Goal: Task Accomplishment & Management: Manage account settings

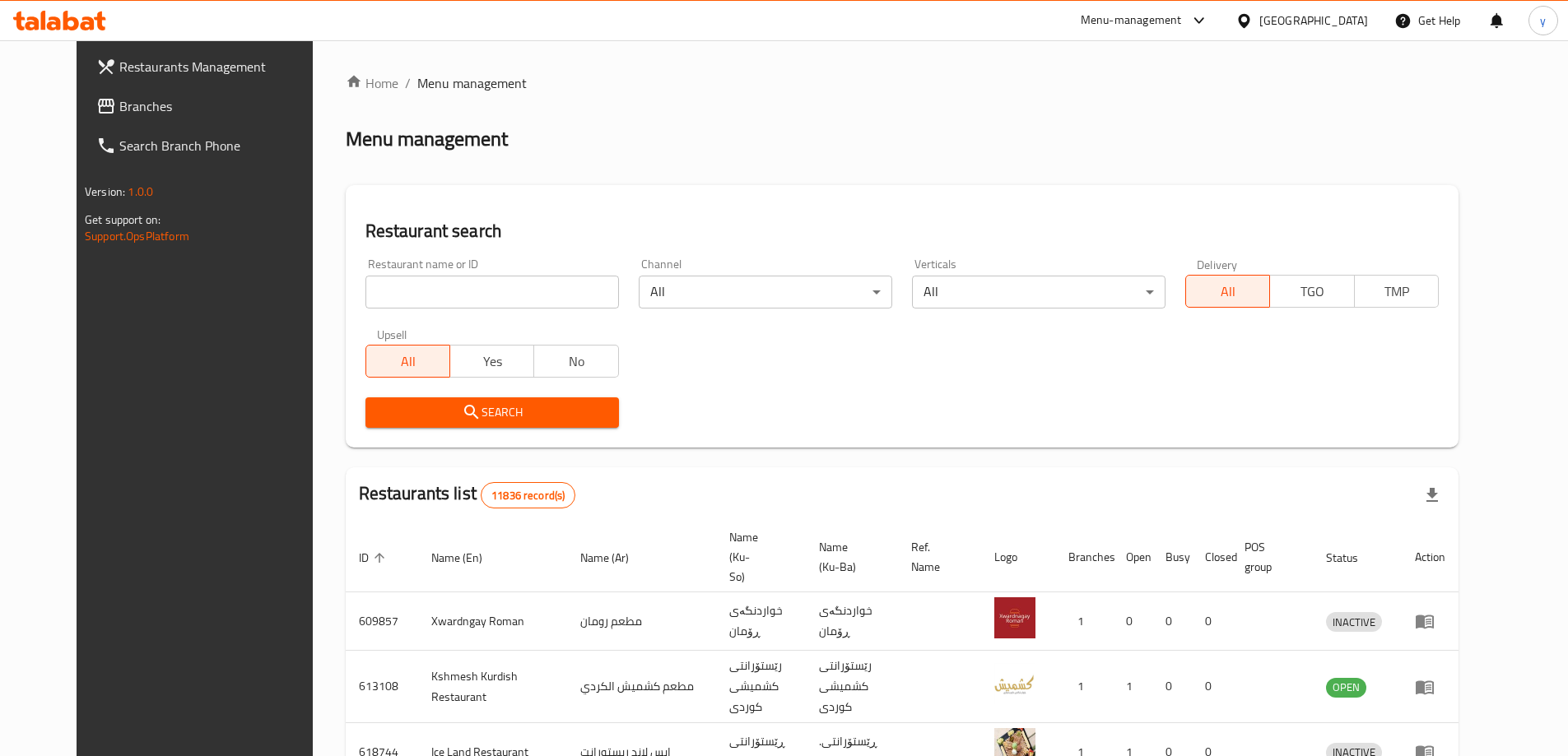
click at [367, 292] on input "search" at bounding box center [491, 291] width 254 height 33
paste input "703497"
type input "703497"
click at [378, 402] on span "Search" at bounding box center [491, 412] width 227 height 21
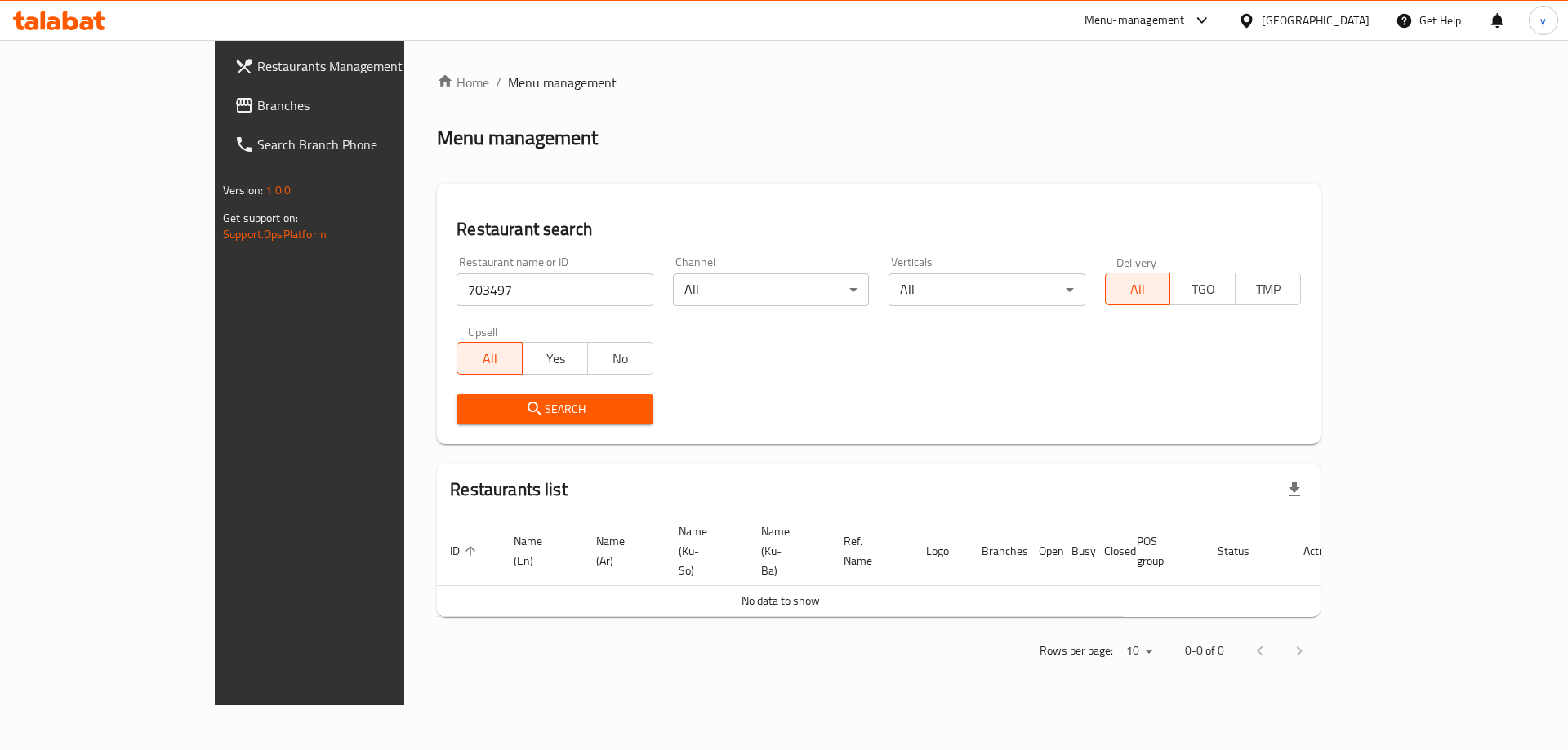
click at [541, 300] on input "703497" at bounding box center [554, 289] width 196 height 33
click at [470, 418] on span "Search" at bounding box center [555, 409] width 170 height 21
click at [258, 109] on span "Branches" at bounding box center [360, 106] width 206 height 20
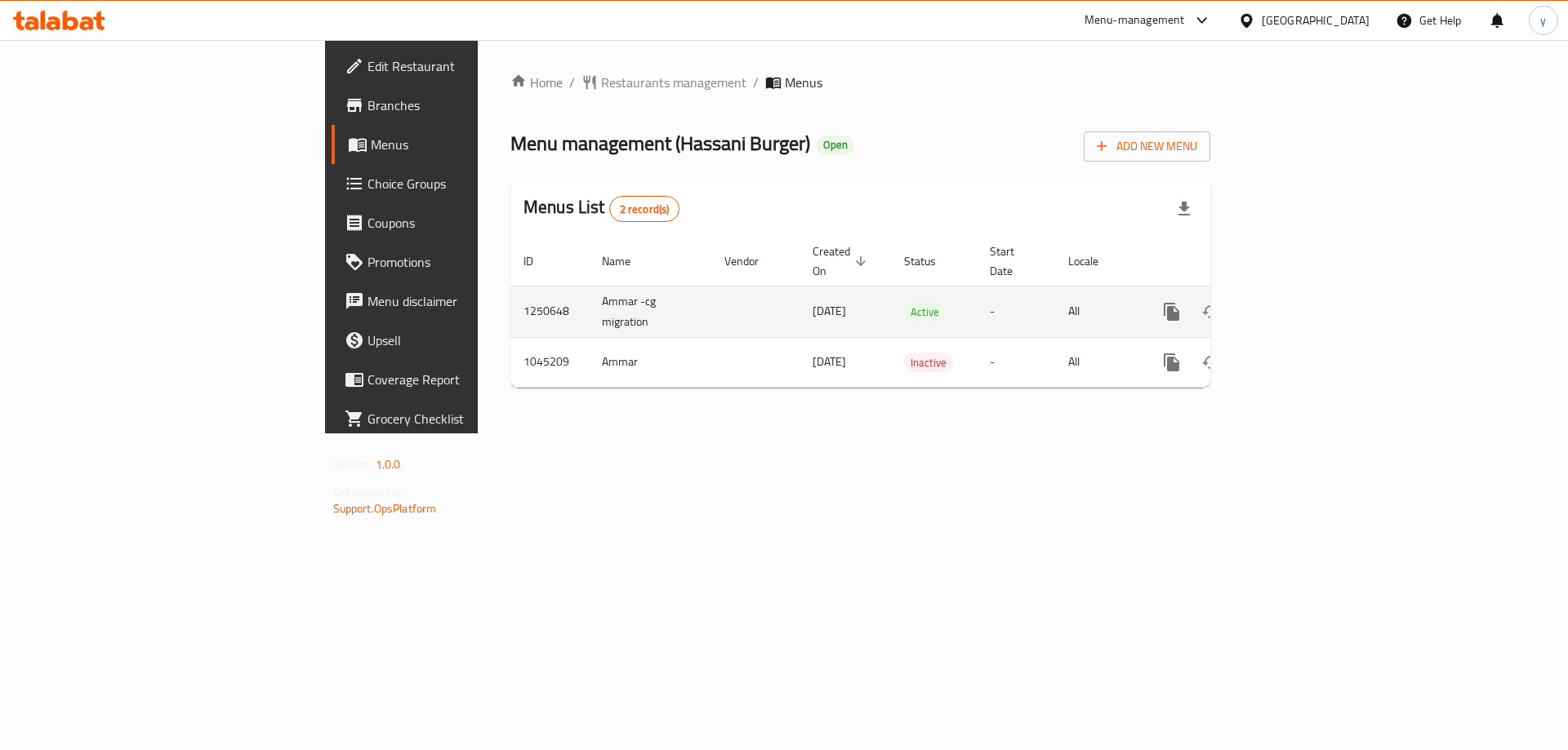
click at [1297, 305] on icon "enhanced table" at bounding box center [1290, 312] width 15 height 15
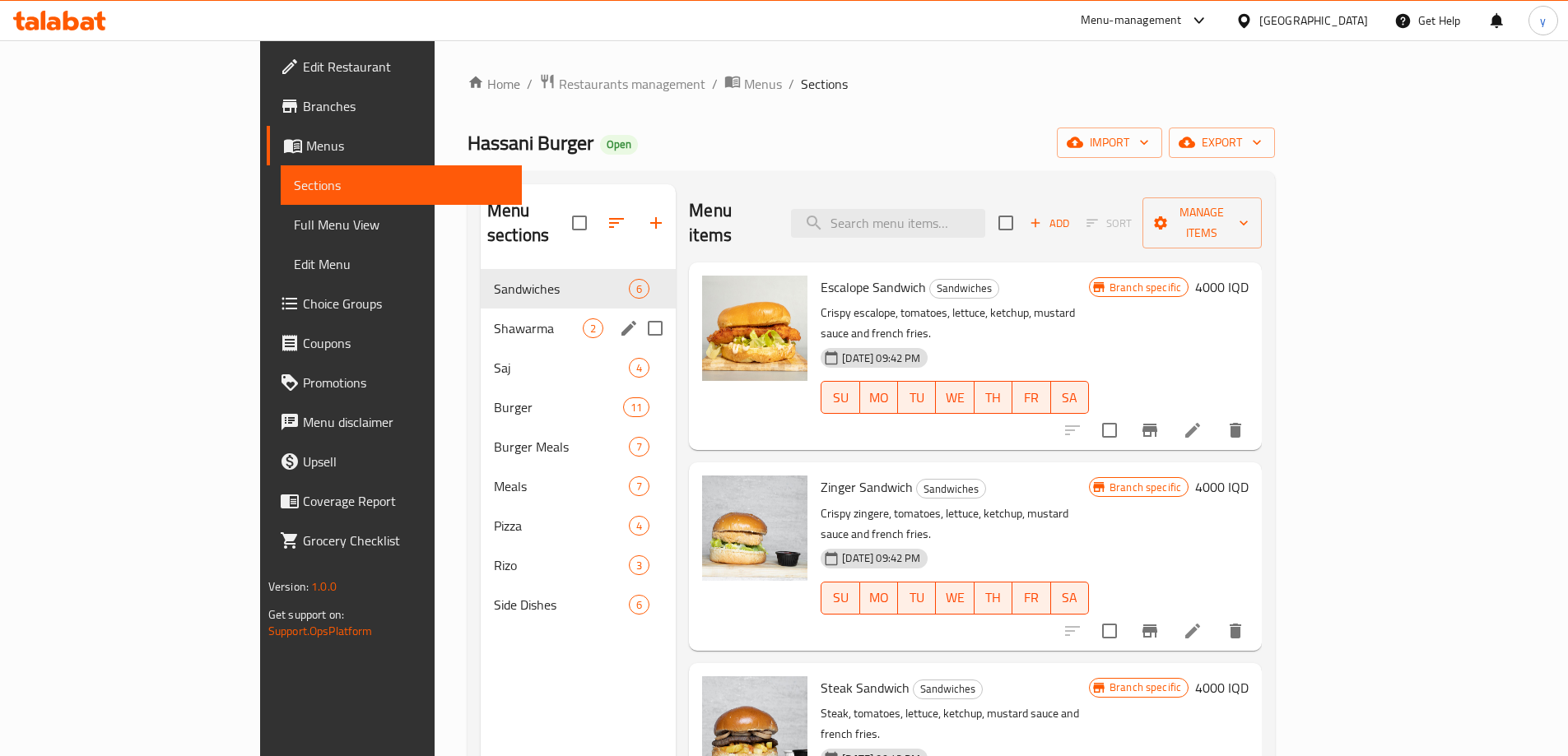
click at [481, 316] on div "Shawarma 2" at bounding box center [578, 328] width 195 height 40
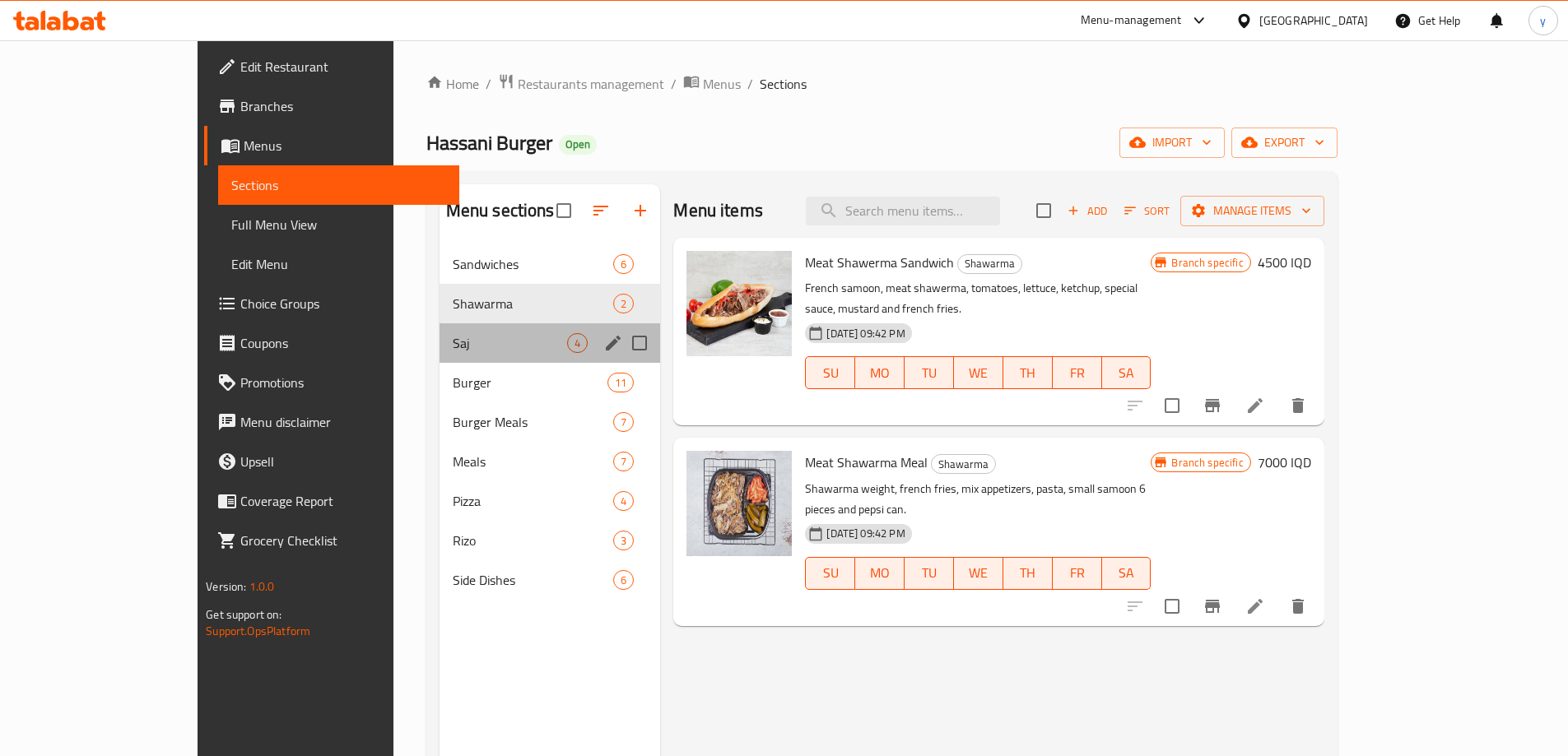
click at [440, 359] on div "Saj 4" at bounding box center [550, 343] width 222 height 40
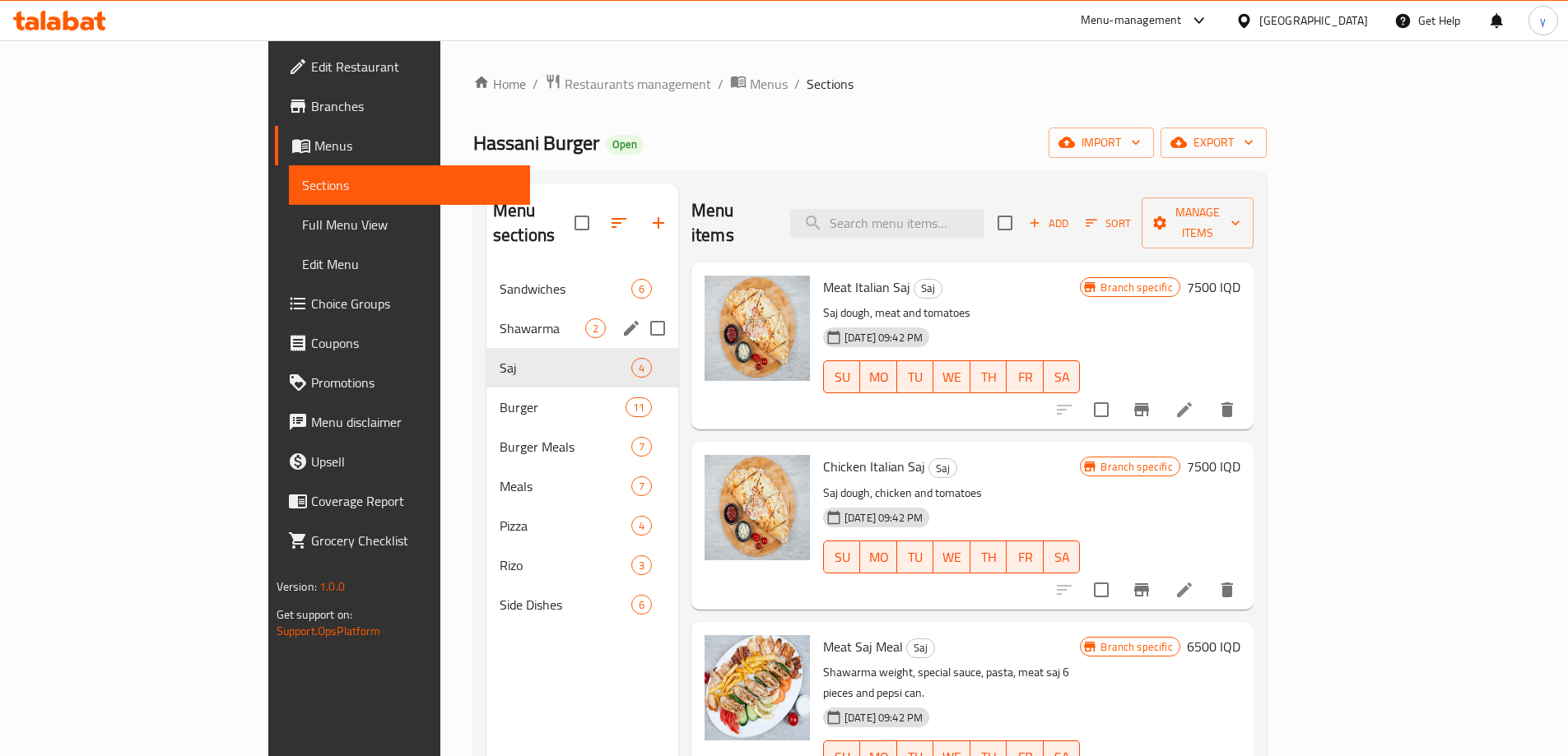
click at [499, 318] on span "Shawarma" at bounding box center [542, 328] width 86 height 20
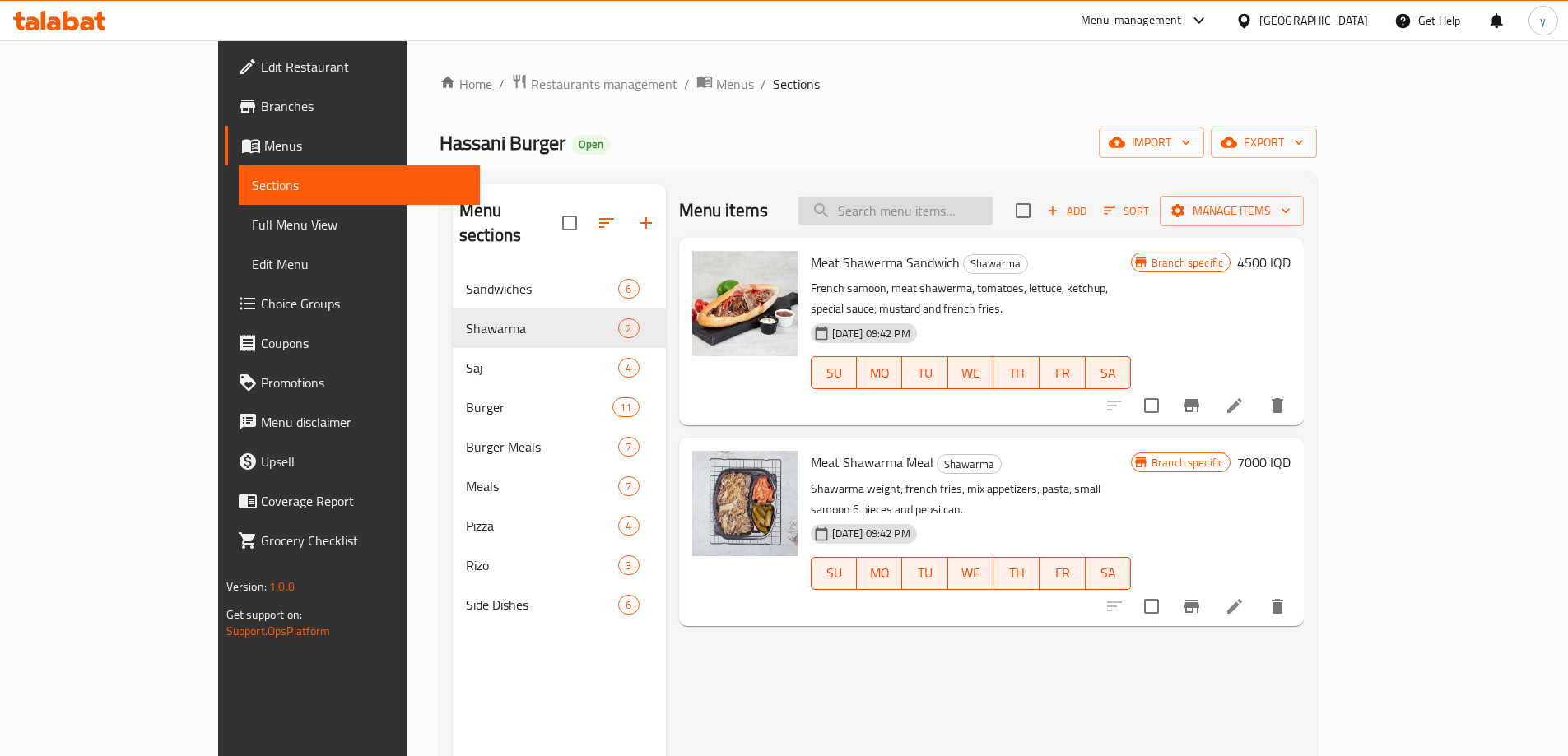
click at [984, 213] on input "search" at bounding box center [894, 211] width 194 height 29
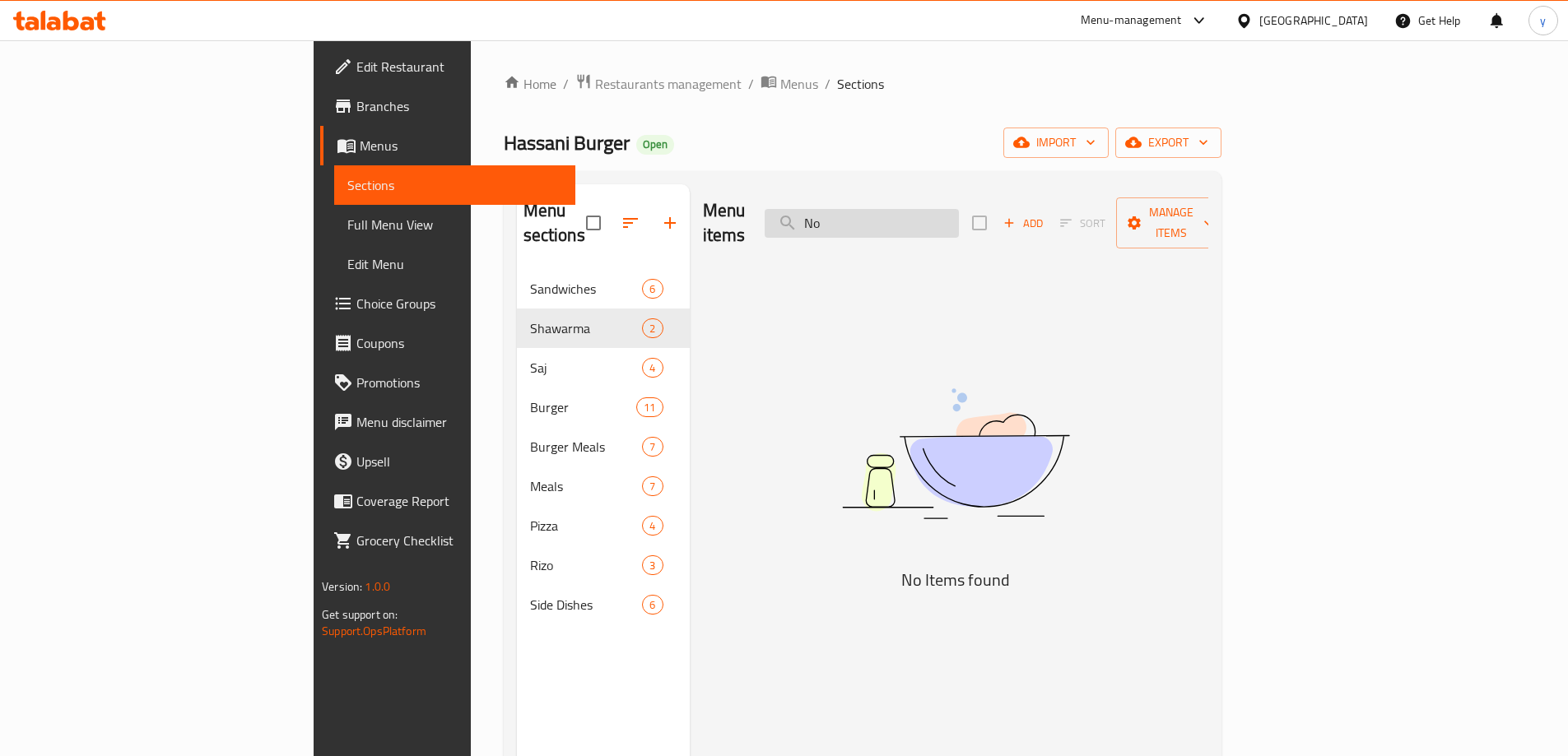
type input "N"
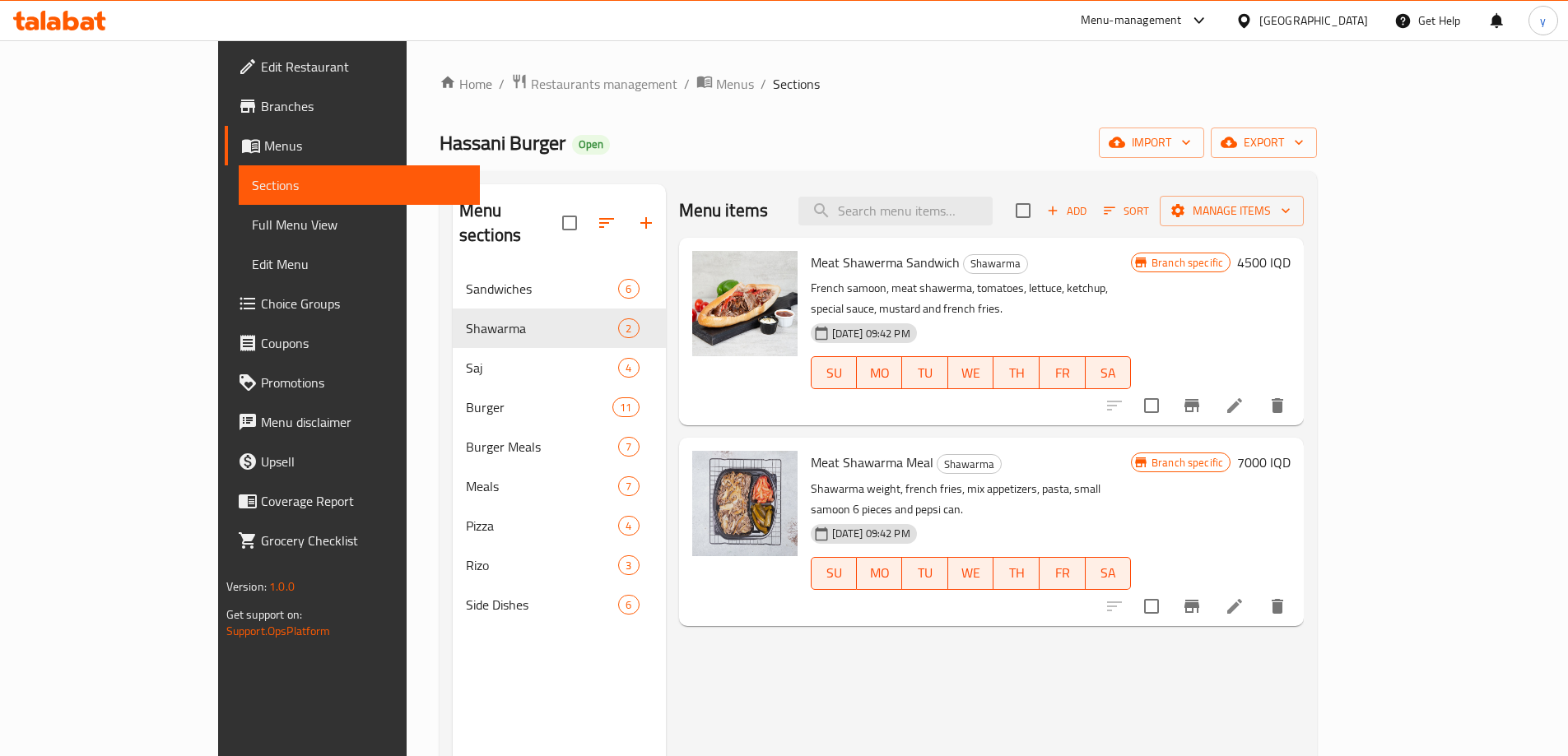
click at [1159, 214] on span "Sort" at bounding box center [1125, 211] width 67 height 26
click at [1088, 202] on span "Add" at bounding box center [1067, 211] width 45 height 19
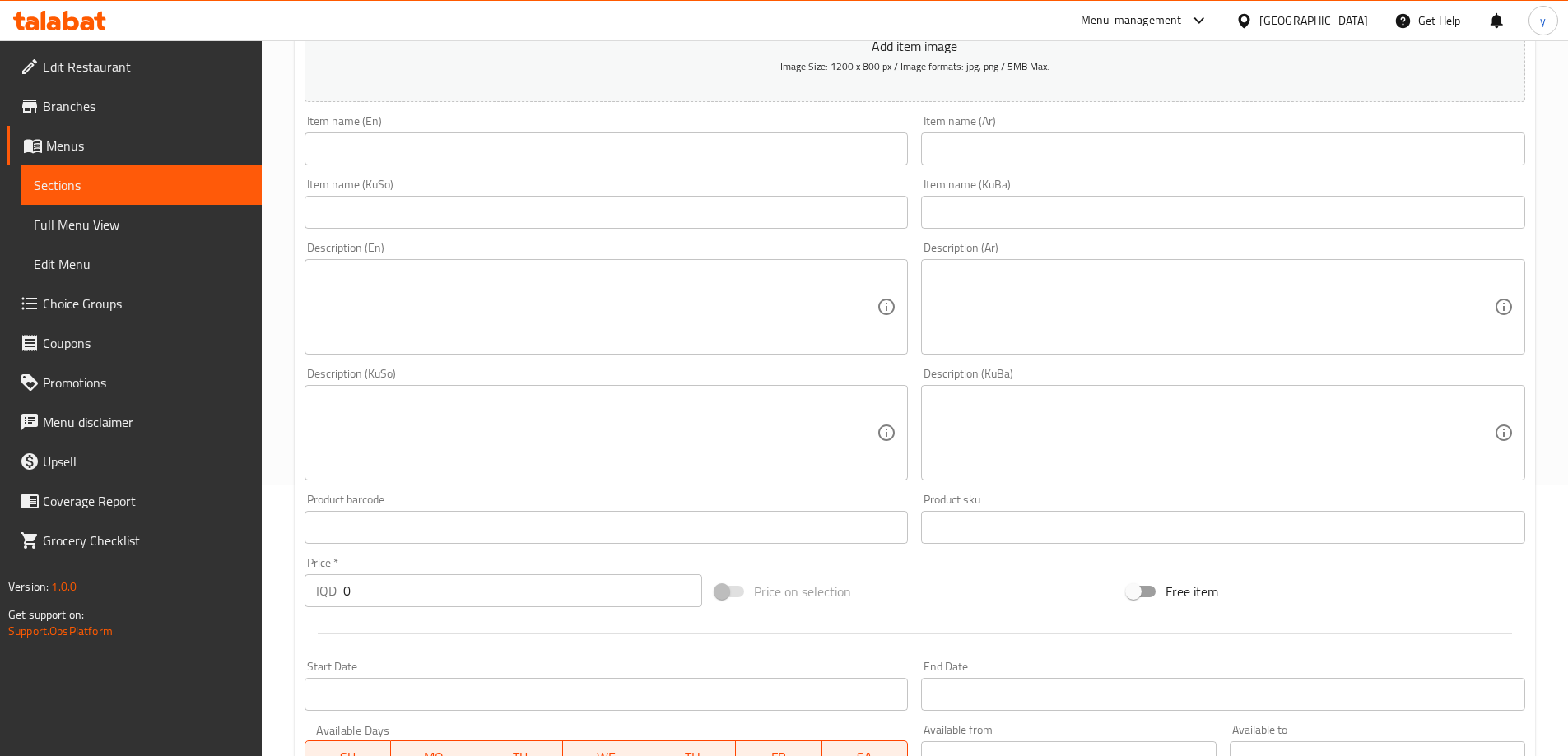
scroll to position [329, 0]
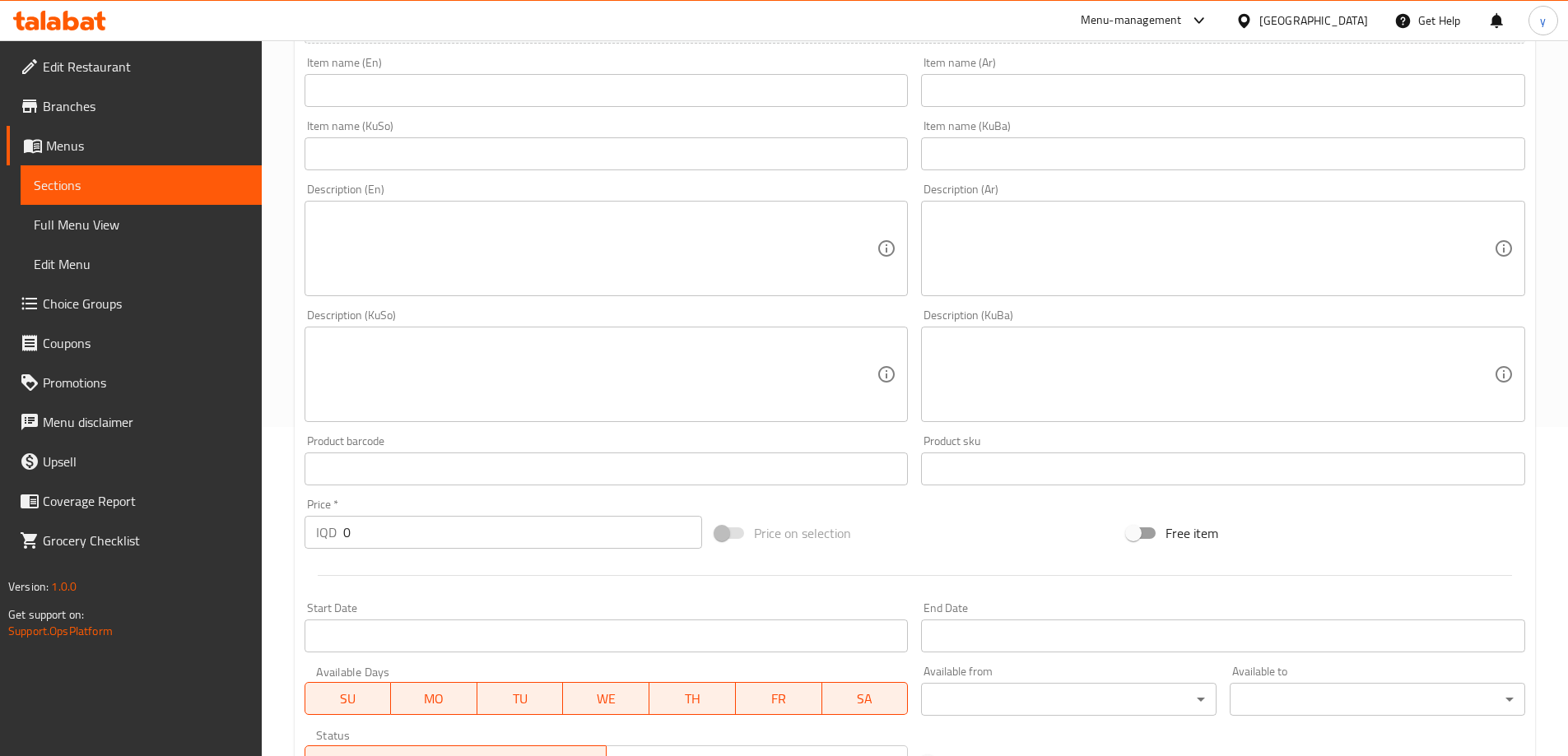
click at [935, 257] on textarea at bounding box center [1213, 249] width 561 height 79
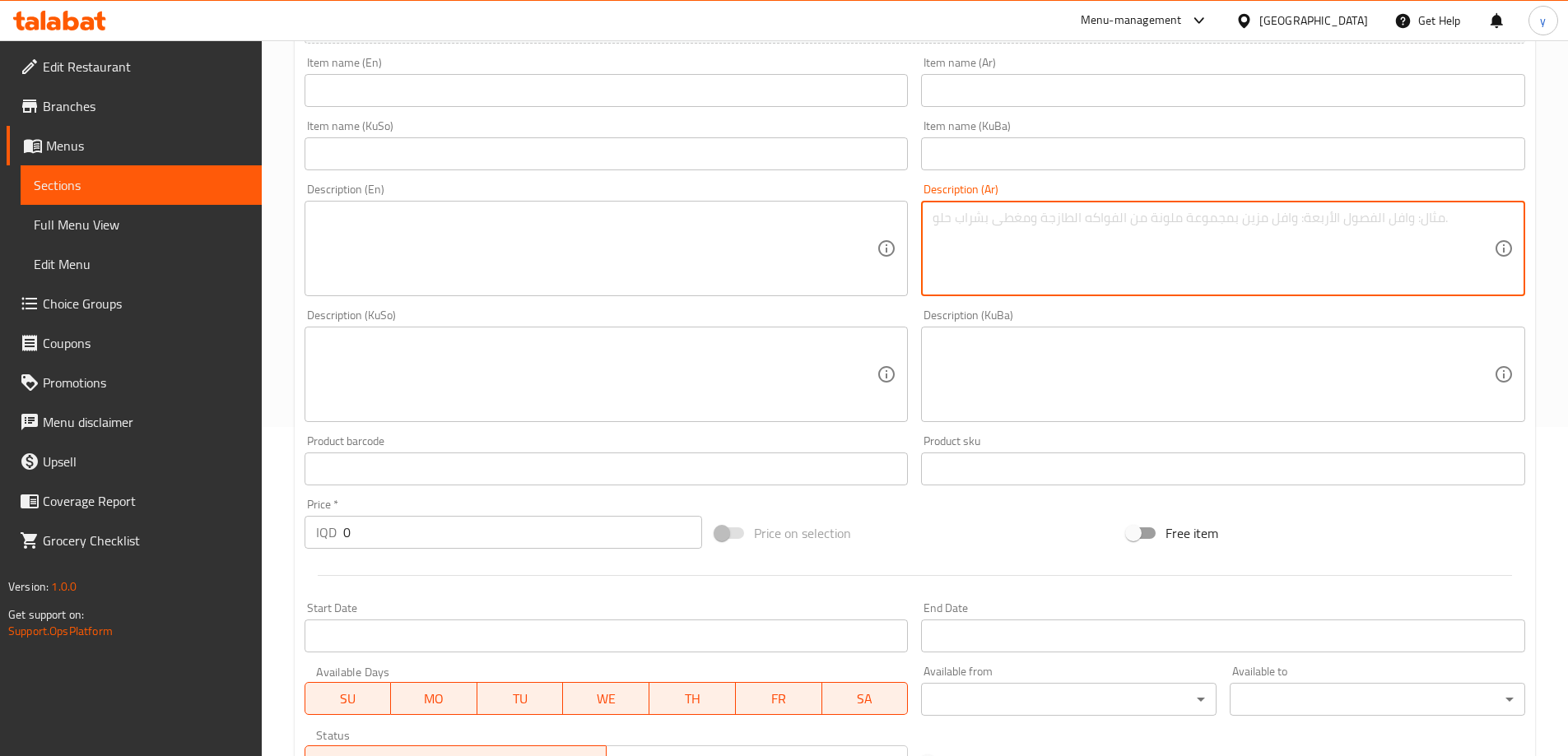
paste textarea "فنكر و شاورما لحم وجبن موزريلا"
type textarea "فنكر و شاورما لحم وجبن موزريلا"
click at [493, 519] on input "0" at bounding box center [522, 532] width 359 height 33
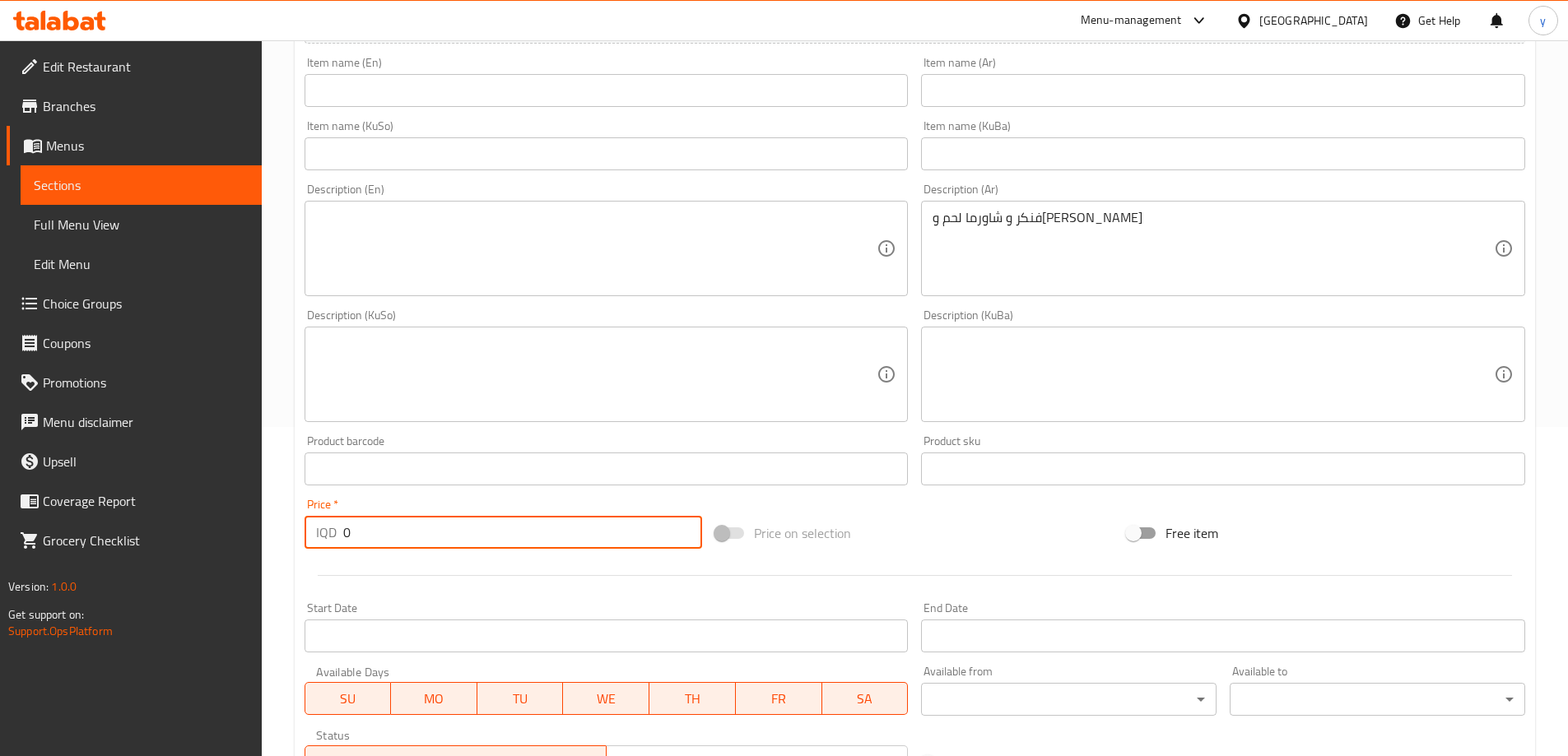
click at [494, 519] on input "0" at bounding box center [522, 532] width 359 height 33
paste input "number"
type input "4500"
click at [1095, 97] on input "text" at bounding box center [1223, 90] width 604 height 33
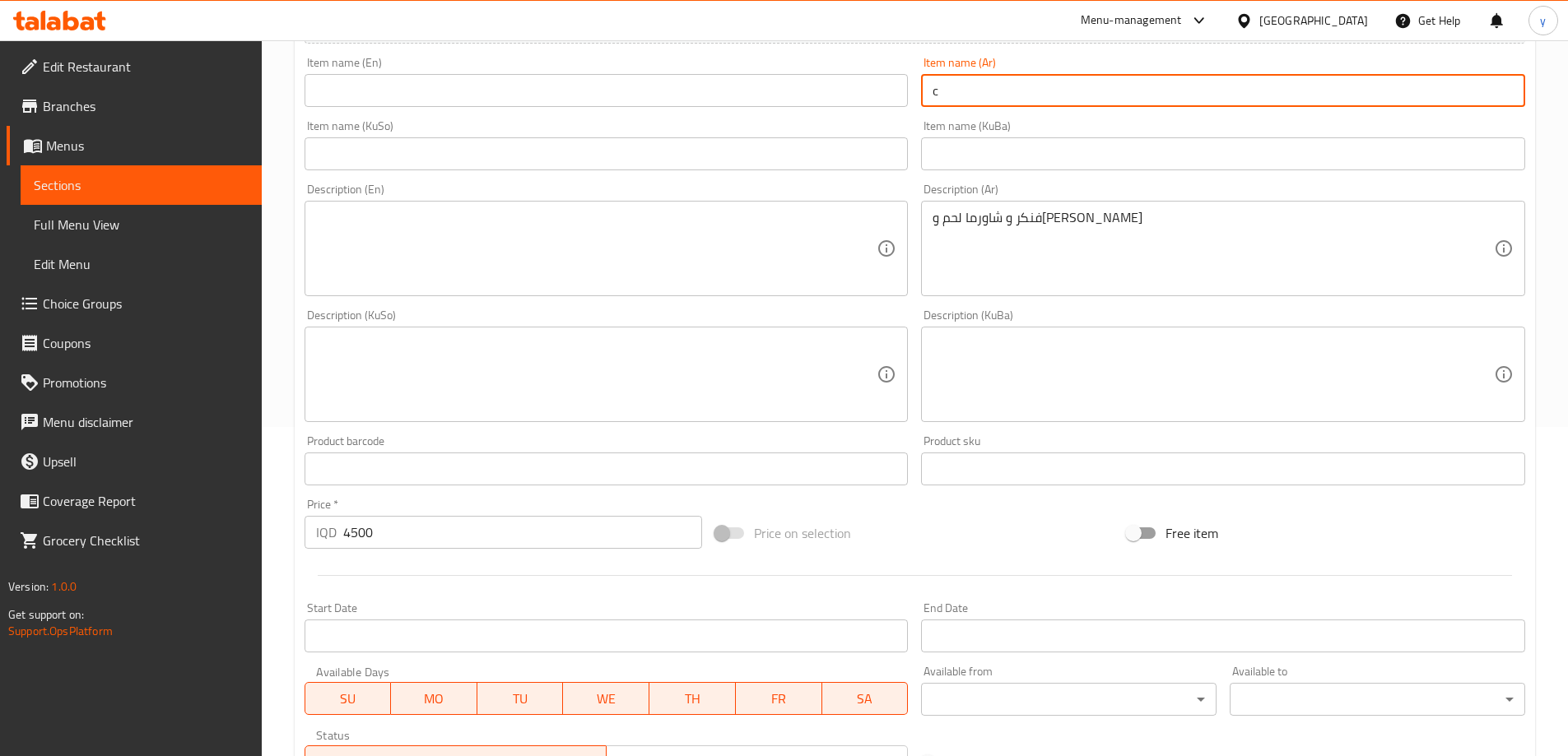
click at [1012, 72] on div "Item name (Ar) c Item name (Ar)" at bounding box center [1223, 82] width 604 height 50
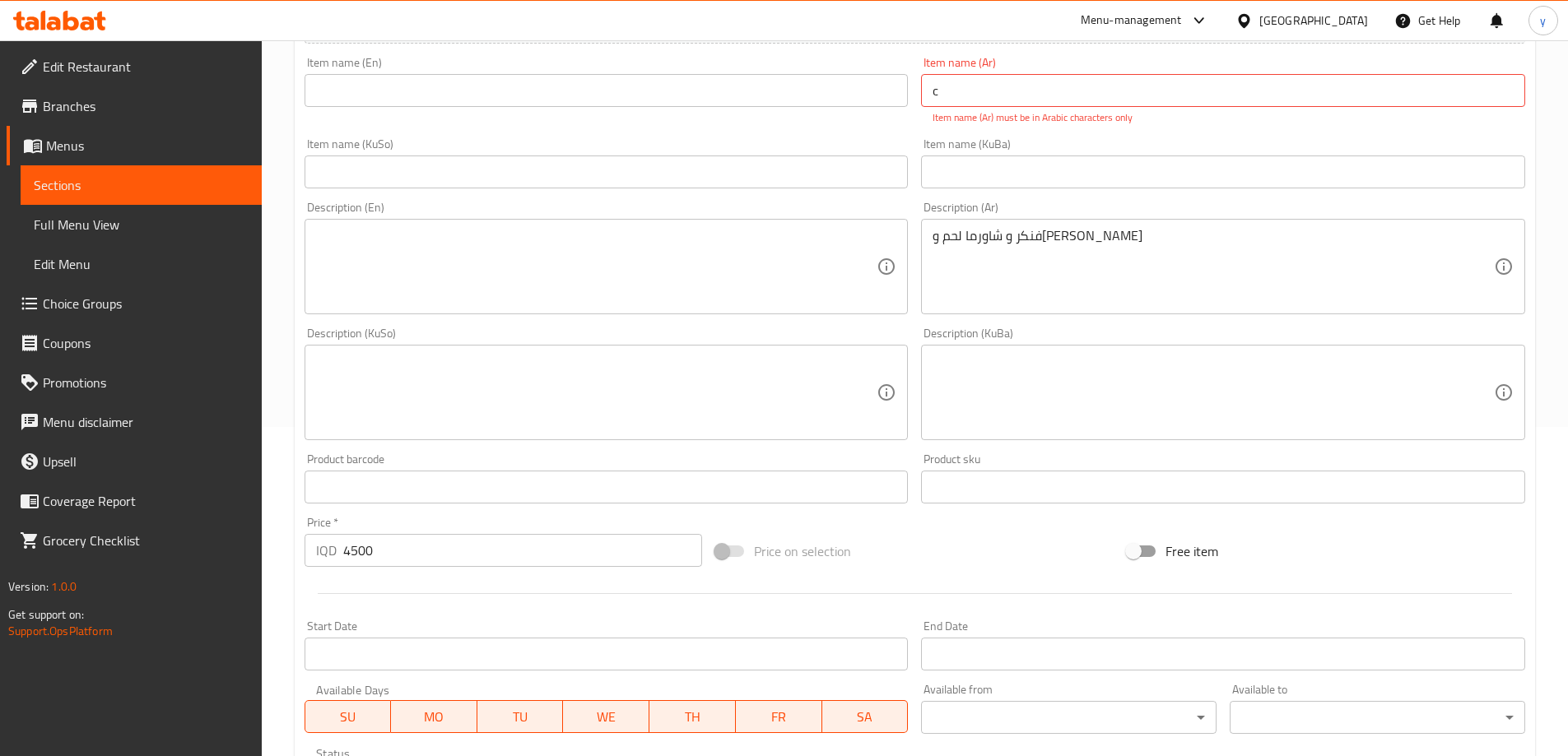
click at [1012, 89] on input "c" at bounding box center [1223, 90] width 604 height 33
paste input "نونو لحم صغير"
type input "نونو لحم صغير"
click at [979, 83] on input "نونو لحم صغير" at bounding box center [1223, 90] width 604 height 33
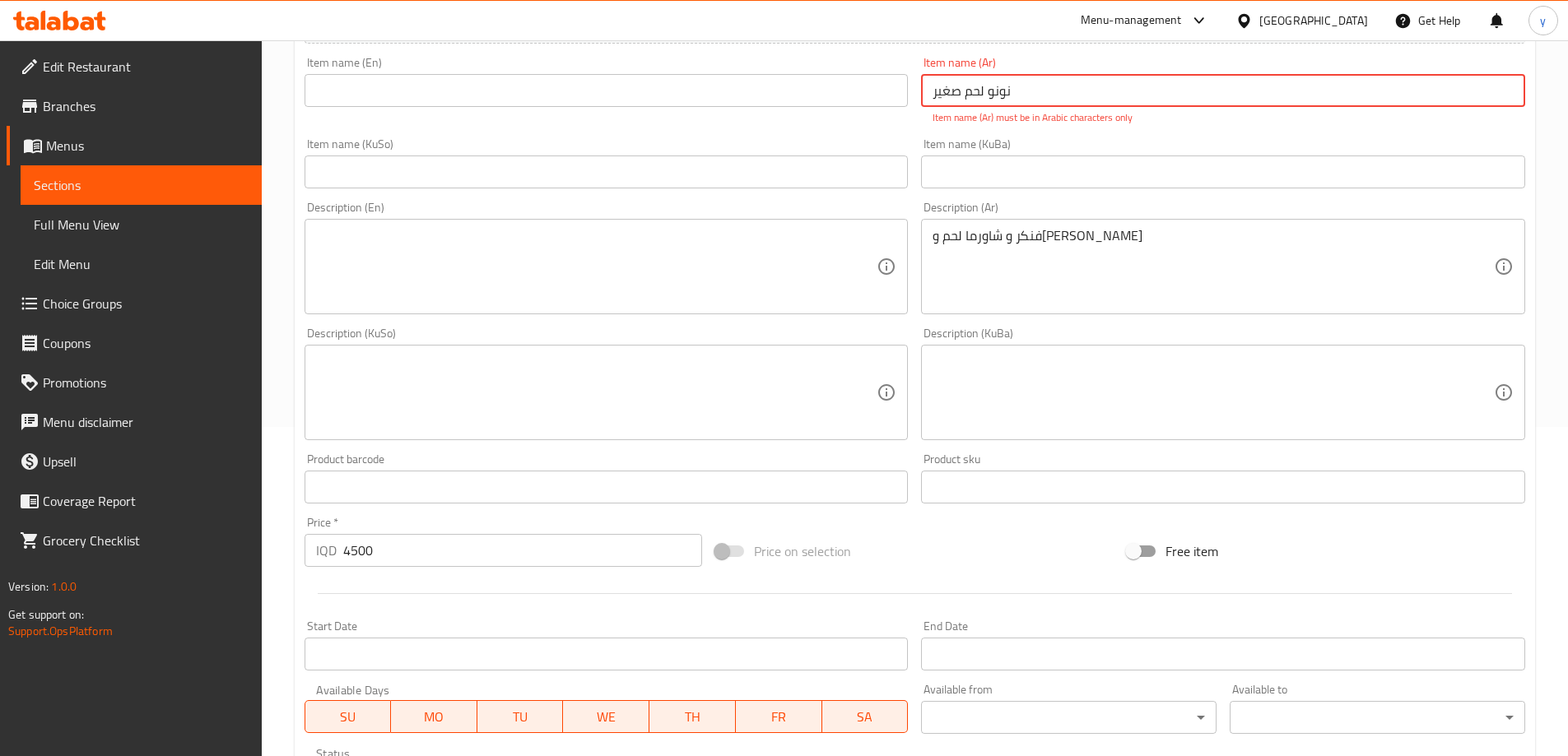
click at [979, 83] on input "نونو لحم صغير" at bounding box center [1223, 90] width 604 height 33
type input "نونو لحم صغير"
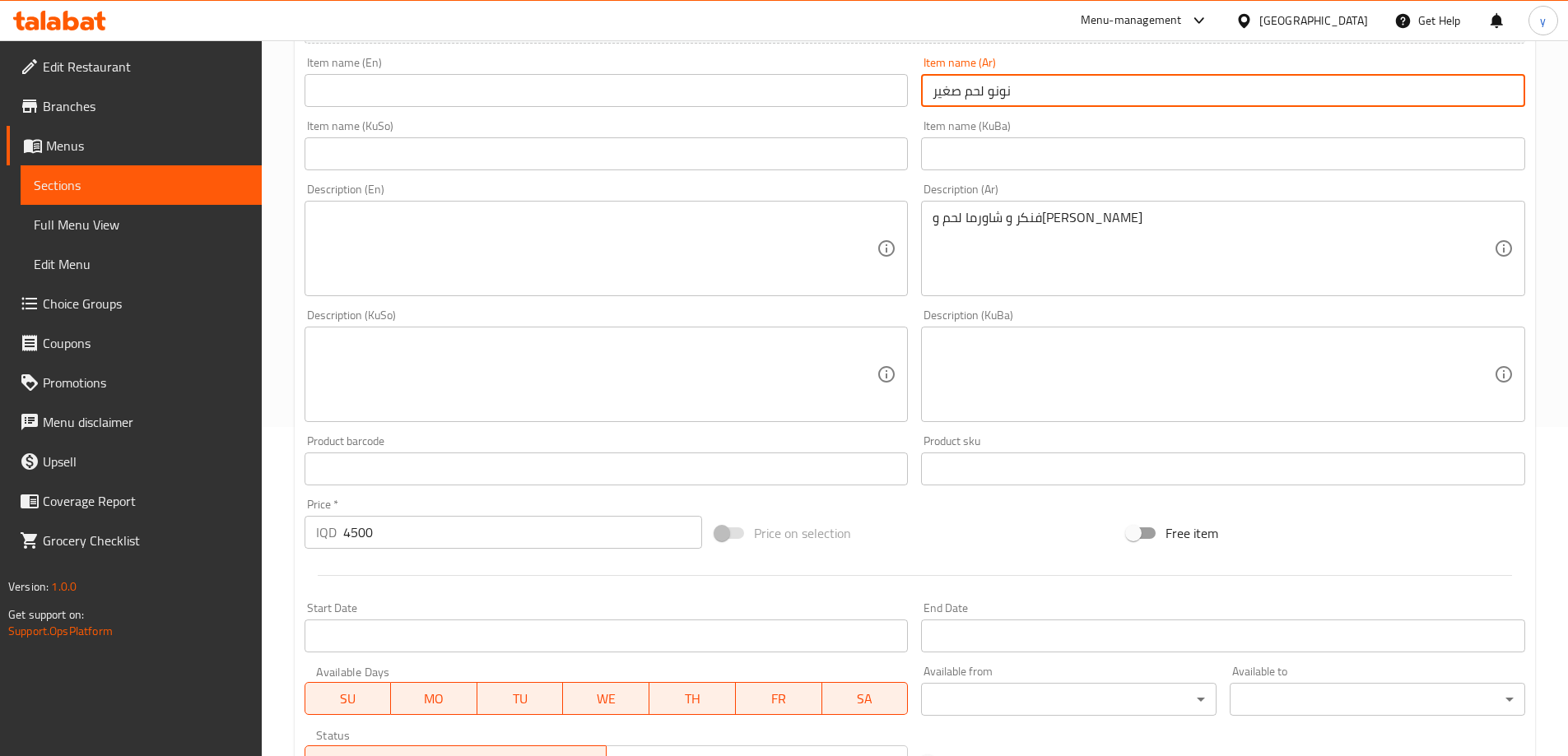
click at [665, 116] on div "Item name (KuSo) Item name (KuSo)" at bounding box center [606, 145] width 617 height 64
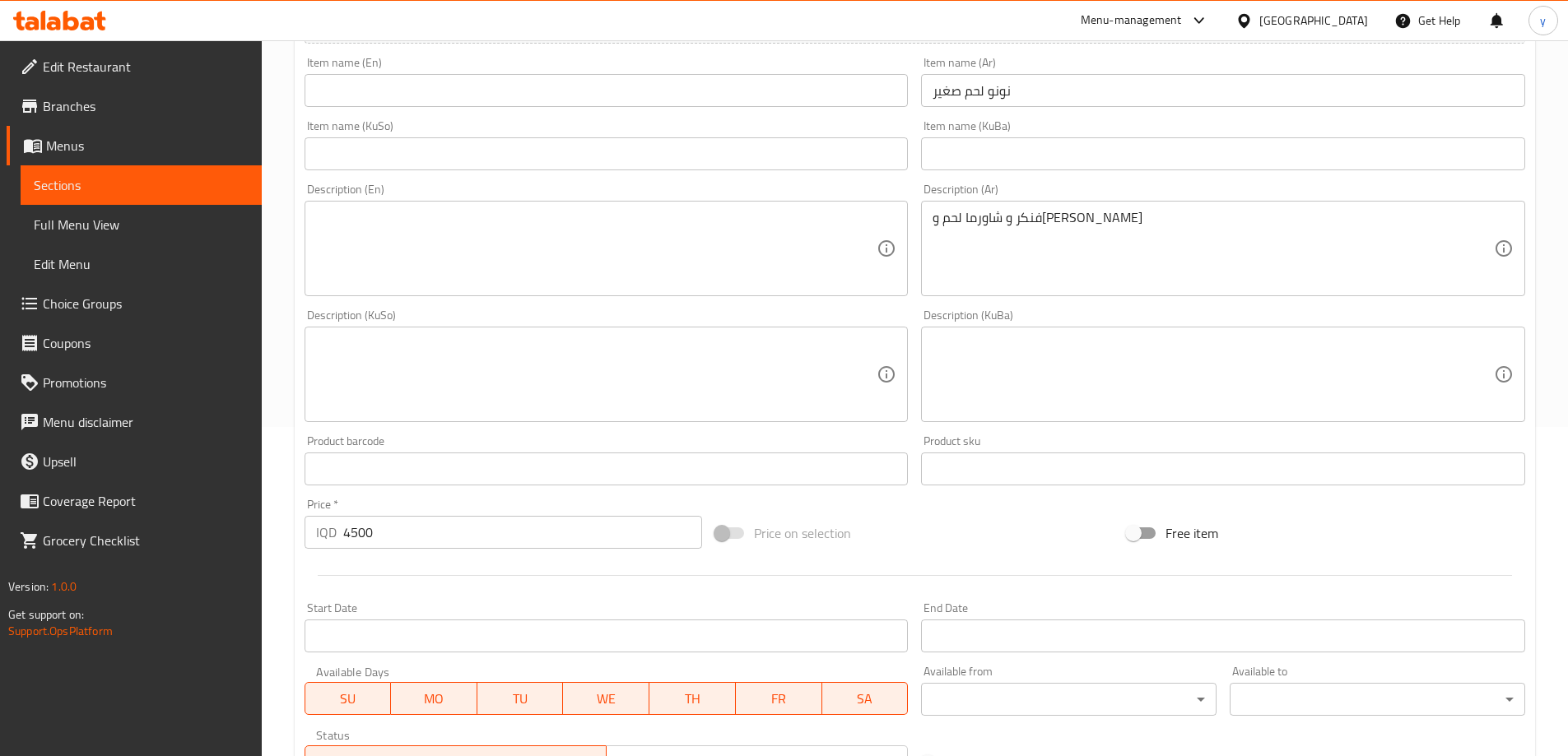
click at [659, 89] on input "text" at bounding box center [606, 90] width 604 height 33
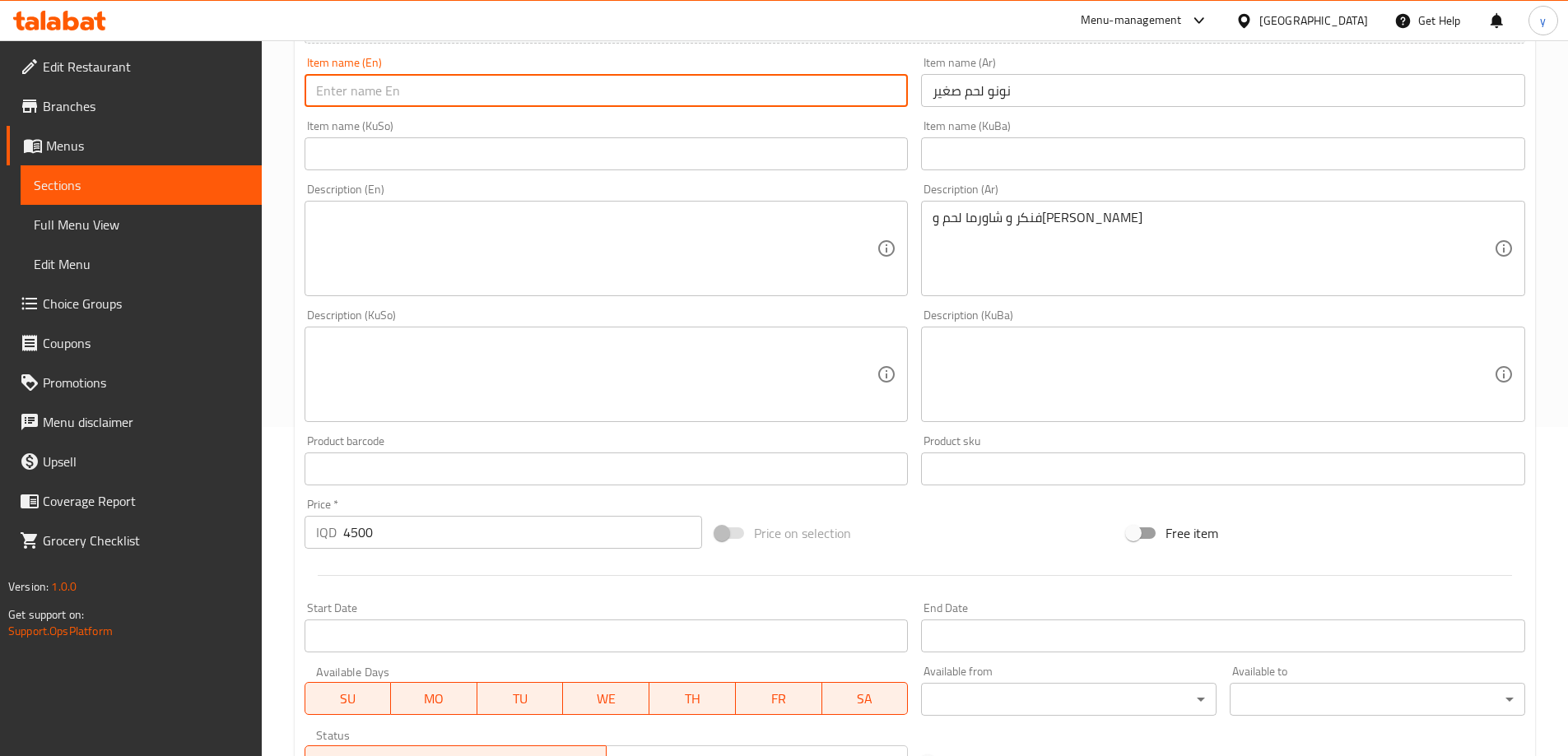
paste input "Small Meat Nono"
type input "Small Meat Nono"
click at [632, 164] on input "text" at bounding box center [606, 153] width 604 height 33
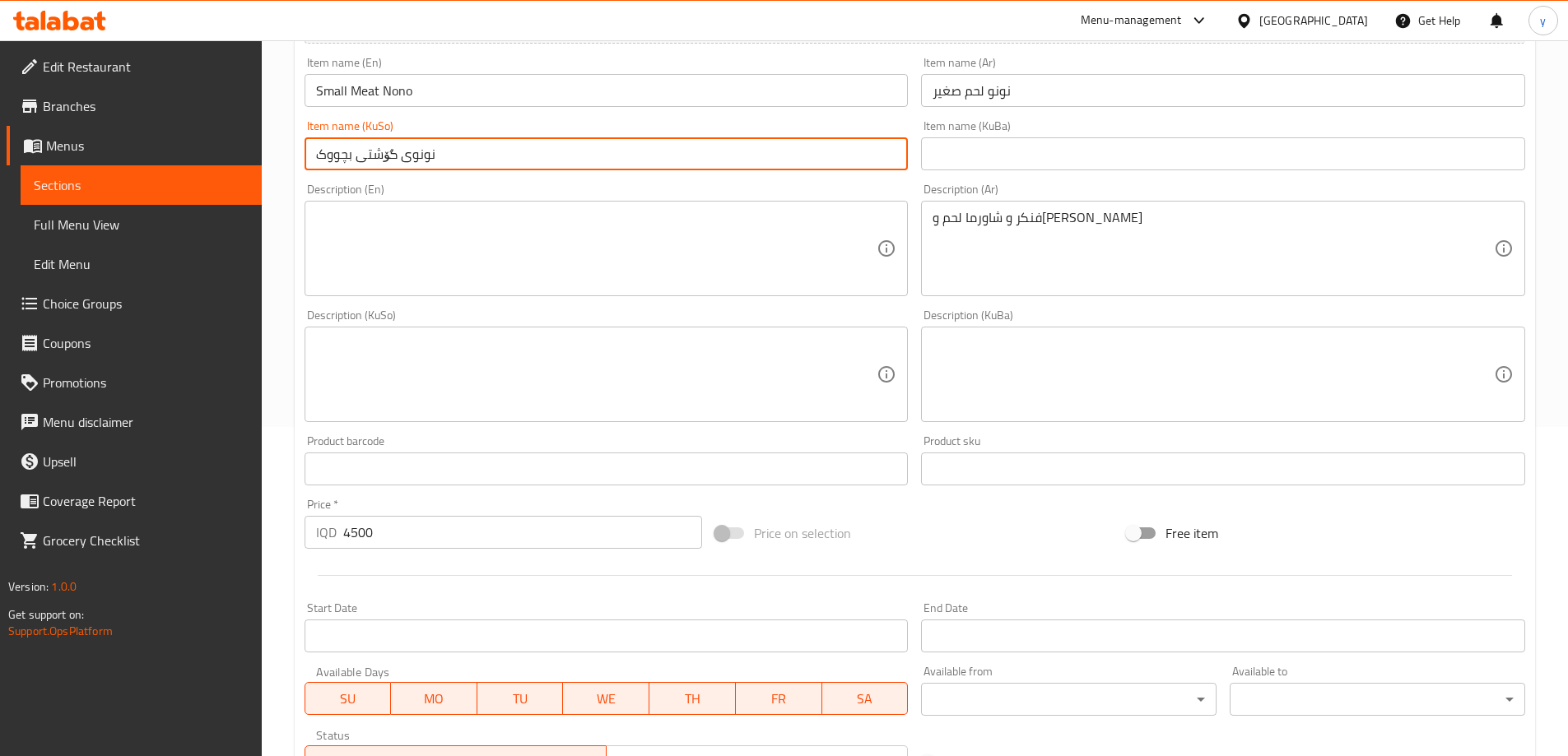
type input "نونوی گۆشتی بچووک"
click at [1036, 205] on div "فنكر و شاورما لحم وجبن موزريلا Description (Ar)" at bounding box center [1223, 249] width 604 height 95
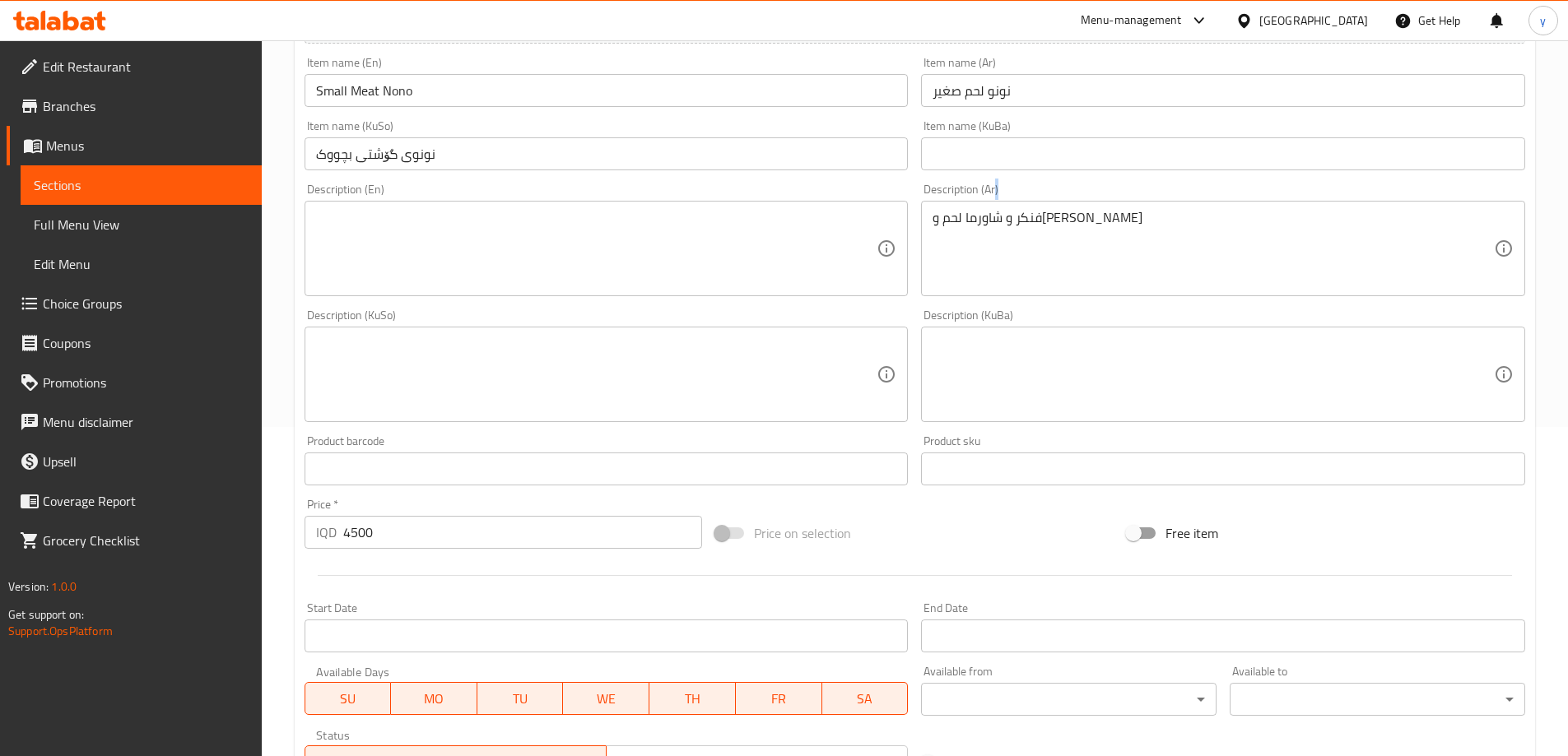
click at [1036, 205] on div "فنكر و شاورما لحم وجبن موزريلا Description (Ar)" at bounding box center [1223, 249] width 604 height 95
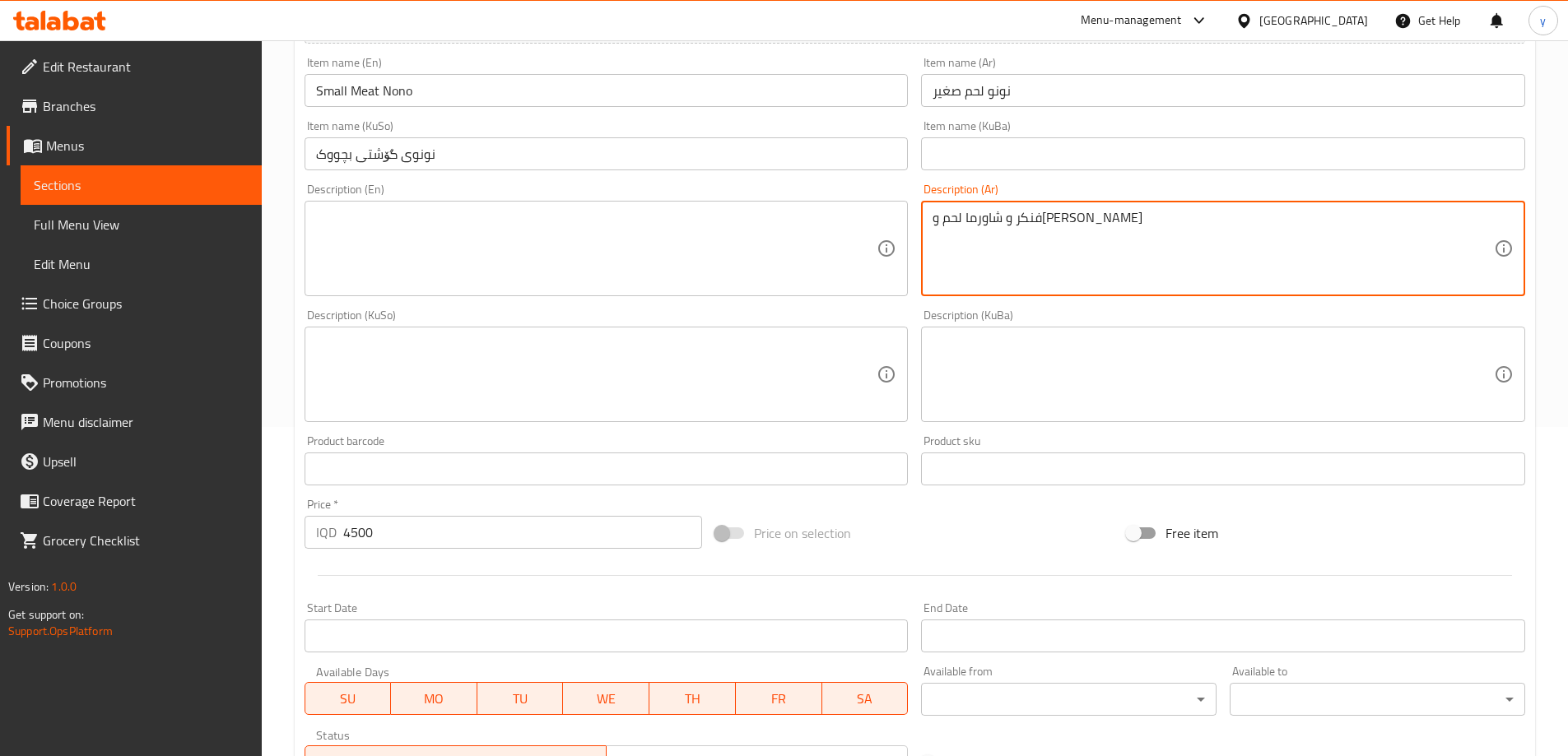
click at [1040, 238] on textarea "فنكر و شاورما لحم وجبن موزريلا" at bounding box center [1213, 249] width 561 height 79
paste textarea "بطاطا مقلية، شاورما لحم وجبن موزاريلا"
type textarea "بطاطا مقلية، شاورما لحم وجبن موزاريلا"
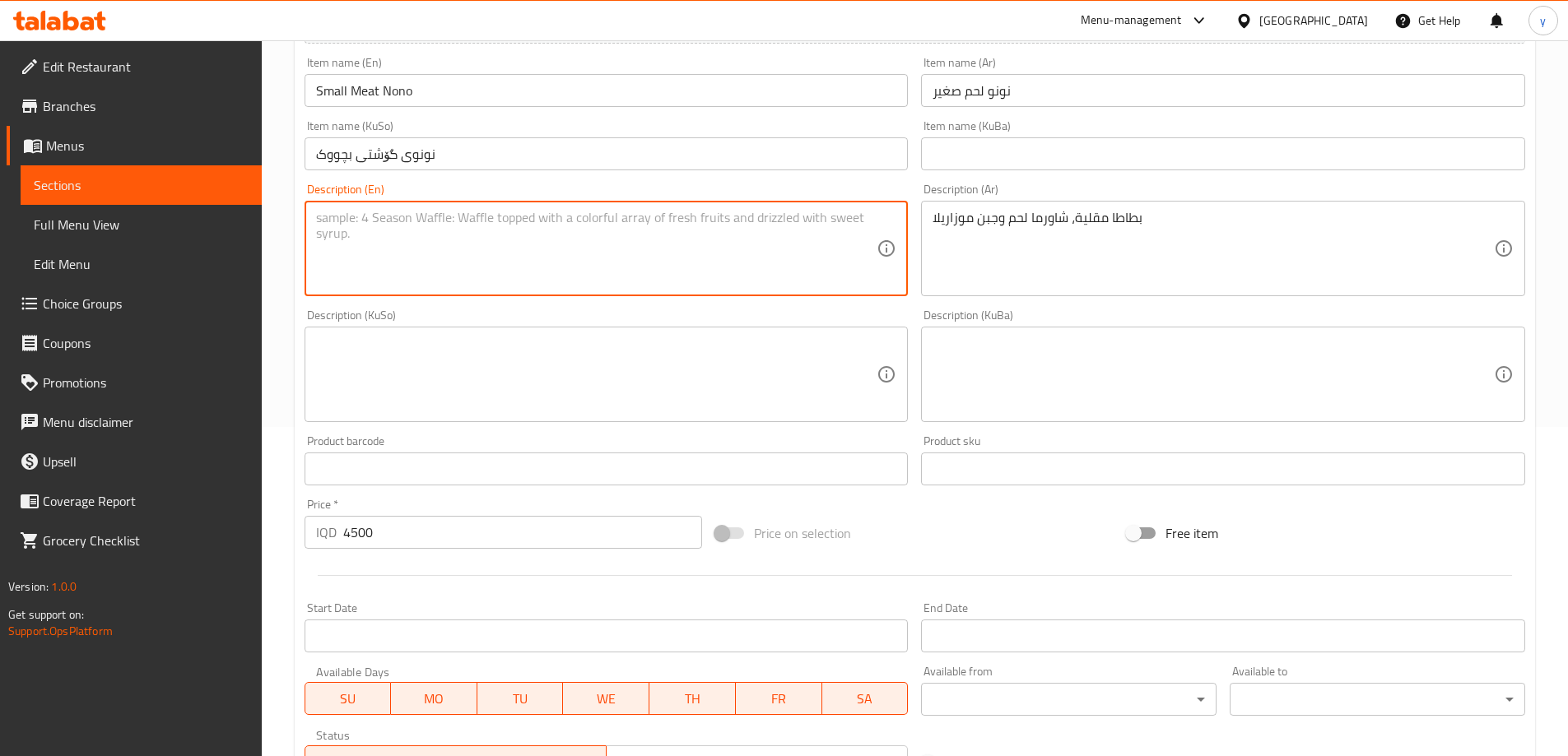
click at [707, 260] on textarea at bounding box center [597, 249] width 561 height 79
paste textarea "French fries, meat shawarma and mozzarella cheese"
type textarea "French fries, meat shawarma and mozzarella cheese"
click at [588, 332] on div "Description (KuSo)" at bounding box center [606, 374] width 604 height 95
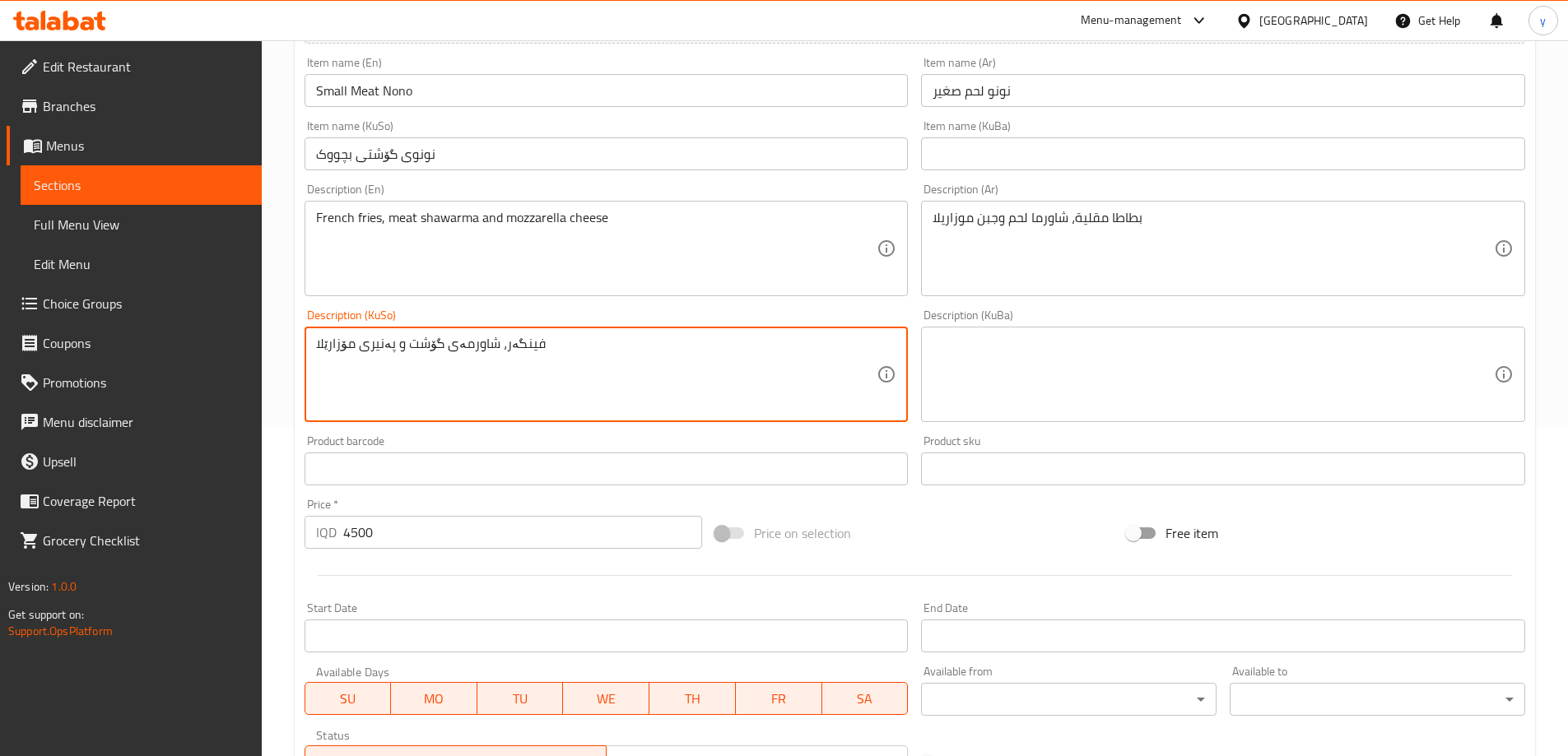
click at [474, 367] on textarea "فینگەر، شاورمەی گۆشت و پەنیری مۆزارێلا" at bounding box center [597, 374] width 561 height 79
type textarea "فینگەر، شاورمەی گۆشت و پەنیری مۆزارێلا"
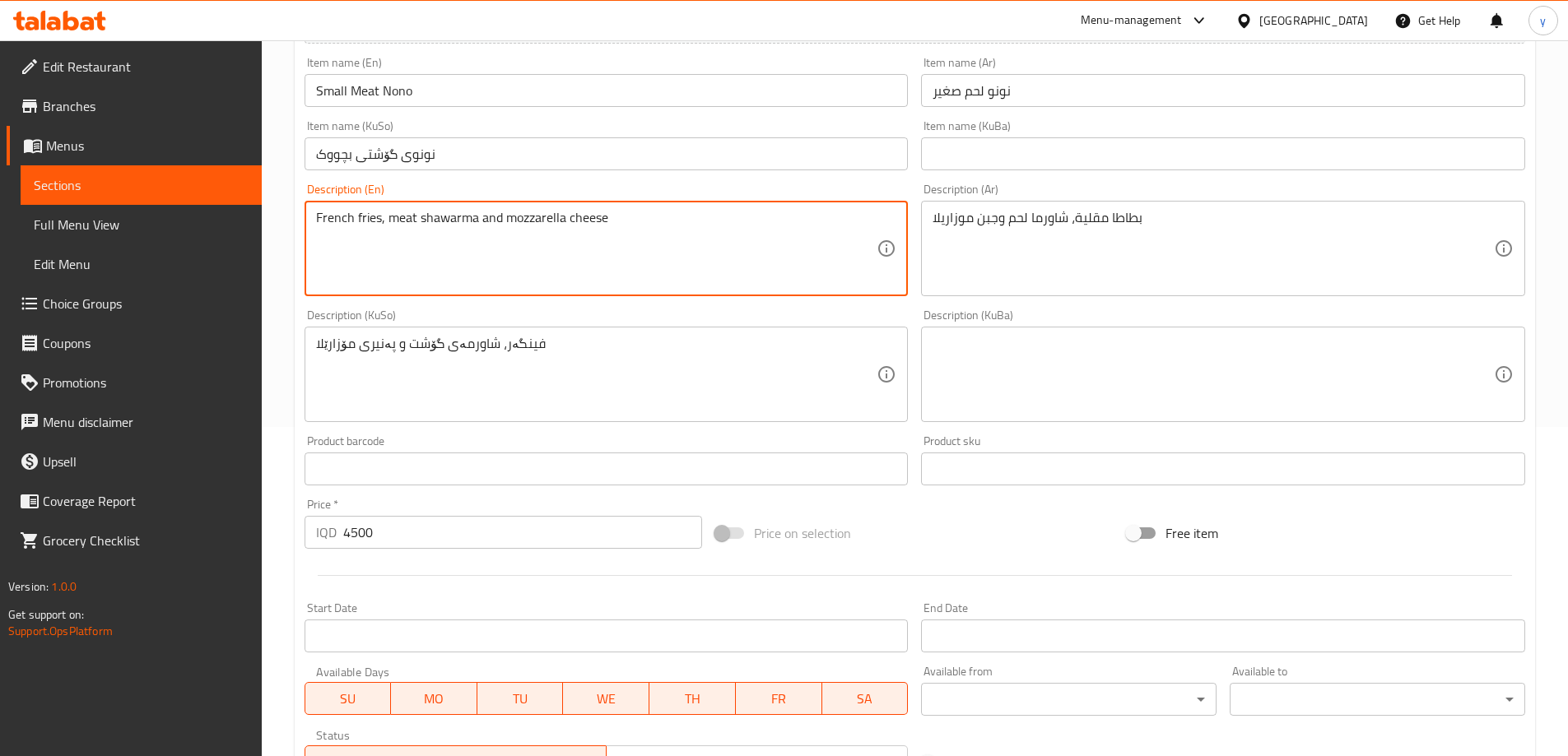
click at [478, 256] on textarea "French fries, meat shawarma and mozzarella cheese" at bounding box center [597, 249] width 561 height 79
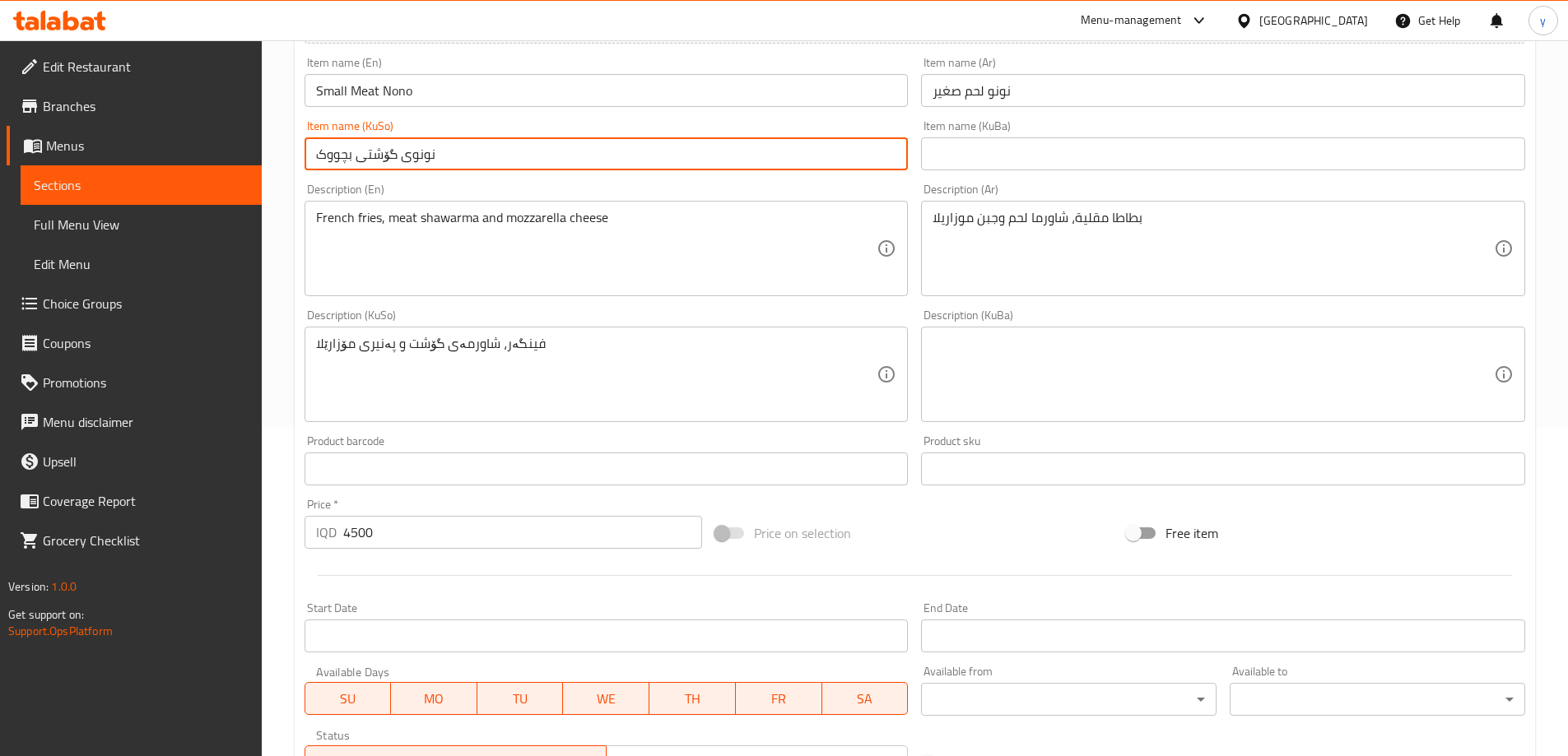
click at [406, 154] on input "نونوی گۆشتی بچووک" at bounding box center [606, 153] width 604 height 33
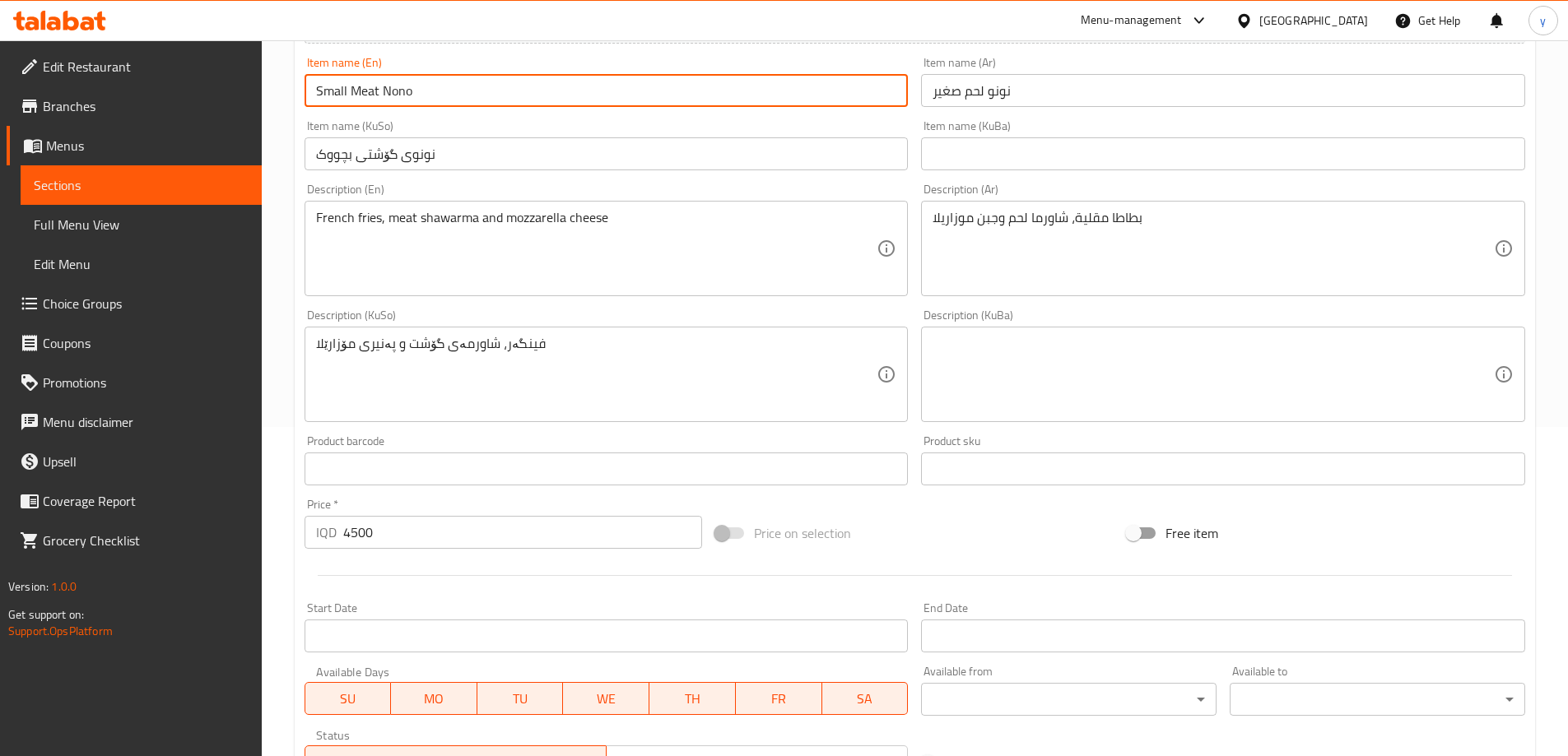
click at [359, 91] on input "Small Meat Nono" at bounding box center [606, 90] width 604 height 33
click at [979, 97] on input "نونو لحم صغير" at bounding box center [1223, 90] width 604 height 33
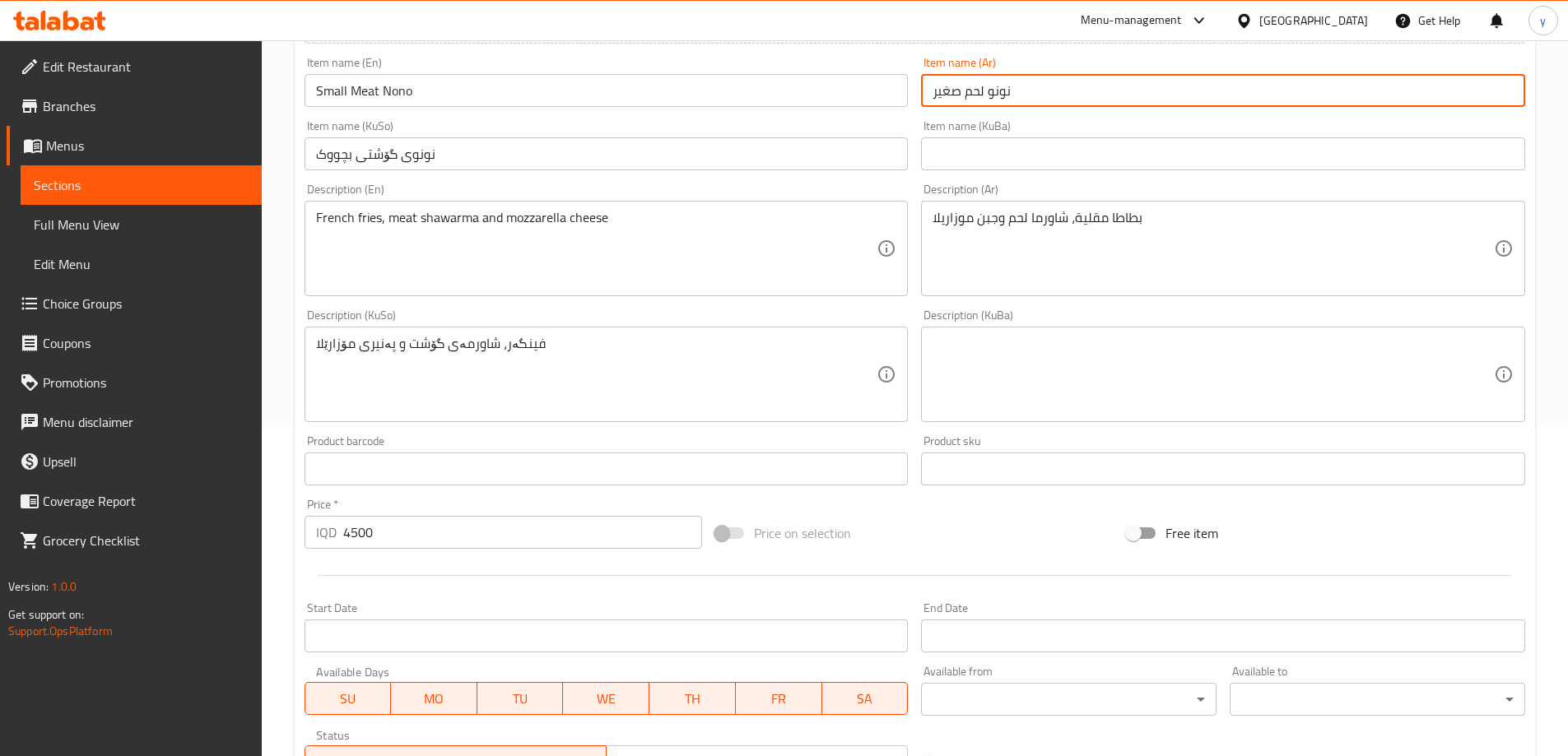
click at [979, 97] on input "نونو لحم صغير" at bounding box center [1223, 90] width 604 height 33
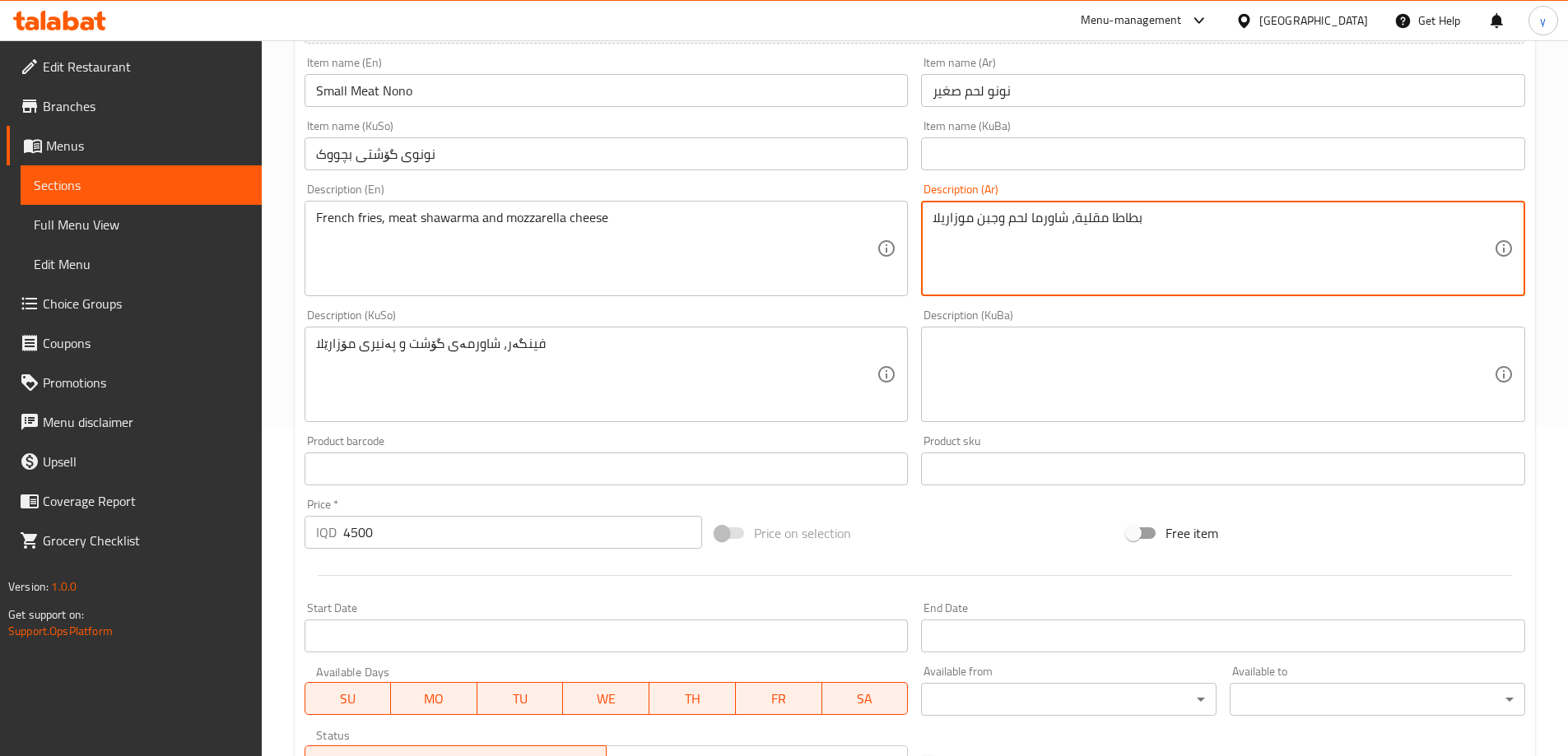
click at [979, 210] on textarea "بطاطا مقلية، شاورما لحم وجبن موزاريلا" at bounding box center [1213, 249] width 561 height 79
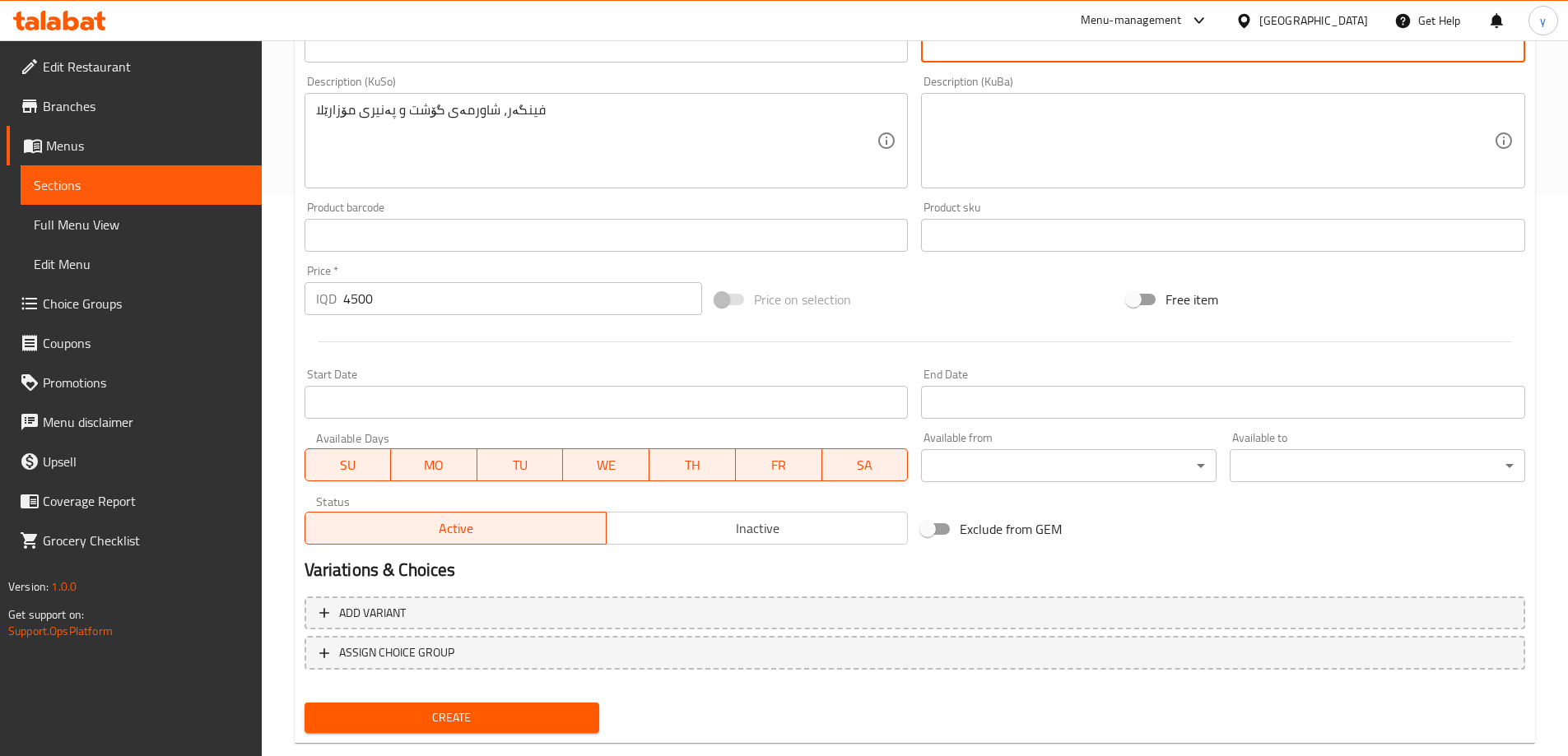
scroll to position [596, 0]
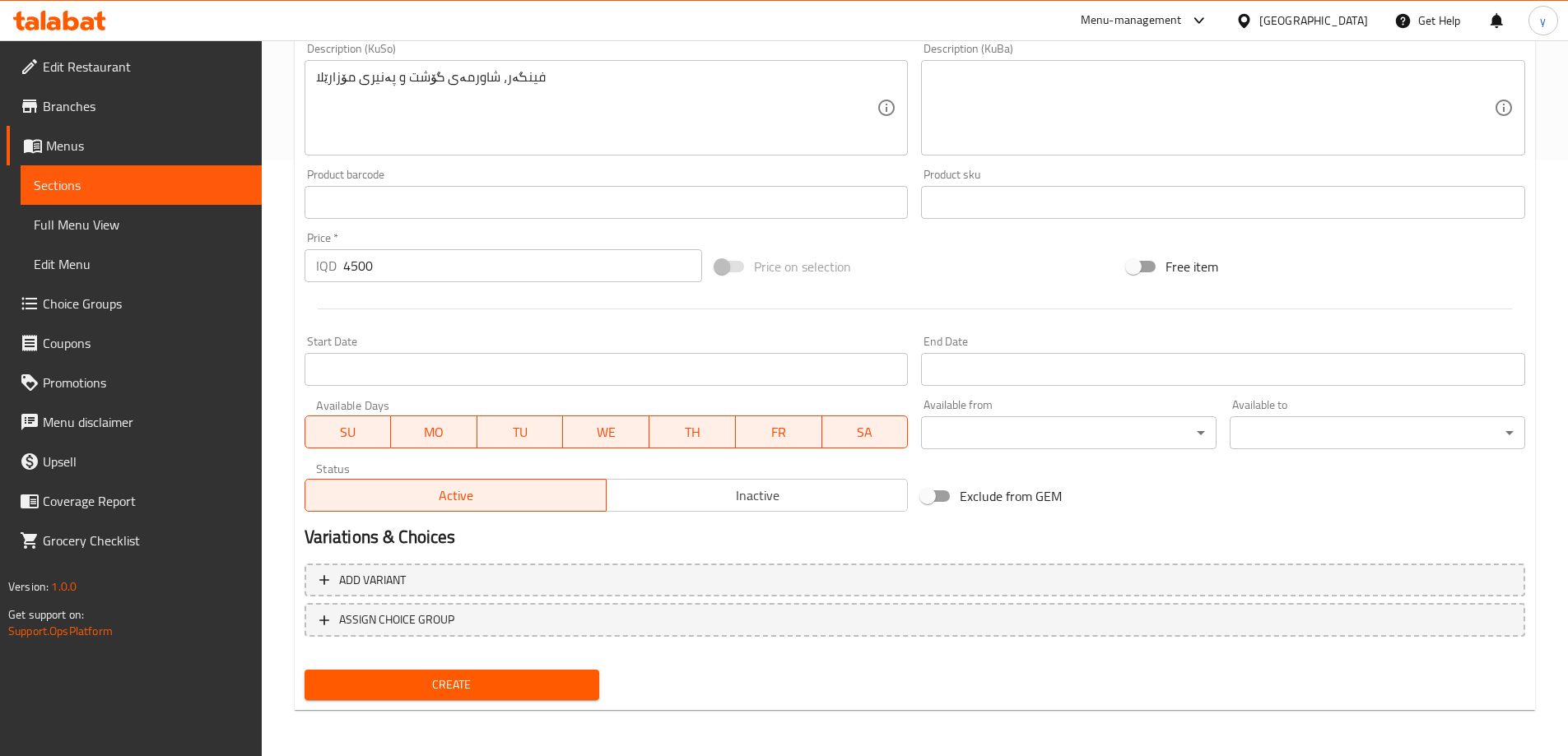
click at [516, 696] on button "Create" at bounding box center [452, 684] width 295 height 31
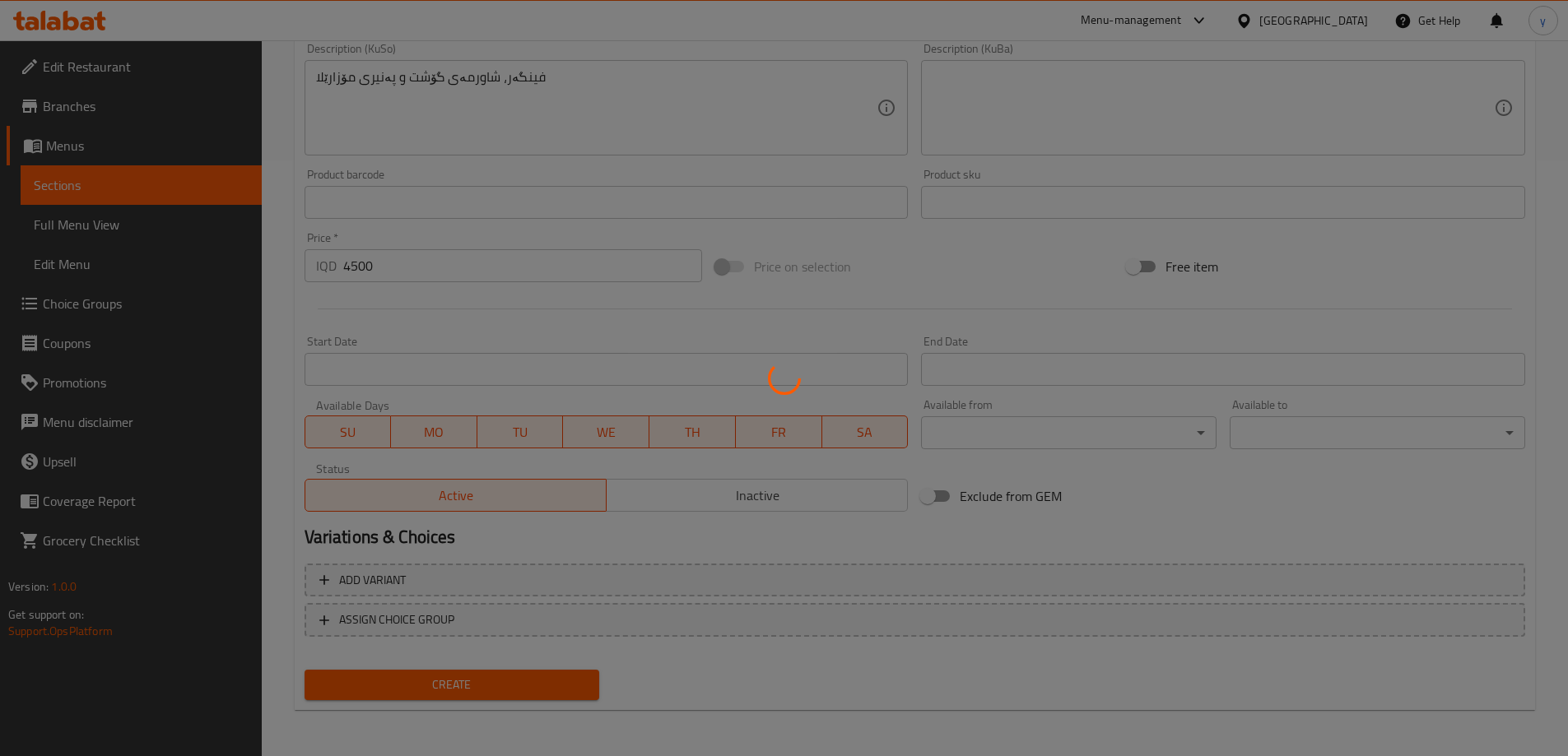
type input "0"
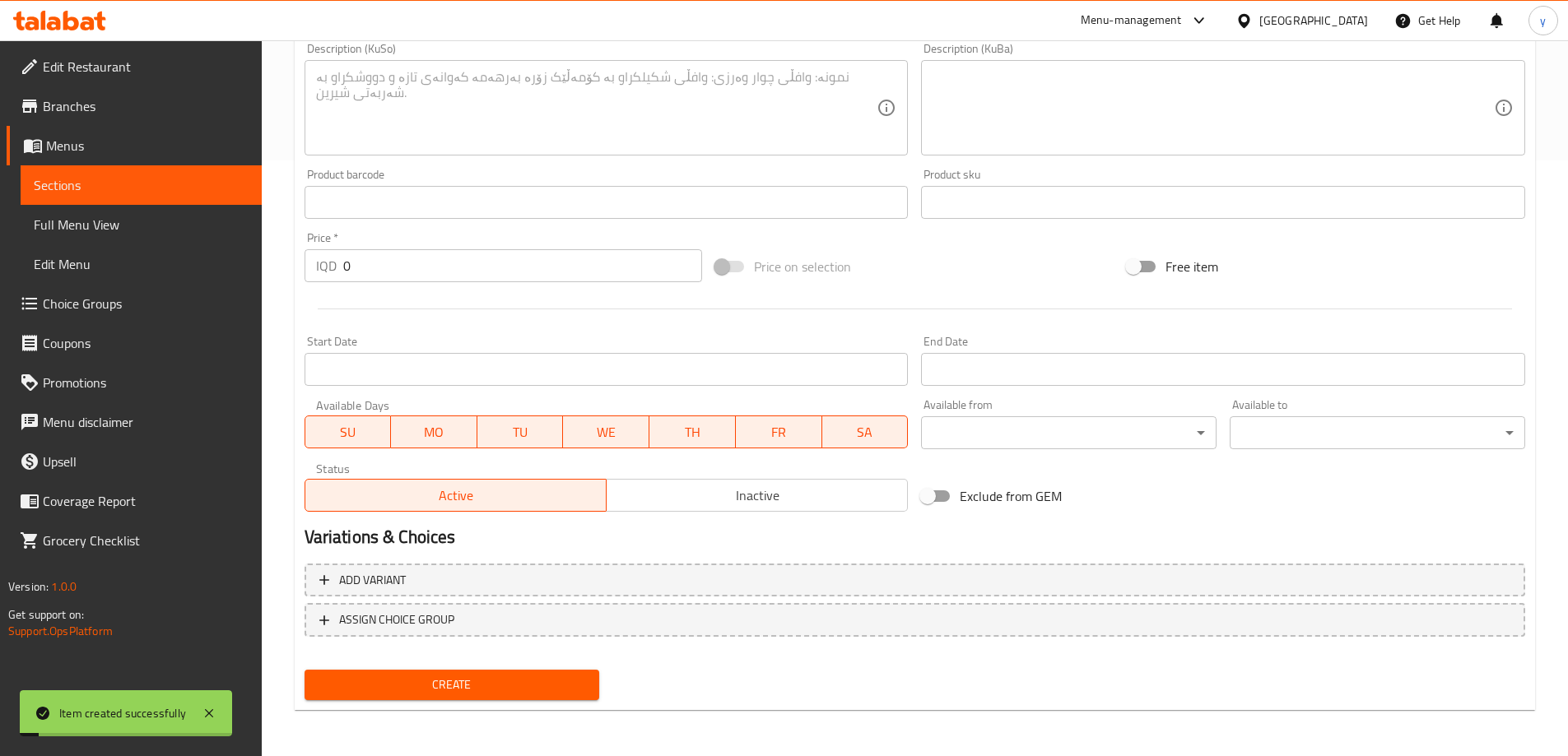
scroll to position [102, 0]
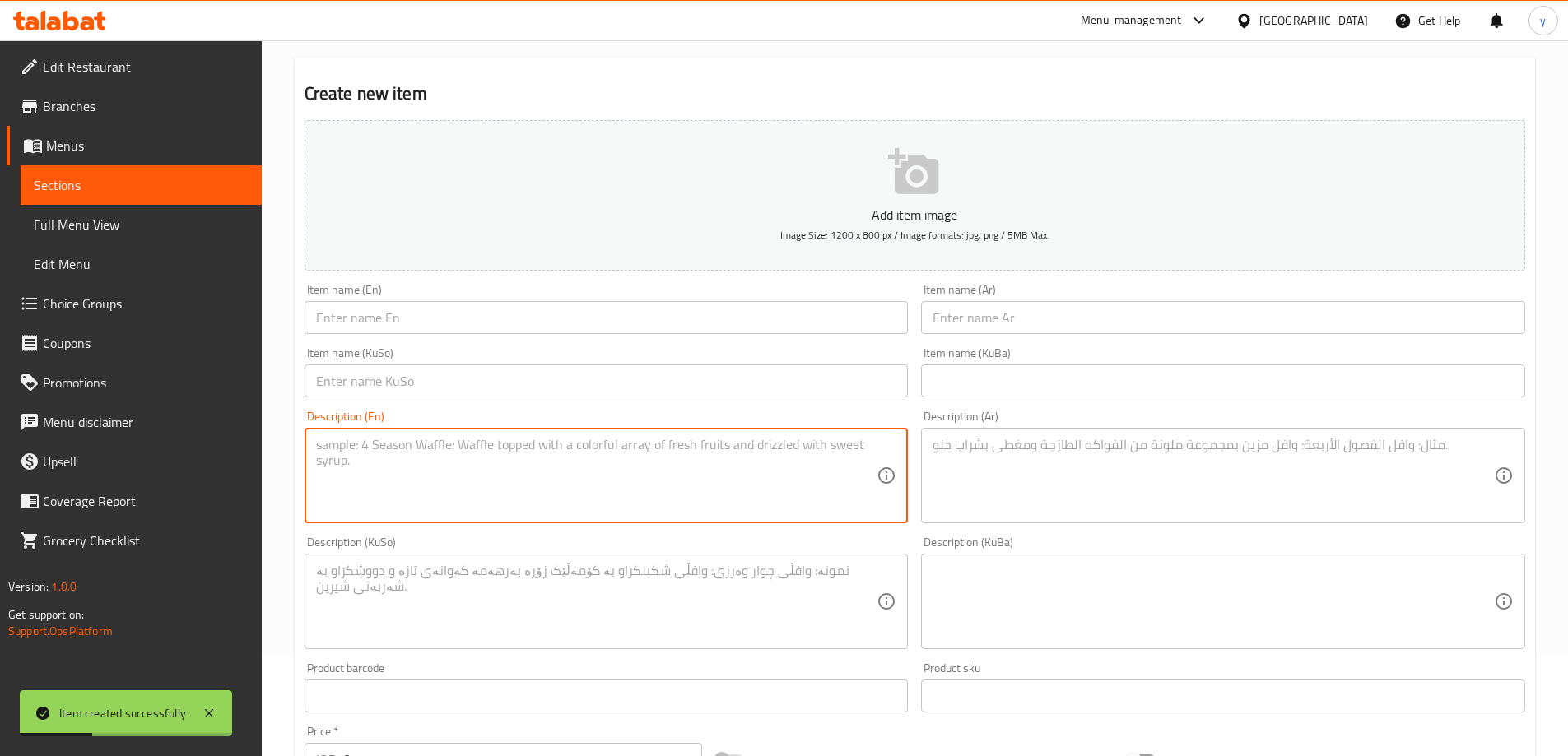
click at [685, 472] on textarea at bounding box center [597, 475] width 561 height 79
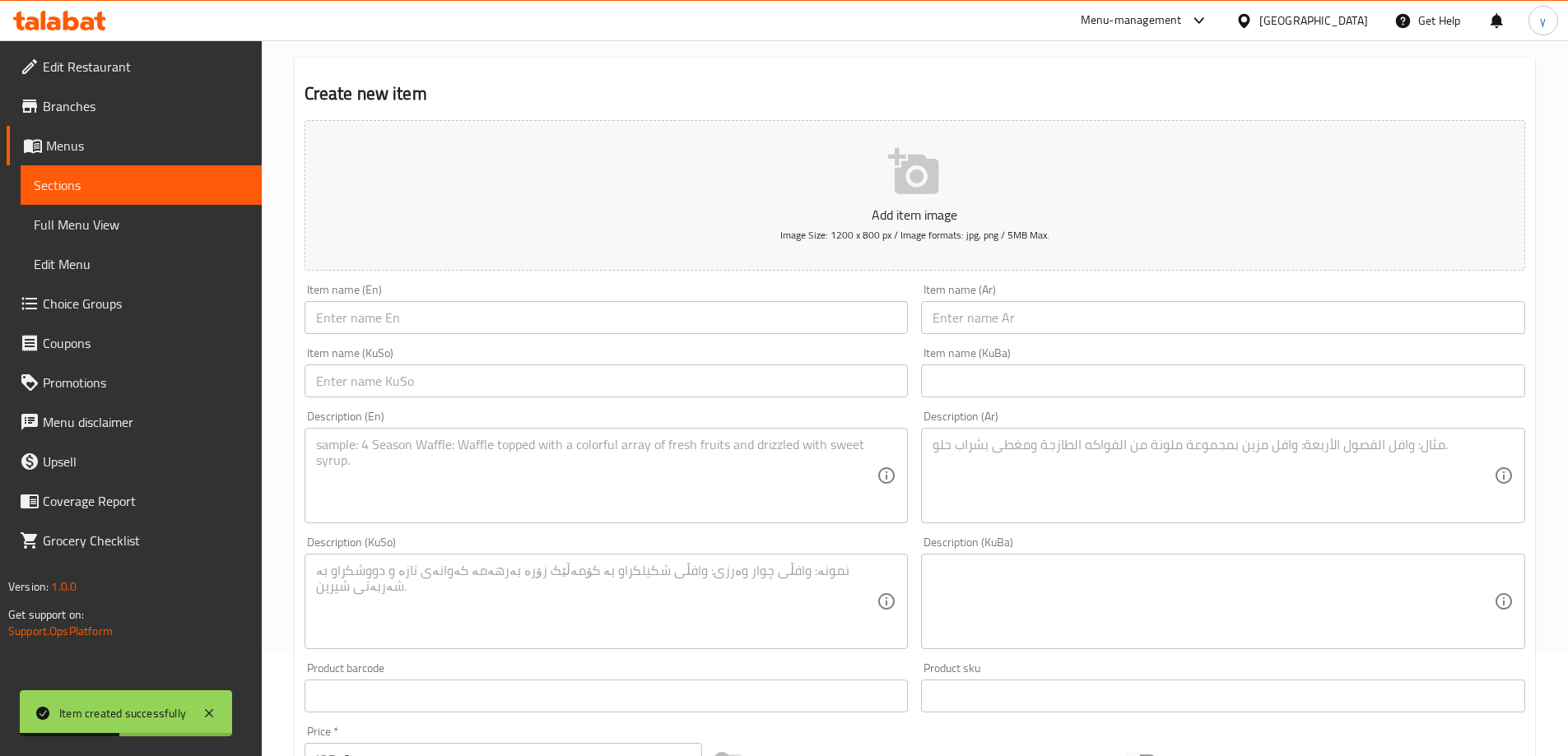
click at [588, 519] on div "Description (En)" at bounding box center [606, 475] width 604 height 95
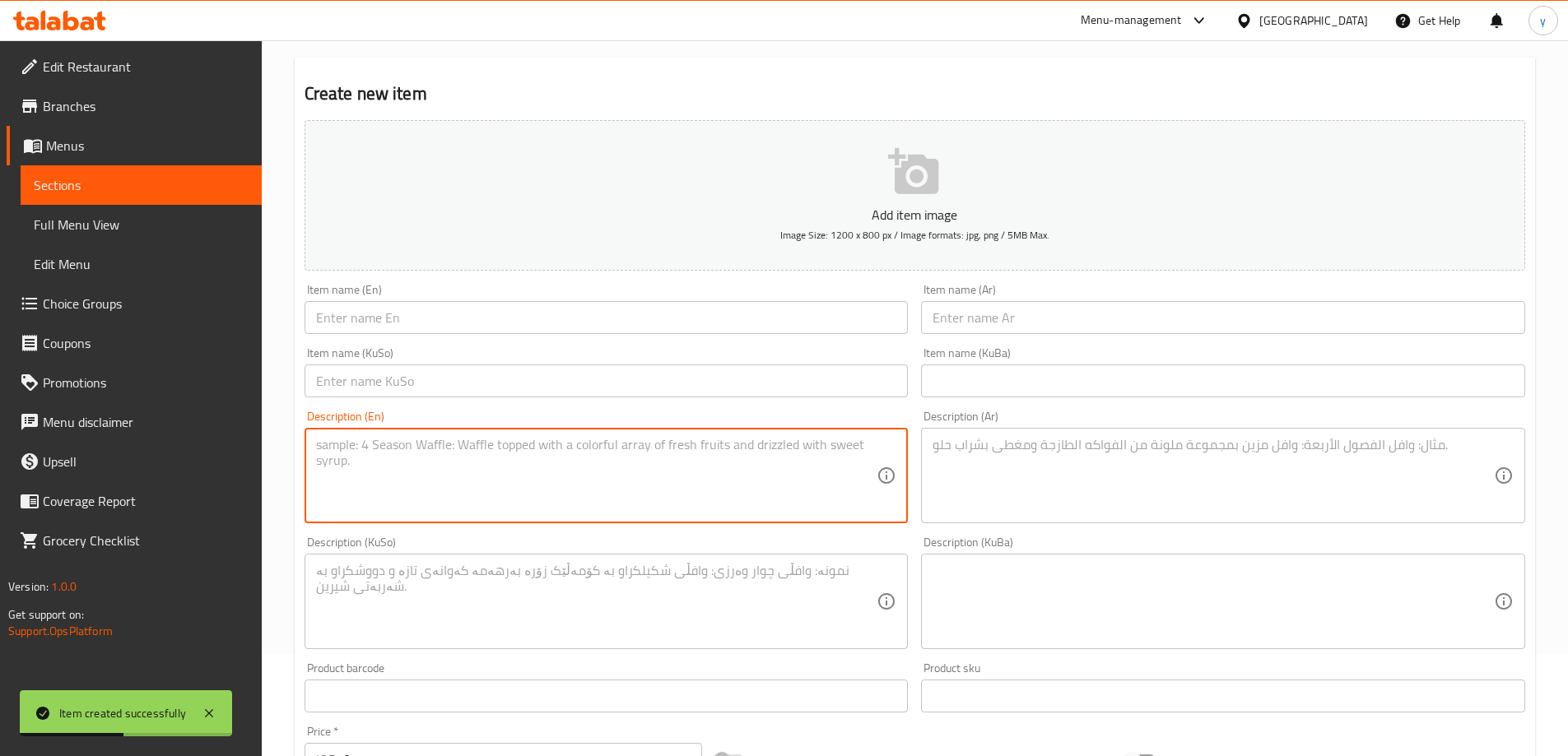
click at [598, 492] on textarea at bounding box center [597, 475] width 561 height 79
paste textarea "French fries, meat shawarma and mozzarella cheese"
type textarea "French fries, meat shawarma and mozzarella cheese"
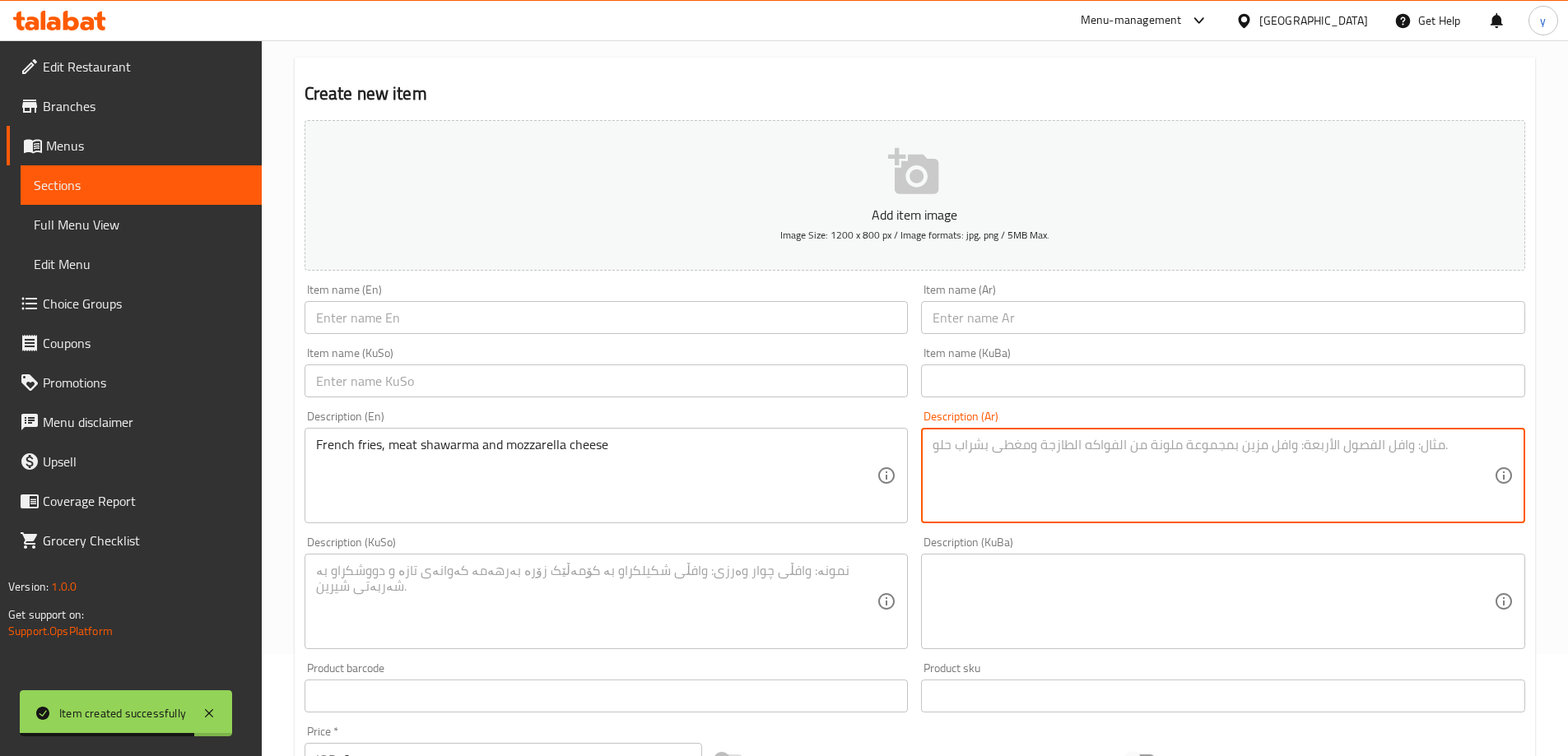
click at [955, 465] on textarea at bounding box center [1213, 475] width 561 height 79
paste textarea "بطاطا مقلية، شاورما لحم وجبن موزاريلا"
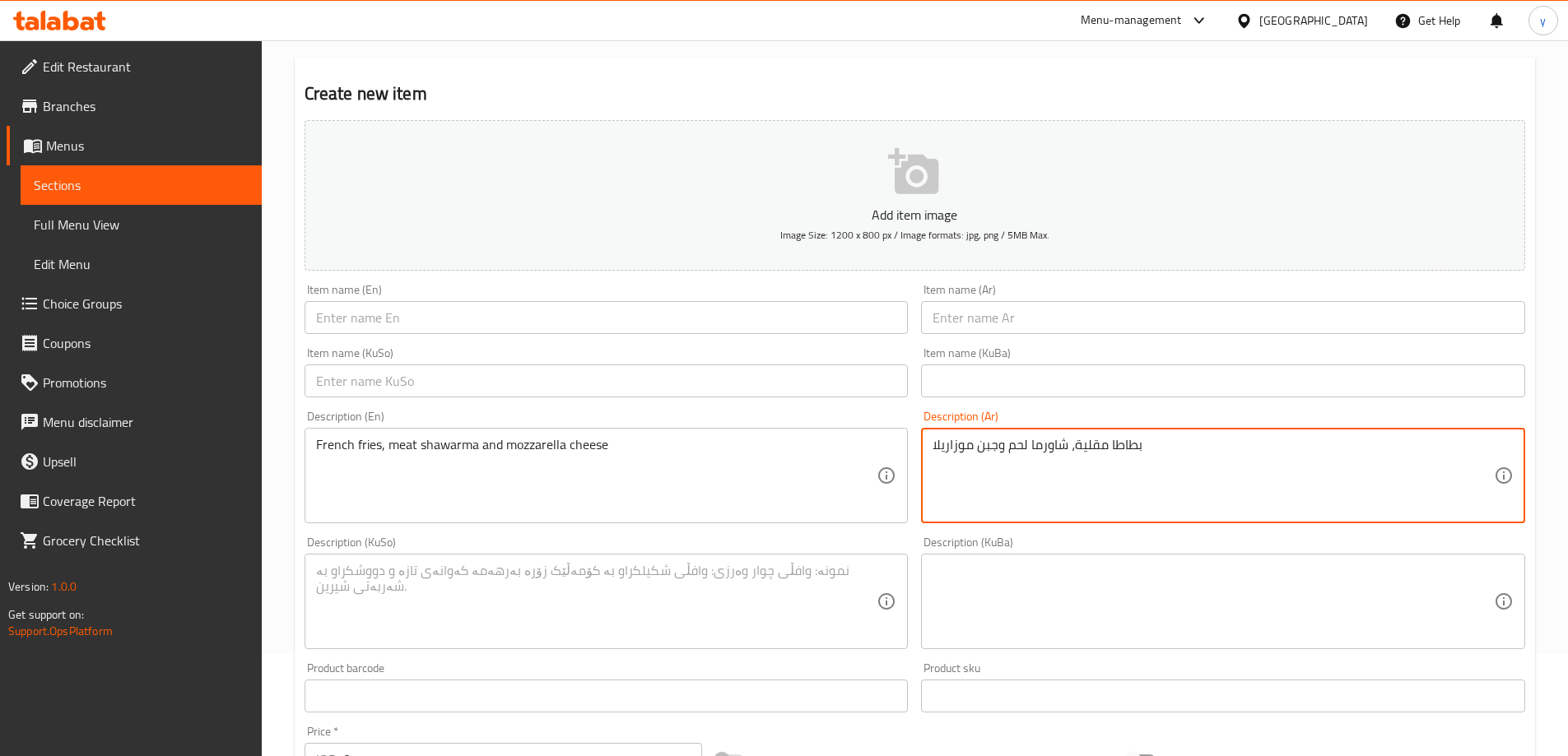
type textarea "بطاطا مقلية، شاورما لحم وجبن موزاريلا"
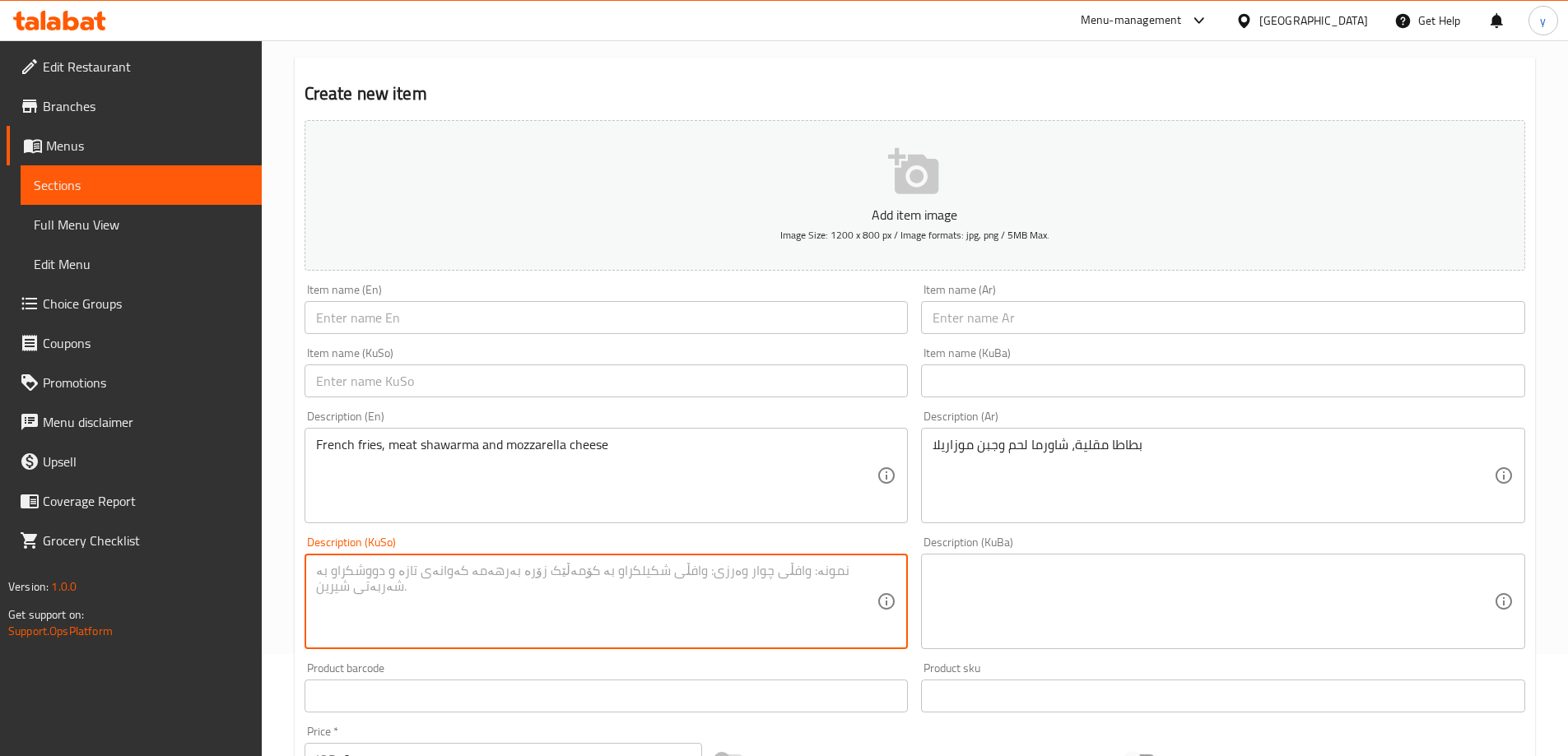
click at [846, 622] on textarea at bounding box center [597, 602] width 561 height 79
paste textarea "فینگەر، شاورمەی گۆشت و پەنیری مۆزارێلا"
type textarea "فینگەر، شاورمەی گۆشت و پەنیری مۆزارێلا"
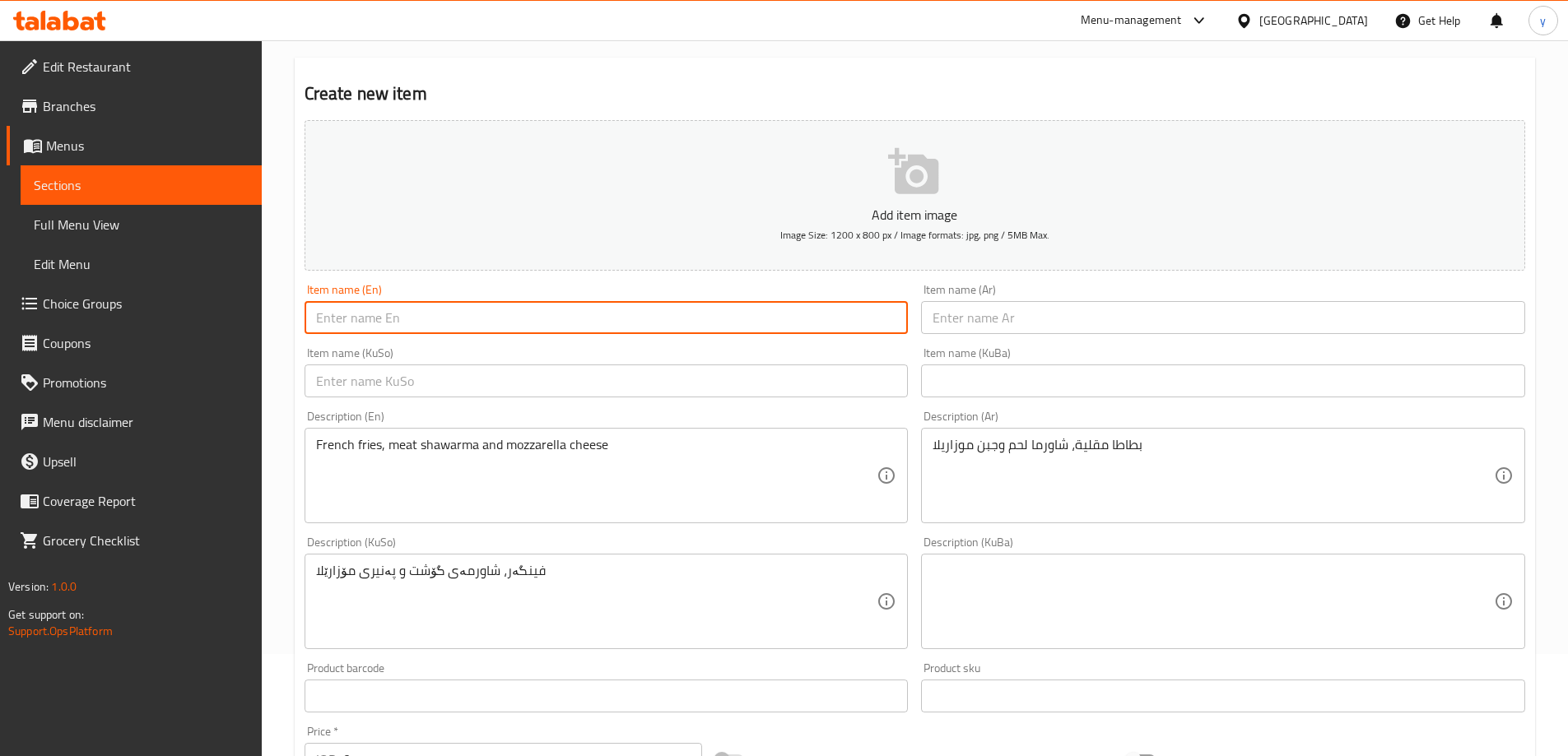
click at [800, 324] on input "text" at bounding box center [606, 317] width 604 height 33
paste input "Small Meat Nono"
type input "Small Meat Nono"
click at [993, 309] on input "text" at bounding box center [1223, 317] width 604 height 33
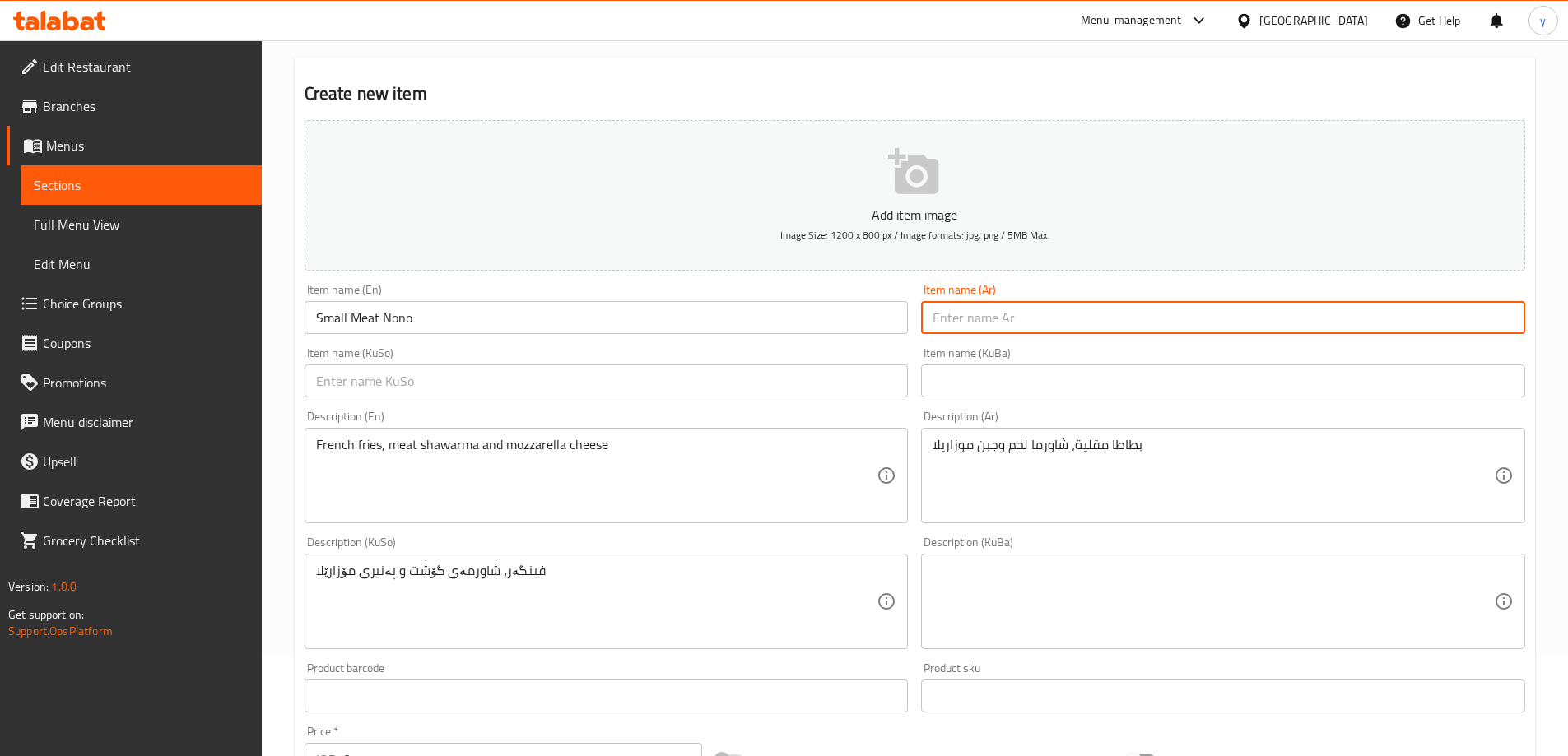
paste input "نونو لحم صغير"
type input "نونو لحم صغير"
click at [863, 363] on div "Item name (KuSo) Item name (KuSo)" at bounding box center [606, 372] width 604 height 50
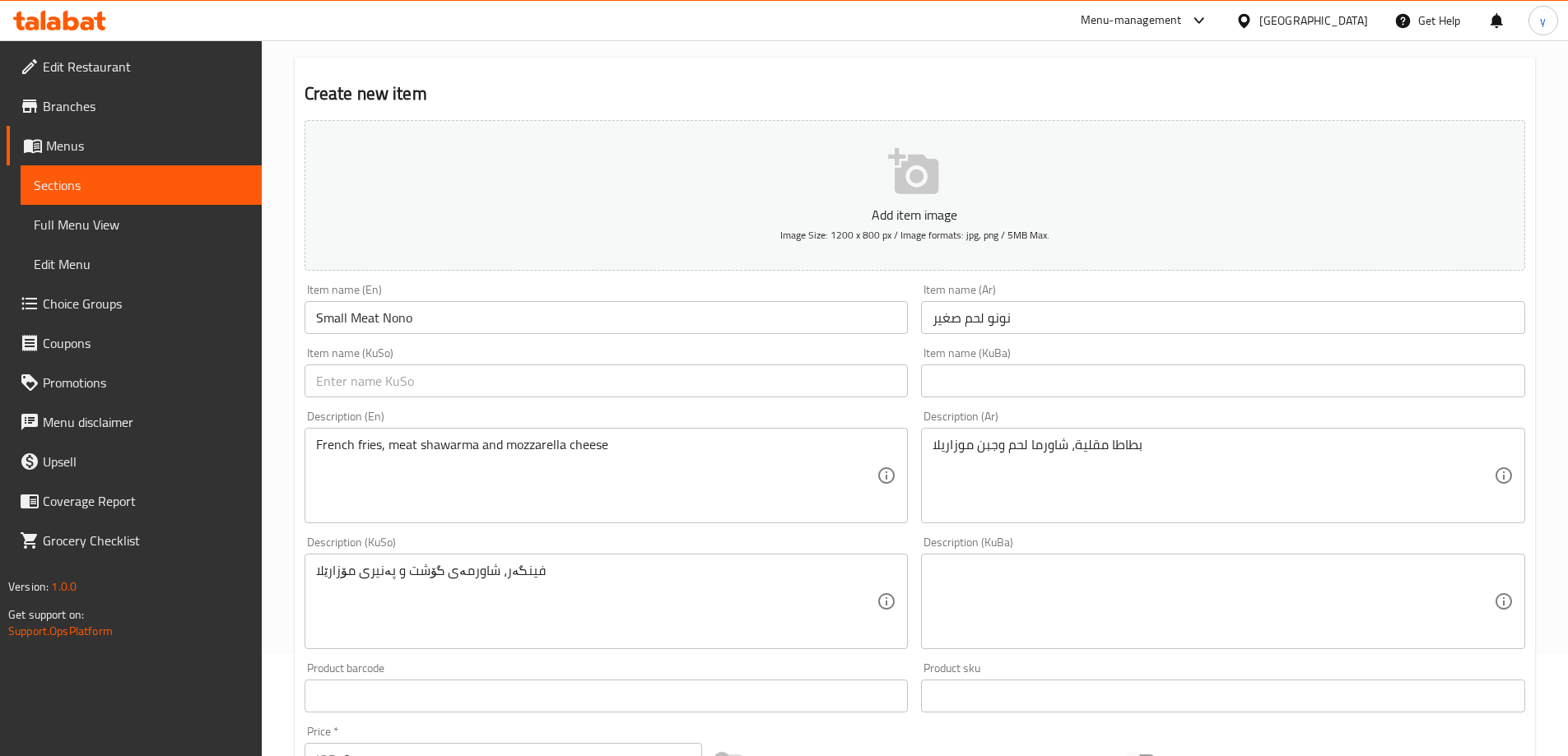
click at [689, 383] on input "text" at bounding box center [606, 380] width 604 height 33
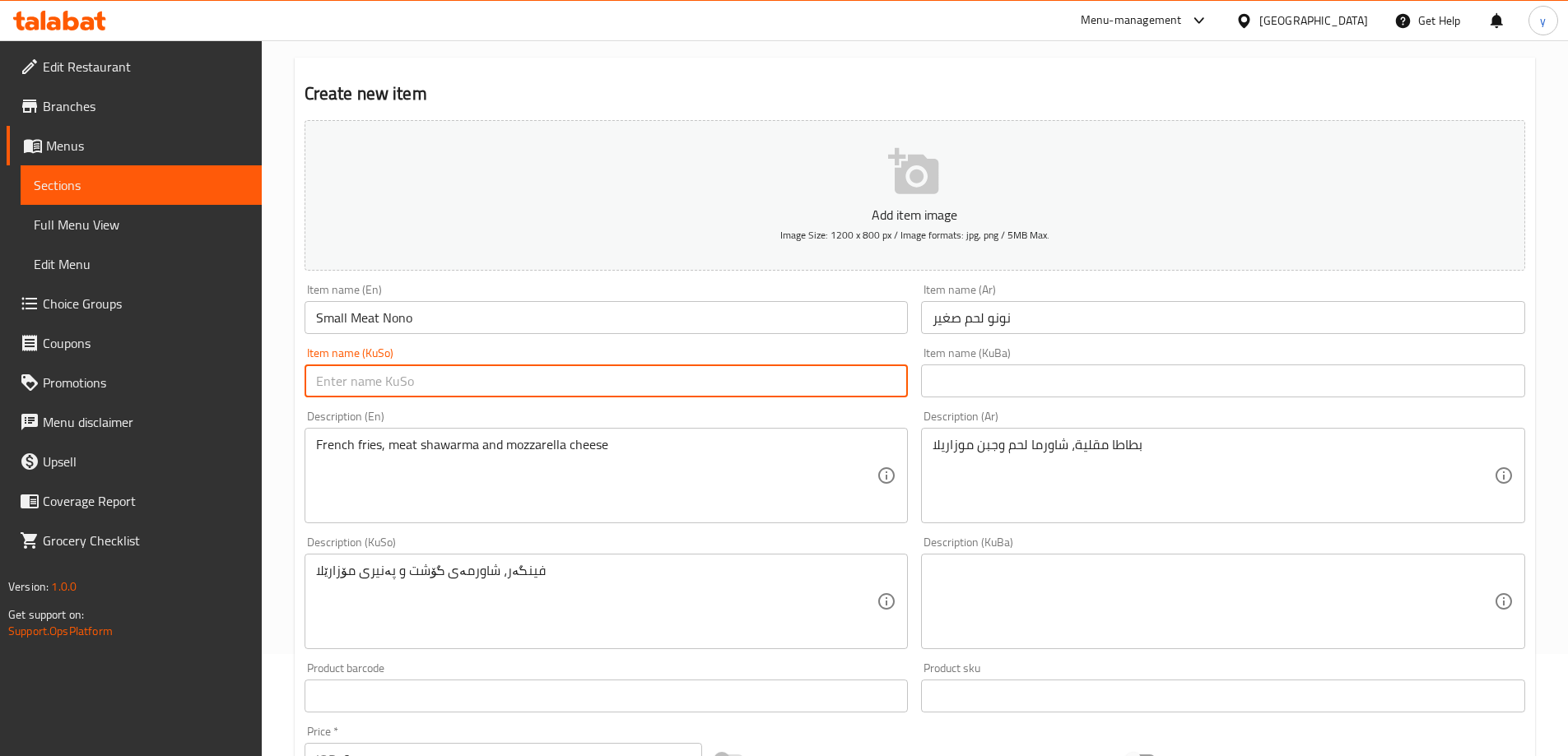
paste input "نونوی گۆشتی بچووک"
click at [348, 382] on input "نونوی گۆشتی بچووک" at bounding box center [606, 380] width 604 height 33
type input "نونوی گۆشتی گەورە"
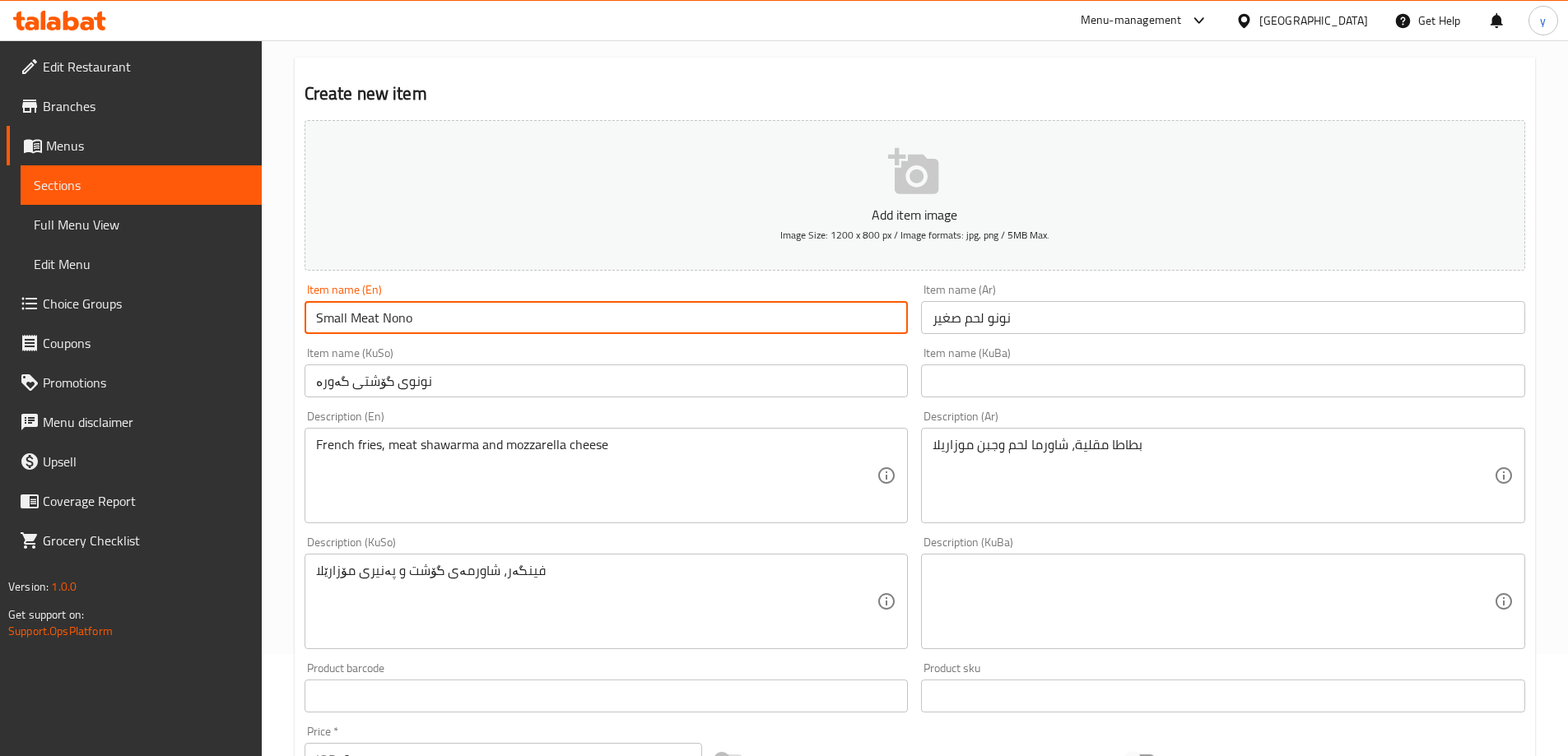
click at [318, 310] on input "Small Meat Nono" at bounding box center [606, 317] width 604 height 33
click at [319, 310] on input "Small Meat Nono" at bounding box center [606, 317] width 604 height 33
type input "Large Meat Nono"
click at [944, 318] on input "نونو لحم صغير" at bounding box center [1223, 317] width 604 height 33
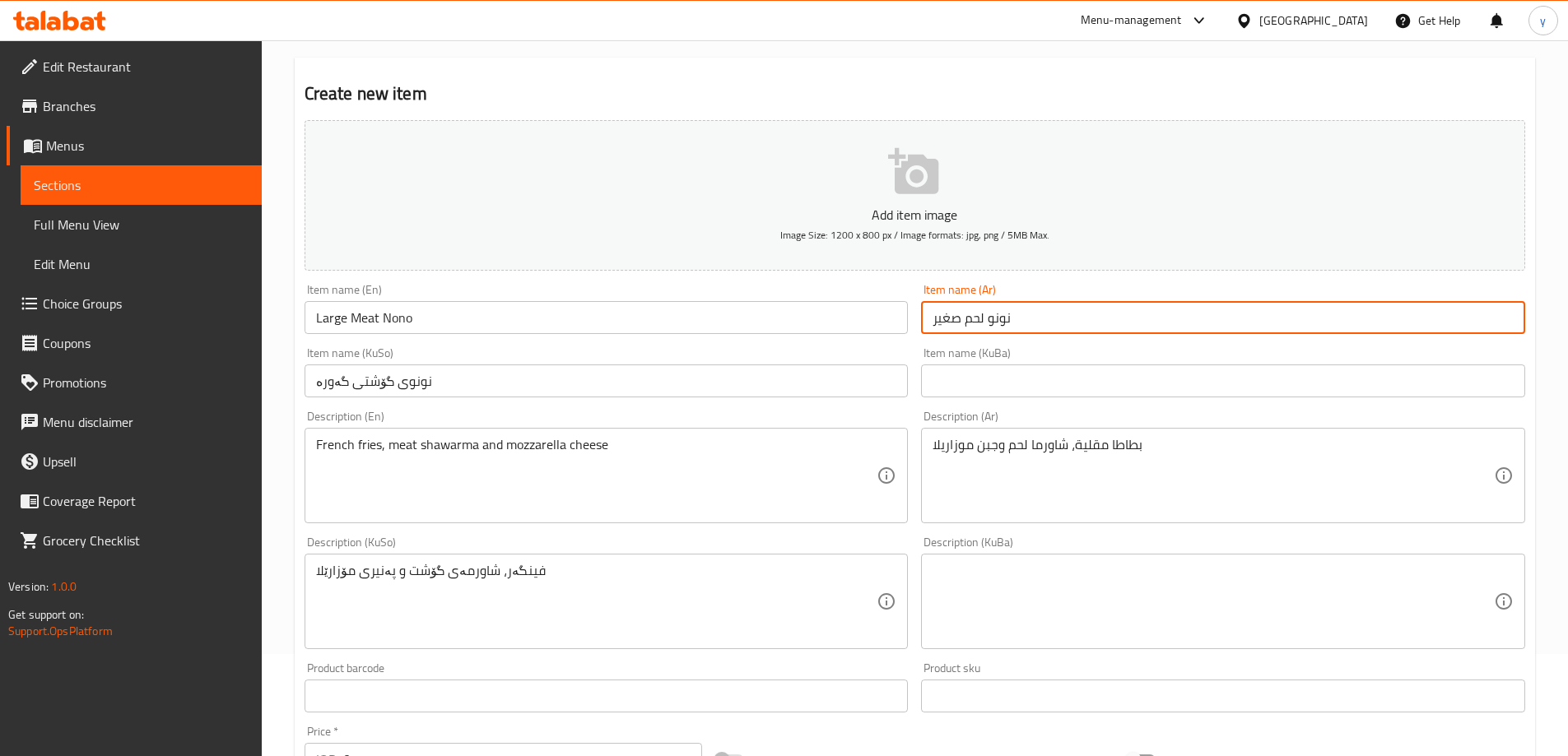
click at [944, 318] on input "نونو لحم صغير" at bounding box center [1223, 317] width 604 height 33
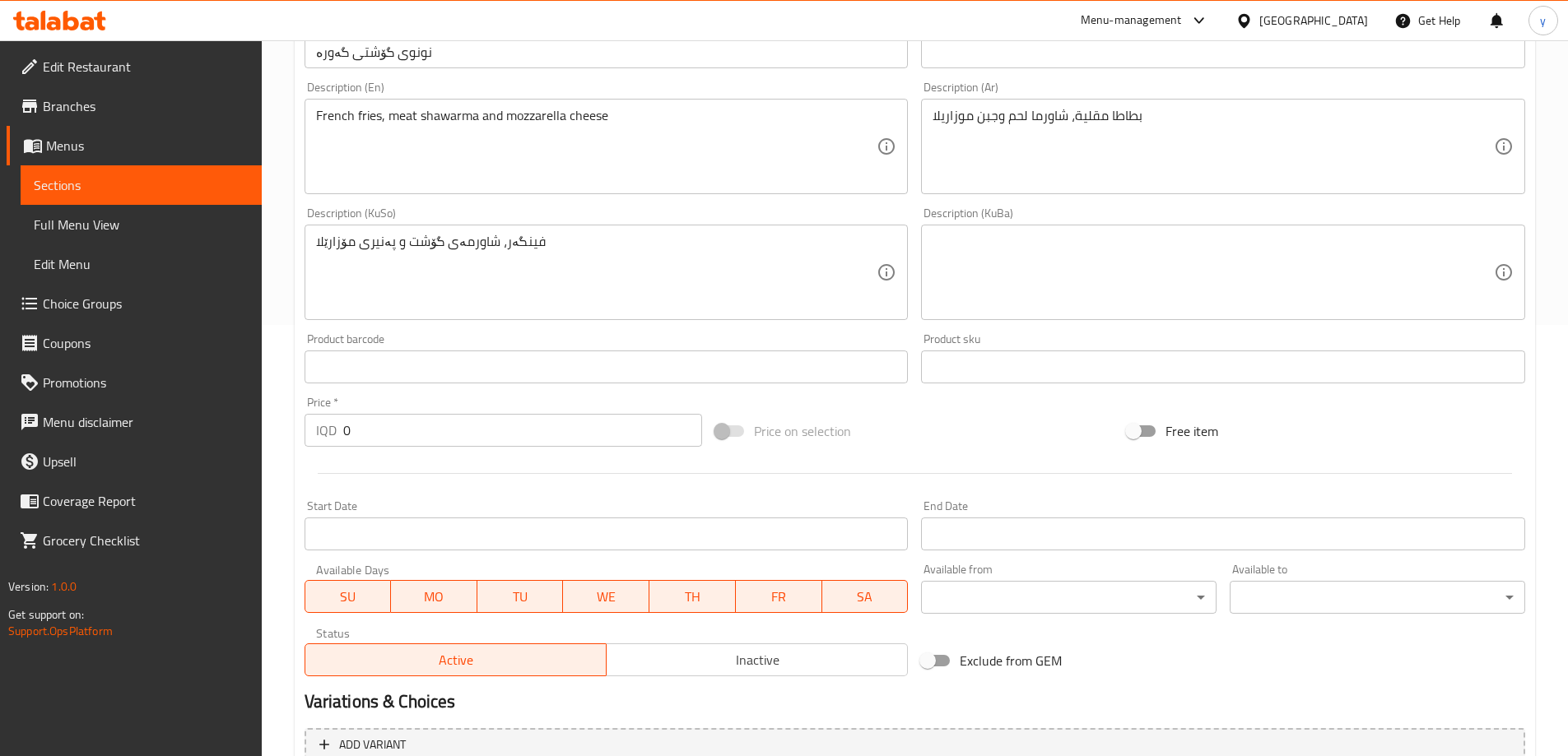
type input "نونو لحم كبير"
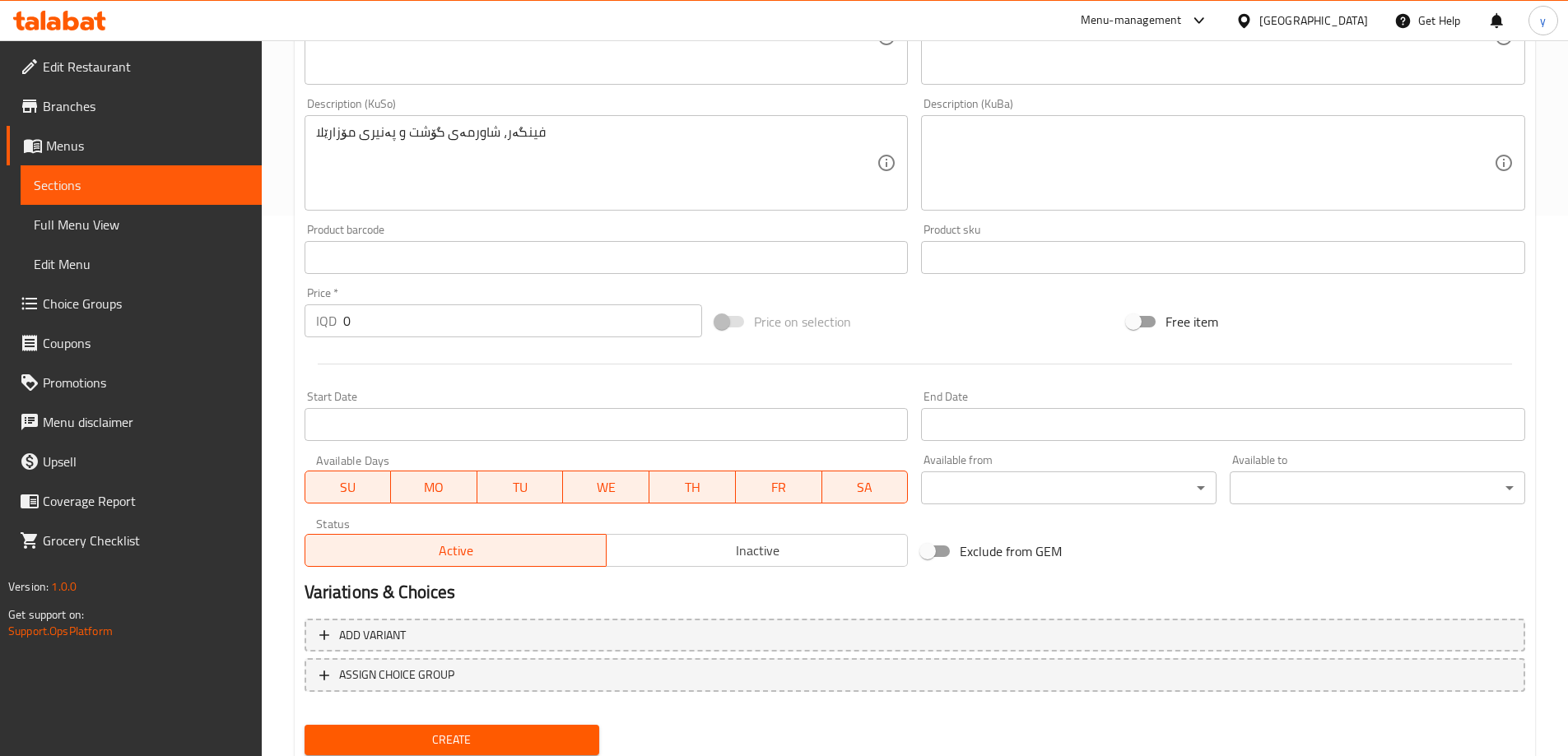
scroll to position [596, 0]
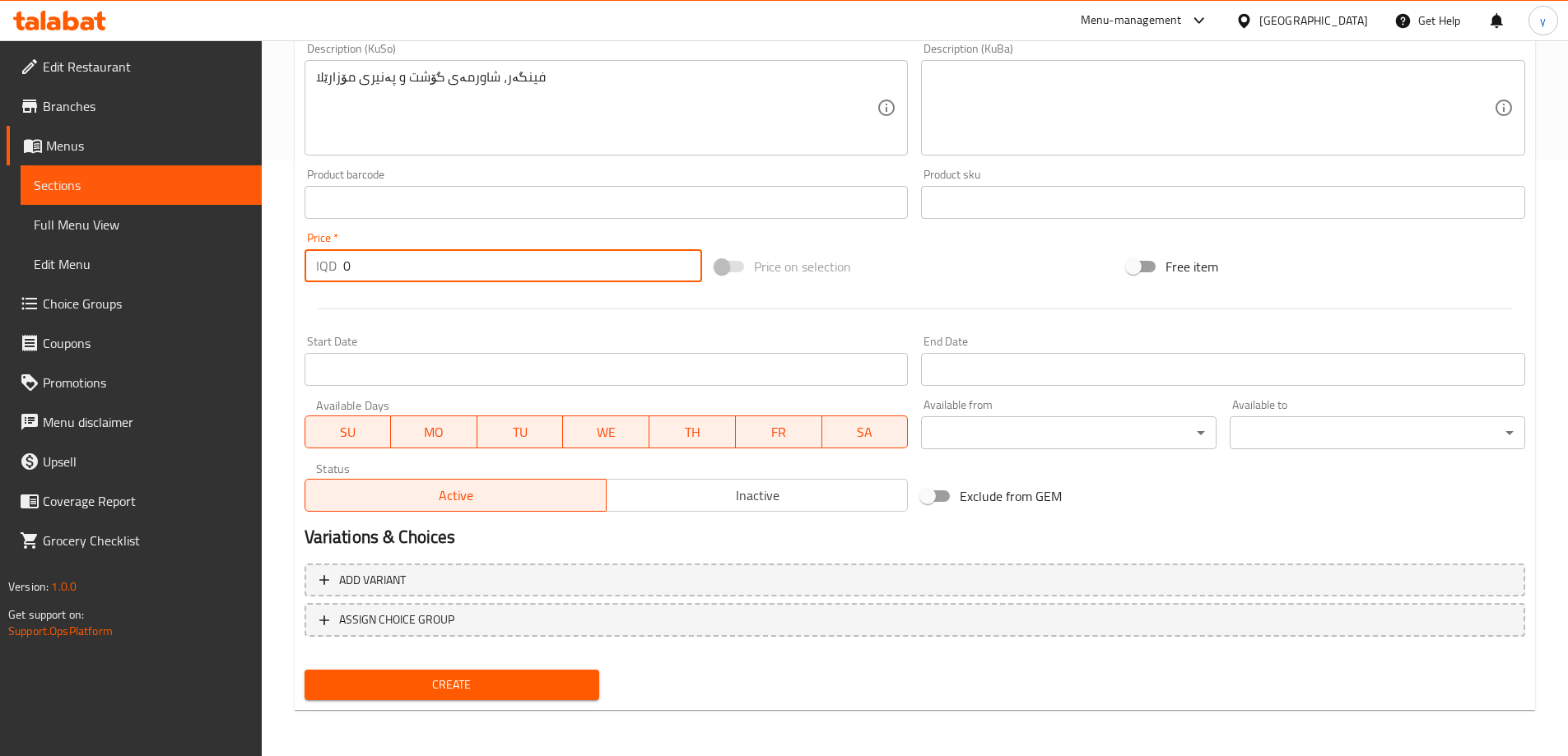
click at [403, 266] on input "0" at bounding box center [522, 266] width 359 height 33
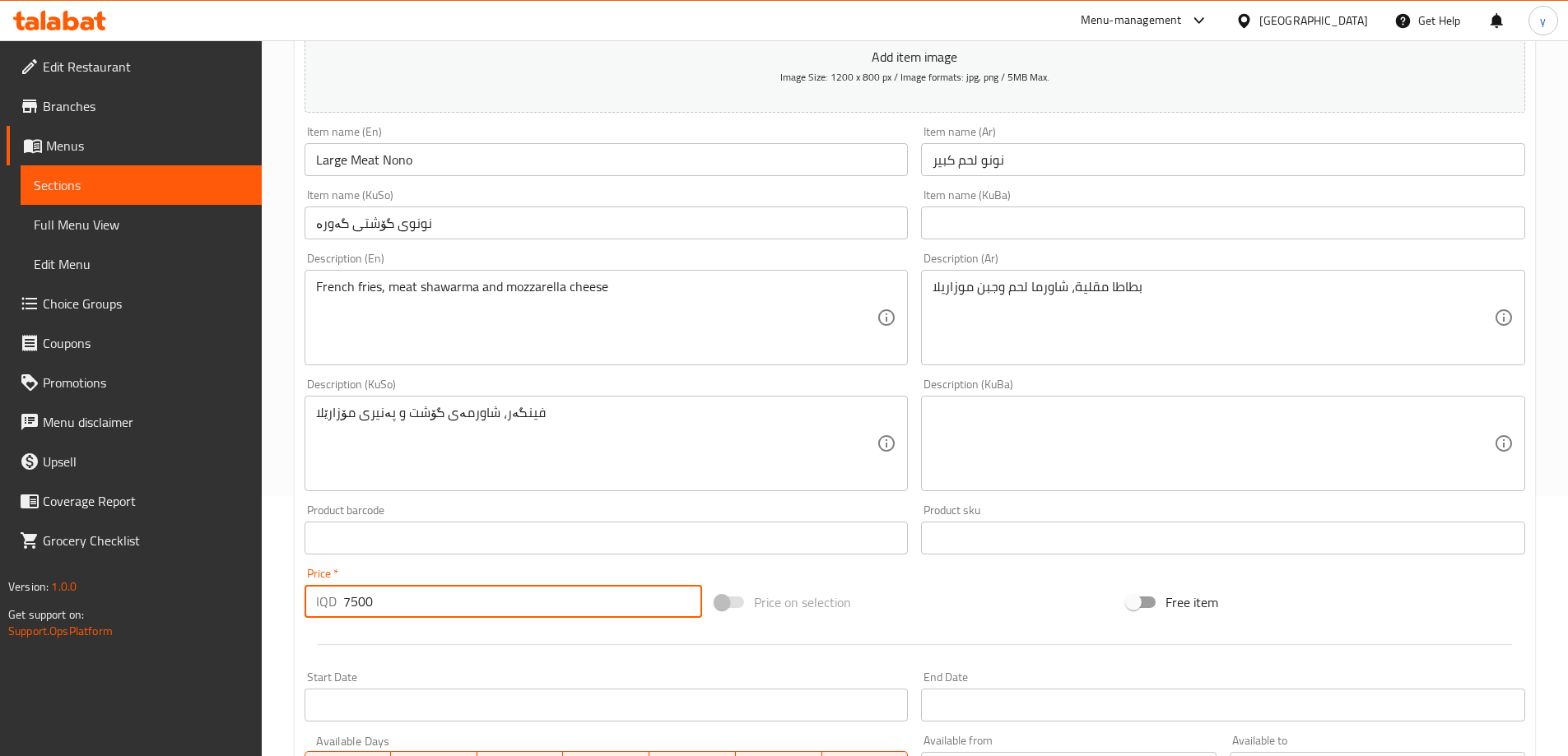
scroll to position [102, 0]
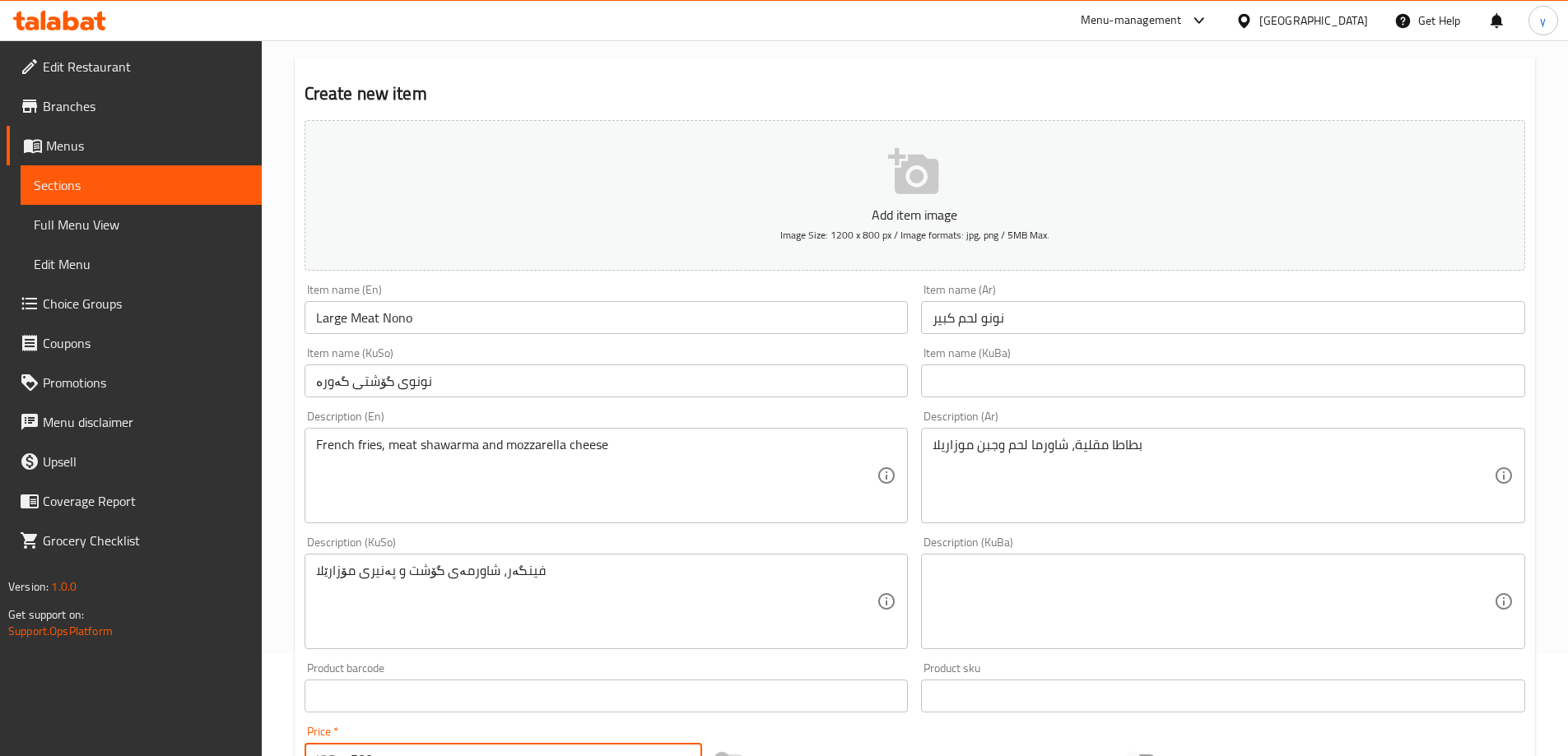
type input "7500"
click at [413, 332] on input "Large Meat Nono" at bounding box center [606, 317] width 604 height 33
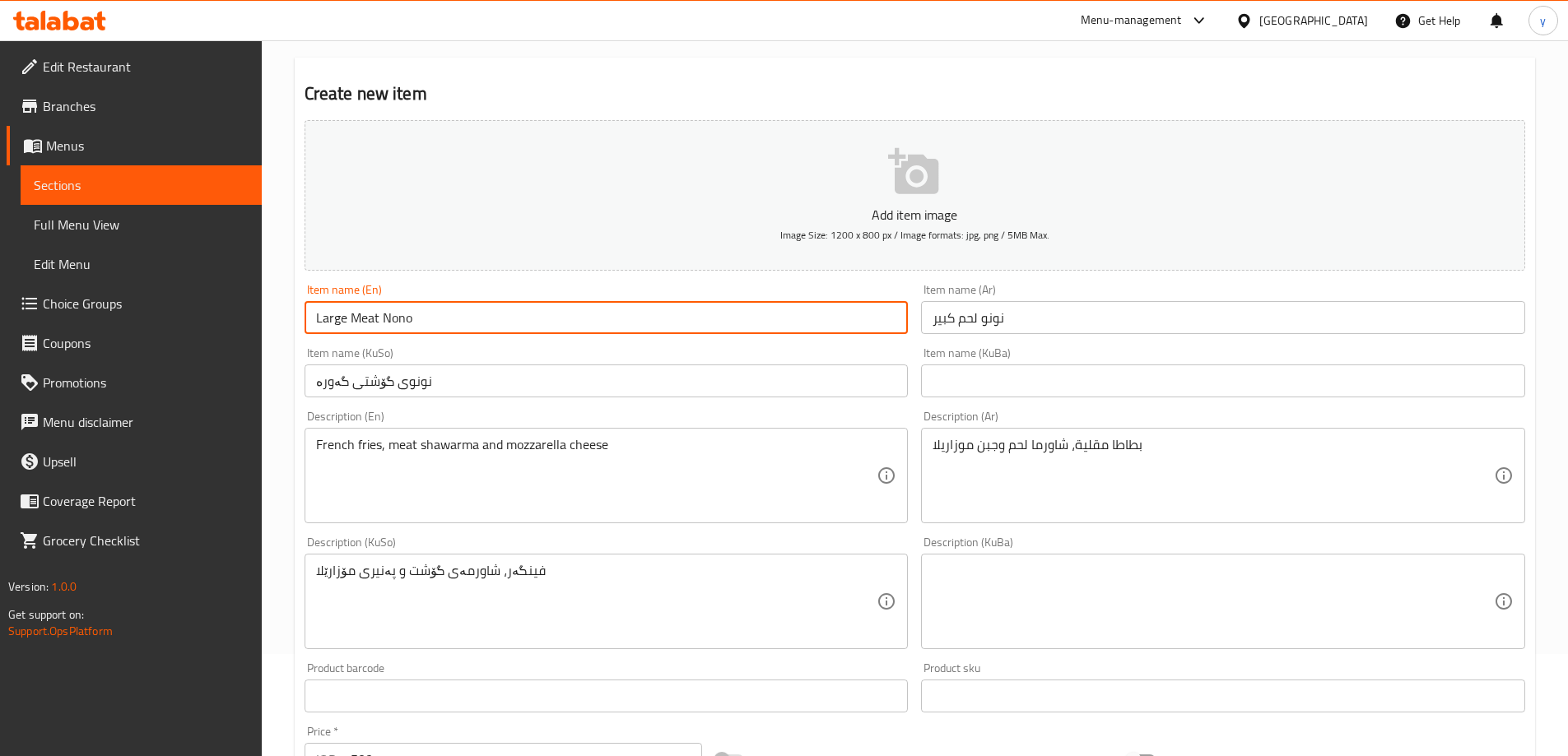
click at [413, 332] on input "Large Meat Nono" at bounding box center [606, 317] width 604 height 33
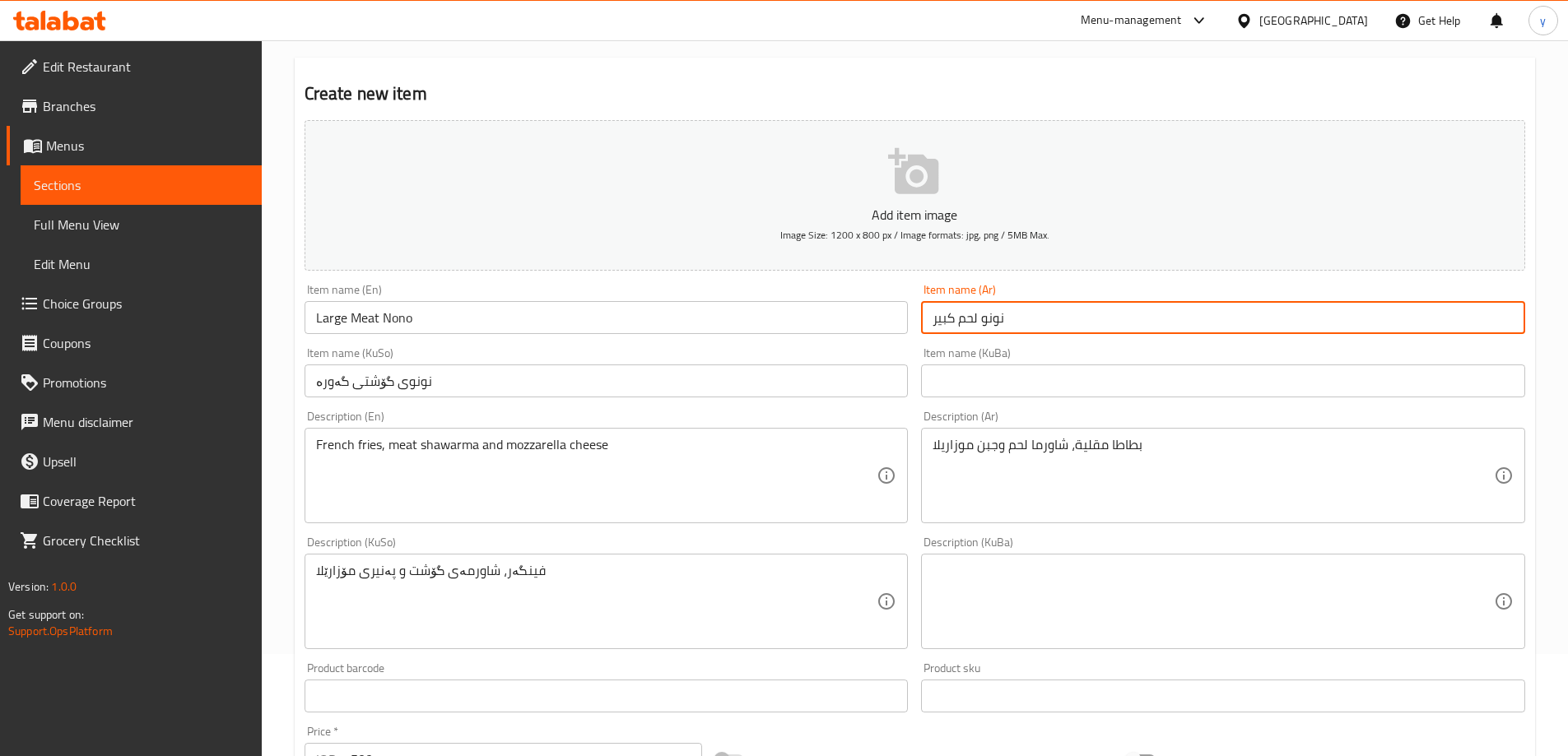
click at [963, 324] on input "نونو لحم كبير" at bounding box center [1223, 317] width 604 height 33
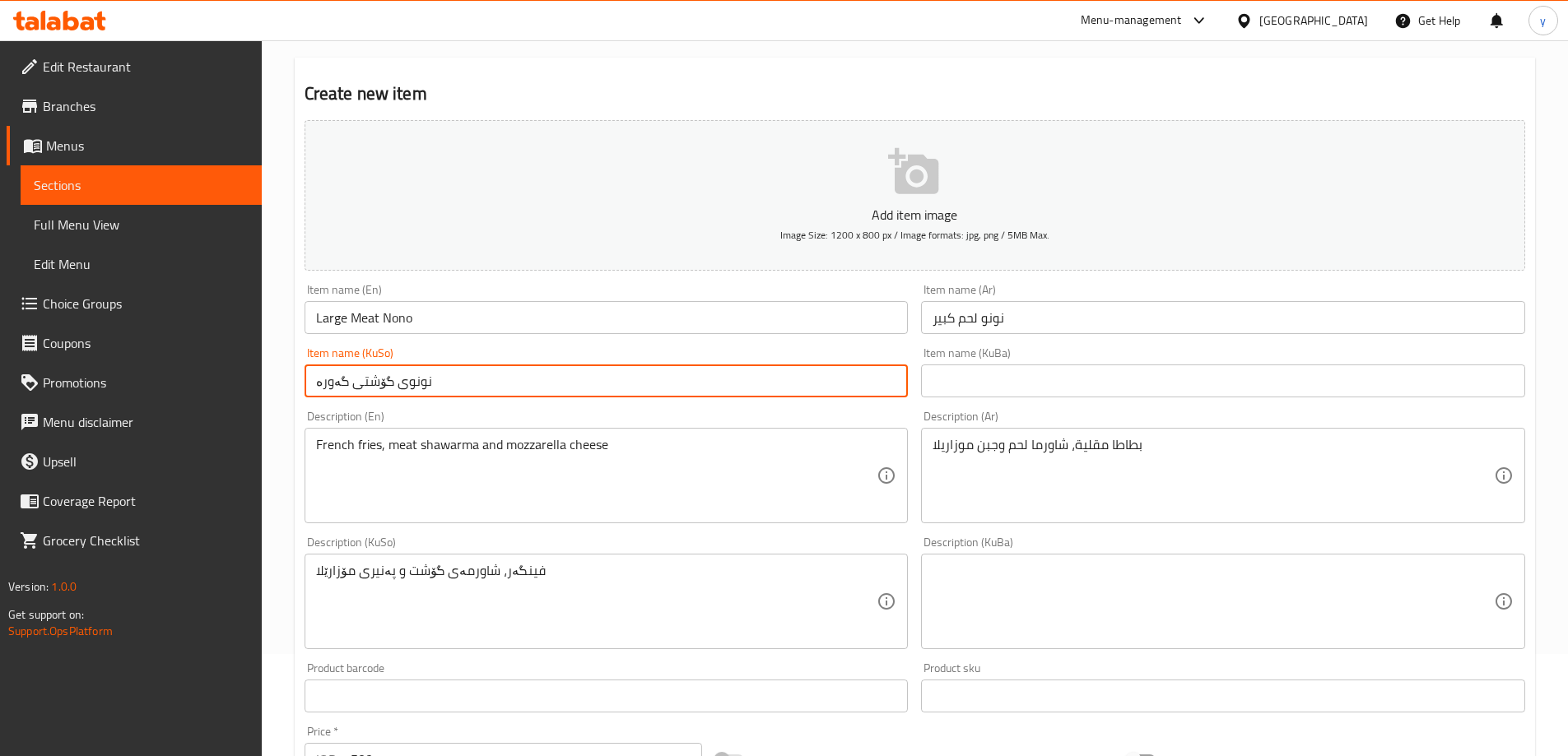
click at [573, 395] on input "نونوی گۆشتی گەورە" at bounding box center [606, 380] width 604 height 33
click at [578, 427] on div "Description (En) French fries, meat shawarma and mozzarella cheese Description …" at bounding box center [606, 467] width 604 height 112
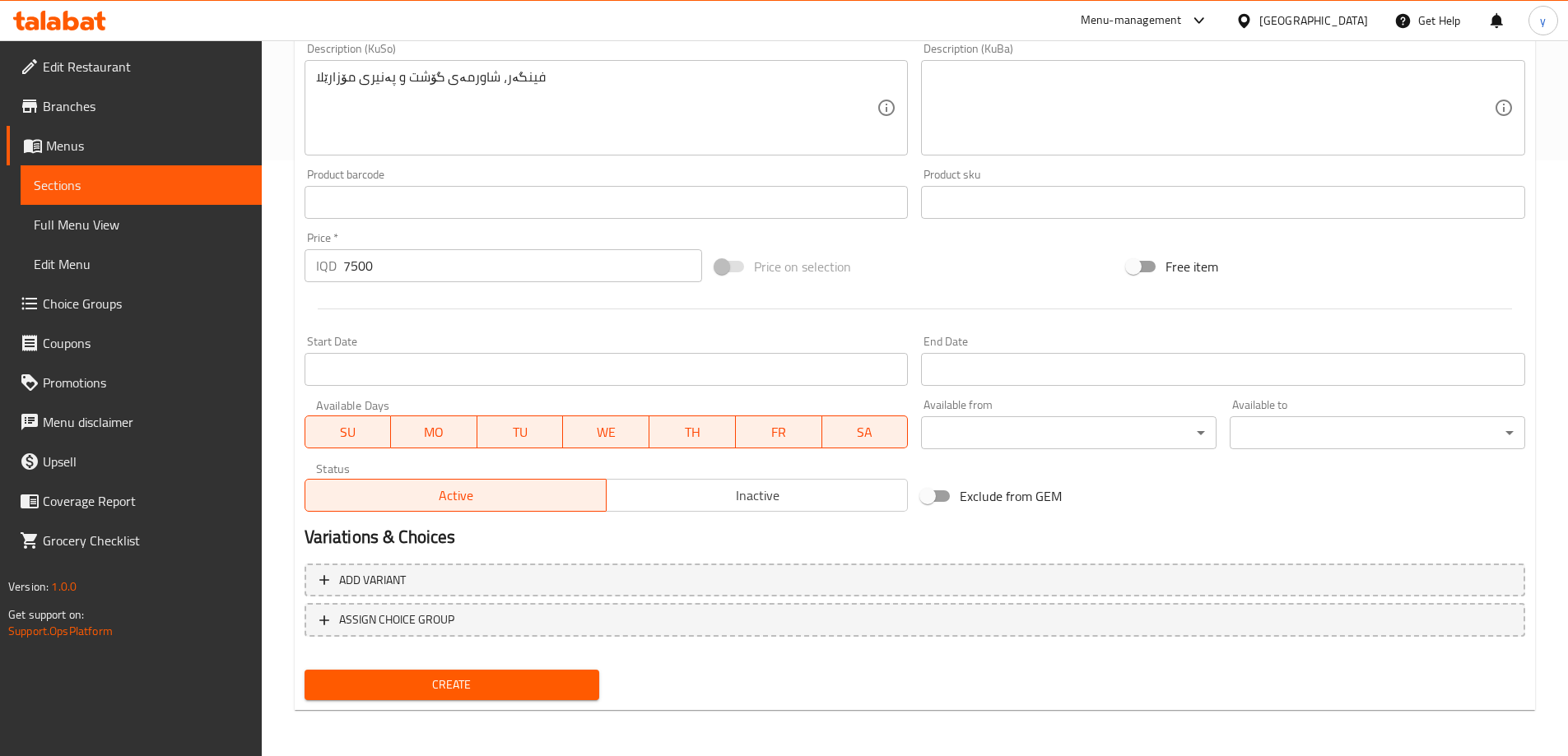
click at [464, 678] on span "Create" at bounding box center [452, 684] width 269 height 21
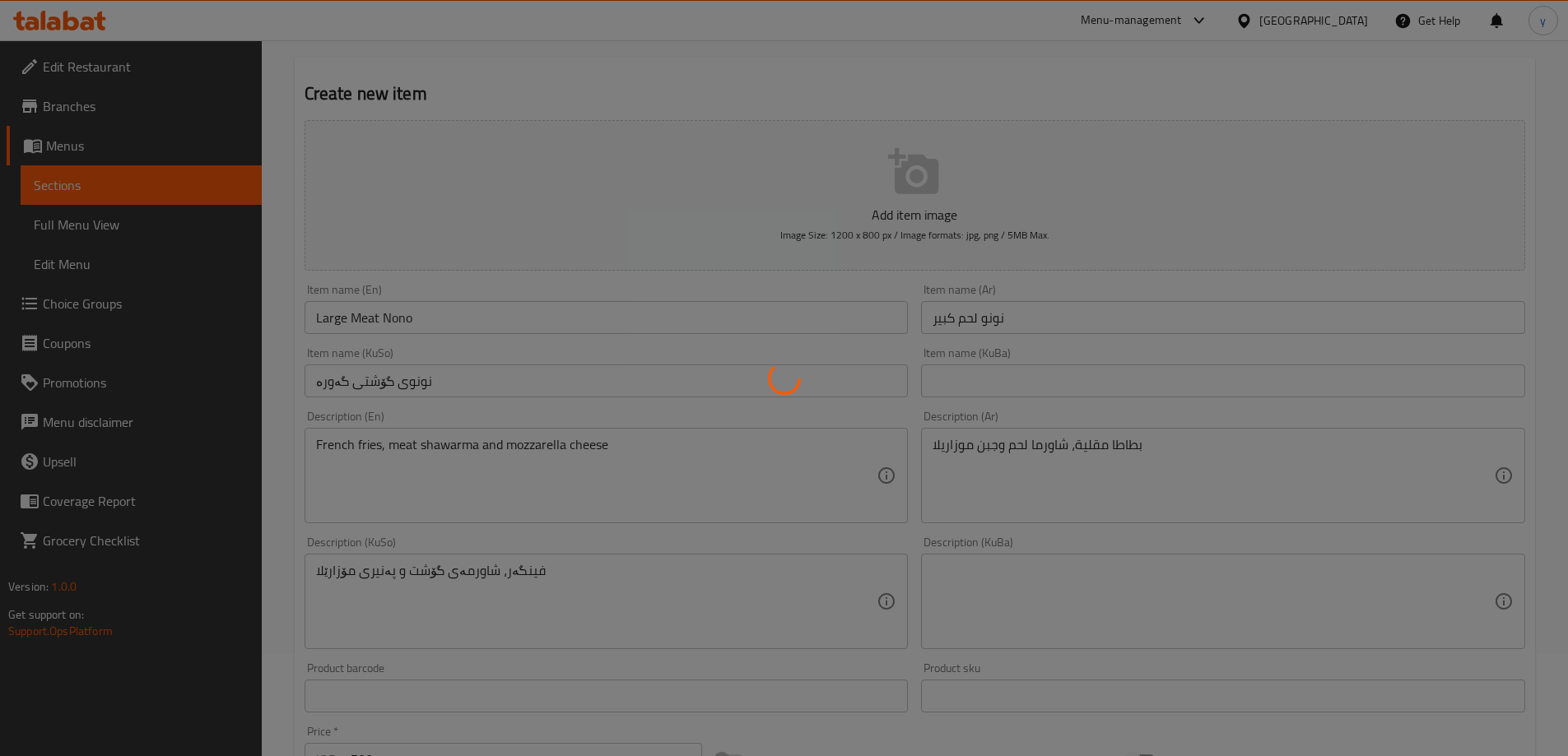
type input "0"
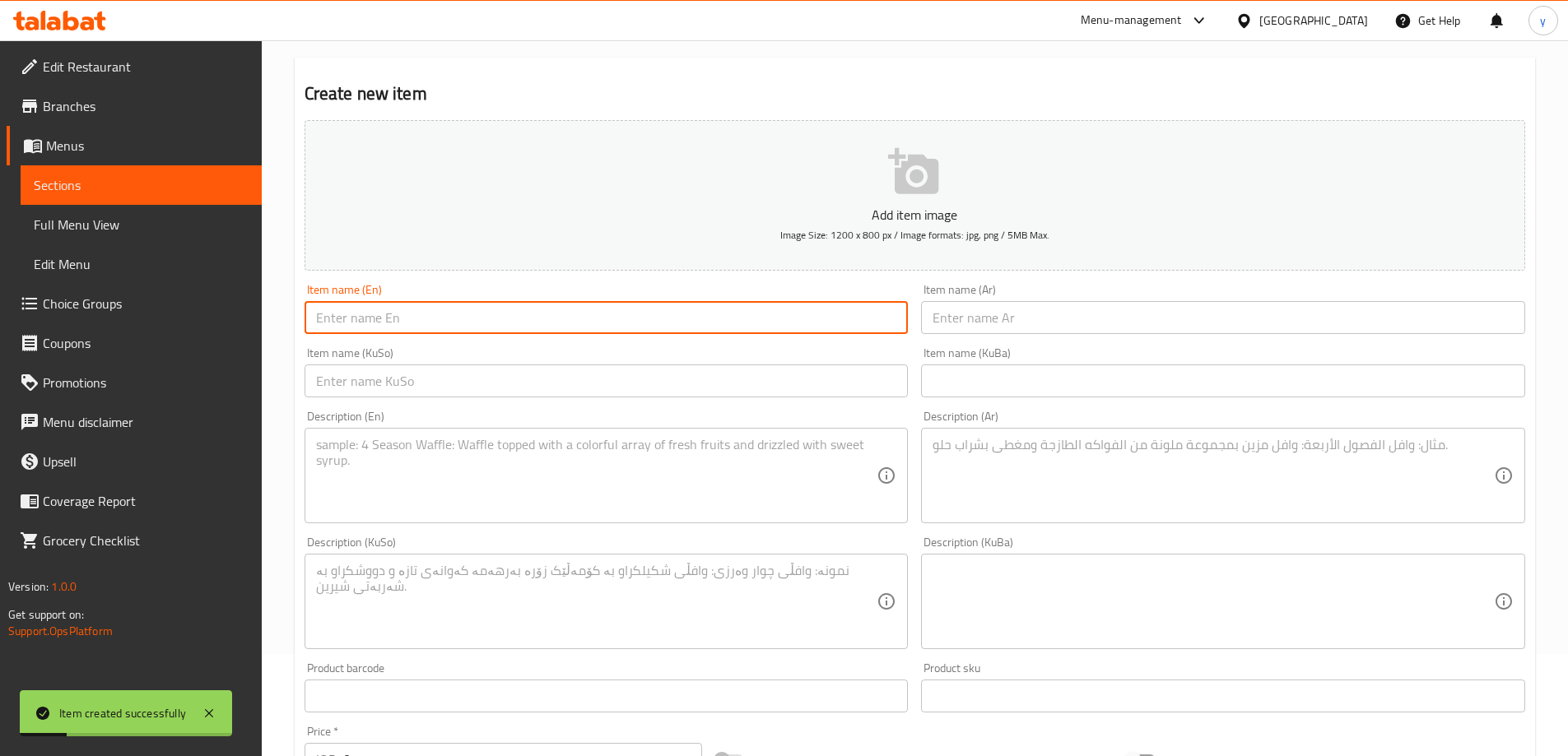
drag, startPoint x: 813, startPoint y: 314, endPoint x: 654, endPoint y: 348, distance: 162.6
click at [813, 314] on input "text" at bounding box center [606, 317] width 604 height 33
paste input "Small Meat Nono"
type input "Small Meat Nono"
click at [1022, 295] on div "Item name (Ar) Item name (Ar)" at bounding box center [1223, 308] width 604 height 50
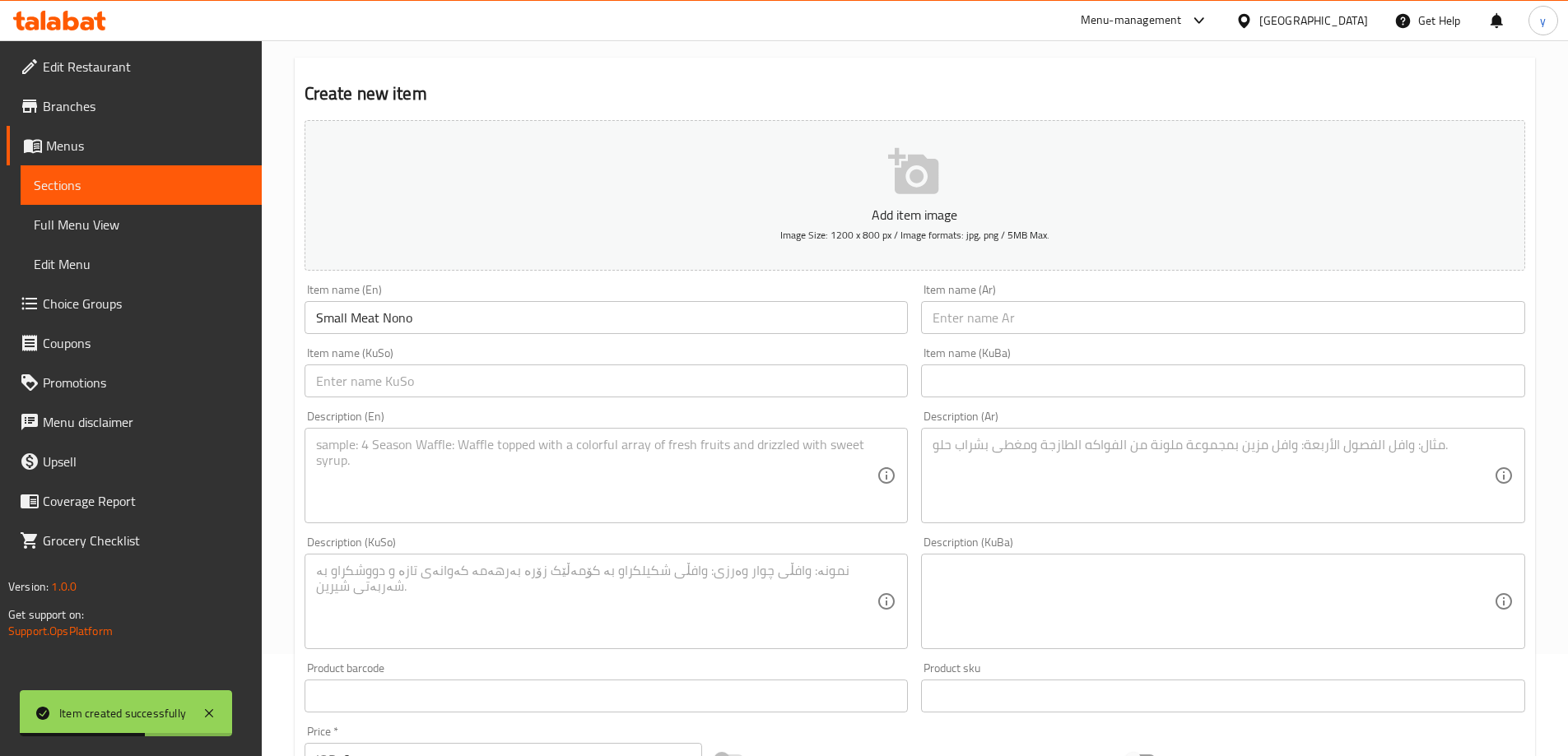
click at [1017, 301] on input "text" at bounding box center [1223, 317] width 604 height 33
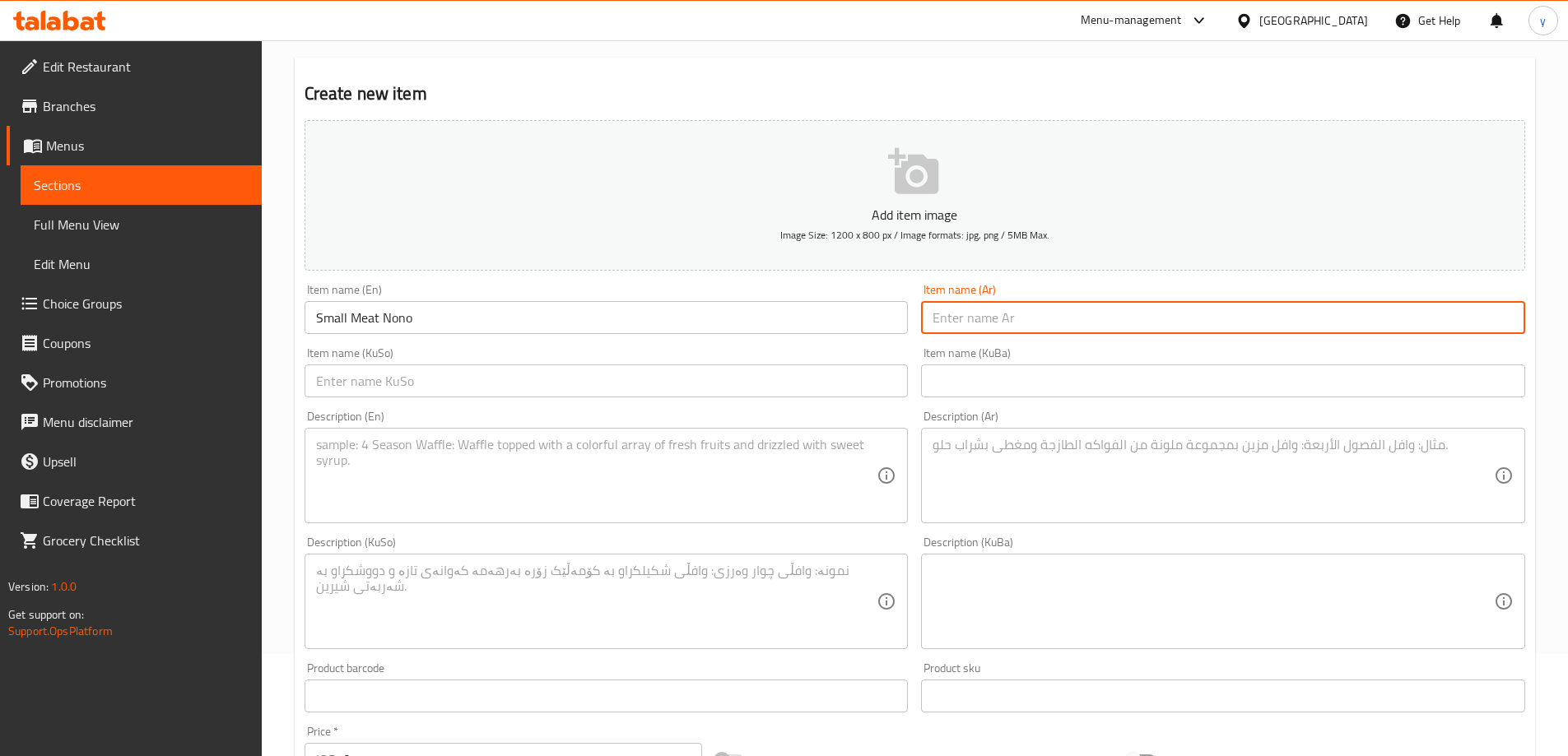
paste input "نونو دجاج صغير"
type input "نونو دجاج صغير"
click at [859, 393] on input "text" at bounding box center [606, 380] width 604 height 33
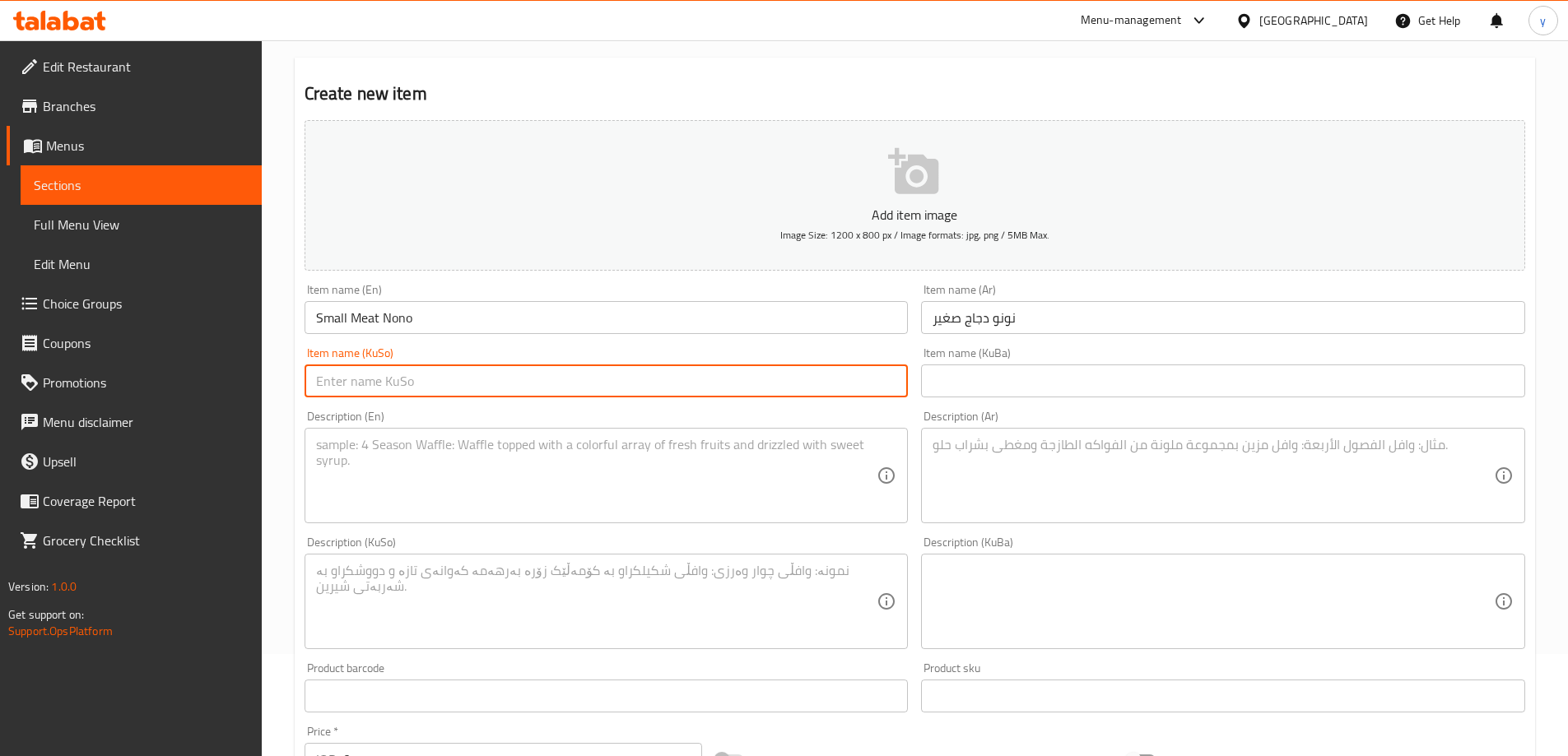
paste input "نونوی گۆشتی گەورە"
click at [403, 378] on input "نونوی گۆشتی گەورە" at bounding box center [606, 380] width 604 height 33
paste input "بچووک"
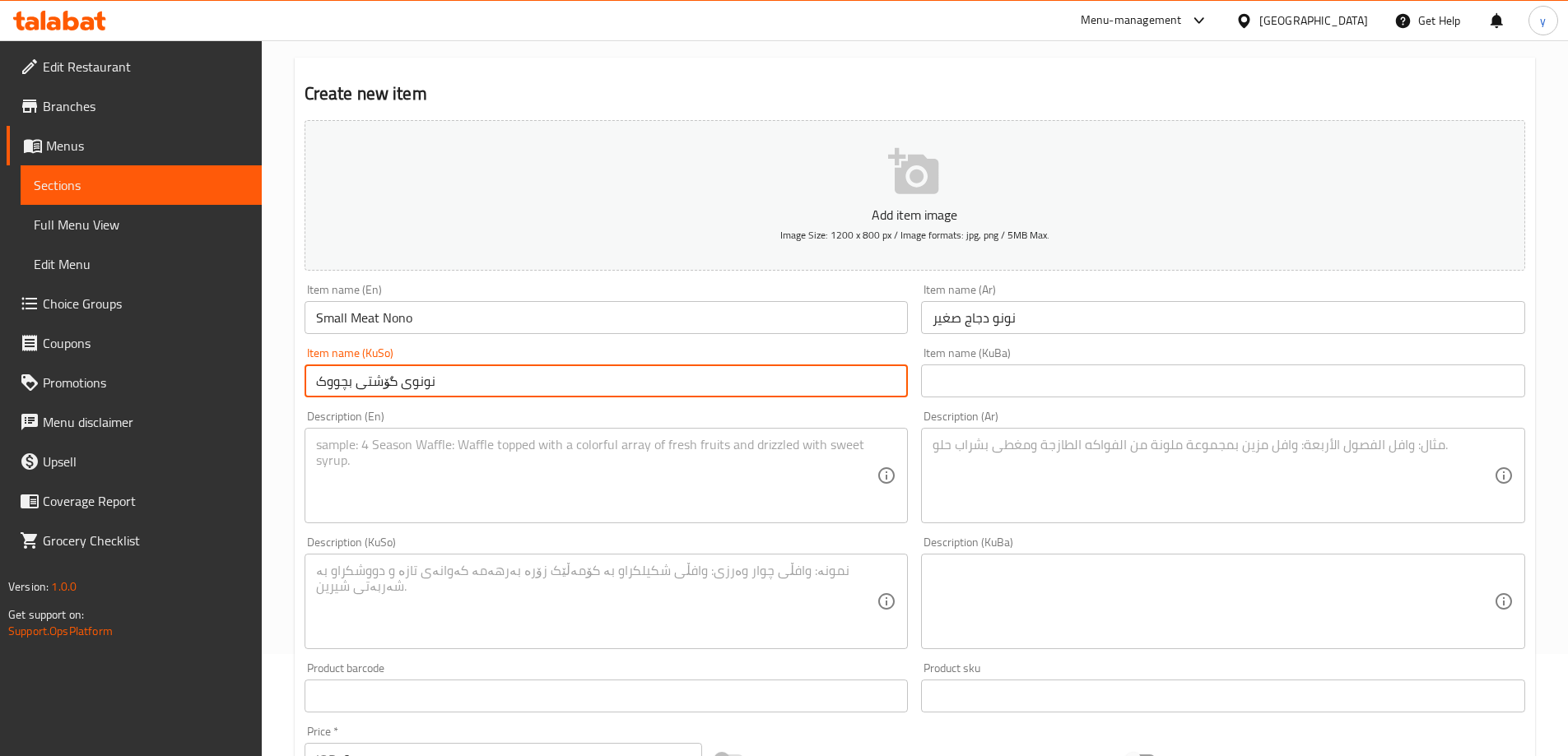
type input "نونوی گۆشتی بچووک"
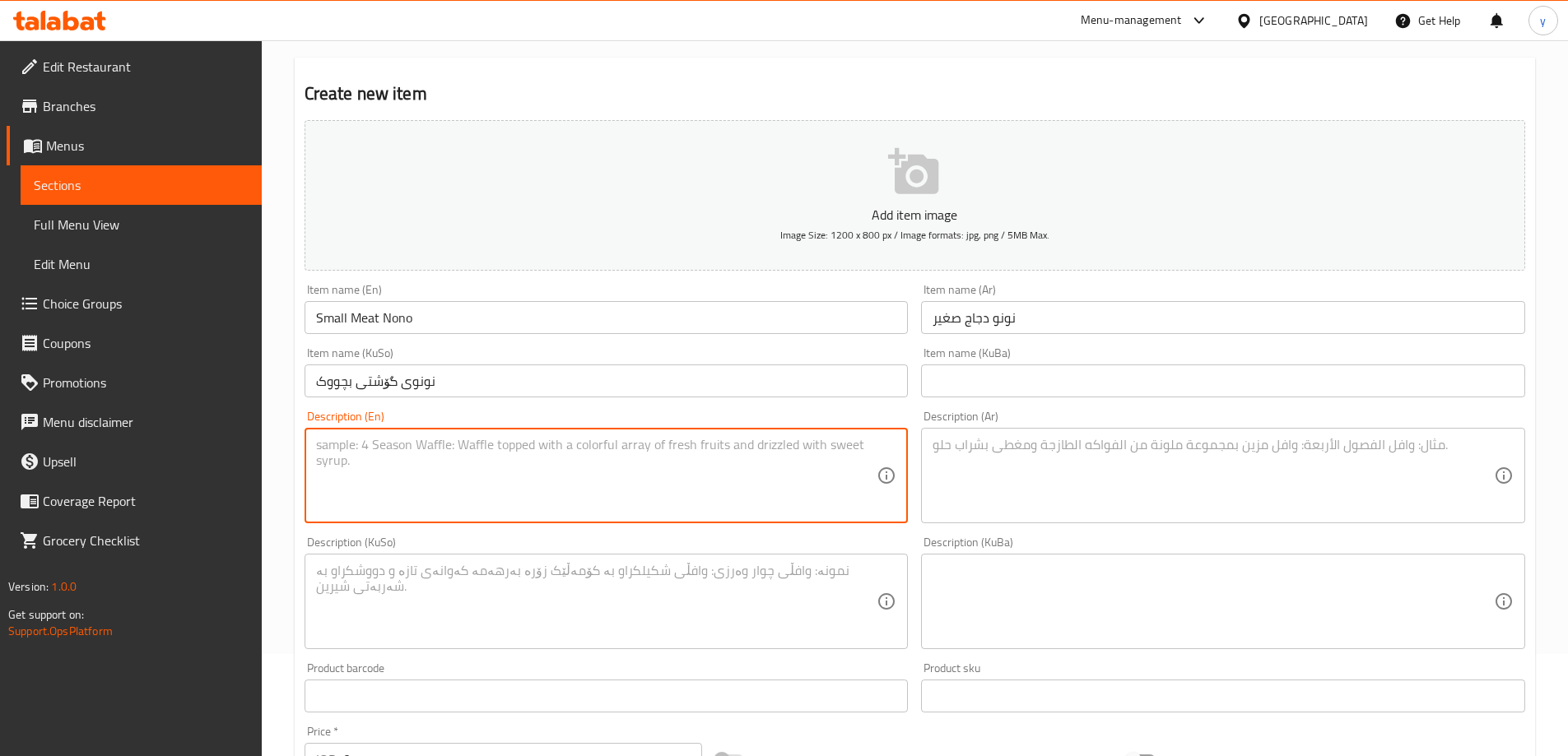
click at [597, 464] on textarea at bounding box center [597, 475] width 561 height 79
click at [974, 483] on textarea at bounding box center [1213, 475] width 561 height 79
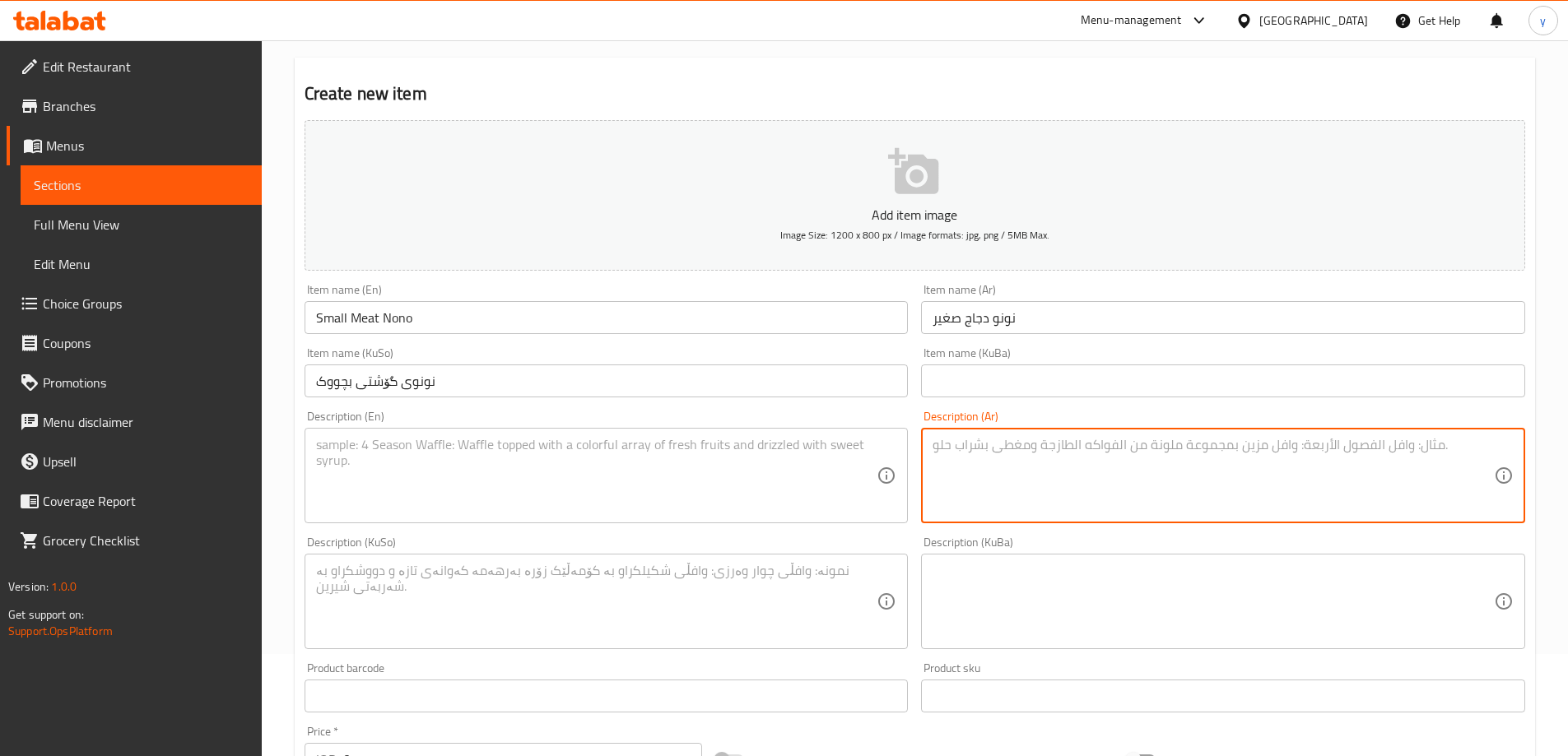
paste textarea "بطاطا مقلية، شاورما لحم وجبن موزاريلا"
type textarea "بطاطا مقلية، شاورما لحم وجبن موزاريلا"
click at [579, 495] on textarea at bounding box center [597, 475] width 561 height 79
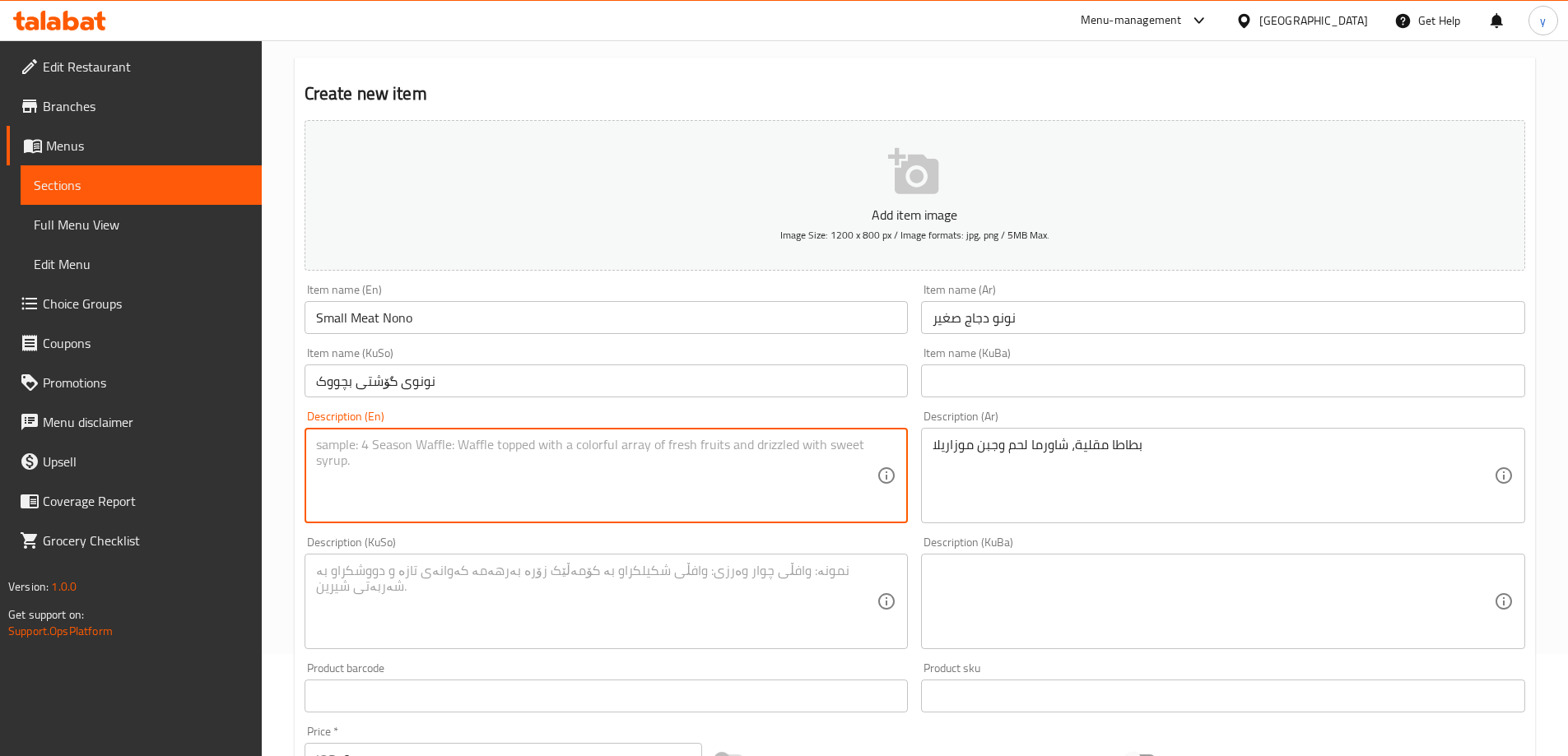
paste textarea "French fries, meat shawarma and mozzarella cheese"
type textarea "French fries, meat shawarma and mozzarella cheese"
click at [459, 579] on textarea at bounding box center [597, 602] width 561 height 79
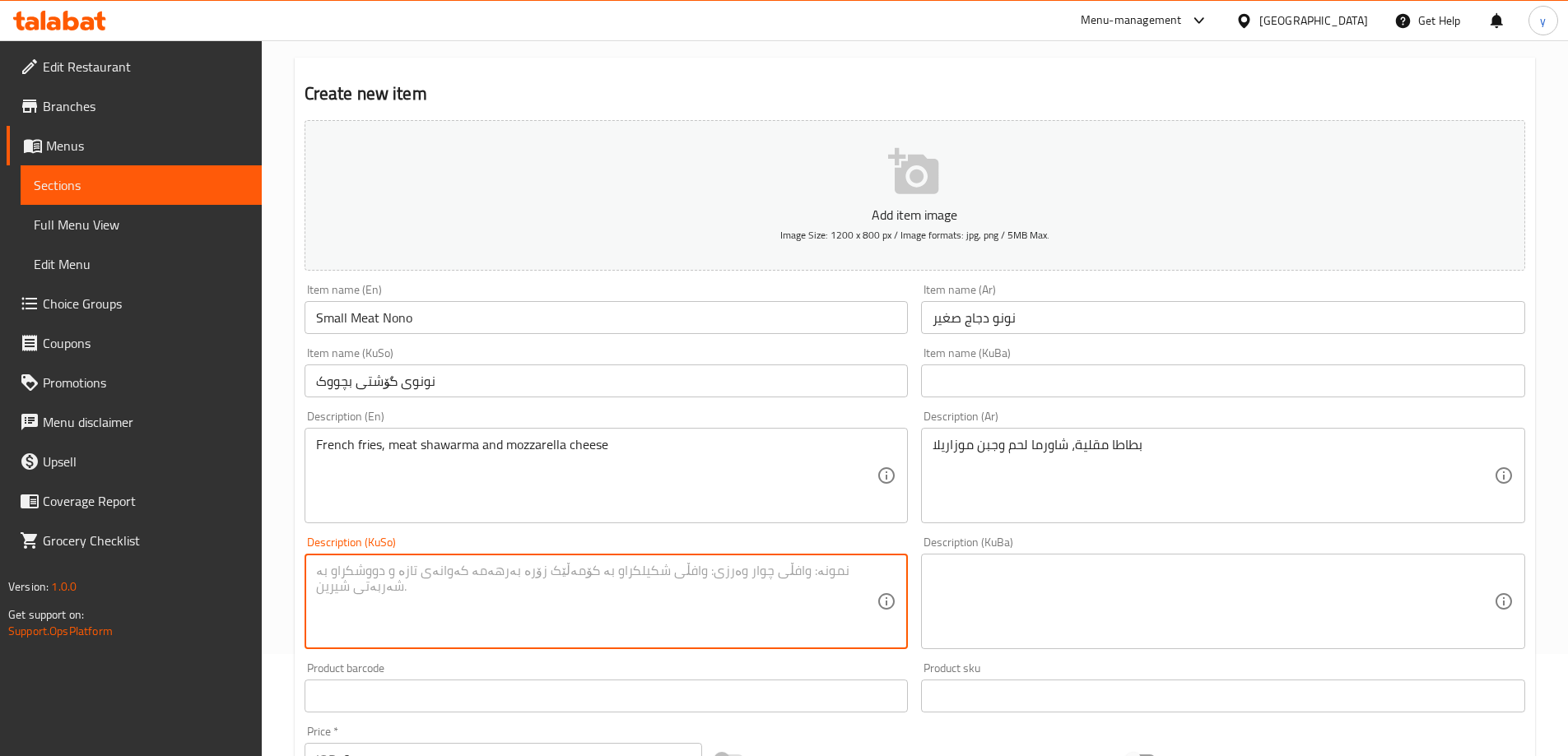
paste textarea "فینگەر، شاورمەی گۆشت و پەنیری مۆزارێلا"
type textarea "فینگەر، شاورمەی گۆشت و پەنیری مۆزارێلا"
click at [361, 312] on input "Small Meat Nono" at bounding box center [606, 317] width 604 height 33
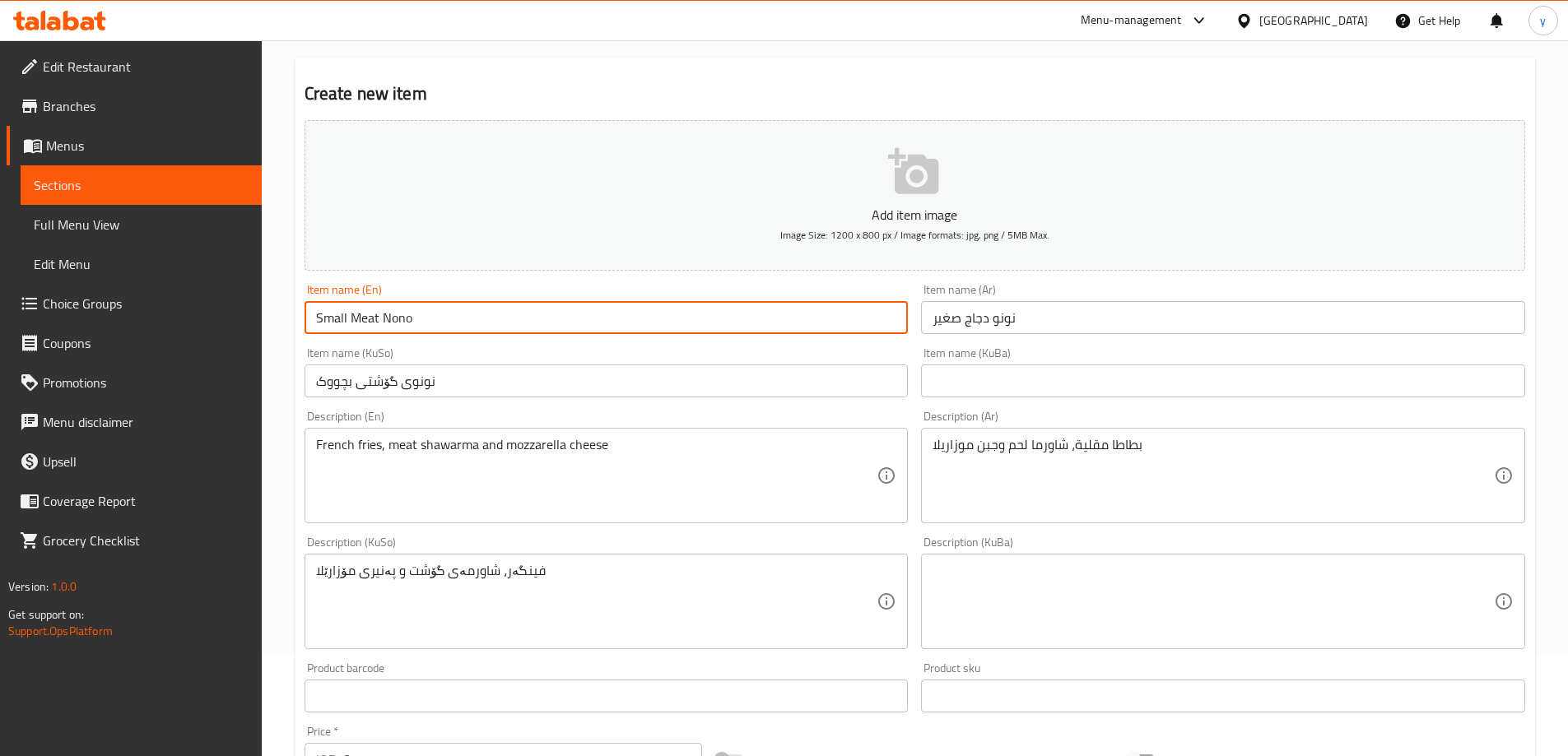
click at [361, 312] on input "Small Meat Nono" at bounding box center [606, 317] width 604 height 33
click at [390, 319] on input "Small Chichekn Nono" at bounding box center [606, 317] width 604 height 33
type input "Small Chicken Nono"
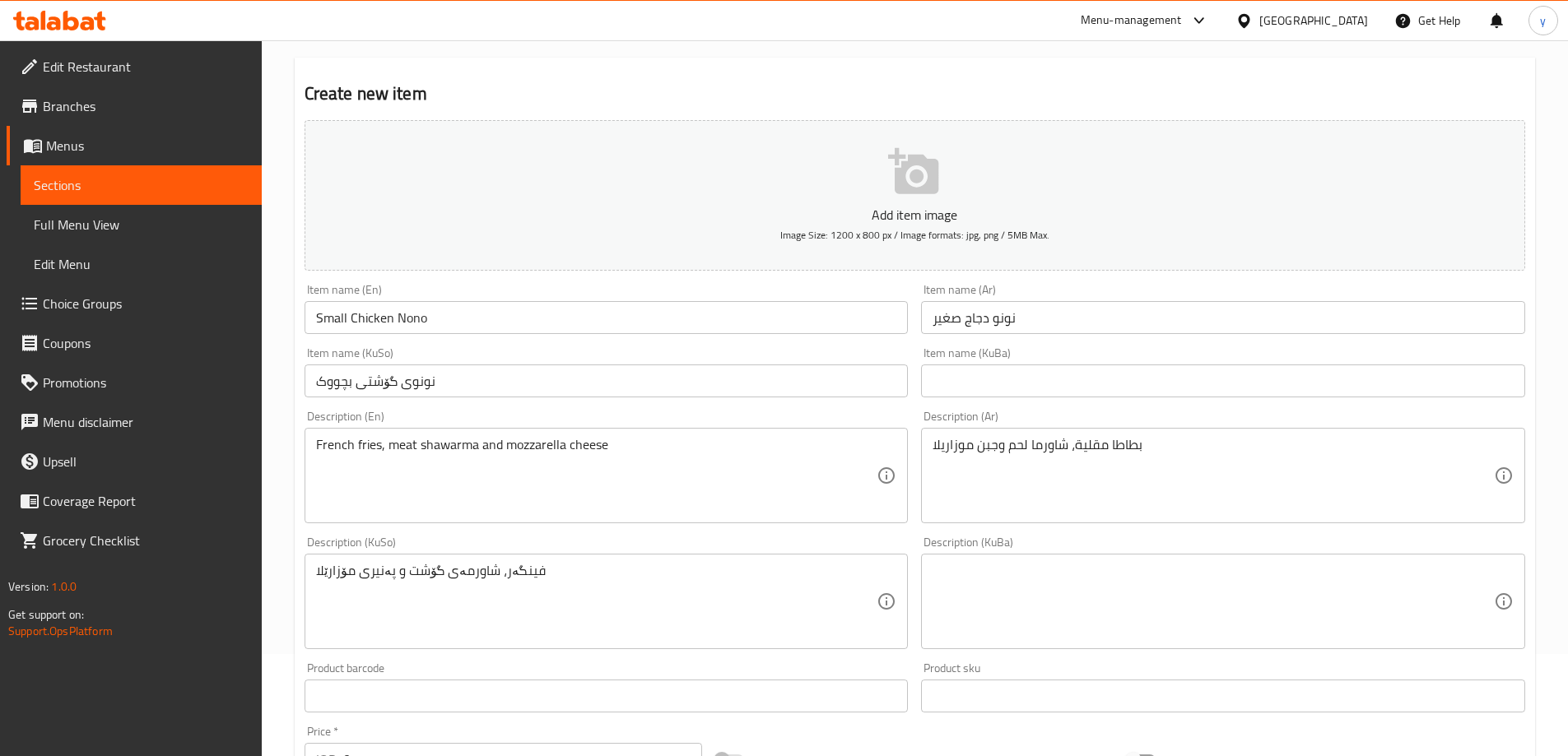
click at [378, 341] on div "Item name (KuSo) نونوی گۆشتی بچووک Item name (KuSo)" at bounding box center [606, 372] width 617 height 64
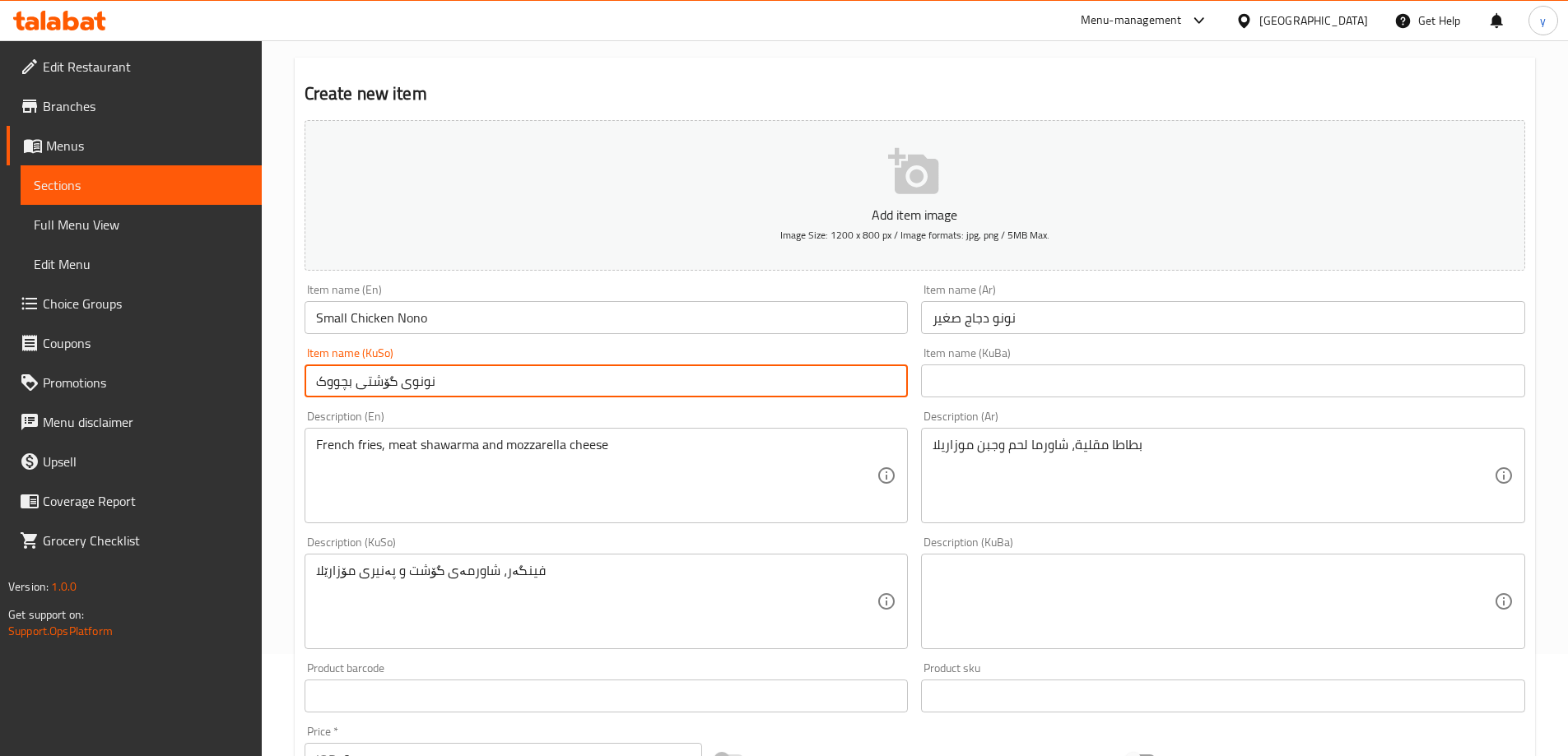
click at [447, 378] on input "نونوی گۆشتی بچووک" at bounding box center [606, 380] width 604 height 33
click at [389, 386] on input "نونوی گۆشتی بچووک" at bounding box center [606, 380] width 604 height 33
type input "نونوی مریشکی بچووک"
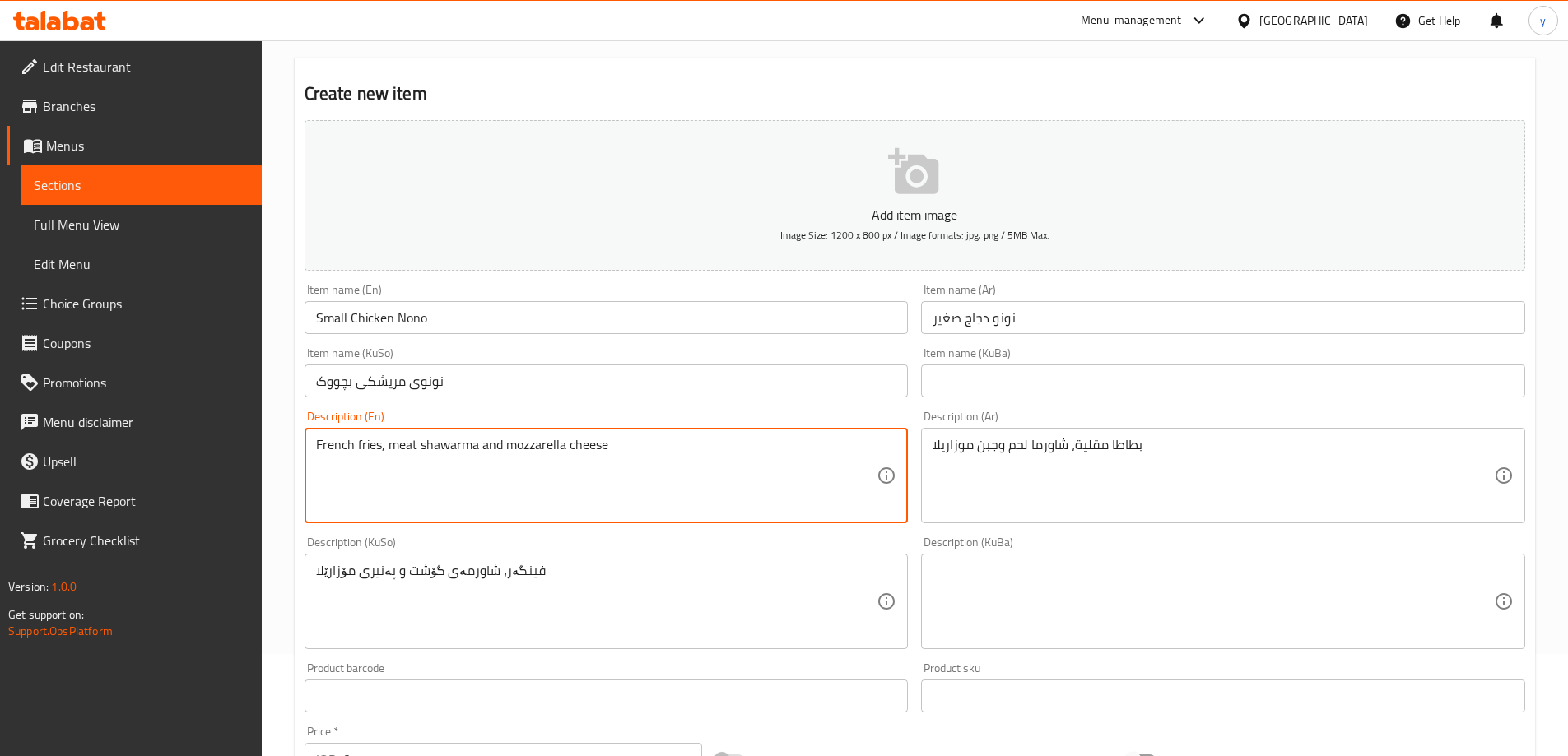
click at [473, 449] on textarea "French fries, meat shawarma and mozzarella cheese" at bounding box center [597, 475] width 561 height 79
click at [399, 450] on textarea "French fries, meat shawarma and mozzarella cheese" at bounding box center [597, 475] width 561 height 79
click at [373, 314] on input "Small Chicken Nono" at bounding box center [606, 317] width 604 height 33
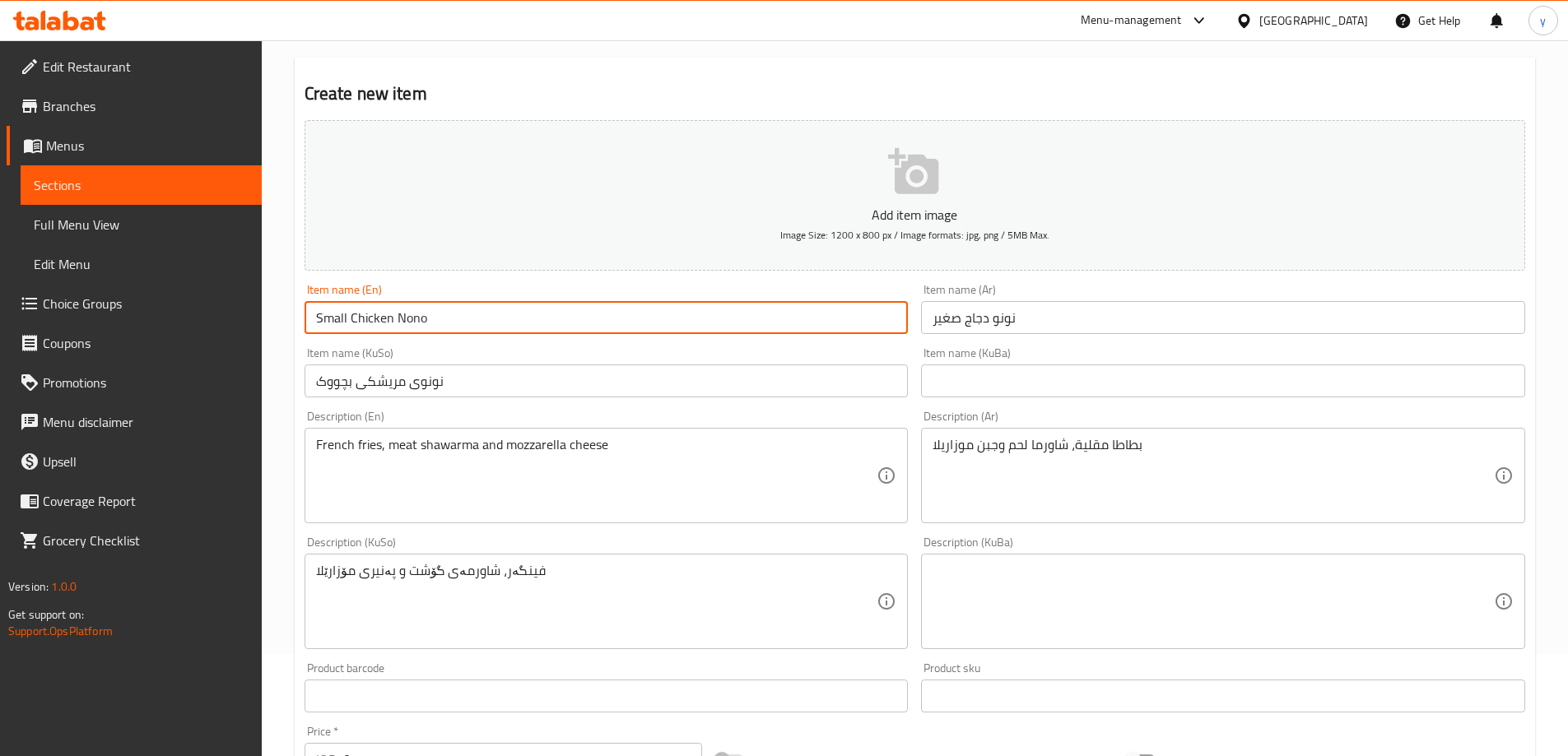
click at [373, 314] on input "Small Chicken Nono" at bounding box center [606, 317] width 604 height 33
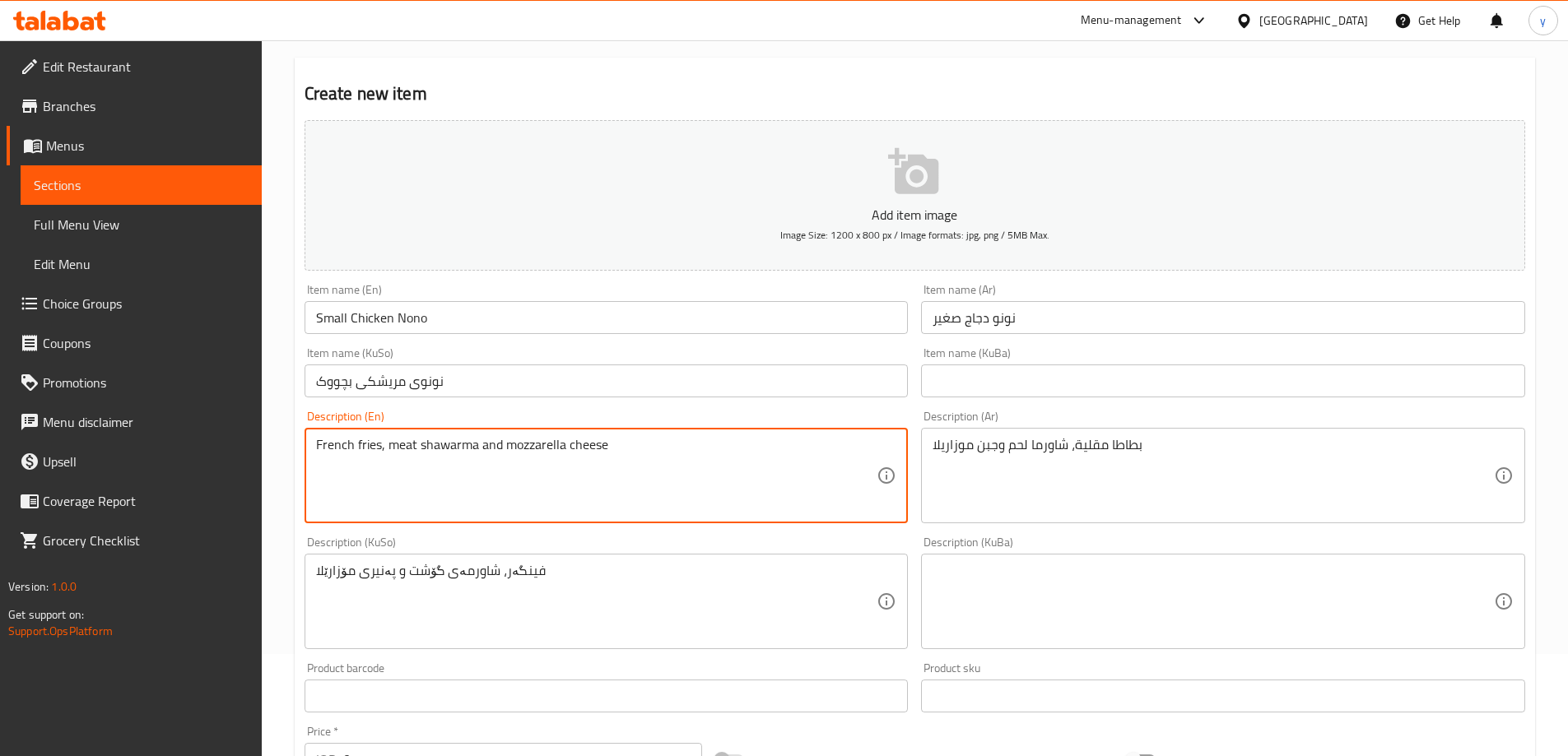
click at [407, 445] on textarea "French fries, meat shawarma and mozzarella cheese" at bounding box center [597, 475] width 561 height 79
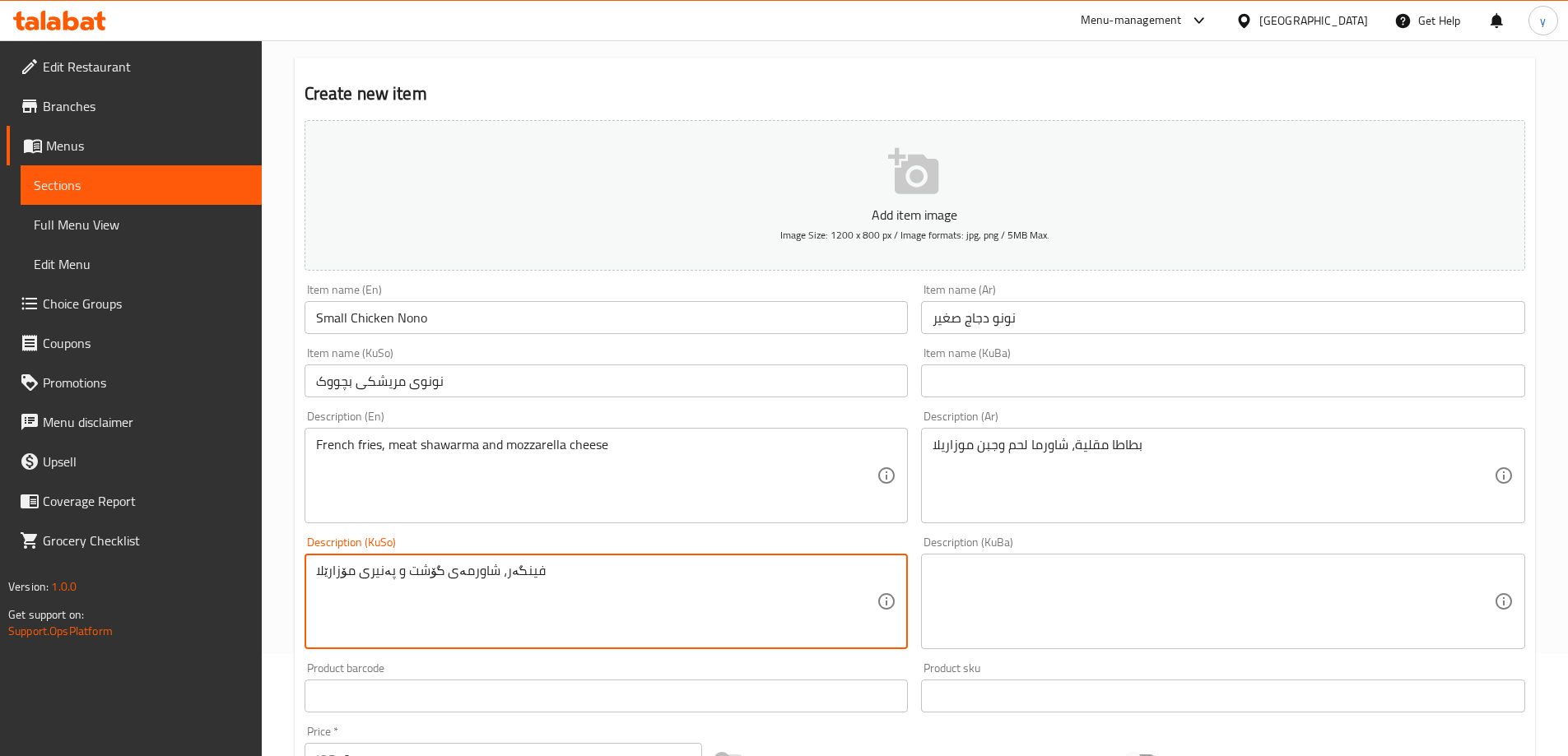
click at [434, 574] on textarea "فینگەر، شاورمەی گۆشت و پەنیری مۆزارێلا" at bounding box center [597, 602] width 561 height 79
type textarea "فینگەر، شاورمەی مریشک و پەنیری مۆزارێلا"
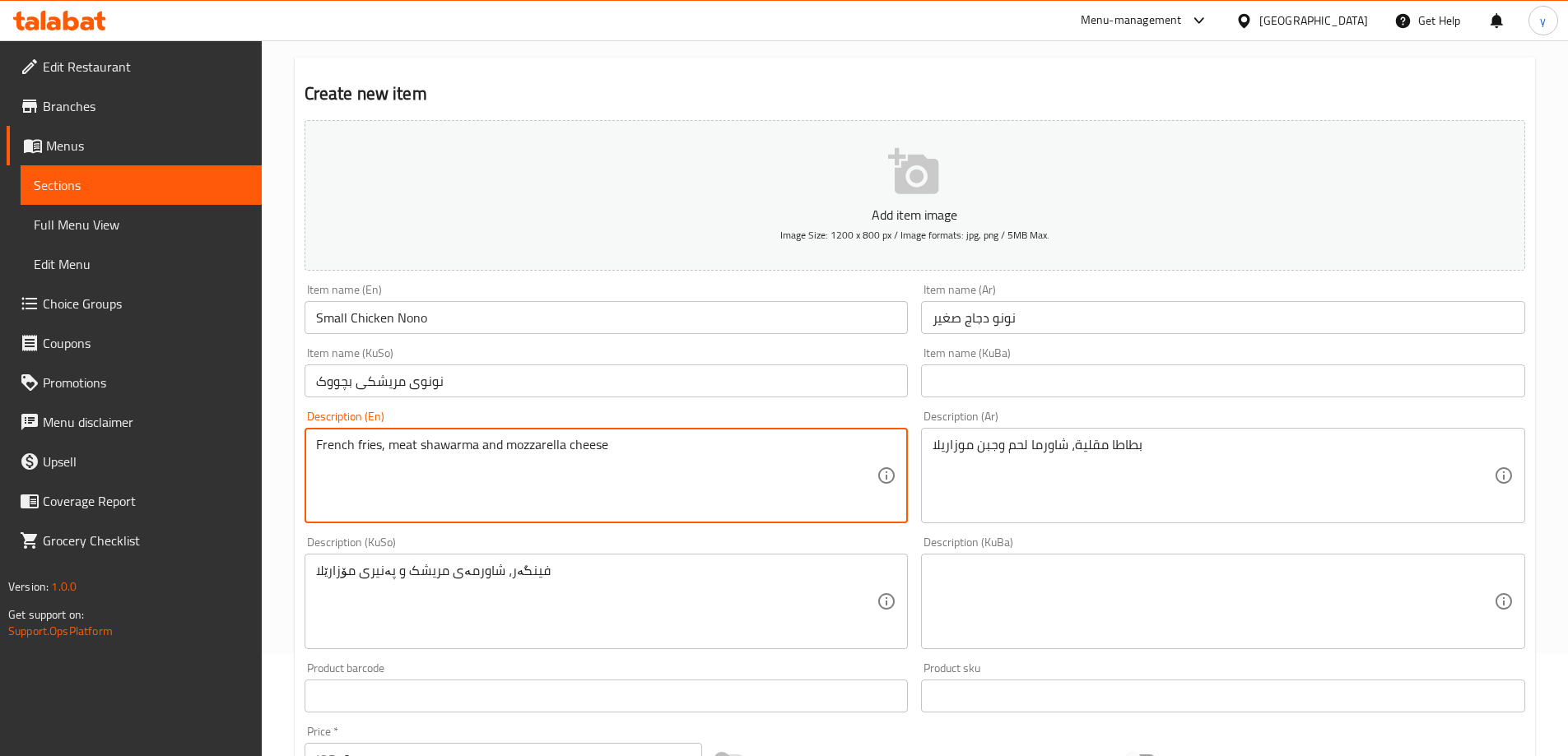
click at [407, 455] on textarea "French fries, meat shawarma and mozzarella cheese" at bounding box center [597, 475] width 561 height 79
type textarea "French fries, chicken shawarma and mozzarella cheese"
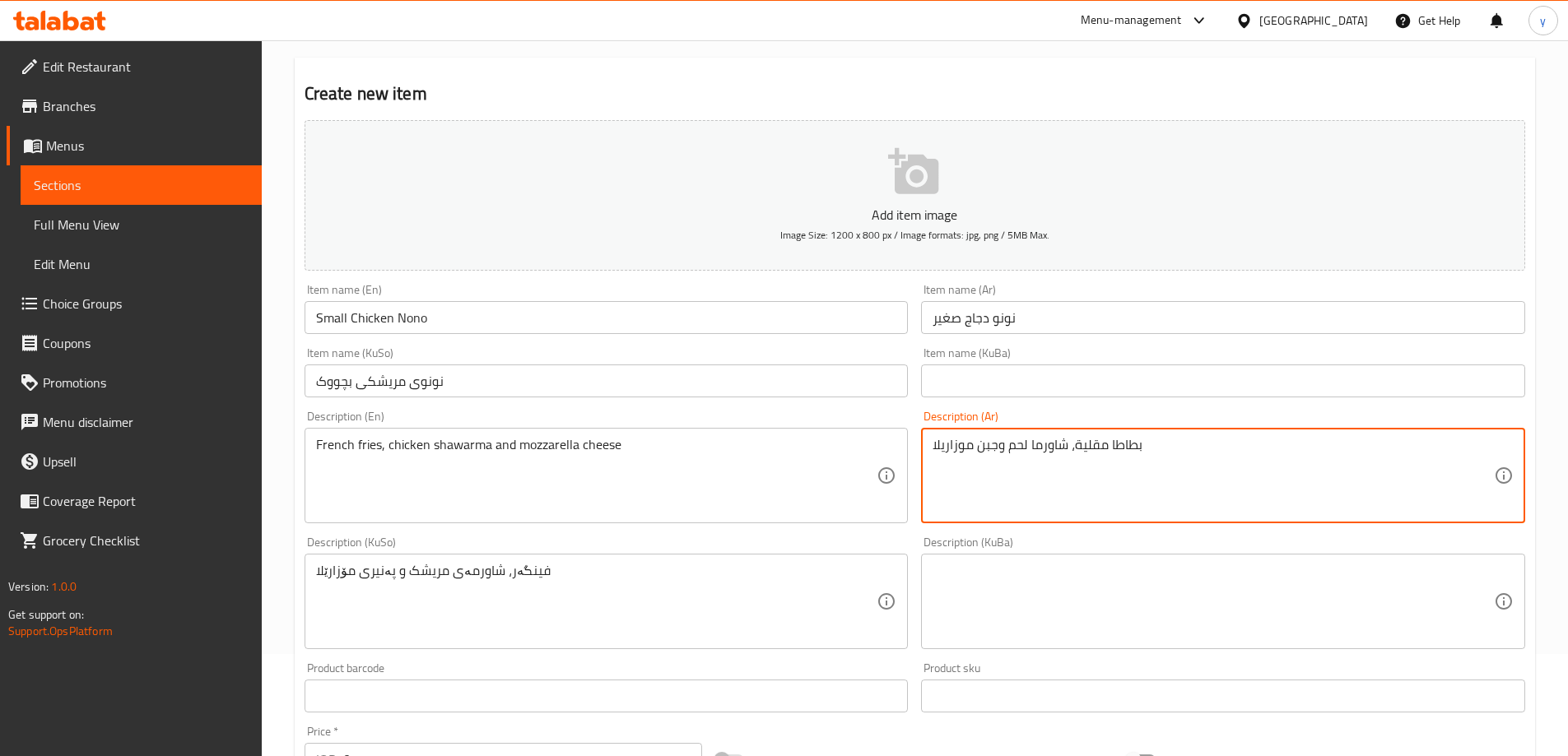
click at [1018, 449] on textarea "بطاطا مقلية، شاورما لحم وجبن موزاريلا" at bounding box center [1213, 475] width 561 height 79
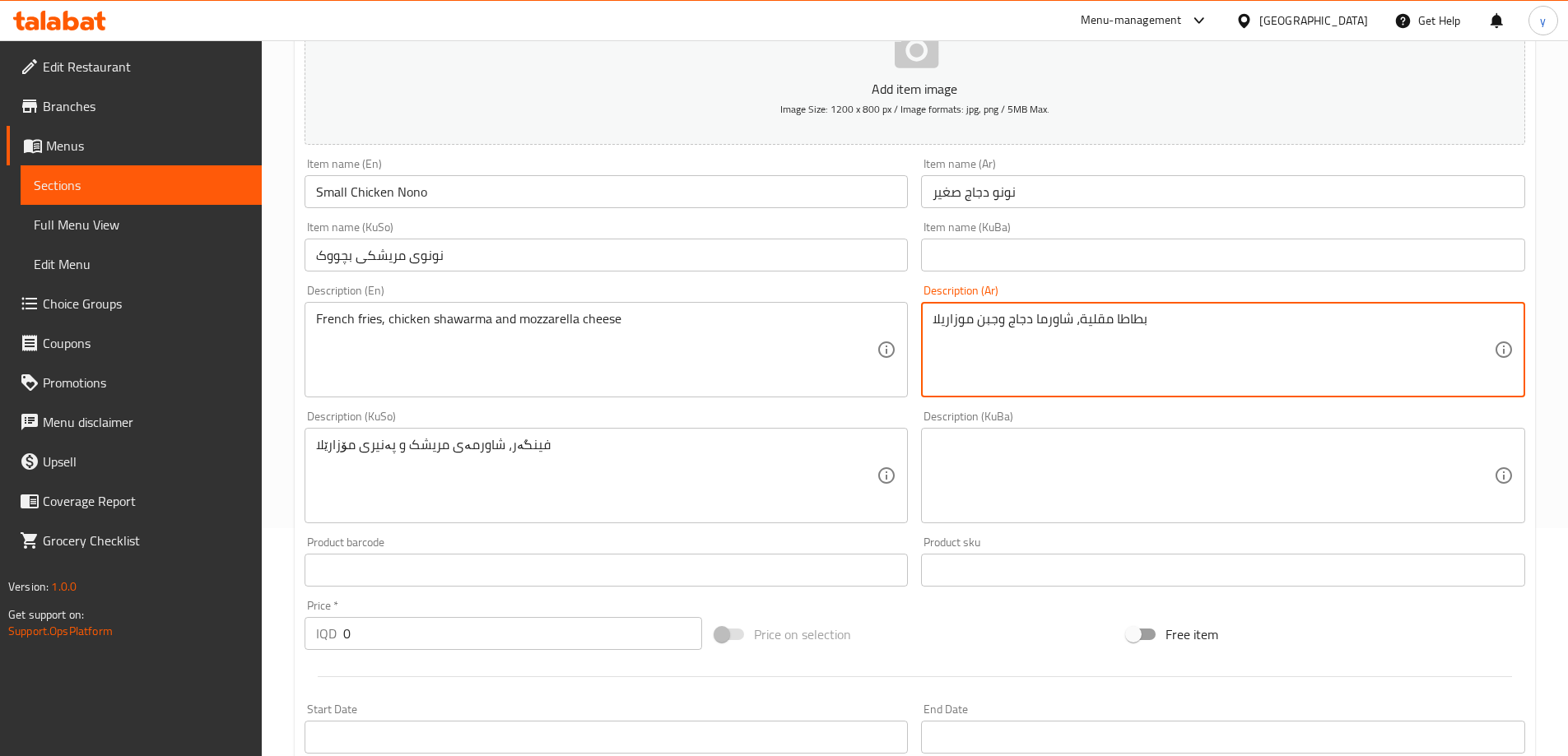
scroll to position [267, 0]
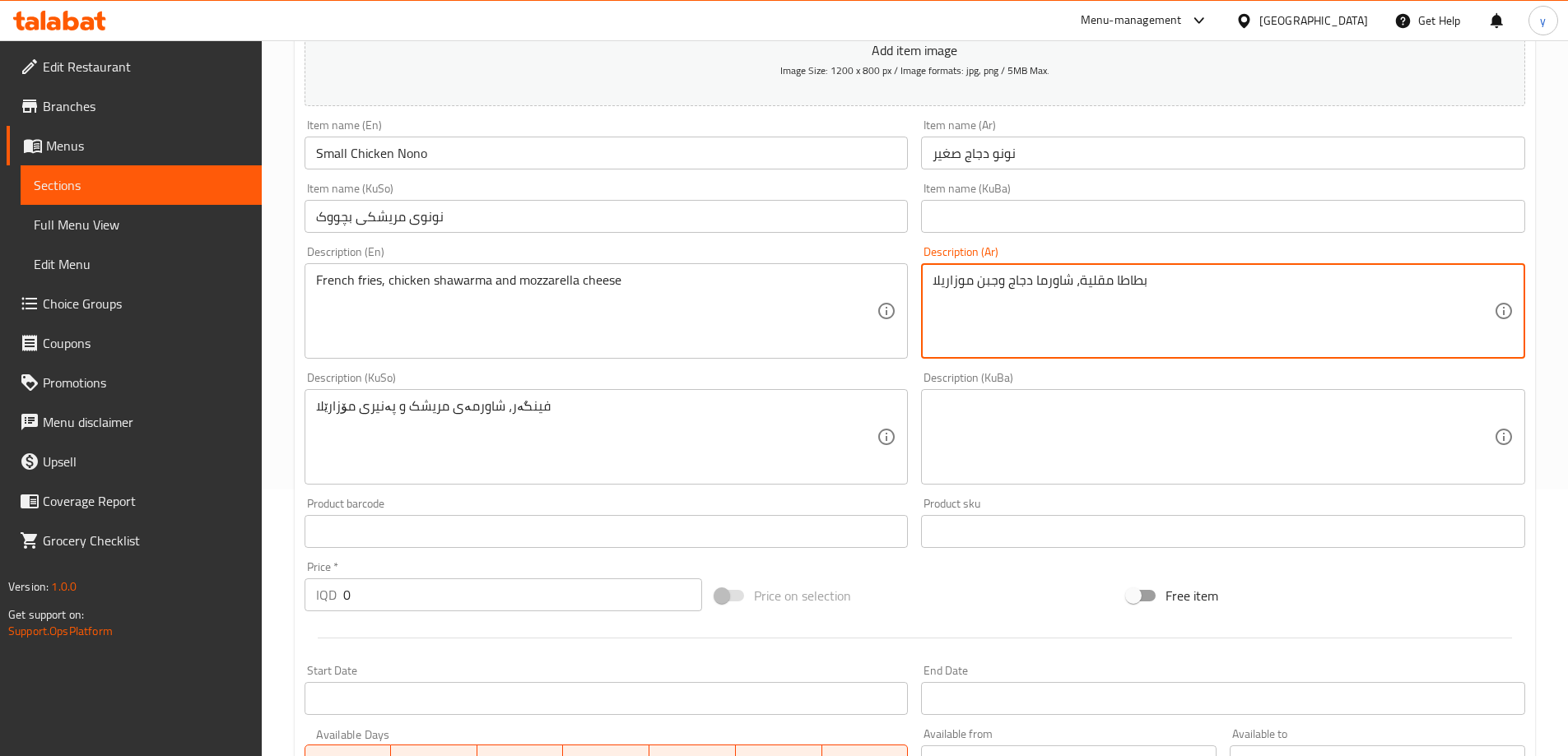
type textarea "بطاطا مقلية، شاورما دجاج وجبن موزاريلا"
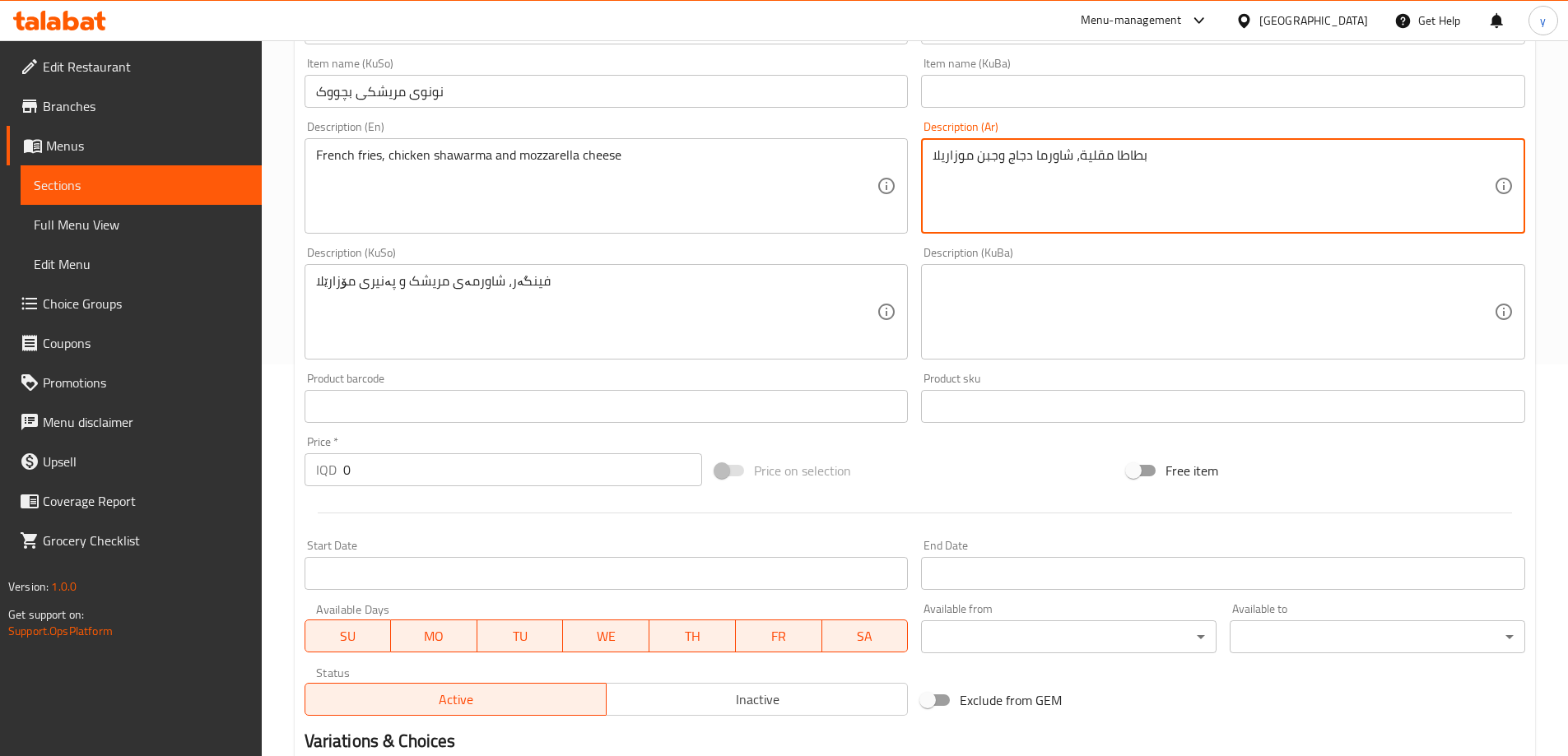
scroll to position [431, 0]
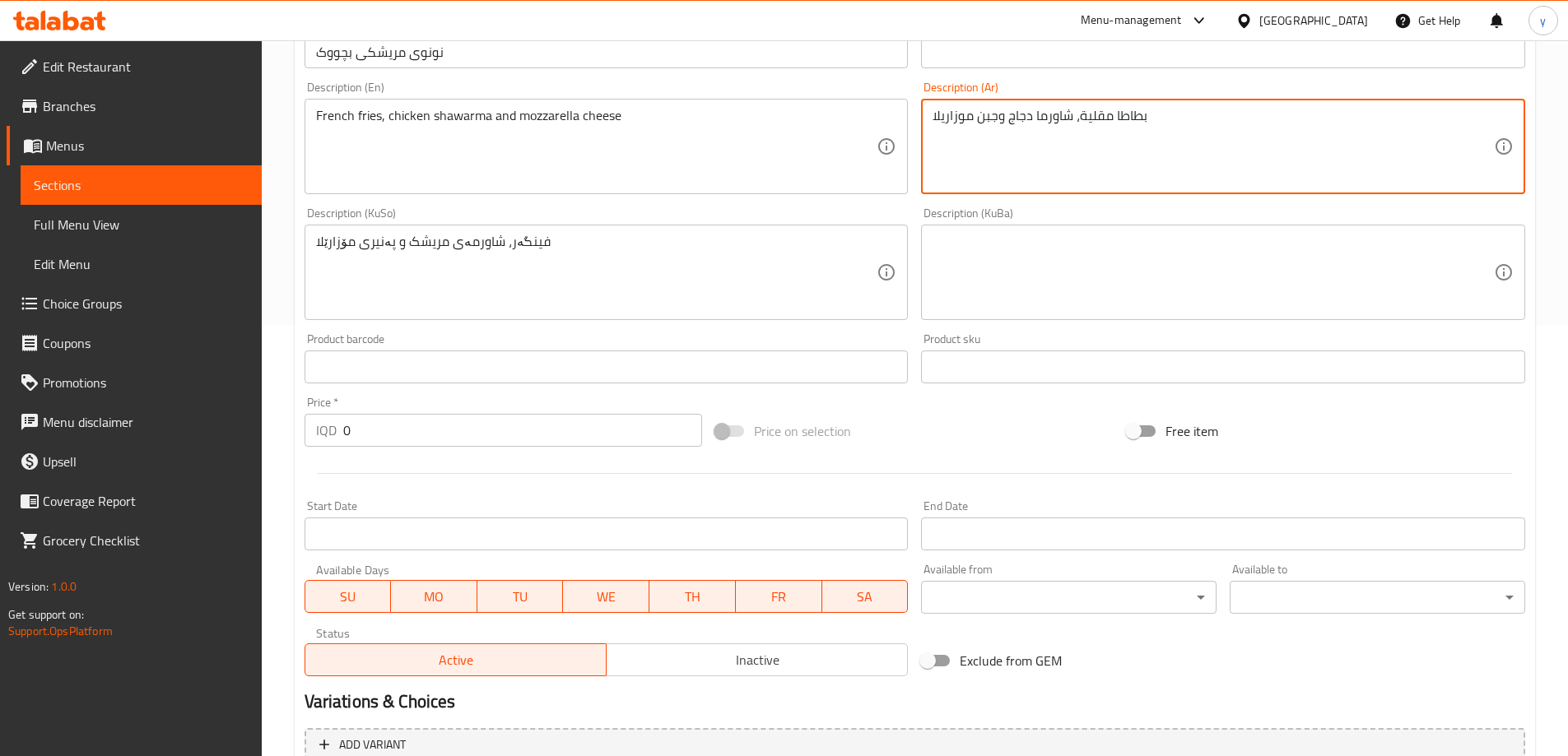
drag, startPoint x: 350, startPoint y: 426, endPoint x: 326, endPoint y: 438, distance: 26.8
click at [328, 436] on div "IQD 0 Price *" at bounding box center [503, 430] width 398 height 33
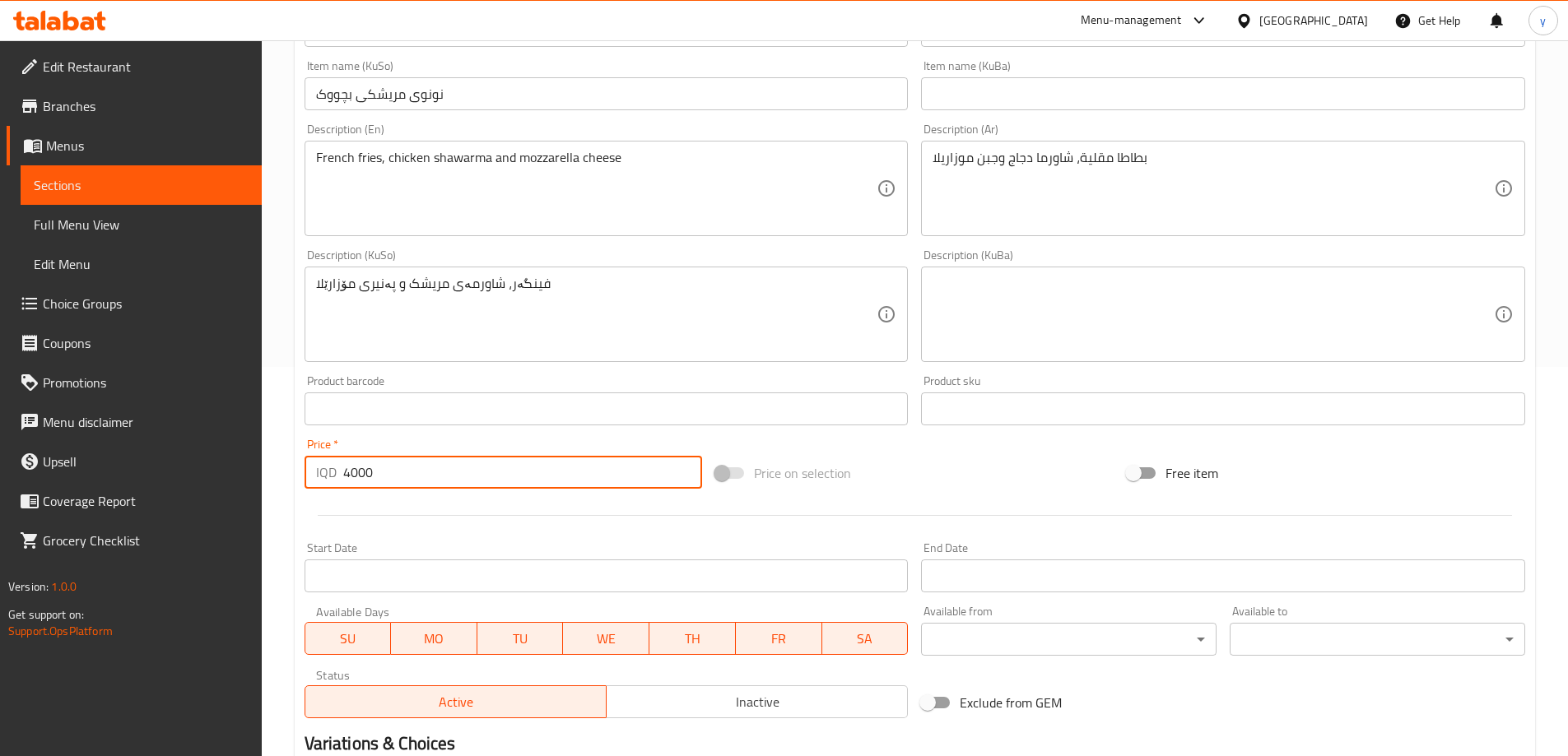
scroll to position [267, 0]
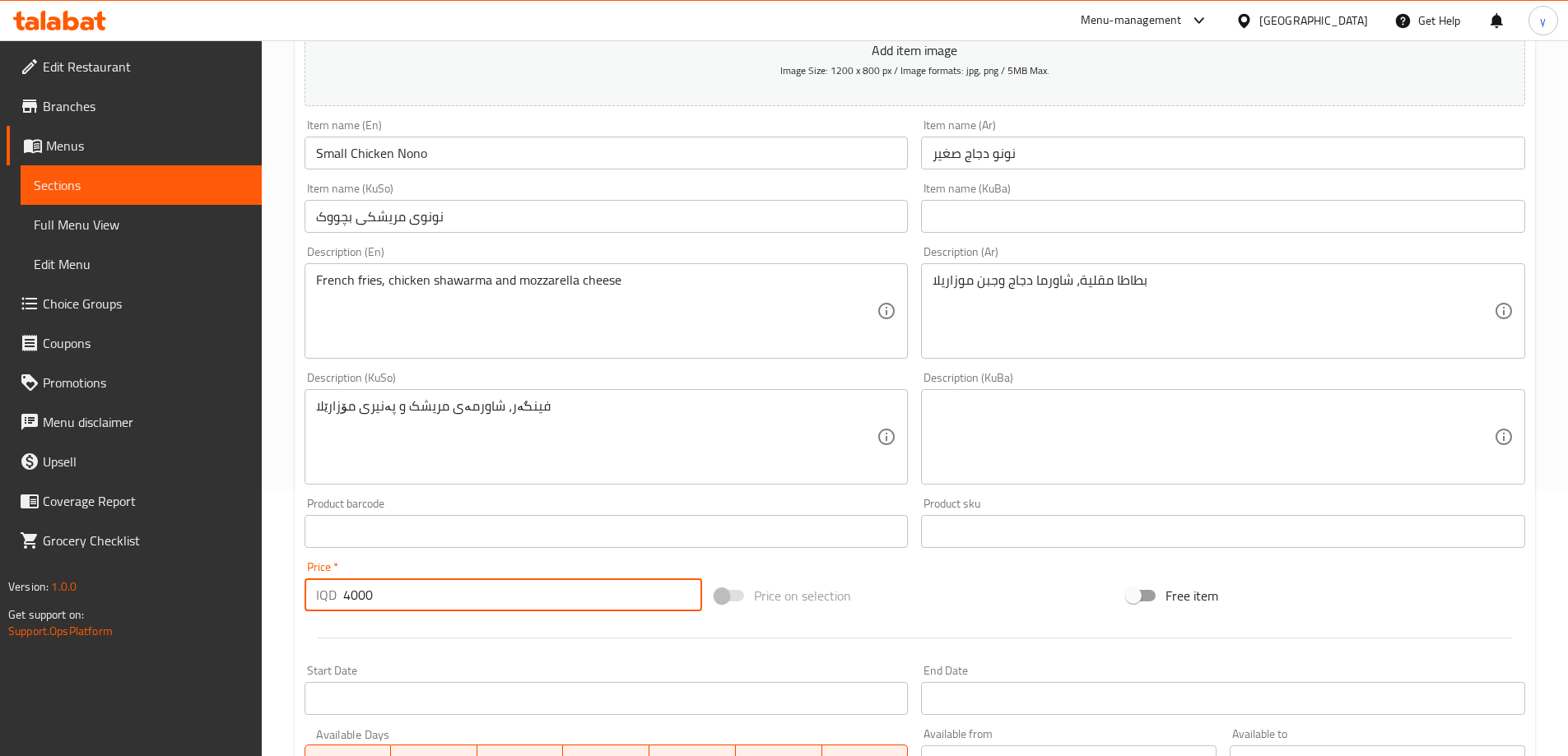
type input "4000"
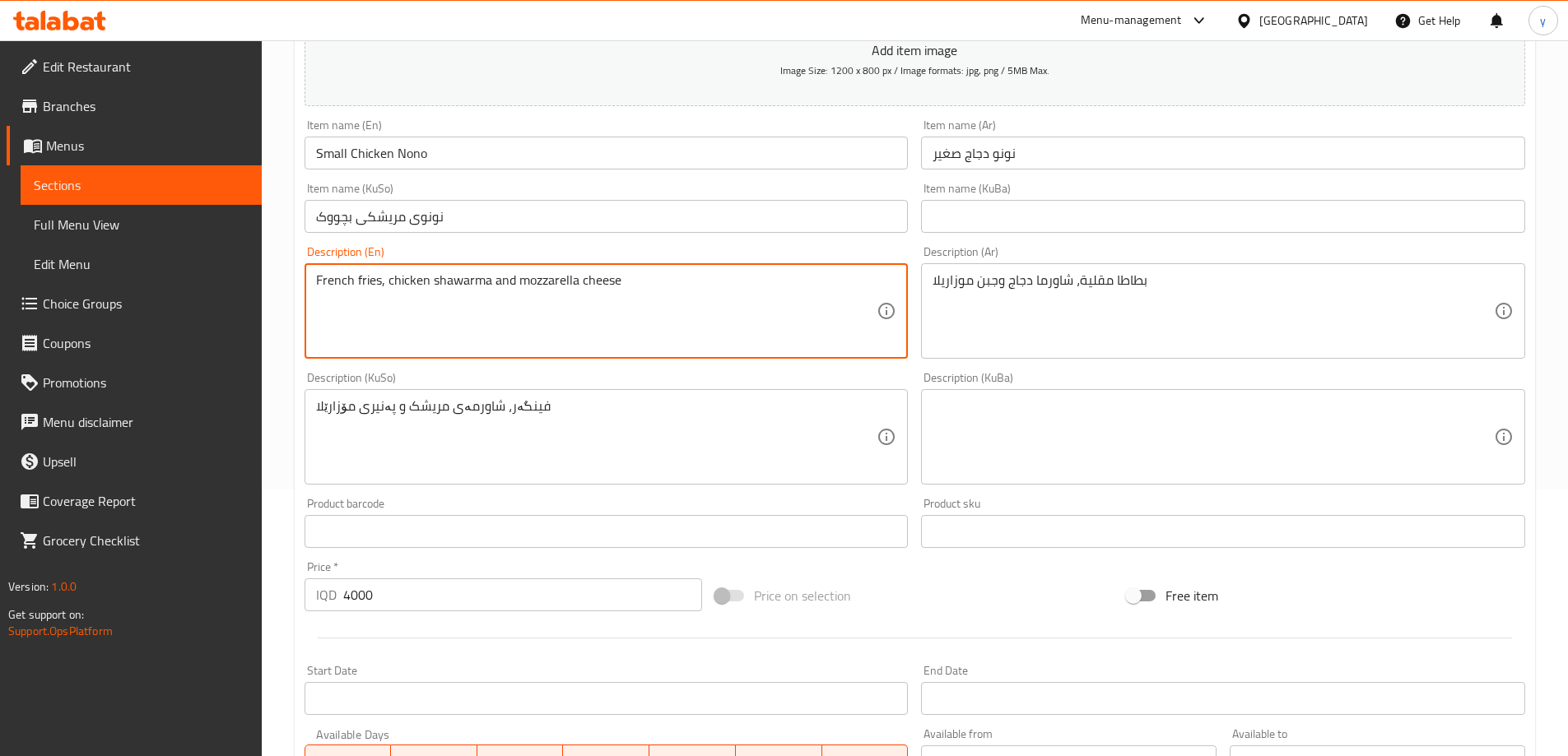
click at [442, 329] on textarea "French fries, chicken shawarma and mozzarella cheese" at bounding box center [597, 311] width 561 height 79
click at [565, 296] on textarea "French fries, chicken shawarma and mozzarella cheese" at bounding box center [597, 311] width 561 height 79
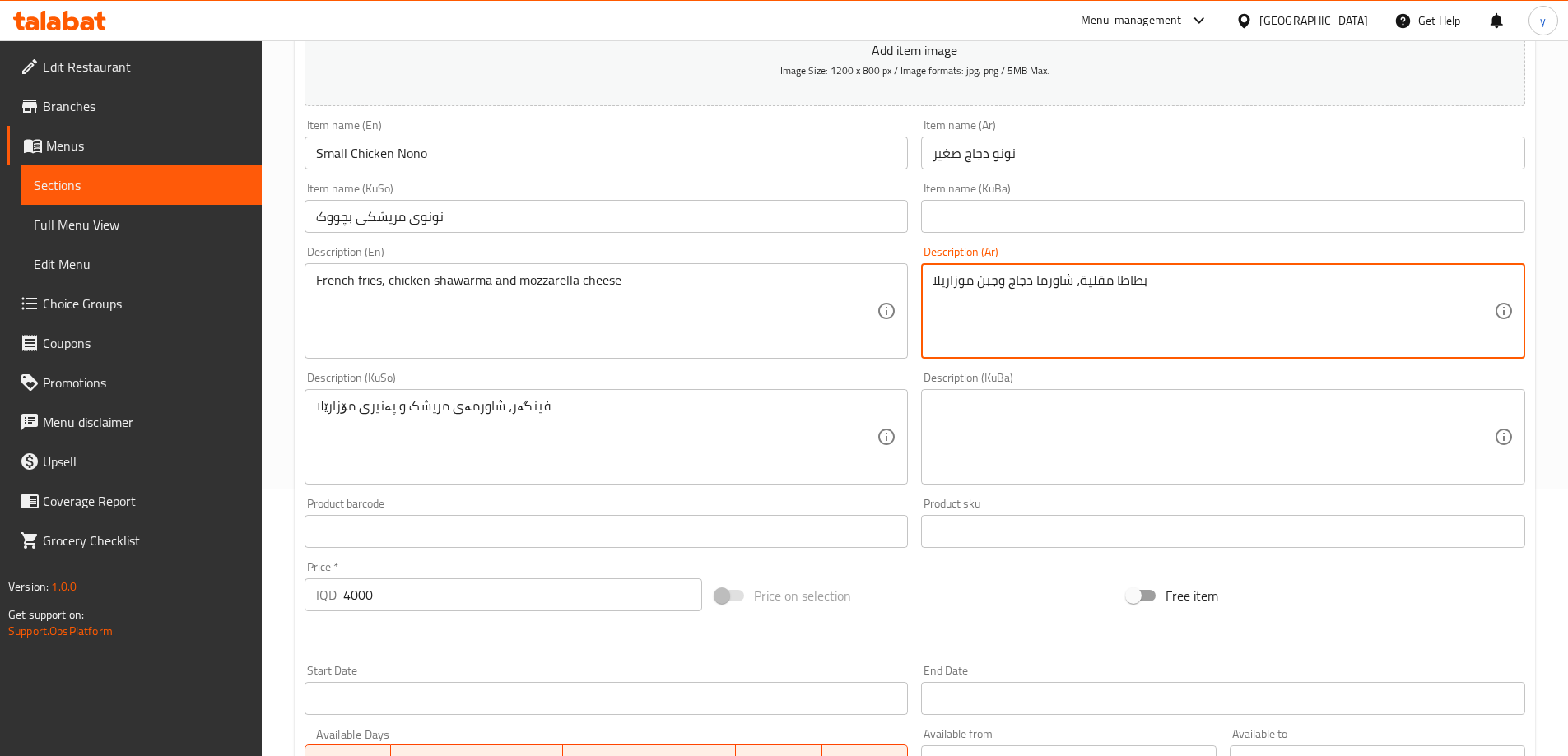
click at [993, 302] on textarea "بطاطا مقلية، شاورما دجاج وجبن موزاريلا" at bounding box center [1213, 311] width 561 height 79
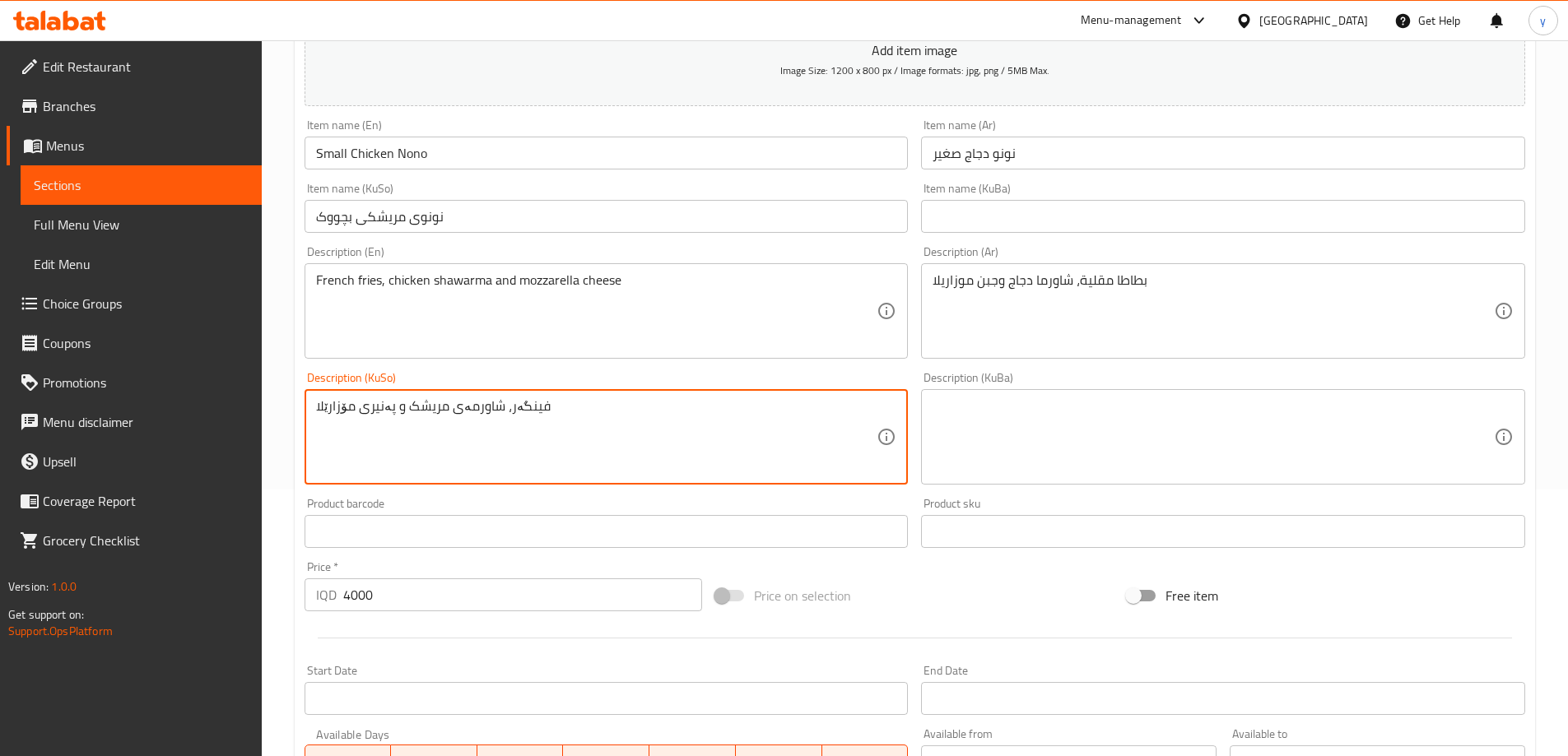
click at [575, 418] on textarea "فینگەر، شاورمەی مریشک و پەنیری مۆزارێلا" at bounding box center [597, 437] width 561 height 79
click at [448, 214] on input "نونوی مریشکی بچووک" at bounding box center [606, 216] width 604 height 33
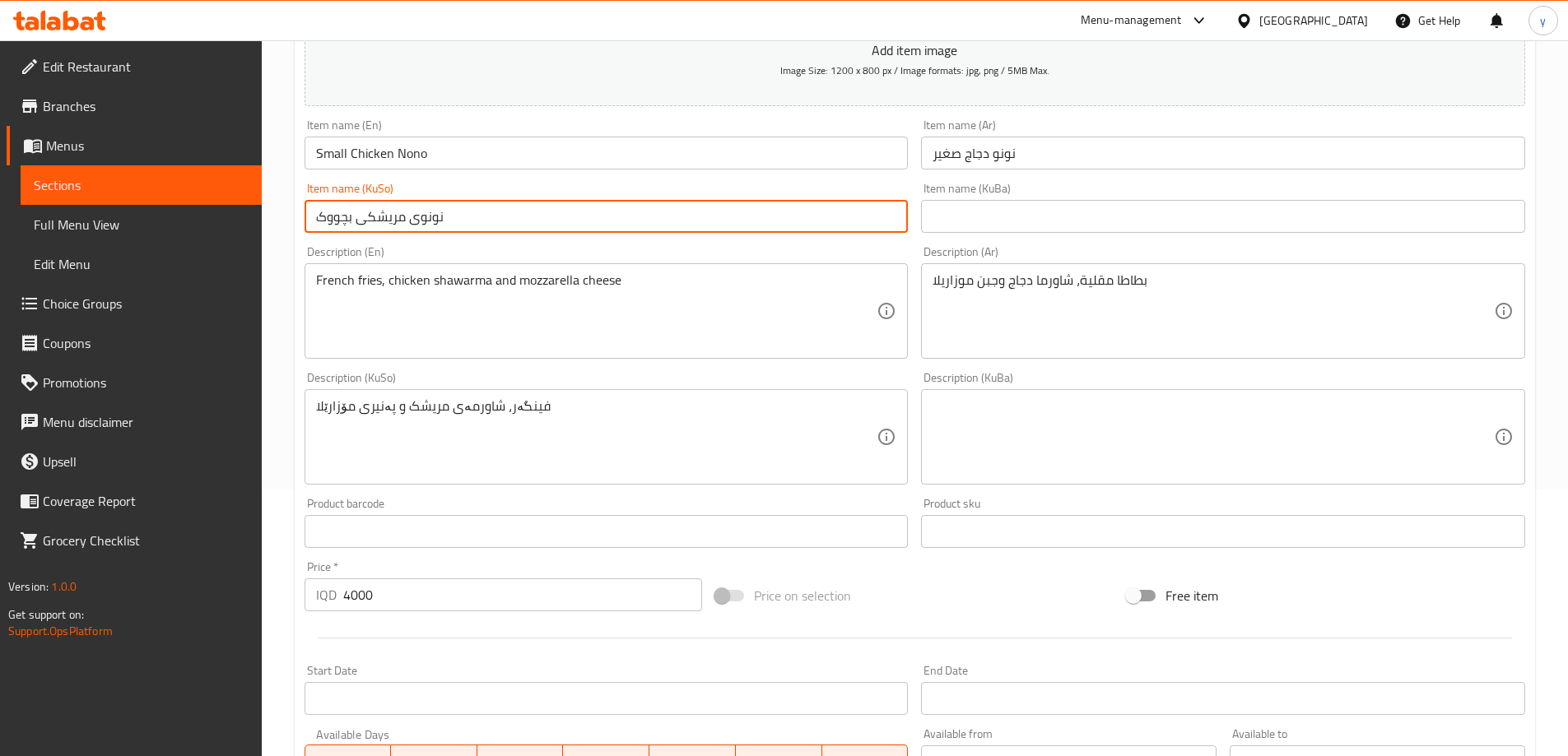
click at [448, 214] on input "نونوی مریشکی بچووک" at bounding box center [606, 216] width 604 height 33
click at [422, 146] on input "Small Chicken Nono" at bounding box center [606, 152] width 604 height 33
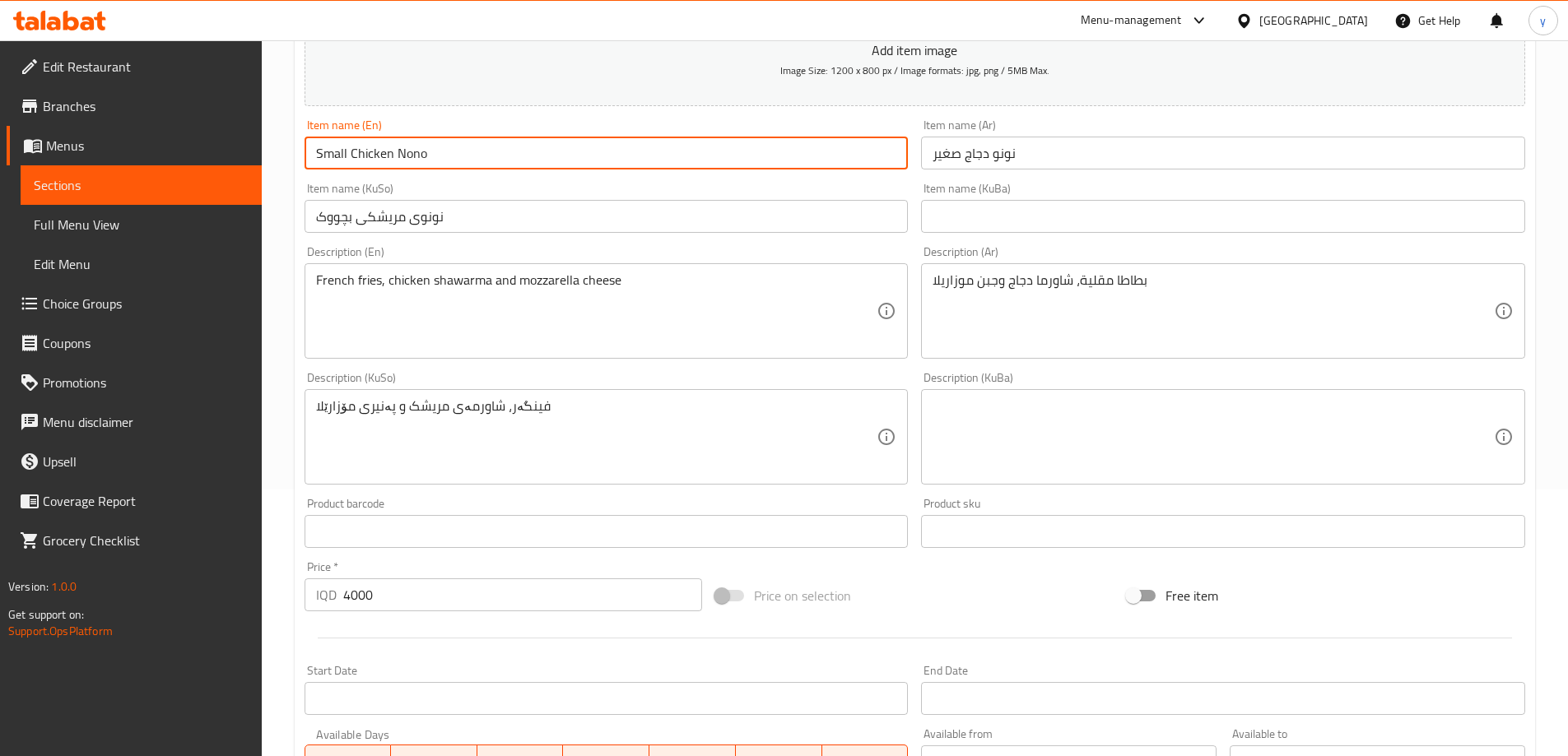
click at [422, 146] on input "Small Chicken Nono" at bounding box center [606, 152] width 604 height 33
click at [993, 164] on input "نونو دجاج صغير" at bounding box center [1223, 152] width 604 height 33
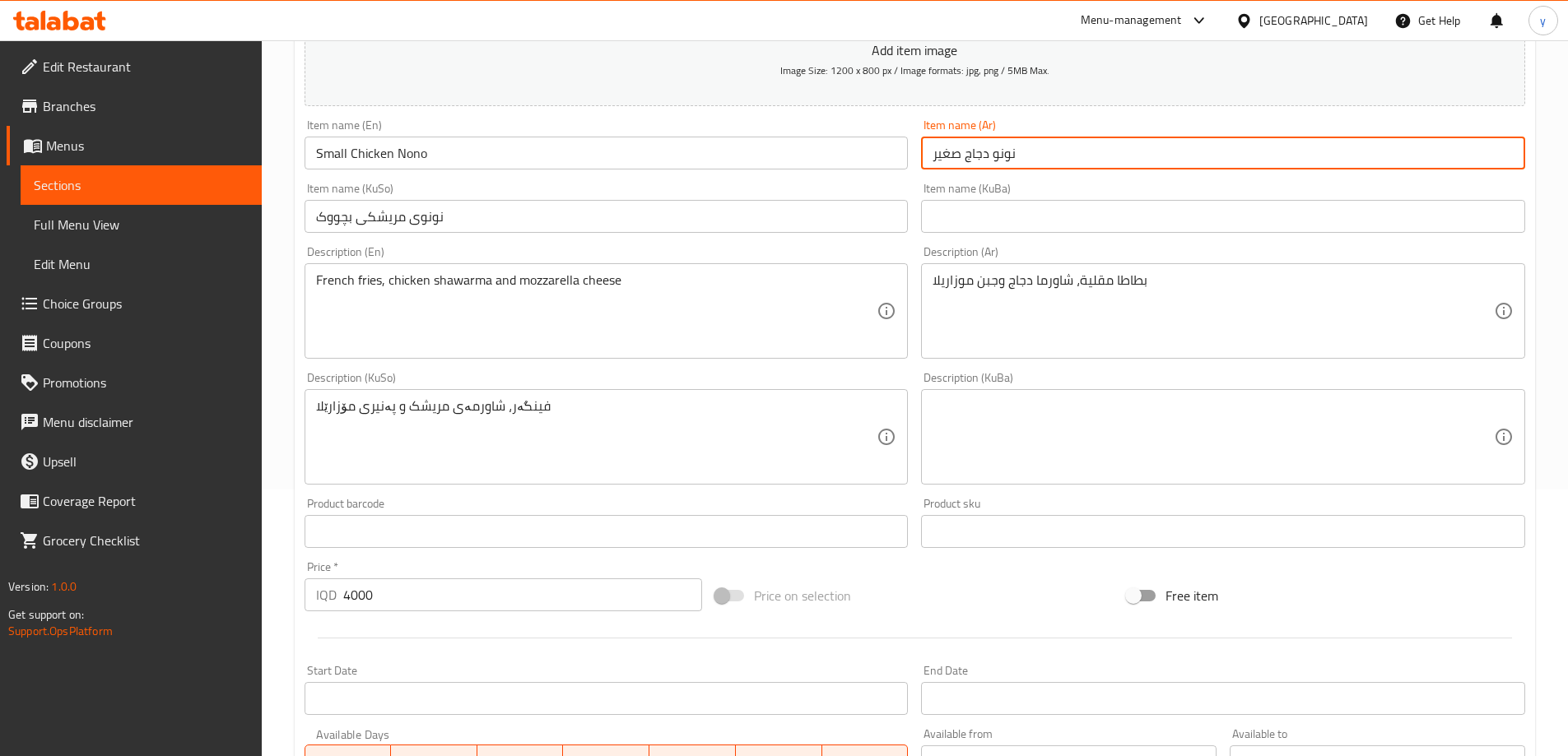
click at [993, 164] on input "نونو دجاج صغير" at bounding box center [1223, 152] width 604 height 33
click at [791, 191] on div "Item name (KuSo) نونوی مریشکی بچووک Item name (KuSo)" at bounding box center [606, 208] width 604 height 50
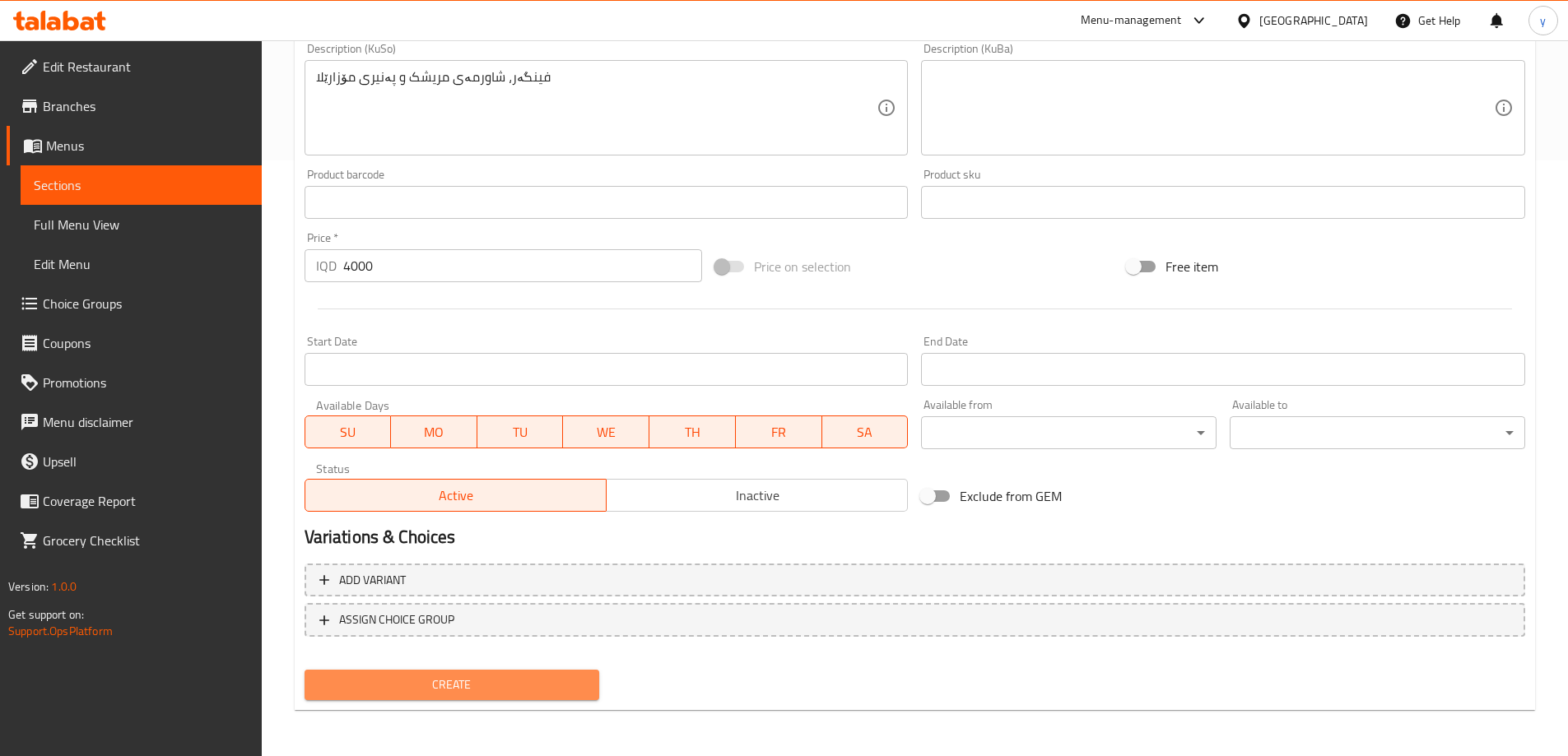
click at [441, 685] on span "Create" at bounding box center [452, 684] width 269 height 21
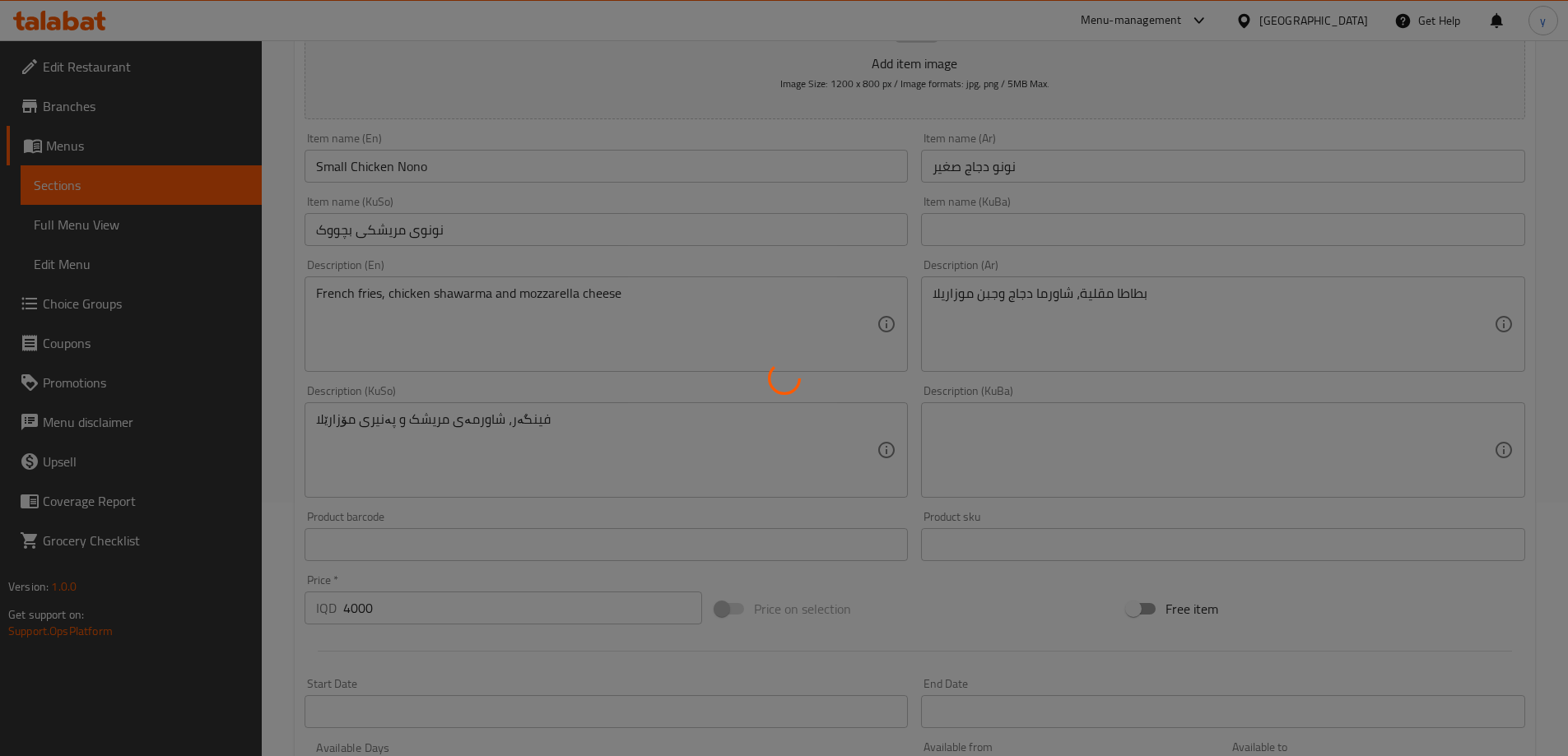
scroll to position [102, 0]
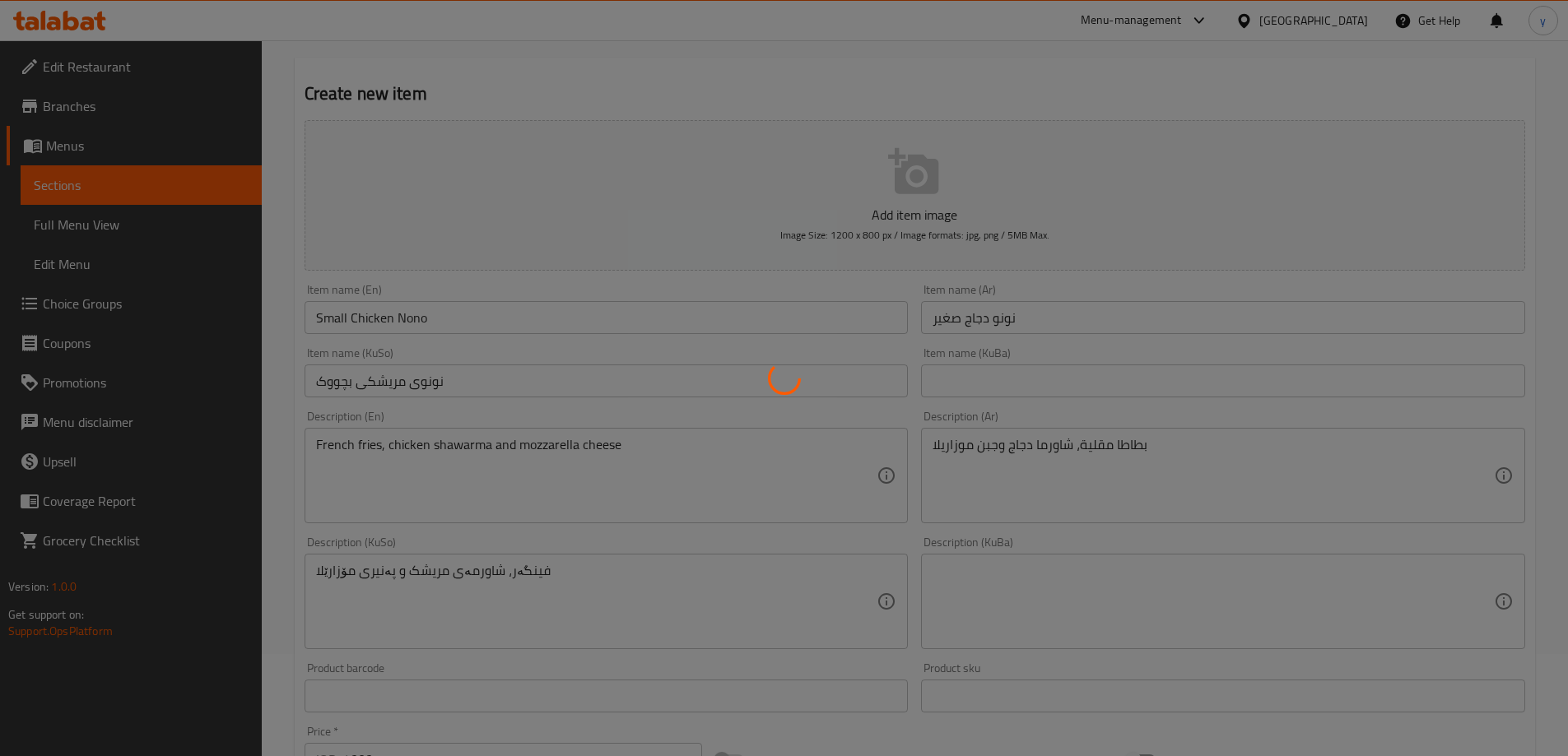
type input "0"
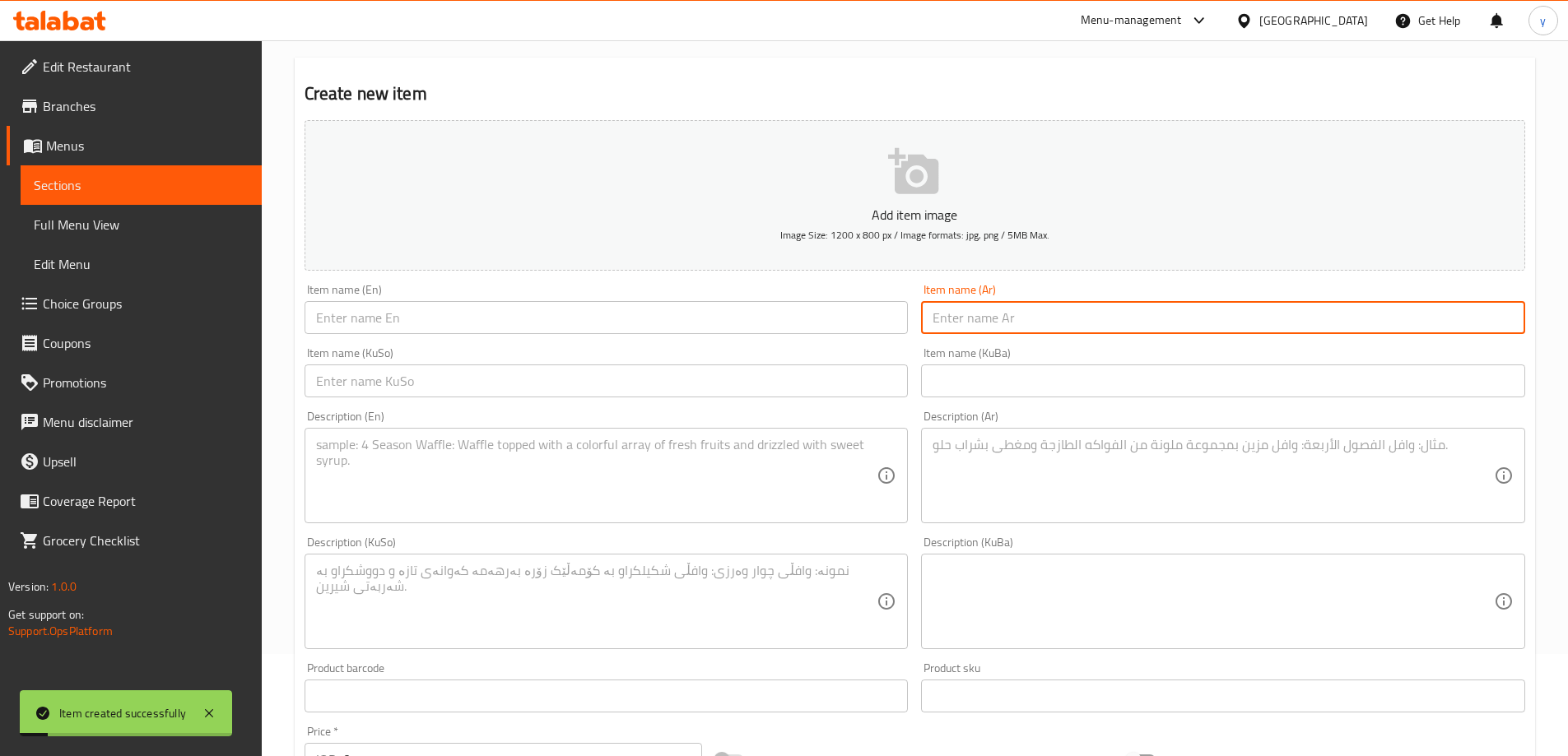
click at [1031, 332] on input "text" at bounding box center [1223, 317] width 604 height 33
paste input "نونو دجاج صغير"
type input "نونو دجاج صغير"
click at [843, 373] on input "text" at bounding box center [606, 380] width 604 height 33
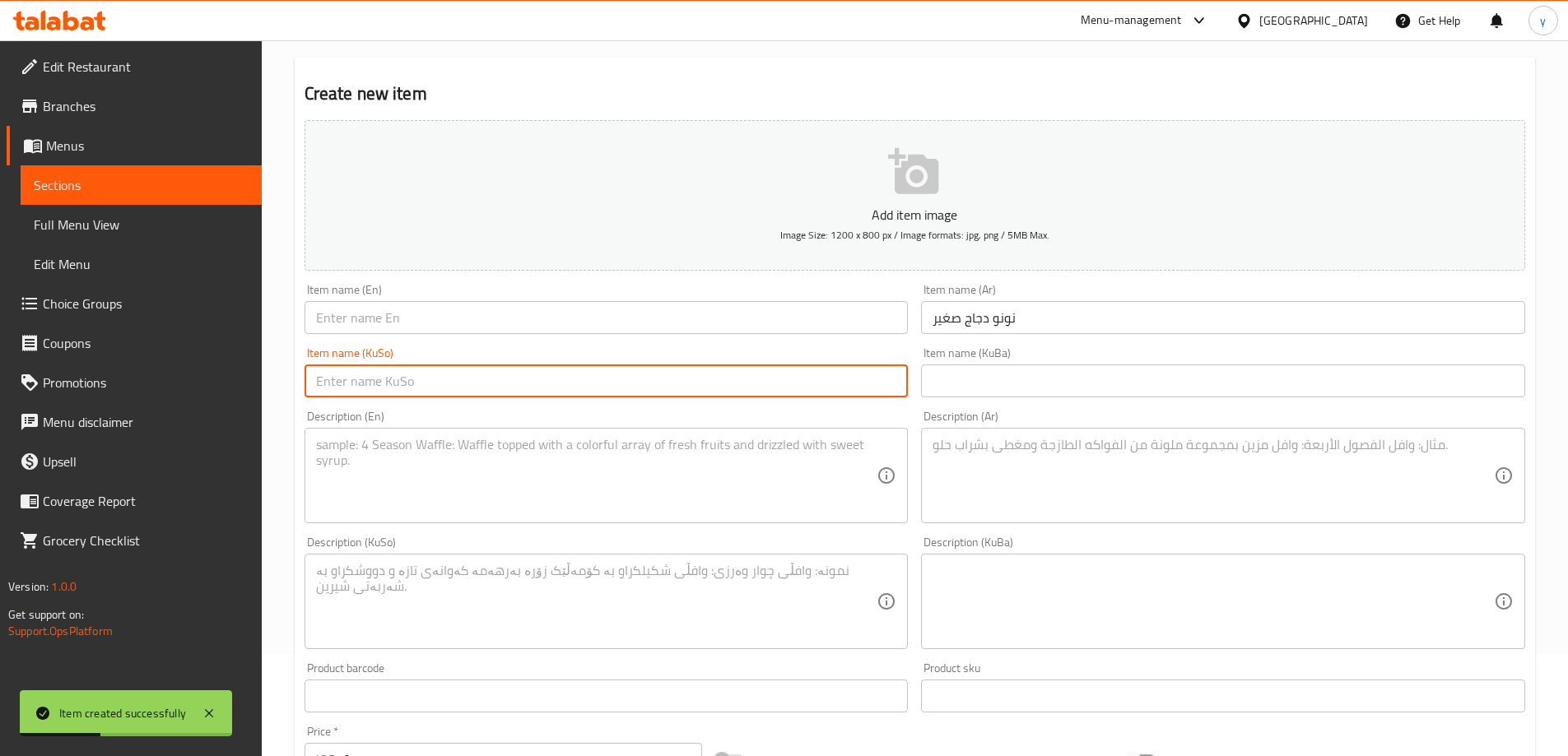
paste input "نونوی مریشکی بچووک"
type input "نونوی مریشکی بچووک"
drag, startPoint x: 407, startPoint y: 314, endPoint x: 408, endPoint y: 331, distance: 17.0
click at [407, 314] on input "text" at bounding box center [606, 317] width 604 height 33
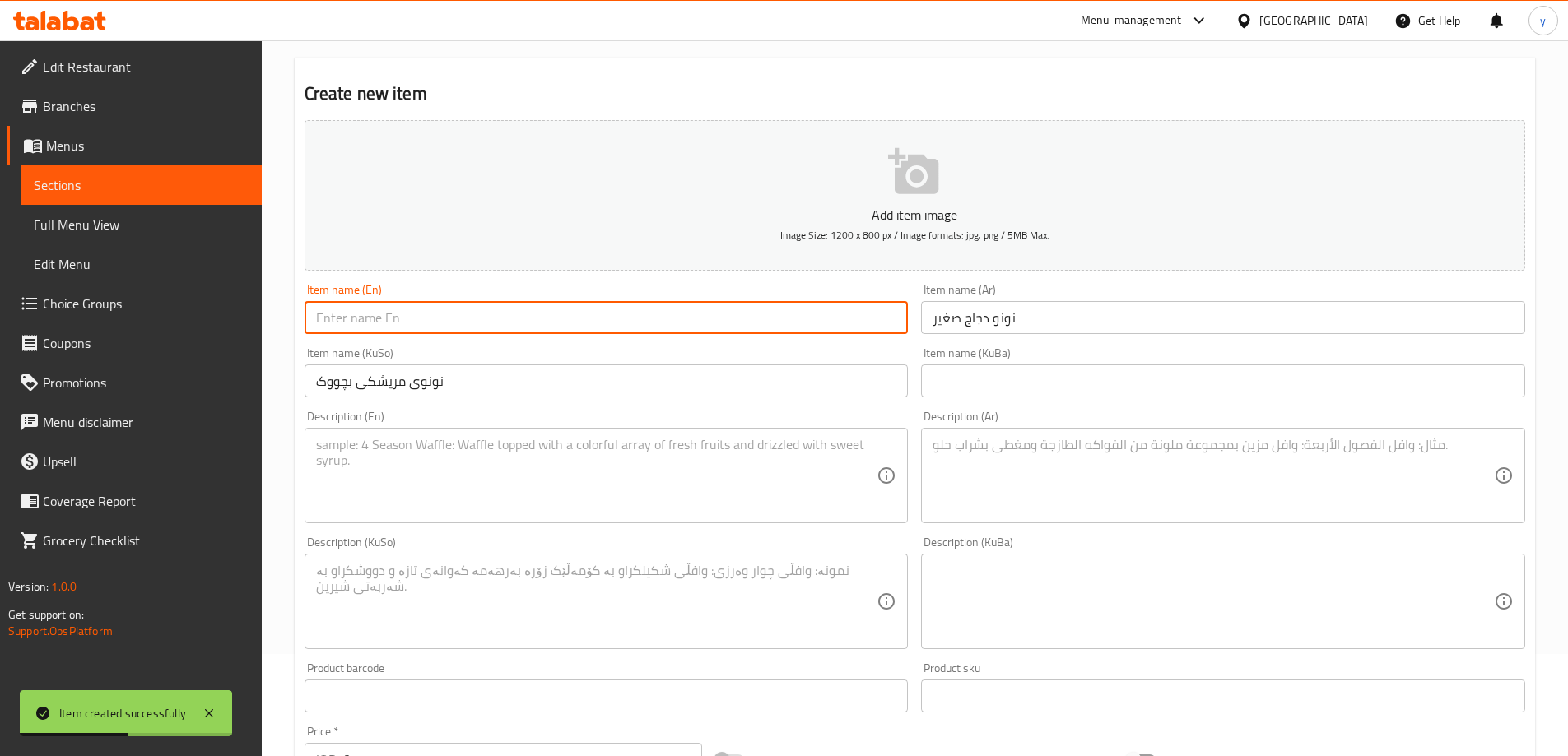
paste input "Small Chicken Nono"
type input "Small Chicken Nono"
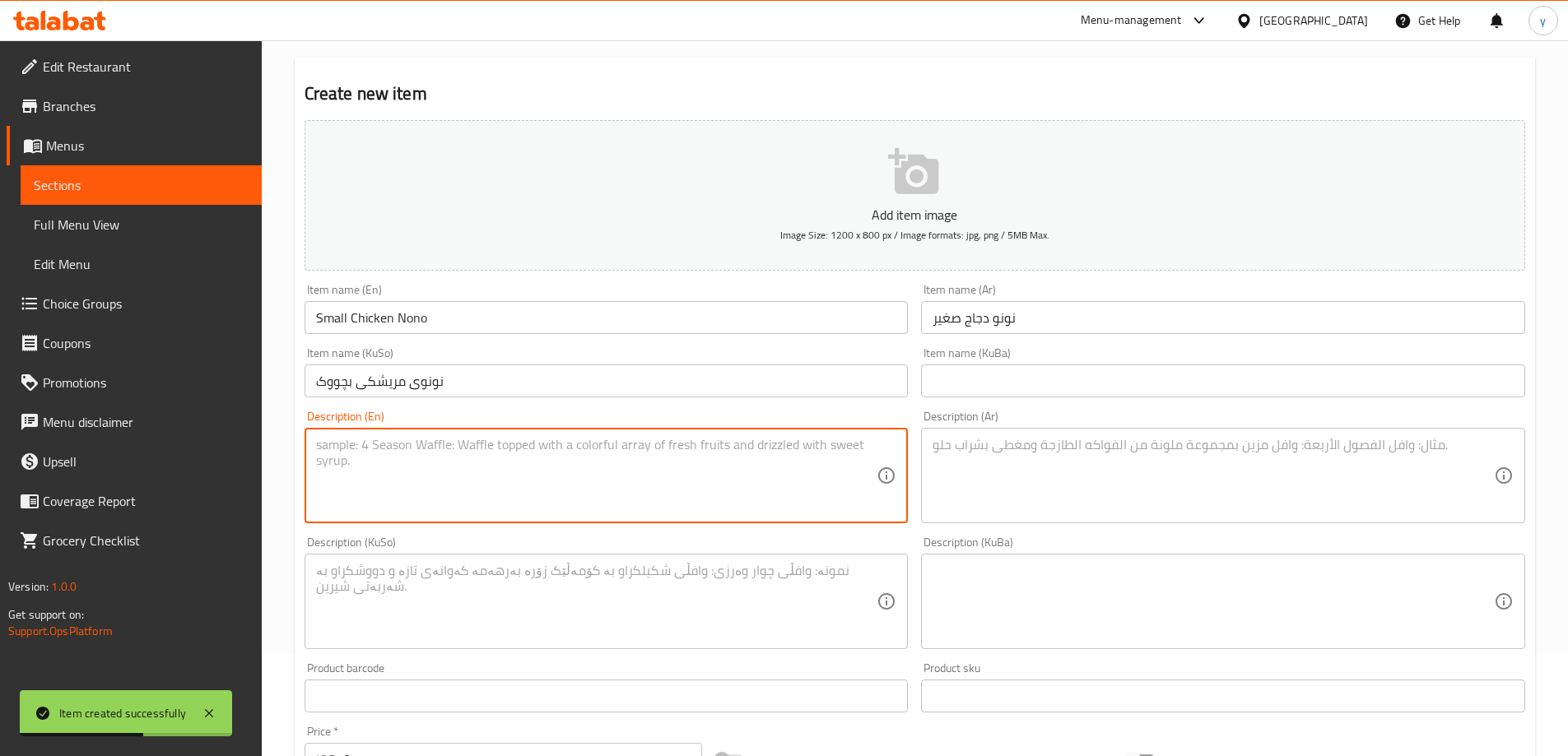
click at [498, 494] on textarea at bounding box center [597, 475] width 561 height 79
paste textarea "French fries, chicken shawarma and mozzarella cheese"
type textarea "French fries, chicken shawarma and mozzarella cheese"
click at [998, 526] on div "Description (Ar) Description (Ar)" at bounding box center [1223, 467] width 617 height 126
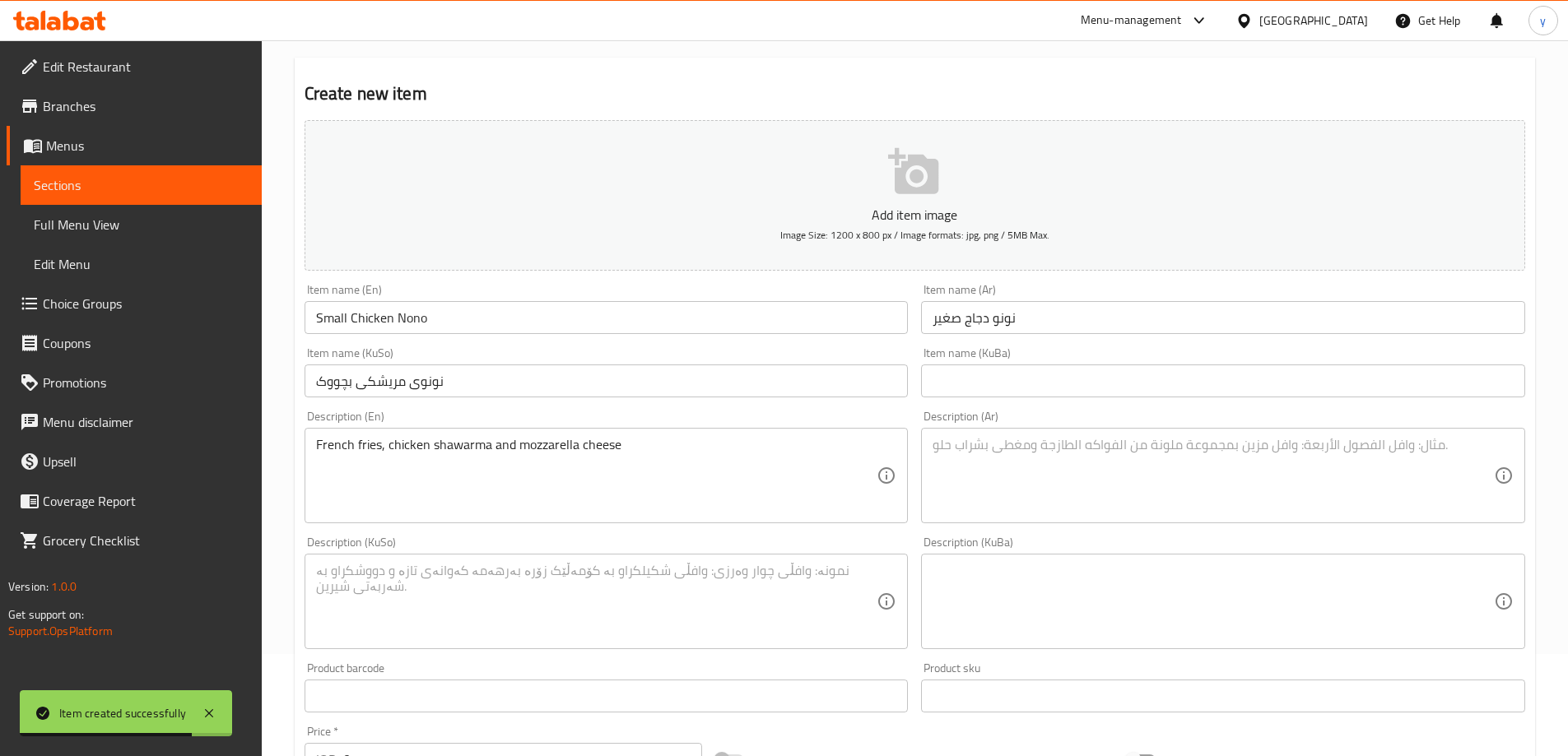
click at [1030, 500] on textarea at bounding box center [1213, 475] width 561 height 79
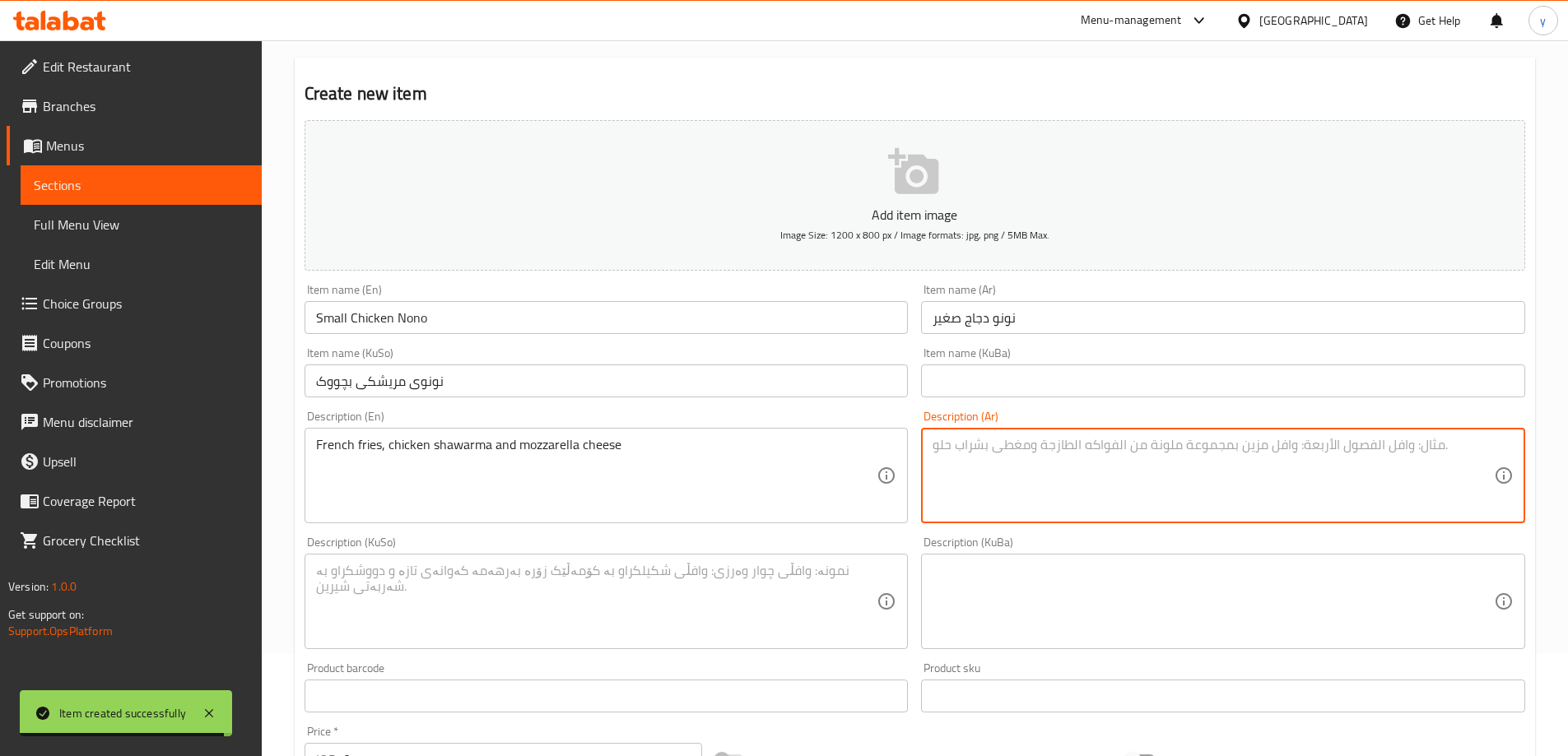
paste textarea "بطاطا مقلية، شاورما دجاج وجبن موزاريلا"
type textarea "بطاطا مقلية، شاورما دجاج وجبن موزاريلا"
click at [606, 529] on div "Description (En) French fries, chicken shawarma and mozzarella cheese Descripti…" at bounding box center [606, 467] width 617 height 126
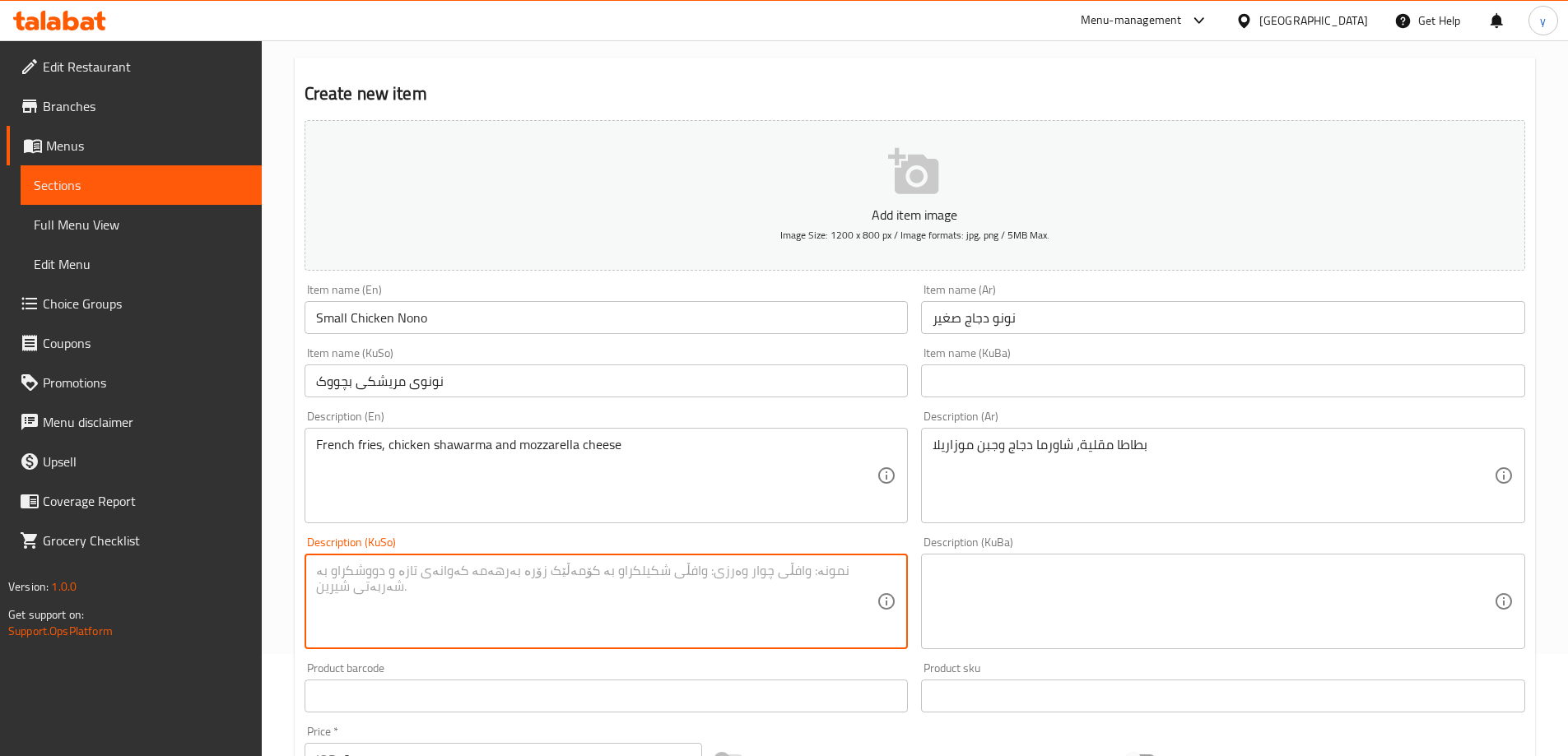
click at [589, 570] on textarea at bounding box center [597, 602] width 561 height 79
paste textarea "فینگەر، شاورمەی مریشک و پەنیری مۆزارێلا"
type textarea "فینگەر، شاورمەی مریشک و پەنیری مۆزارێلا"
click at [339, 323] on input "Small Chicken Nono" at bounding box center [606, 317] width 604 height 33
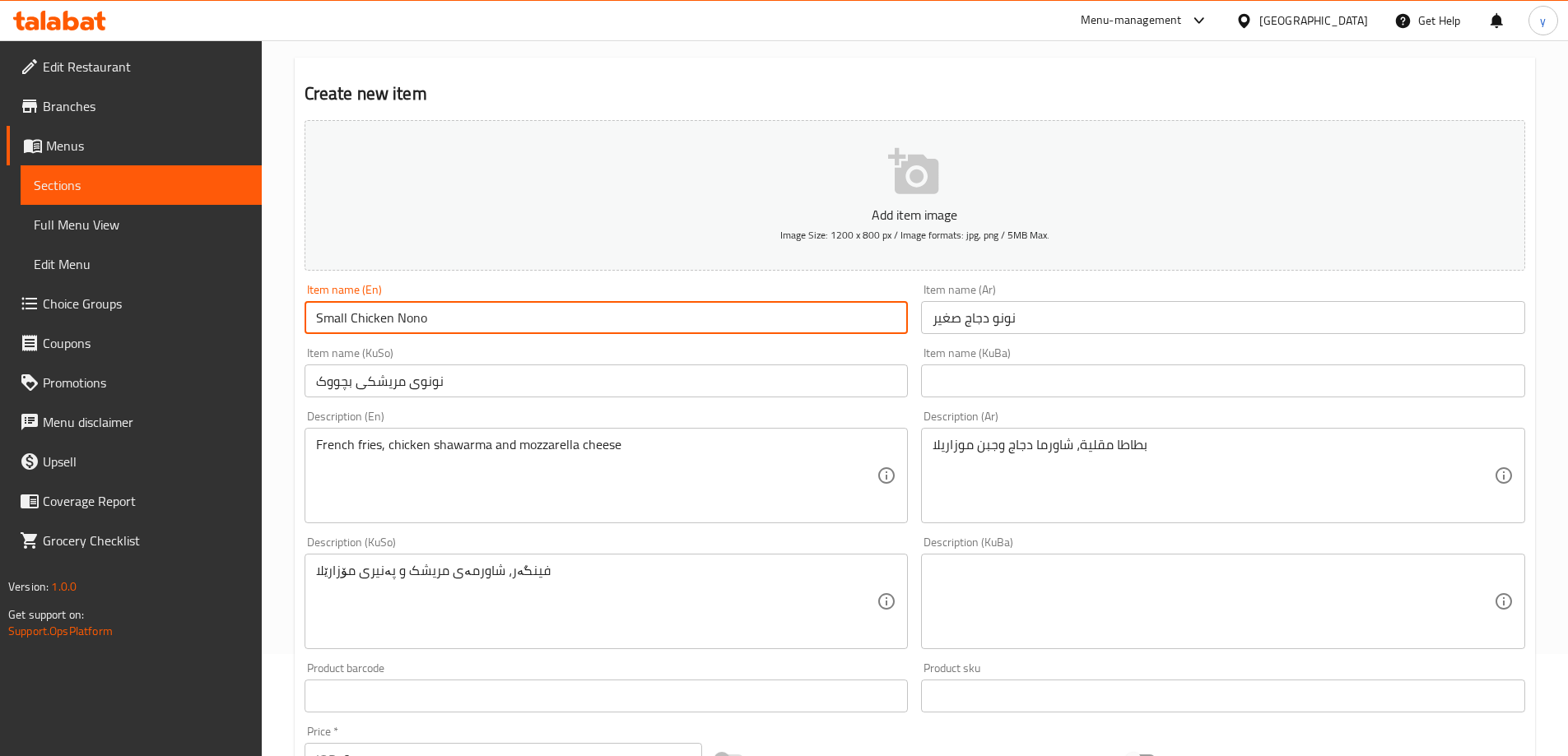
click at [339, 323] on input "Small Chicken Nono" at bounding box center [606, 317] width 604 height 33
type input "Large Chicken Nono"
click at [943, 317] on input "نونو دجاج صغير" at bounding box center [1223, 317] width 604 height 33
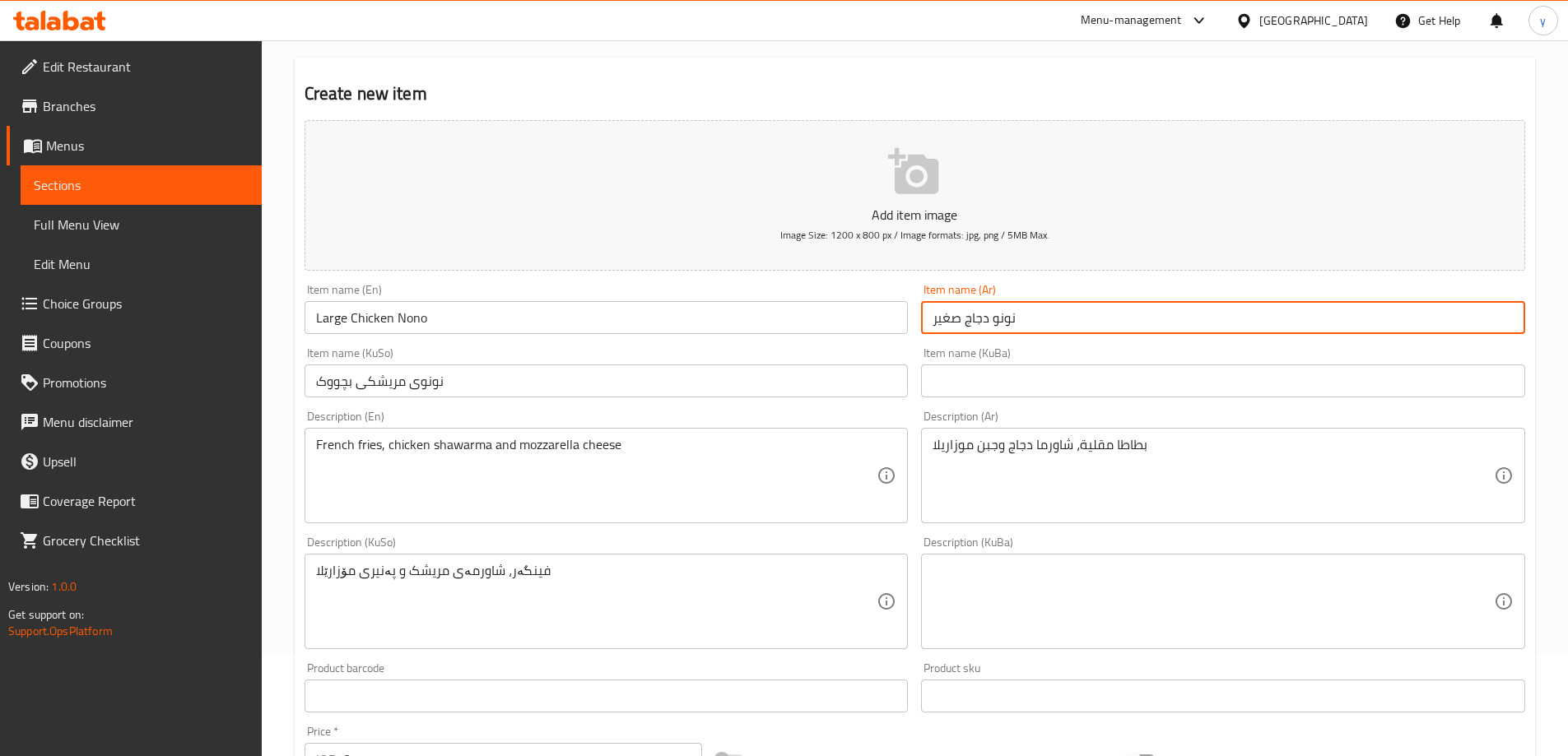
click at [943, 317] on input "نونو دجاج صغير" at bounding box center [1223, 317] width 604 height 33
type input "نونو دجاج كبير"
click at [331, 386] on input "نونوی مریشکی بچووک" at bounding box center [606, 380] width 604 height 33
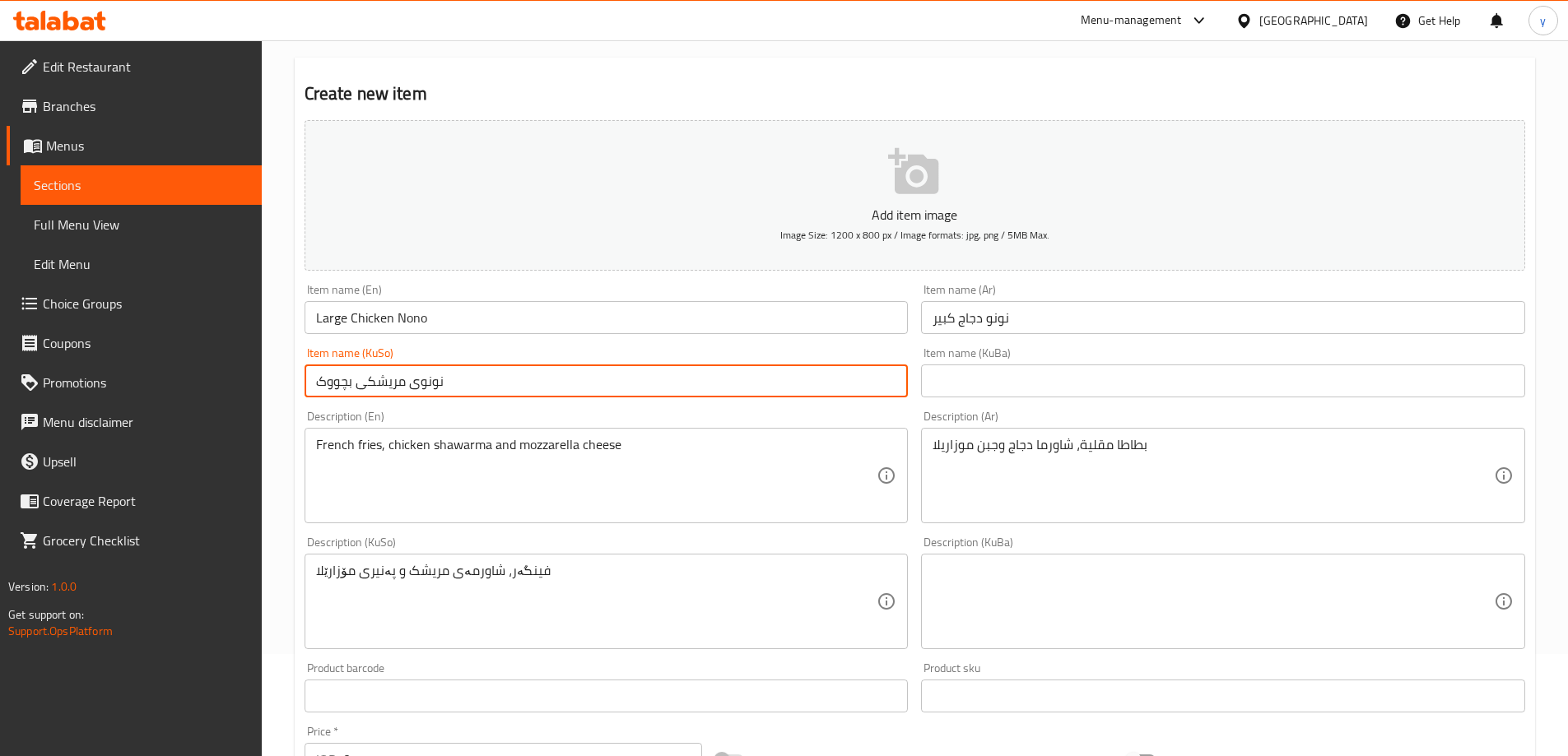
click at [331, 386] on input "نونوی مریشکی بچووک" at bounding box center [606, 380] width 604 height 33
type input "نونوی مریشکی گەورە"
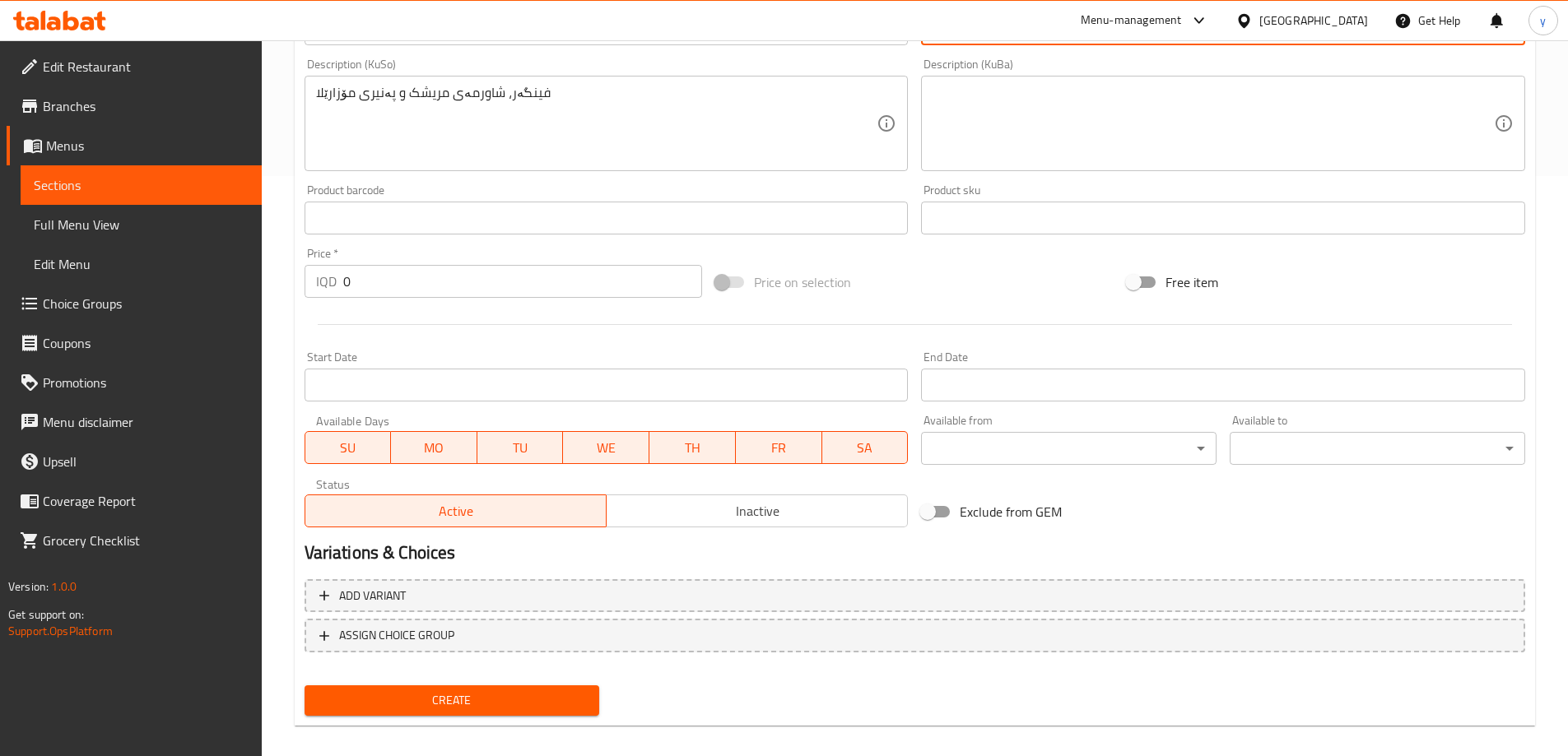
scroll to position [596, 0]
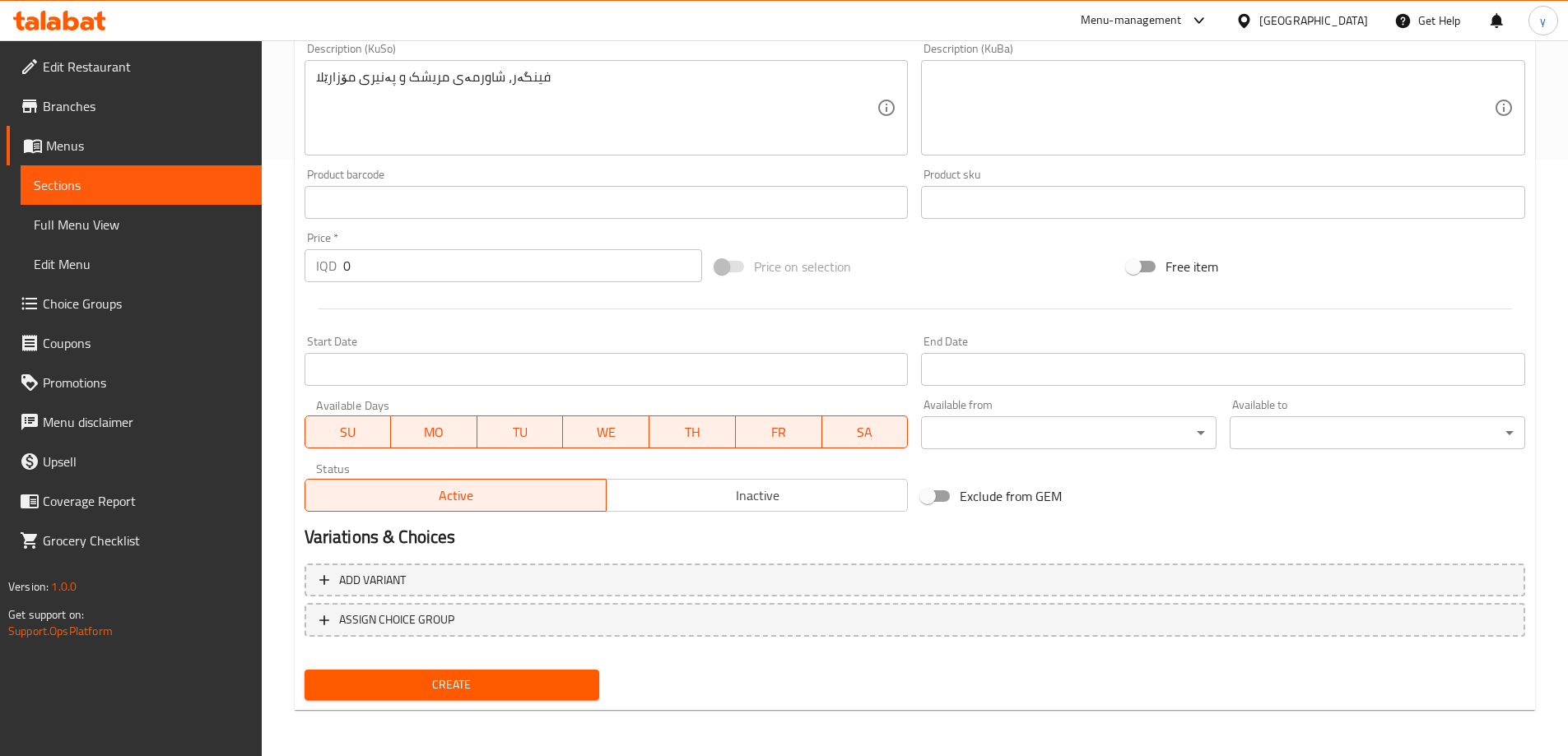
drag, startPoint x: 347, startPoint y: 256, endPoint x: 336, endPoint y: 266, distance: 14.9
click at [336, 266] on div "IQD 0 Price *" at bounding box center [503, 266] width 398 height 33
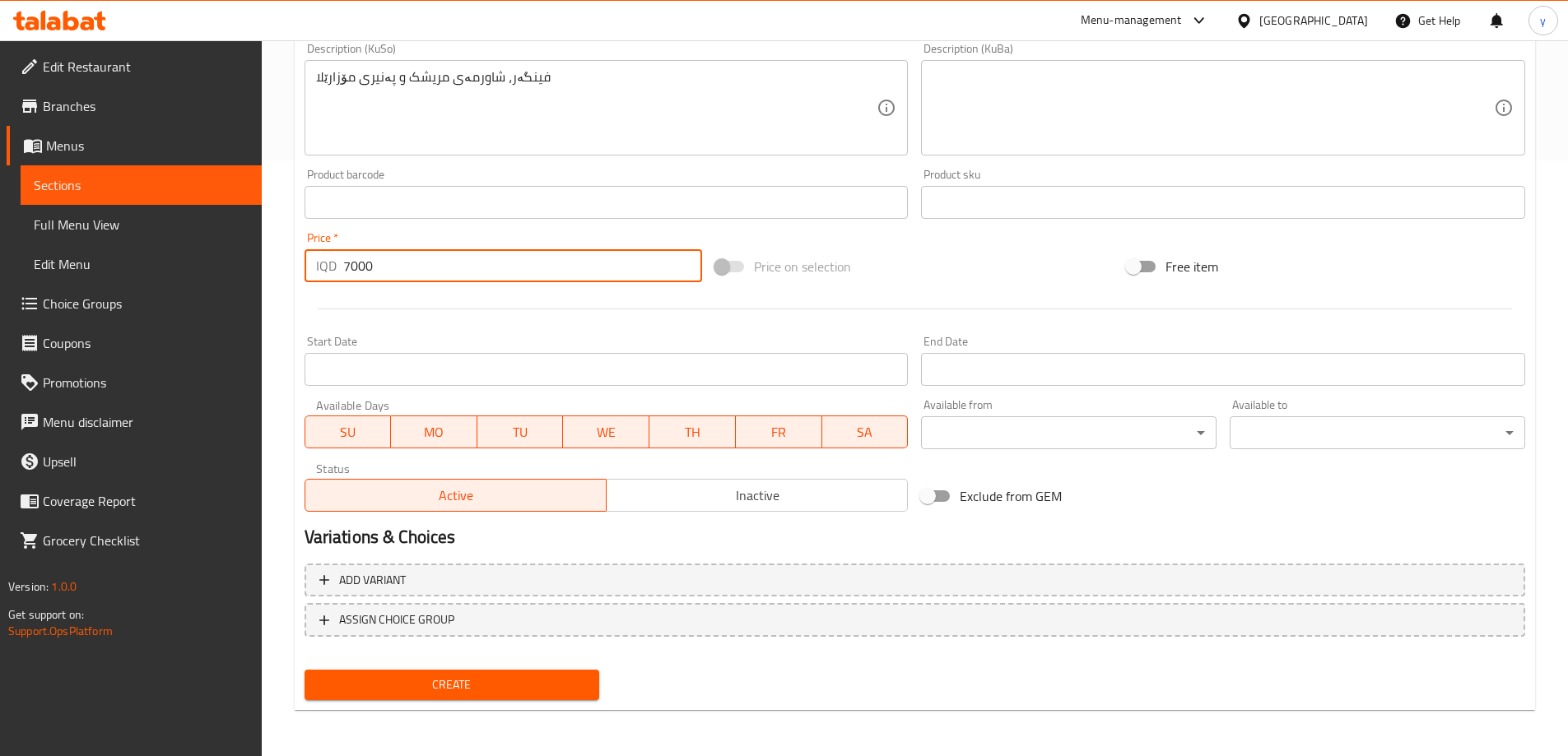
type input "7000"
click at [456, 668] on div "Create" at bounding box center [452, 685] width 308 height 44
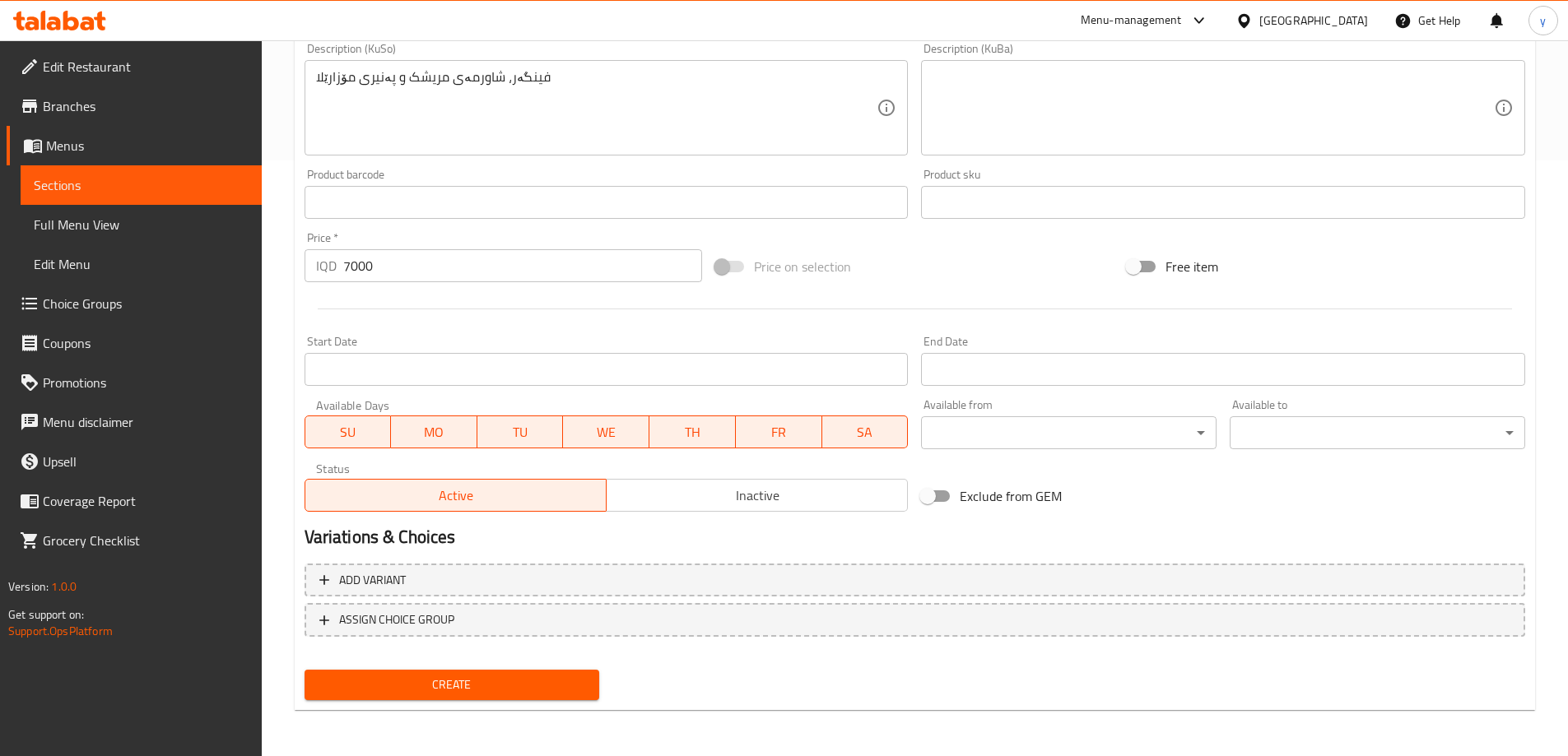
click at [467, 678] on span "Create" at bounding box center [452, 684] width 269 height 21
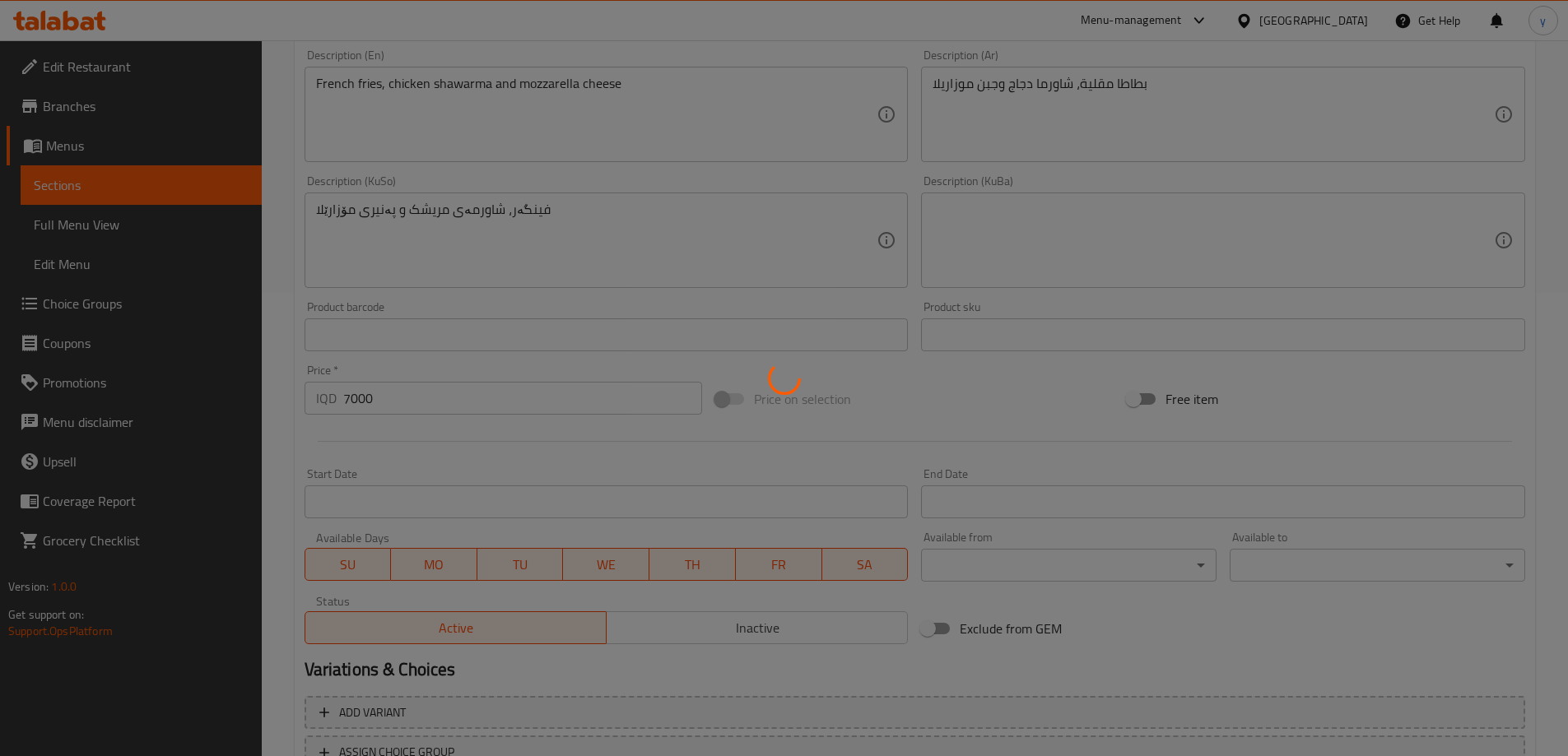
scroll to position [102, 0]
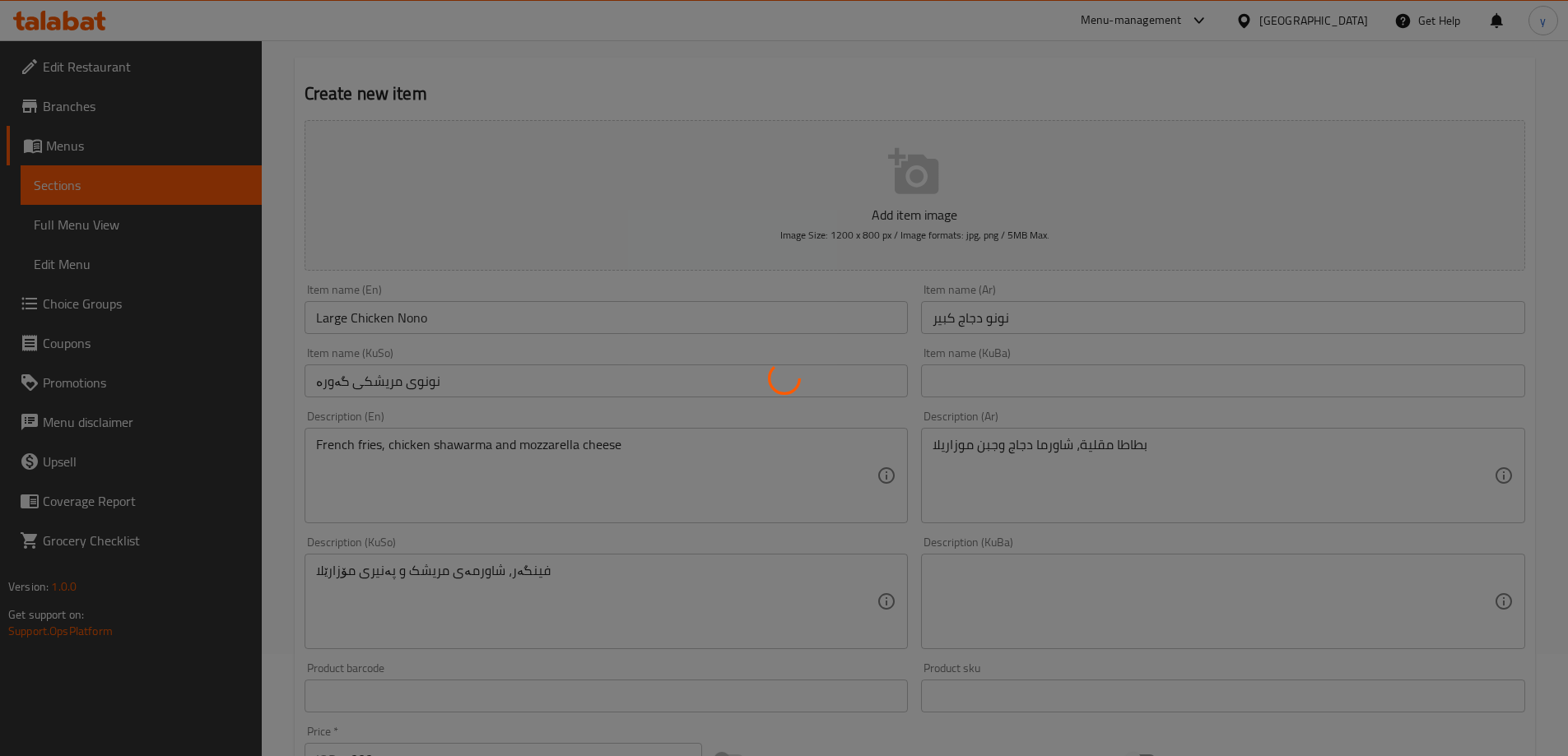
type input "0"
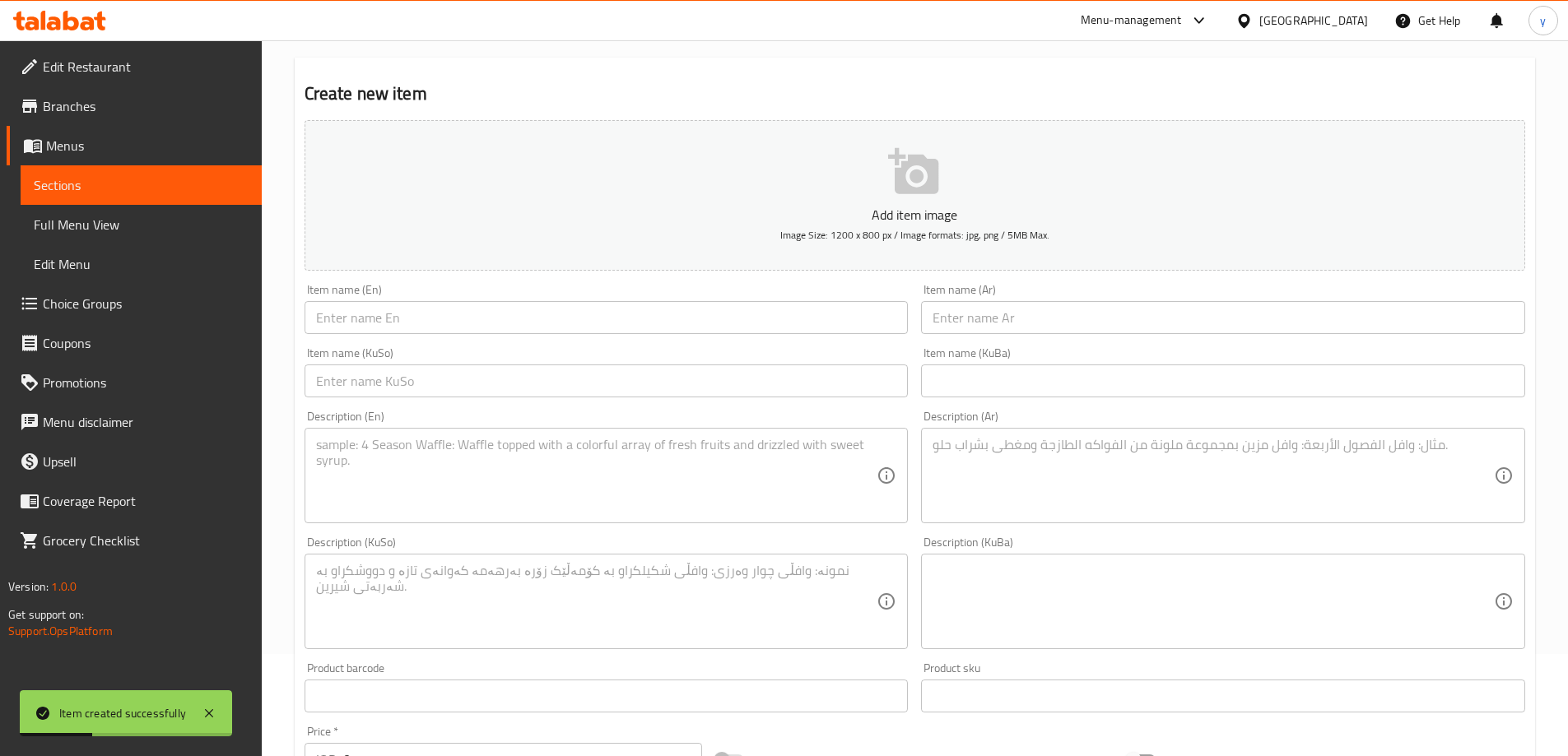
scroll to position [0, 0]
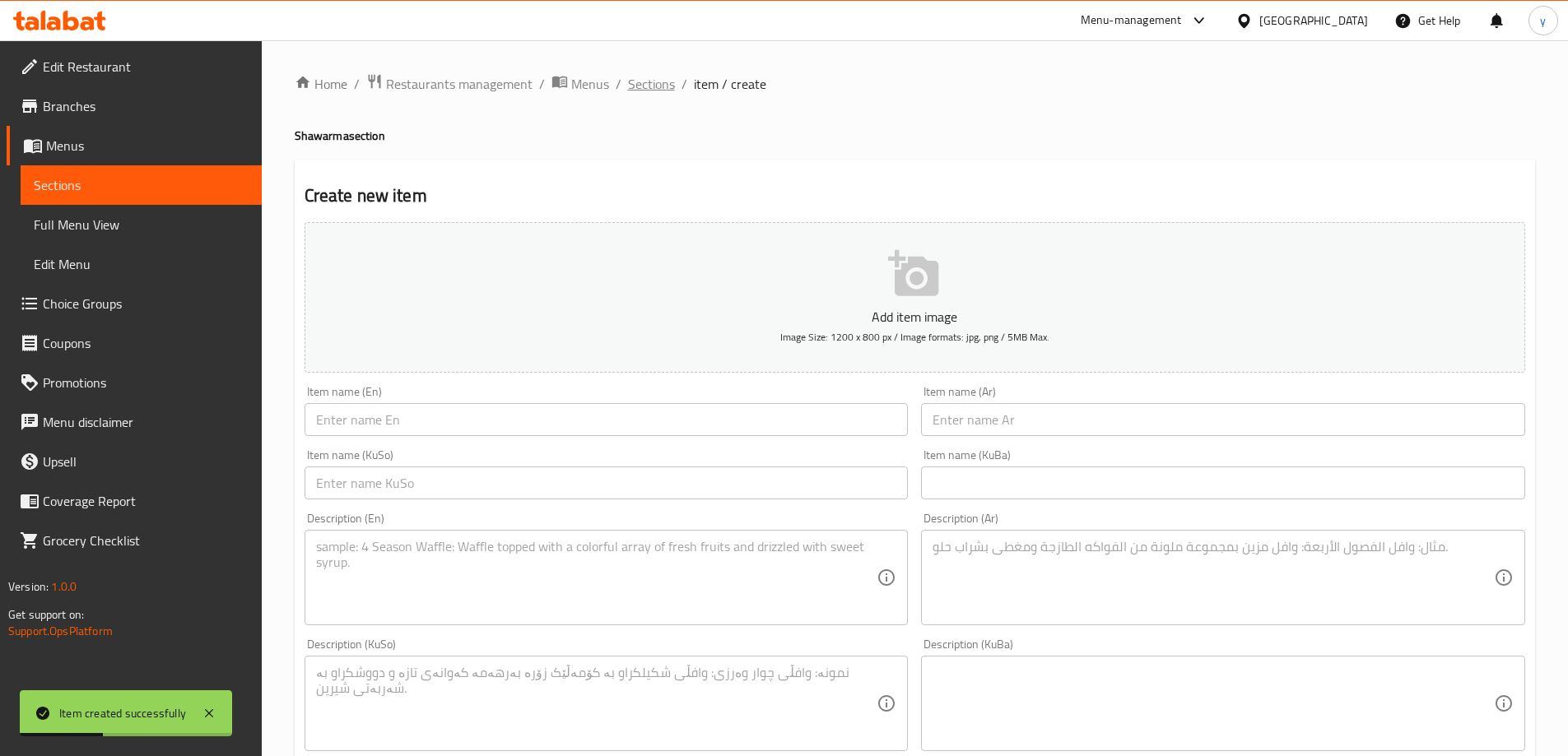
click at [646, 93] on span "Sections" at bounding box center [651, 84] width 47 height 20
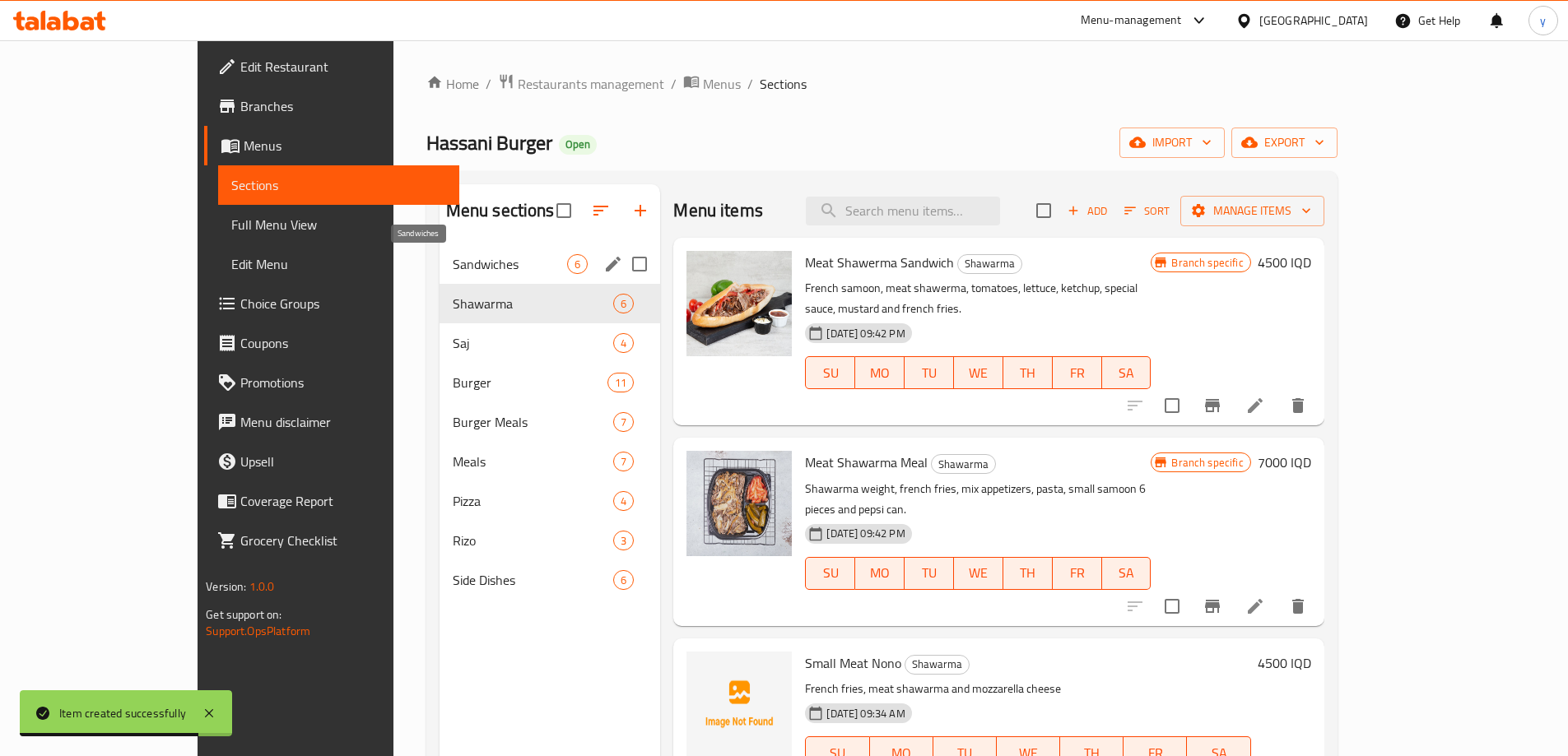
click at [453, 262] on span "Sandwiches" at bounding box center [510, 265] width 115 height 20
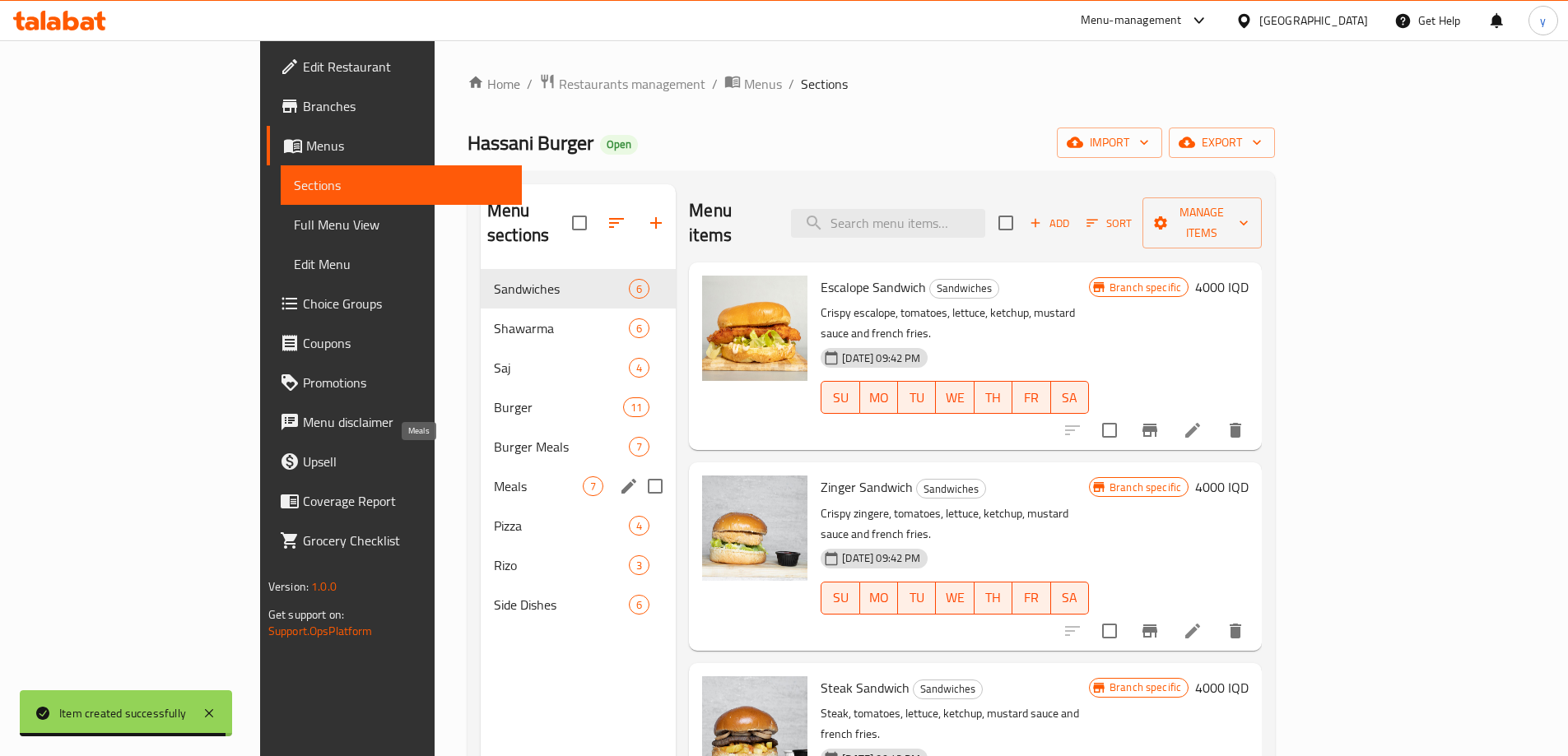
click at [493, 476] on span "Meals" at bounding box center [537, 486] width 89 height 20
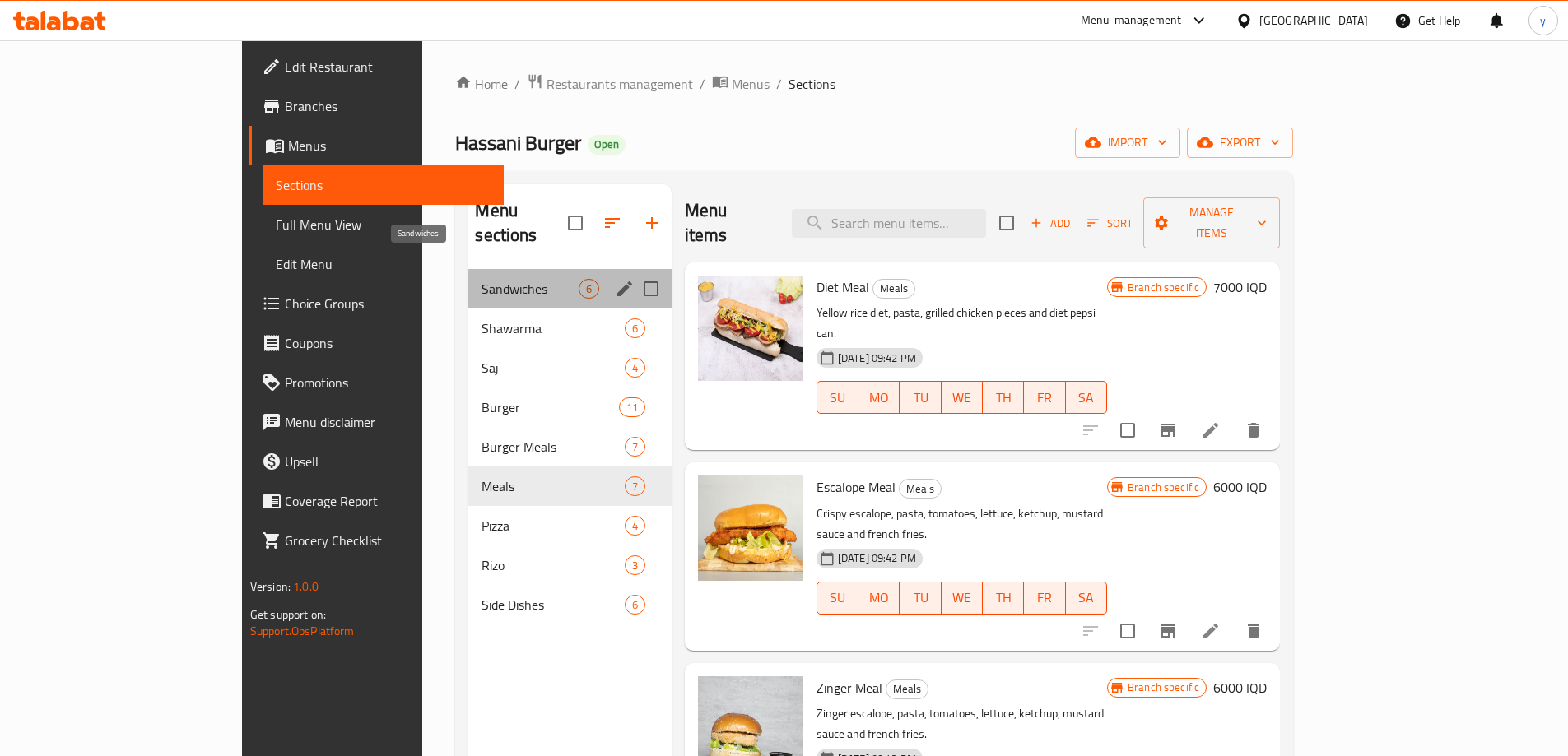
click at [482, 279] on span "Sandwiches" at bounding box center [529, 288] width 97 height 20
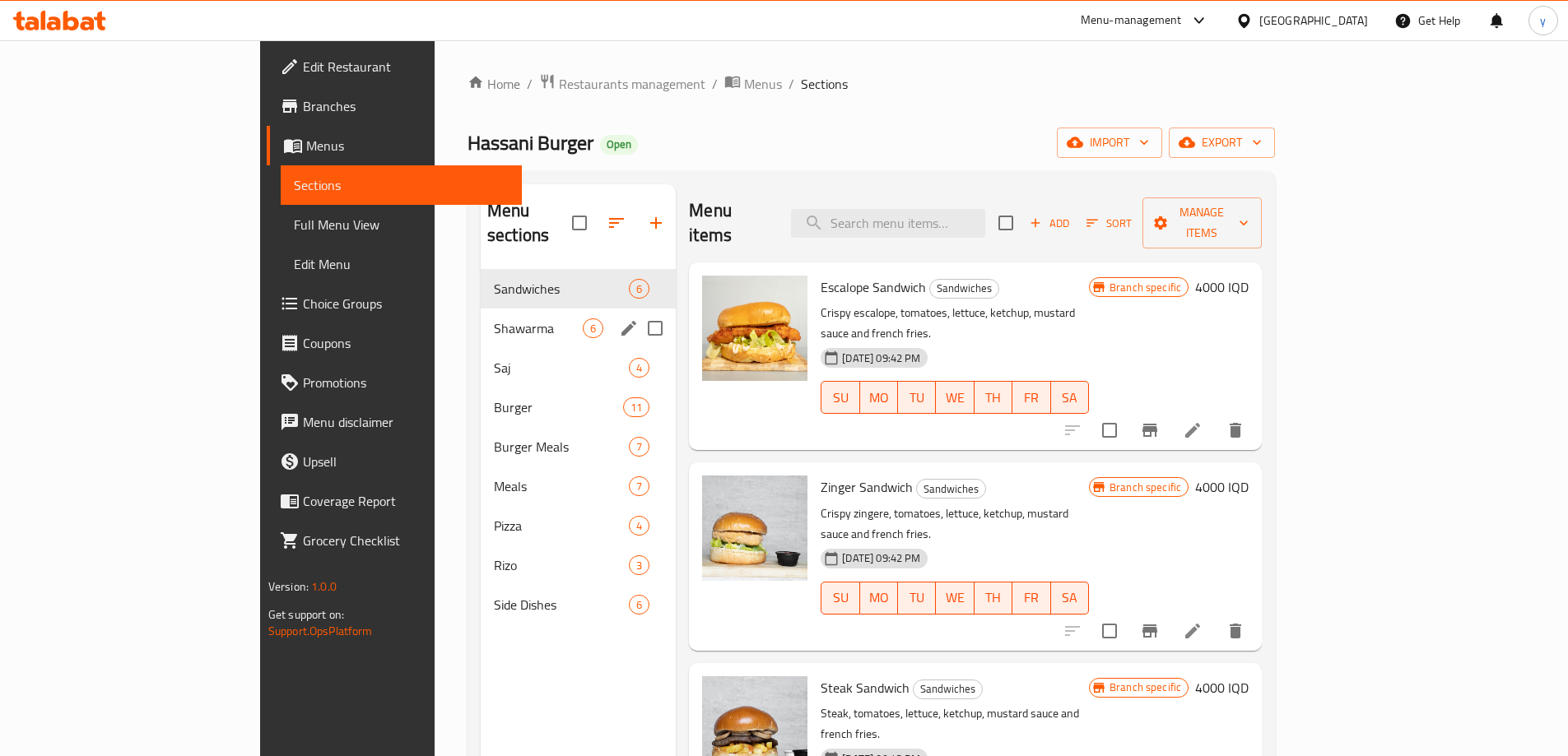
click at [481, 308] on div "Shawarma 6" at bounding box center [578, 328] width 195 height 40
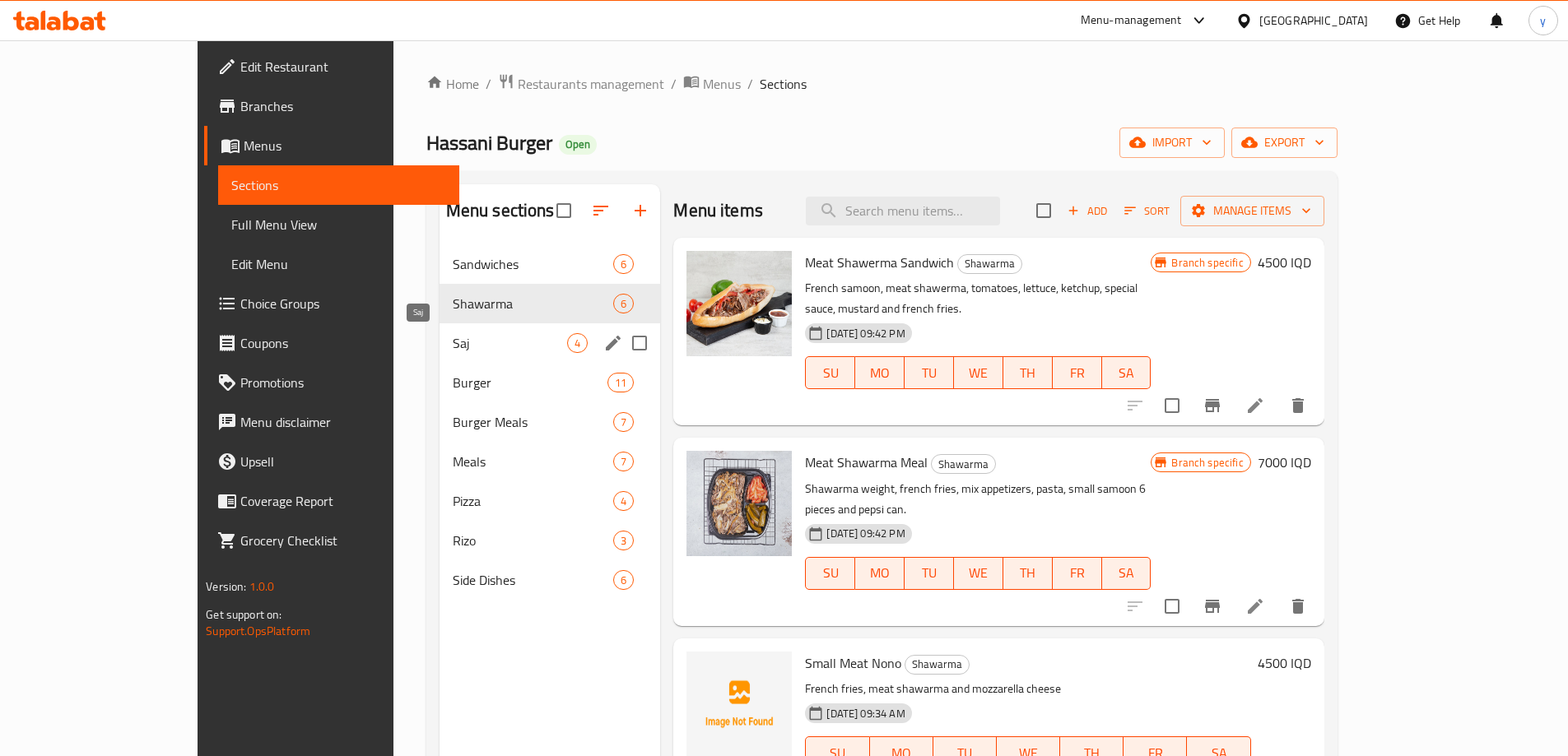
click at [453, 333] on span "Saj" at bounding box center [510, 343] width 115 height 20
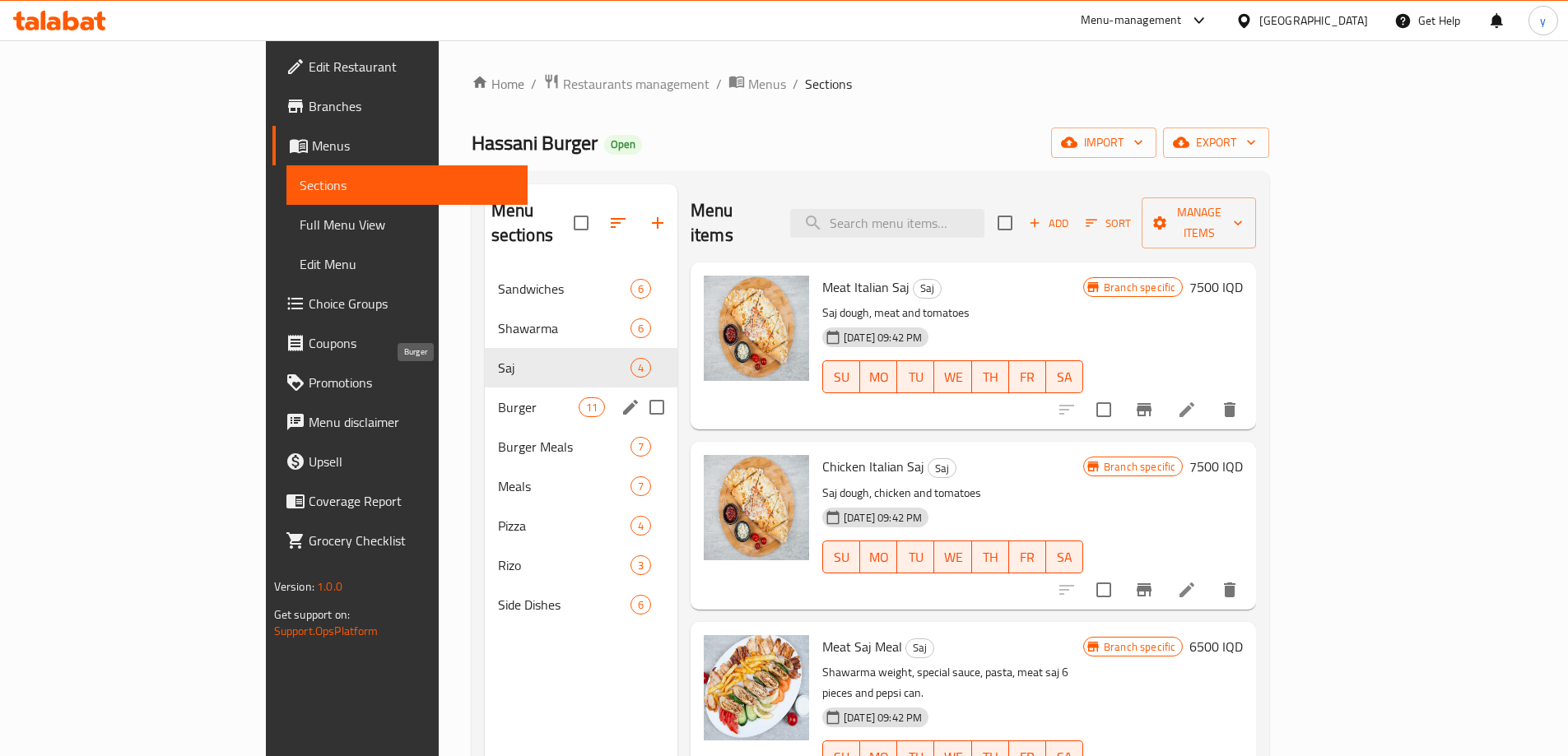
click at [497, 398] on span "Burger" at bounding box center [537, 408] width 81 height 20
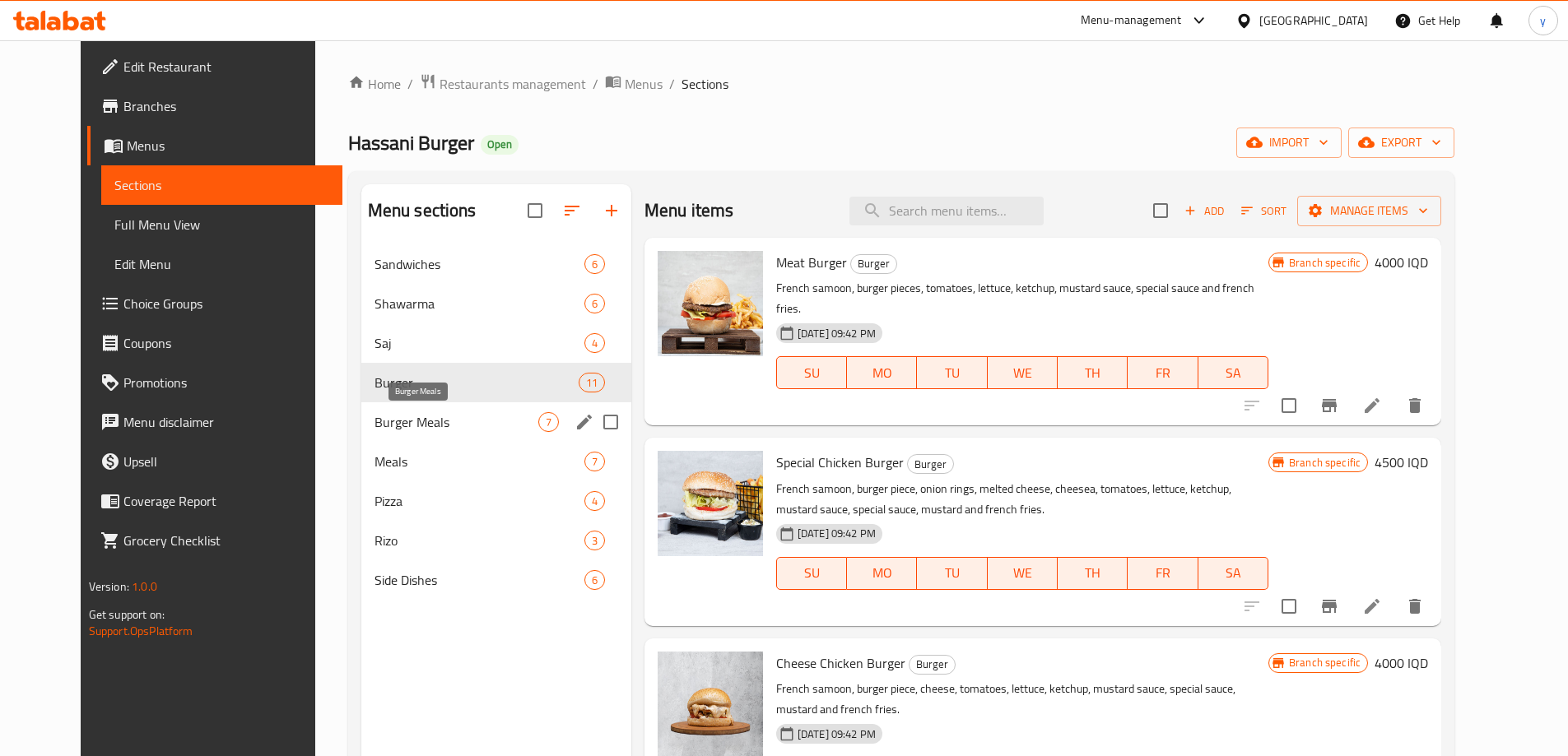
click at [454, 412] on span "Burger Meals" at bounding box center [456, 422] width 164 height 20
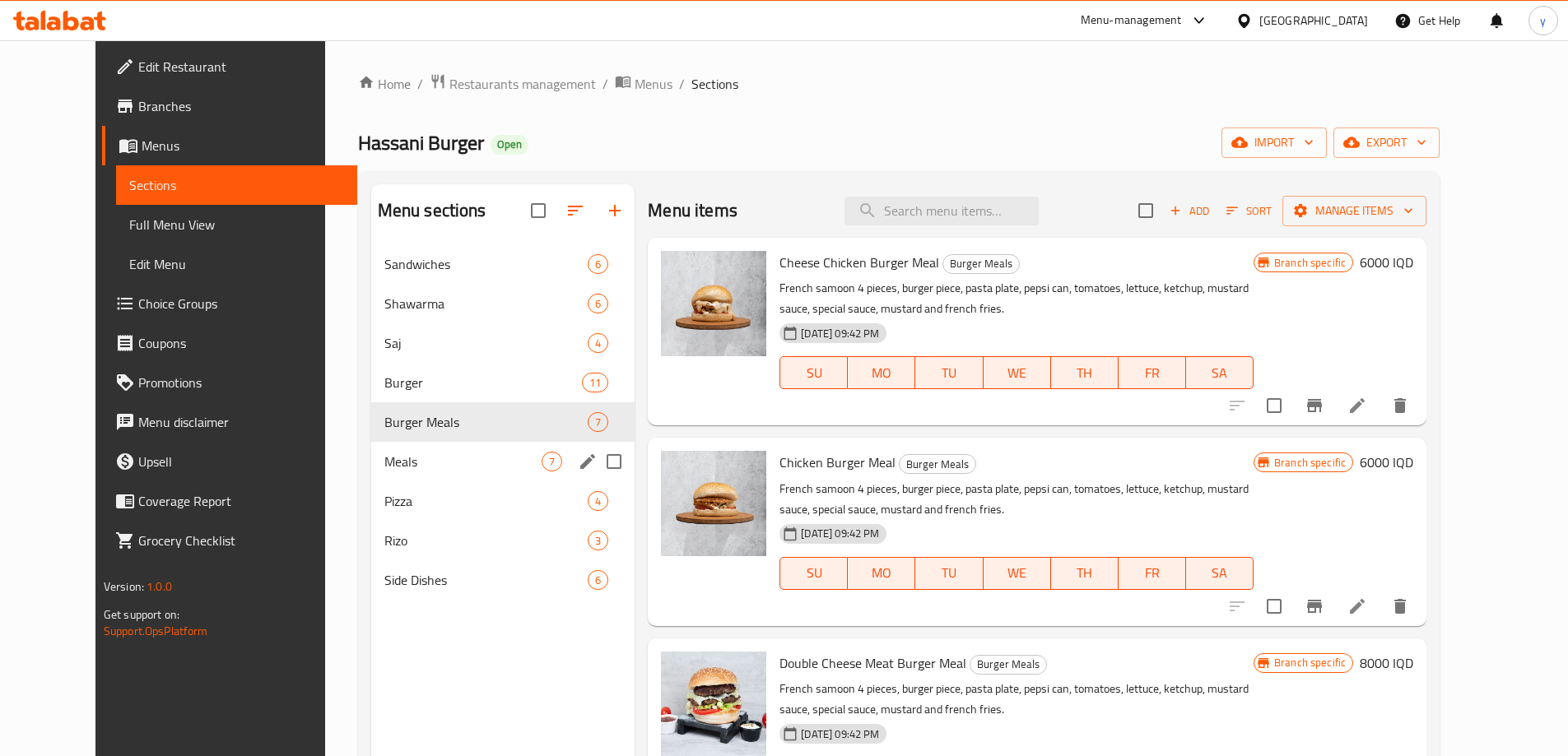
click at [450, 445] on div "Meals 7" at bounding box center [503, 462] width 265 height 40
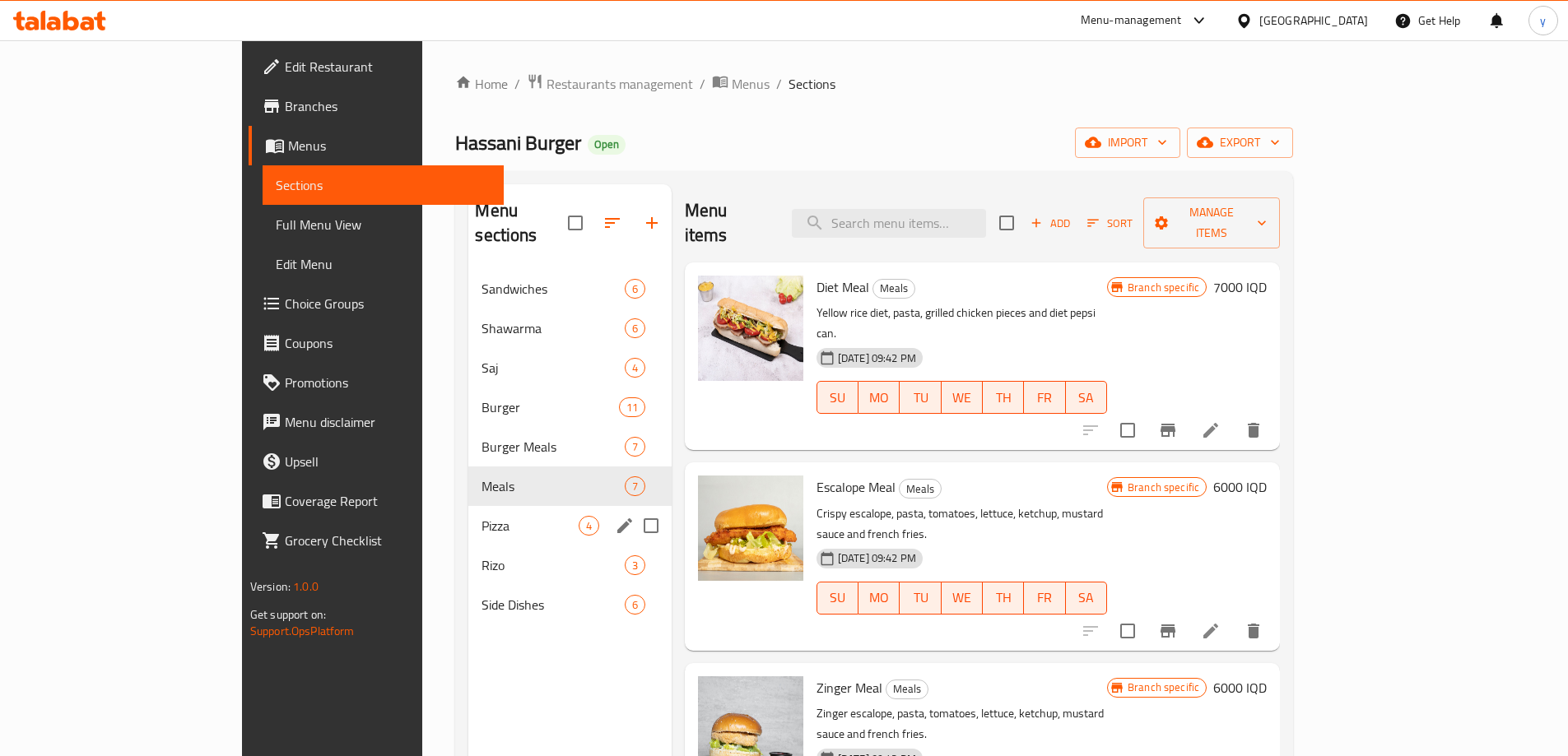
click at [469, 506] on div "Pizza 4" at bounding box center [569, 526] width 202 height 40
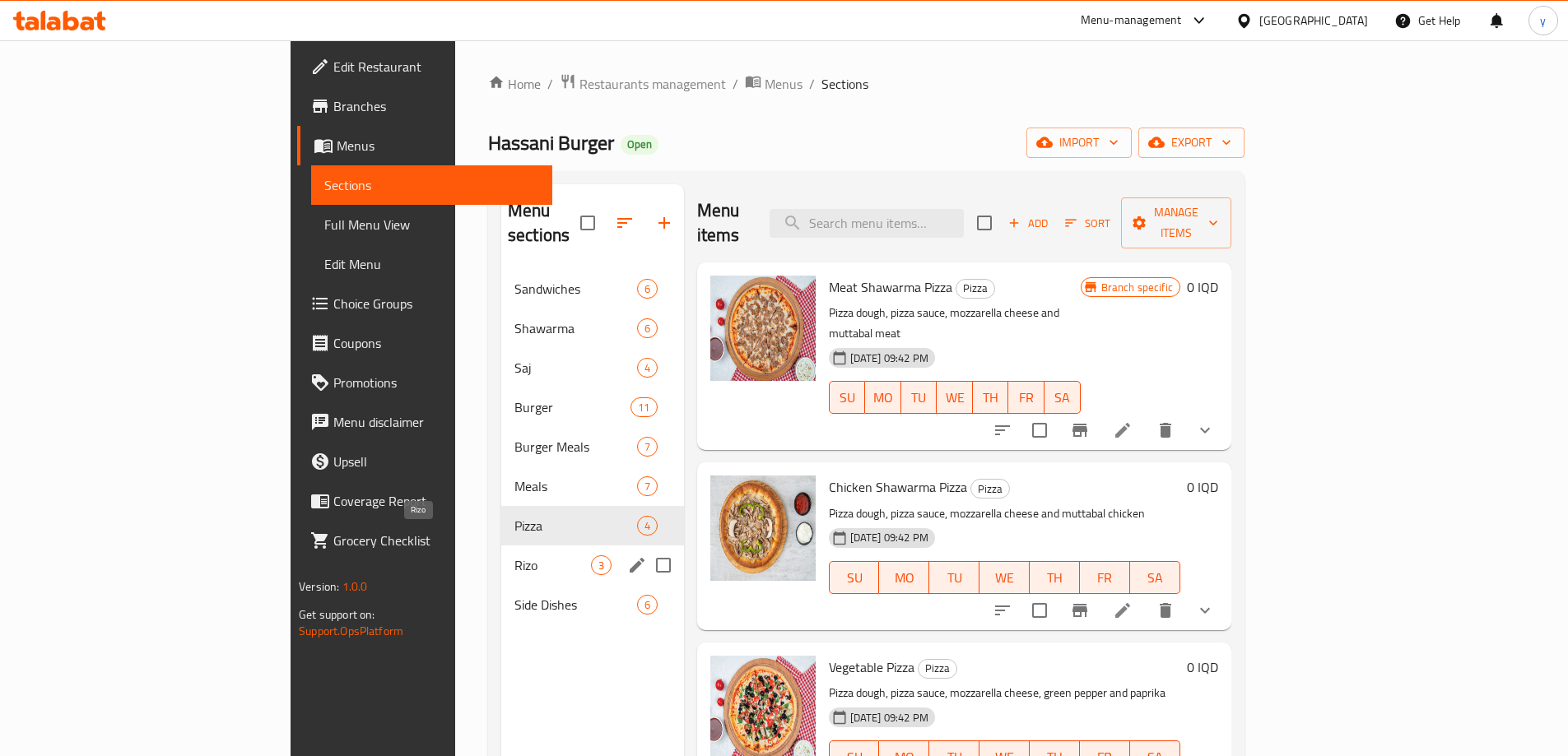
click at [514, 555] on span "Rizo" at bounding box center [552, 565] width 77 height 20
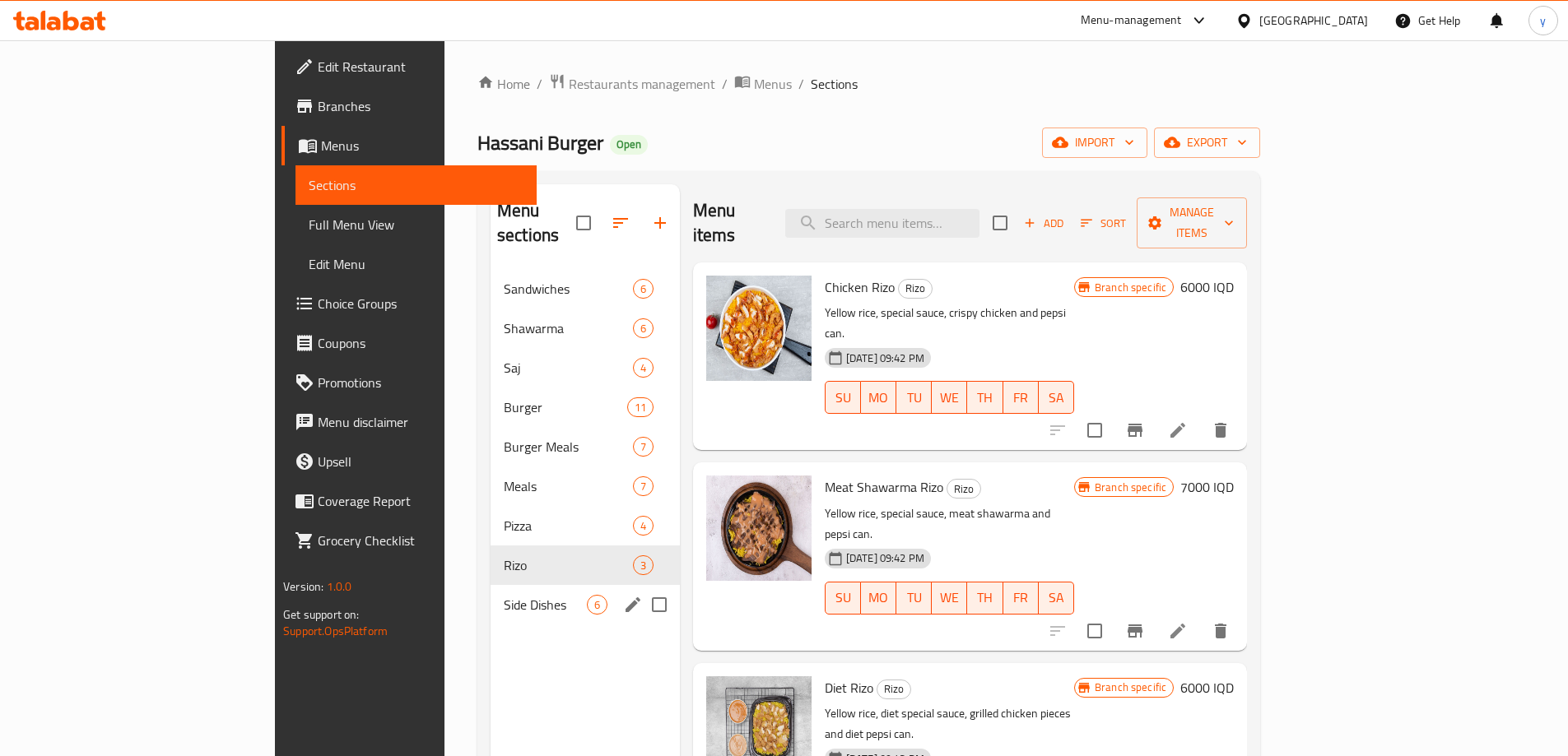
click at [490, 585] on div "Side Dishes 6" at bounding box center [585, 605] width 189 height 40
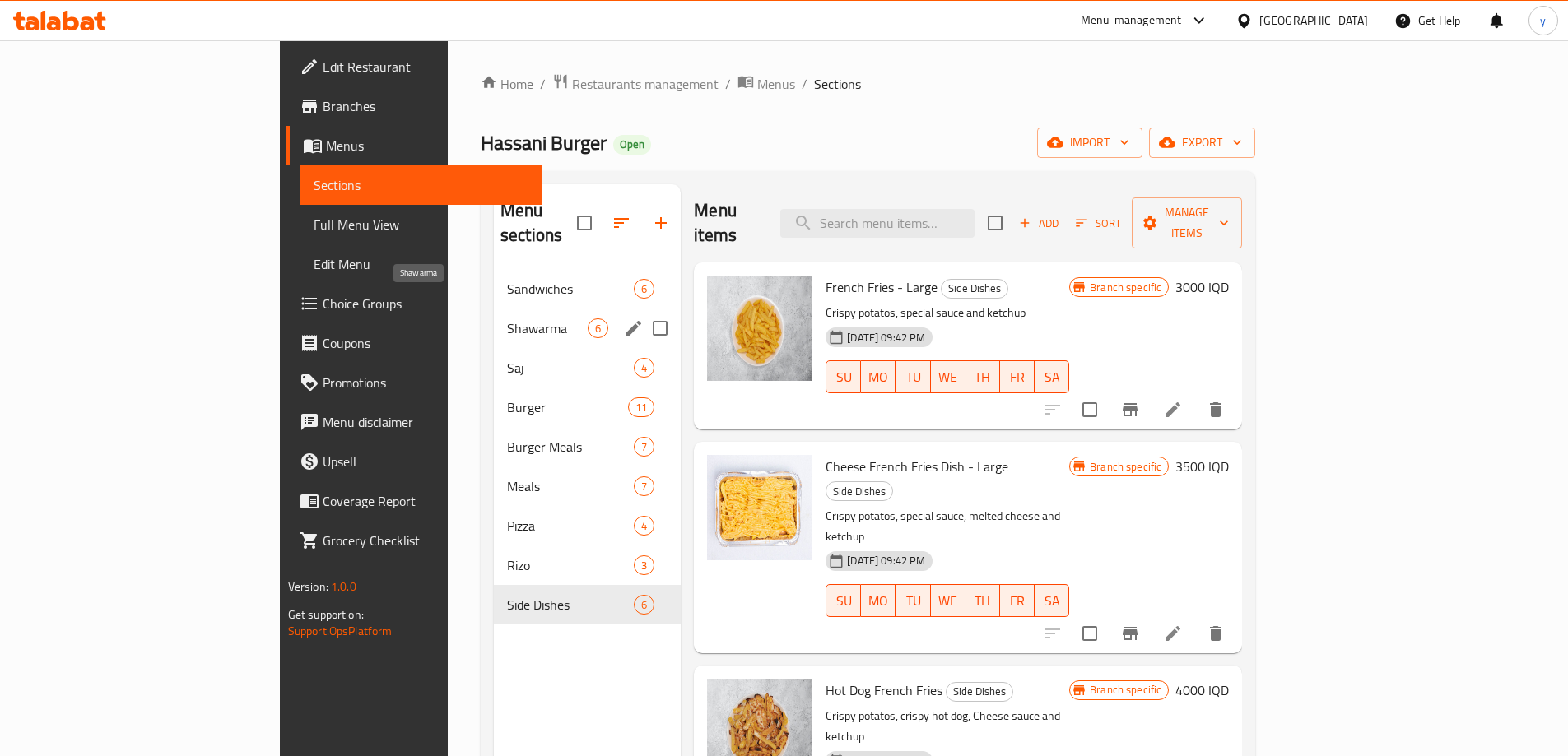
click at [507, 318] on span "Shawarma" at bounding box center [547, 328] width 81 height 20
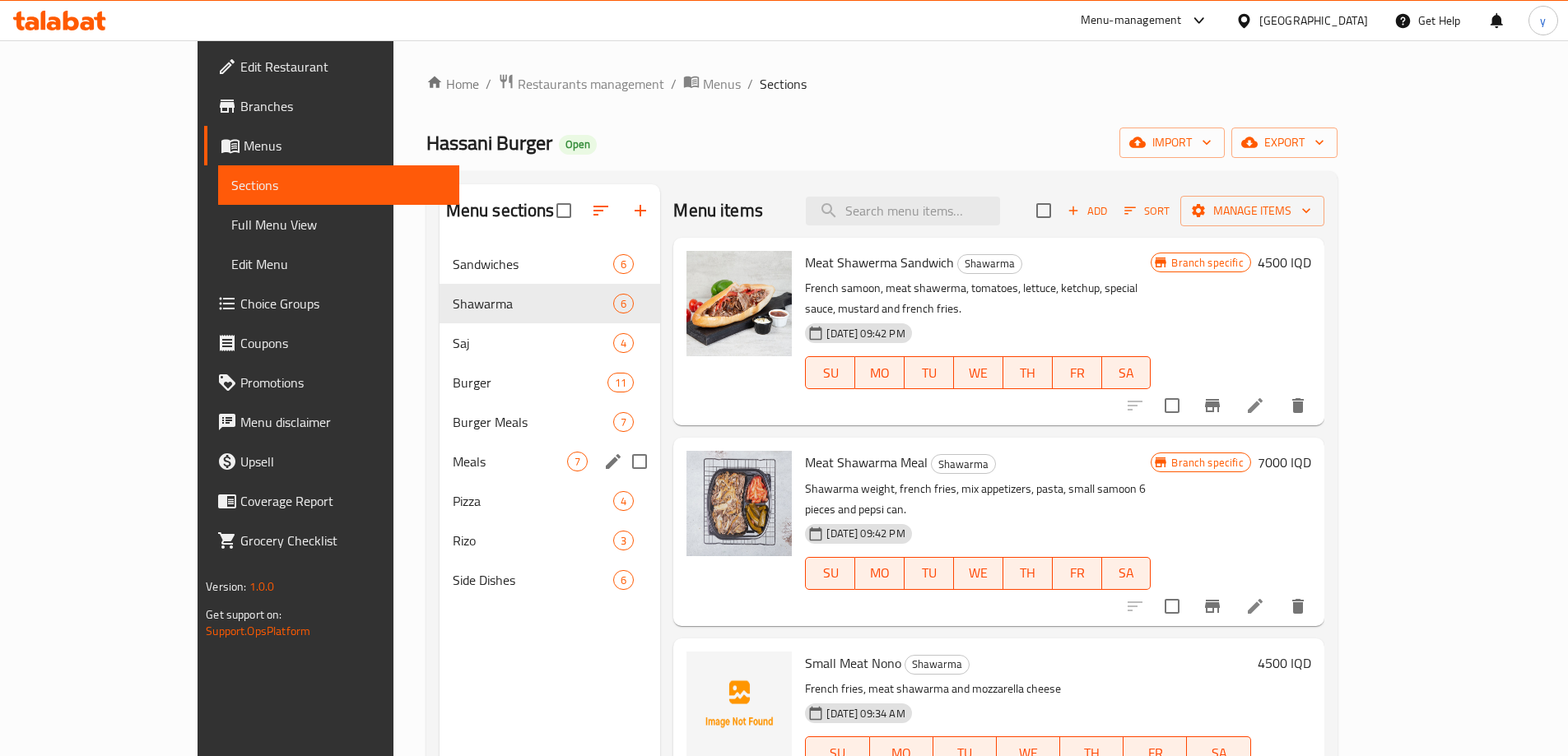
click at [440, 442] on div "Meals 7" at bounding box center [550, 462] width 222 height 40
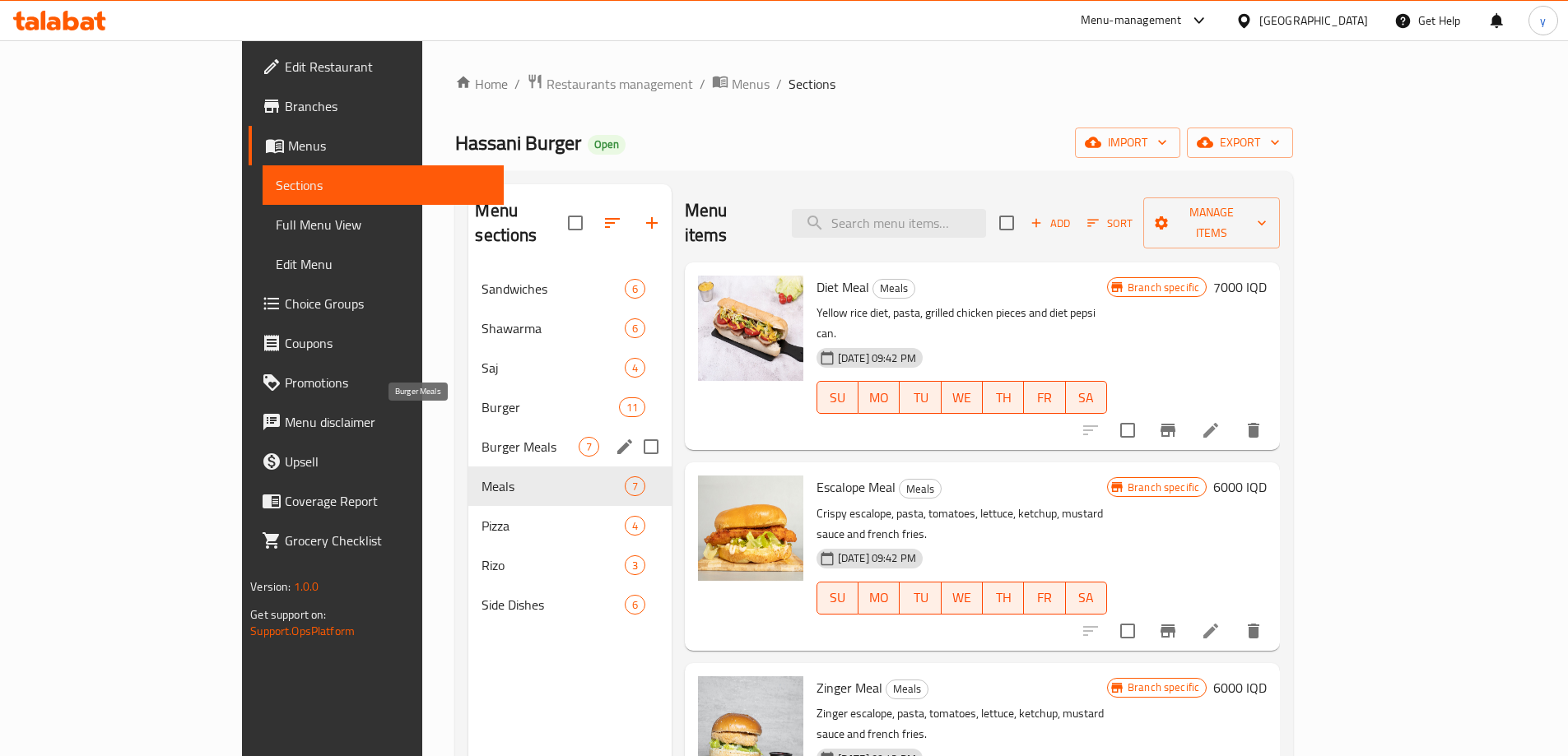
click at [482, 437] on span "Burger Meals" at bounding box center [529, 447] width 97 height 20
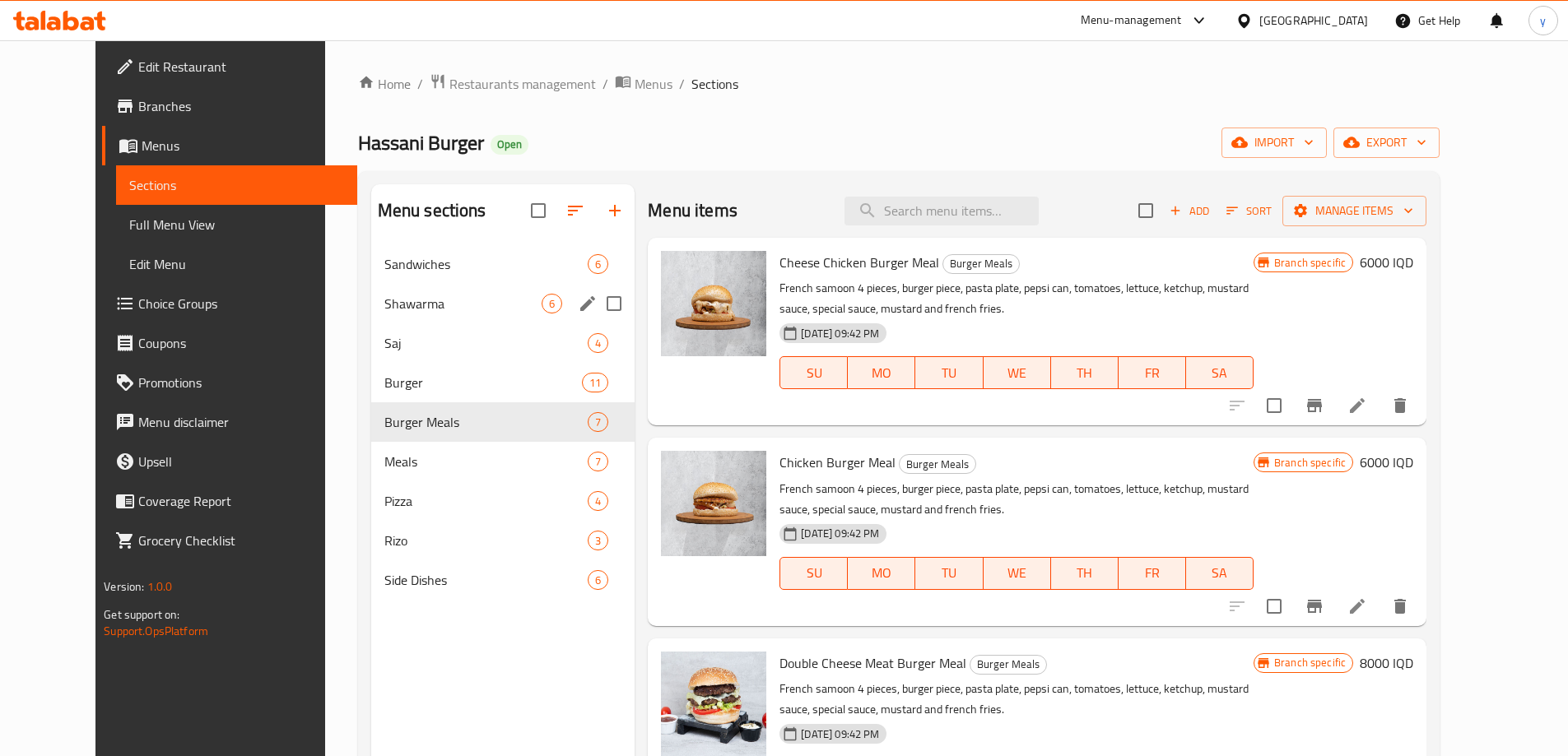
click at [445, 306] on span "Shawarma" at bounding box center [463, 303] width 157 height 20
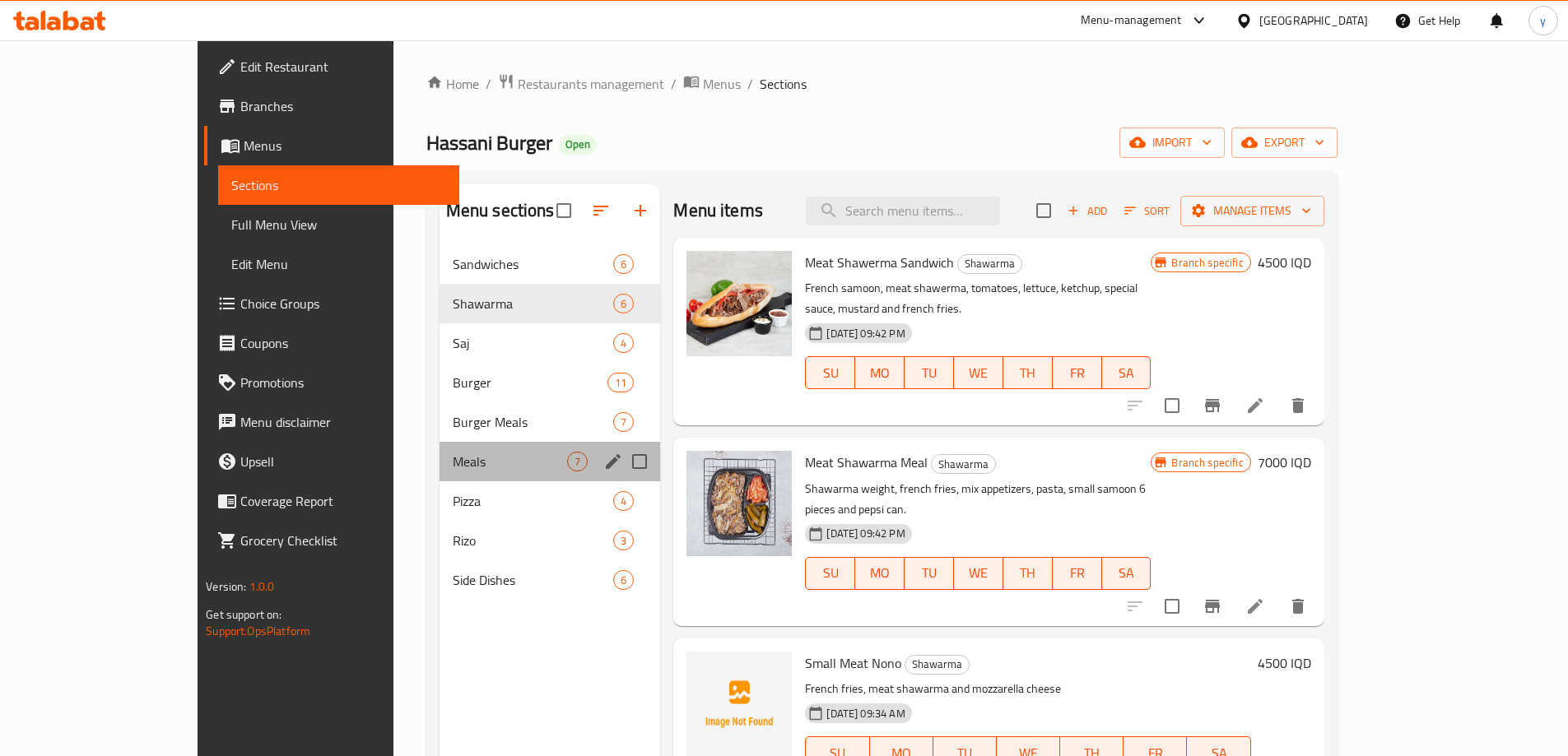
click at [497, 443] on div "Meals 7" at bounding box center [550, 462] width 222 height 40
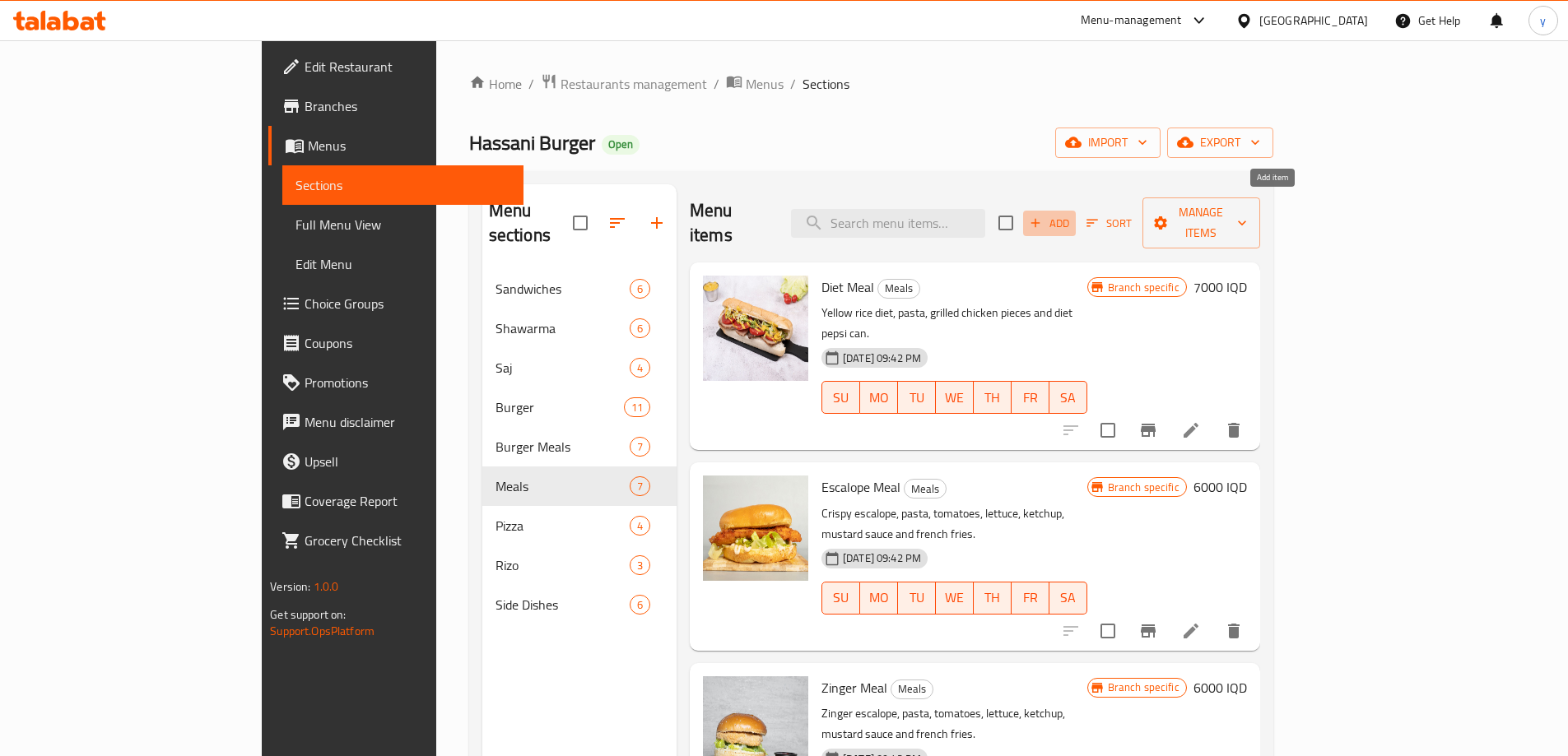
click at [1076, 221] on button "Add" at bounding box center [1049, 224] width 53 height 26
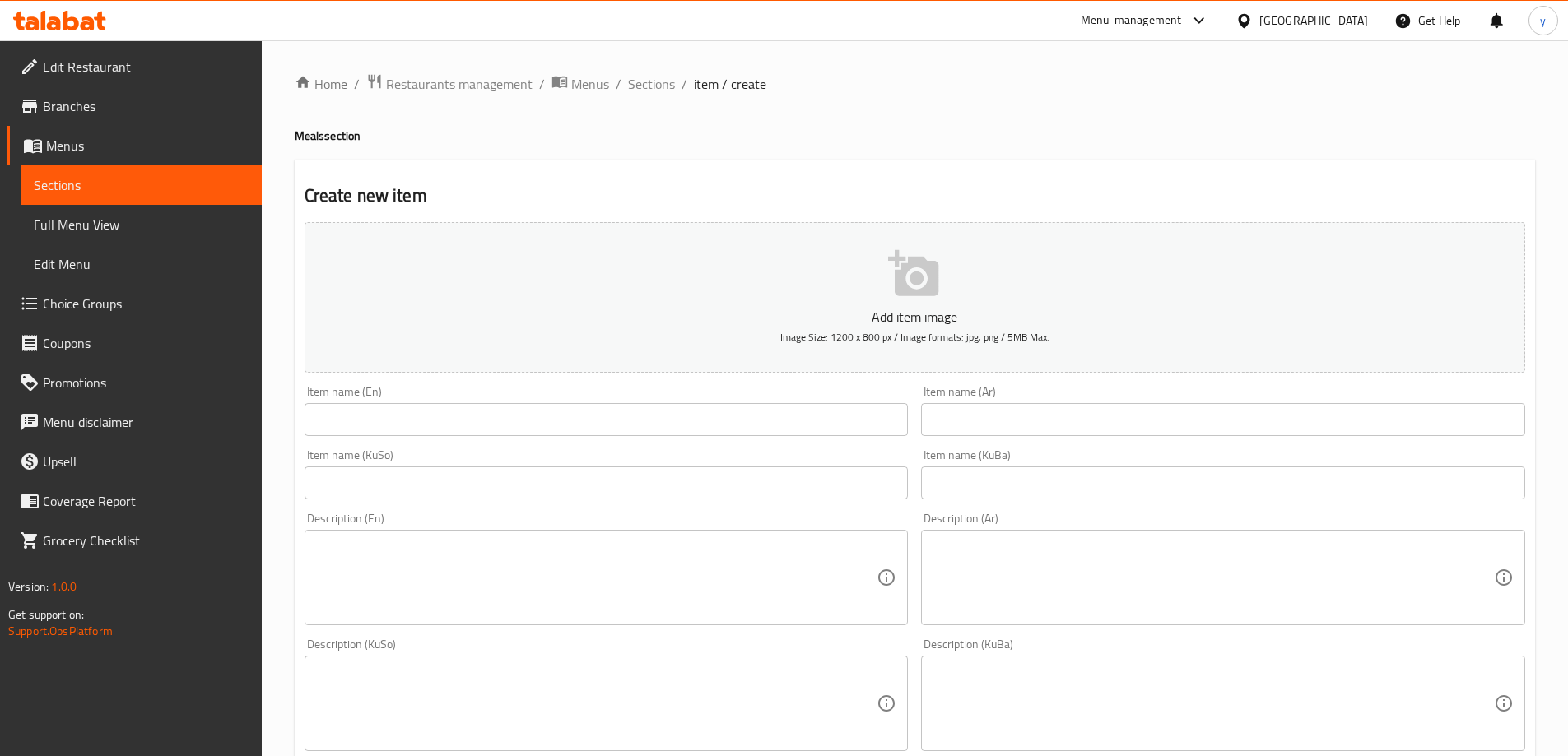
click at [628, 86] on span "Sections" at bounding box center [651, 84] width 47 height 20
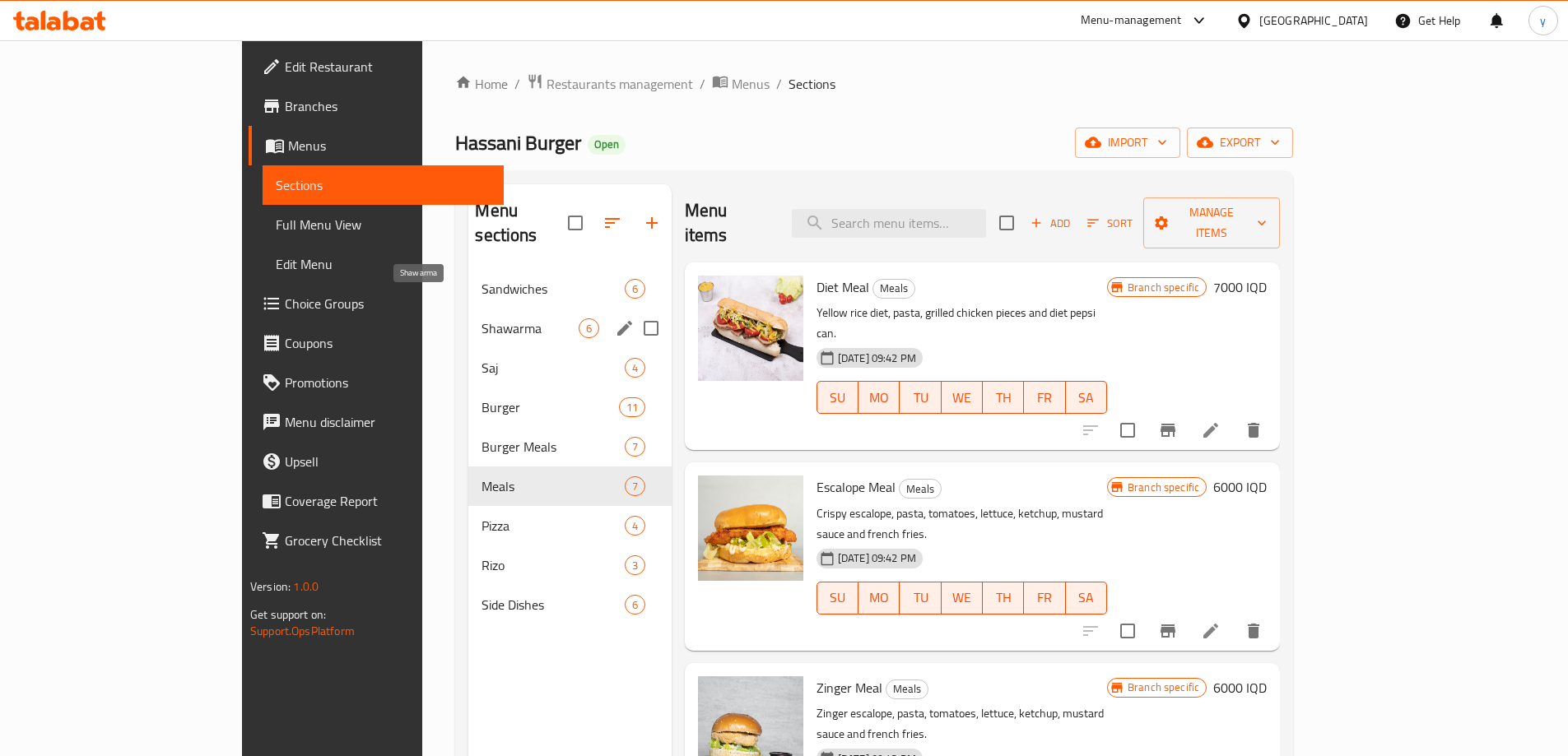
click at [482, 318] on span "Shawarma" at bounding box center [529, 328] width 97 height 20
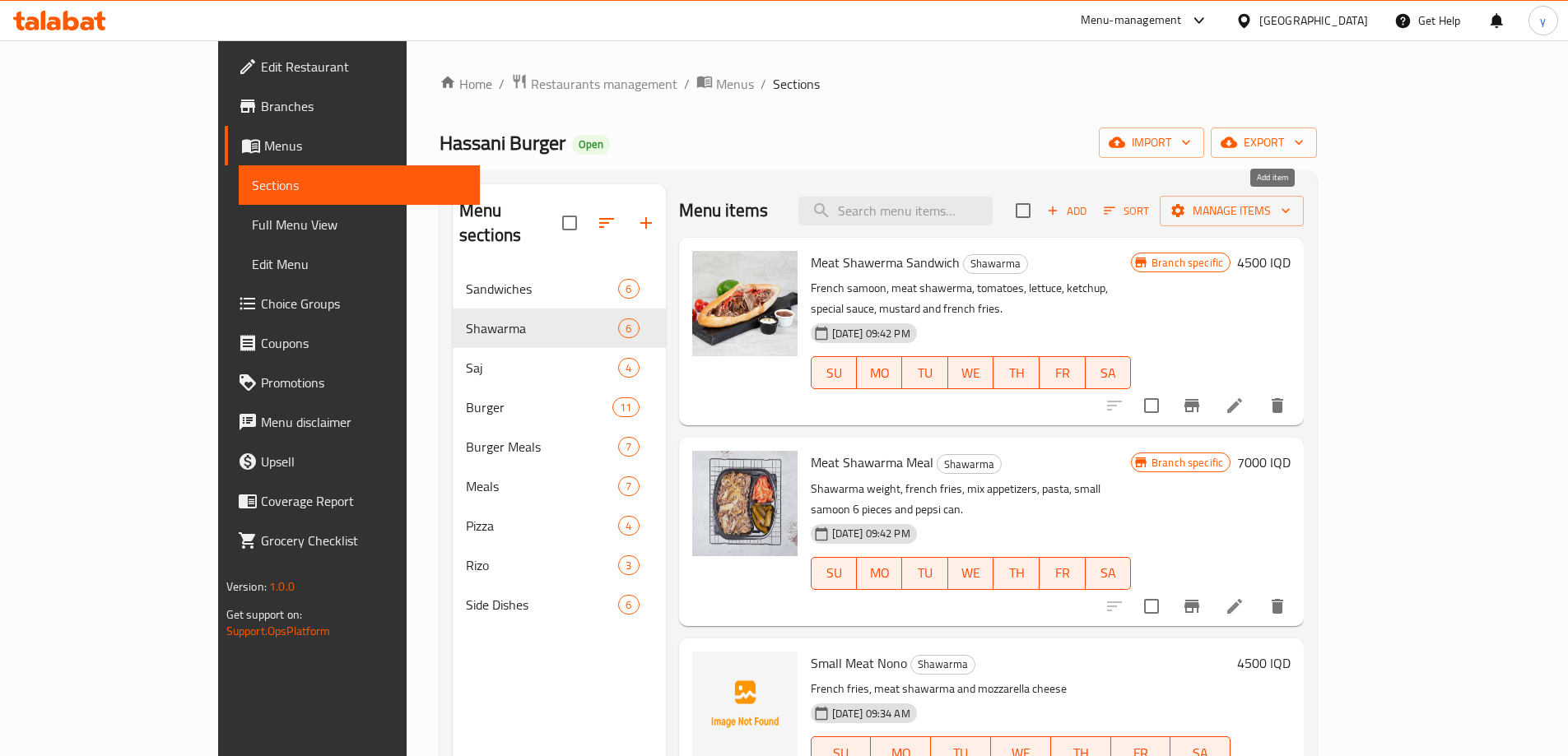
click at [1088, 215] on span "Add" at bounding box center [1067, 211] width 45 height 19
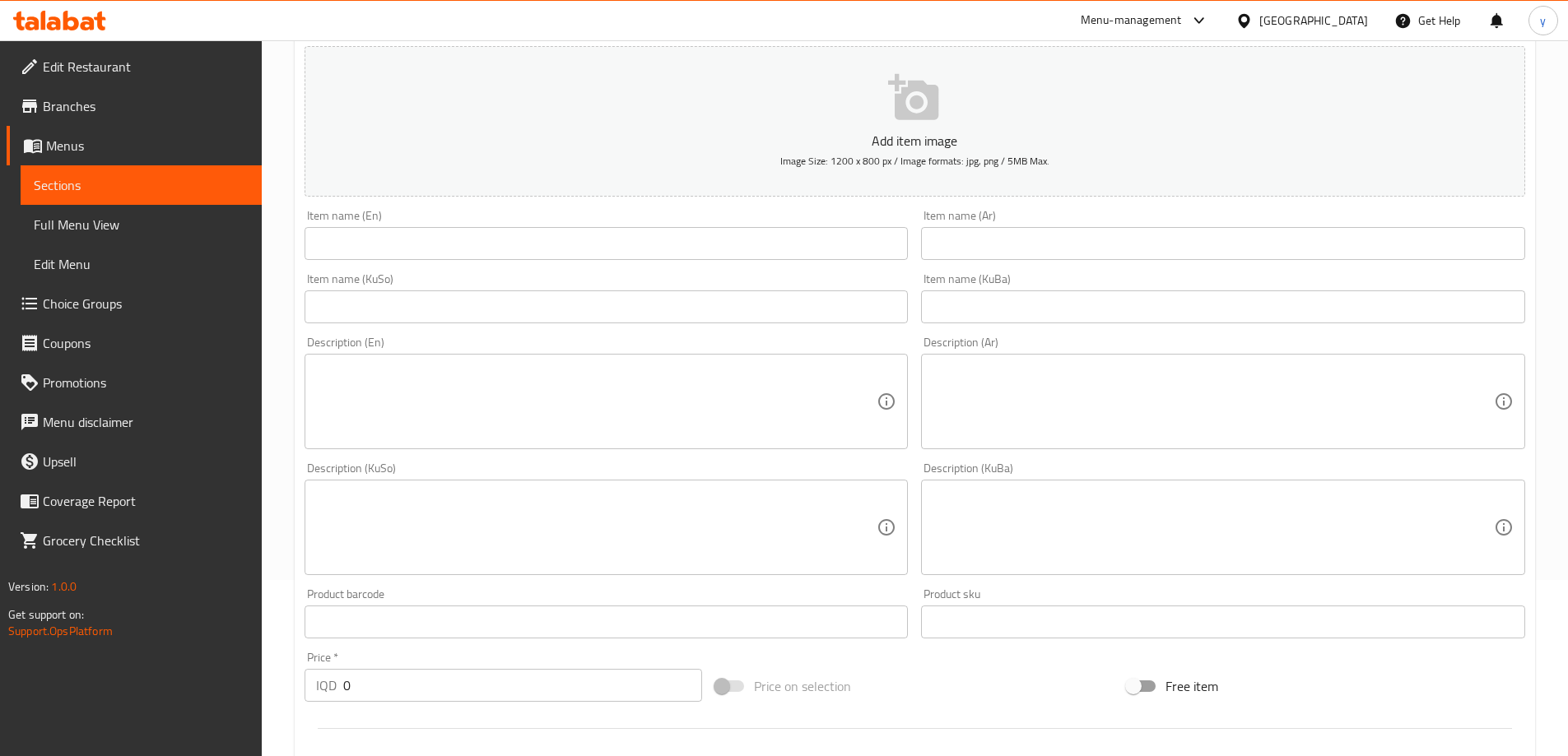
scroll to position [493, 0]
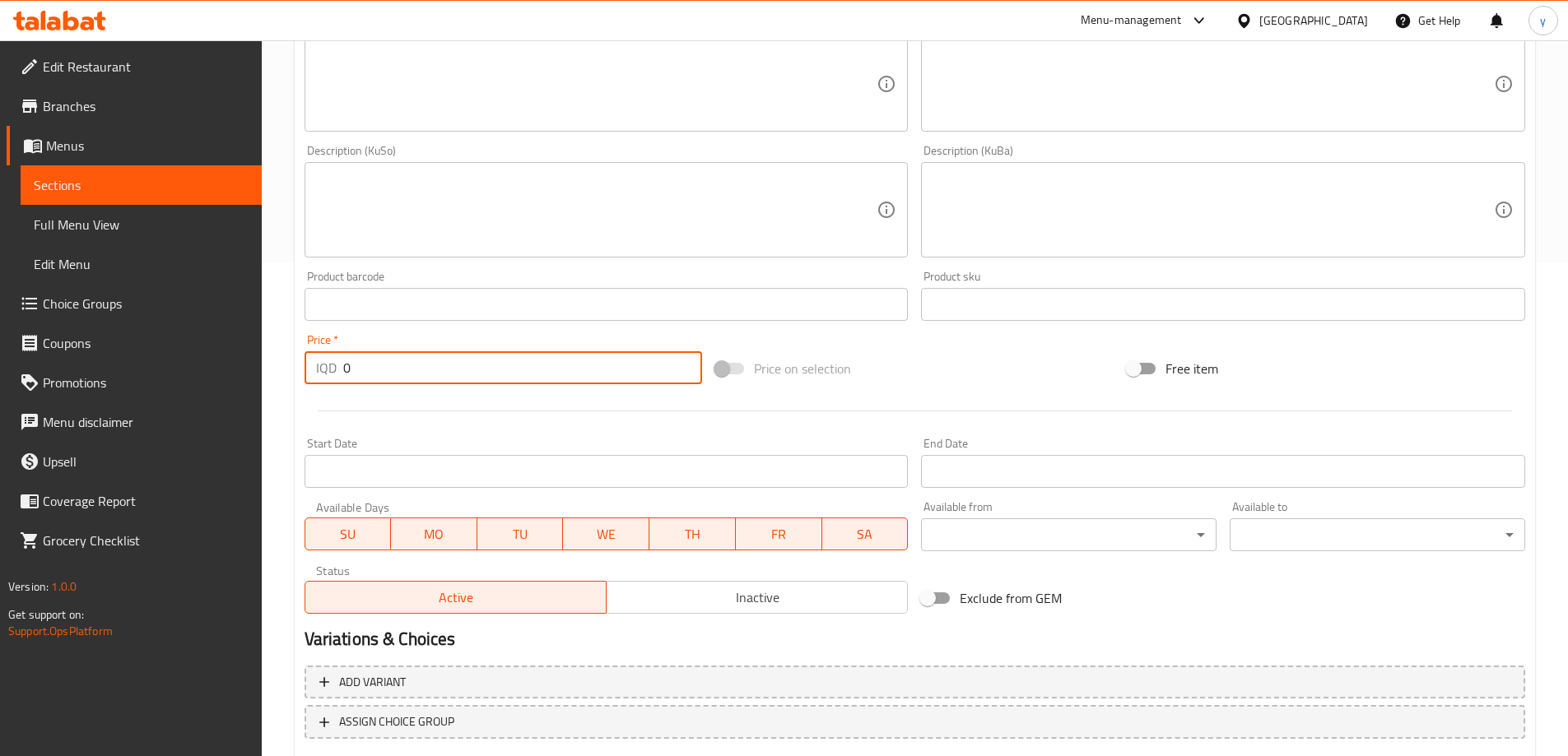
drag, startPoint x: 357, startPoint y: 372, endPoint x: 319, endPoint y: 367, distance: 38.3
click at [320, 367] on div "IQD 0 Price *" at bounding box center [503, 367] width 398 height 33
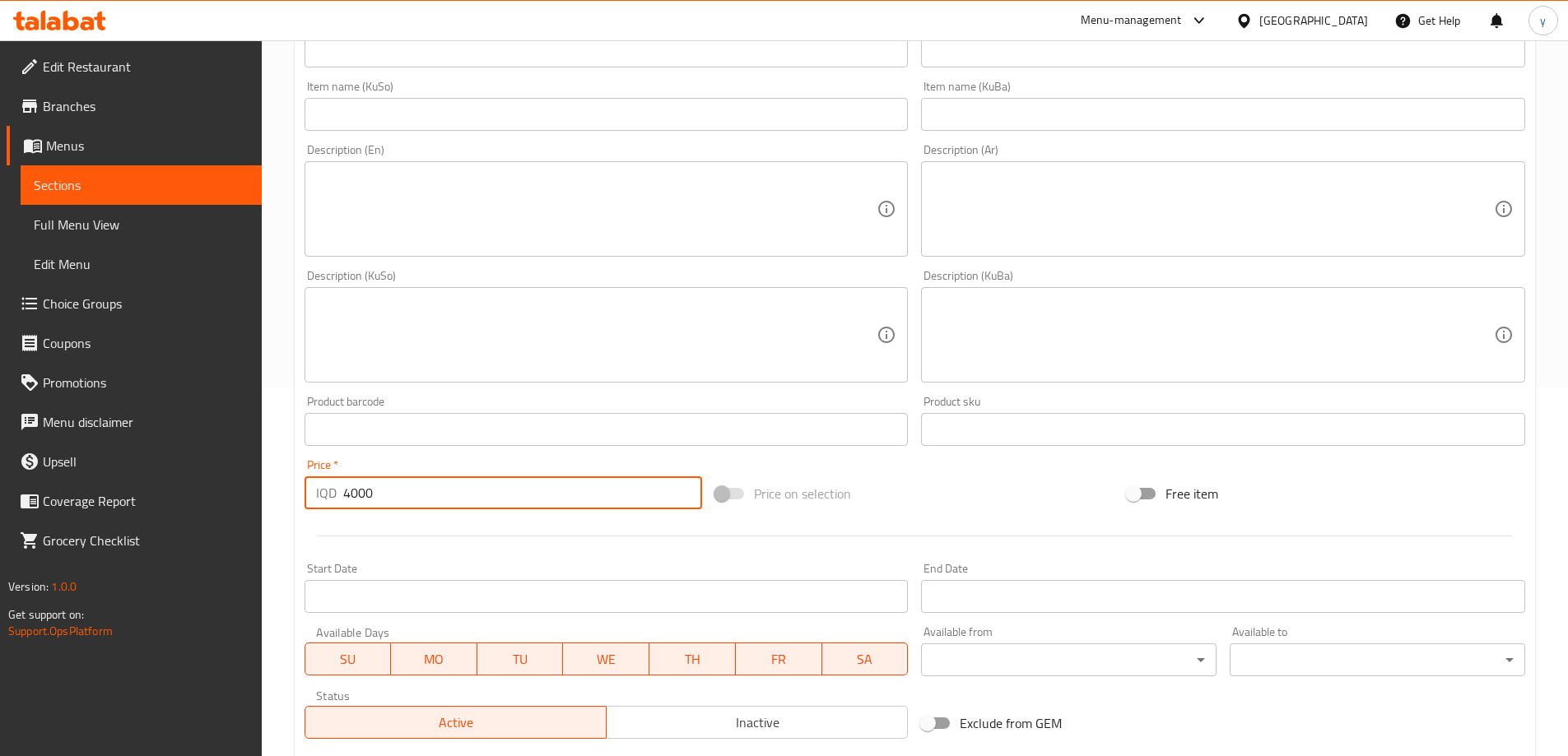
scroll to position [329, 0]
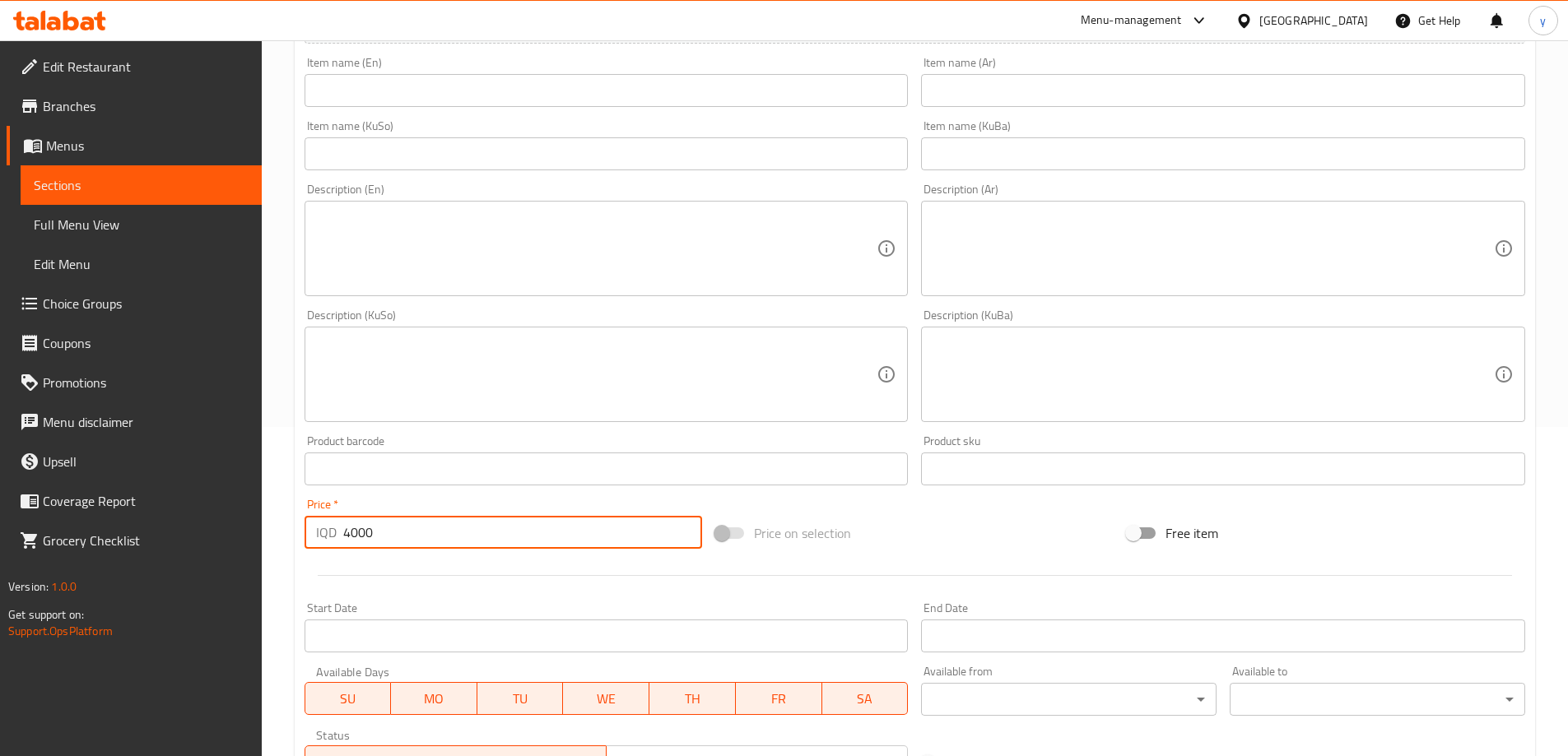
type input "4000"
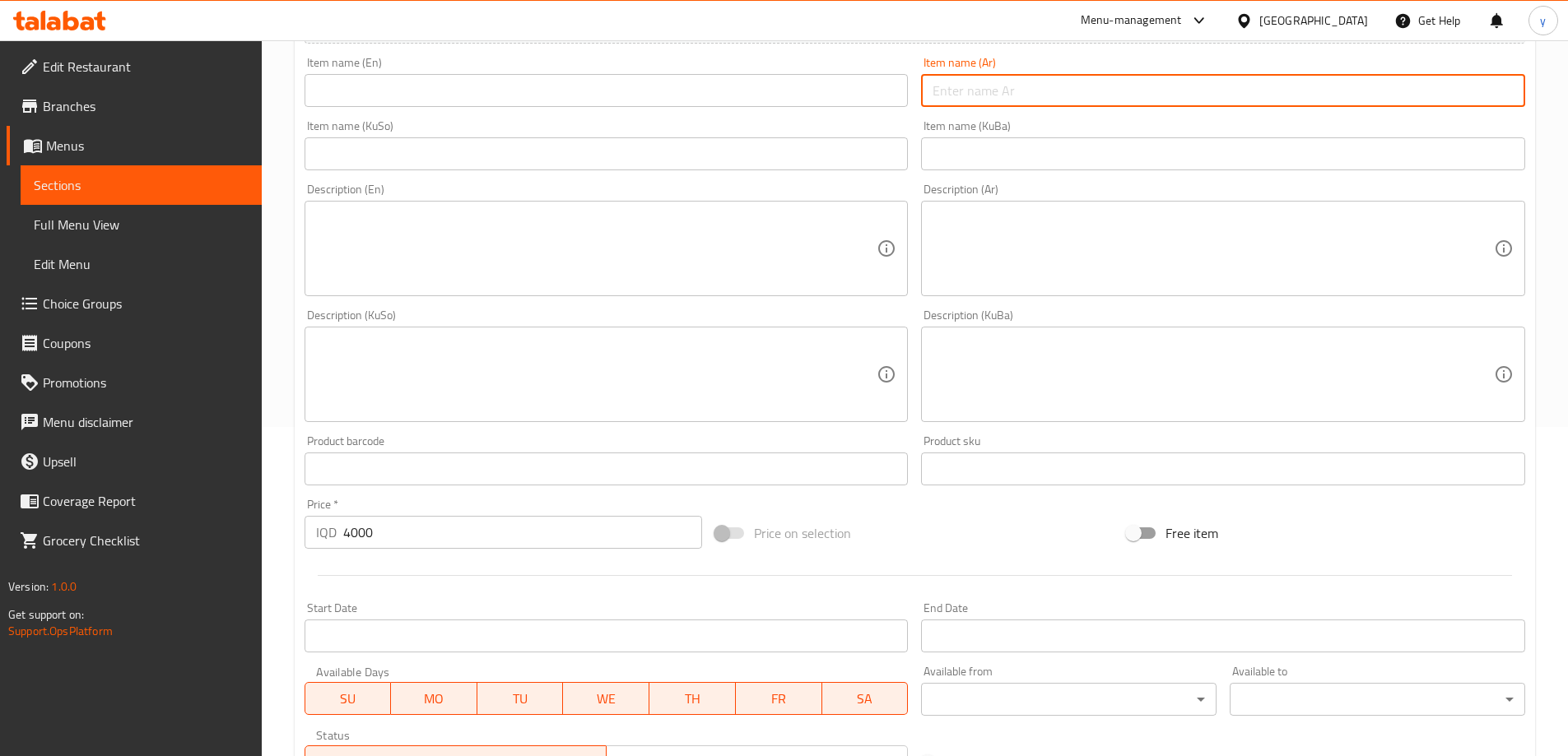
drag, startPoint x: 1019, startPoint y: 99, endPoint x: 983, endPoint y: 104, distance: 36.3
click at [1019, 98] on input "text" at bounding box center [1223, 90] width 604 height 33
paste input "حساني صغير دجاج"
type input "حساني صغير دجاج"
click at [993, 255] on textarea at bounding box center [1213, 249] width 561 height 79
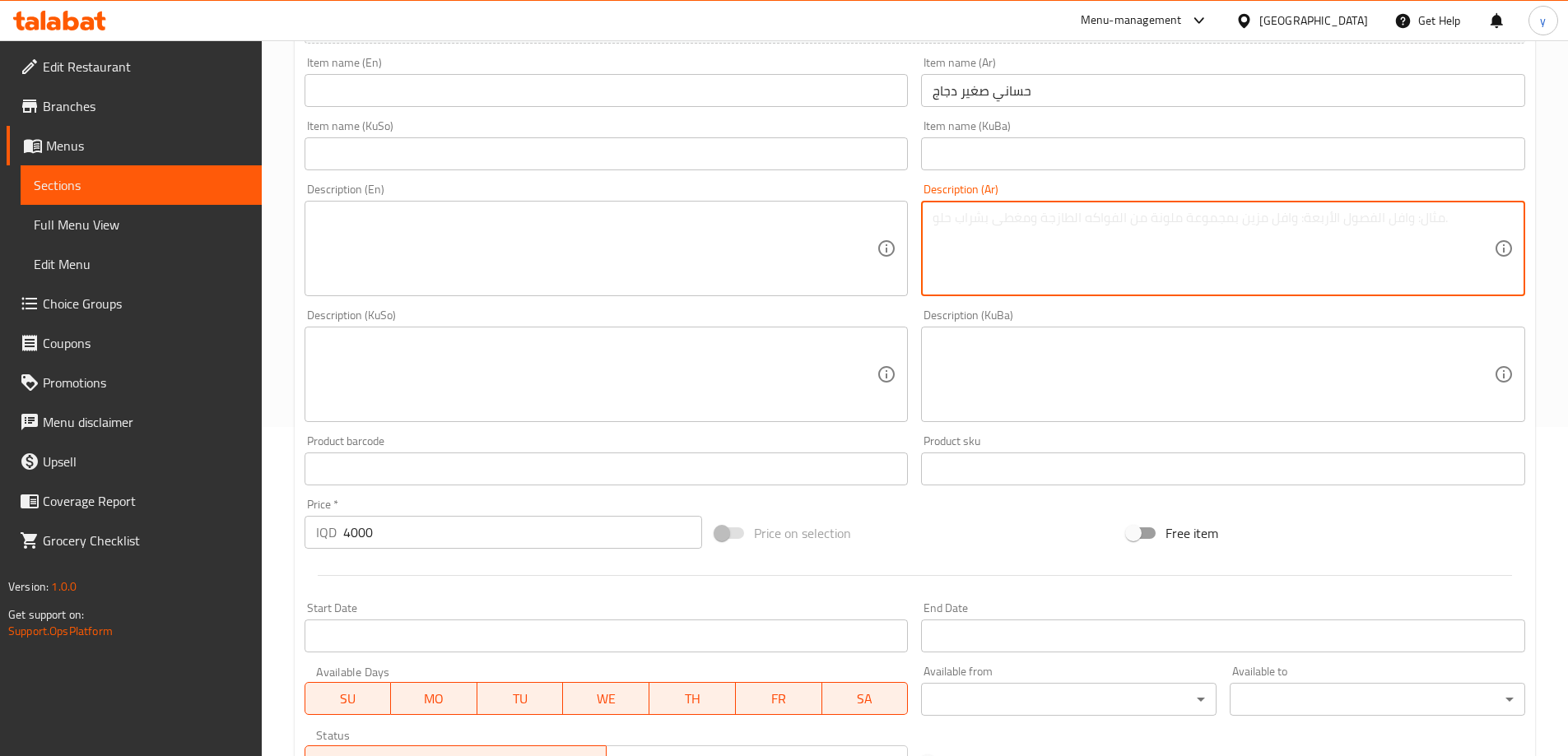
paste textarea "خس وفنكر وصلصات وكجب وصدر دجاج مهروس بجبن الموزريلا"
click at [1060, 285] on textarea "خس وفنكر وصلصات وكجب وصدر دجاج مهروس بجبن الموزريلا" at bounding box center [1213, 249] width 561 height 79
click at [1002, 225] on textarea "خس وفنكر وصلصات وكجب وصدر دجاج مهروس بجبن الموزريلا" at bounding box center [1213, 249] width 561 height 79
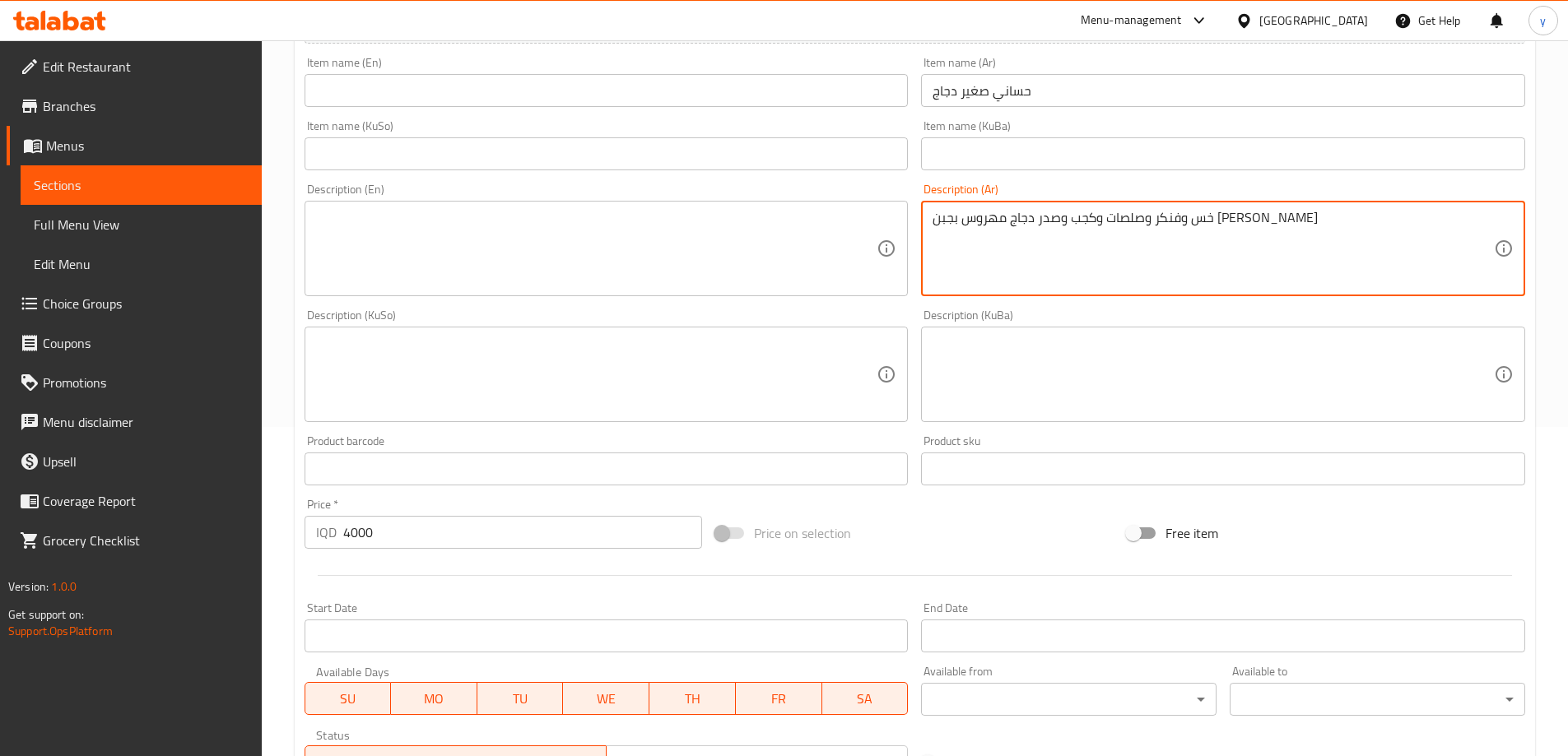
type textarea "خس وفنكر وصلصات وكجب وصدر دجاج مهروس بجبن الموزريلا"
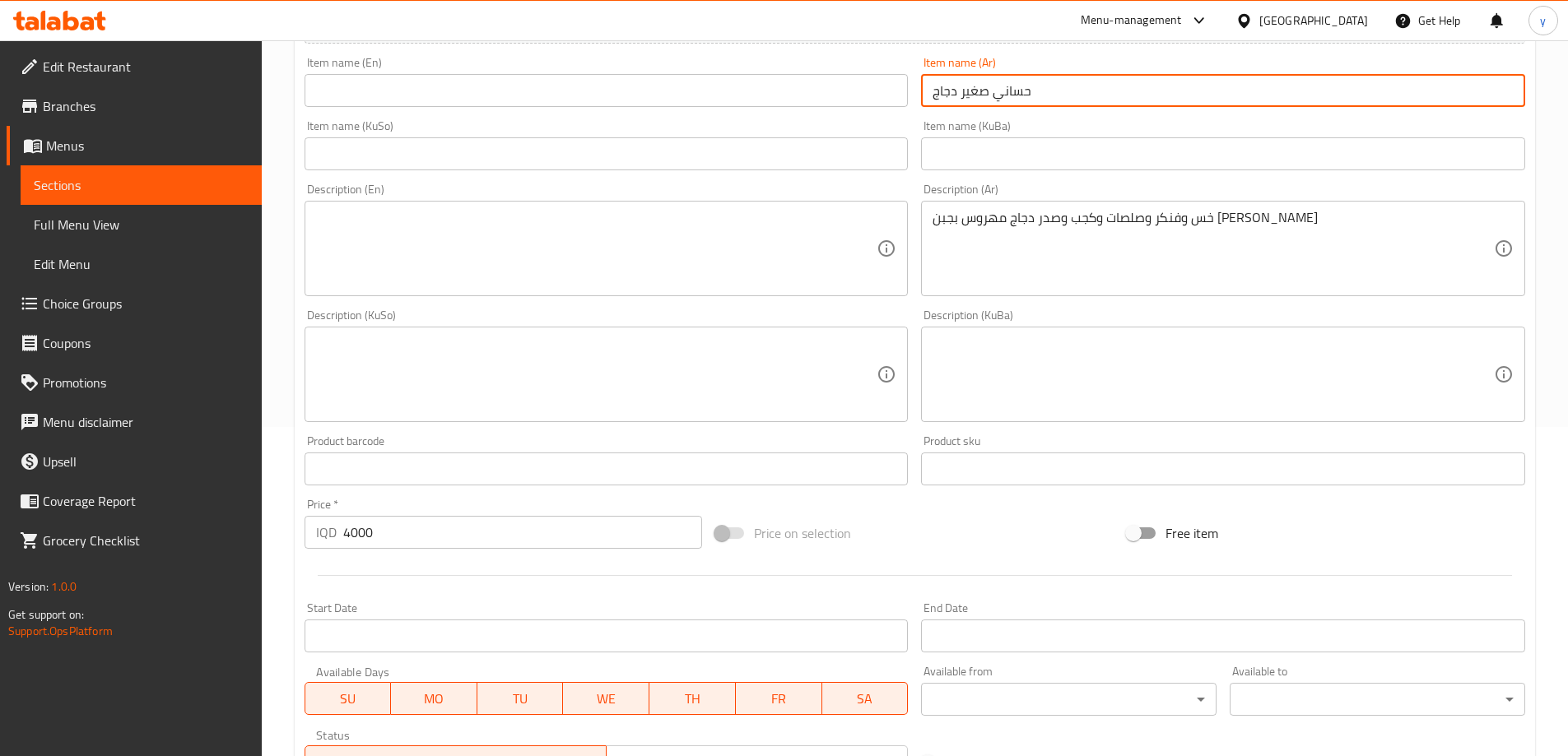
click at [970, 97] on input "حساني صغير دجاج" at bounding box center [1223, 90] width 604 height 33
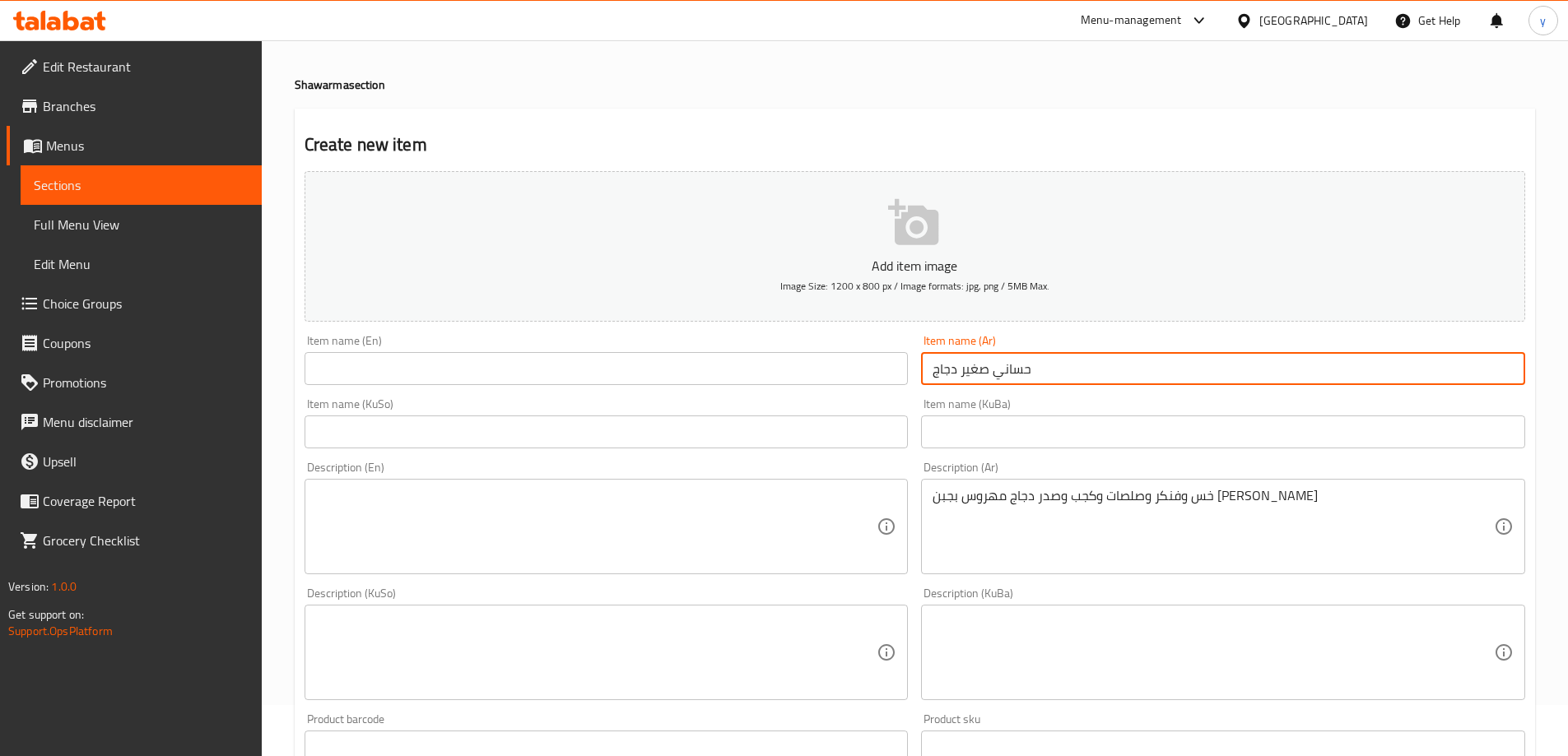
scroll to position [0, 0]
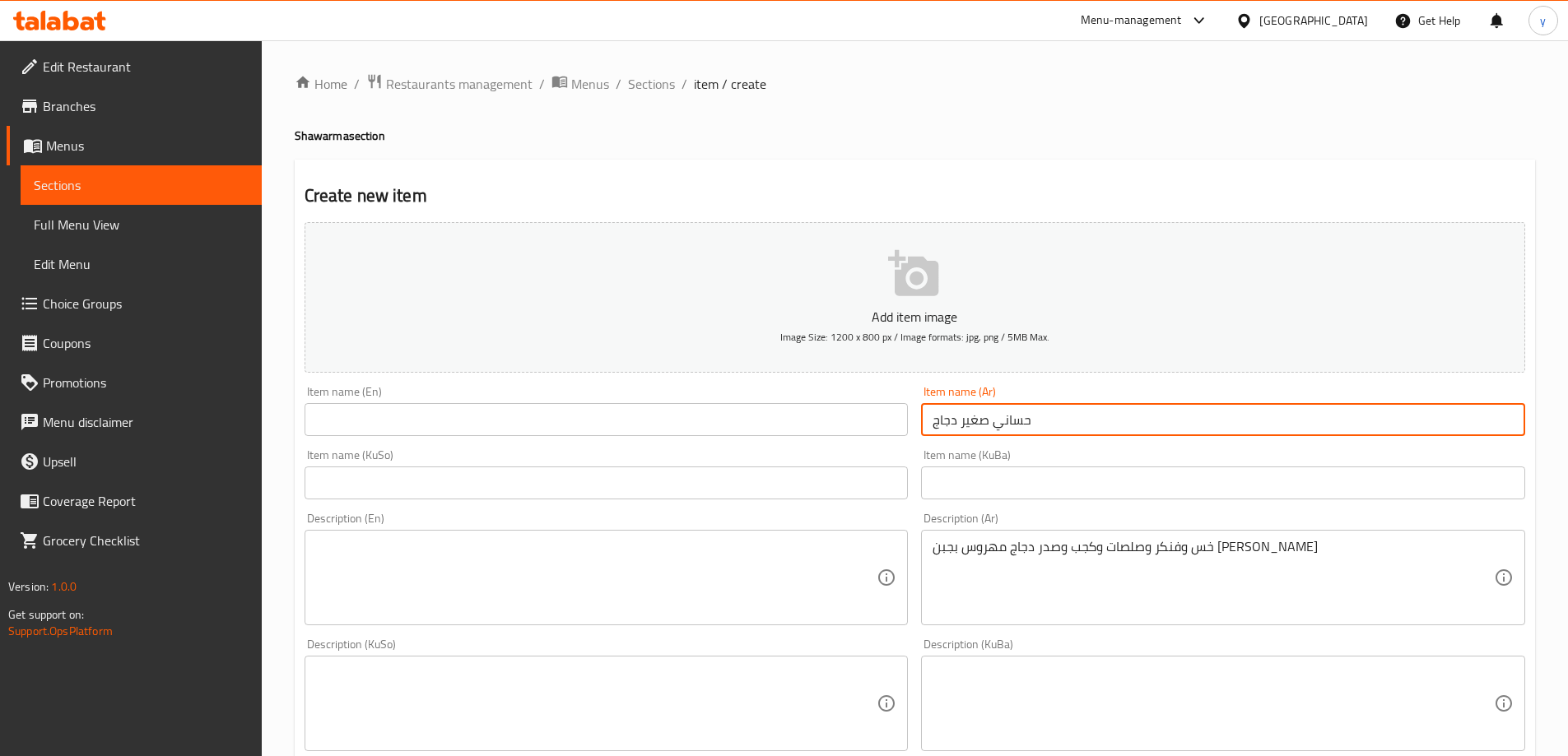
click at [700, 417] on input "text" at bounding box center [606, 419] width 604 height 33
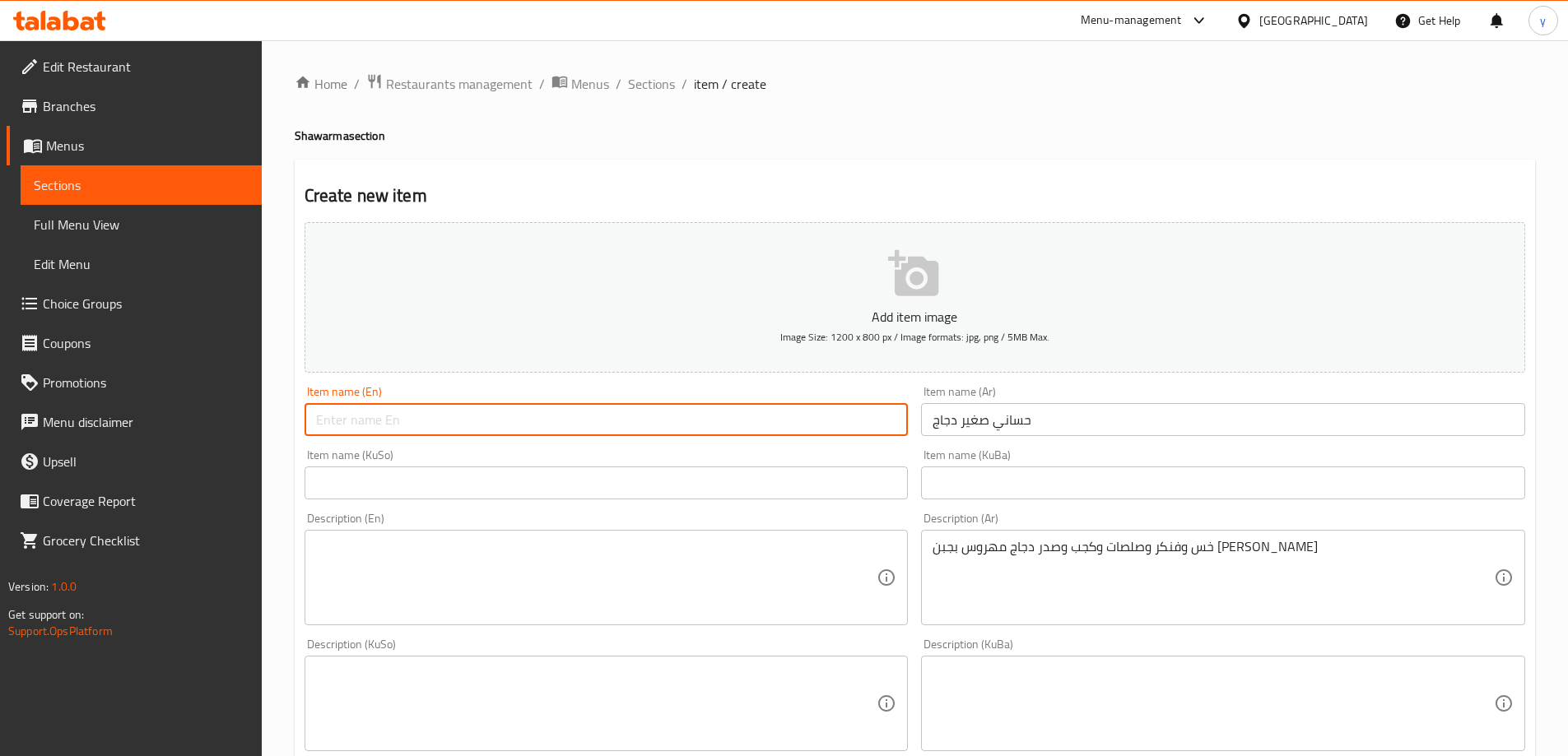
paste input "حساني دجاج صغير"
type input "حساني دجاج صغير"
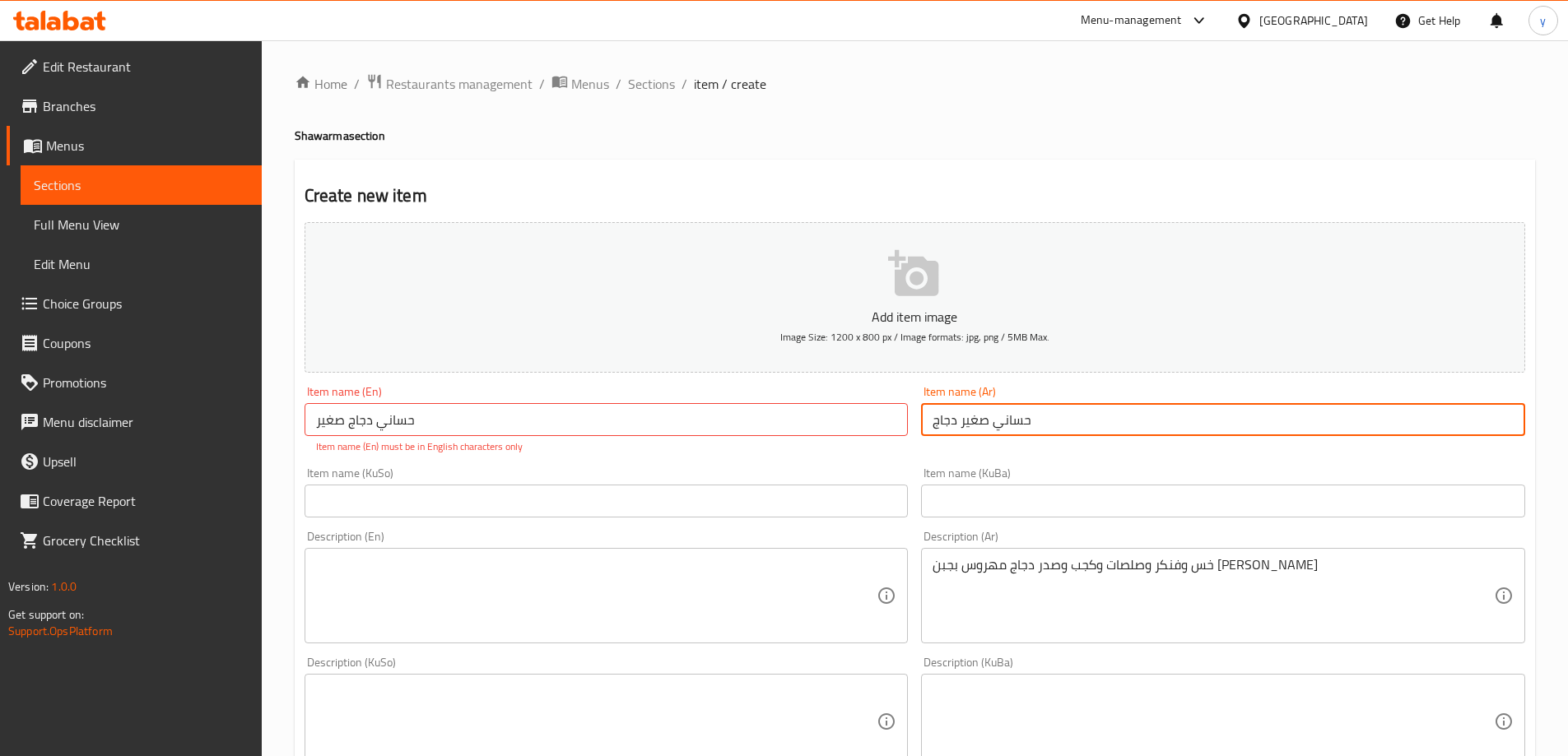
click at [974, 413] on input "حساني صغير دجاج" at bounding box center [1223, 419] width 604 height 33
paste input "جاج صغير"
type input "حساني دجاج صغير"
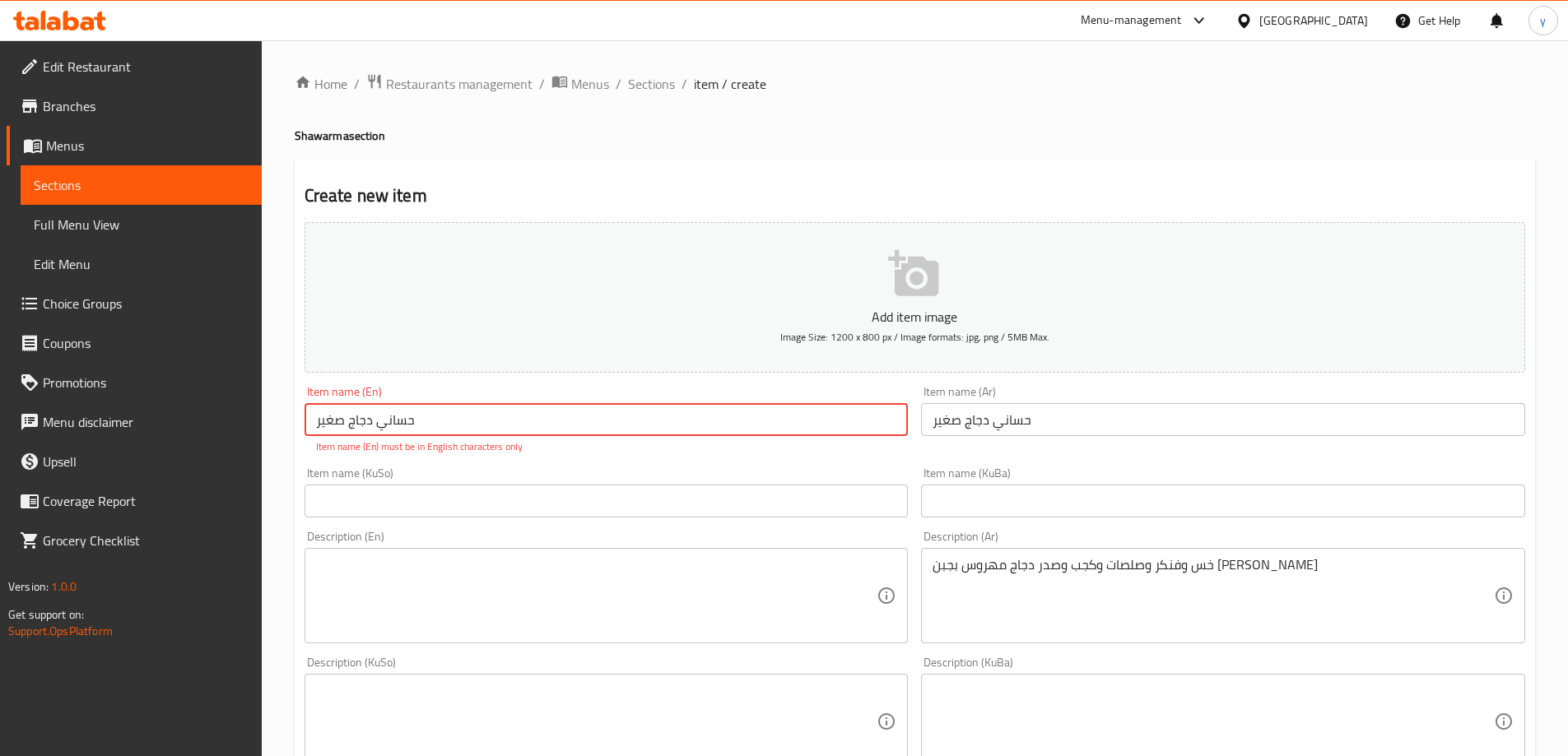
click at [763, 407] on input "حساني دجاج صغير" at bounding box center [606, 419] width 604 height 33
click at [763, 419] on input "حساني دجاج صغير" at bounding box center [606, 419] width 604 height 33
paste input "Small Hassani Chicken"
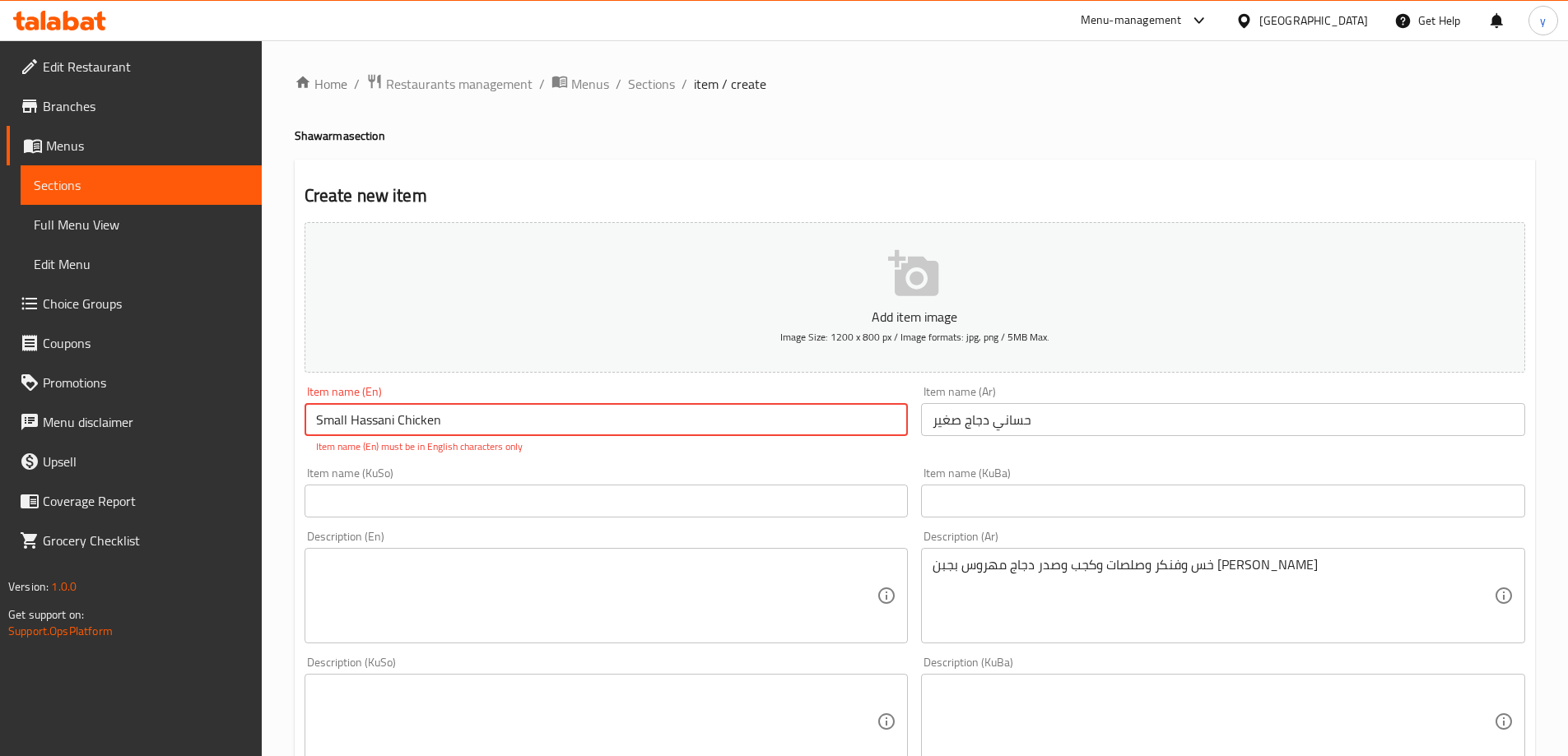
type input "Small Hassani Chicken"
click at [634, 474] on div "Item name (KuSo) Item name (KuSo)" at bounding box center [606, 492] width 604 height 50
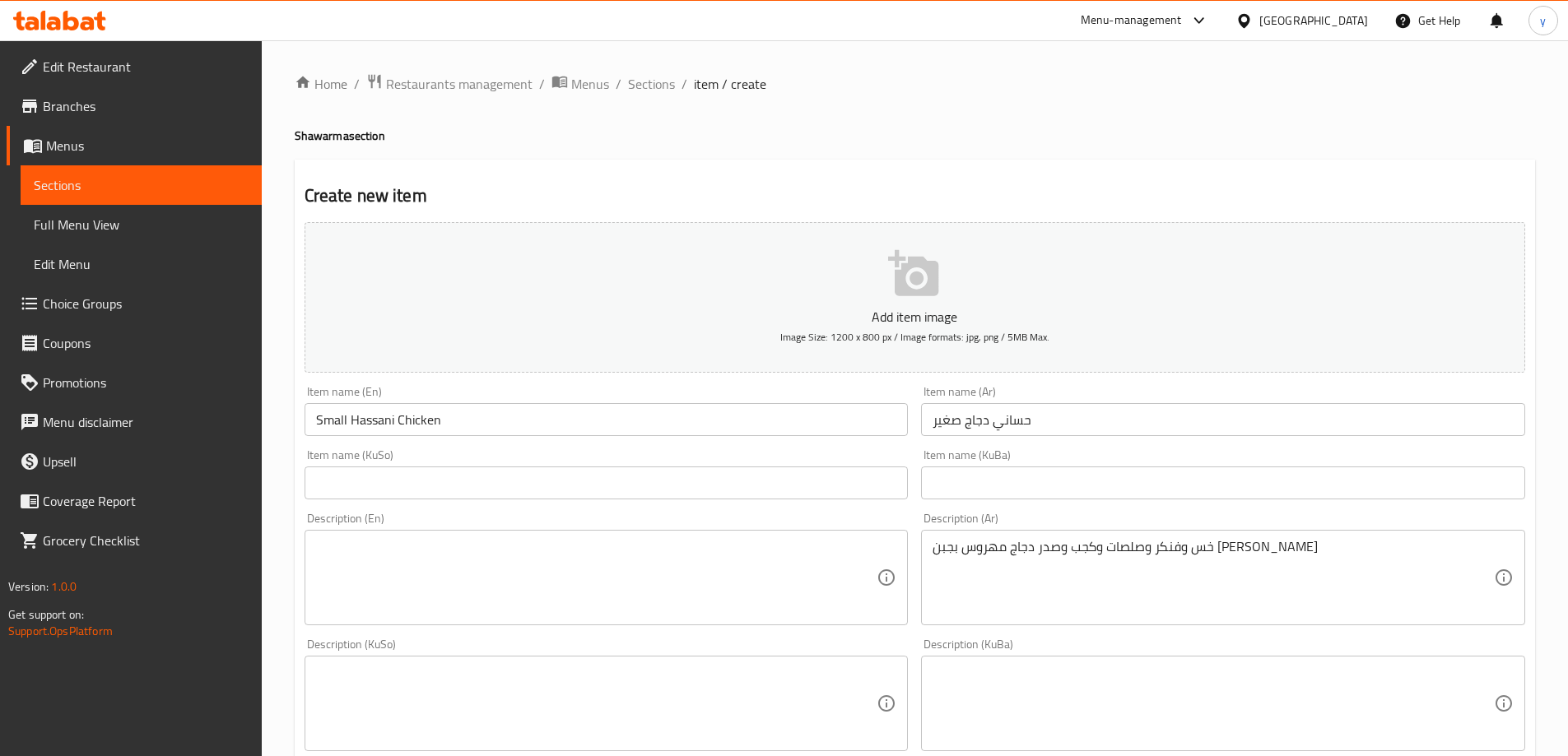
click at [639, 477] on input "text" at bounding box center [606, 482] width 604 height 33
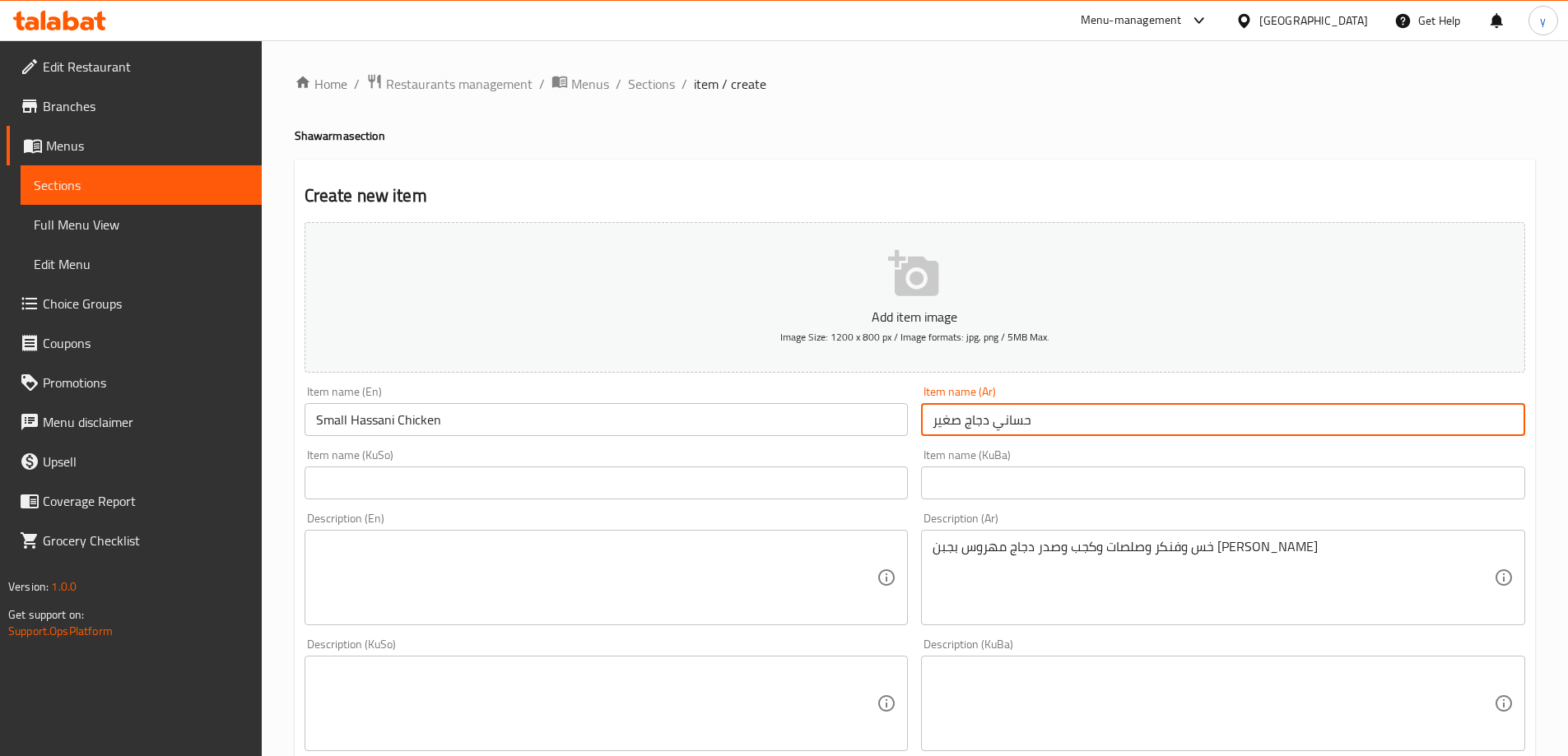
click at [1106, 408] on input "حساني دجاج صغير" at bounding box center [1223, 419] width 604 height 33
click at [1460, 425] on input "حساني دجاج صغير" at bounding box center [1223, 419] width 604 height 33
click at [1515, 423] on input "حساني صغير" at bounding box center [1223, 419] width 604 height 33
paste input "دجاج"
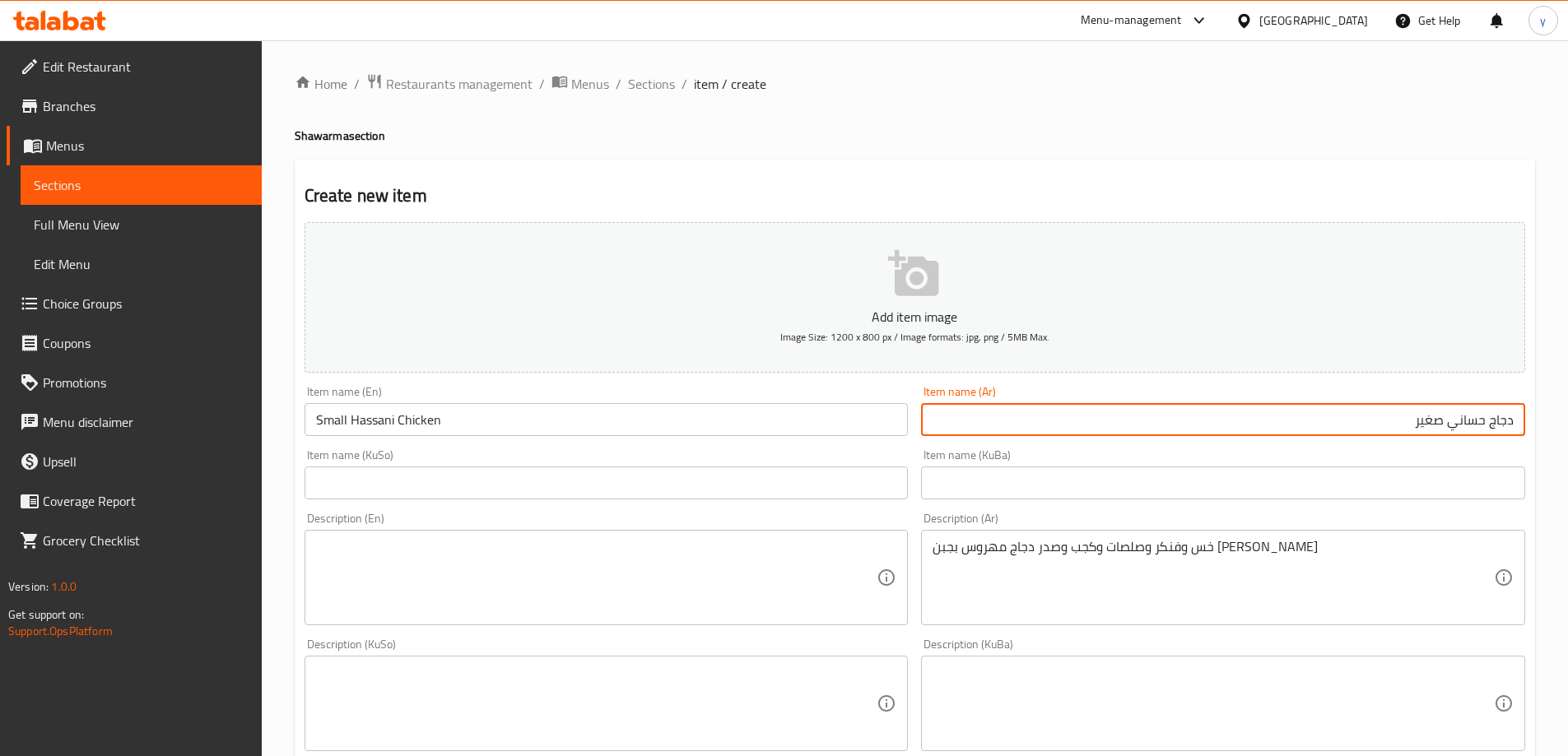
click at [1402, 421] on input "دجاج حساني صغير" at bounding box center [1223, 419] width 604 height 33
click at [1505, 417] on input "دجاج حساني صغير" at bounding box center [1223, 419] width 604 height 33
click at [1512, 414] on input "دجاج حساني صغير" at bounding box center [1223, 419] width 604 height 33
type input "دجاج حساني صغير"
click at [864, 487] on input "text" at bounding box center [606, 482] width 604 height 33
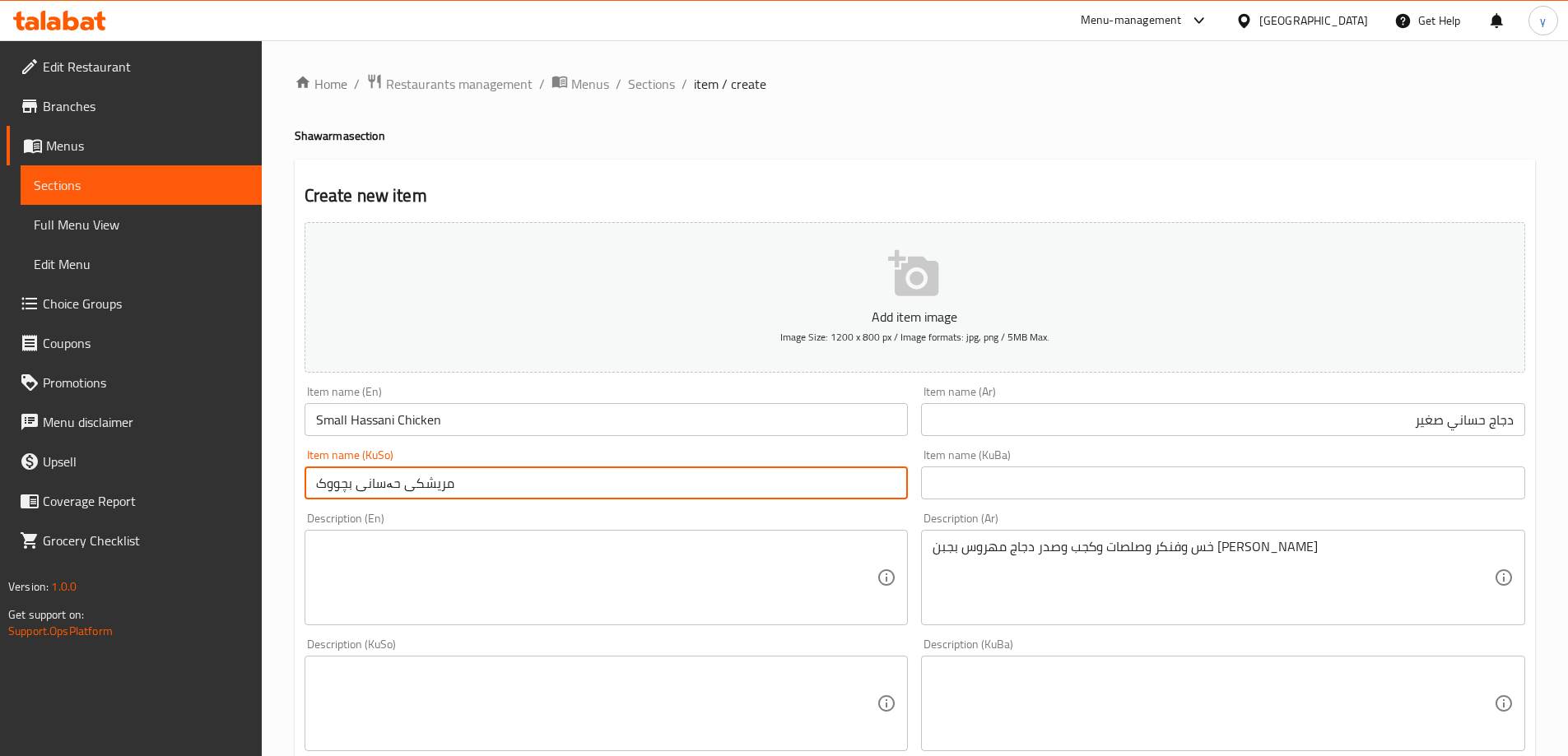
type input "مریشکی حەسانی بچووک"
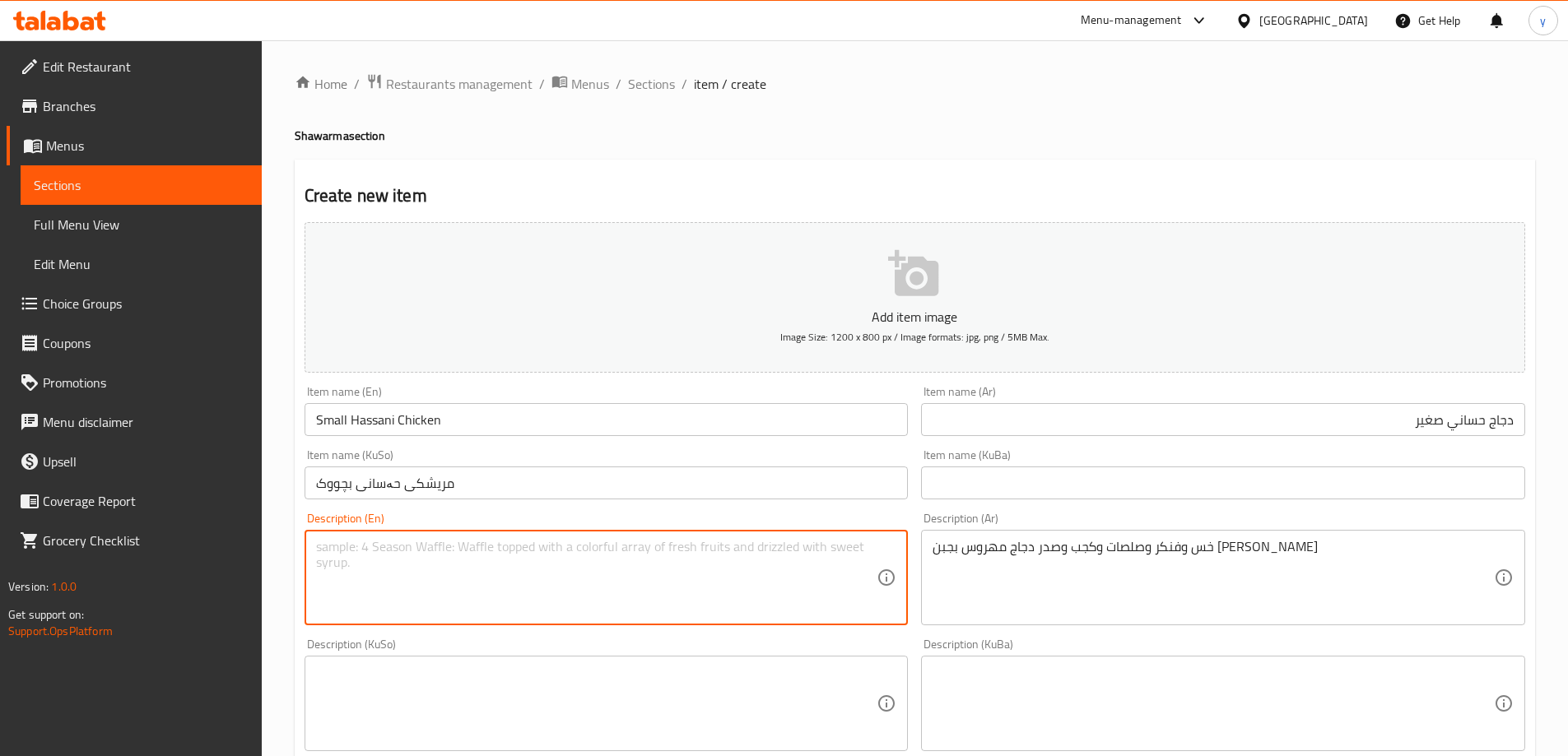
click at [796, 555] on textarea at bounding box center [597, 578] width 561 height 79
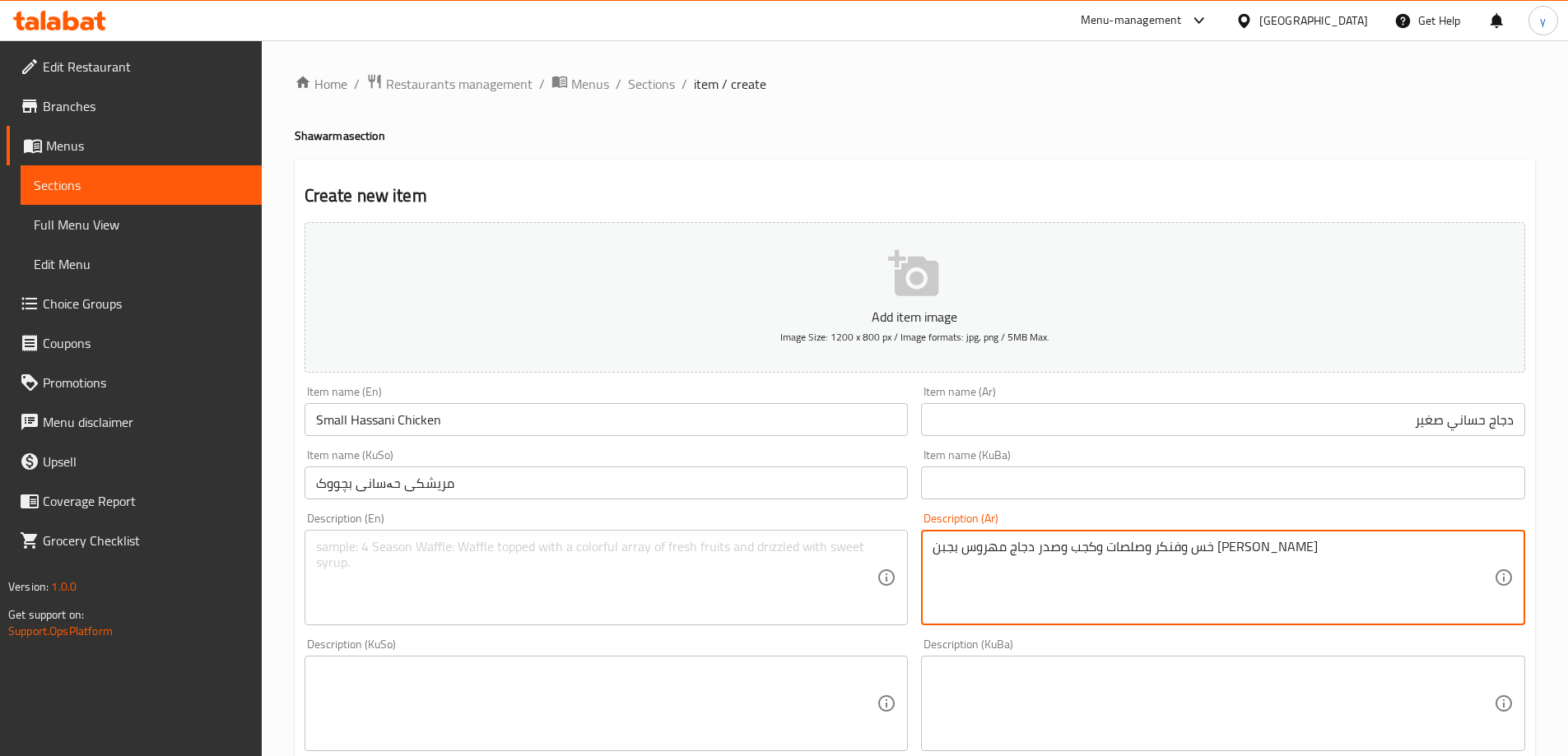
click at [1068, 551] on textarea "خس وفنكر وصلصات وكجب وصدر دجاج مهروس بجبن الموزريلا" at bounding box center [1213, 578] width 561 height 79
paste textarea "، بطاطا مقلية، صلصات، كجب وصدر دجاج مهروس بجبن موزا"
type textarea "خس، بطاطا مقلية، صلصات، كجب وصدر دجاج مهروس بجبن موزاريلا"
click at [691, 553] on textarea at bounding box center [597, 578] width 561 height 79
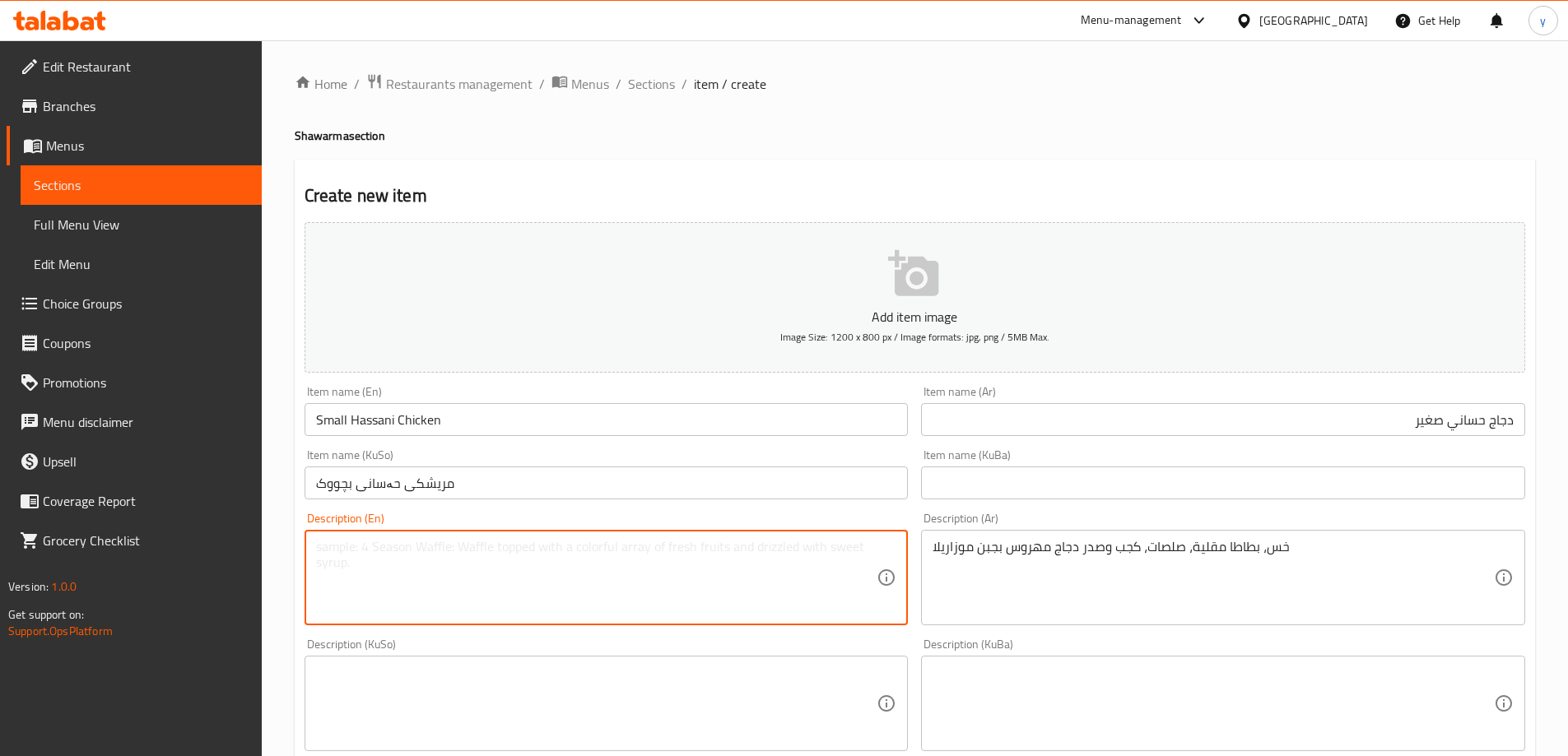
paste textarea "Lettuce, French fries, sauces, ketchup and mashed chicken breast with mozzarell…"
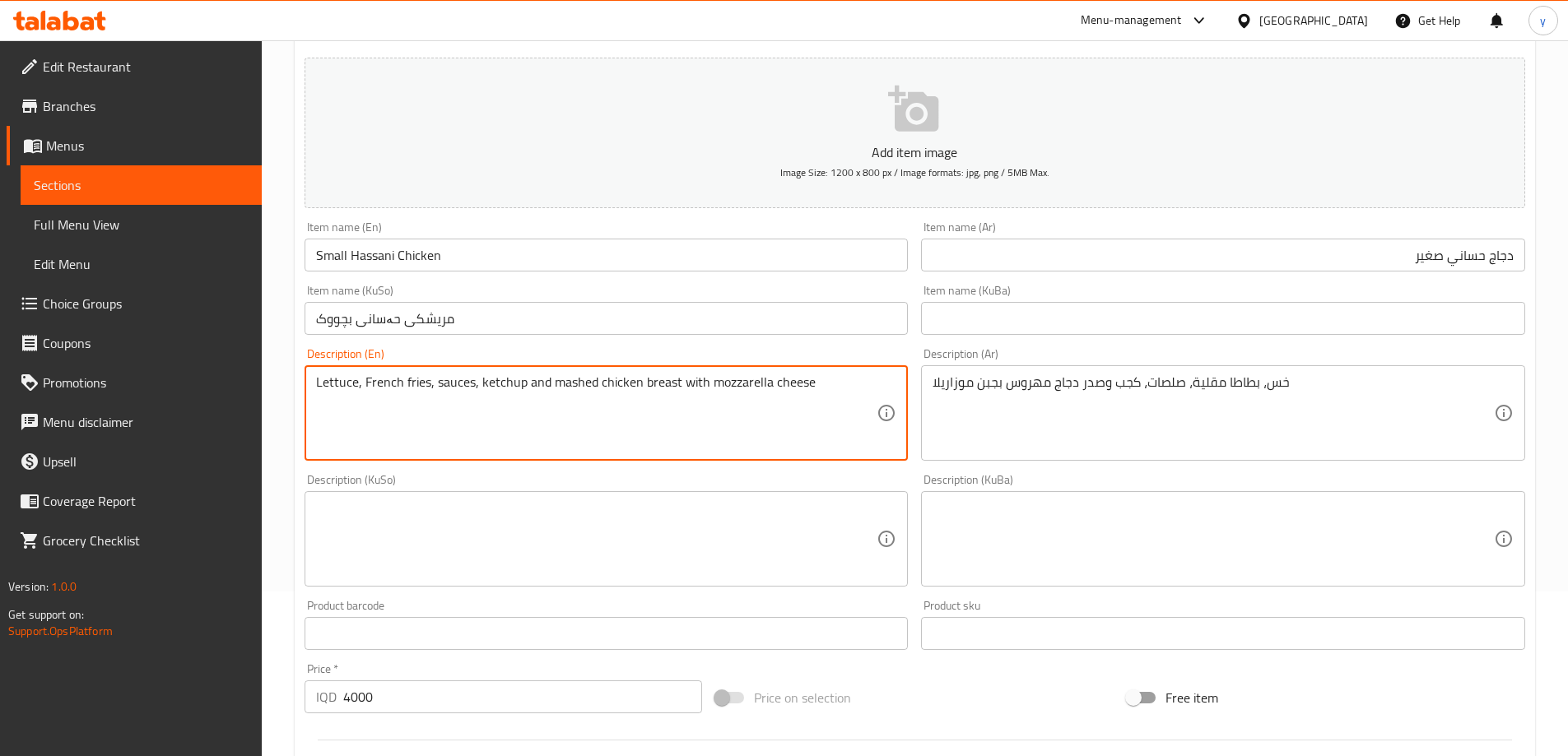
type textarea "Lettuce, French fries, sauces, ketchup and mashed chicken breast with mozzarell…"
click at [697, 535] on textarea at bounding box center [597, 539] width 561 height 79
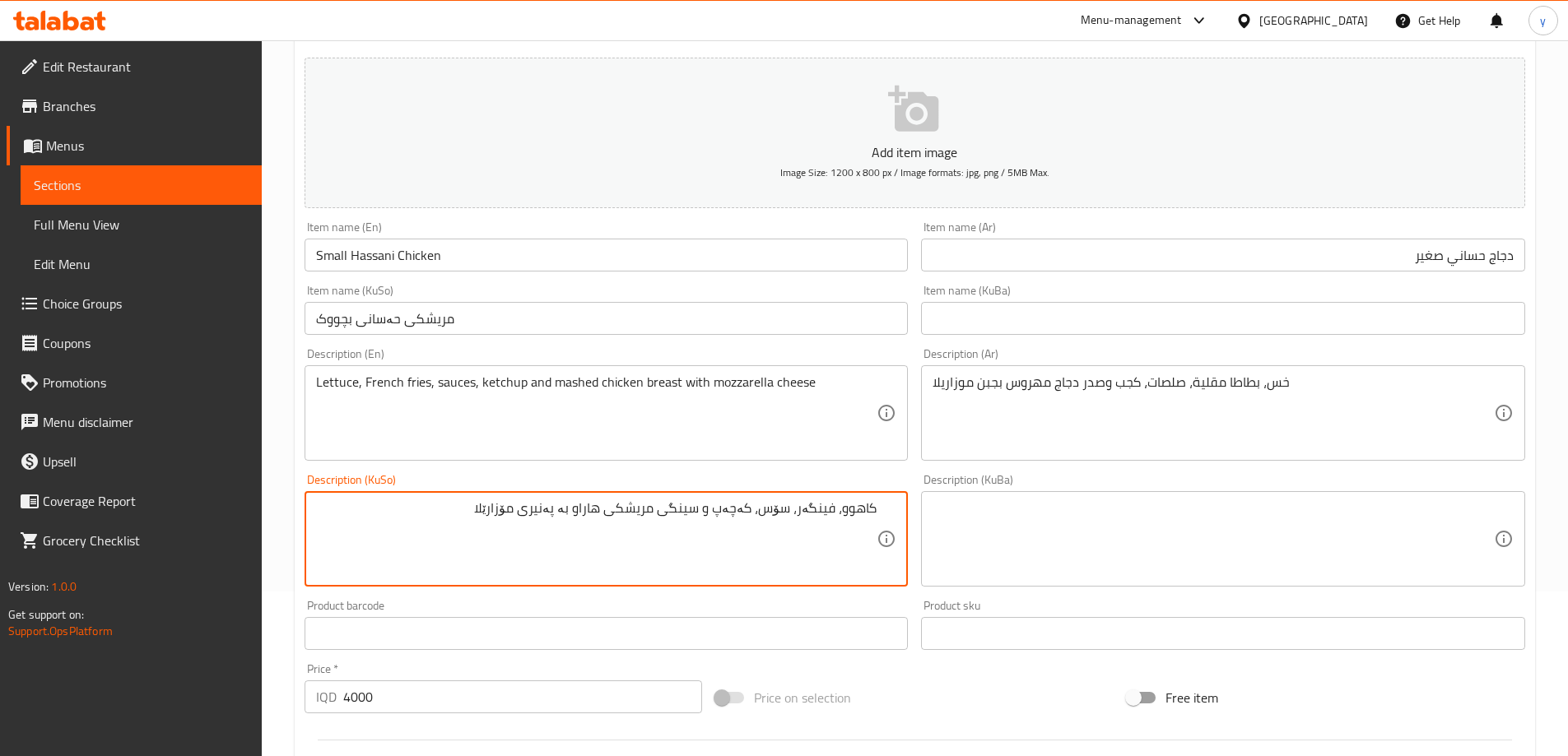
click at [737, 512] on textarea "کاهوو، فینگەر، سۆس، کەچەپ و سینگی مریشکی هاراو بە پەنیری مۆزارێلا" at bounding box center [597, 539] width 561 height 79
type textarea "کاهوو، فینگەر، سۆس، کەچەپ و سینگی مریشکی هاراو بە پەنیری مۆزارێلا"
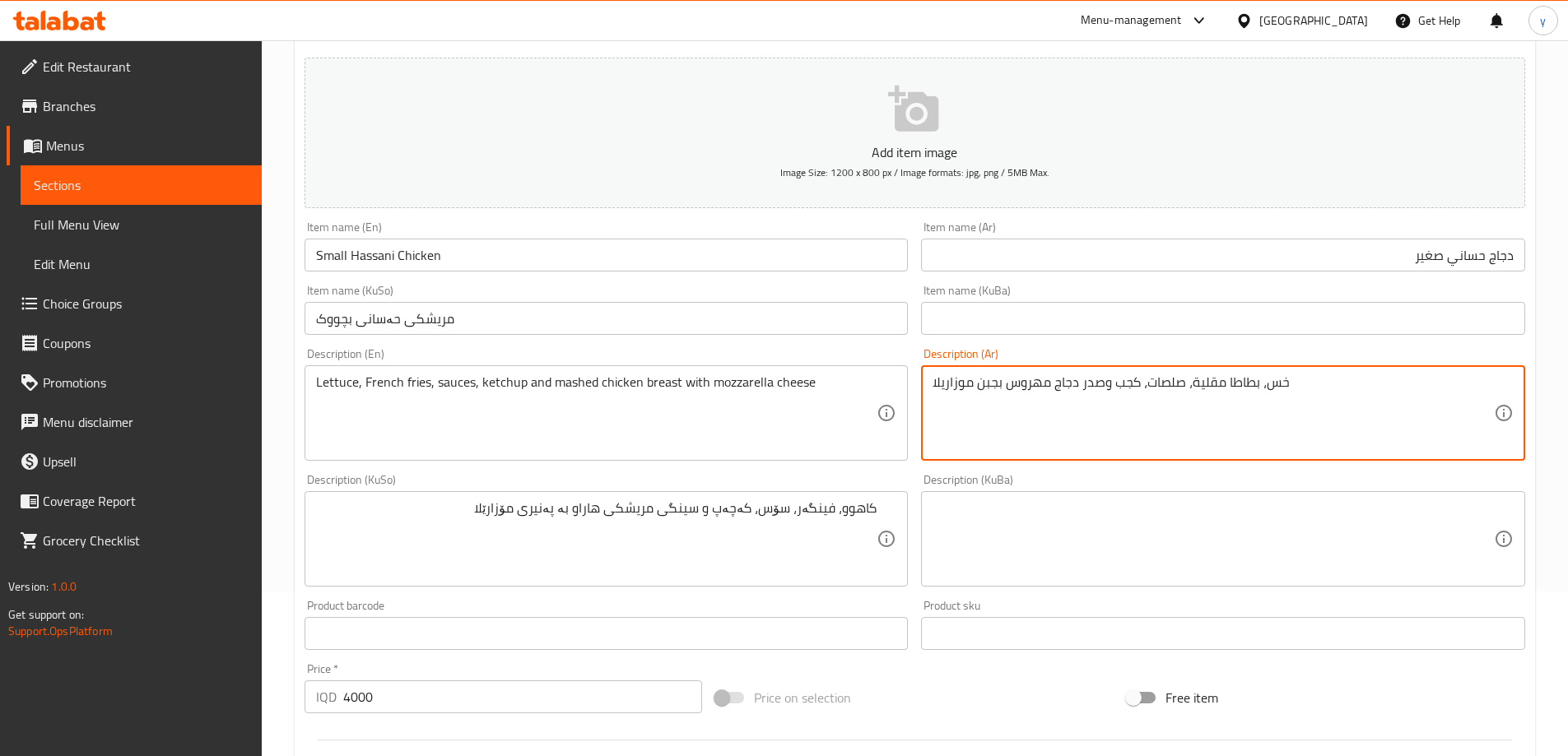
click at [1133, 391] on textarea "خس، بطاطا مقلية، صلصات، كجب وصدر دجاج مهروس بجبن موزاريلا" at bounding box center [1213, 413] width 561 height 79
paste textarea "تشب"
type textarea "خس، بطاطا مقلية، صلصات، كاتشب وصدر دجاج مهروس بجبن موزاريلا"
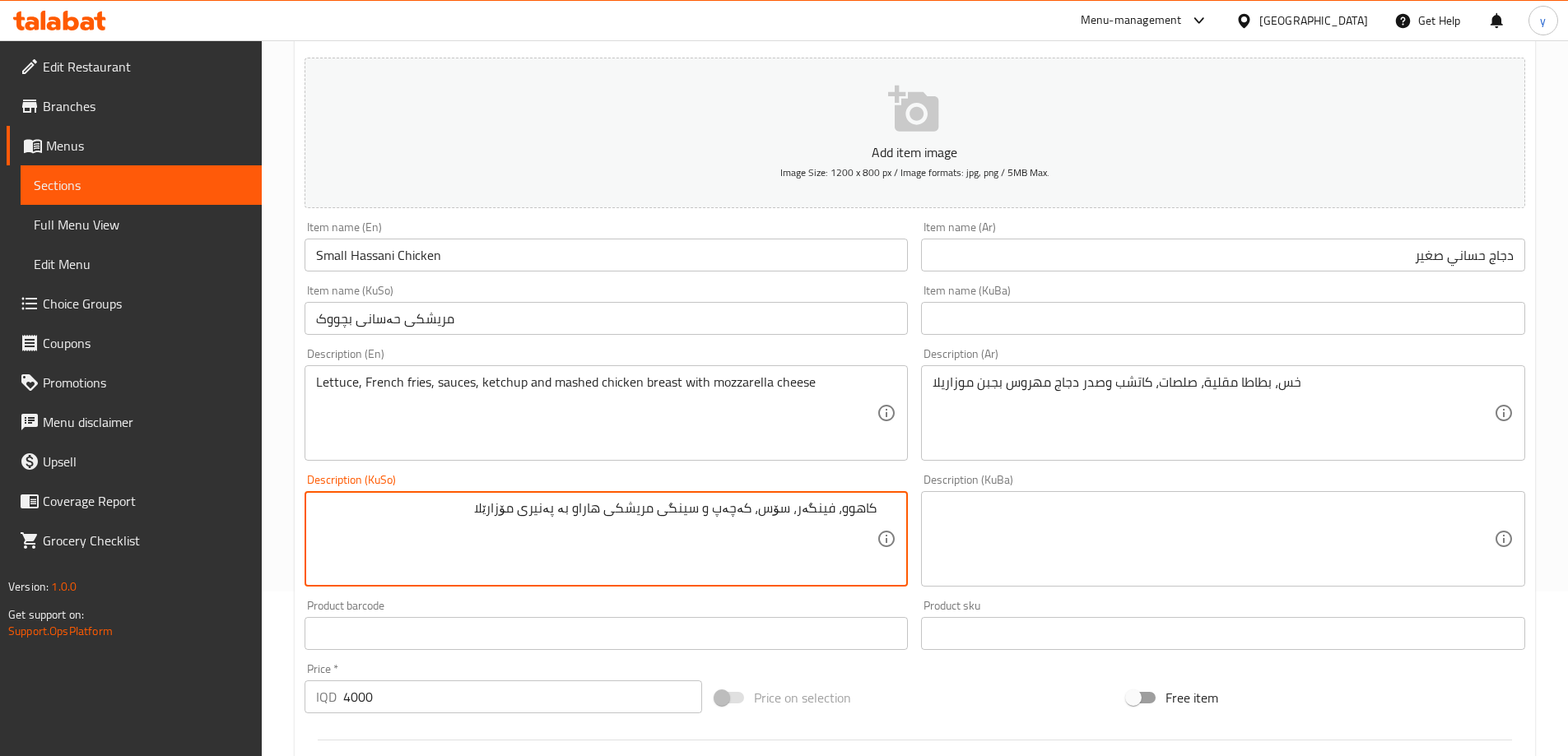
click at [593, 519] on textarea "کاهوو، فینگەر، سۆس، کەچەپ و سینگی مریشکی هاراو بە پەنیری مۆزارێلا" at bounding box center [597, 539] width 561 height 79
click at [605, 552] on textarea "کاهوو، فینگەر، سۆس، کەچەپ و سینگی مریشکی هاراو بە پەنیری مۆزارێلا" at bounding box center [597, 539] width 561 height 79
click at [417, 265] on input "Small Hassani Chicken" at bounding box center [606, 255] width 604 height 33
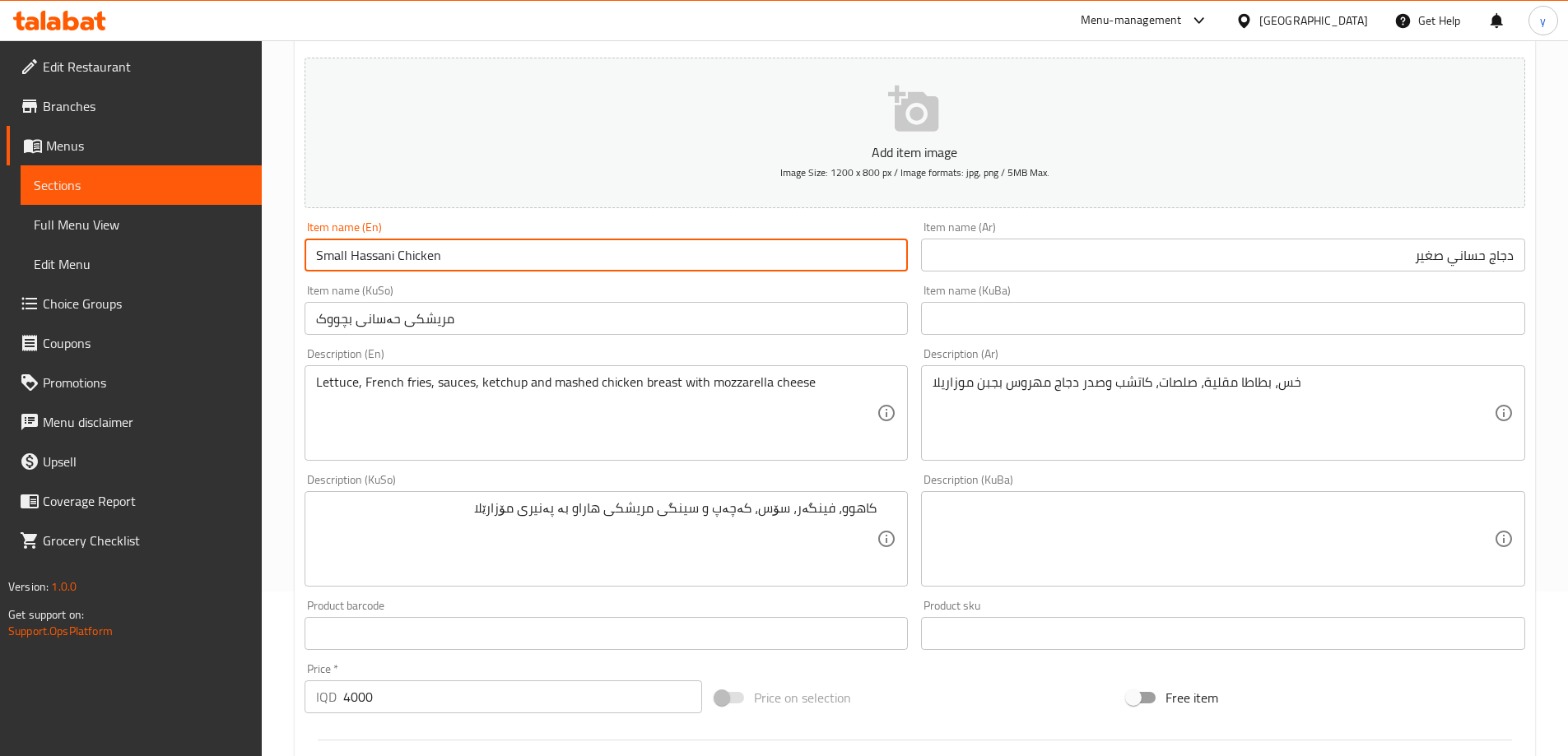
click at [417, 265] on input "Small Hassani Chicken" at bounding box center [606, 255] width 604 height 33
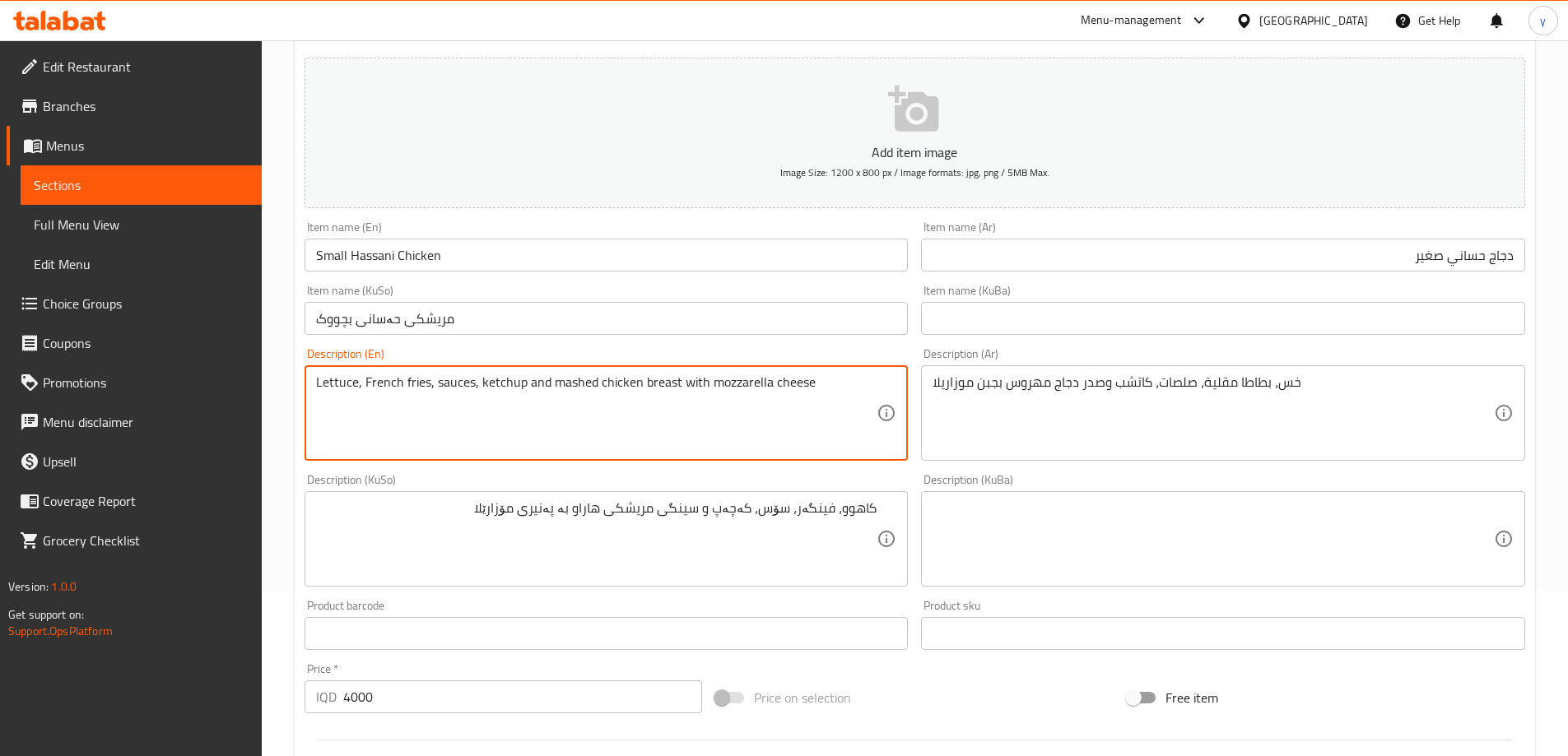
click at [418, 382] on textarea "Lettuce, French fries, sauces, ketchup and mashed chicken breast with mozzarell…" at bounding box center [597, 413] width 561 height 79
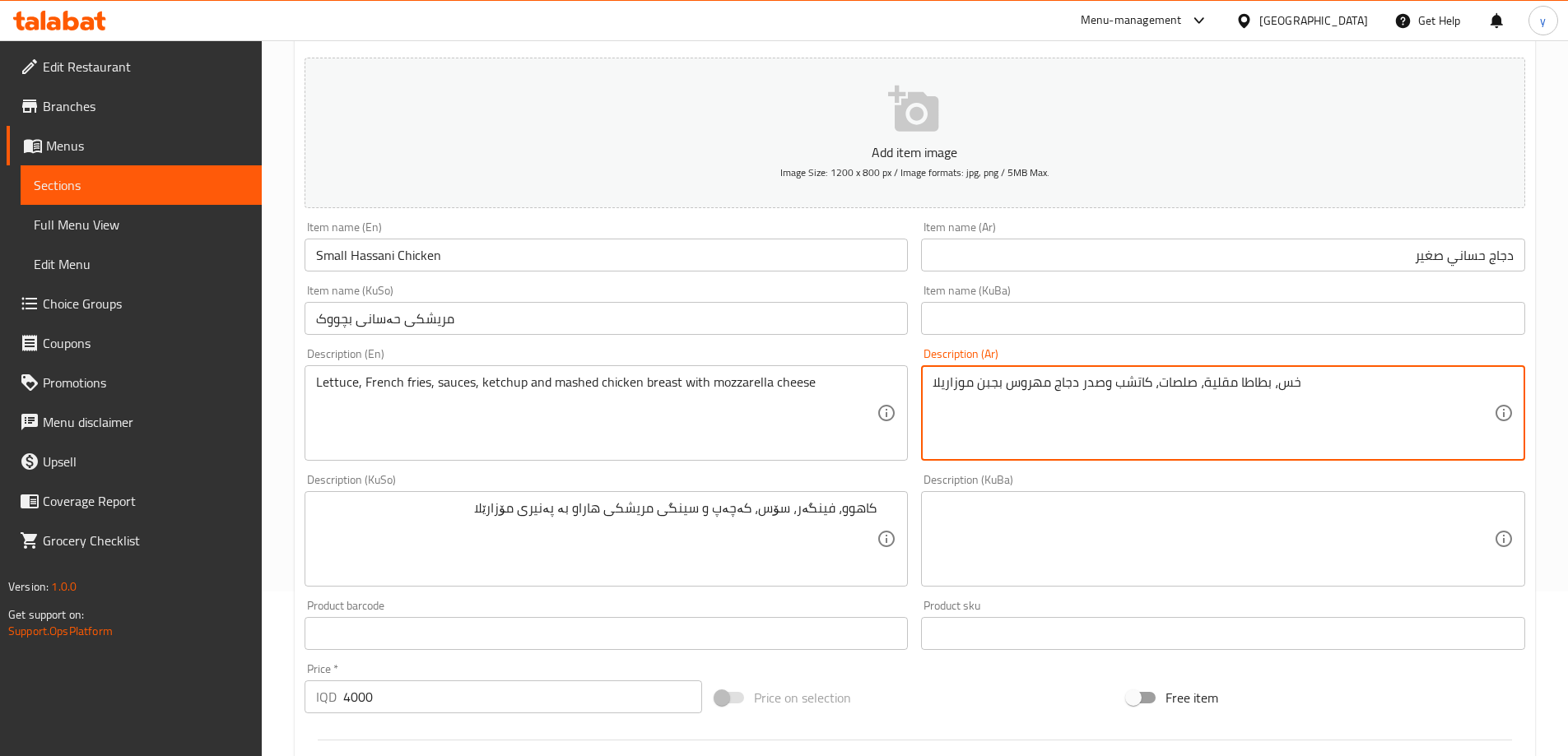
click at [1147, 411] on textarea "خس، بطاطا مقلية، صلصات، كاتشب وصدر دجاج مهروس بجبن موزاريلا" at bounding box center [1213, 413] width 561 height 79
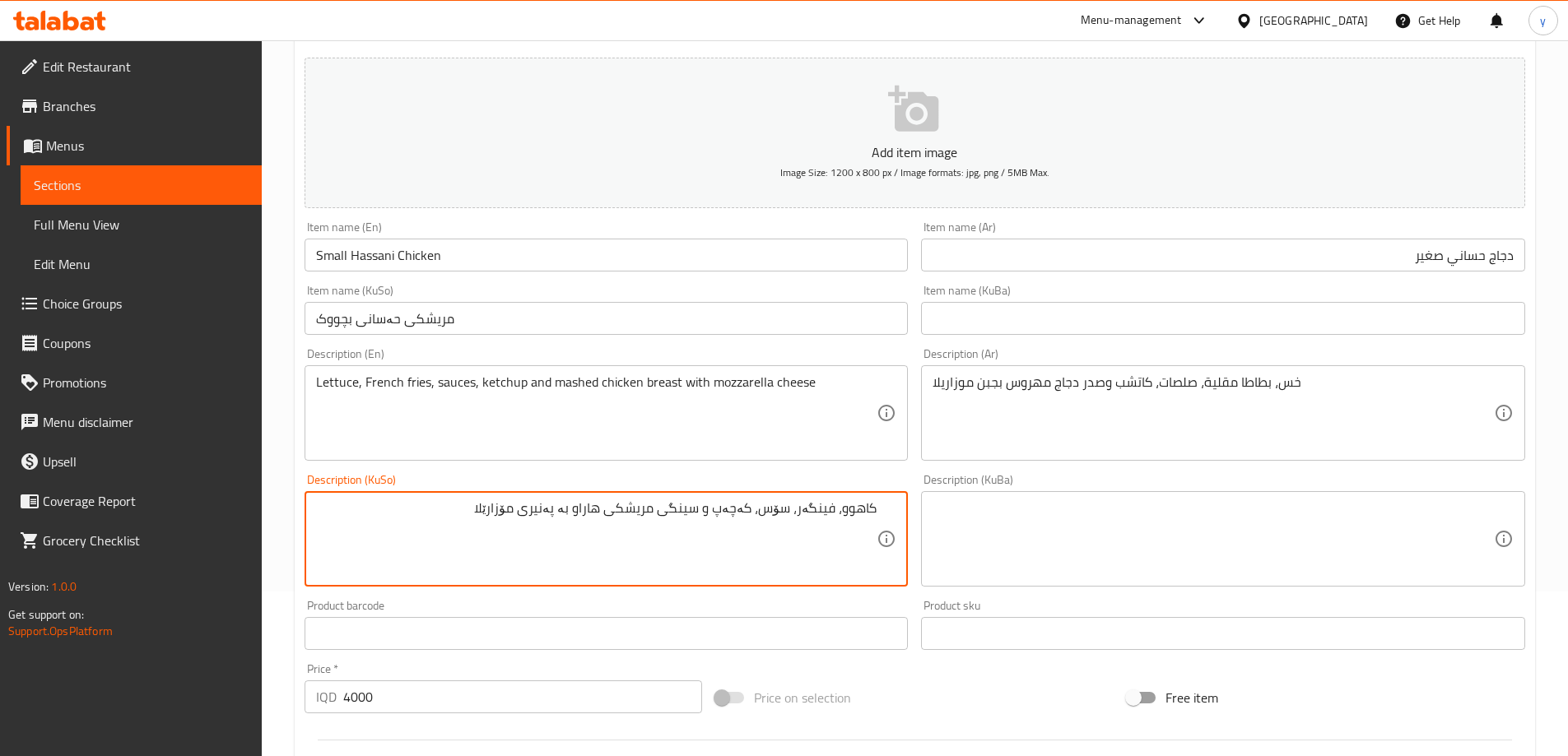
click at [845, 523] on textarea "کاهوو، فینگەر، سۆس، کەچەپ و سینگی مریشکی هاراو بە پەنیری مۆزارێلا" at bounding box center [597, 539] width 561 height 79
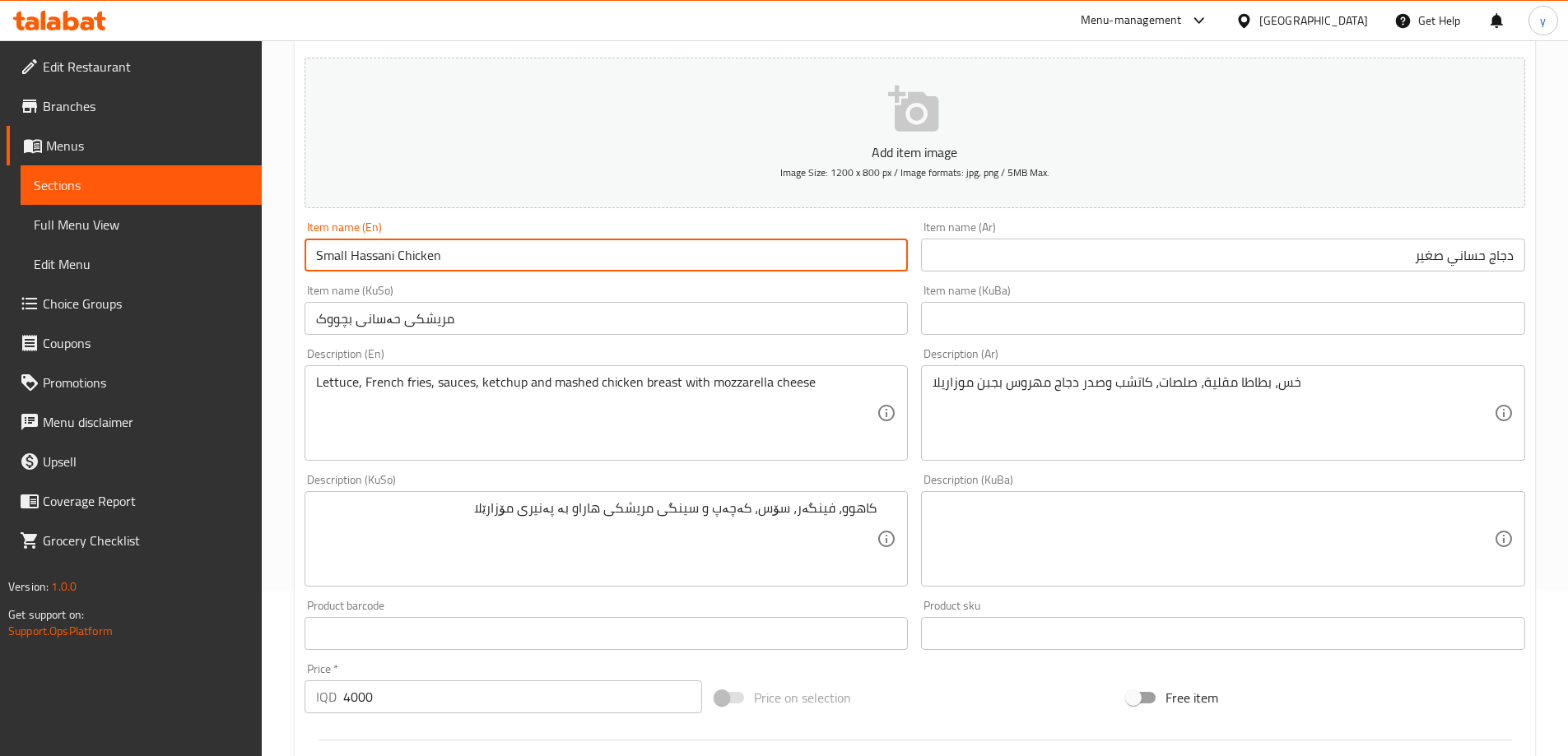
click at [394, 254] on input "Small Hassani Chicken" at bounding box center [606, 255] width 604 height 33
click at [410, 312] on input "مریشکی حەسانی بچووک" at bounding box center [606, 318] width 604 height 33
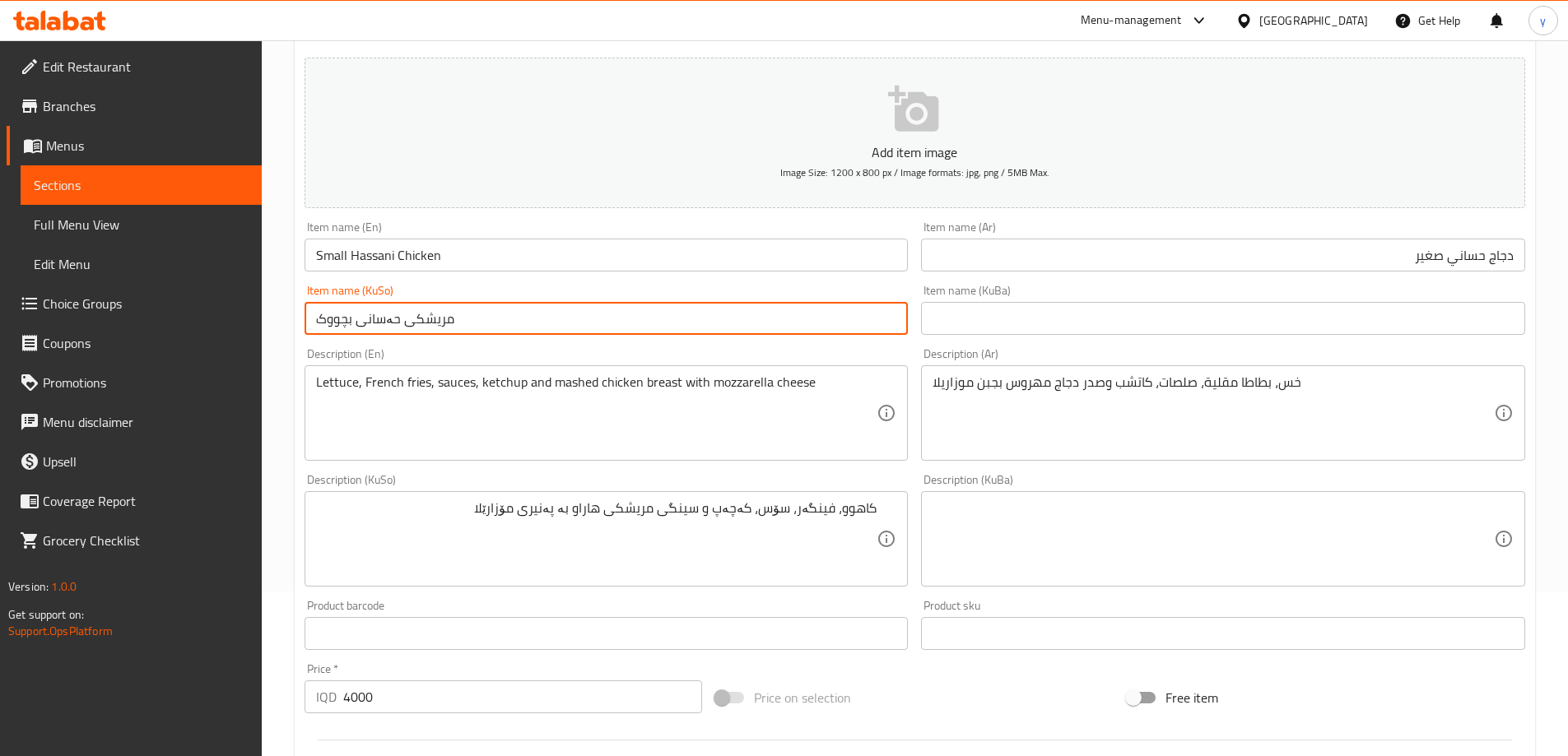
click at [410, 312] on input "مریشکی حەسانی بچووک" at bounding box center [606, 318] width 604 height 33
click at [1326, 242] on input "دجاج حساني صغير" at bounding box center [1223, 255] width 604 height 33
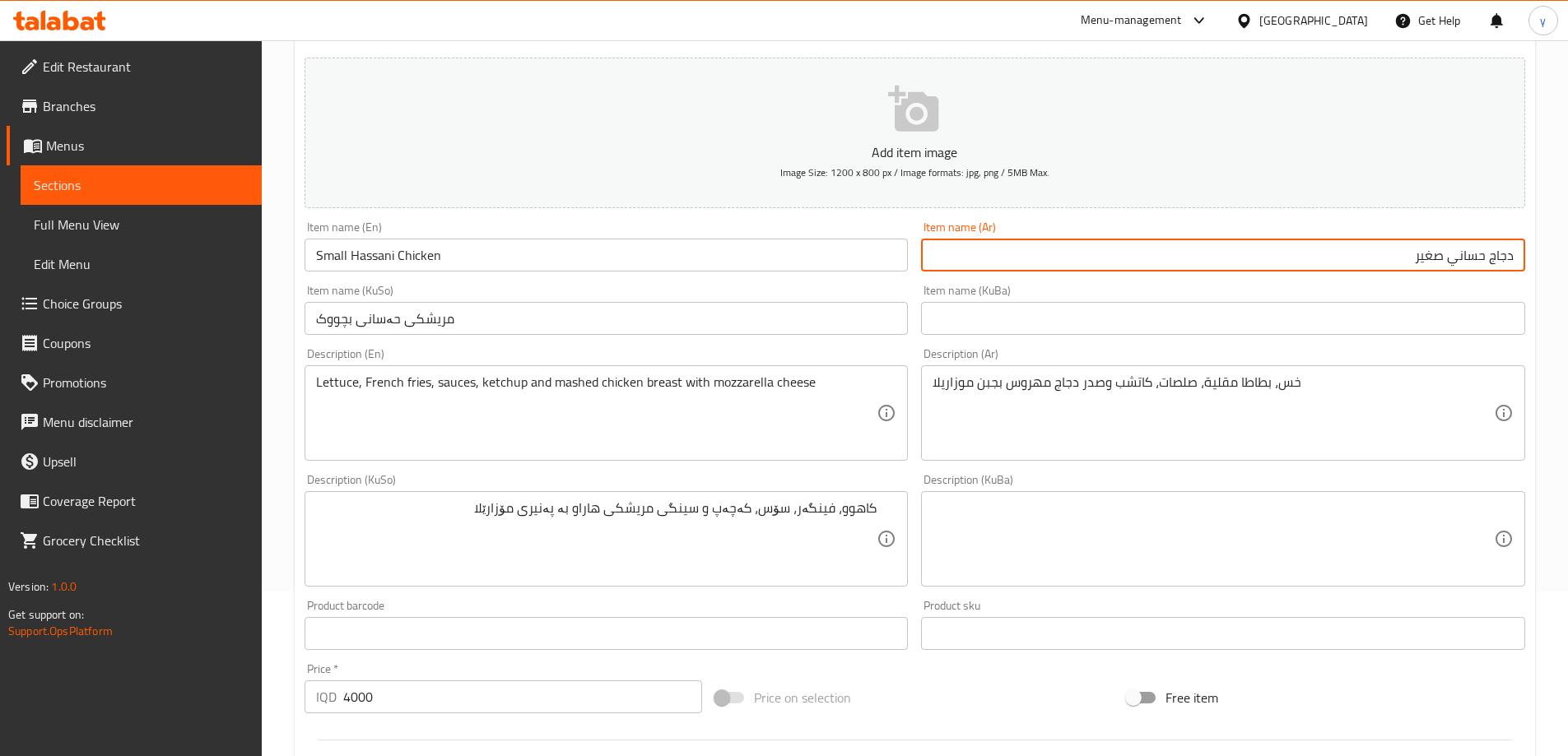
click at [1326, 242] on input "دجاج حساني صغير" at bounding box center [1223, 255] width 604 height 33
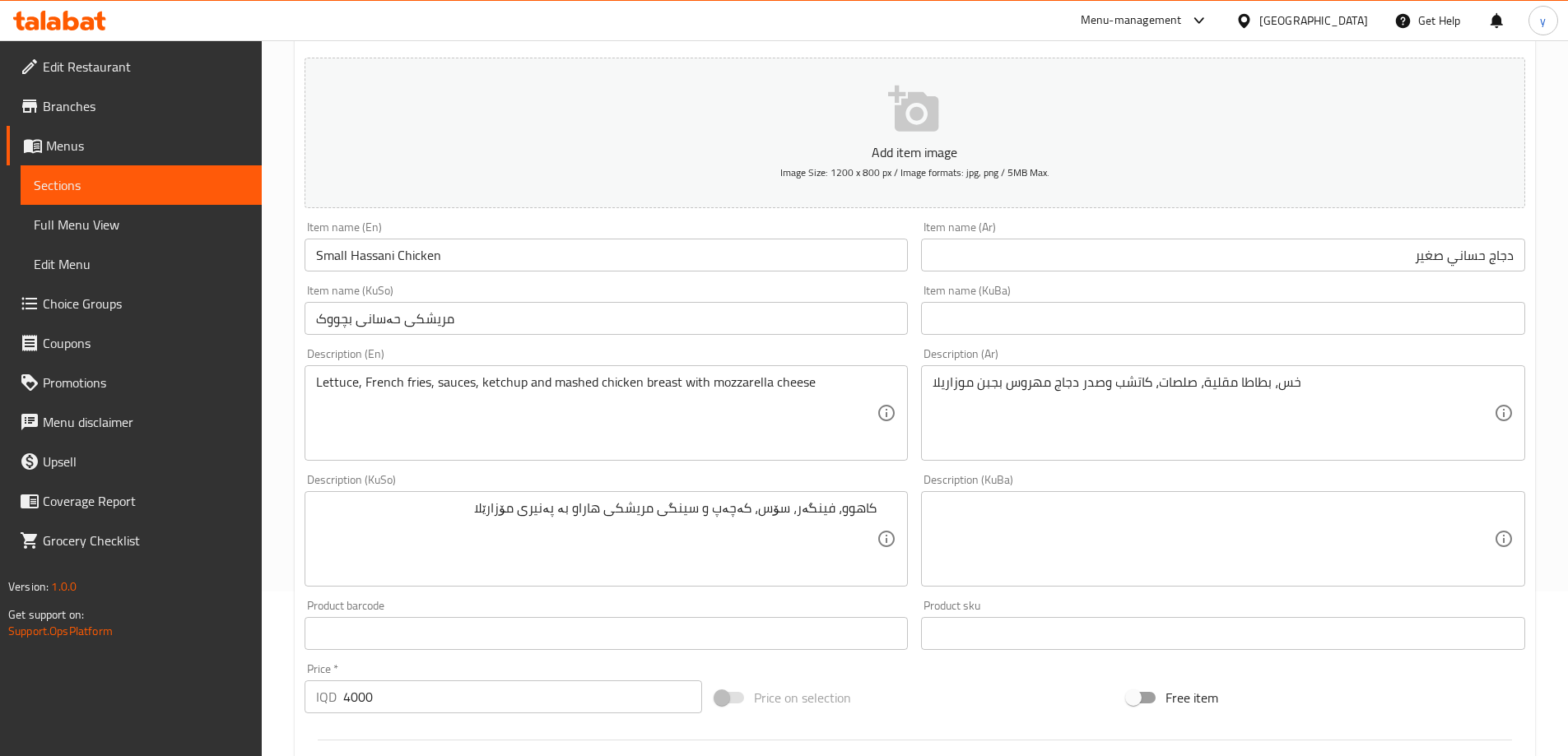
click at [969, 466] on div "Description (Ar) خس، بطاطا مقلية، صلصات، كاتشب وصدر دجاج مهروس بجبن موزاريلا De…" at bounding box center [1223, 404] width 617 height 126
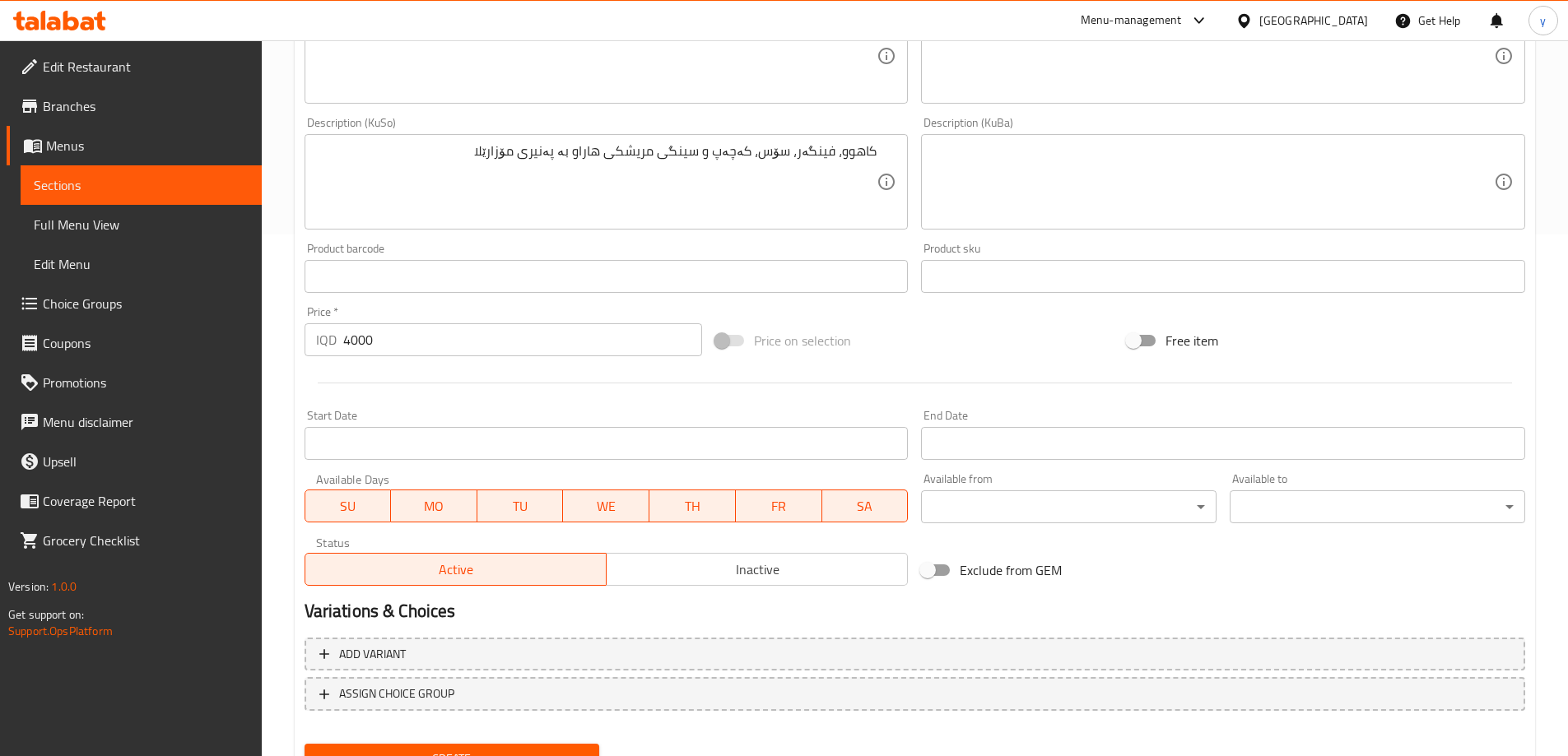
scroll to position [596, 0]
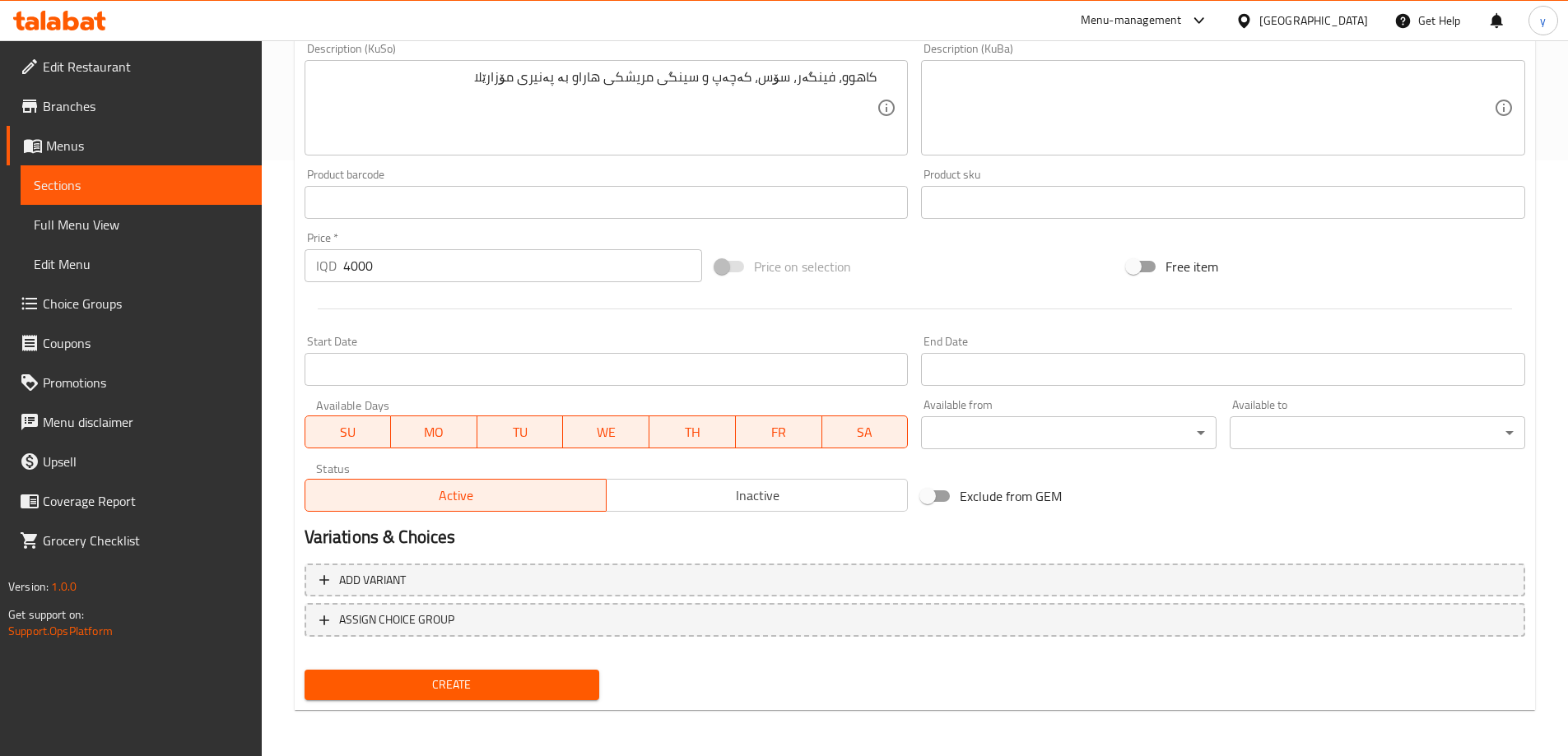
click at [511, 701] on div "Create" at bounding box center [452, 685] width 308 height 44
click at [512, 700] on button "Create" at bounding box center [452, 684] width 295 height 31
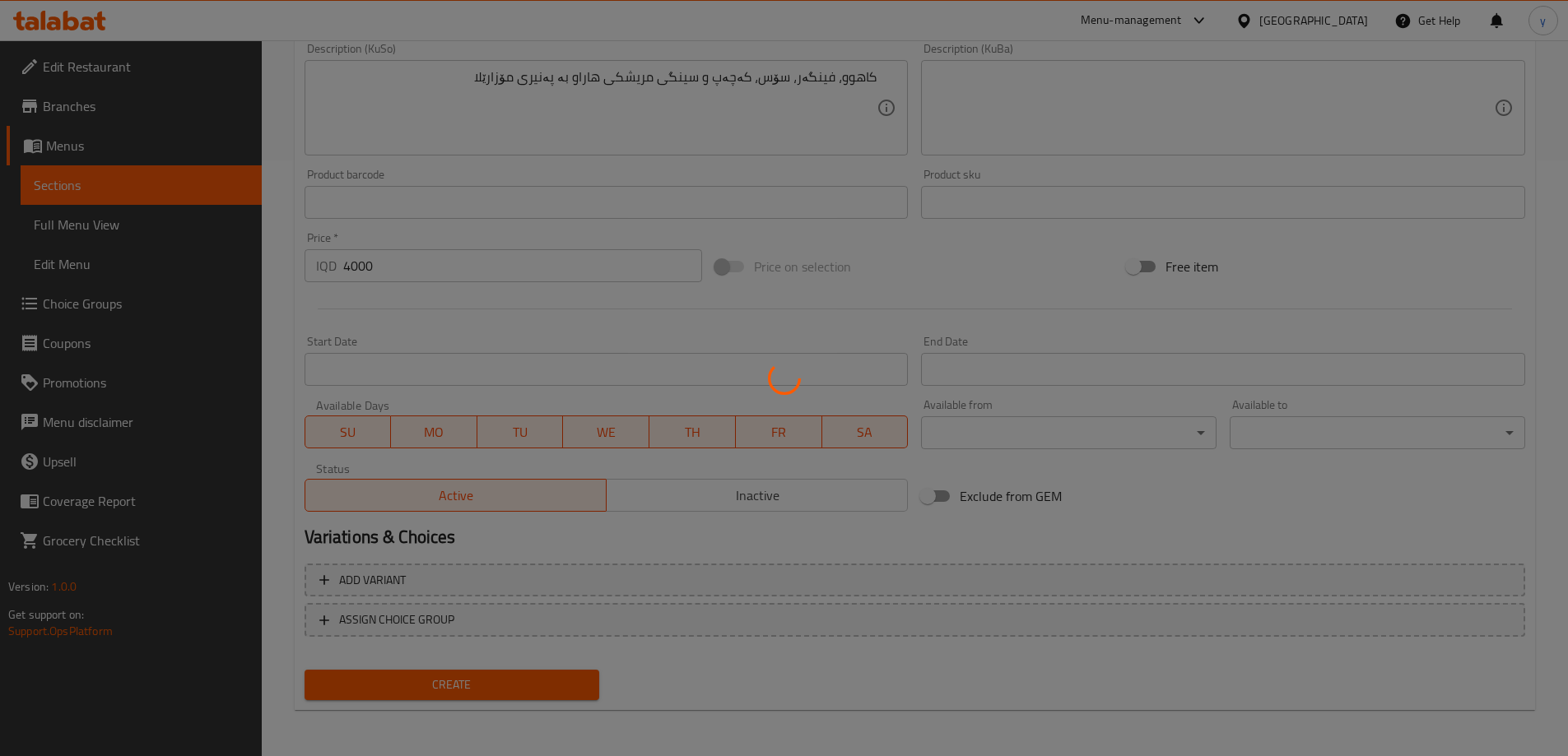
click at [525, 694] on div at bounding box center [784, 378] width 1568 height 756
type input "0"
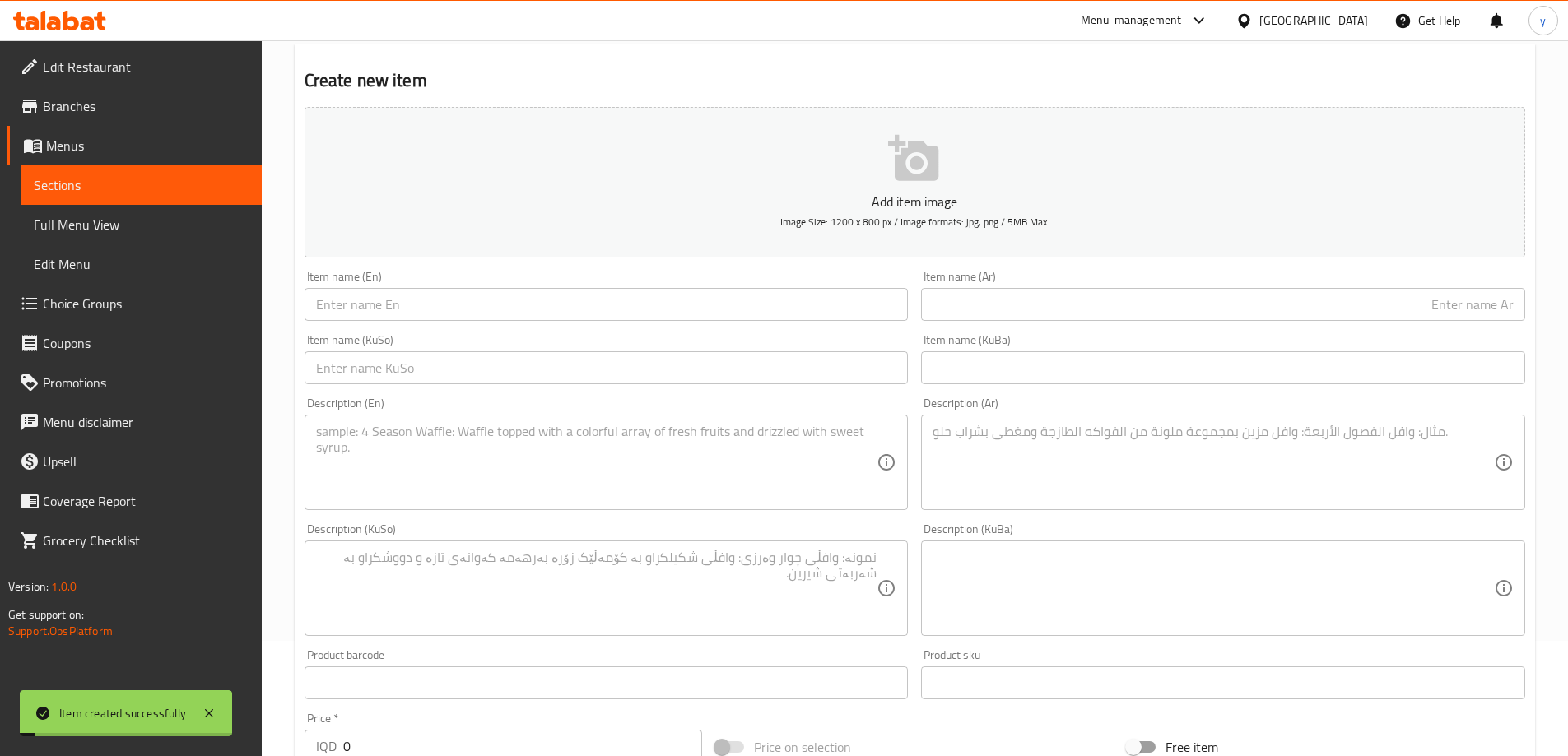
scroll to position [0, 0]
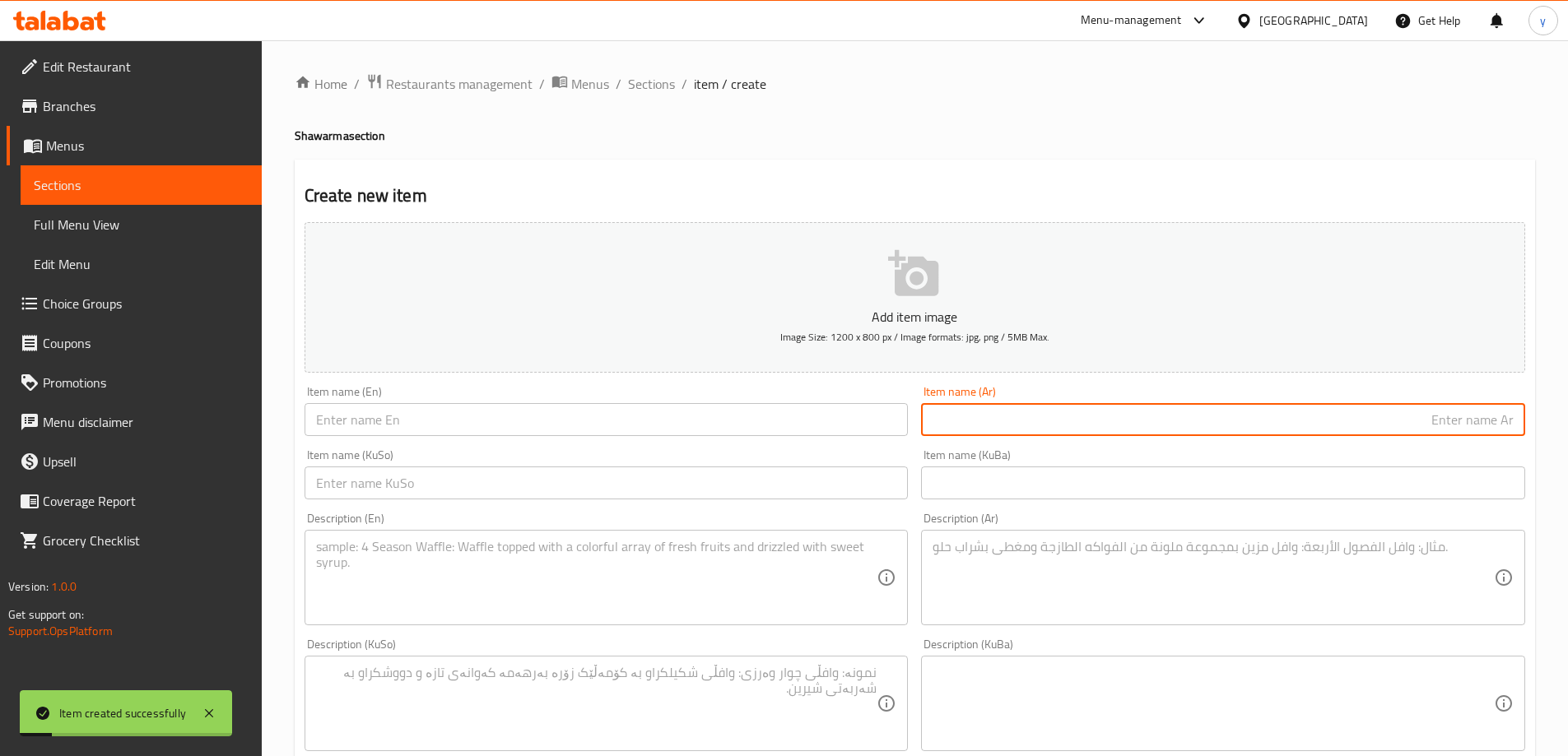
click at [1045, 413] on input "text" at bounding box center [1223, 419] width 604 height 33
paste input "دجاج حساني صغير"
type input "دجاج حساني صغير"
click at [745, 439] on div "Item name (En) Item name (En)" at bounding box center [606, 411] width 617 height 64
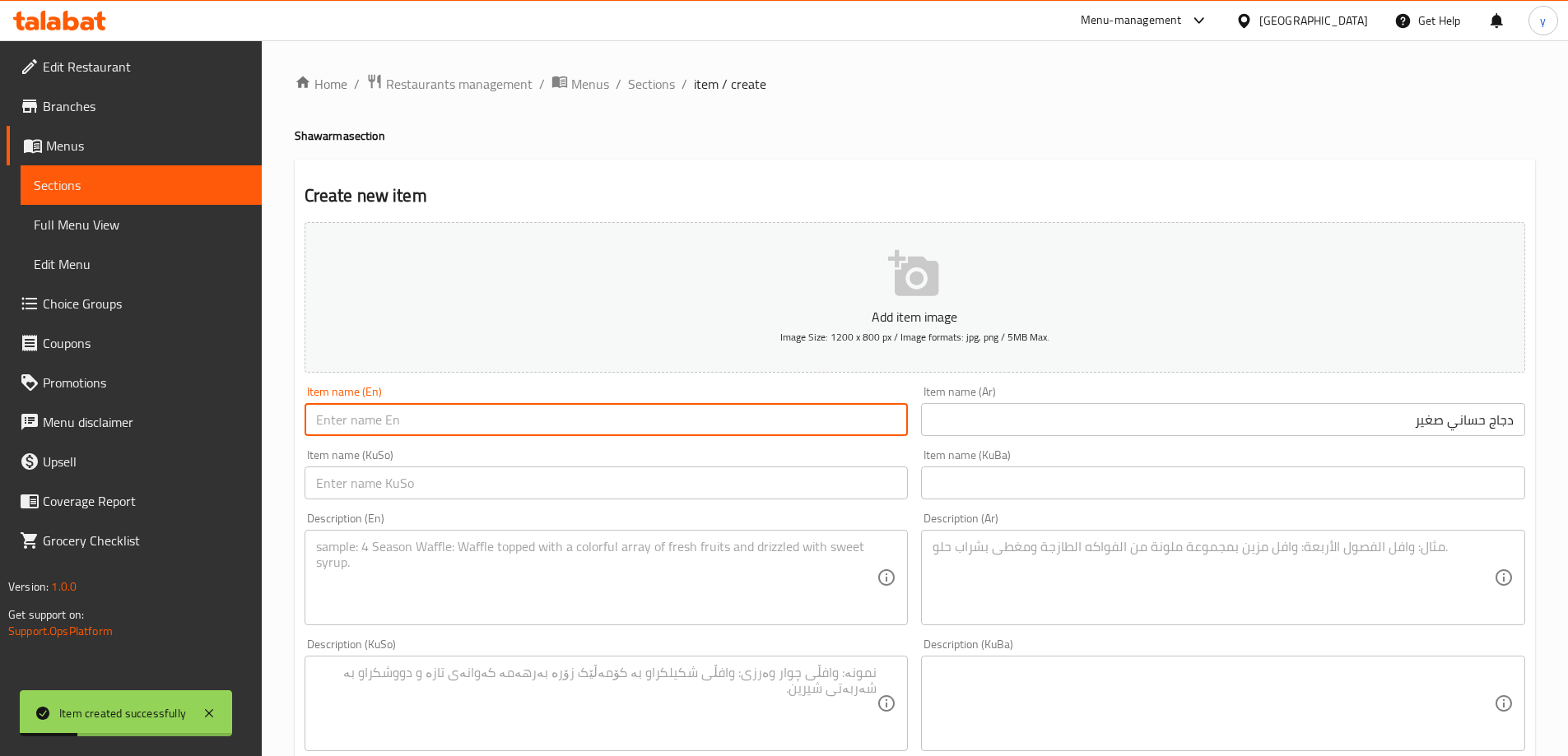
click at [605, 423] on input "text" at bounding box center [606, 419] width 604 height 33
paste input "Small Hassani Chicken"
type input "Small Hassani Chicken"
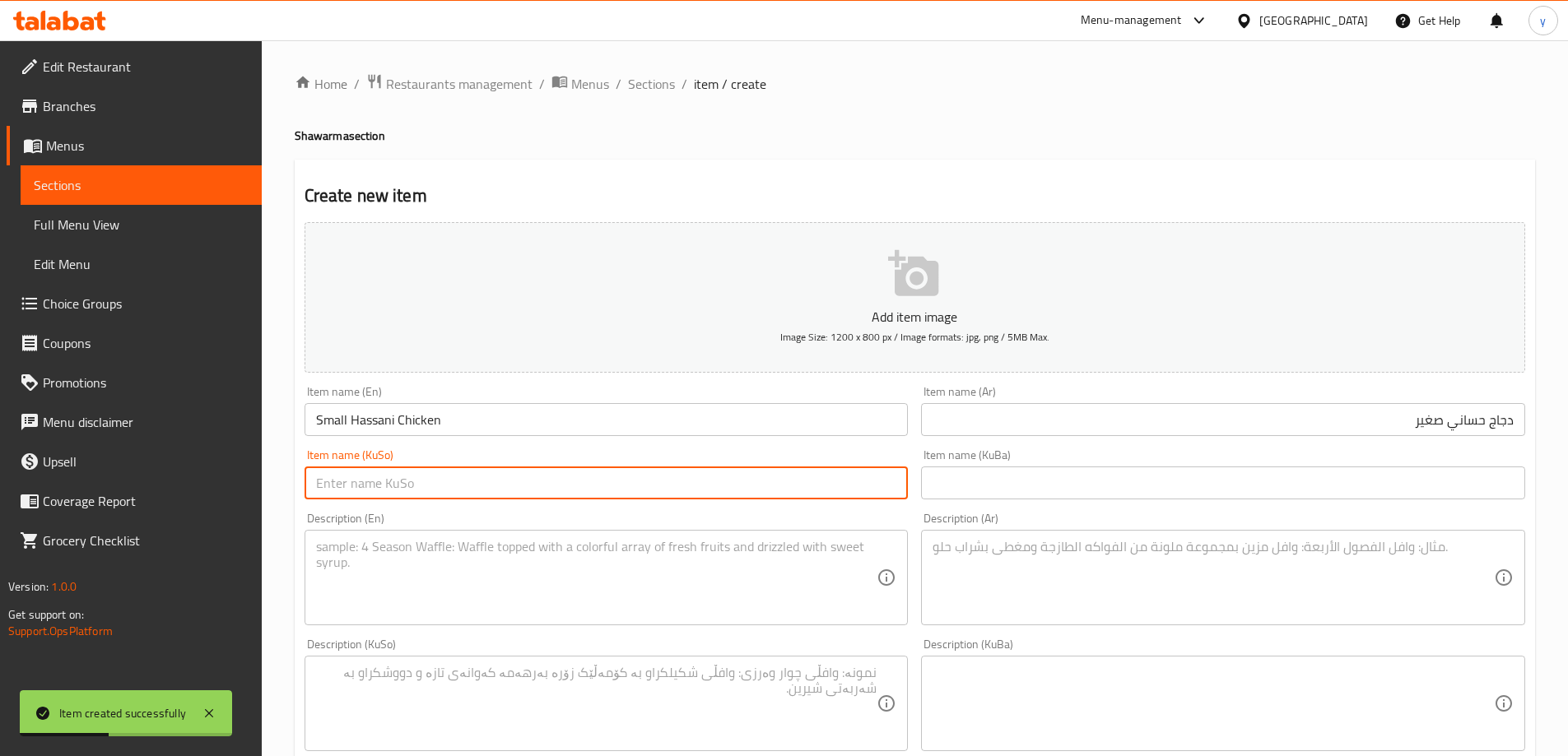
click at [507, 480] on input "text" at bounding box center [606, 482] width 604 height 33
paste input "مریشکی حەسانی بچووک"
type input "مریشکی حەسانی بچووک"
click at [684, 626] on div "Description (En)" at bounding box center [606, 578] width 604 height 95
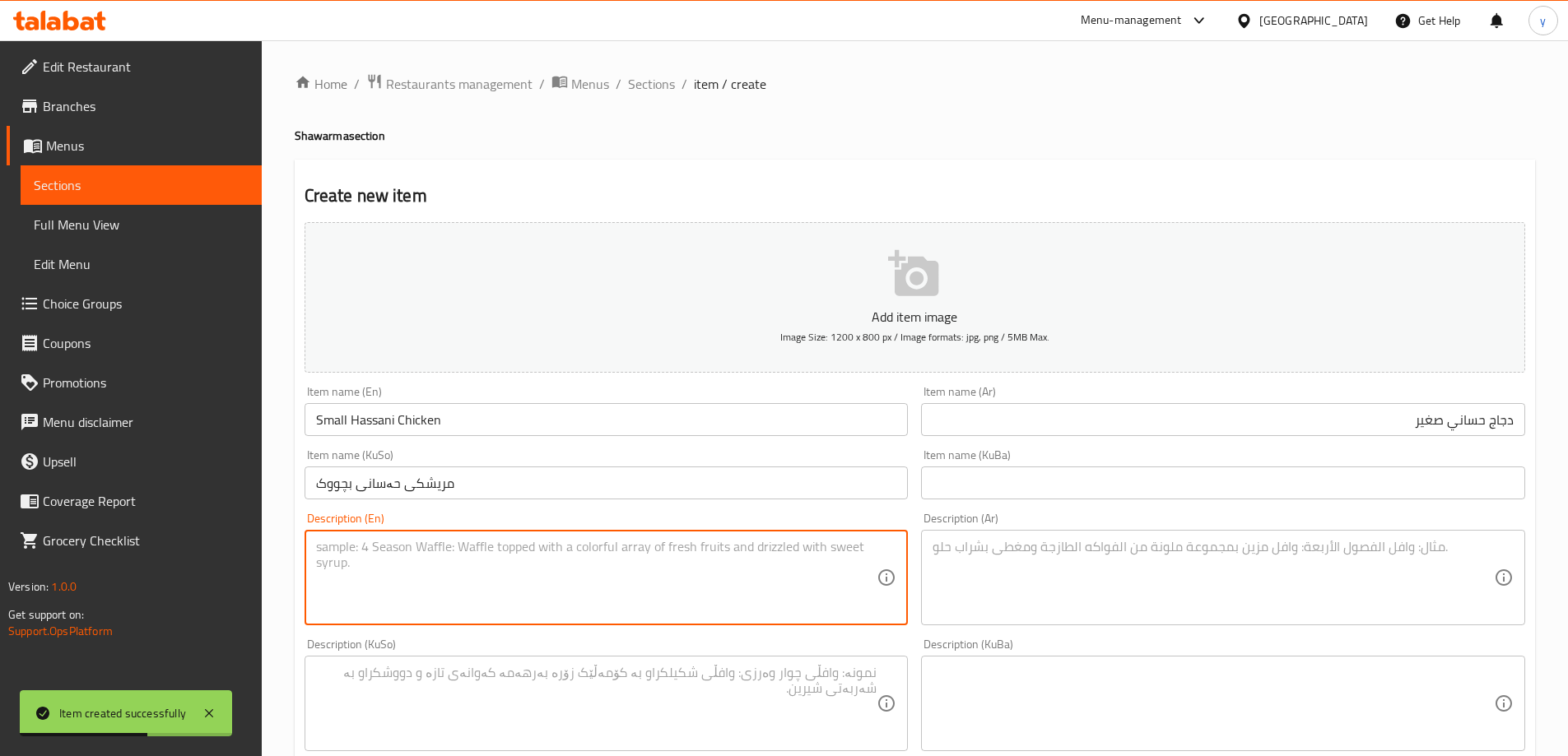
click at [682, 597] on textarea at bounding box center [597, 578] width 561 height 79
paste textarea "Lettuce, French fries, sauces, ketchup and mashed chicken breast with mozzarell…"
type textarea "Lettuce, French fries, sauces, ketchup and mashed chicken breast with mozzarell…"
click at [1031, 600] on textarea at bounding box center [1213, 578] width 561 height 79
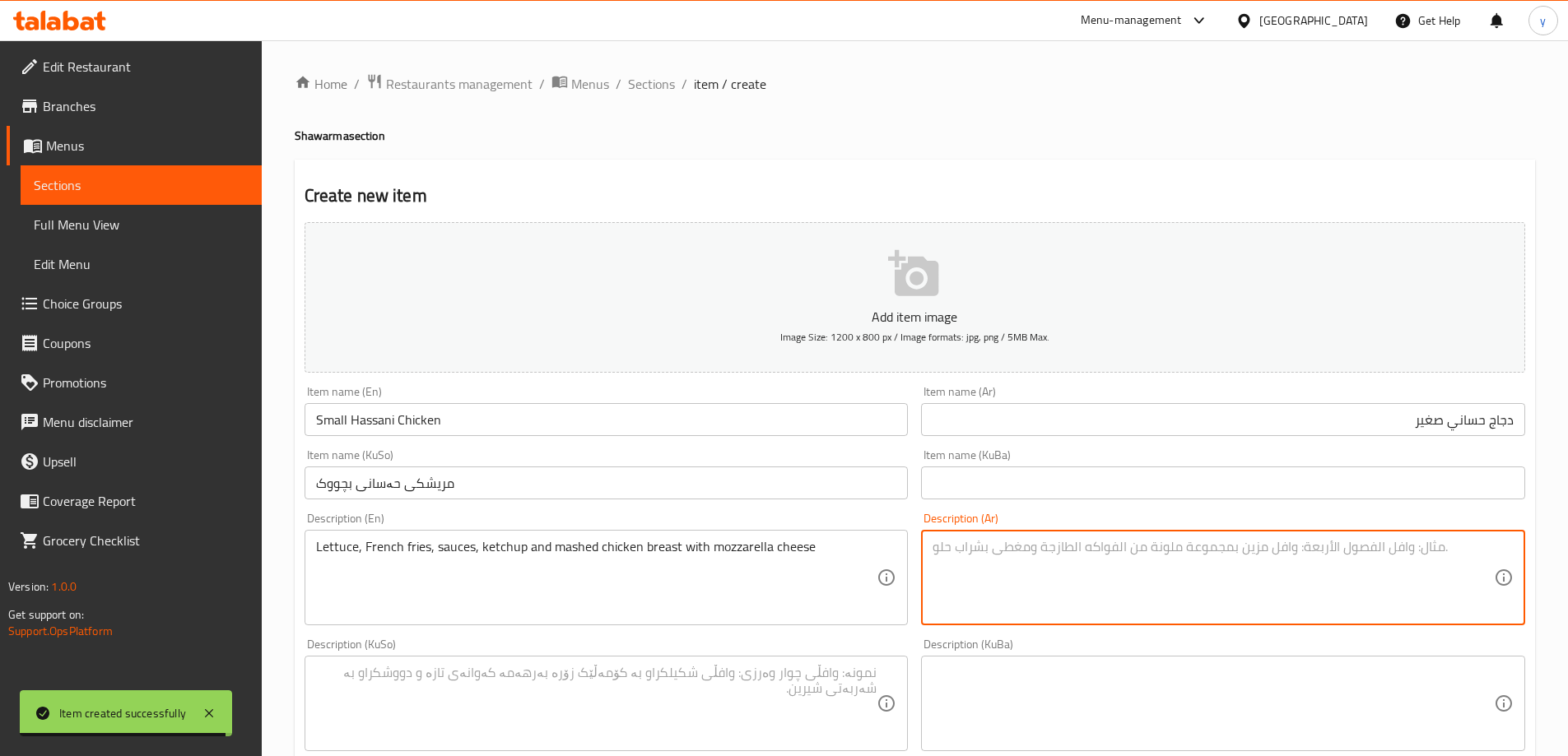
paste textarea "خس، بطاطا مقلية، صلصات، كاتشب وصدر دجاج مهروس بجبن موزاريلا"
type textarea "خس، بطاطا مقلية، صلصات، كاتشب وصدر دجاج مهروس بجبن موزاريلا"
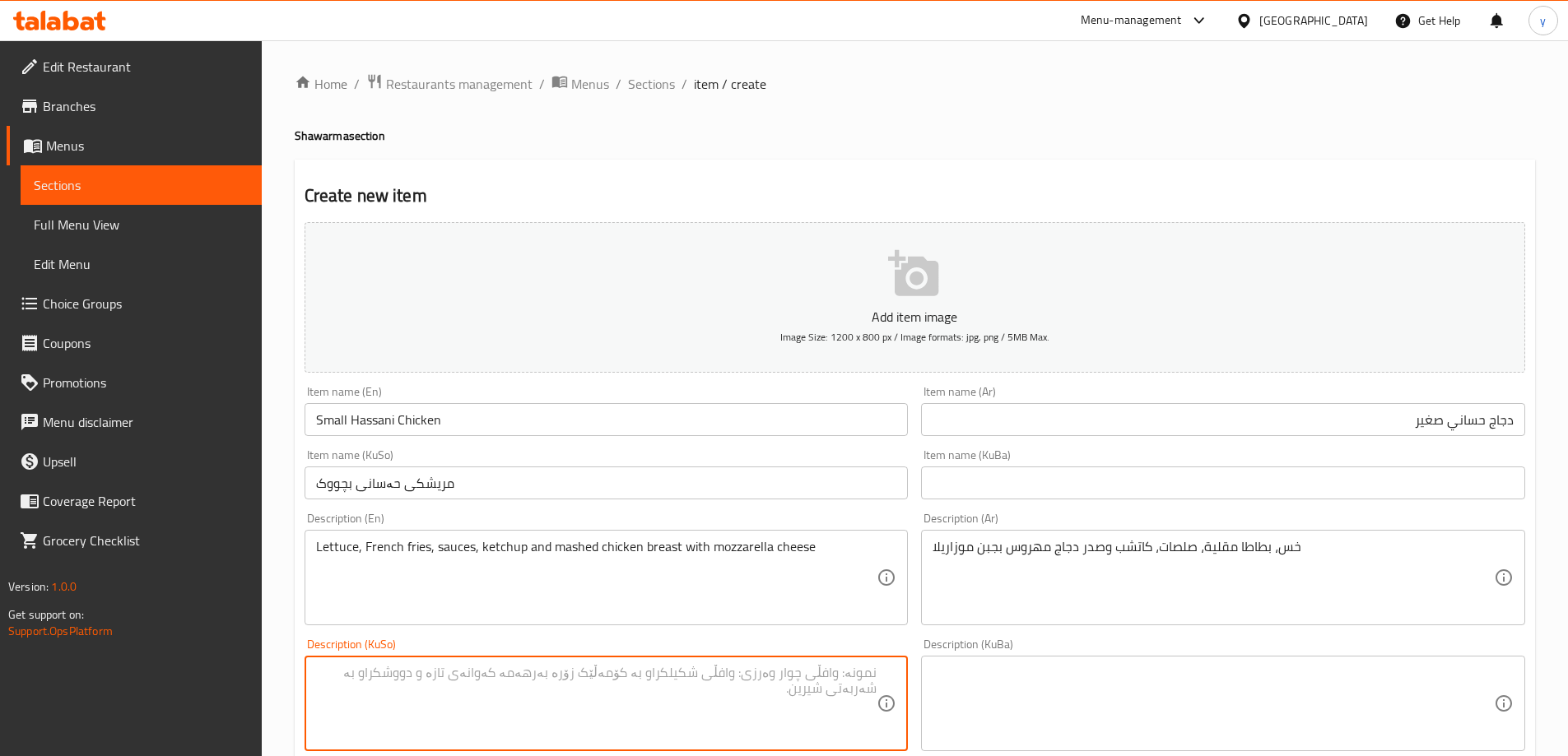
click at [788, 670] on textarea at bounding box center [597, 703] width 561 height 79
paste textarea "کاهوو، فینگەر، سۆس، کەچەپ و سینگی مریشکی هاراو بە پەنیری مۆزارێلا"
type textarea "کاهوو، فینگەر، سۆس، کەچەپ و سینگی مریشکی هاراو بە پەنیری مۆزارێلا"
click at [339, 413] on input "Small Hassani Chicken" at bounding box center [606, 419] width 604 height 33
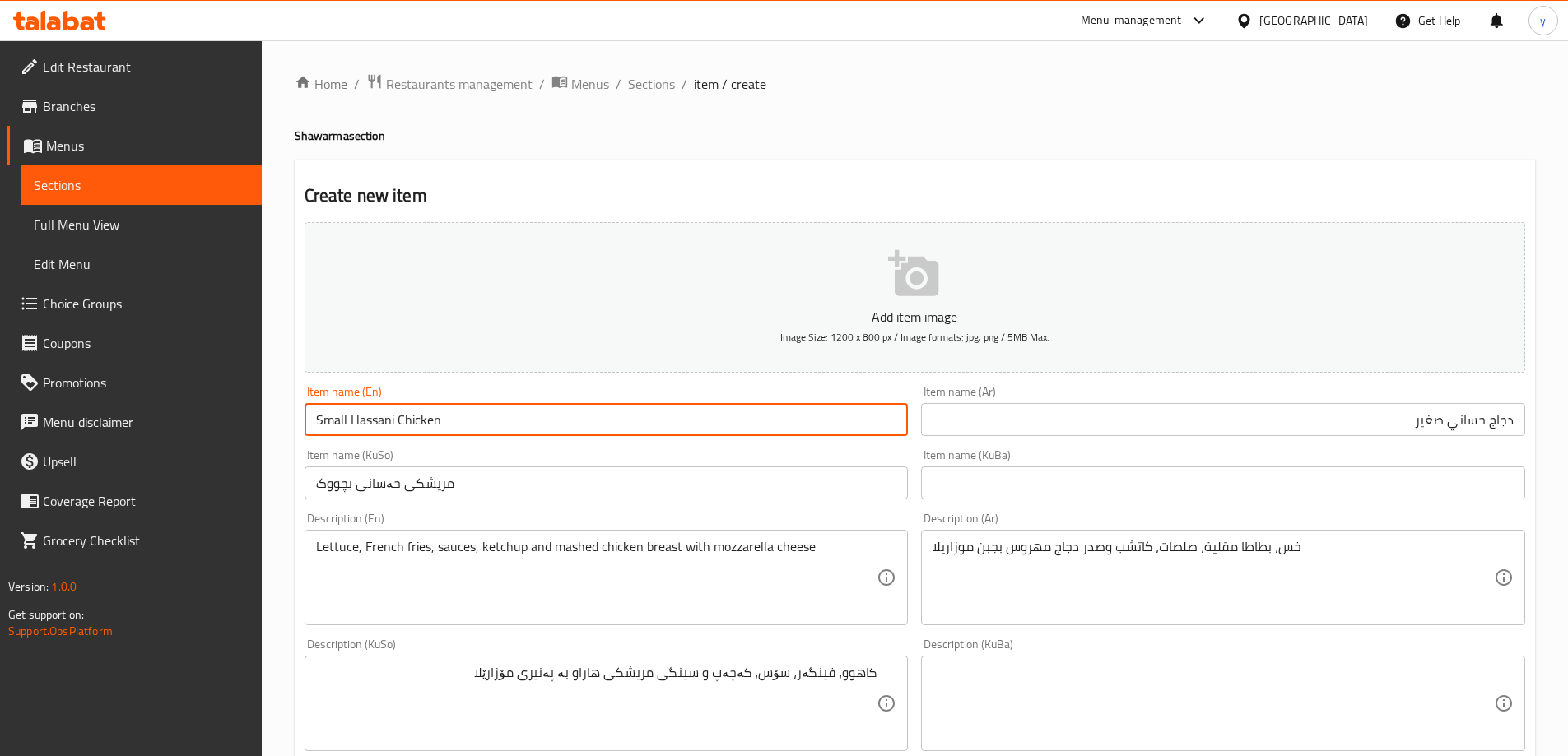
click at [339, 413] on input "Small Hassani Chicken" at bounding box center [606, 419] width 604 height 33
type input "Large Hassani Chicken"
click at [1438, 431] on input "دجاج حساني صغير" at bounding box center [1223, 419] width 604 height 33
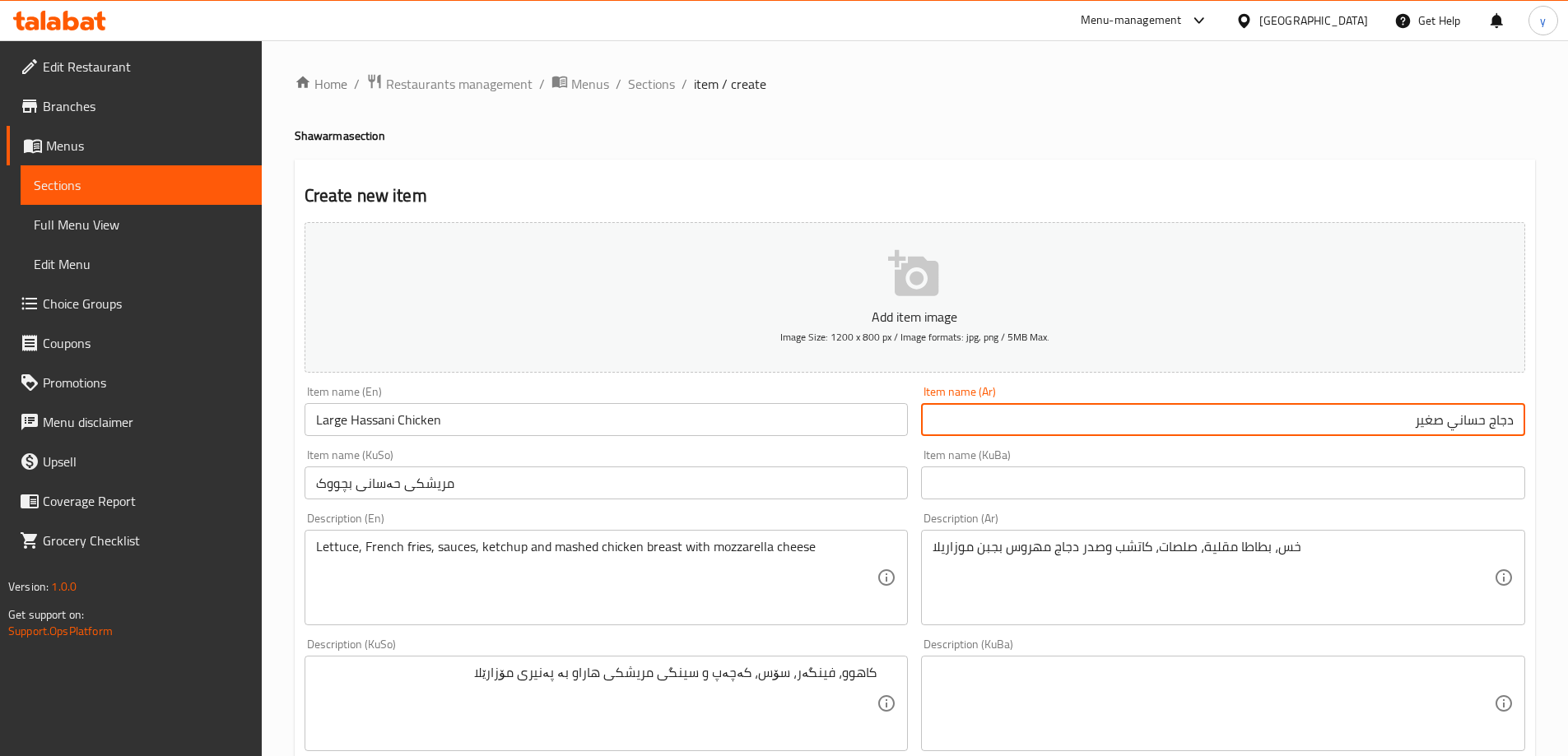
click at [1438, 431] on input "دجاج حساني صغير" at bounding box center [1223, 419] width 604 height 33
type input "دجاج حساني كبير"
click at [344, 484] on input "مریشکی حەسانی بچووک" at bounding box center [606, 482] width 604 height 33
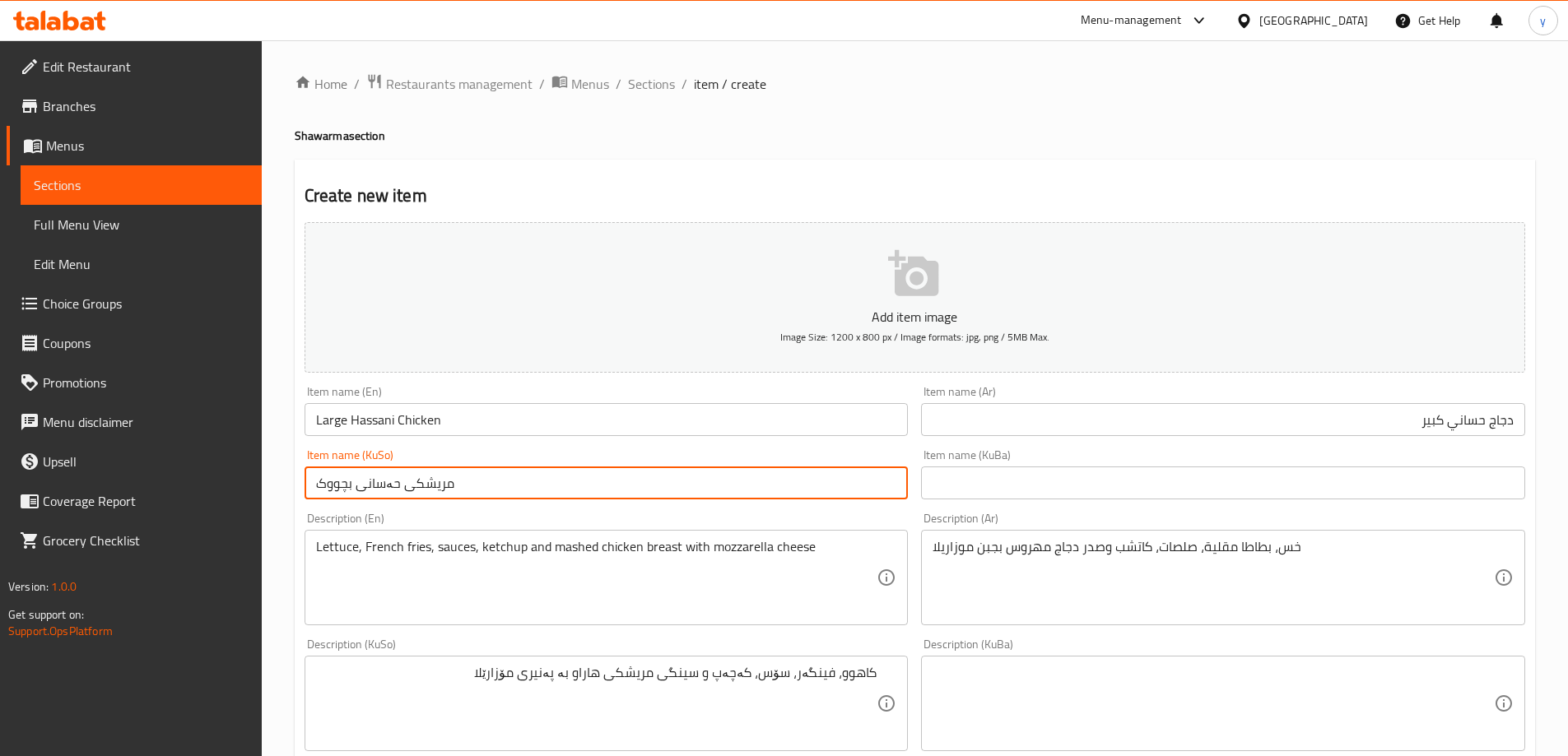
click at [344, 484] on input "مریشکی حەسانی بچووک" at bounding box center [606, 482] width 604 height 33
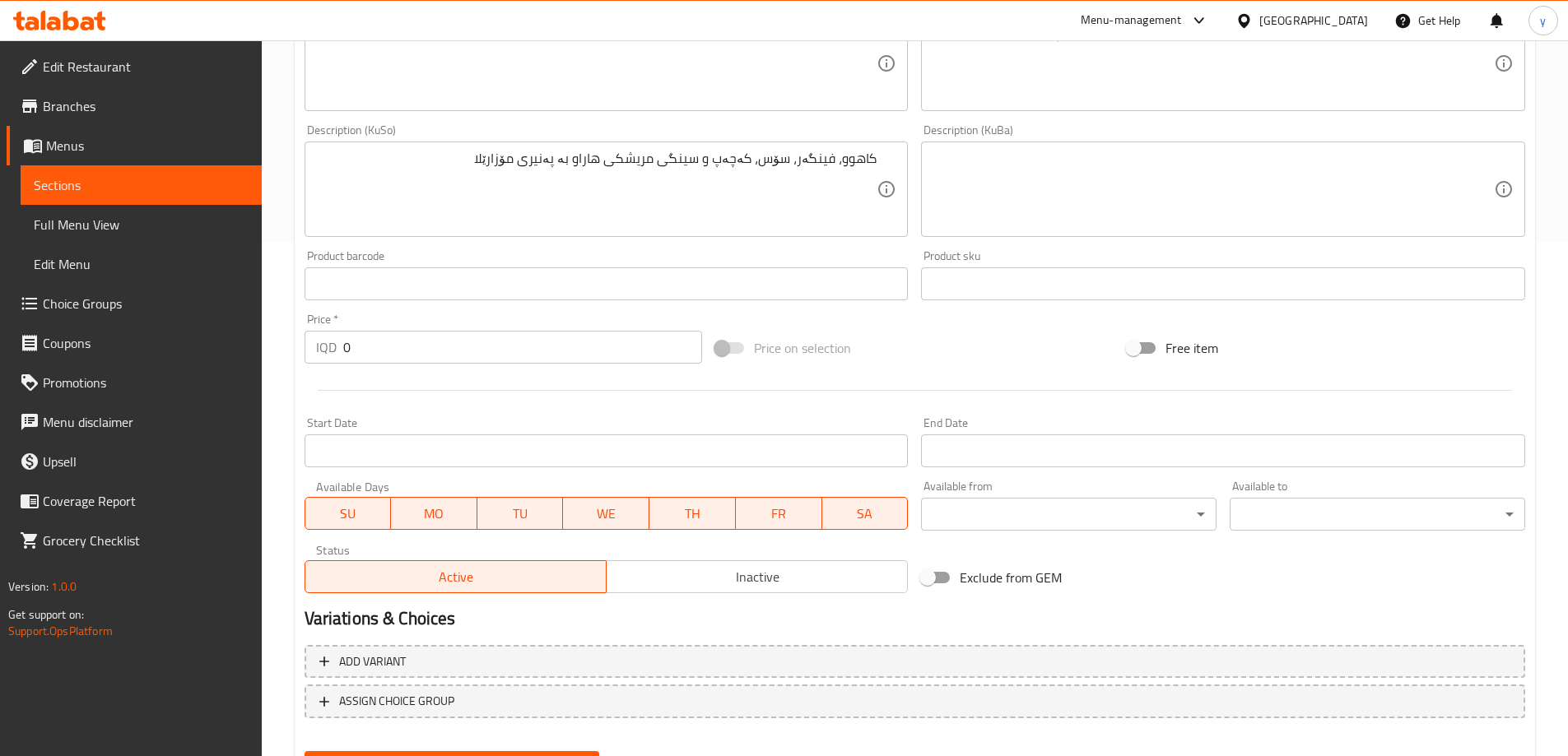
scroll to position [596, 0]
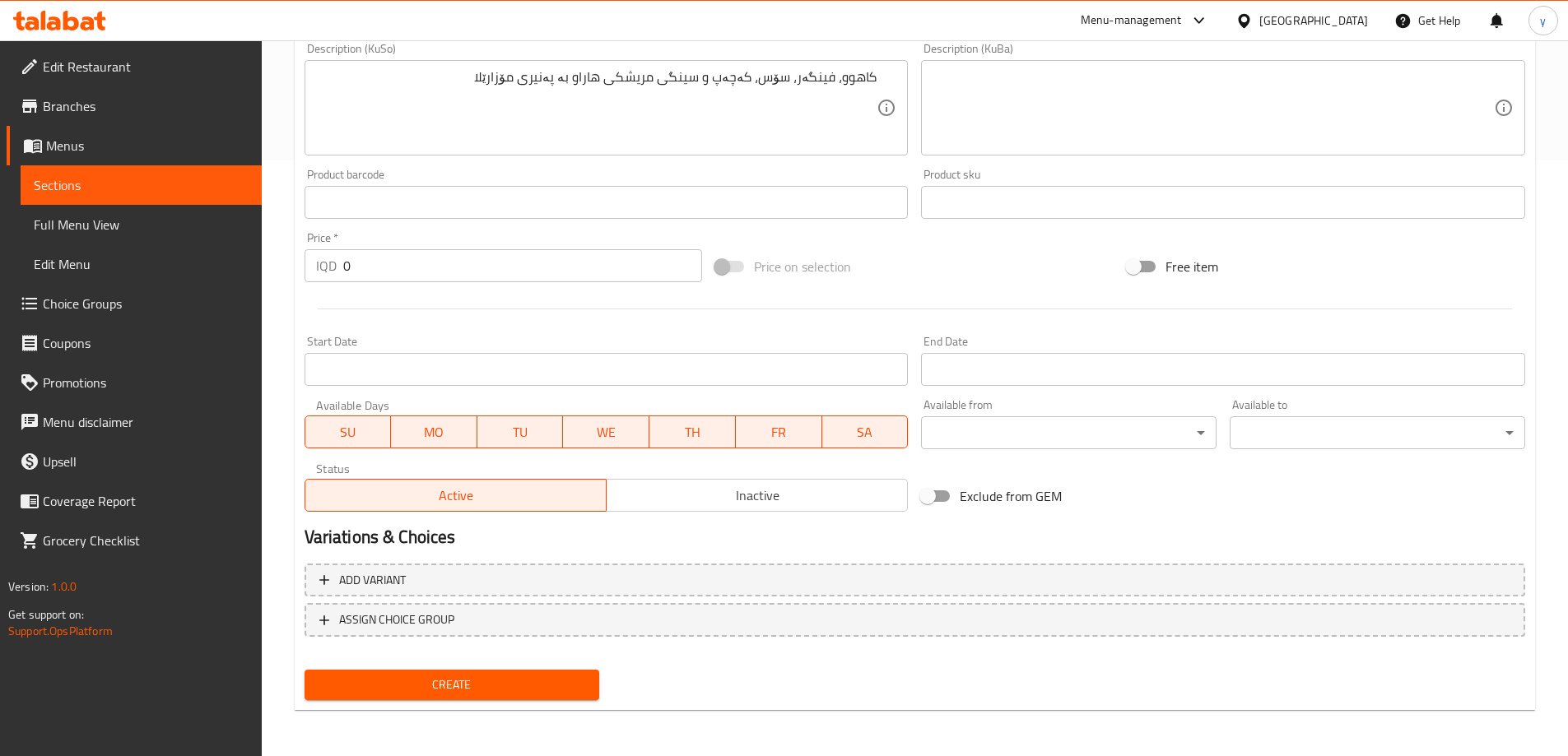
type input "مریشکی حەسانی گەورە"
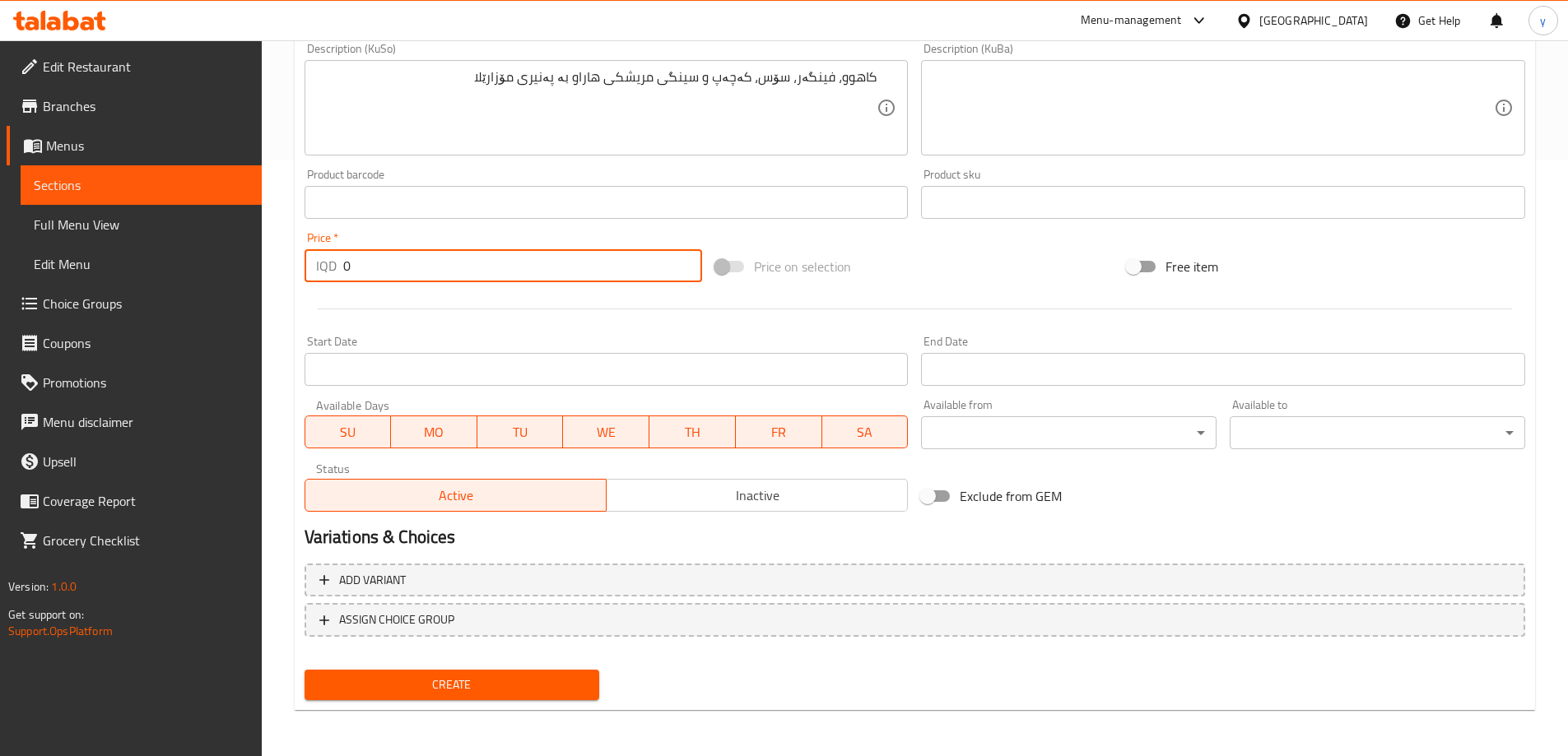
drag, startPoint x: 353, startPoint y: 258, endPoint x: 346, endPoint y: 264, distance: 9.2
click at [346, 264] on input "0" at bounding box center [522, 266] width 359 height 33
drag, startPoint x: 354, startPoint y: 268, endPoint x: 335, endPoint y: 278, distance: 21.5
click at [335, 278] on div "IQD 0 Price *" at bounding box center [503, 266] width 398 height 33
type input "6500"
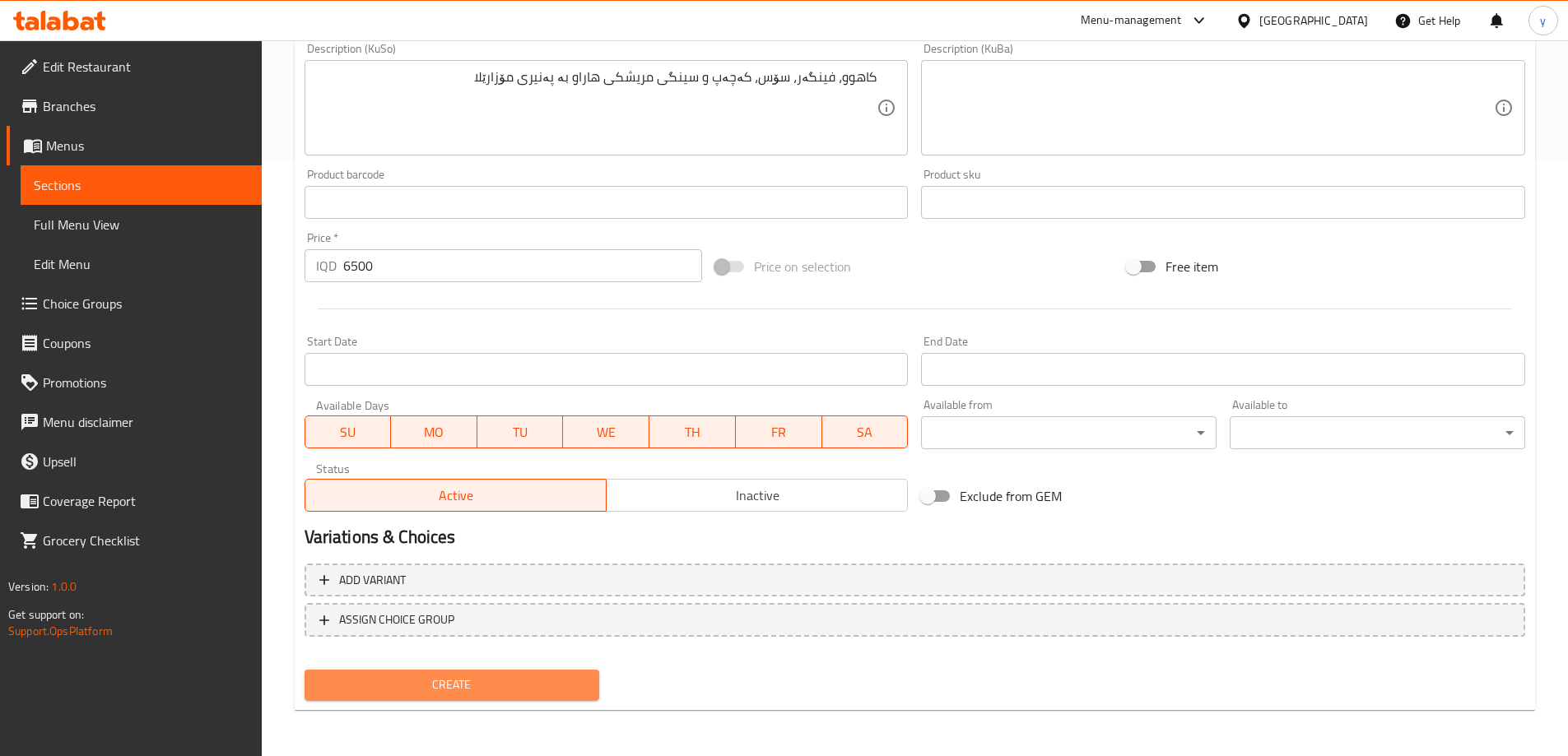
click at [491, 683] on span "Create" at bounding box center [452, 684] width 269 height 21
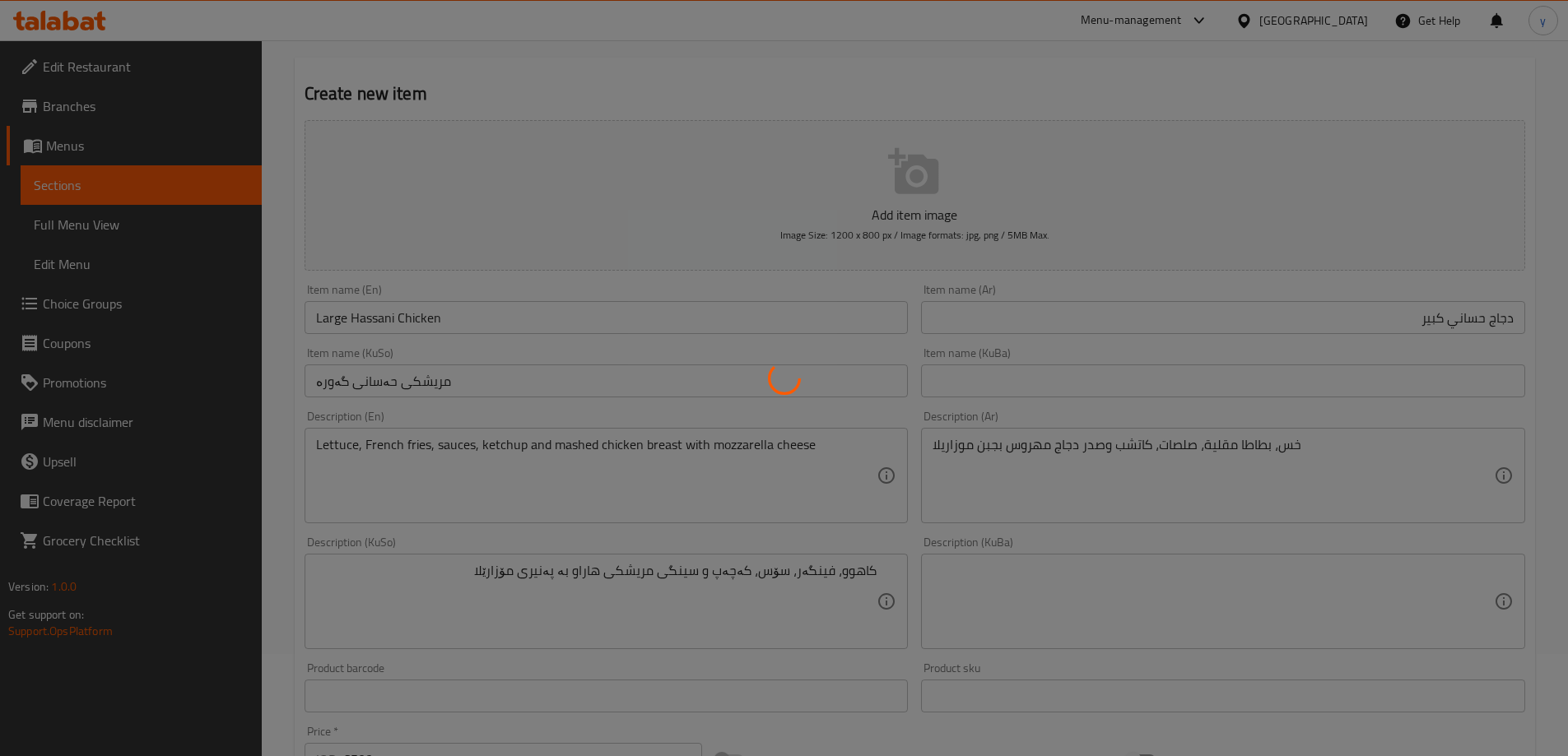
type input "0"
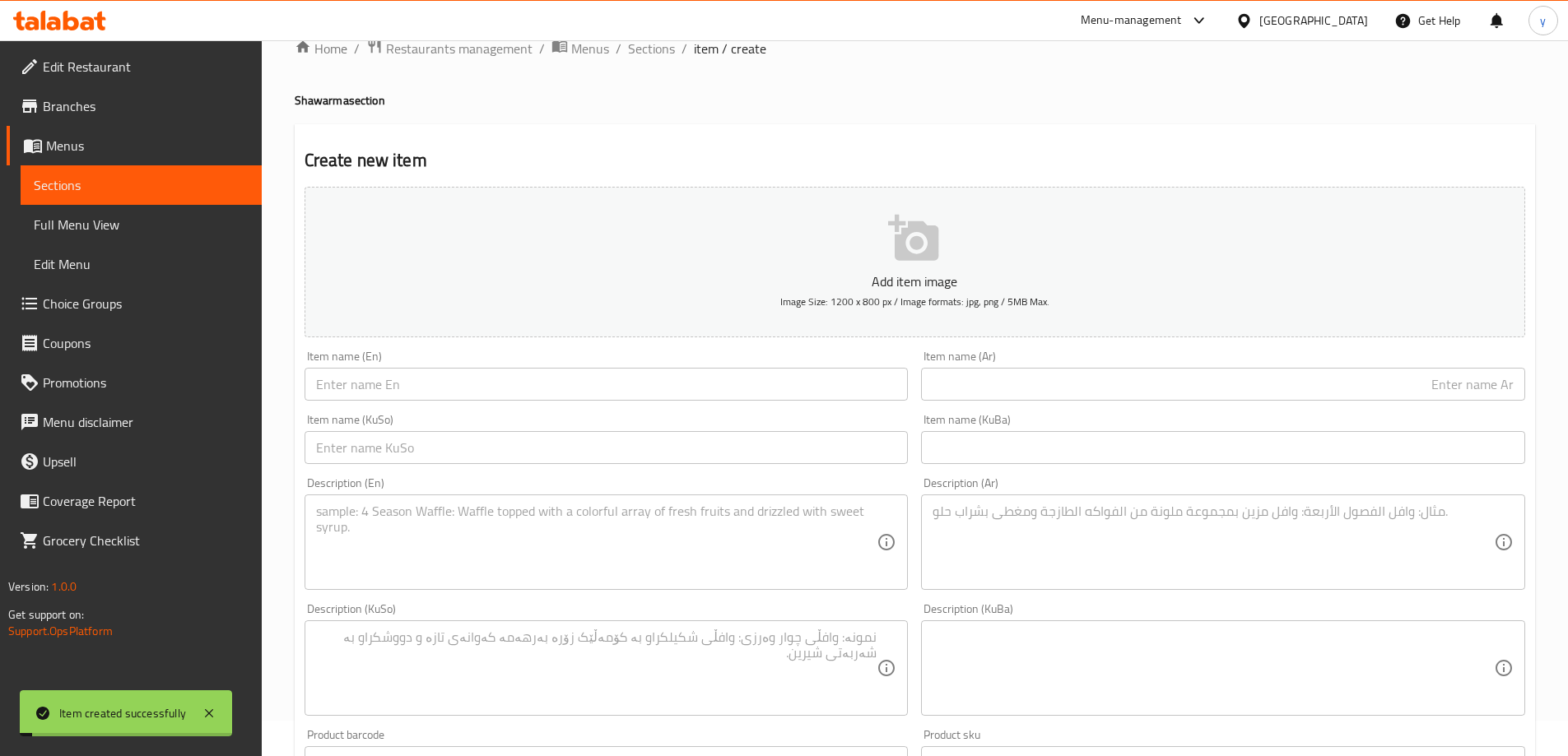
scroll to position [0, 0]
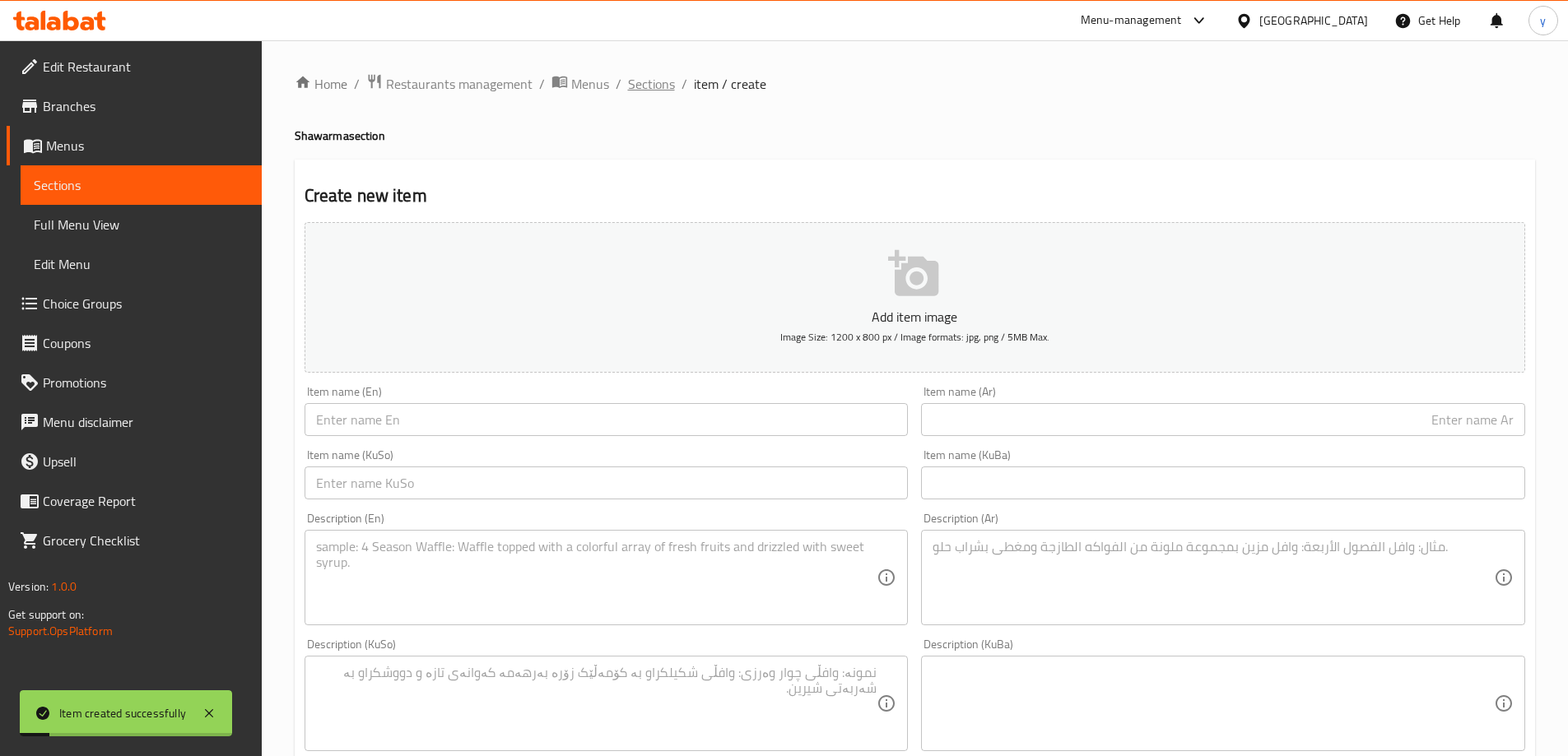
click at [647, 90] on span "Sections" at bounding box center [651, 84] width 47 height 20
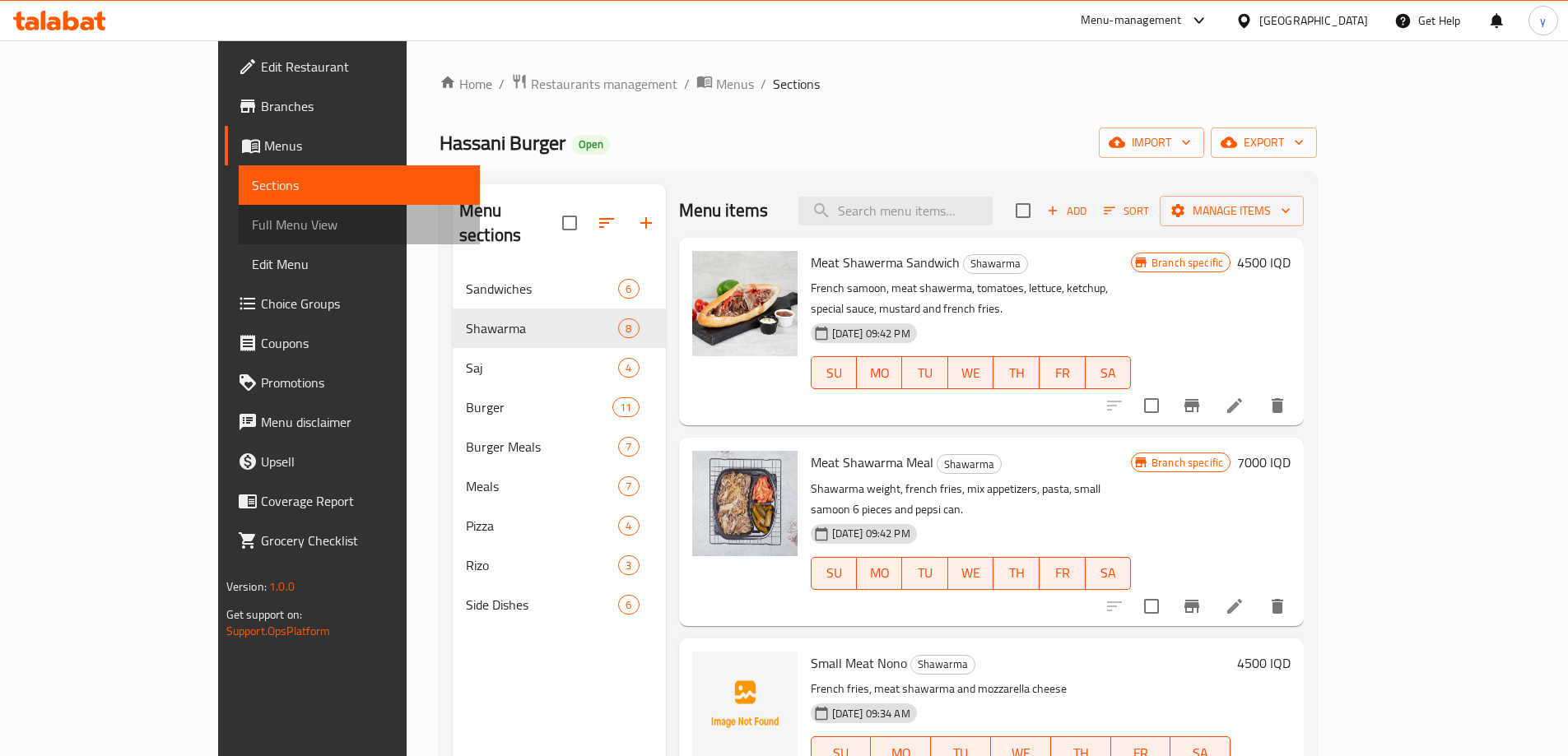
click at [252, 217] on span "Full Menu View" at bounding box center [359, 225] width 215 height 20
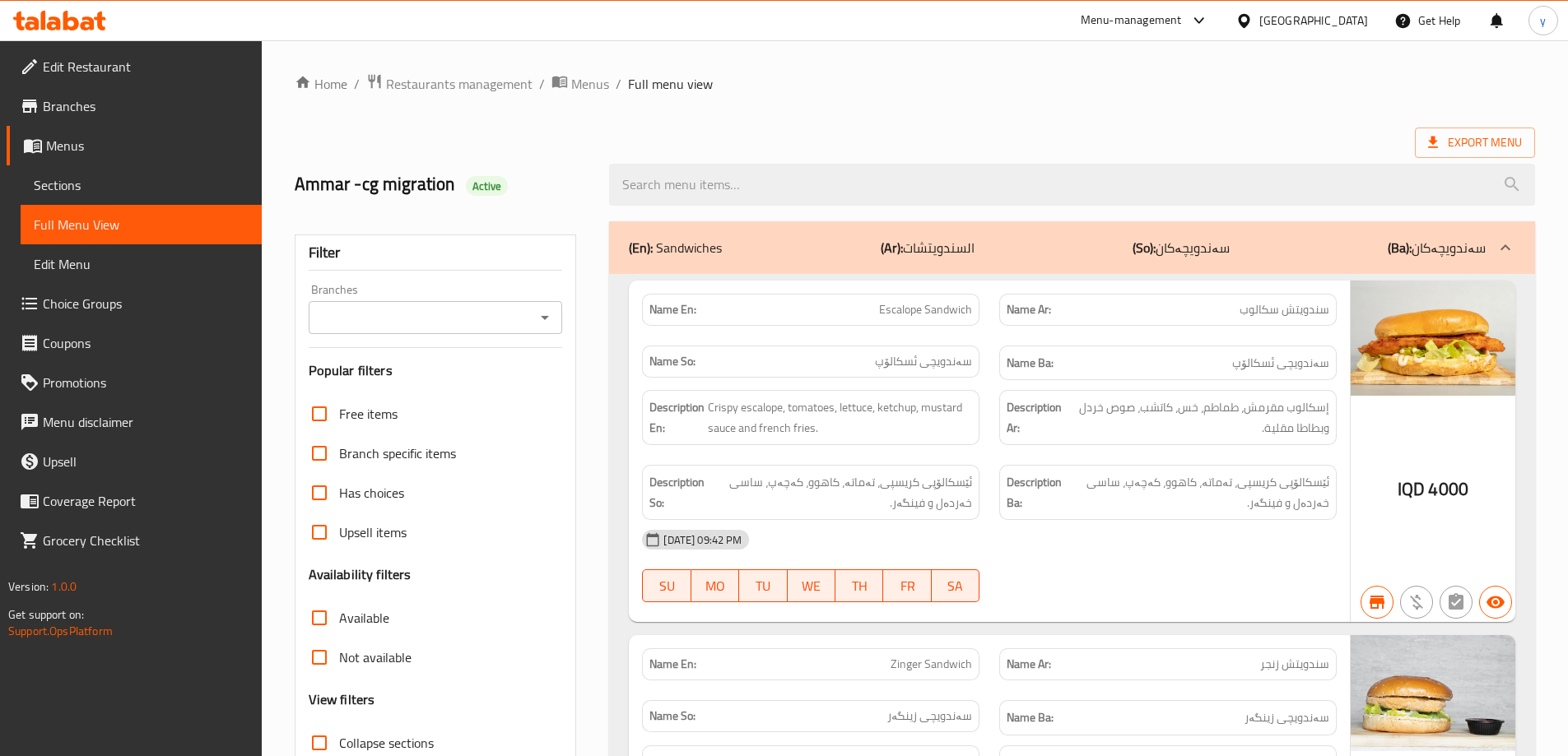
click at [542, 312] on icon "Open" at bounding box center [545, 317] width 20 height 20
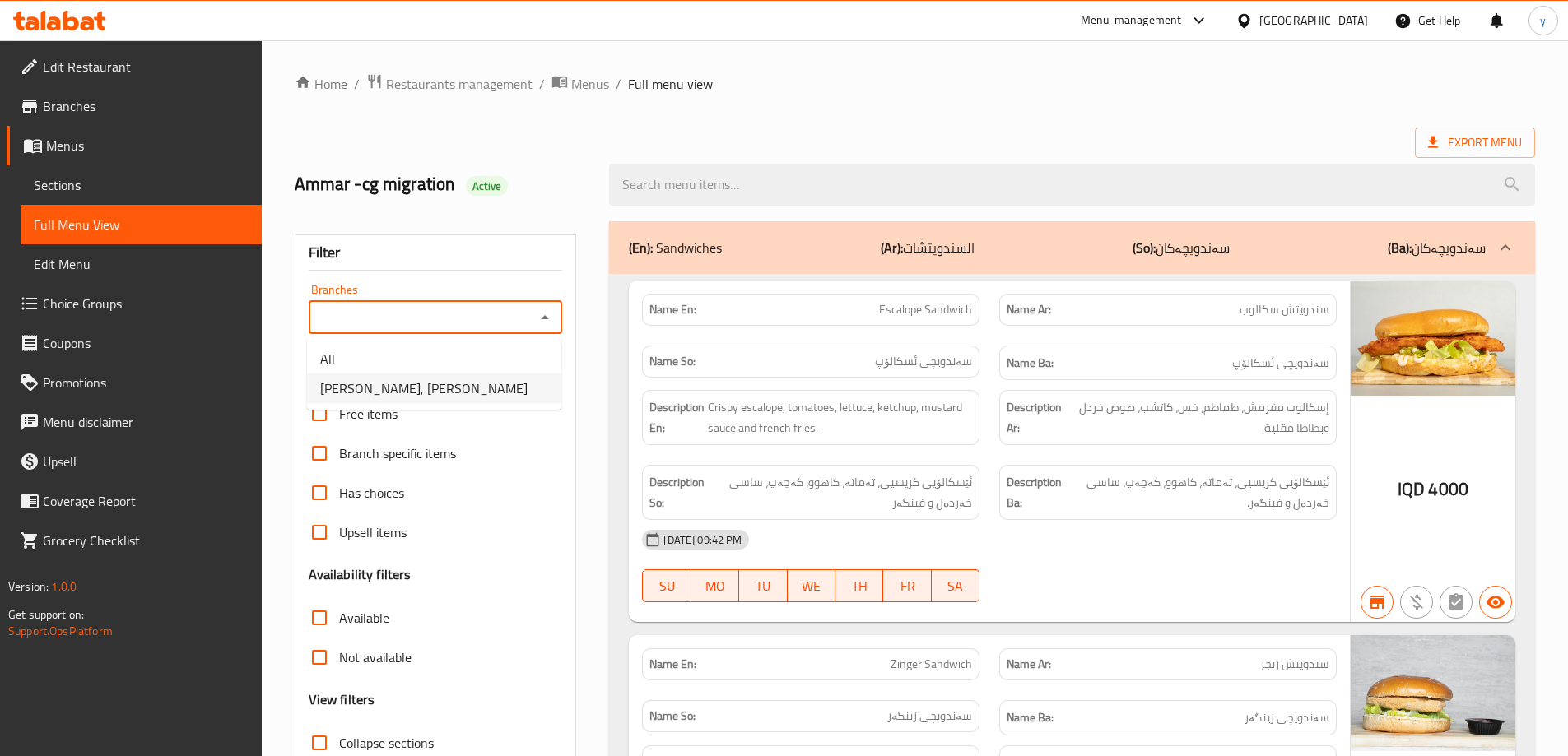
click at [510, 378] on li "[PERSON_NAME], [PERSON_NAME]" at bounding box center [435, 389] width 255 height 30
type input "[PERSON_NAME], [PERSON_NAME]"
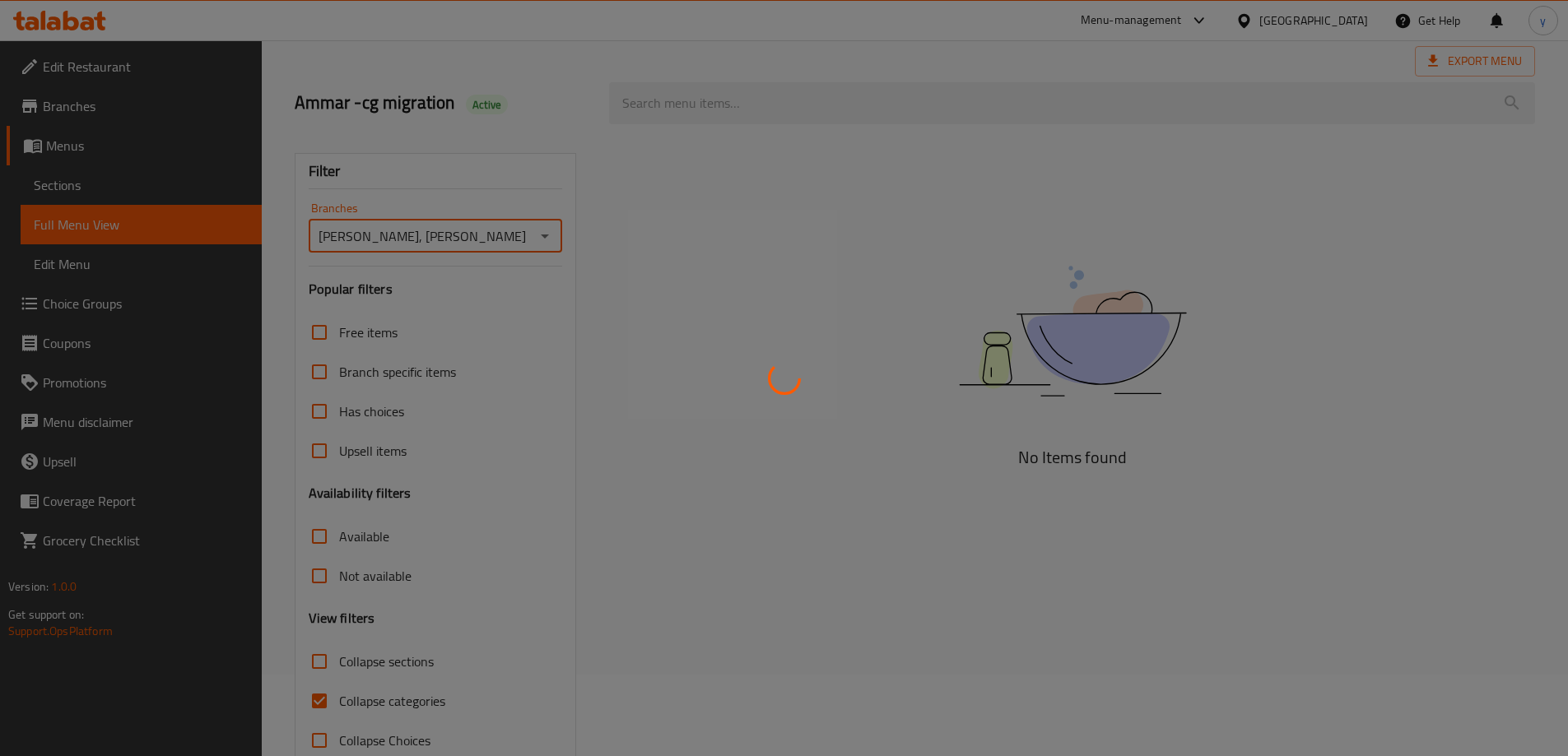
scroll to position [119, 0]
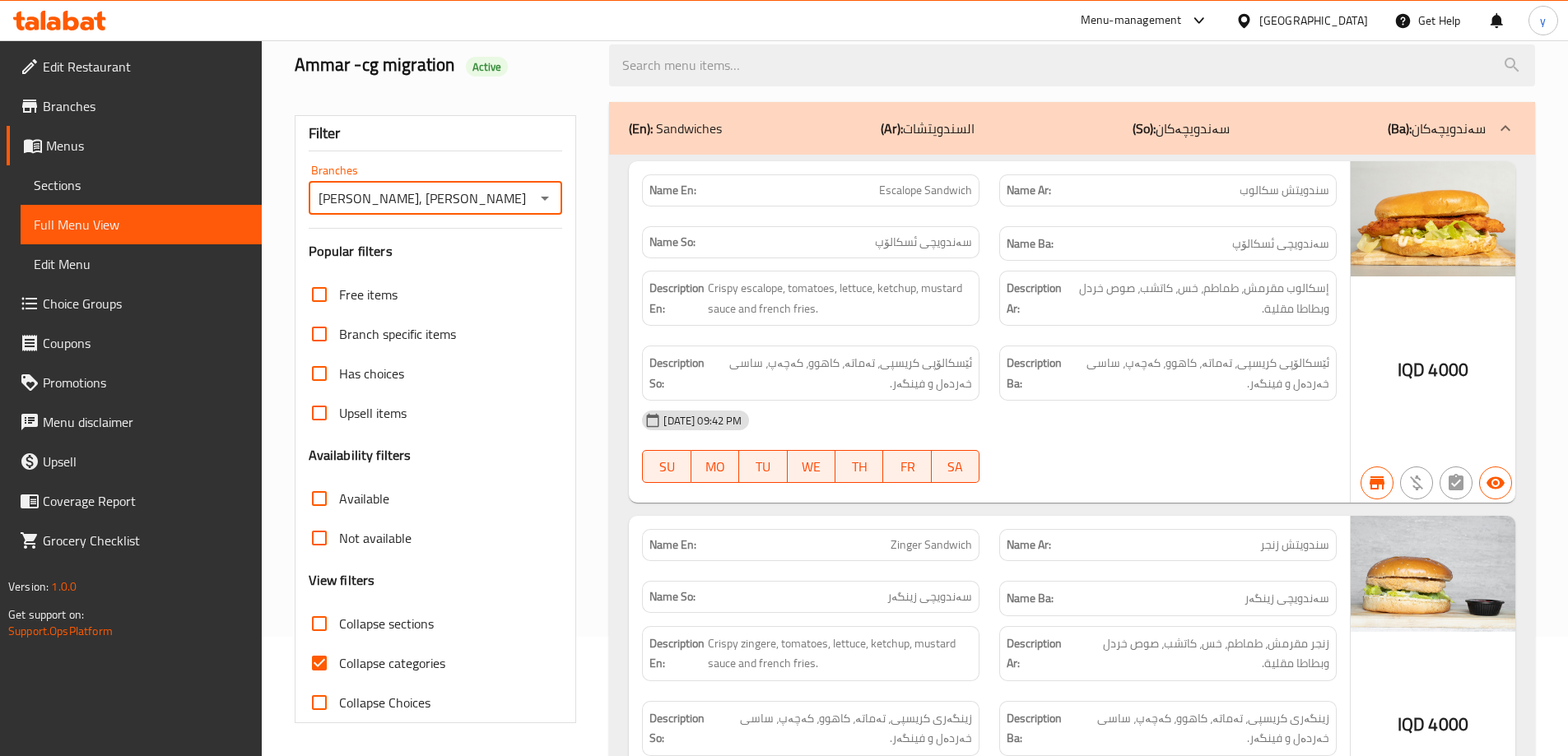
click at [320, 667] on input "Collapse categories" at bounding box center [319, 663] width 40 height 40
checkbox input "false"
click at [325, 624] on input "Collapse sections" at bounding box center [319, 624] width 40 height 40
checkbox input "true"
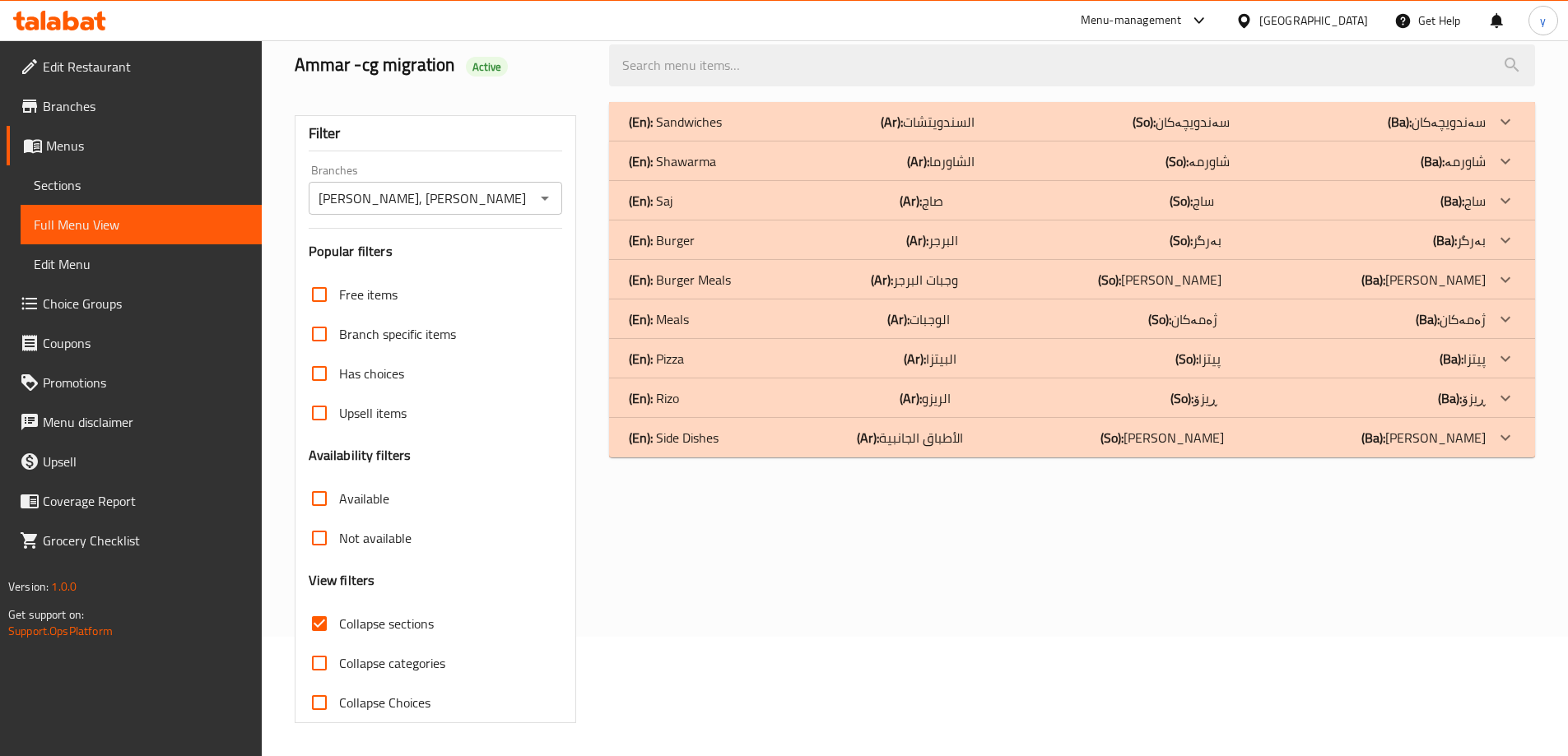
click at [784, 168] on div "(En): Shawarma (Ar): الشاورما (So): شاورمە (Ba): شاورمە" at bounding box center [1057, 161] width 857 height 20
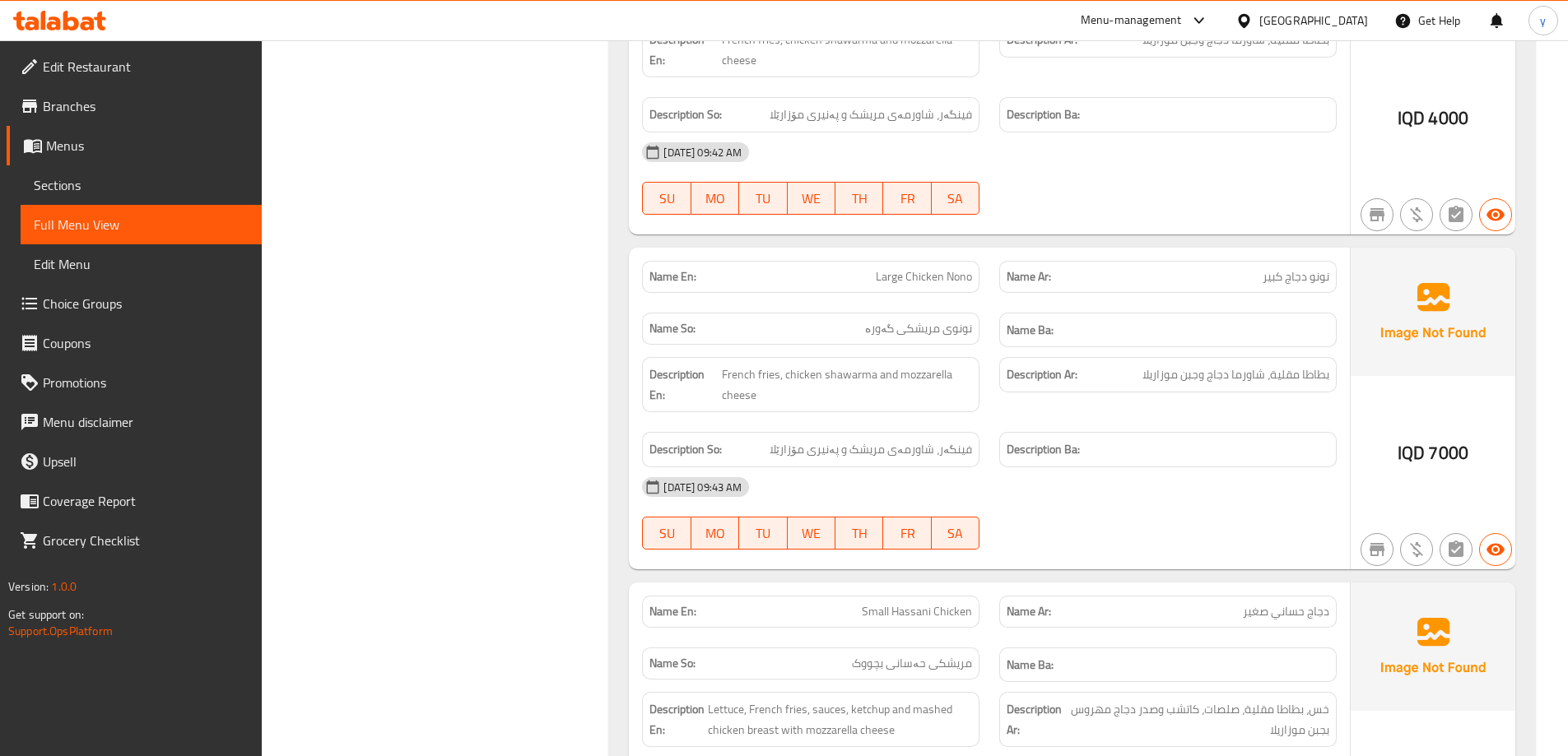
scroll to position [1765, 0]
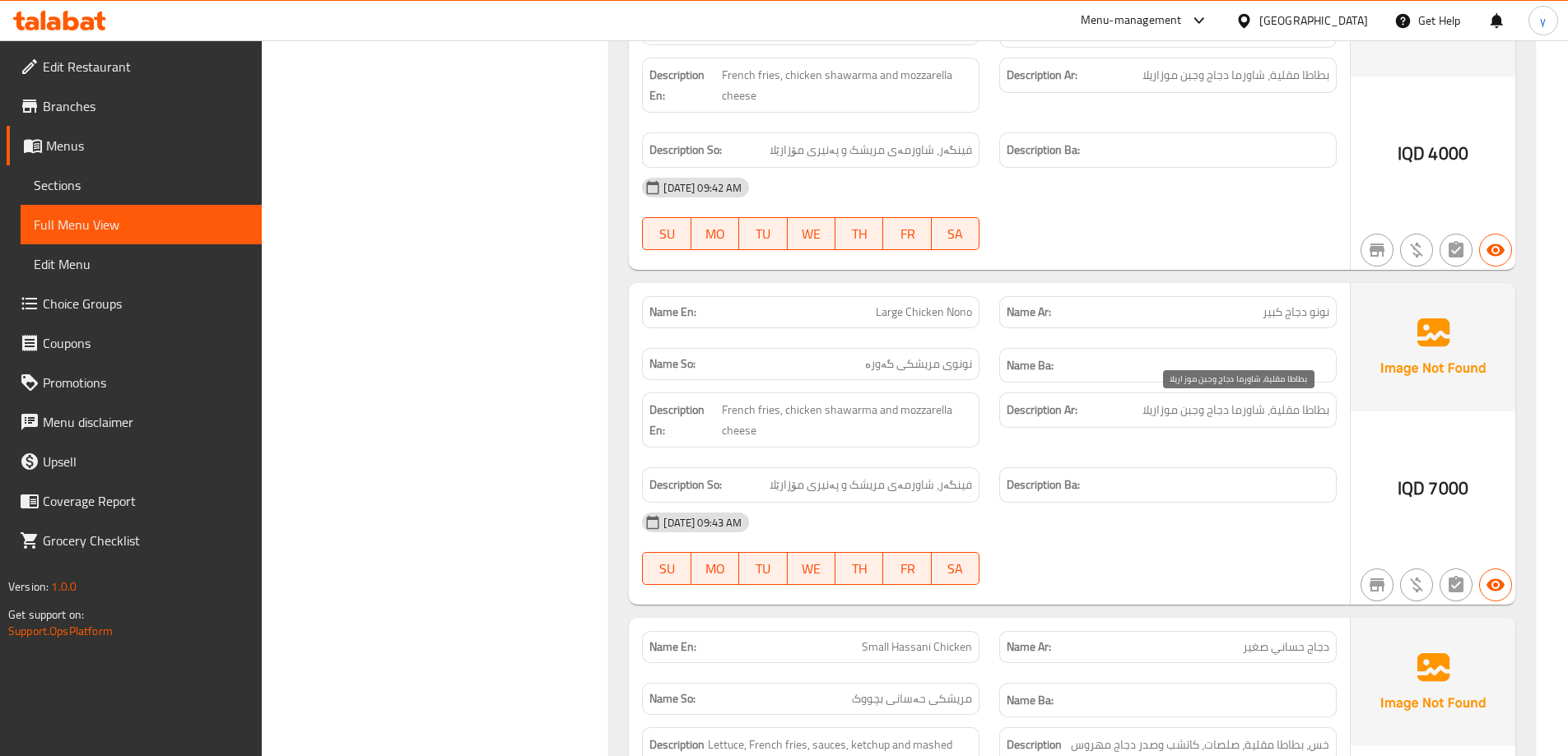
click at [1219, 413] on span "بطاطا مقلية، شاورما دجاج وجبن موزاريلا" at bounding box center [1236, 410] width 187 height 21
click at [811, 406] on span "French fries, chicken shawarma and mozzarella cheese" at bounding box center [846, 420] width 250 height 41
click at [871, 483] on span "فینگەر، شاورمەی مریشک و پەنیری مۆزارێلا" at bounding box center [870, 484] width 202 height 21
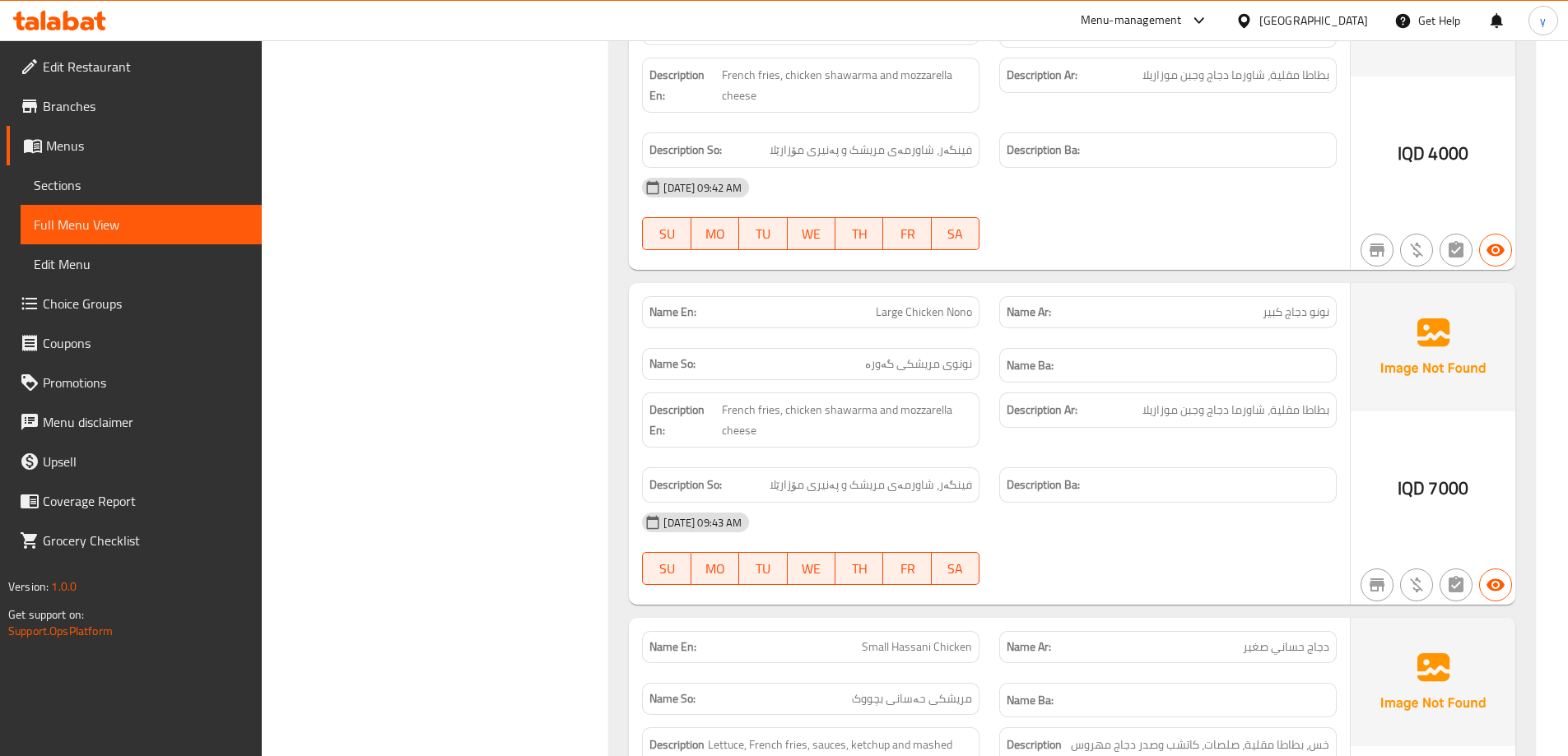
click at [926, 369] on span "نونوی مریشکی گەورە" at bounding box center [918, 363] width 107 height 17
click at [936, 316] on span "Large Chicken Nono" at bounding box center [923, 311] width 97 height 17
click at [1316, 314] on span "نونو دجاج كبير" at bounding box center [1295, 311] width 67 height 17
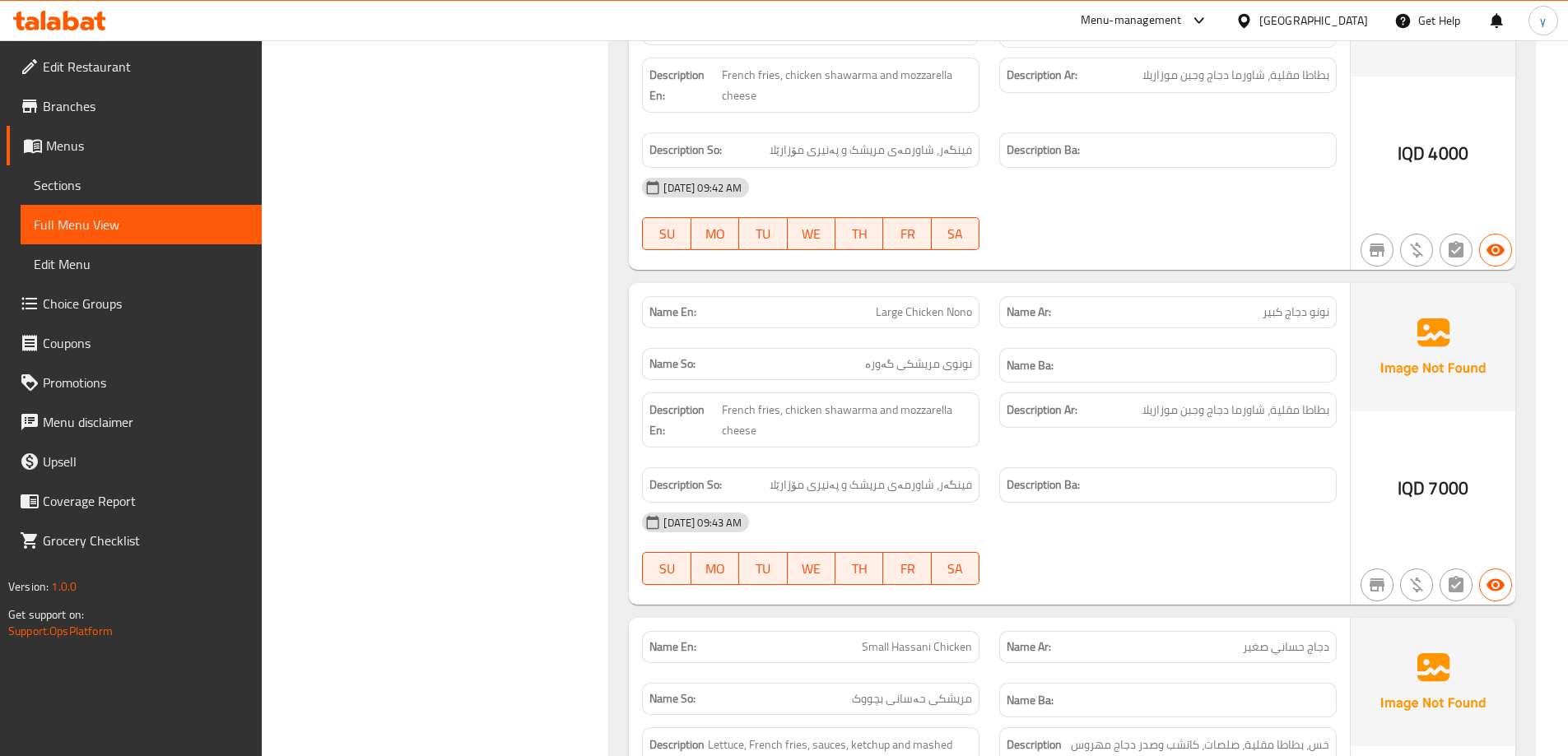
click at [1298, 319] on span "نونو دجاج كبير" at bounding box center [1295, 311] width 67 height 17
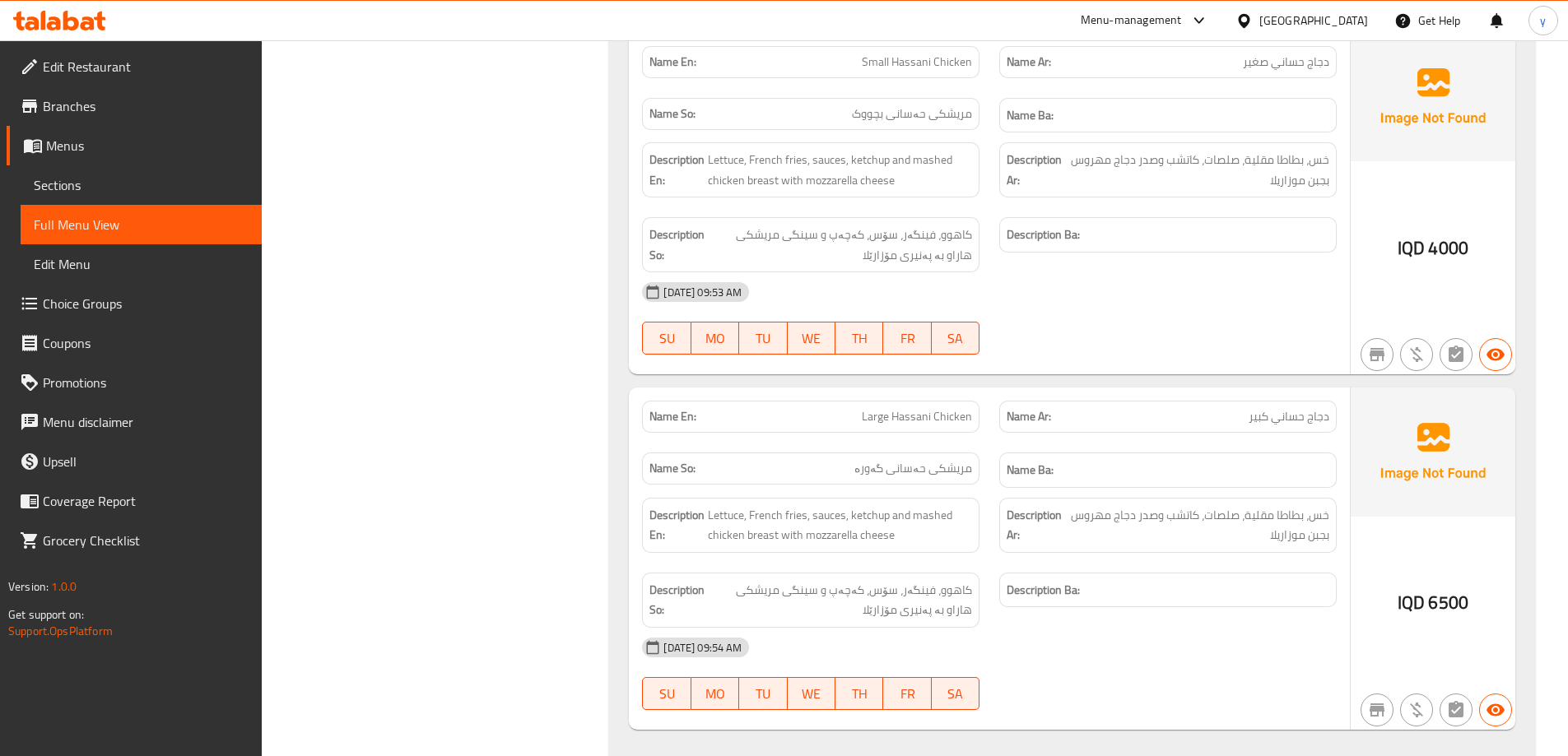
scroll to position [2021, 0]
click at [1450, 288] on div "IQD 4000" at bounding box center [1432, 204] width 164 height 342
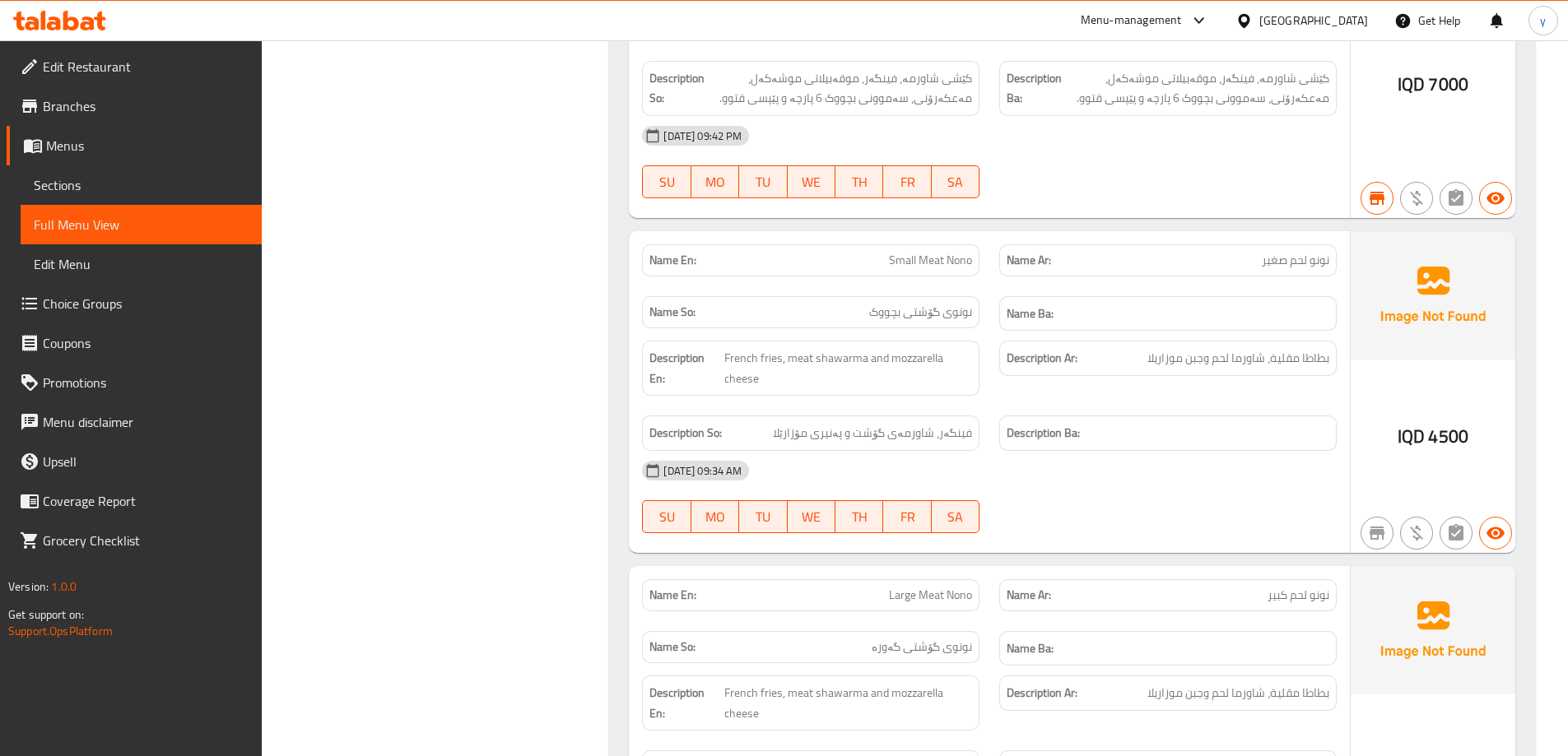
scroll to position [540, 0]
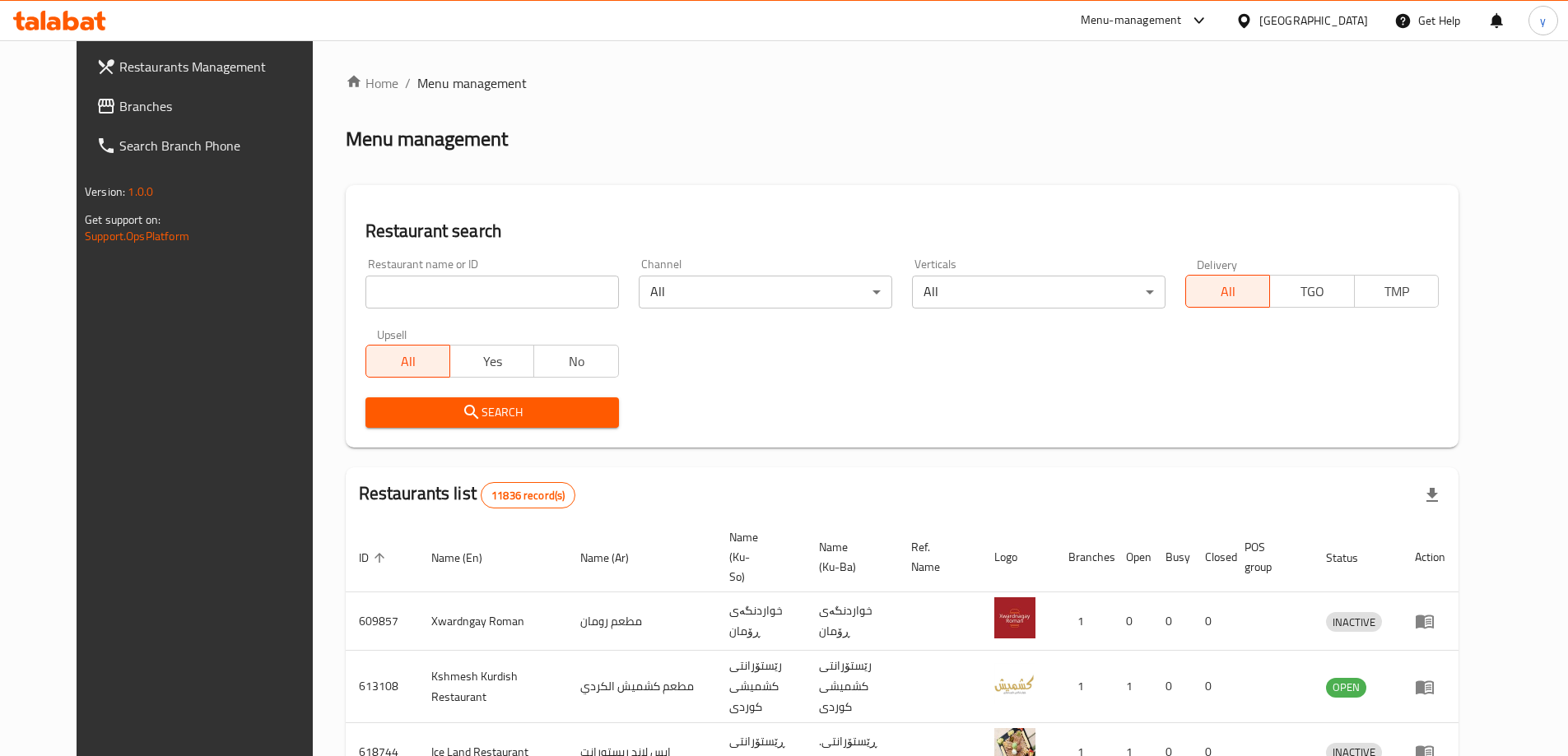
click at [111, 21] on div at bounding box center [60, 20] width 119 height 33
click at [89, 28] on icon at bounding box center [88, 24] width 14 height 14
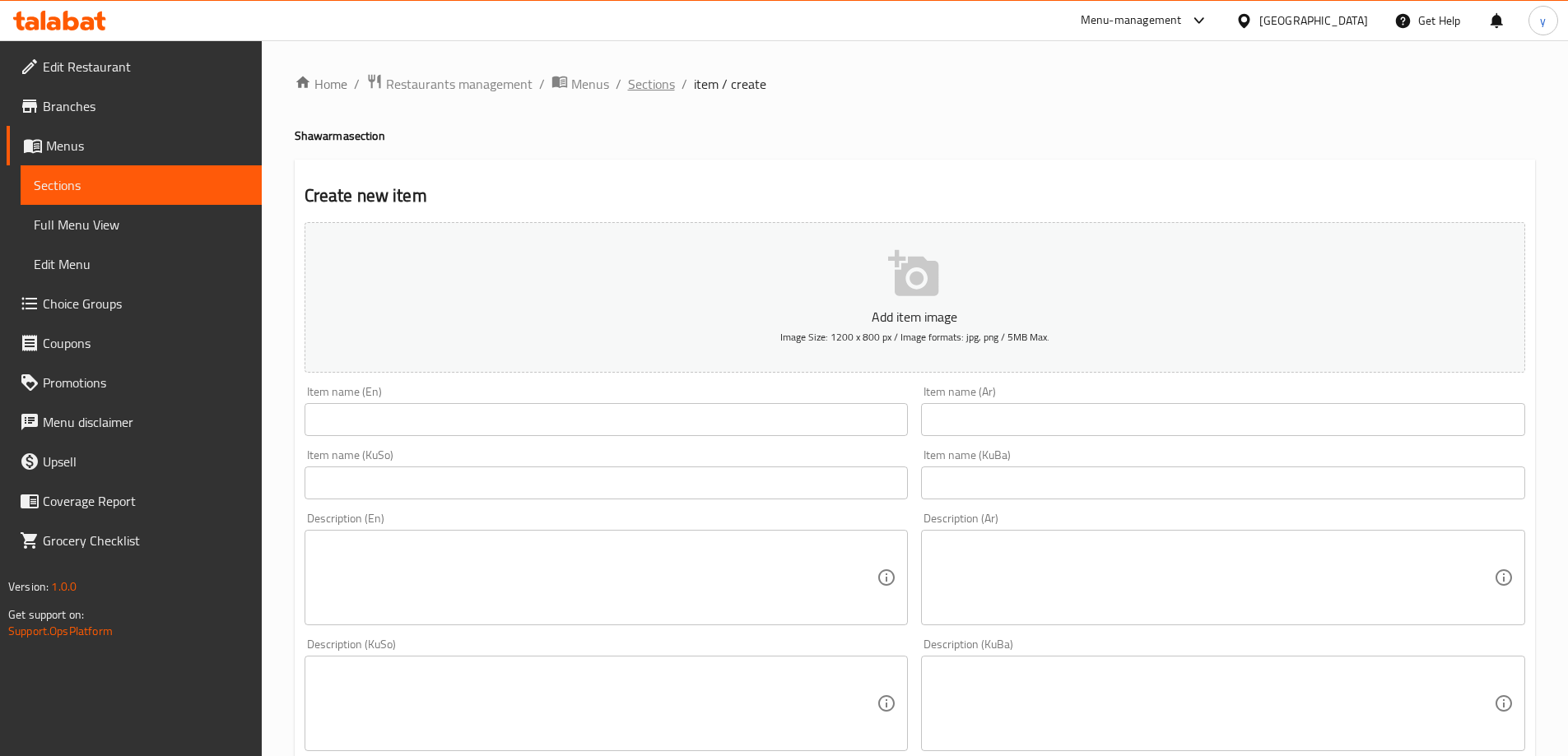
click at [628, 84] on span "Sections" at bounding box center [651, 84] width 47 height 20
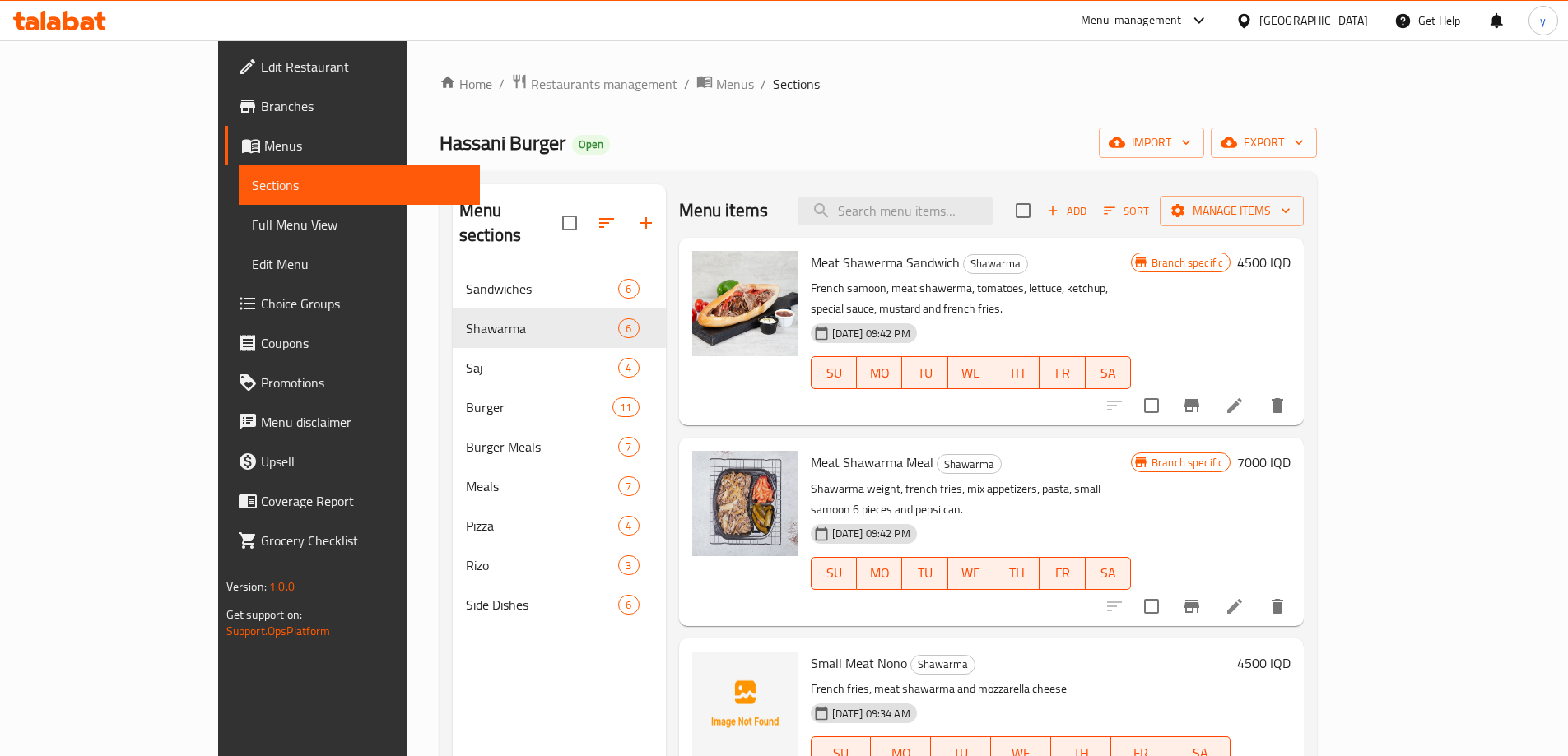
click at [440, 142] on span "Hassani Burger" at bounding box center [502, 142] width 126 height 37
copy span "Hassani"
click at [1035, 517] on div "30-08-2024 09:42 PM SU MO TU WE TH FR SA" at bounding box center [970, 561] width 333 height 89
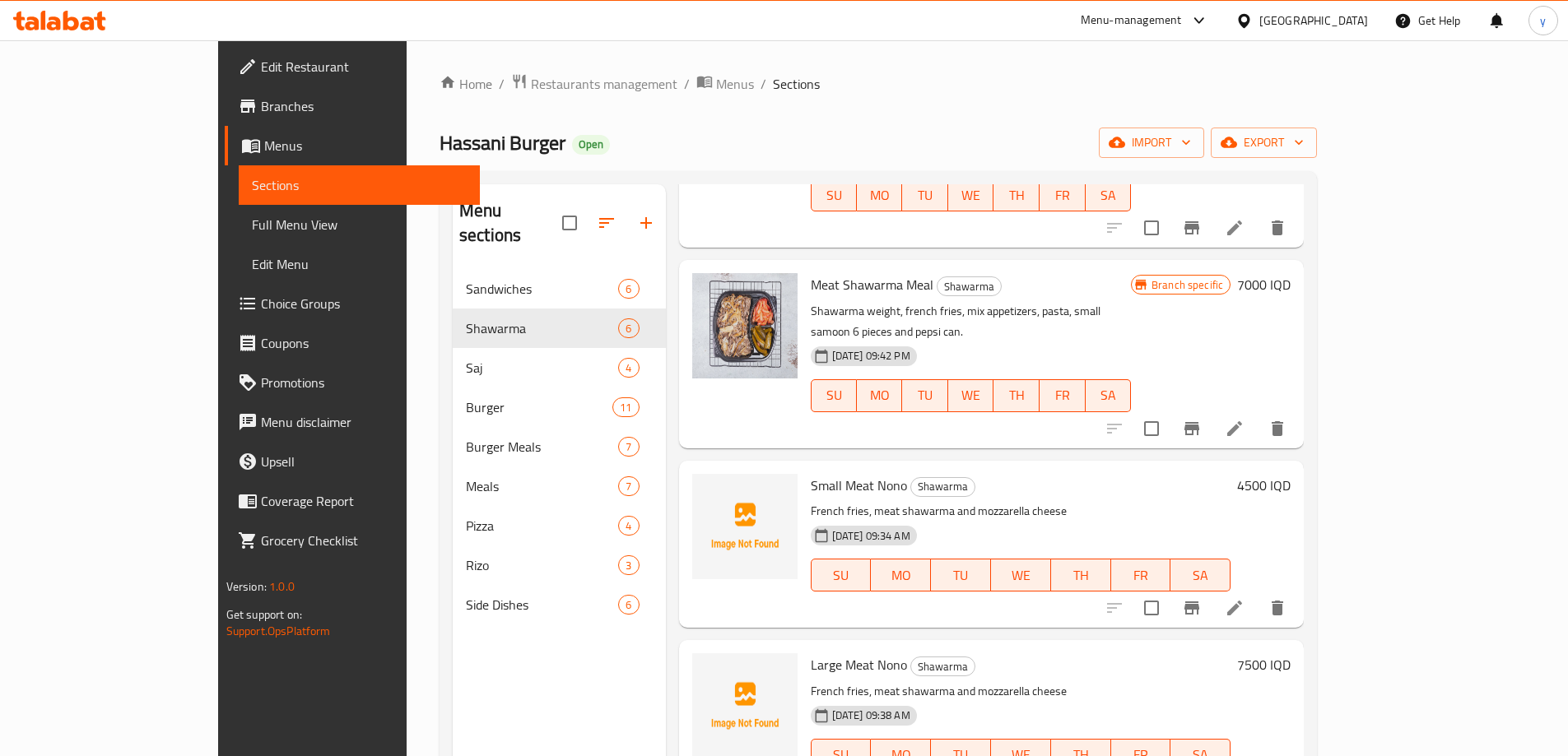
scroll to position [364, 0]
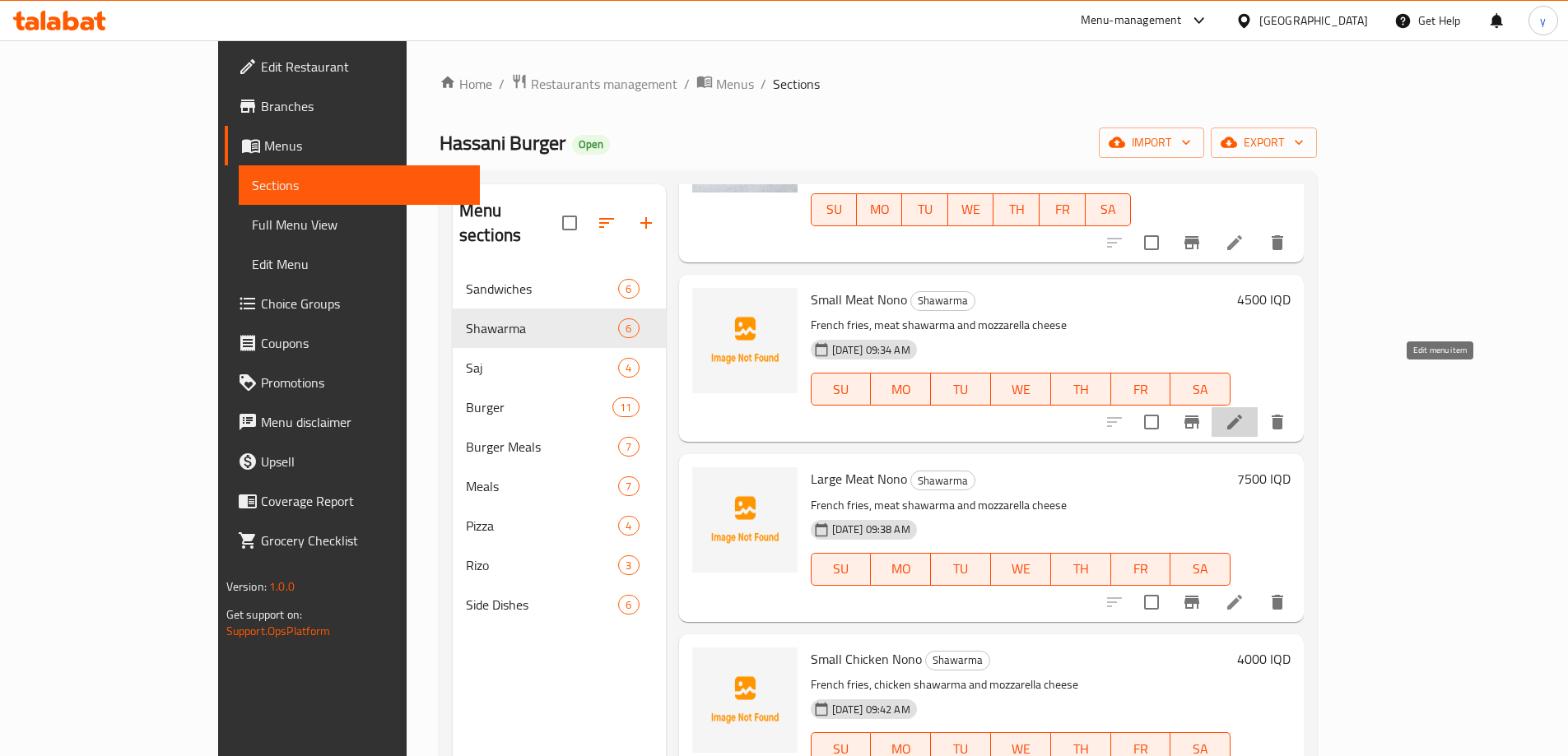
click at [1245, 412] on icon at bounding box center [1235, 422] width 20 height 20
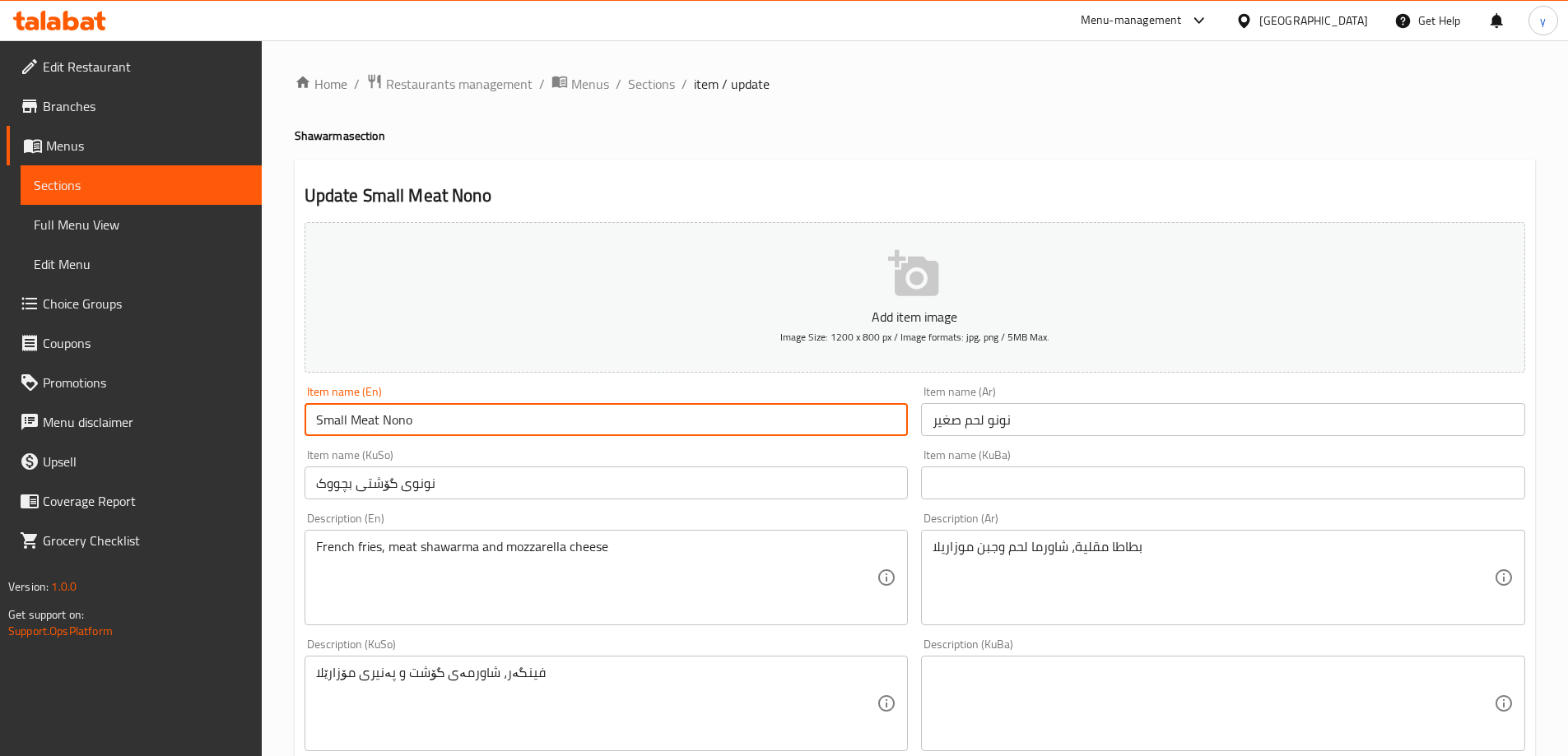
click at [335, 423] on input "Small Meat Nono" at bounding box center [606, 419] width 604 height 33
type input "Meat Nono"
click at [333, 488] on input "نونوی گۆشتی بچووک" at bounding box center [606, 482] width 604 height 33
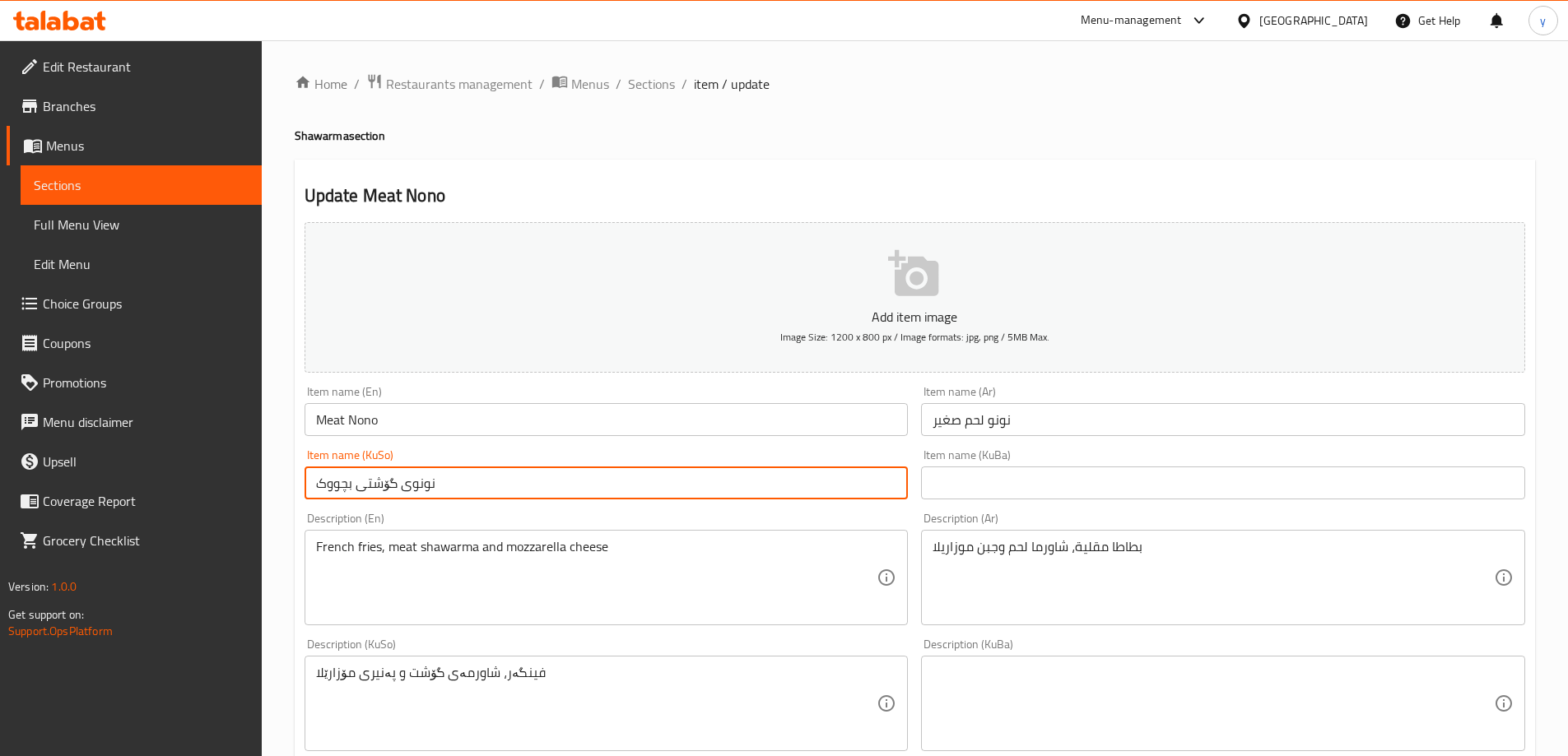
click at [333, 488] on input "نونوی گۆشتی بچووک" at bounding box center [606, 482] width 604 height 33
type input "نونوی گۆشتی"
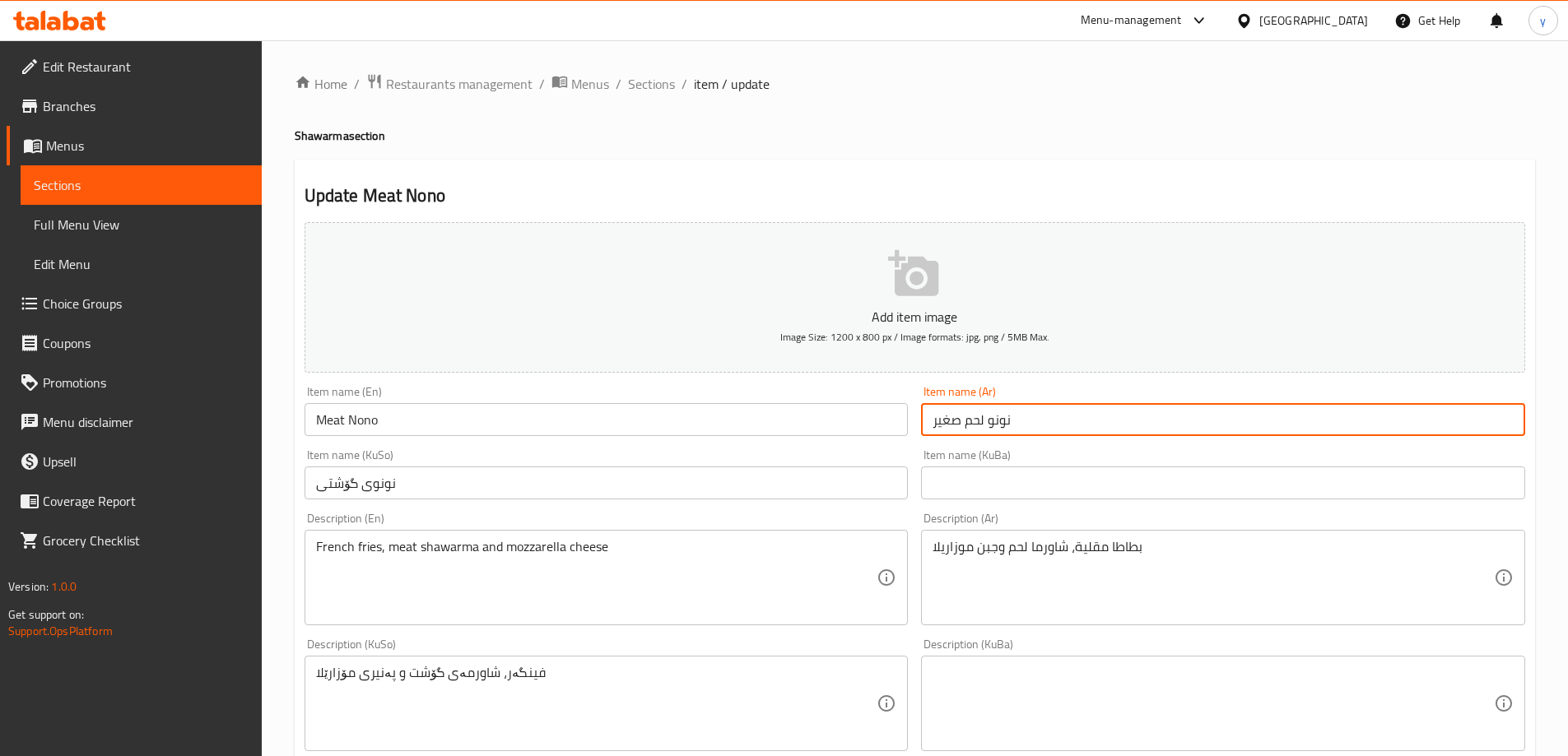
click at [942, 425] on input "نونو لحم صغير" at bounding box center [1223, 419] width 604 height 33
click at [939, 429] on input "نونو لحم صغير" at bounding box center [1223, 419] width 604 height 33
click at [944, 427] on input "نونو لحم صغير" at bounding box center [1223, 419] width 604 height 33
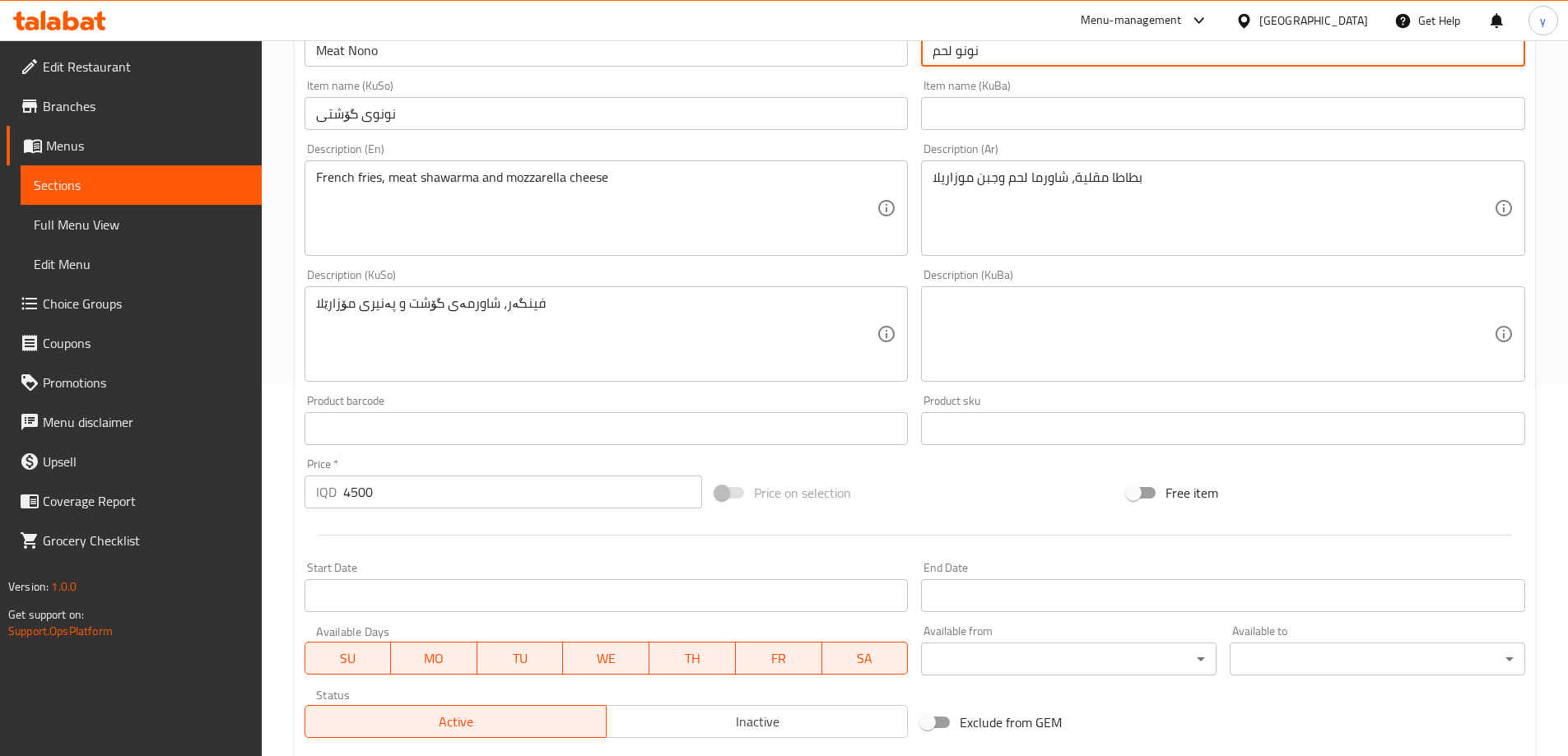
scroll to position [596, 0]
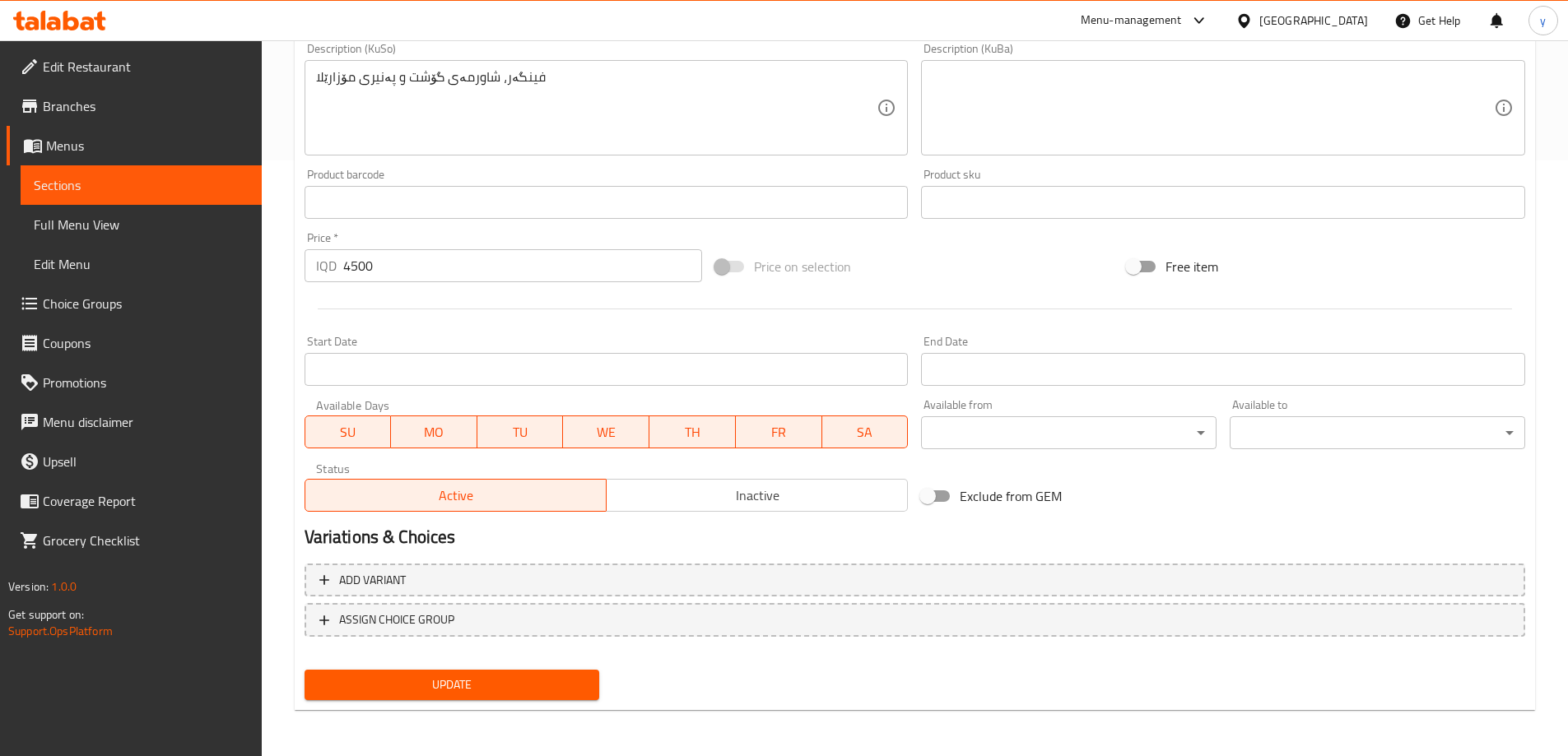
type input "نونو لحم"
click at [388, 271] on input "4500" at bounding box center [522, 266] width 359 height 33
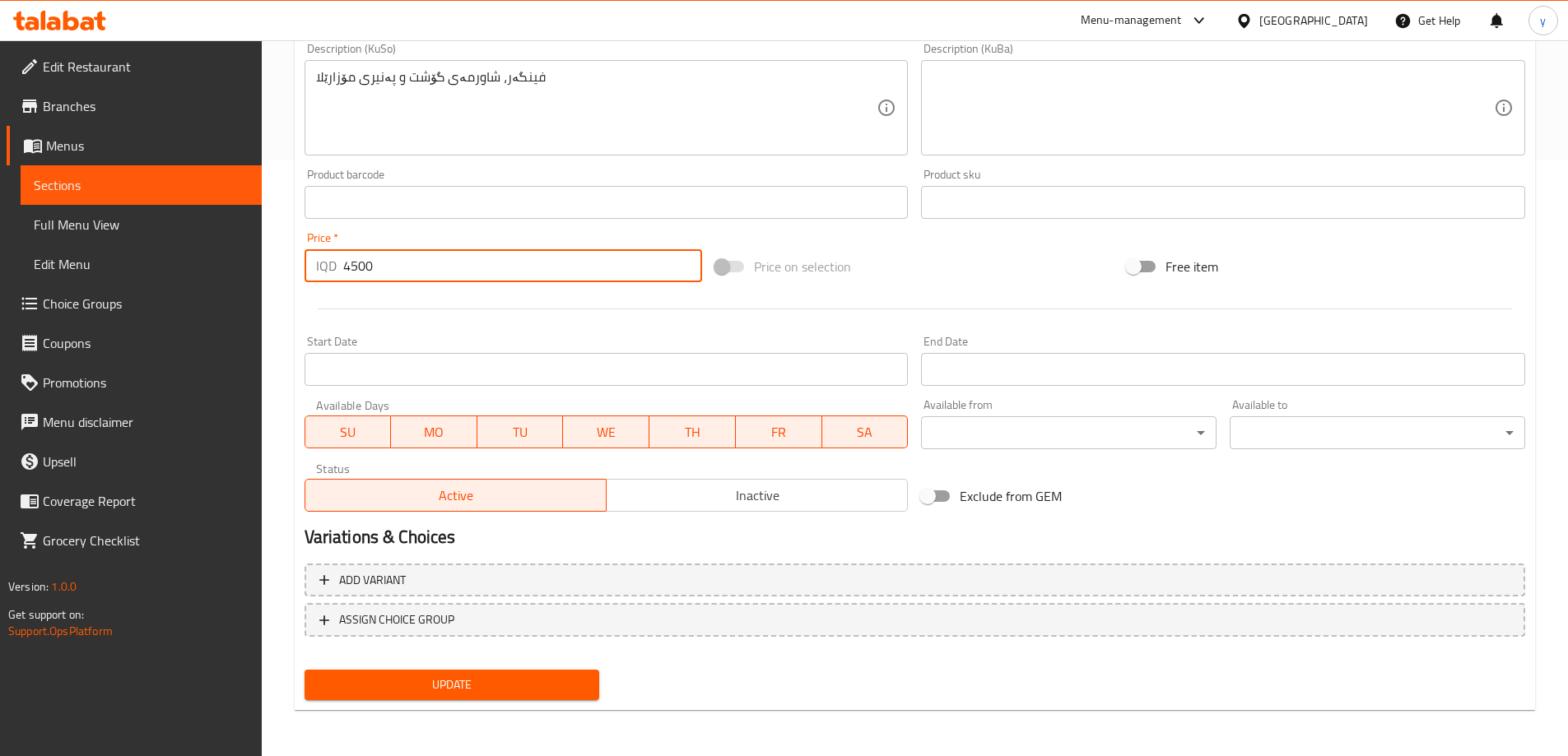
click at [388, 271] on input "4500" at bounding box center [522, 266] width 359 height 33
type input "0"
click at [479, 676] on span "Update" at bounding box center [452, 684] width 269 height 21
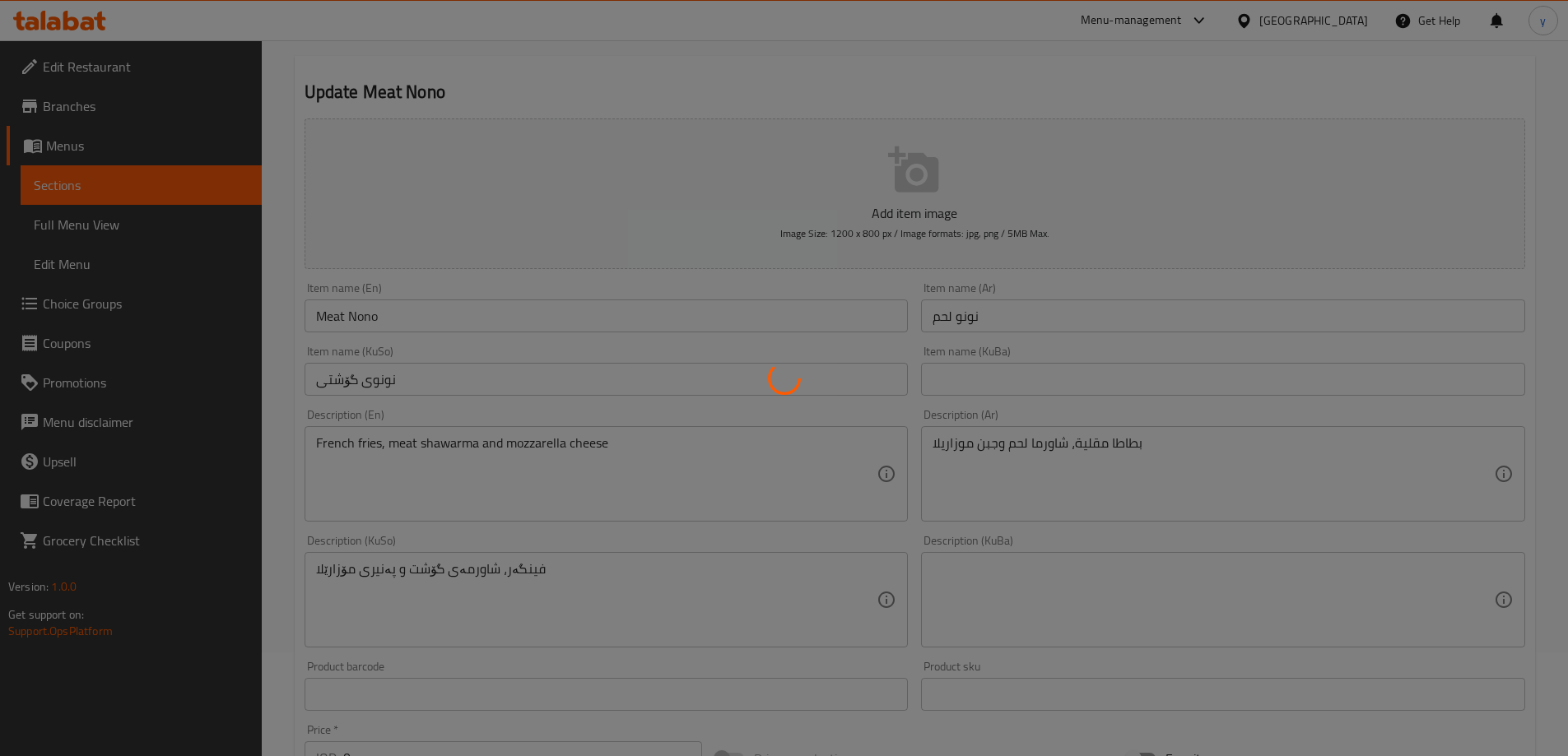
scroll to position [0, 0]
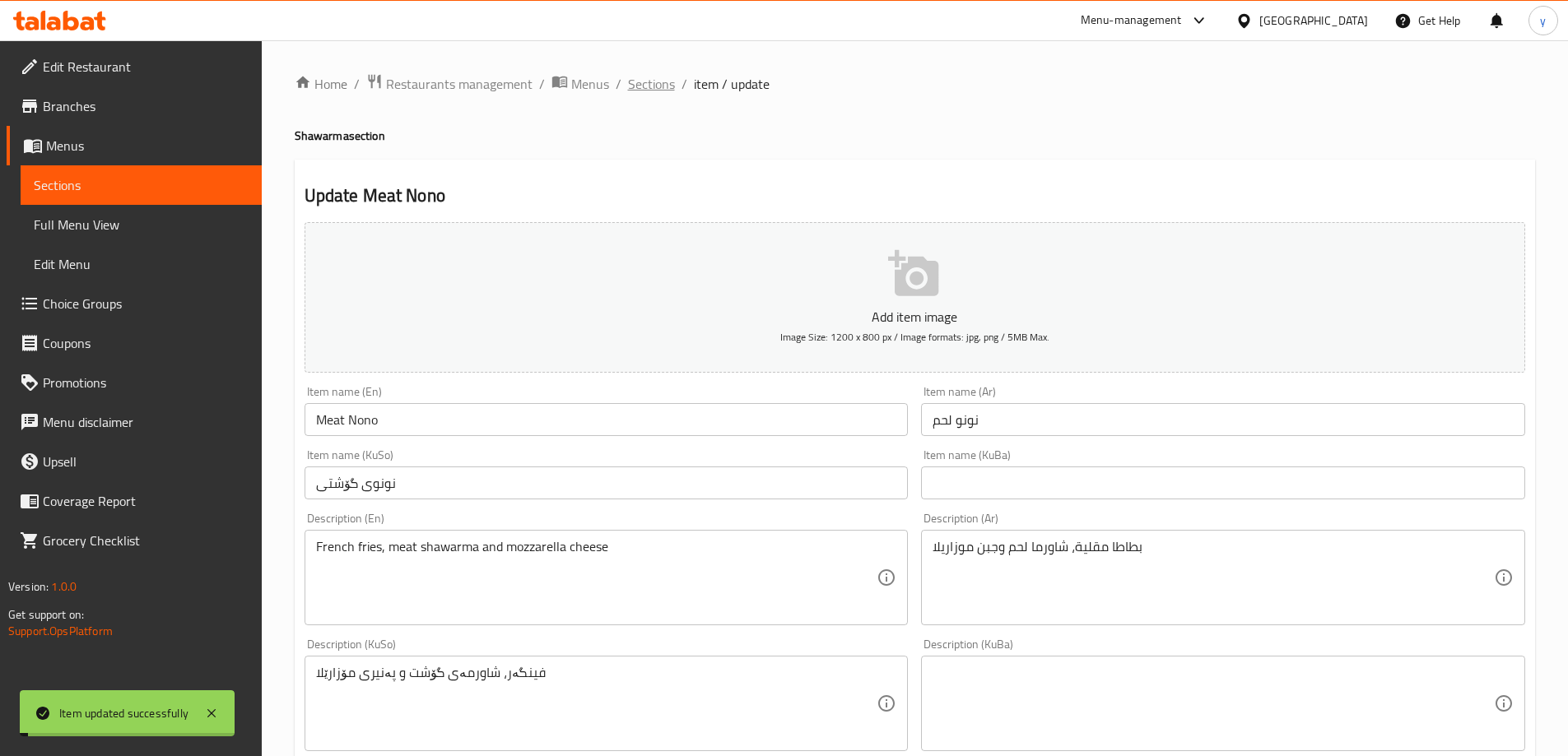
click at [665, 77] on span "Sections" at bounding box center [651, 84] width 47 height 20
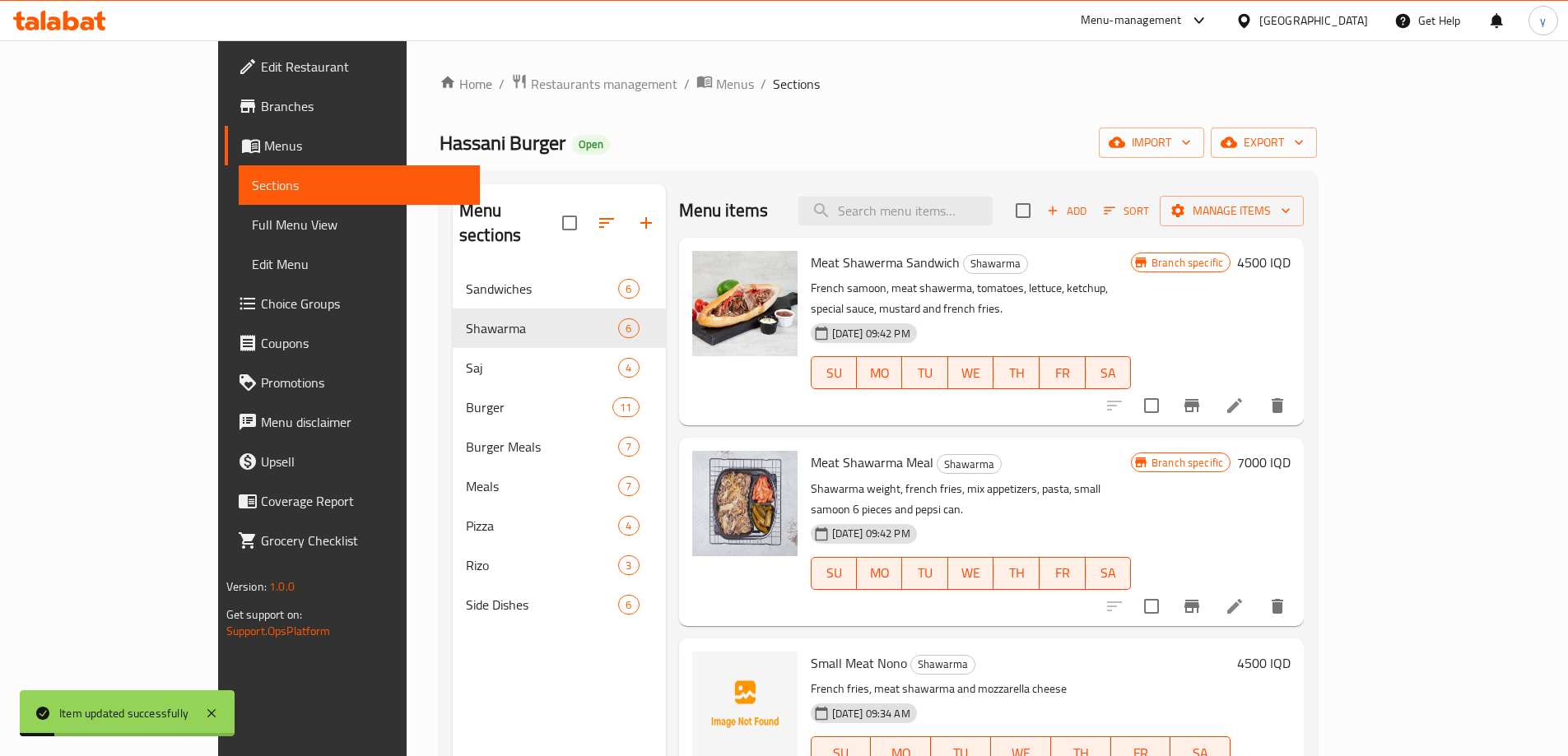
scroll to position [164, 0]
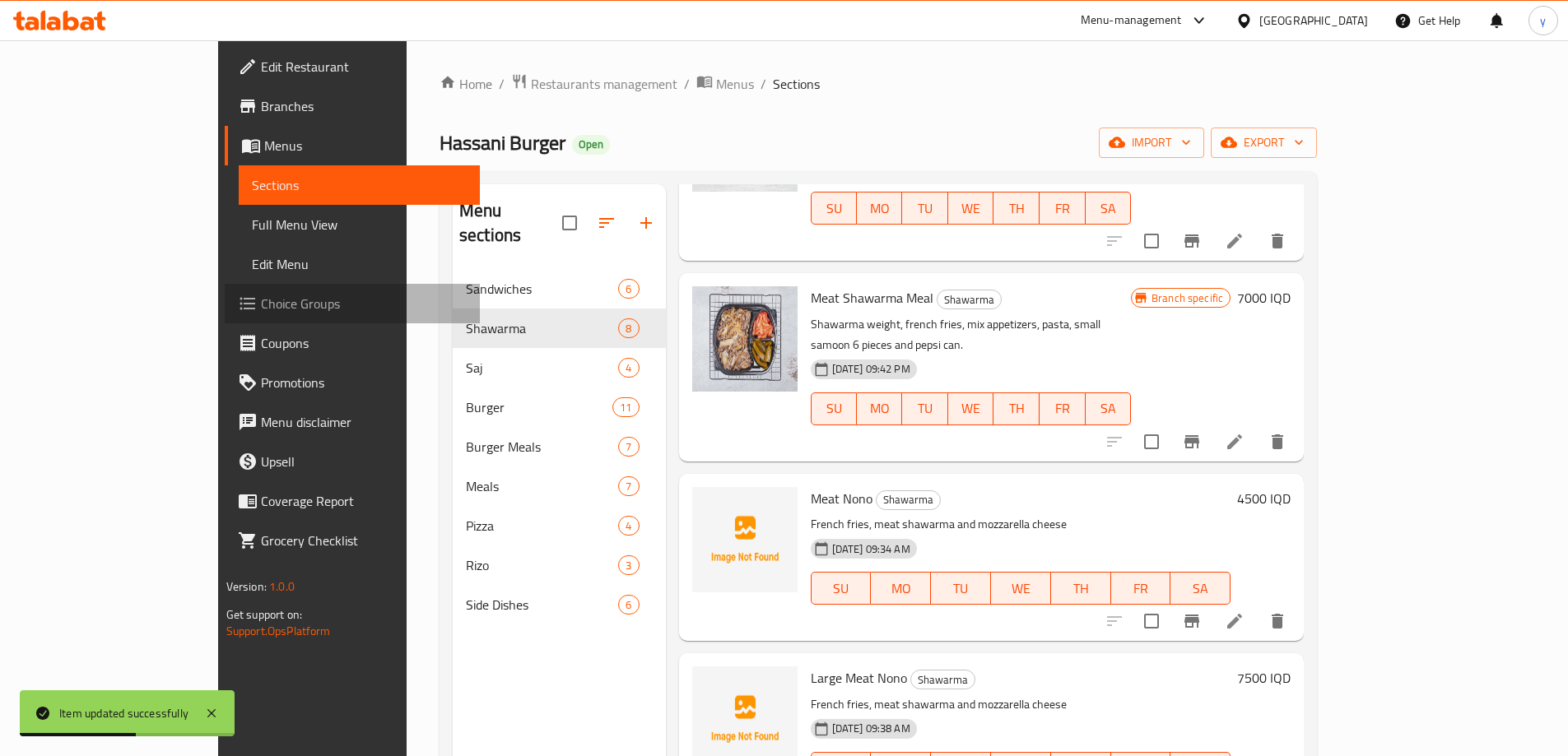
click at [261, 293] on span "Choice Groups" at bounding box center [363, 303] width 206 height 20
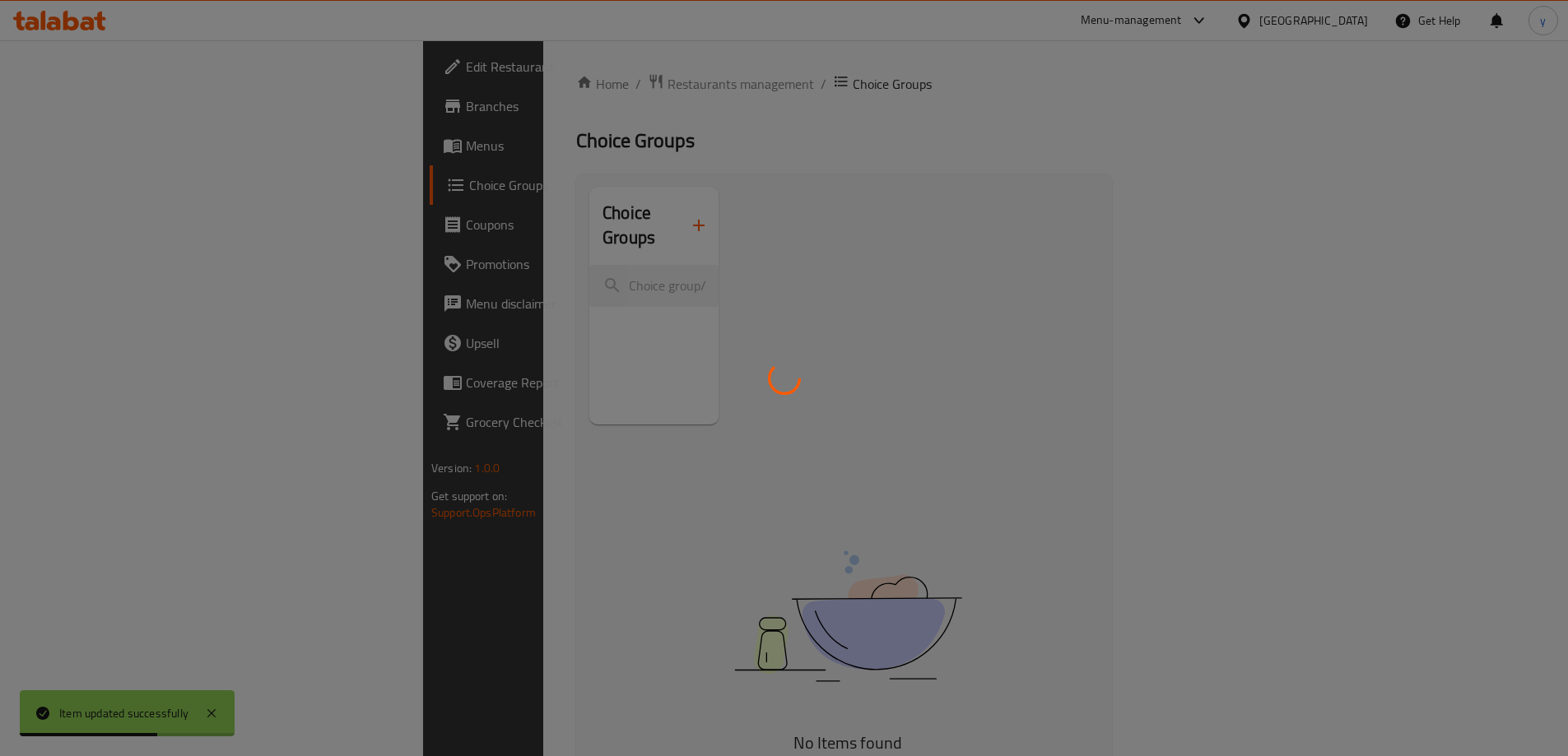
click at [583, 209] on div at bounding box center [784, 378] width 1568 height 756
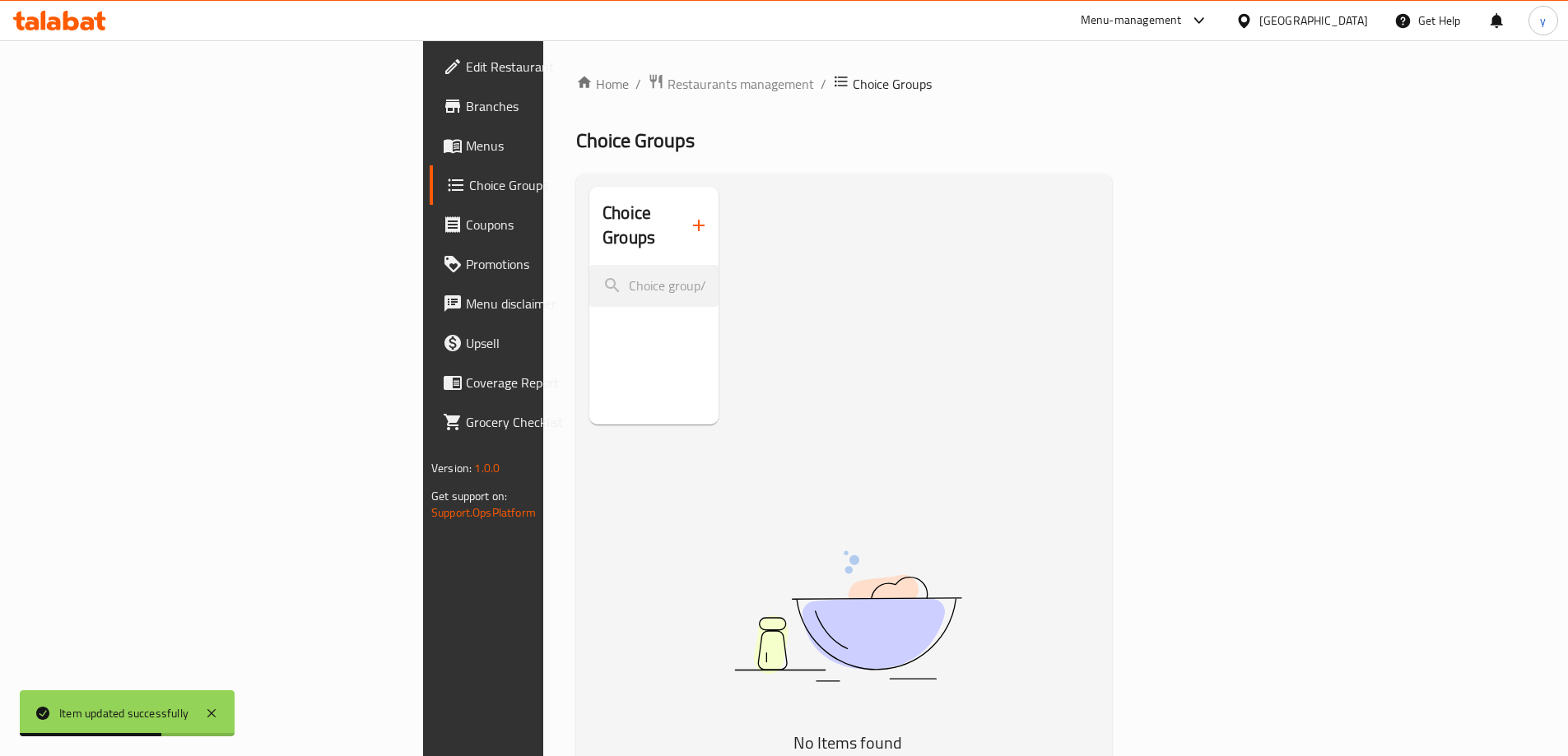
click at [688, 216] on icon "button" at bounding box center [698, 226] width 20 height 20
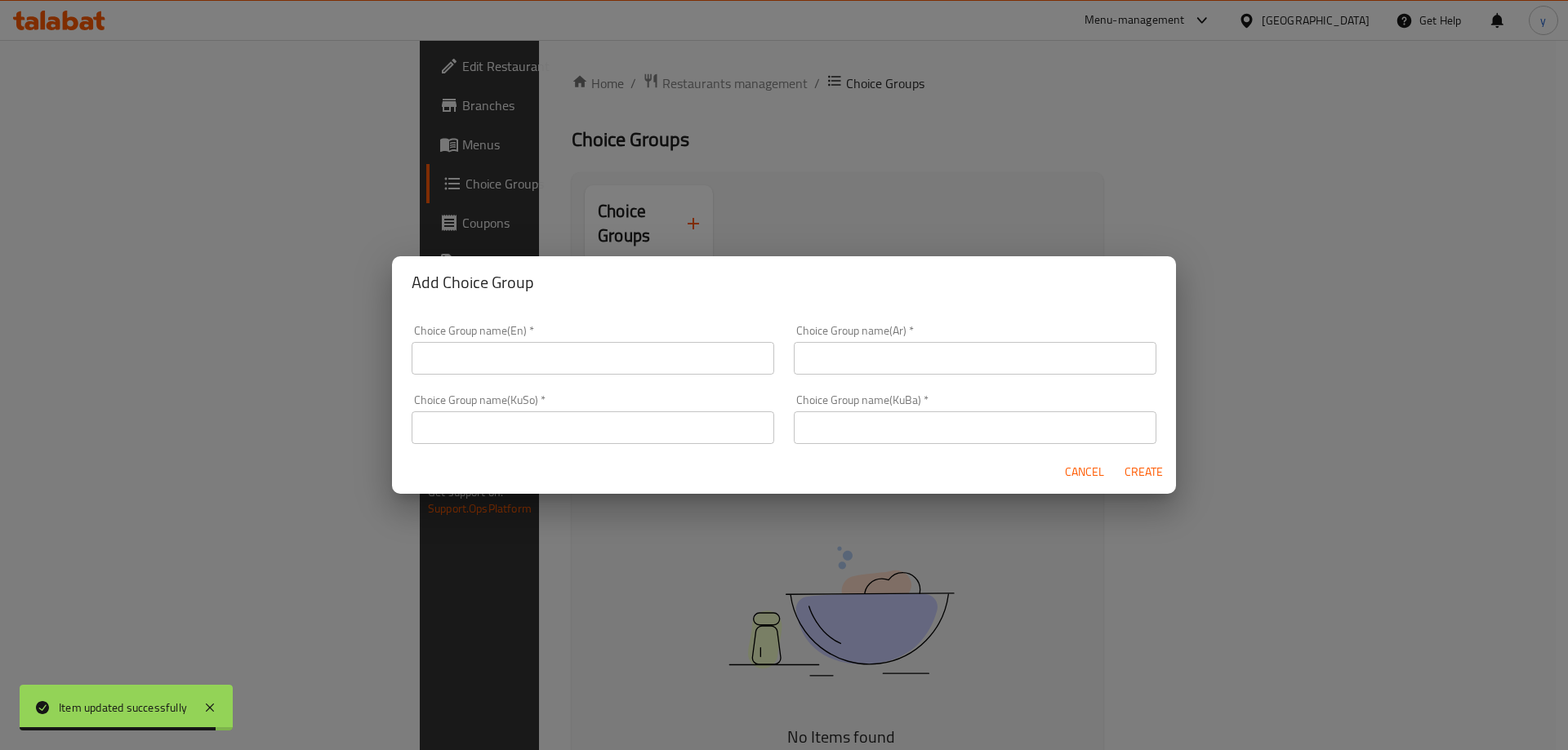
click at [564, 366] on input "text" at bounding box center [592, 358] width 362 height 33
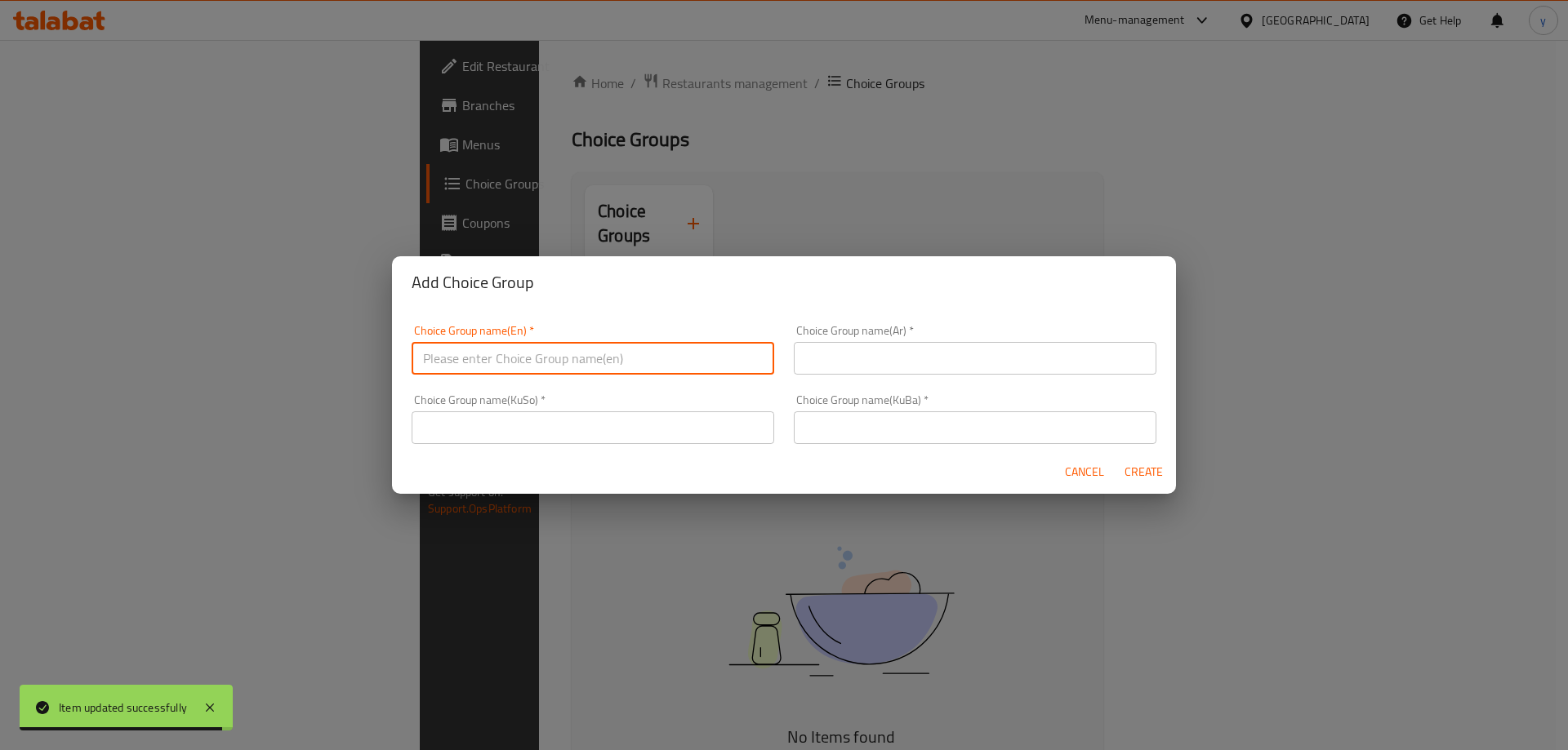
paste input "هەڵبژاردنت لە قەبارە:"
type input "هەڵبژاردنت لە قەبارە:"
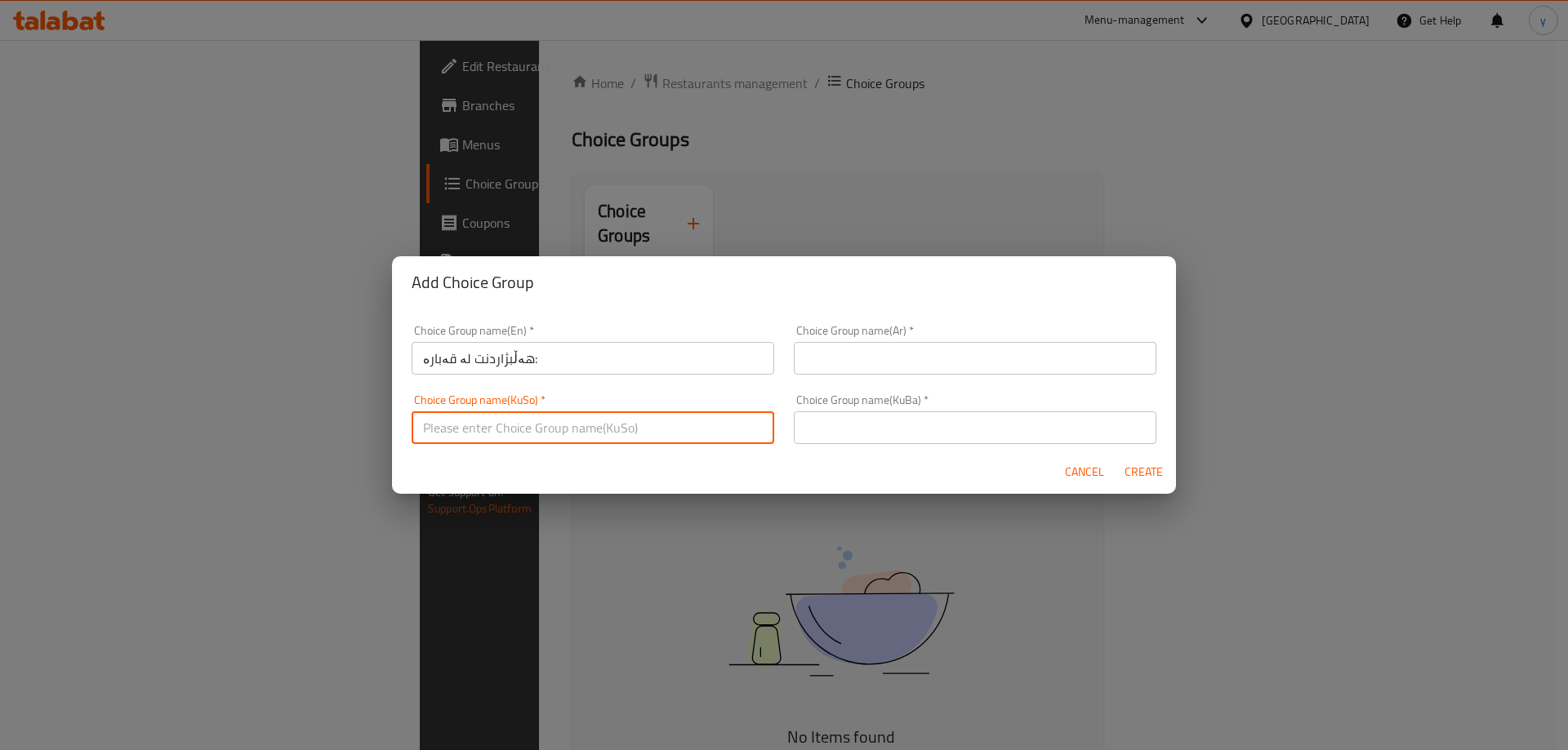
click at [763, 426] on input "text" at bounding box center [592, 427] width 362 height 33
paste input "هەڵبژاردنت لە قەبارە:"
type input "هەڵبژاردنت لە قەبارە:"
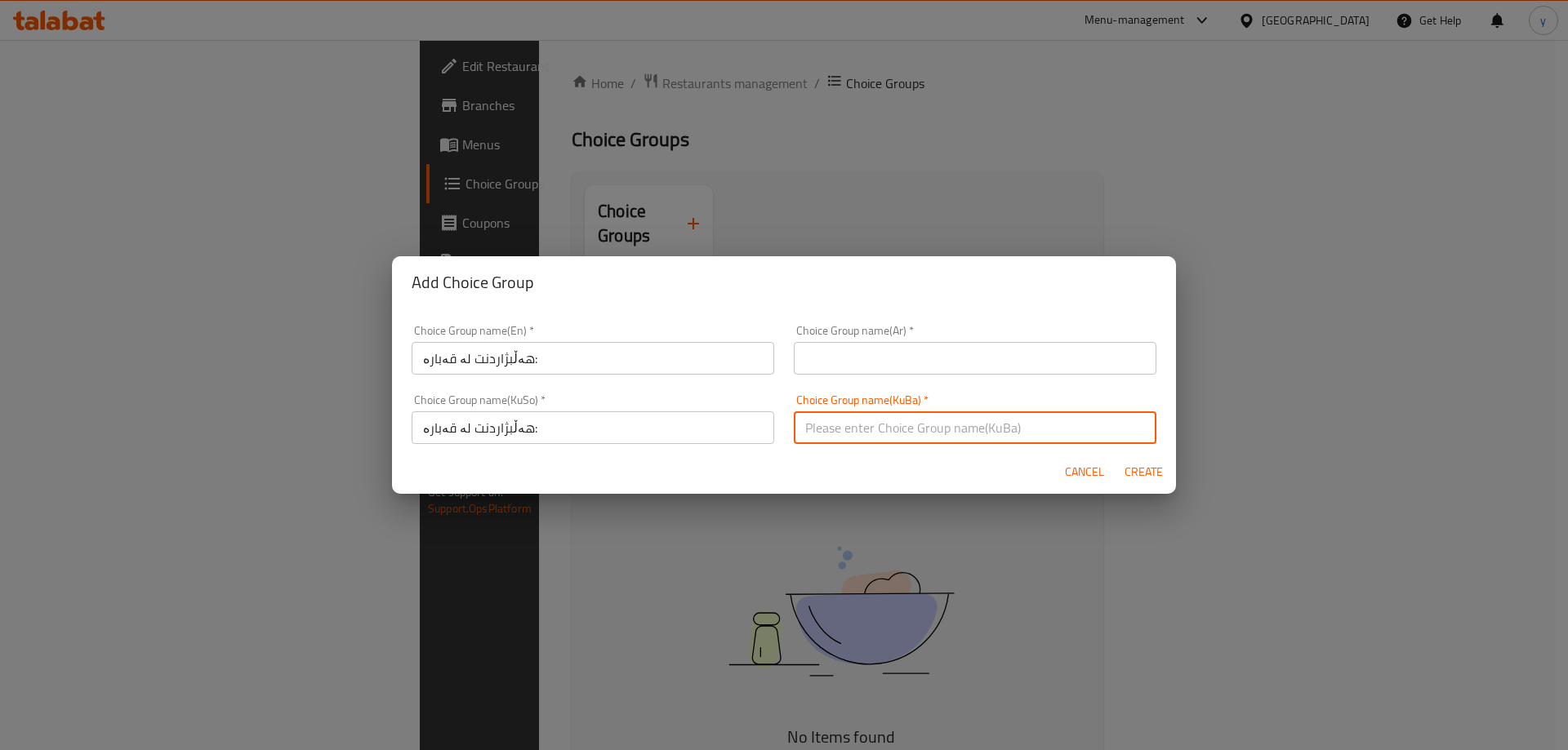
click at [829, 427] on input "text" at bounding box center [975, 427] width 362 height 33
paste input "هەڵبژاردنت لە قەبارە:"
type input "هەڵبژاردنت لە قەبارە:"
click at [841, 375] on div "Choice Group name(Ar)   * Choice Group name(Ar) *" at bounding box center [975, 349] width 382 height 69
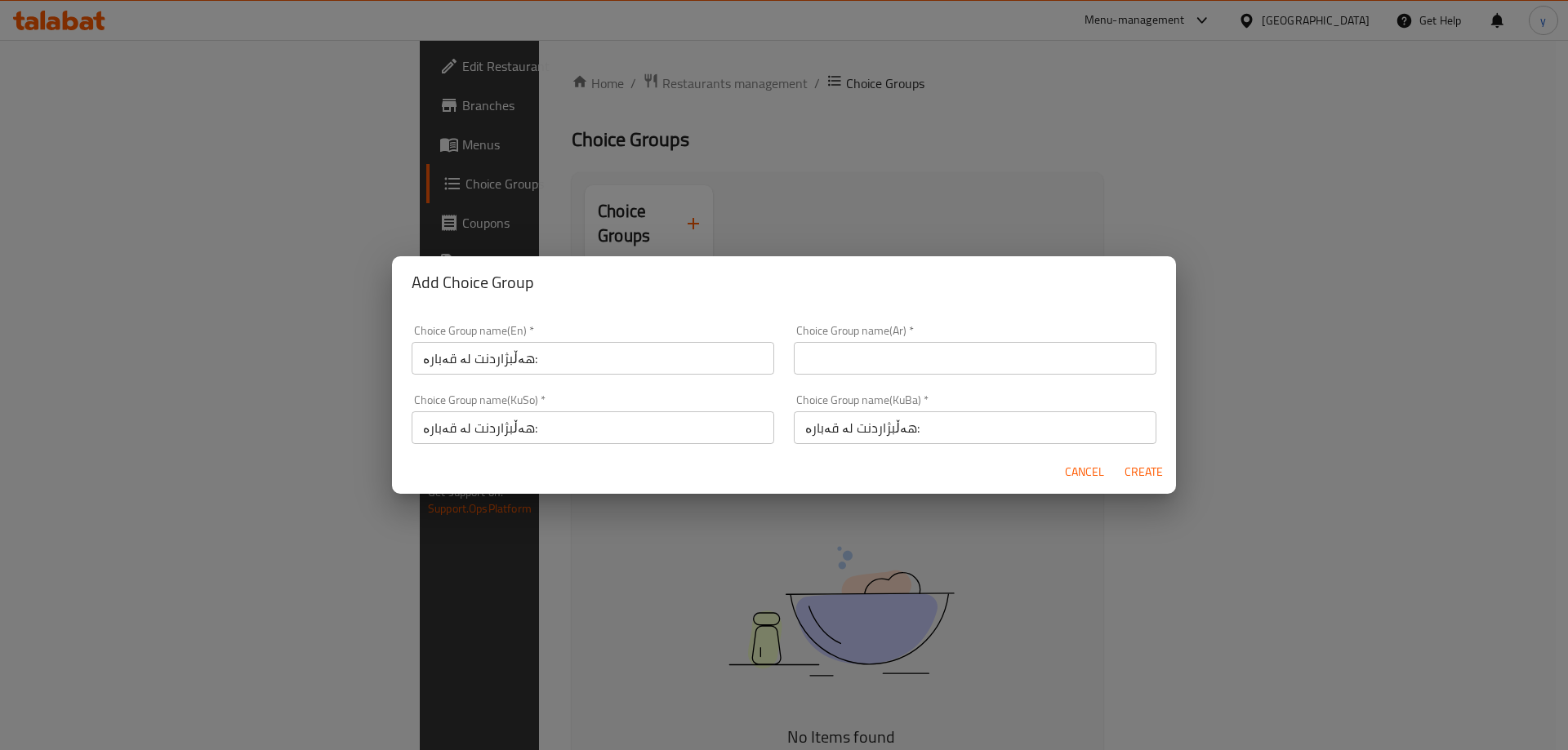
click at [842, 356] on input "text" at bounding box center [975, 358] width 362 height 33
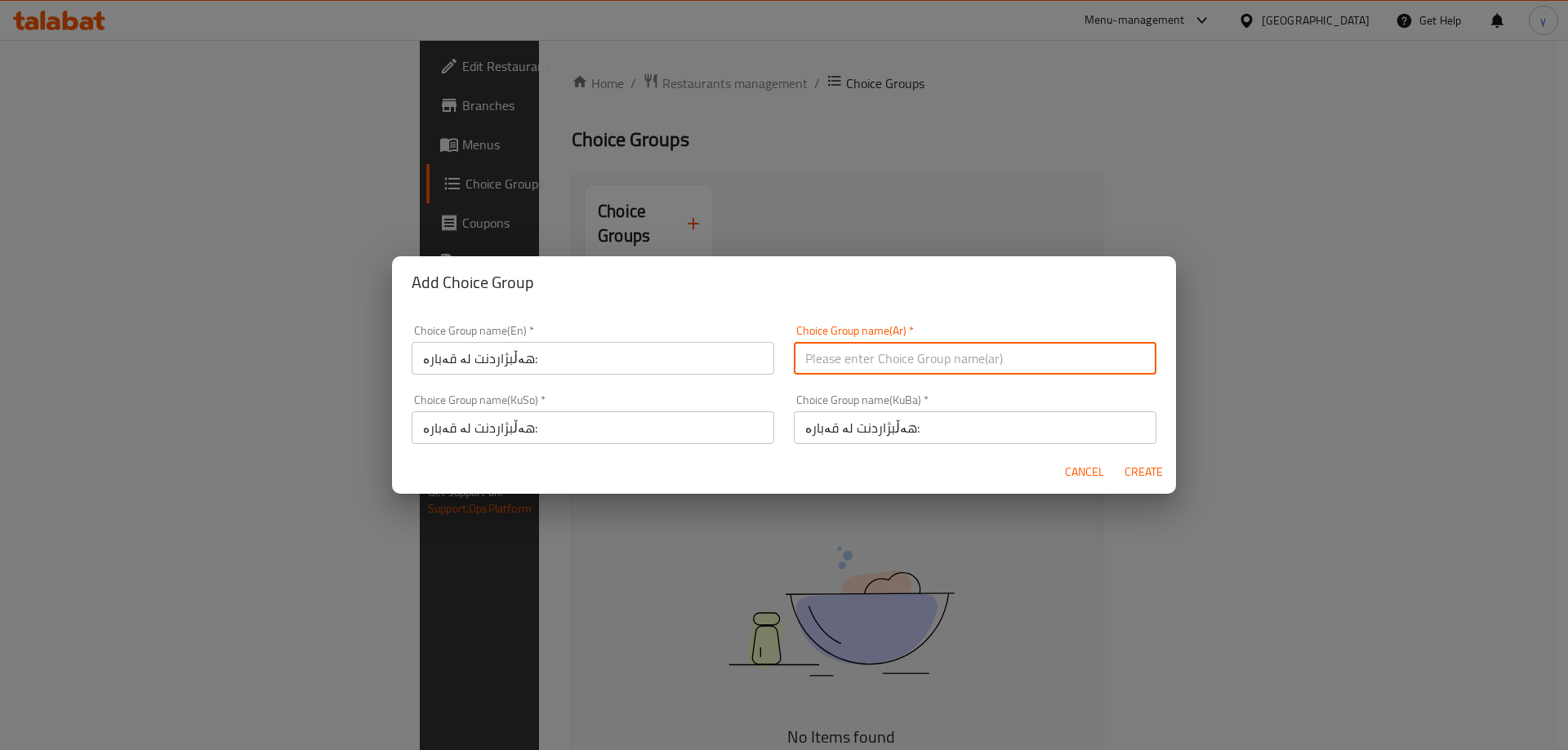
paste input "إختيارك من الحجم:"
type input "إختيارك من الحجم:"
click at [682, 363] on input "هەڵبژاردنت لە قەبارە:" at bounding box center [592, 358] width 362 height 33
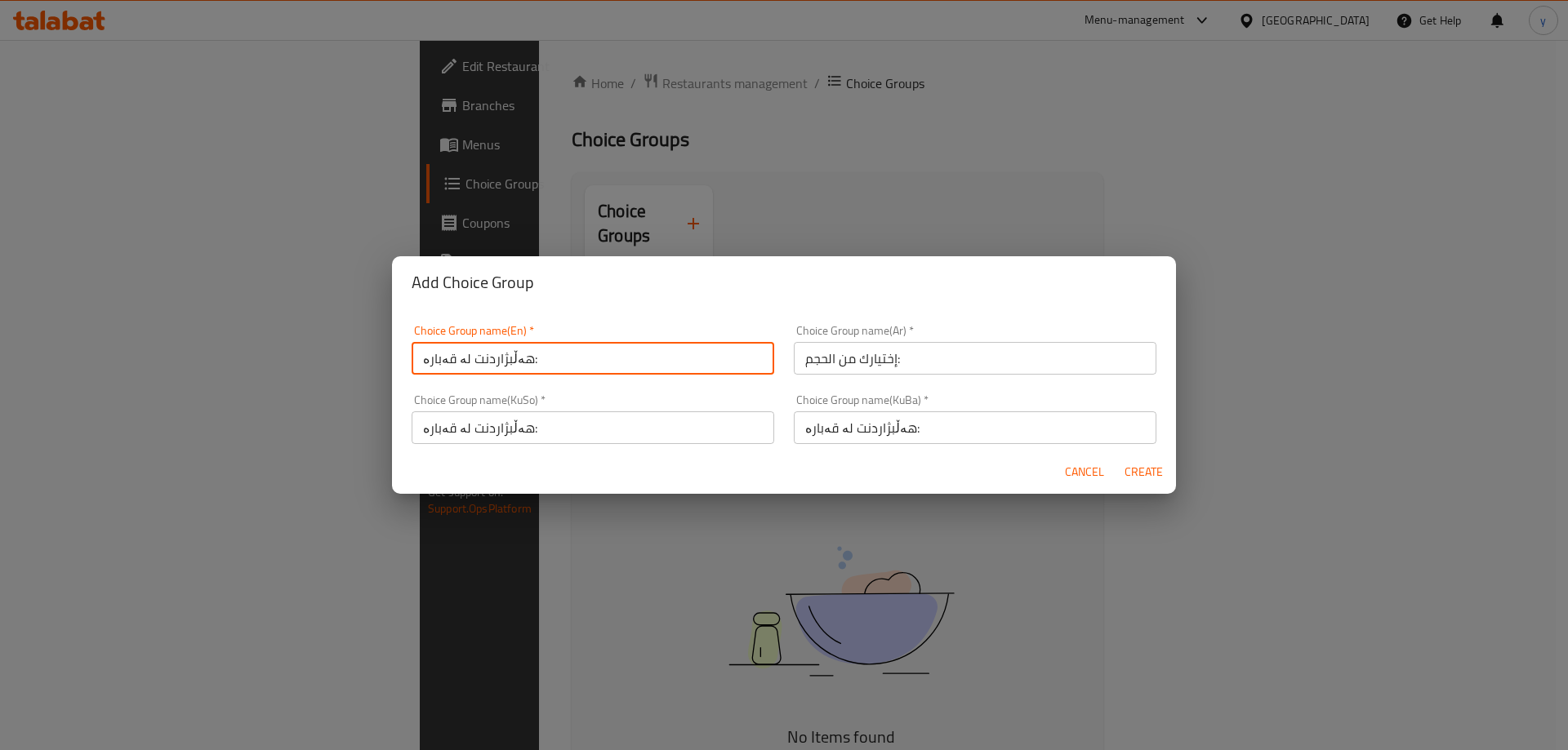
click at [657, 364] on input "هەڵبژاردنت لە قەبارە:" at bounding box center [592, 358] width 362 height 33
paste input "Your Choice Of Size"
type input "Your Choice Of Size:"
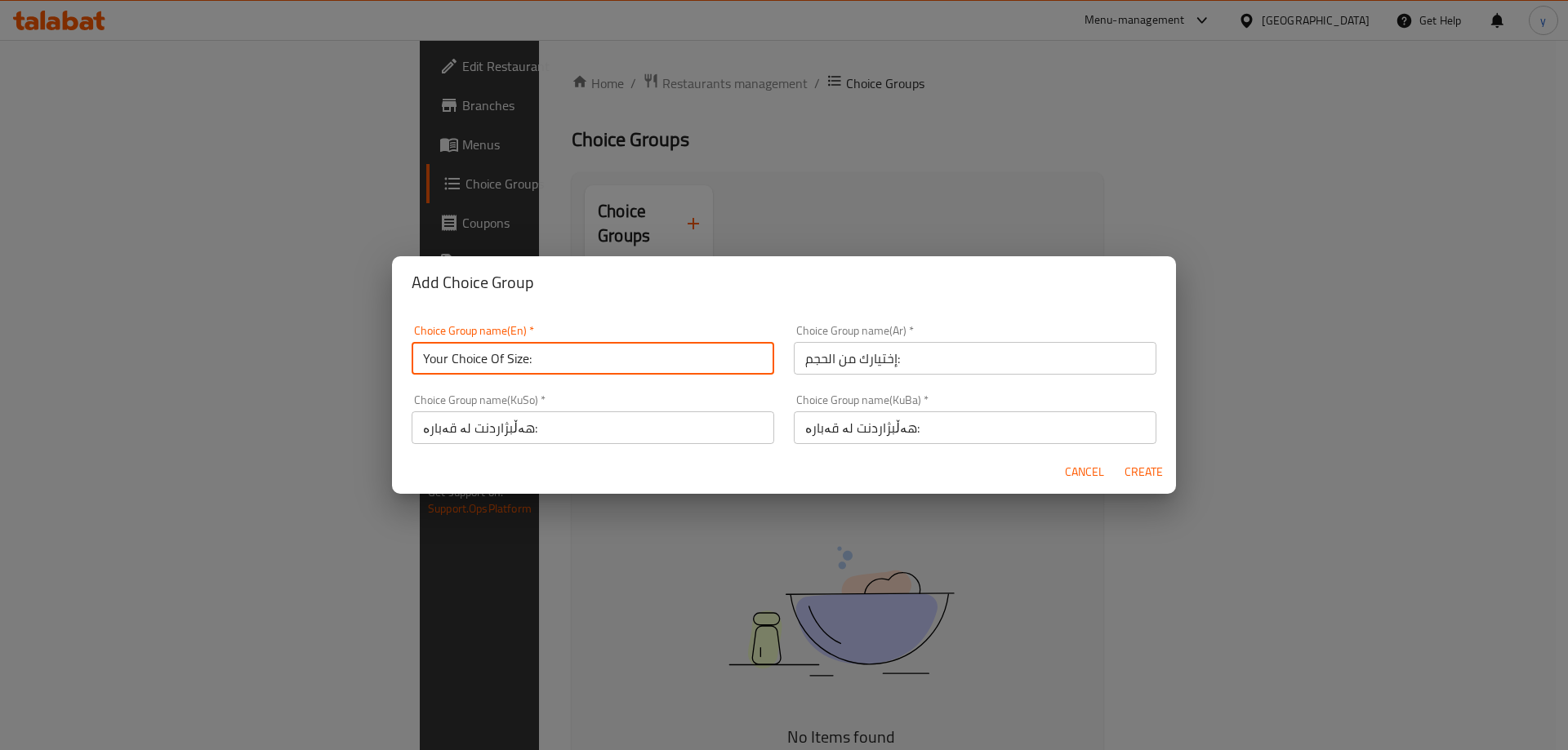
drag, startPoint x: 1148, startPoint y: 477, endPoint x: 1072, endPoint y: 512, distance: 83.7
click at [1148, 477] on span "Create" at bounding box center [1143, 472] width 39 height 21
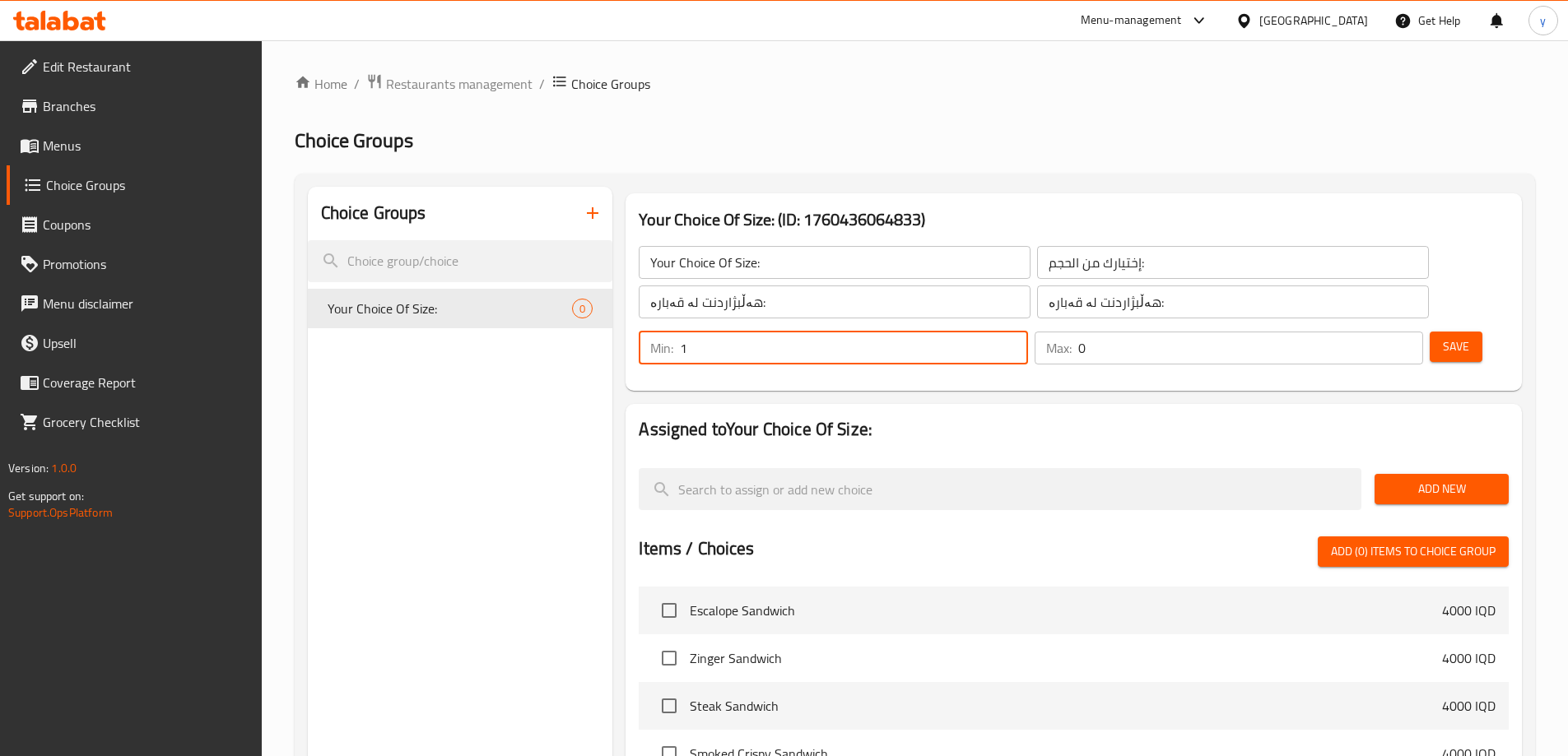
type input "1"
click at [1027, 331] on input "1" at bounding box center [853, 347] width 347 height 33
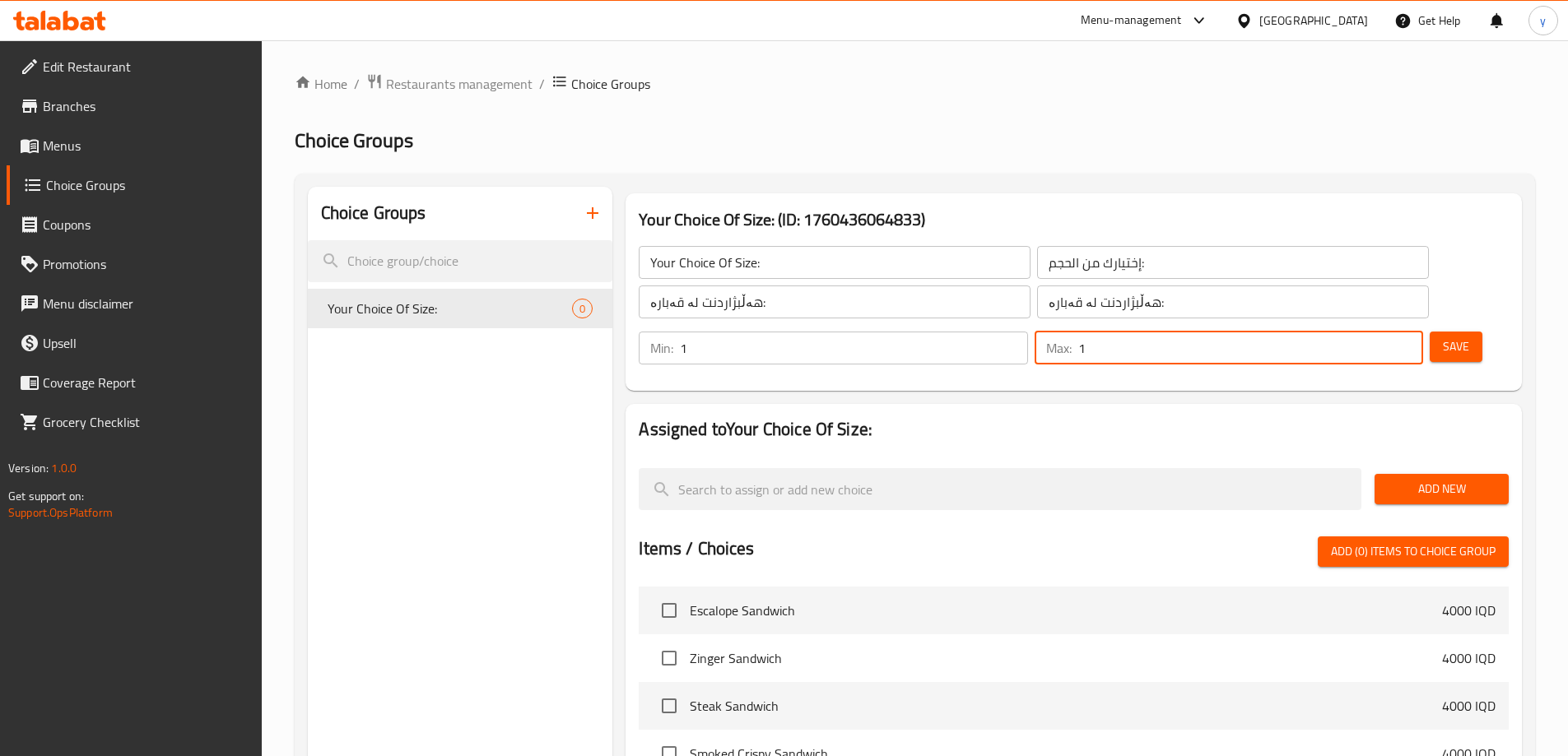
type input "1"
click at [1375, 331] on input "1" at bounding box center [1251, 347] width 345 height 33
click at [1443, 336] on span "Save" at bounding box center [1456, 346] width 26 height 21
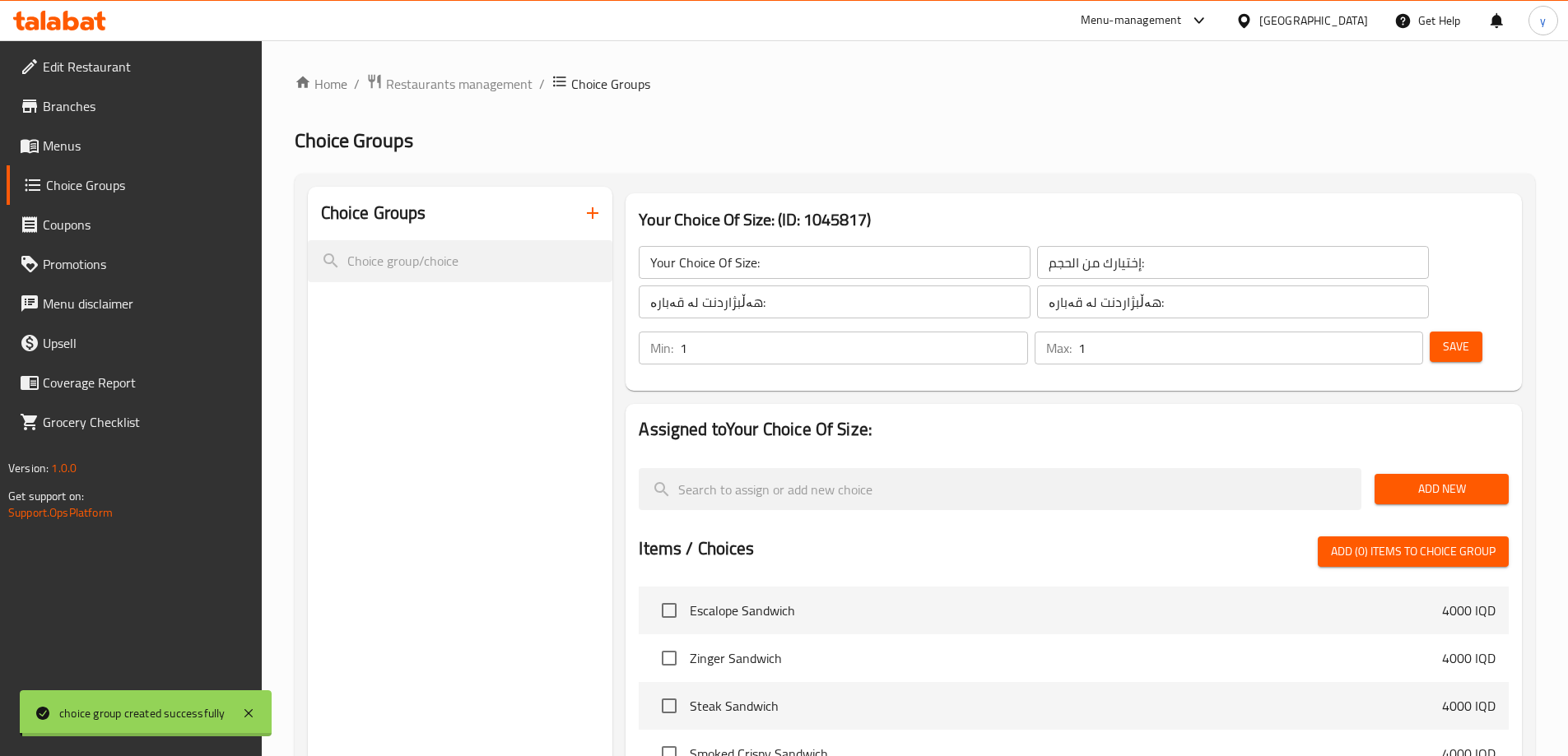
click at [1436, 478] on span "Add New" at bounding box center [1442, 488] width 107 height 21
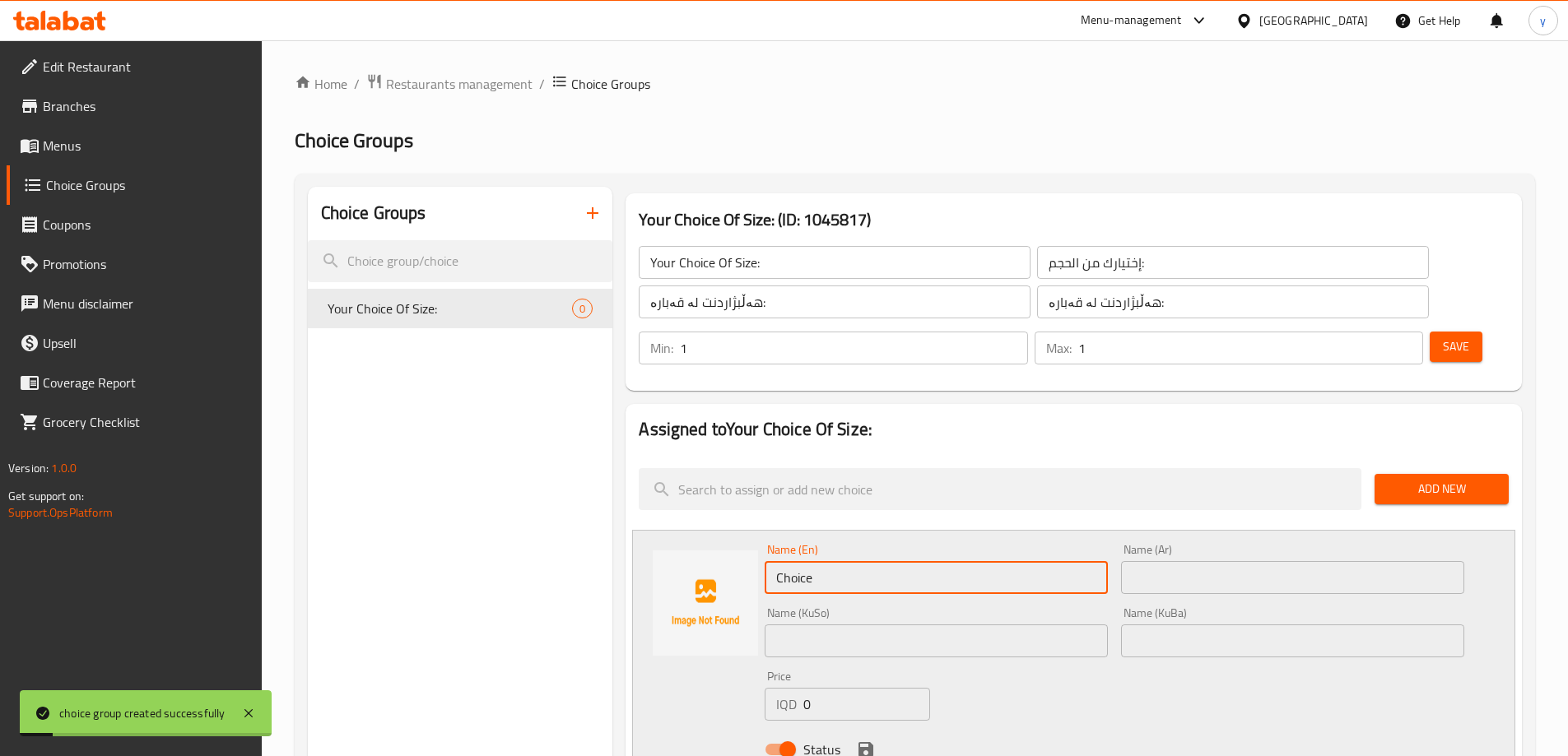
click at [875, 561] on input "Choice" at bounding box center [935, 577] width 343 height 33
type input "l"
type input ":"
type input "Large"
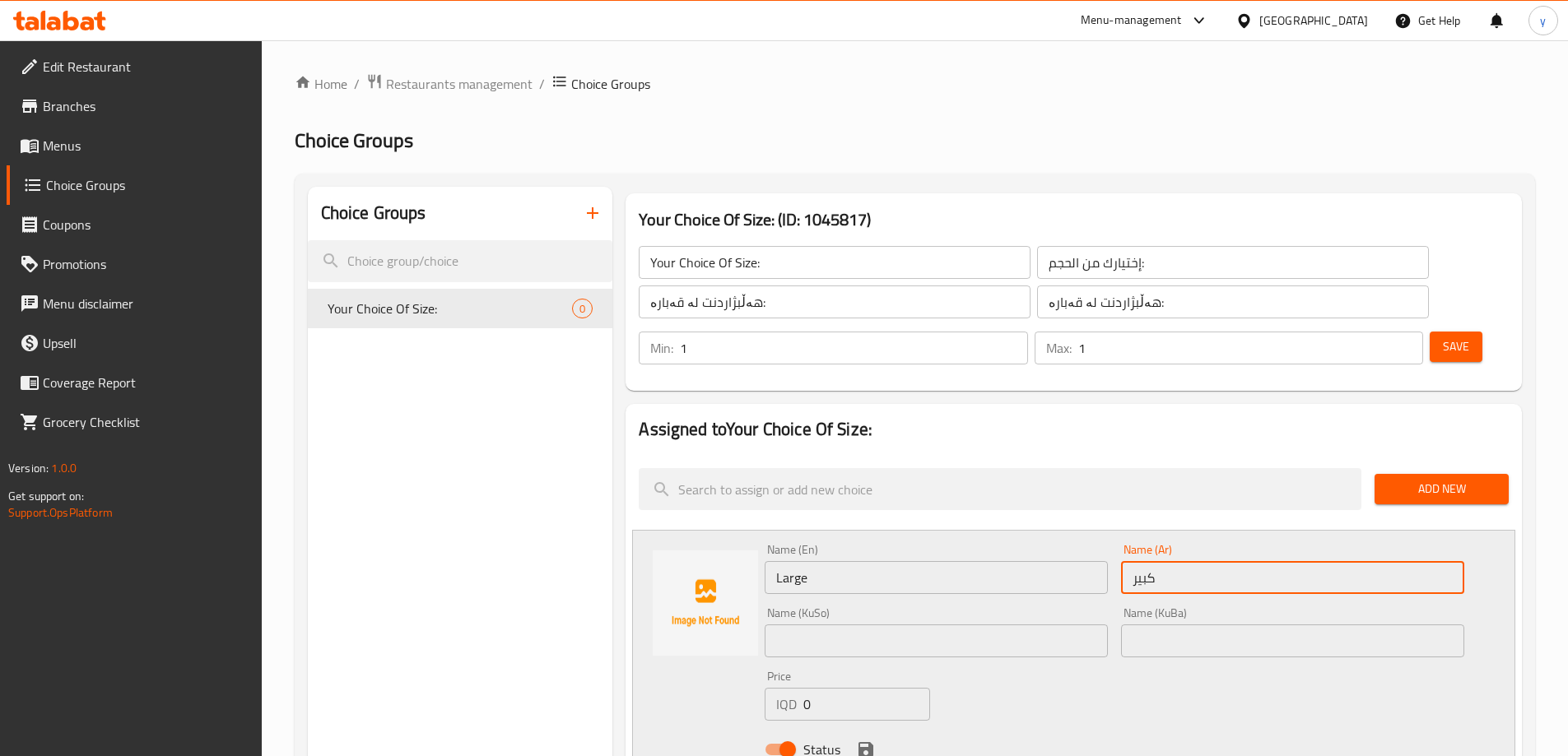
type input "كبير"
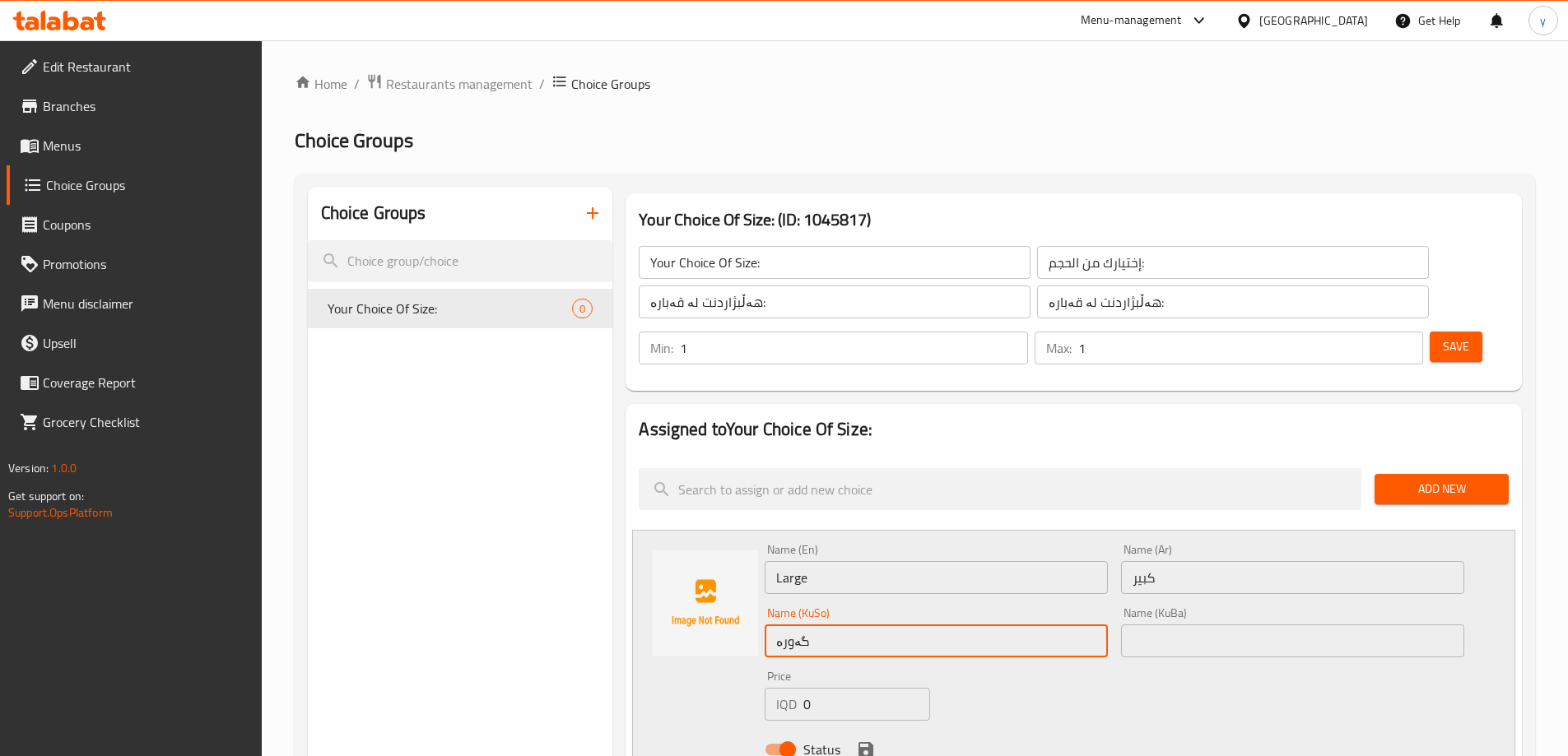
click at [828, 625] on input "گەورە" at bounding box center [935, 641] width 343 height 33
type input "گەورە"
click at [1164, 625] on input "text" at bounding box center [1292, 641] width 343 height 33
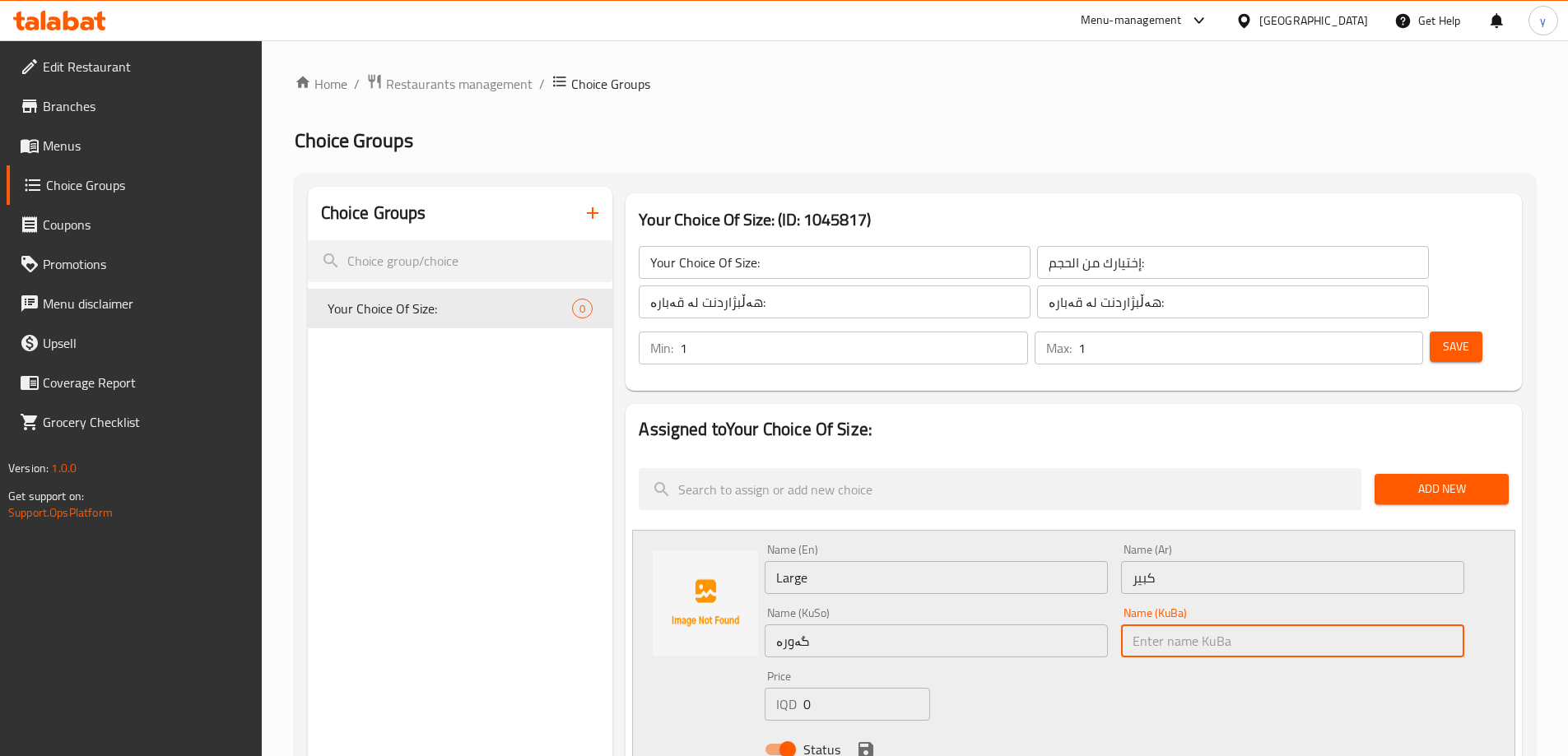
paste input "گەورە"
type input "گەورە"
click at [816, 688] on input "0" at bounding box center [866, 704] width 126 height 33
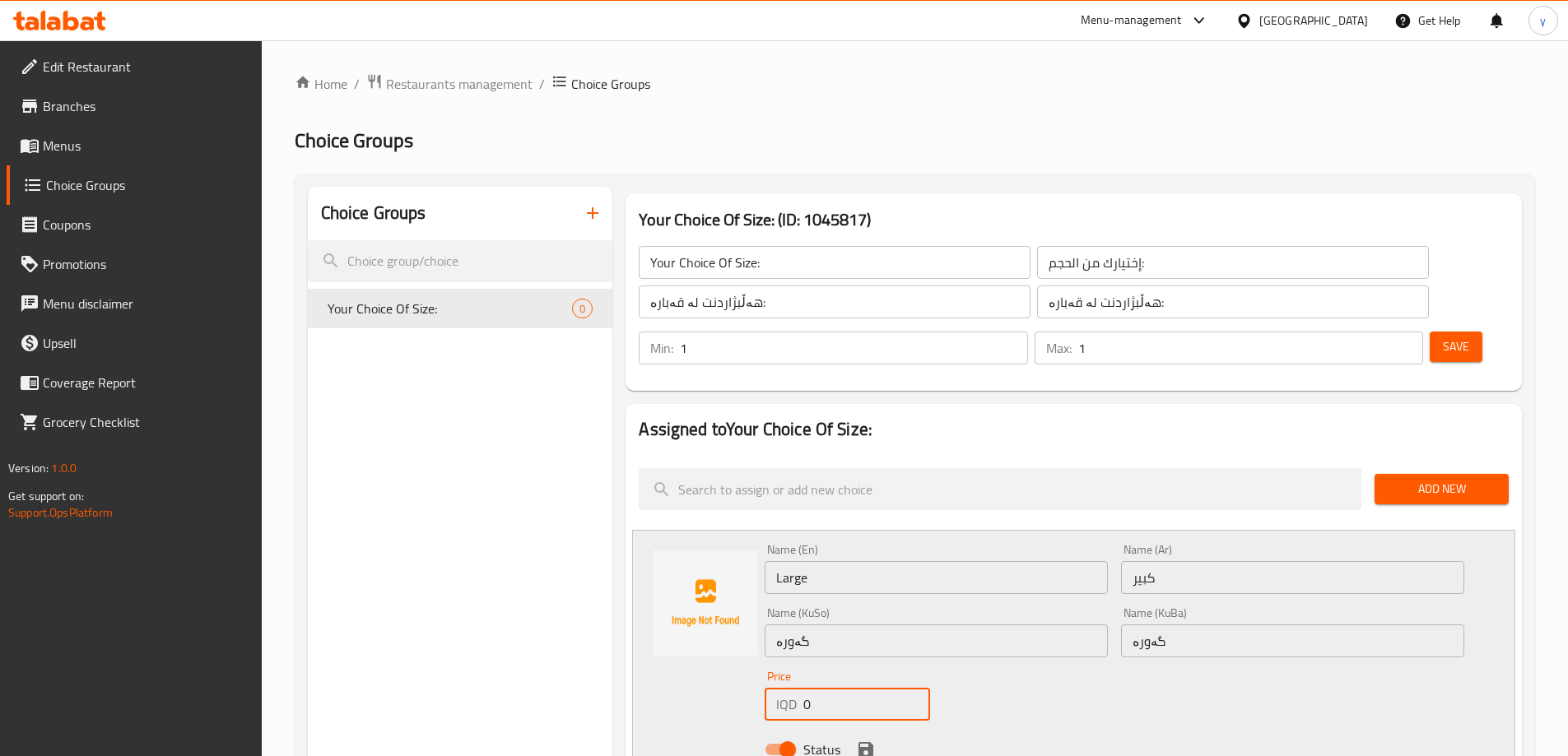
click at [816, 688] on input "0" at bounding box center [866, 704] width 126 height 33
click at [855, 727] on div "Status" at bounding box center [1114, 749] width 712 height 45
drag, startPoint x: 812, startPoint y: 660, endPoint x: 793, endPoint y: 662, distance: 19.1
click at [793, 688] on div "IQD 4500 Price" at bounding box center [846, 704] width 164 height 33
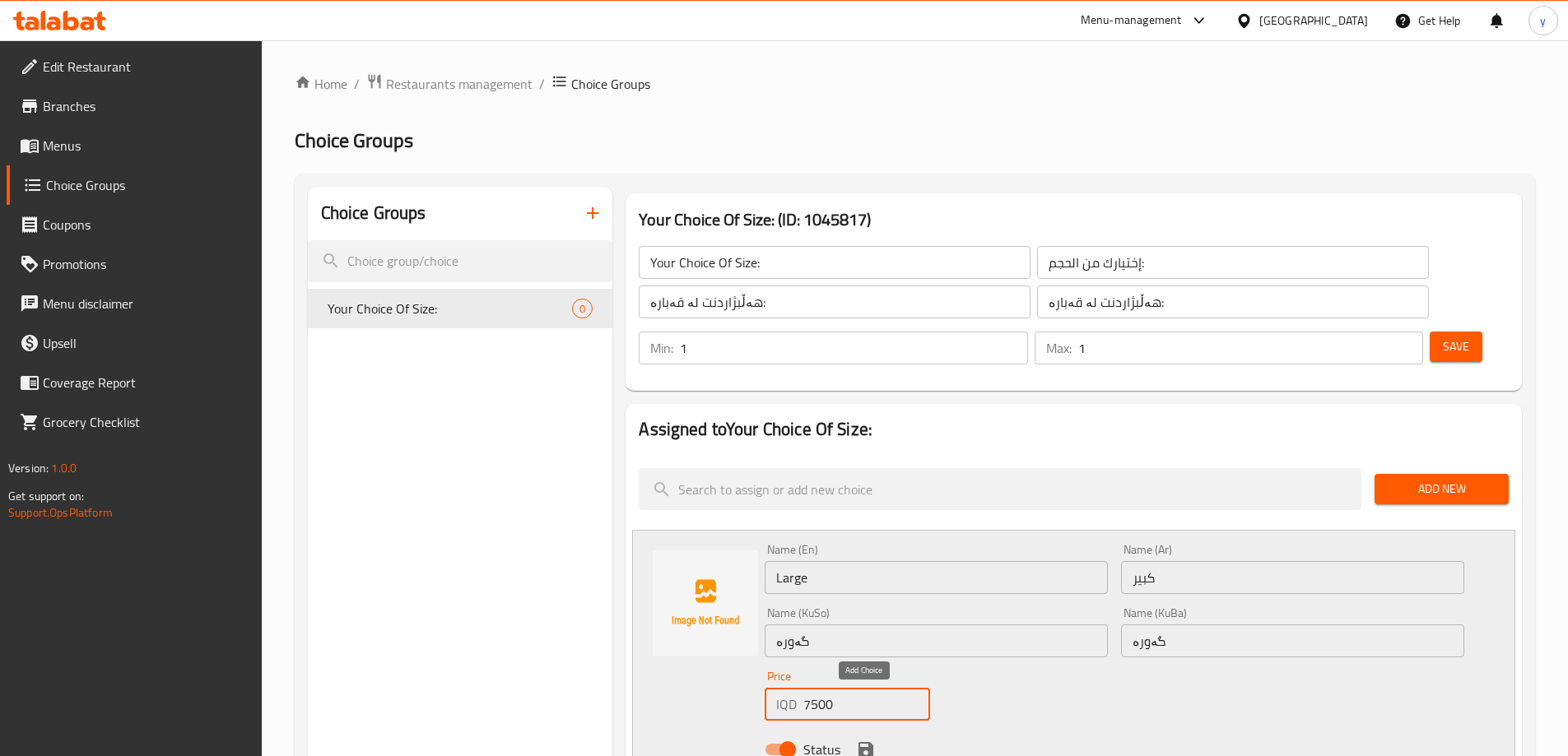
type input "7500"
click at [863, 742] on icon "save" at bounding box center [866, 749] width 15 height 15
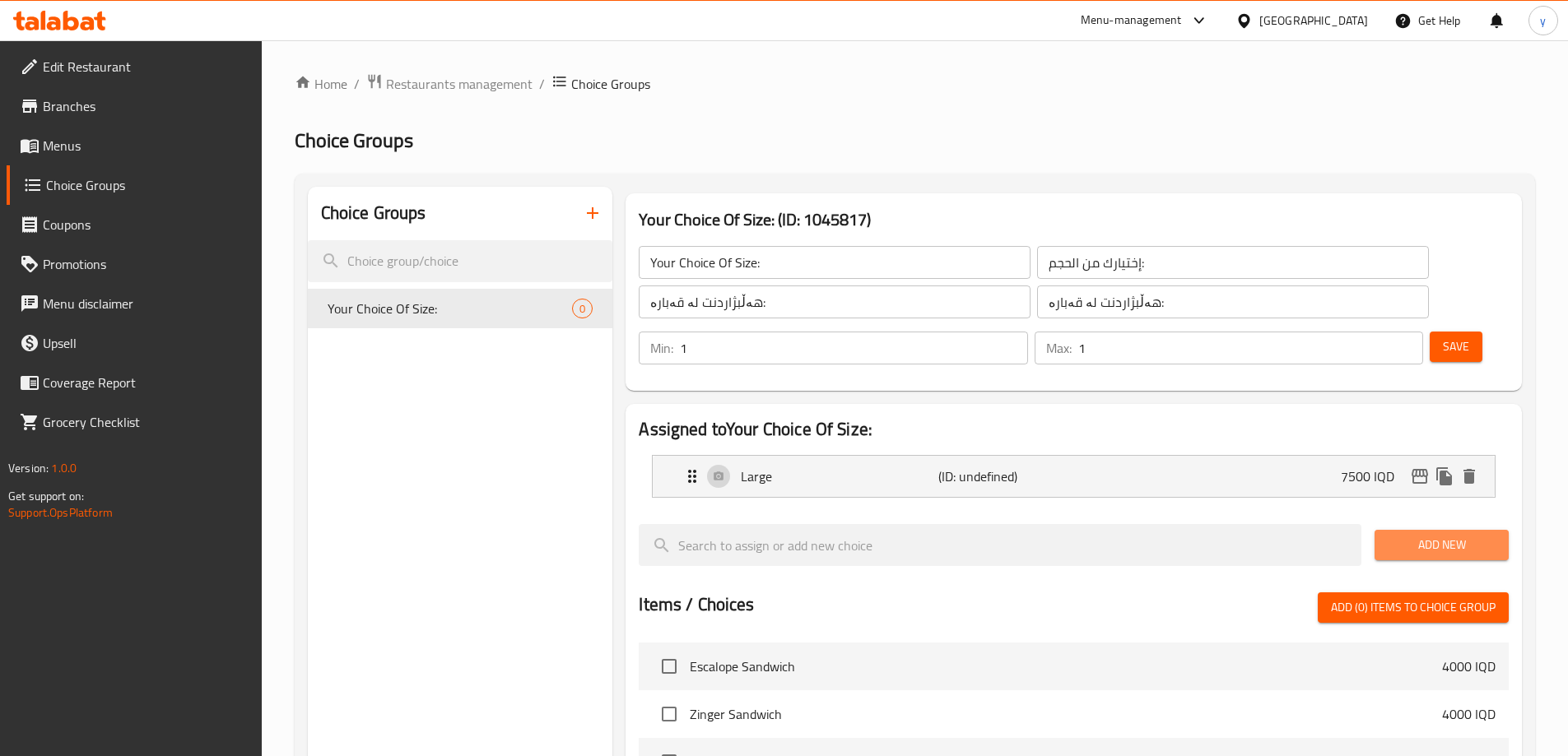
click at [1406, 535] on span "Add New" at bounding box center [1442, 545] width 107 height 21
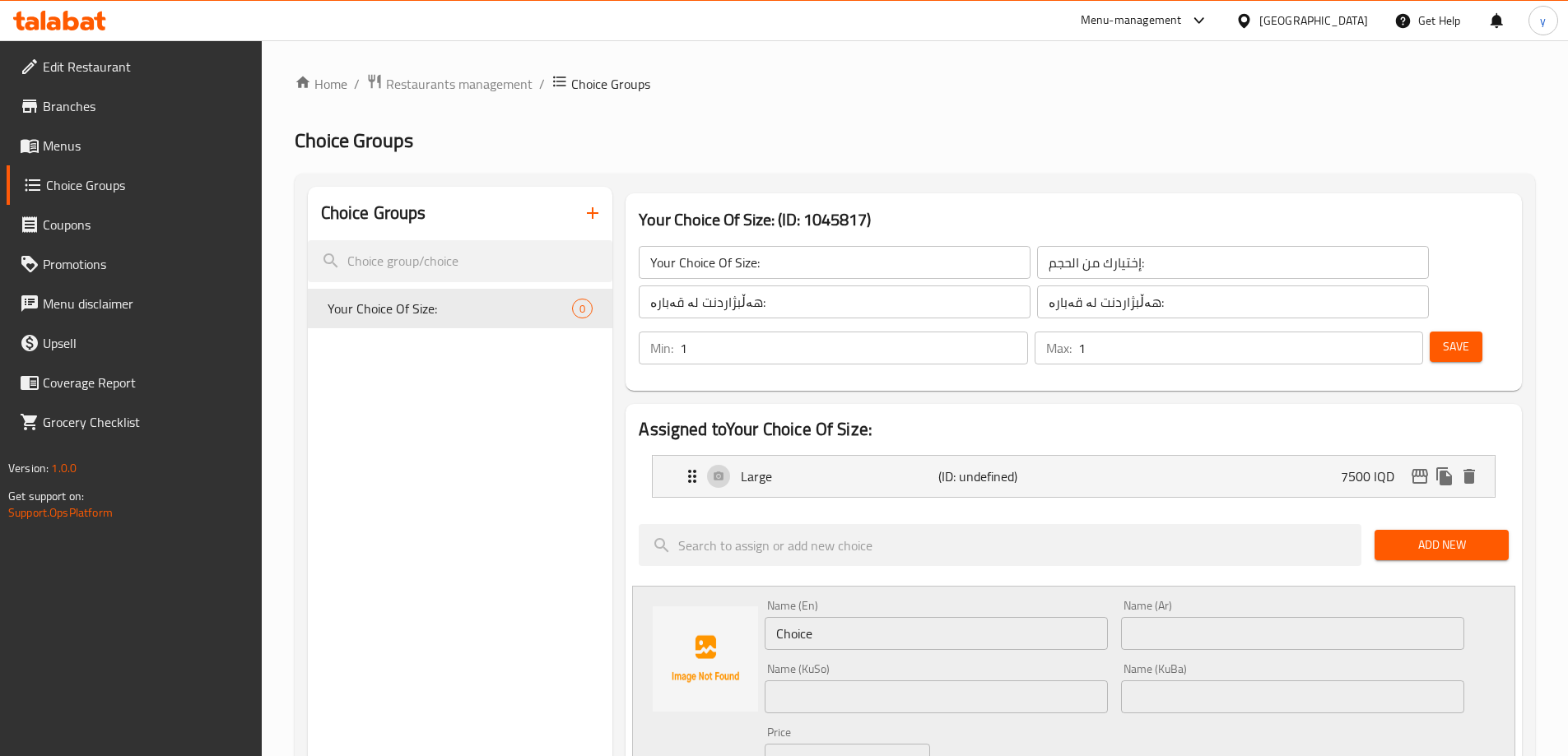
click at [939, 617] on input "Choice" at bounding box center [935, 633] width 343 height 33
click at [940, 680] on input "text" at bounding box center [935, 696] width 343 height 33
type input "بچووک"
click at [904, 680] on input "بچووک" at bounding box center [935, 696] width 343 height 33
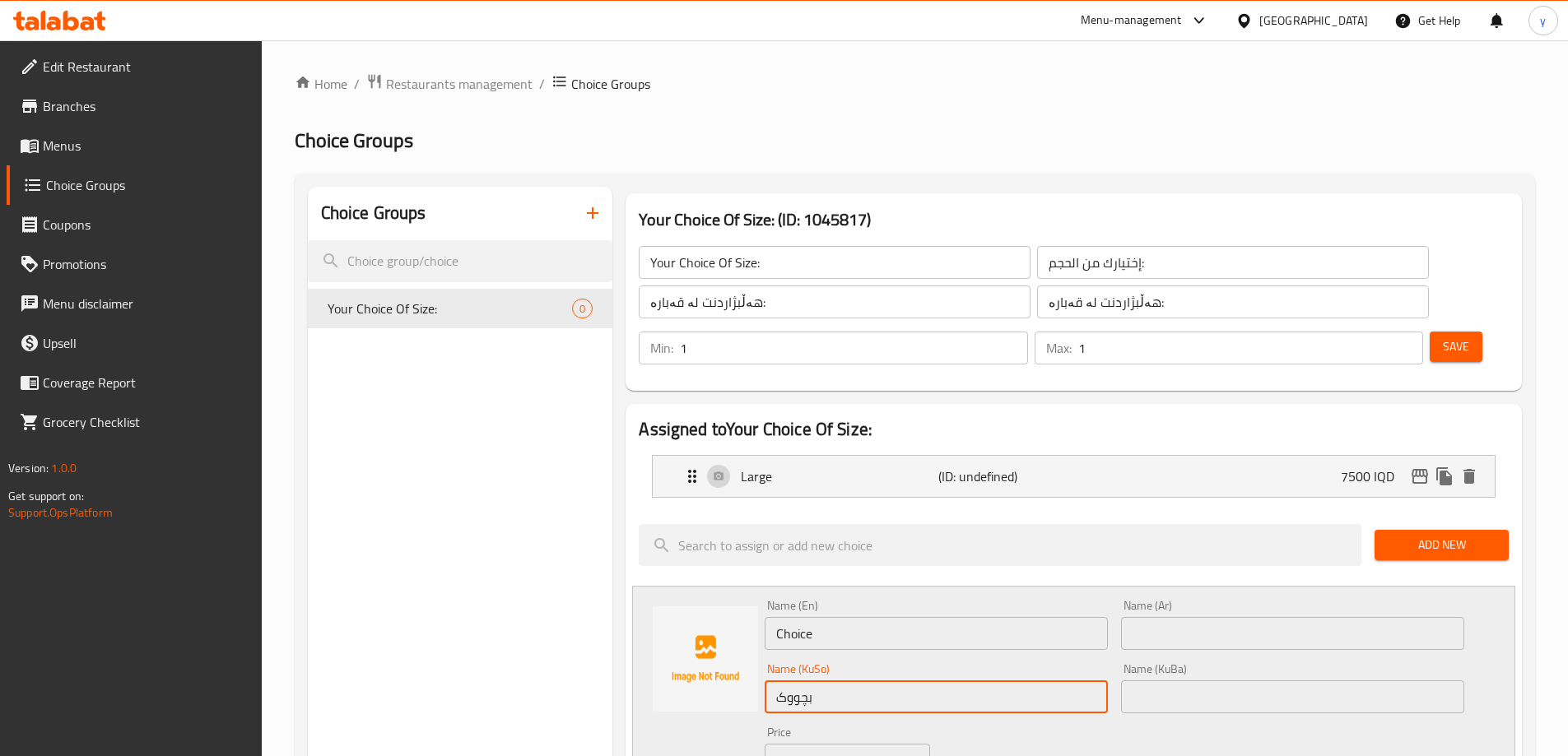
click at [1103, 680] on input "بچووک" at bounding box center [935, 696] width 343 height 33
click at [1159, 680] on input "text" at bounding box center [1292, 696] width 343 height 33
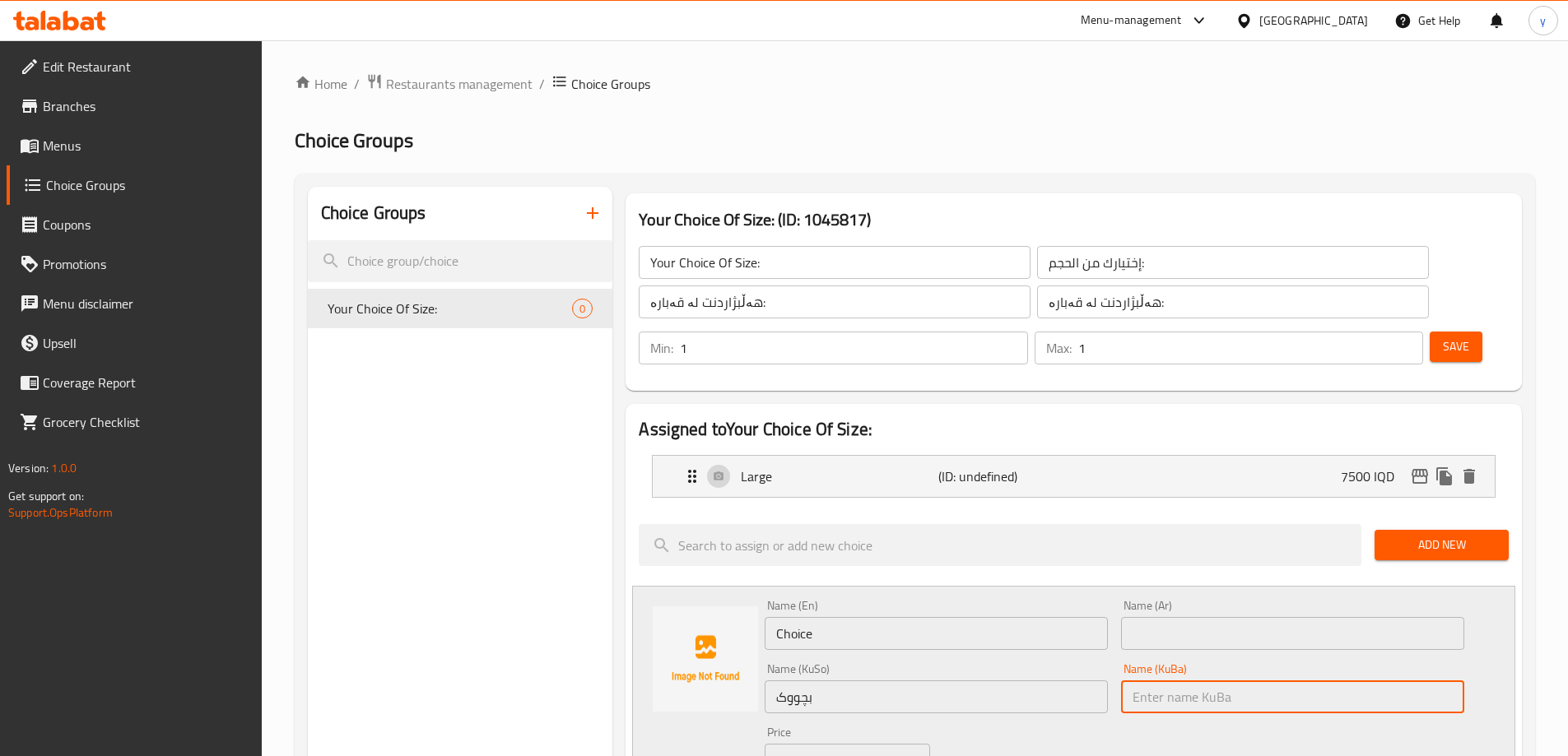
paste input "بچووک"
type input "بچووک"
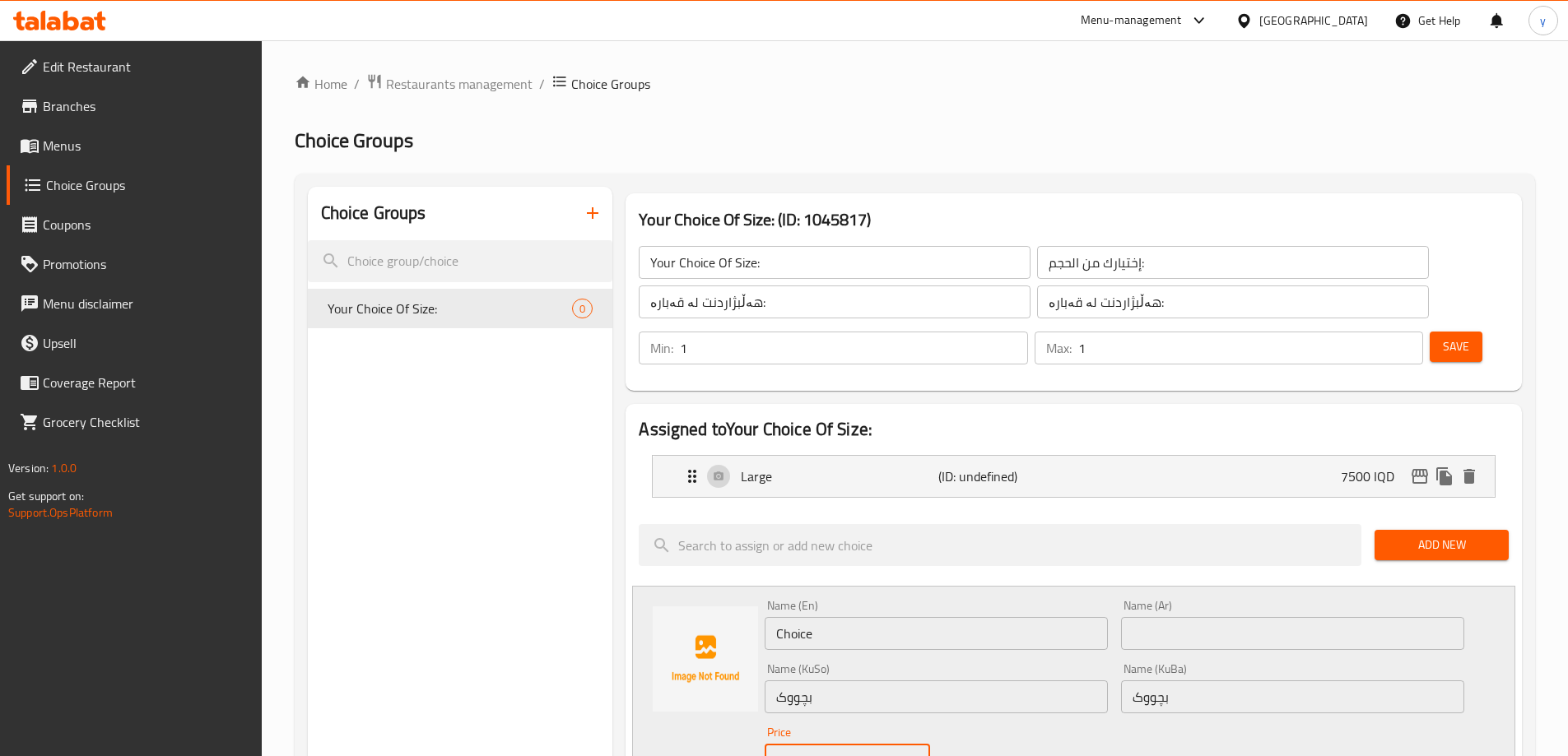
drag, startPoint x: 837, startPoint y: 709, endPoint x: 789, endPoint y: 713, distance: 48.2
click at [797, 744] on div "IQD 0 Price" at bounding box center [846, 760] width 164 height 33
type input "4500"
click at [1169, 605] on div "Name (Ar) Name (Ar)" at bounding box center [1292, 625] width 356 height 64
click at [1174, 617] on input "text" at bounding box center [1292, 633] width 343 height 33
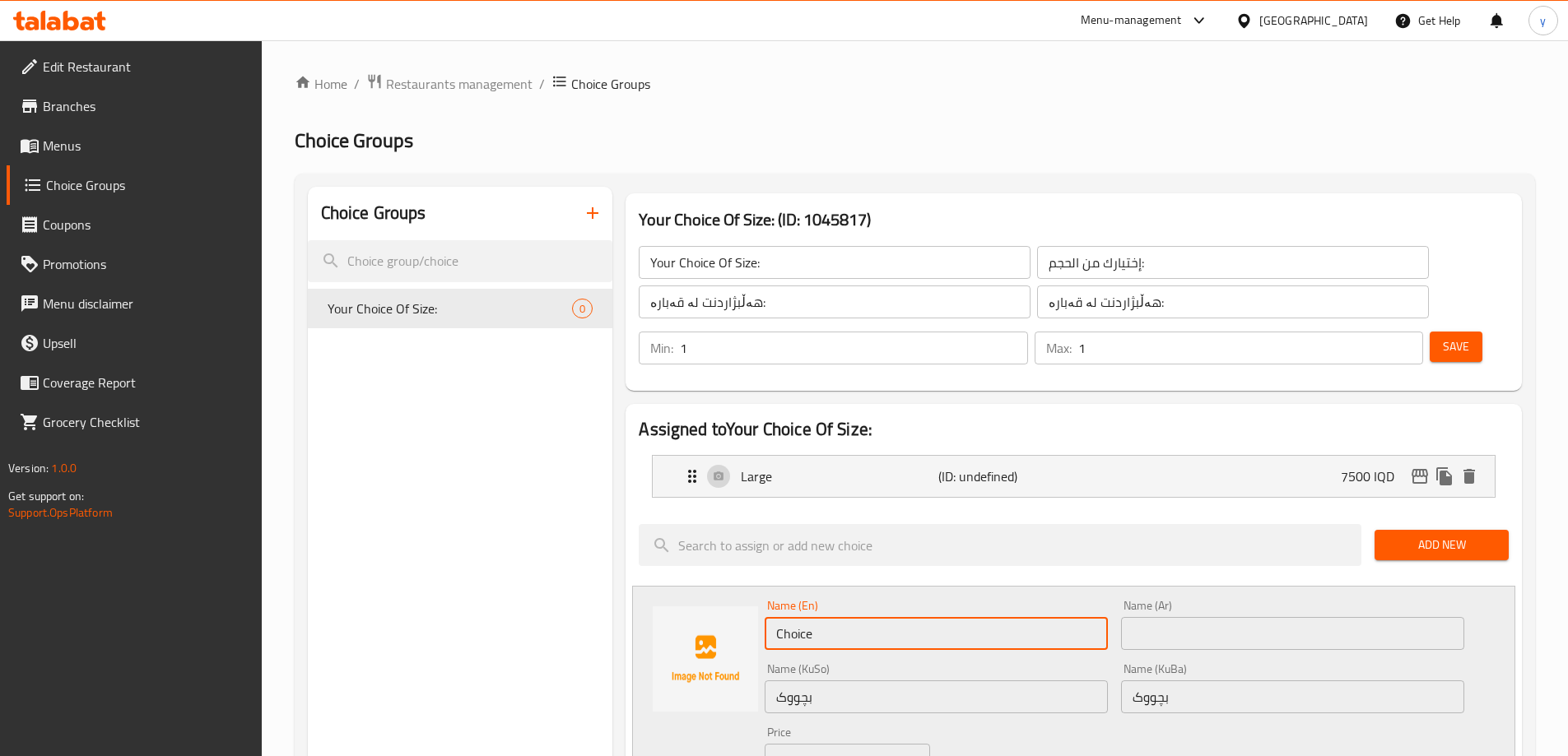
click at [1007, 617] on input "Choice" at bounding box center [935, 633] width 343 height 33
type input "Small"
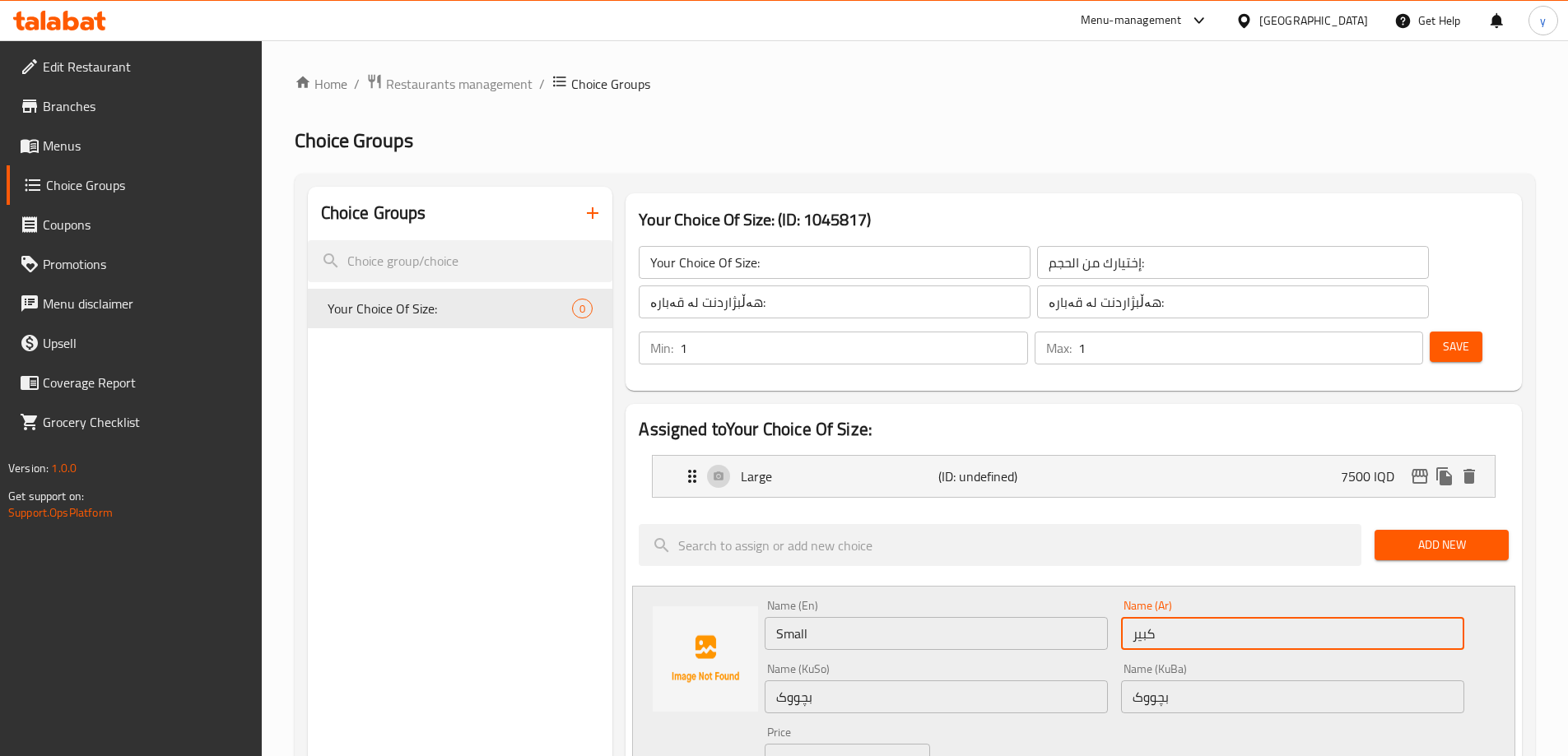
click at [1141, 617] on input "كبير" at bounding box center [1292, 633] width 343 height 33
type input "صغير"
click at [1057, 586] on div "Name (En) Small Name (En) Name (Ar) صغير Name (Ar) Name (KuSo) بچووک Name (KuSo…" at bounding box center [1074, 710] width 883 height 250
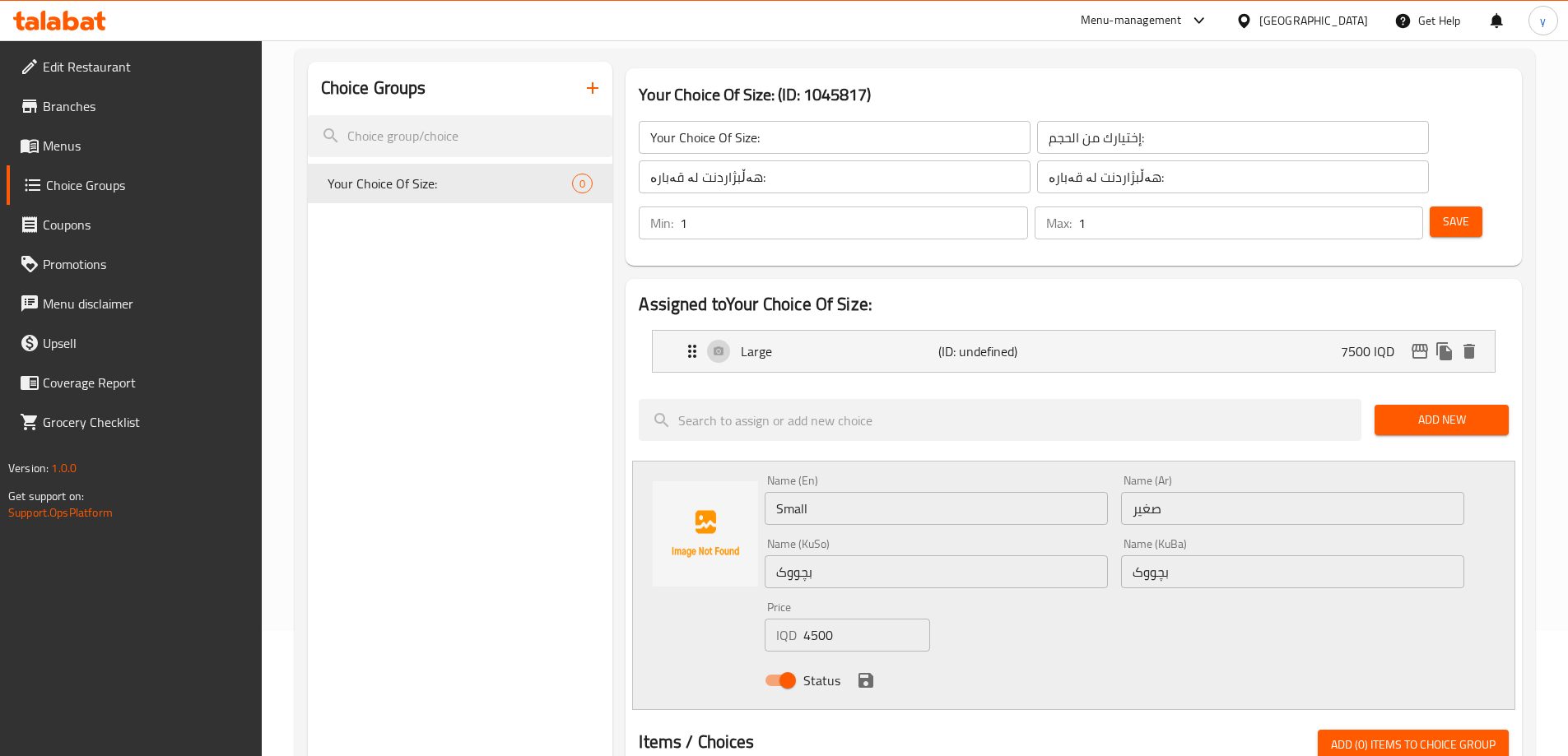
scroll to position [164, 0]
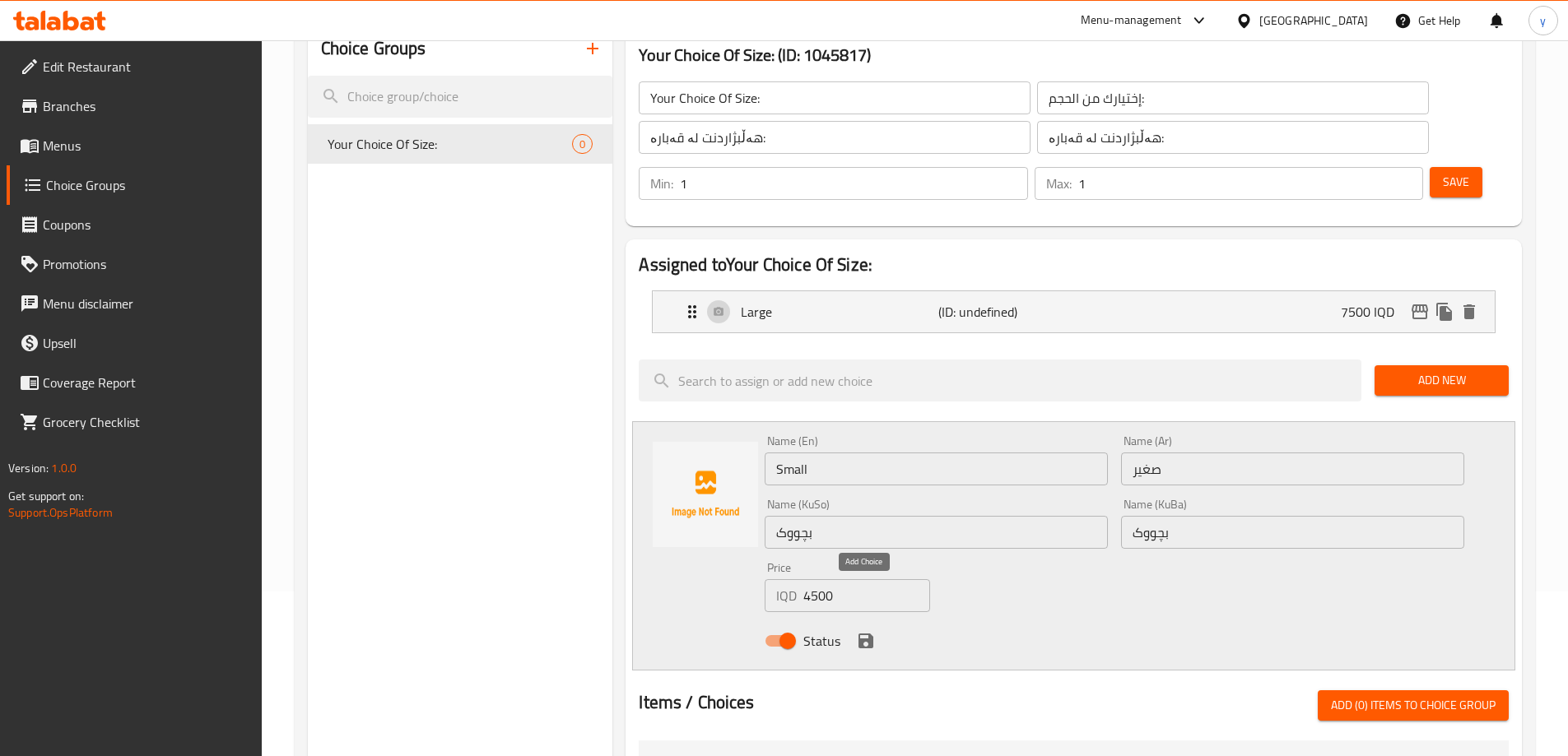
click at [864, 631] on icon "save" at bounding box center [866, 641] width 20 height 20
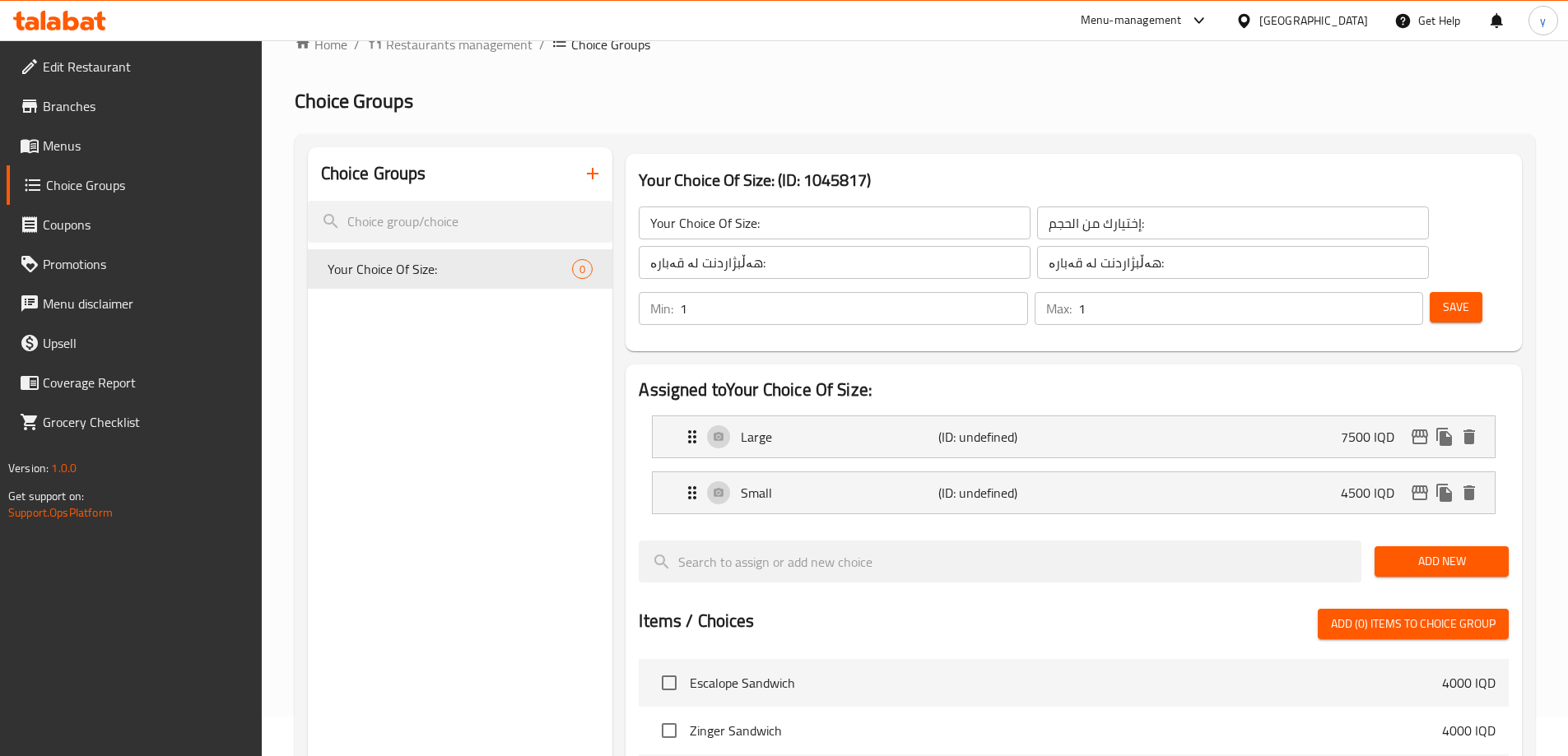
scroll to position [0, 0]
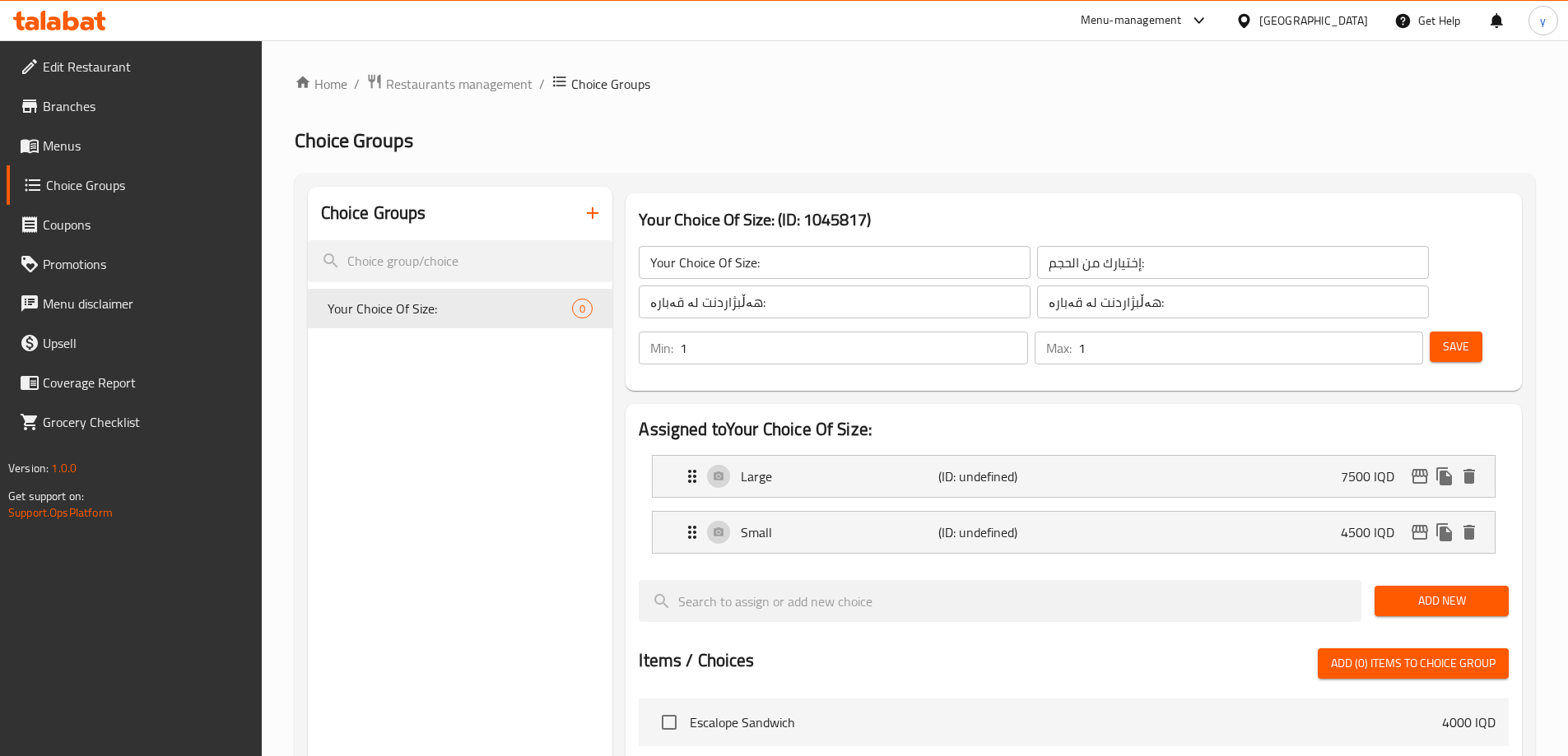
click at [1448, 331] on button "Save" at bounding box center [1456, 346] width 53 height 31
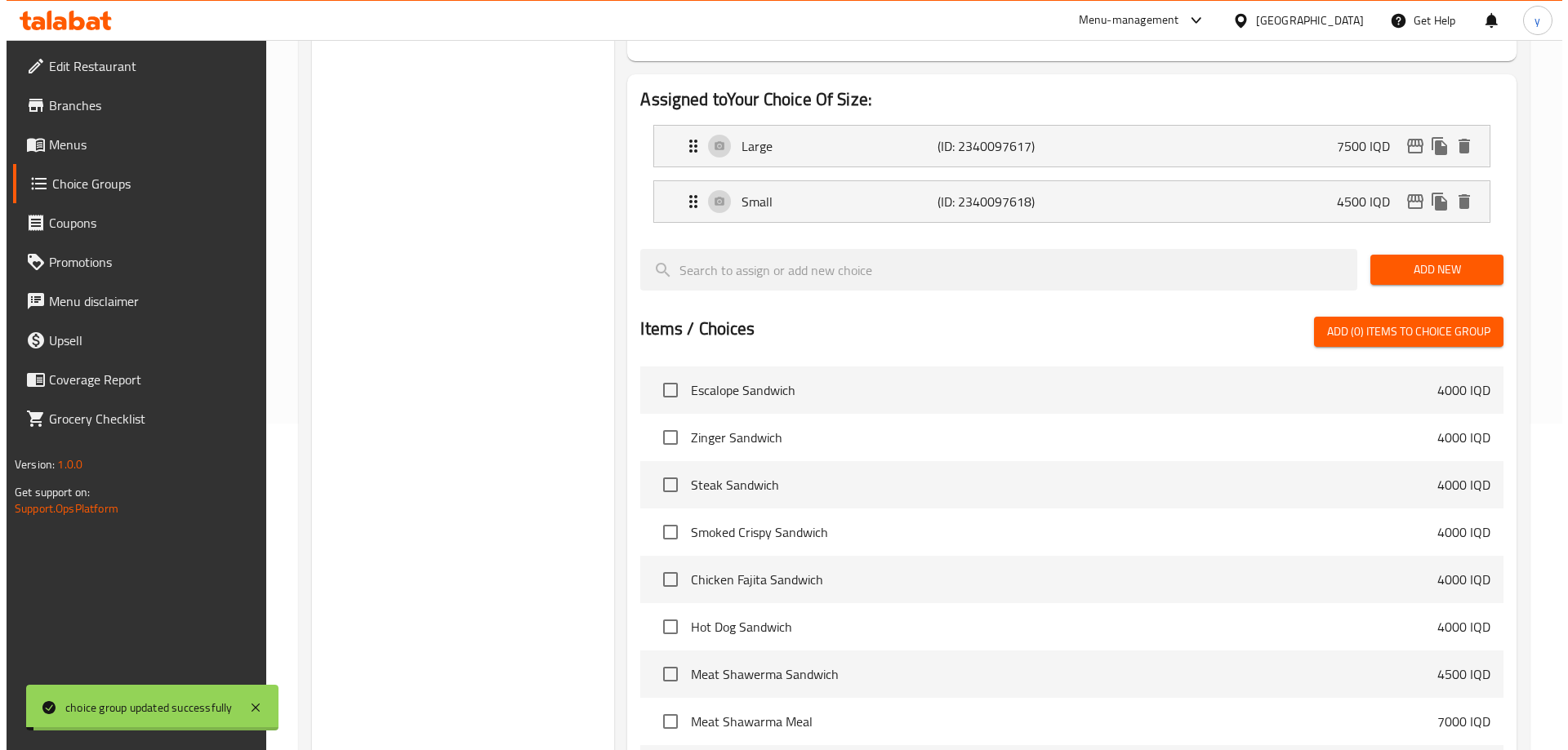
scroll to position [520, 0]
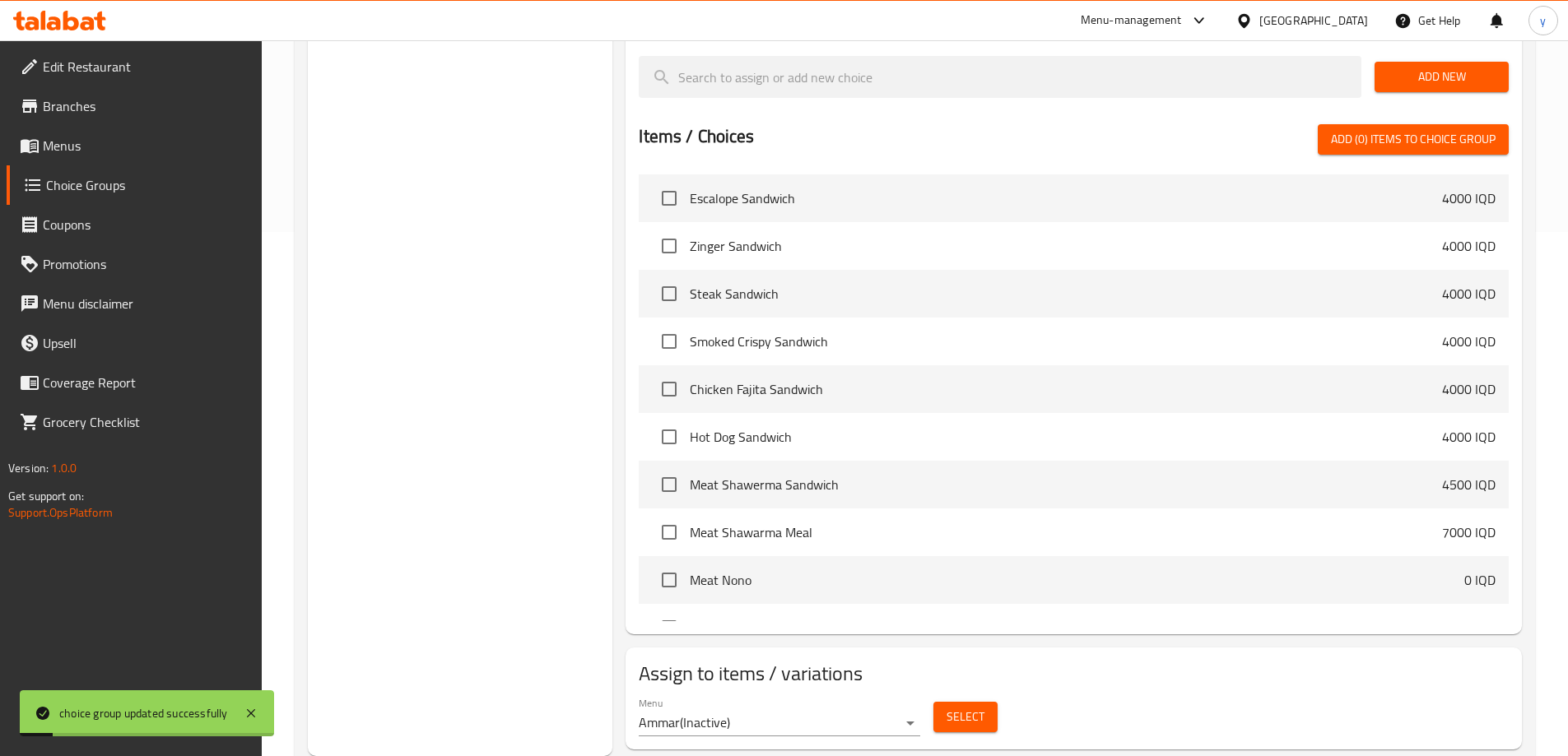
click at [935, 702] on button "Select" at bounding box center [965, 717] width 65 height 31
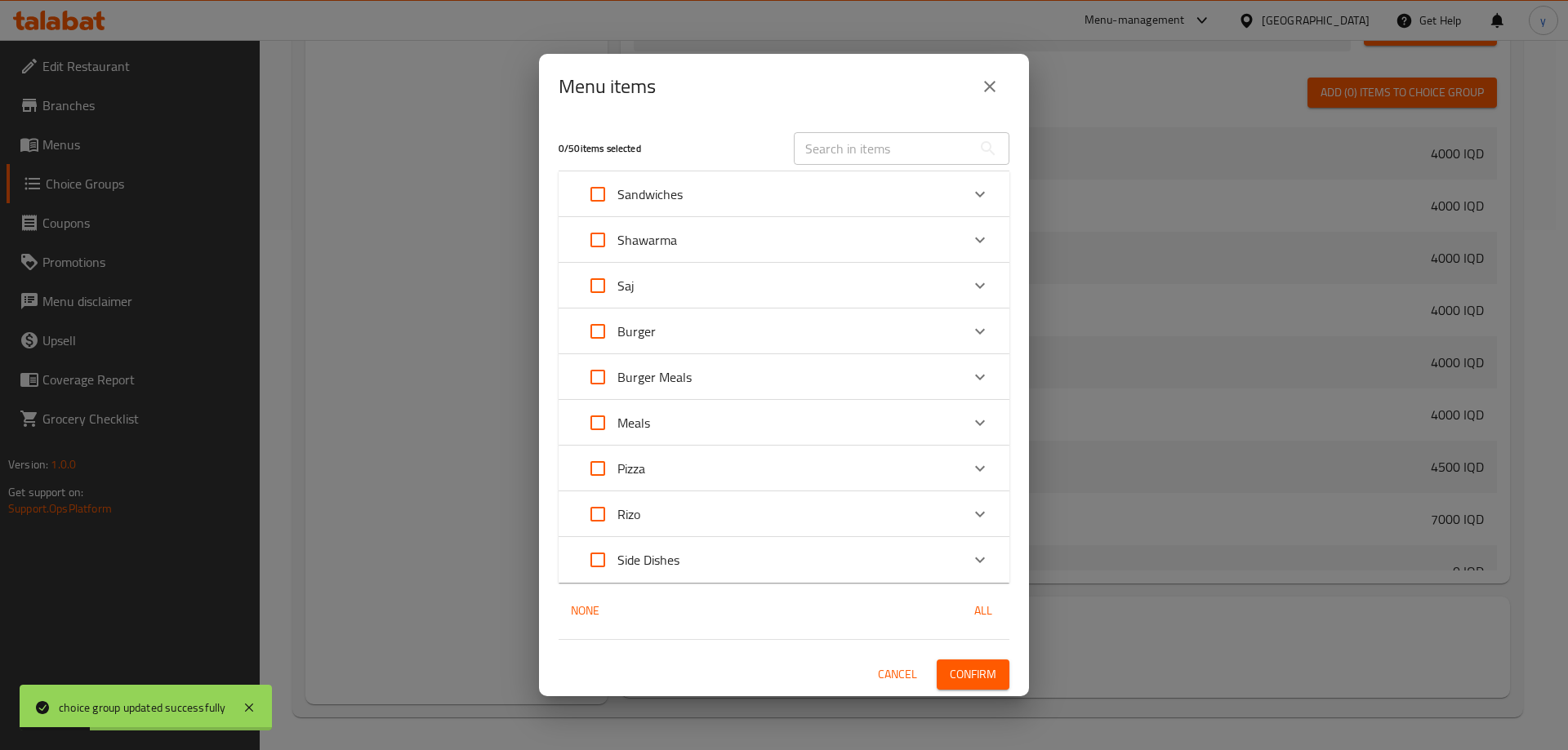
click at [988, 102] on button "close" at bounding box center [990, 87] width 39 height 39
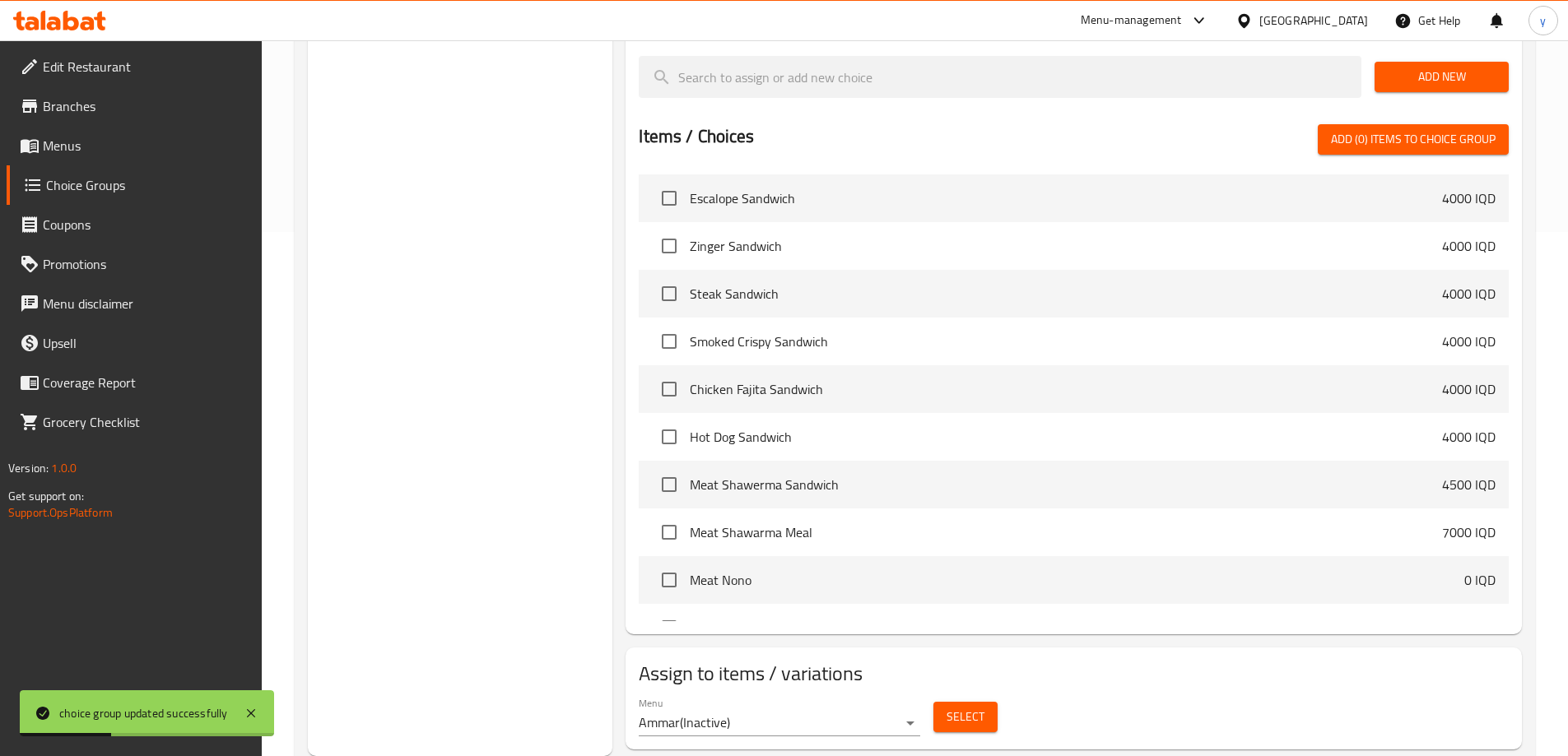
click at [743, 691] on div "Menu Ammar ( Inactive )" at bounding box center [779, 716] width 294 height 53
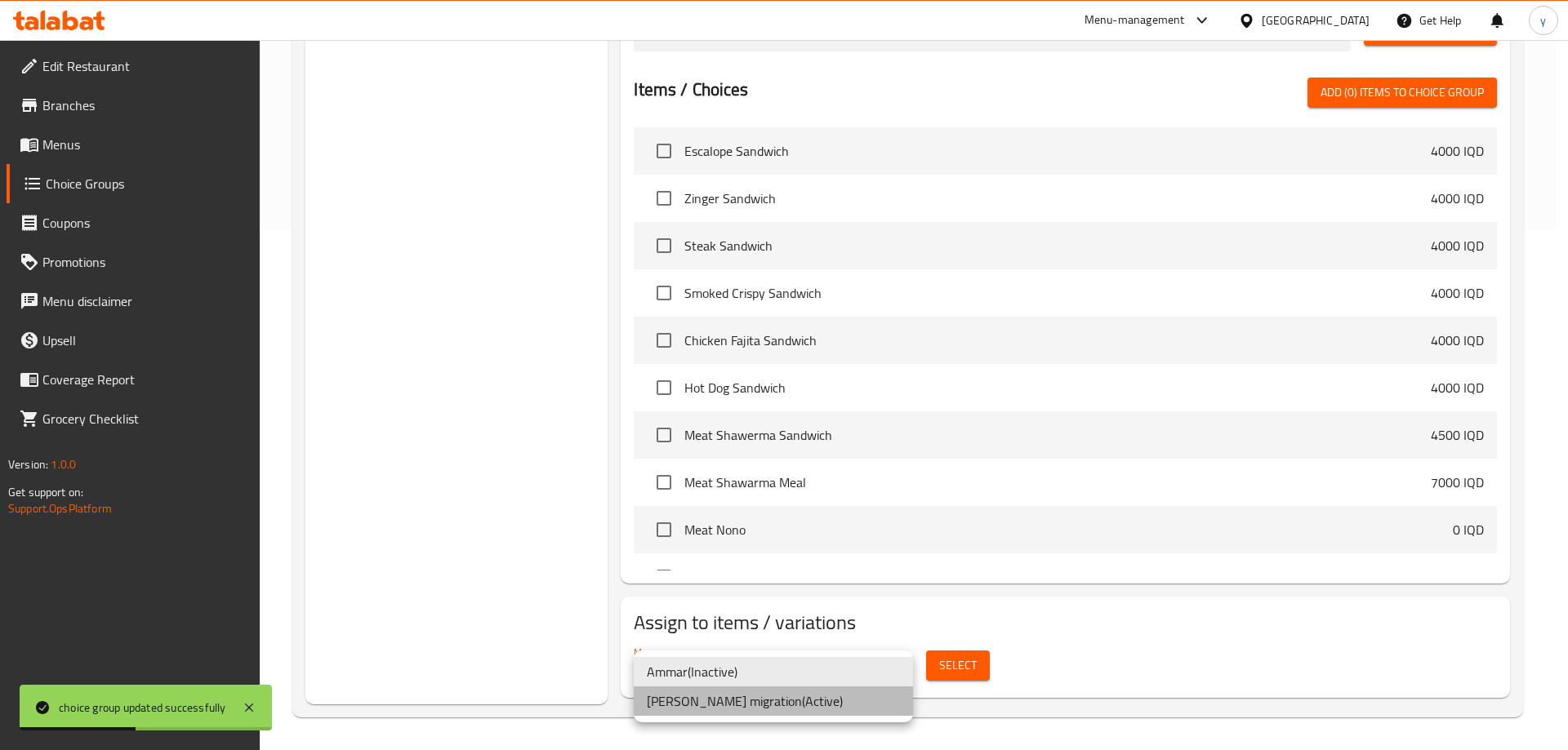
click at [721, 708] on li "[PERSON_NAME] migration ( Active )" at bounding box center [773, 702] width 279 height 30
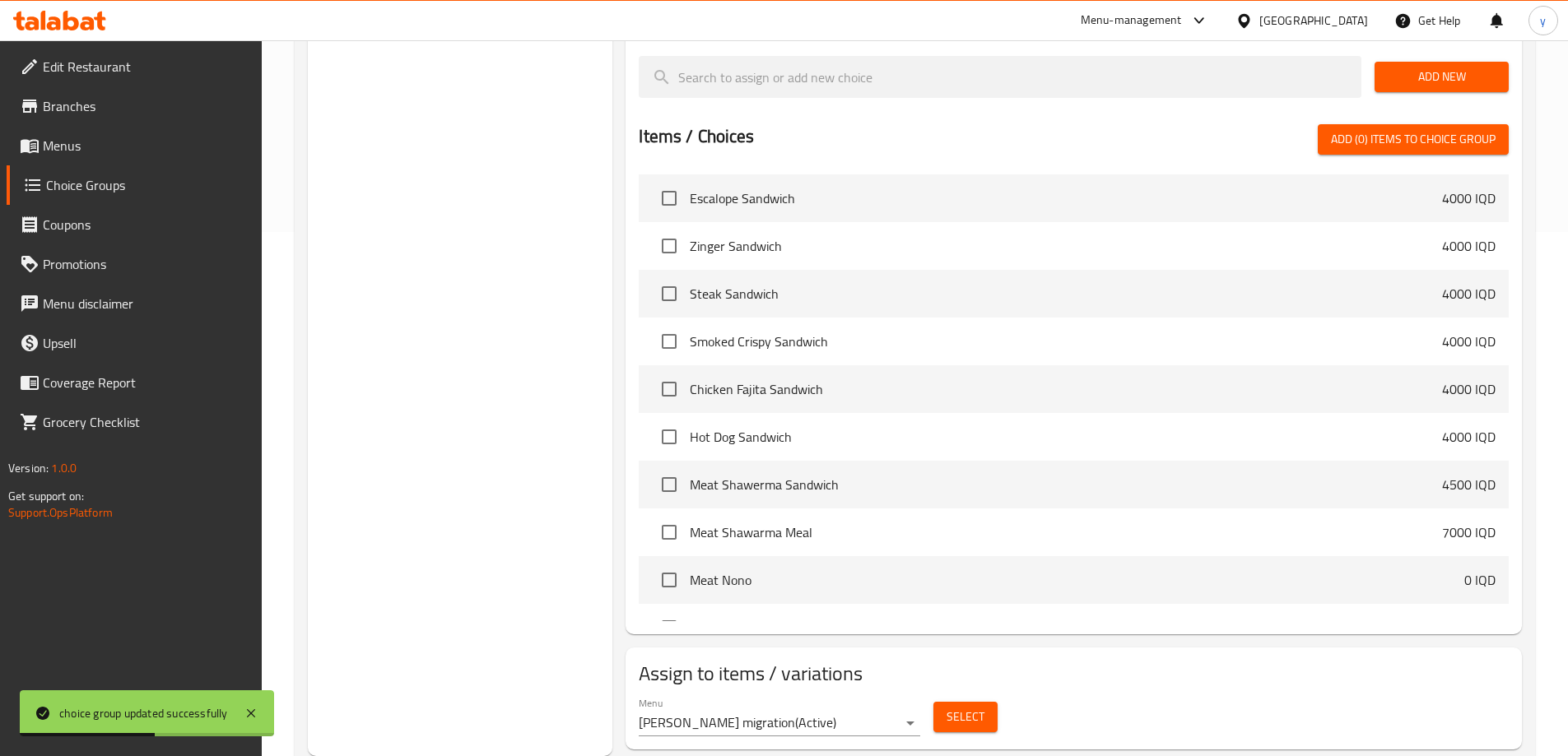
click at [940, 695] on div "Select" at bounding box center [965, 717] width 78 height 44
click at [962, 707] on span "Select" at bounding box center [965, 717] width 38 height 21
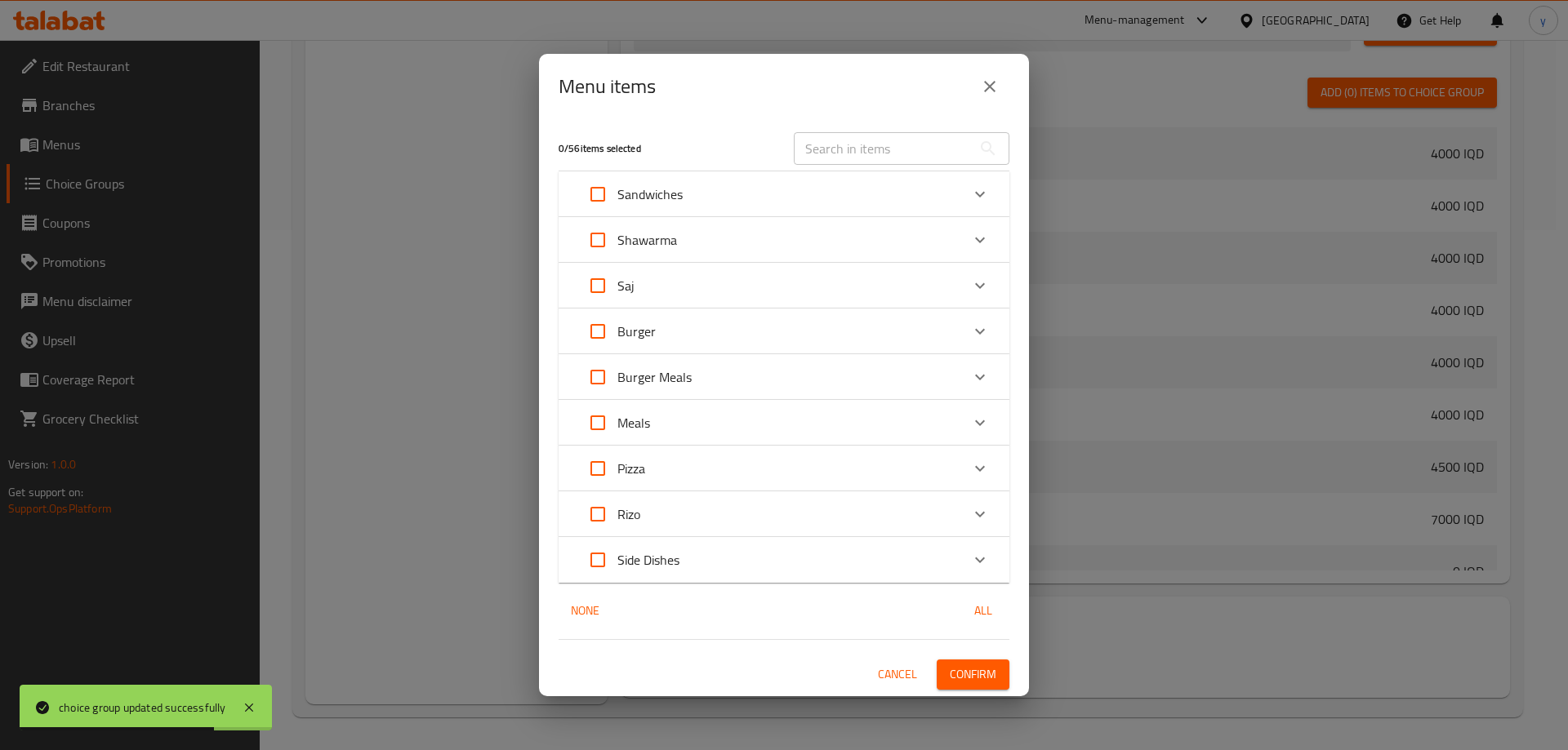
click at [712, 243] on div "Shawarma" at bounding box center [769, 240] width 382 height 39
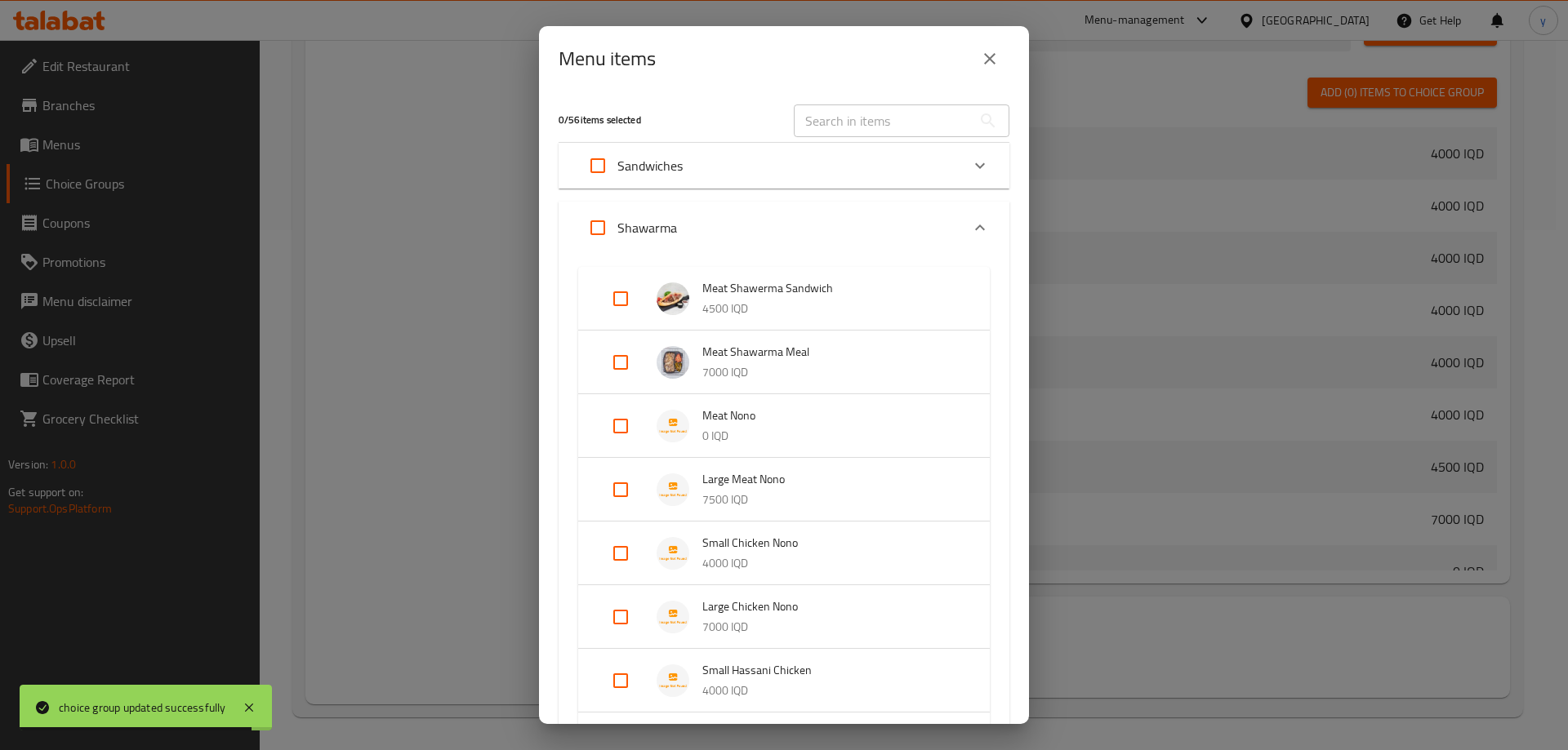
click at [611, 430] on input "Expand" at bounding box center [621, 426] width 39 height 39
checkbox input "true"
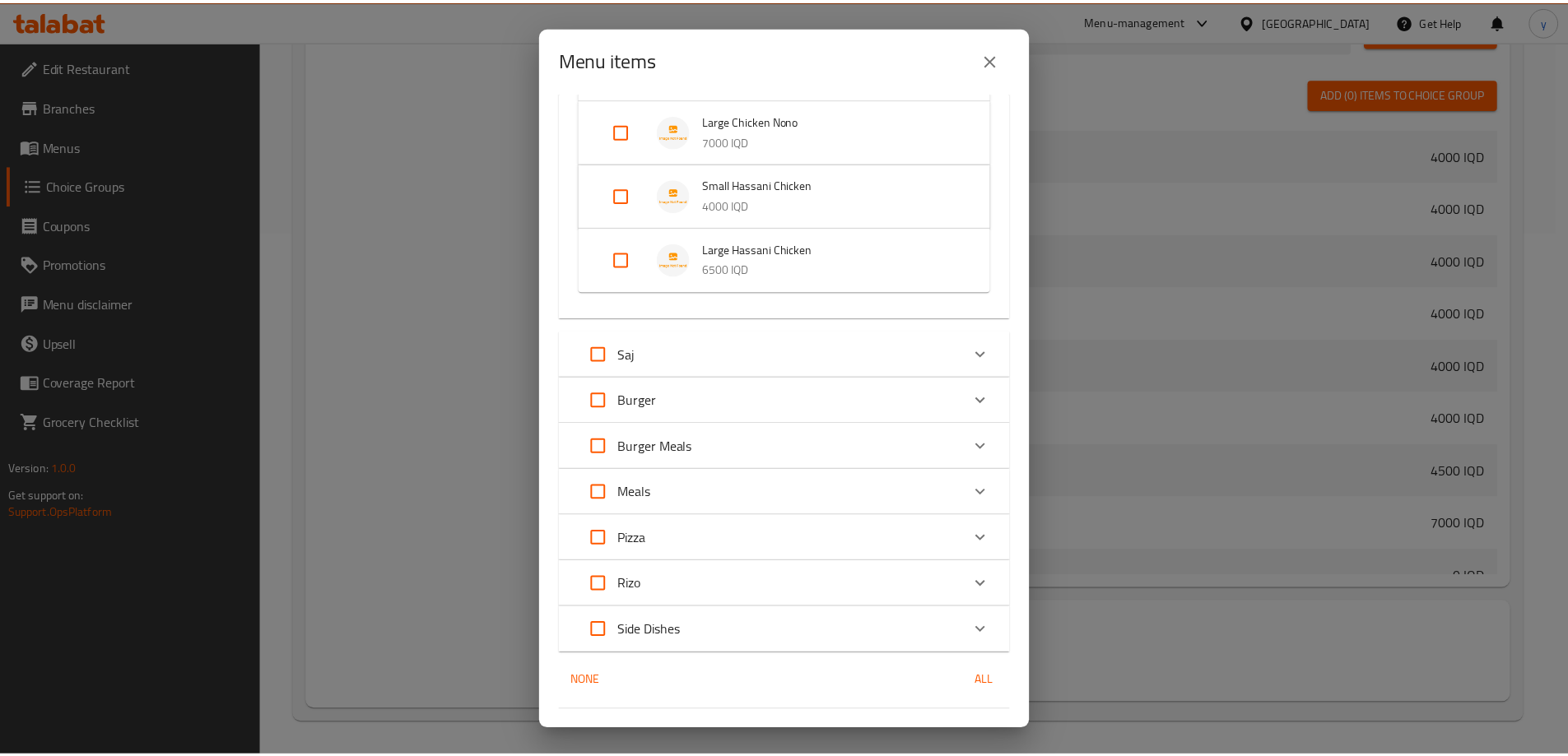
scroll to position [555, 0]
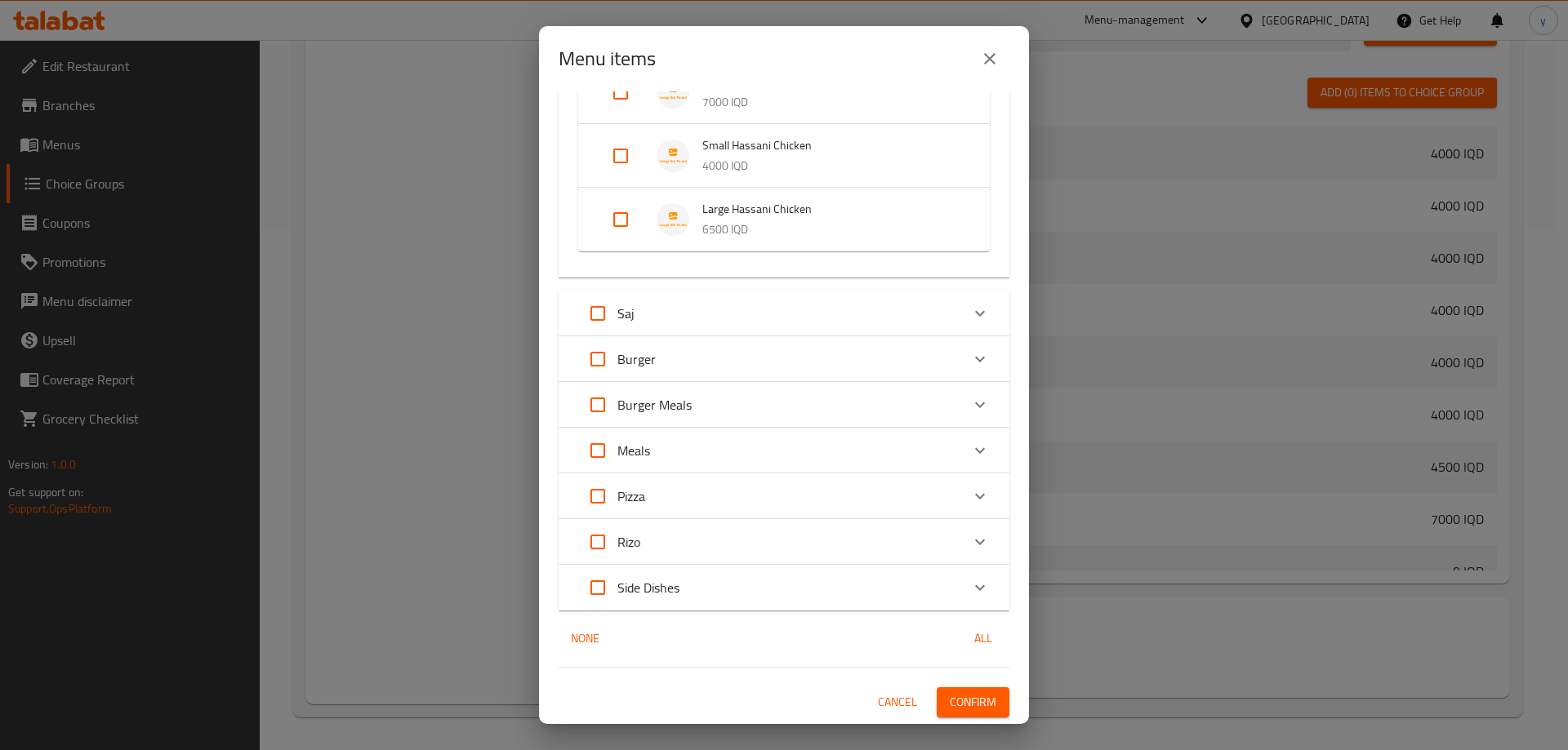
click at [951, 698] on span "Confirm" at bounding box center [973, 702] width 46 height 21
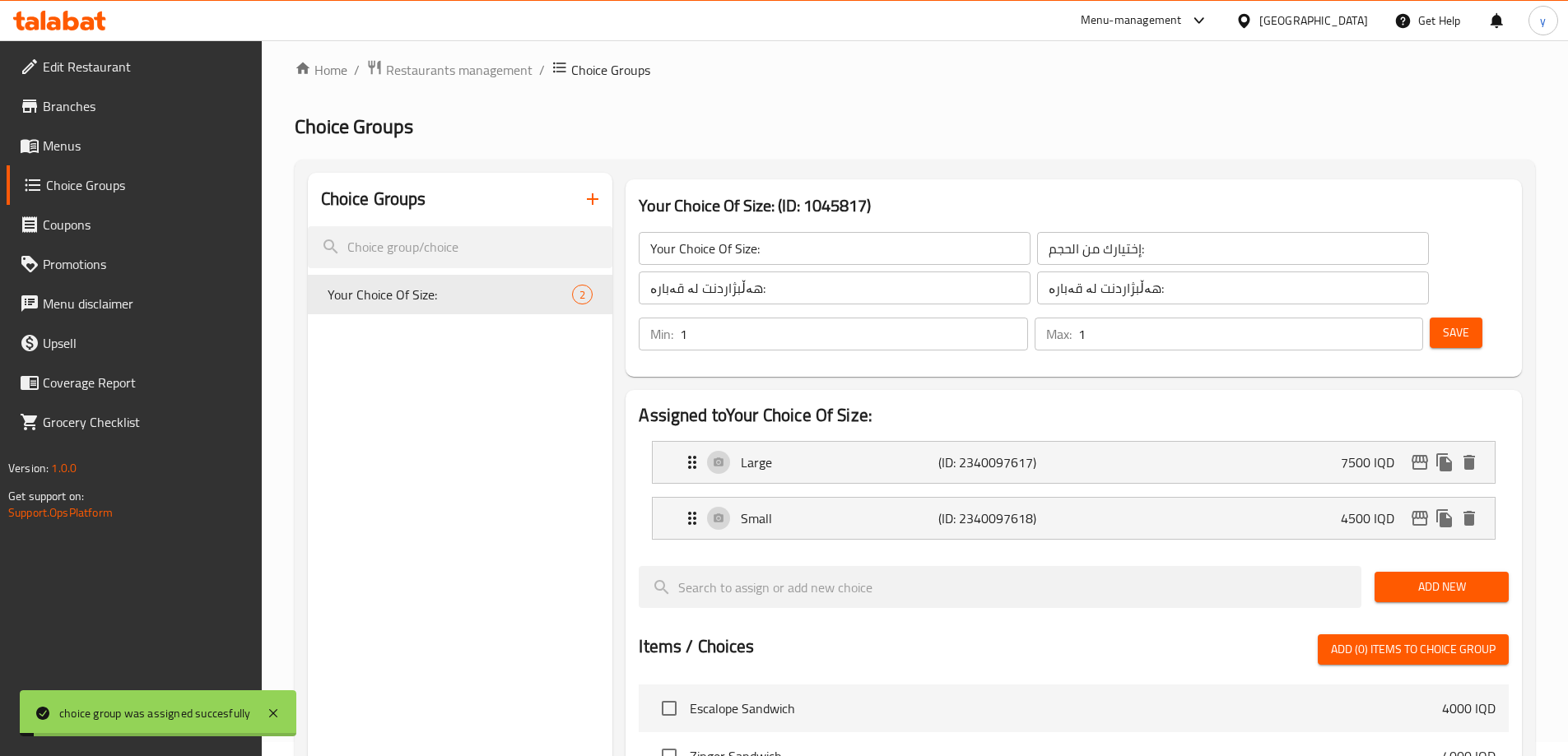
scroll to position [0, 0]
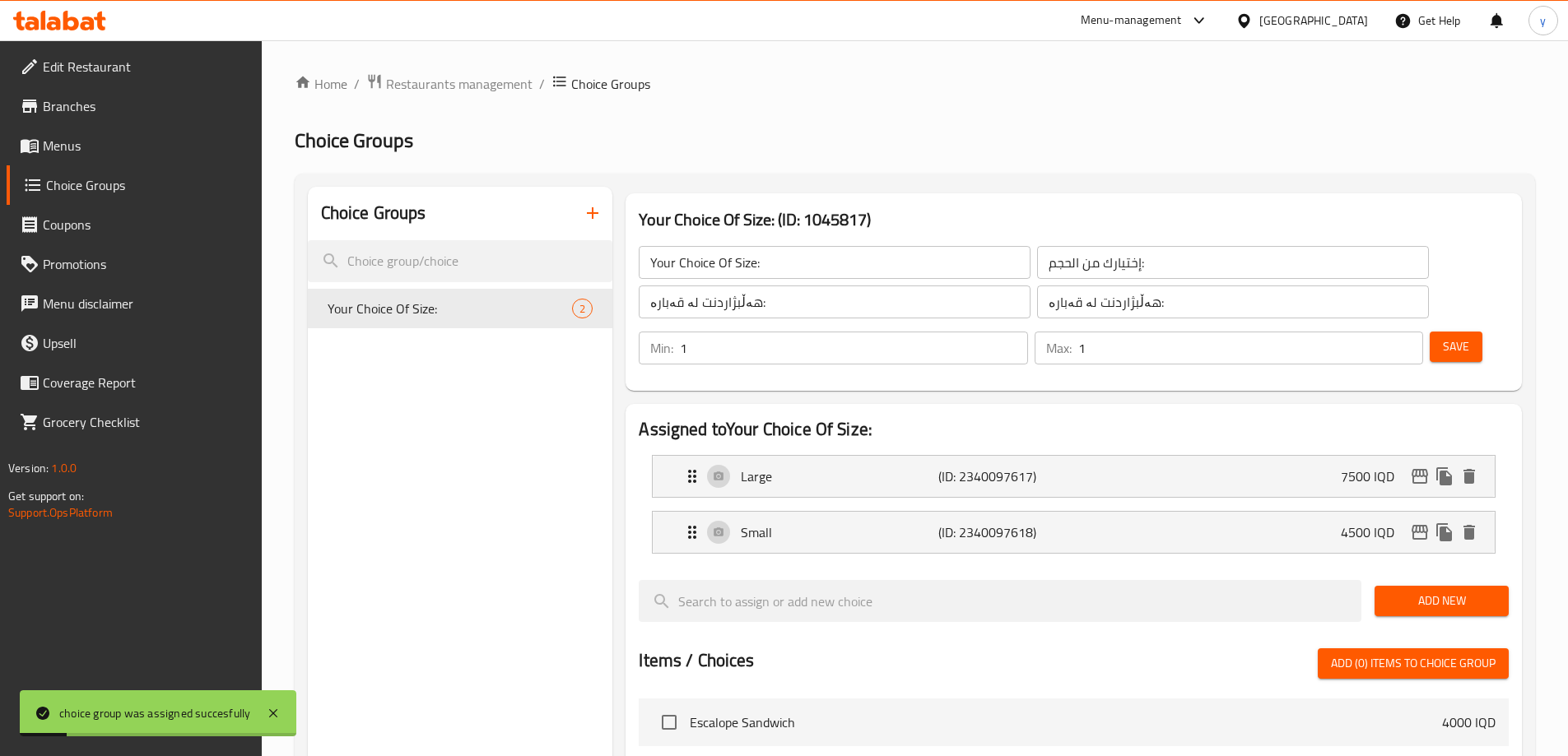
click at [152, 154] on span "Menus" at bounding box center [145, 145] width 206 height 20
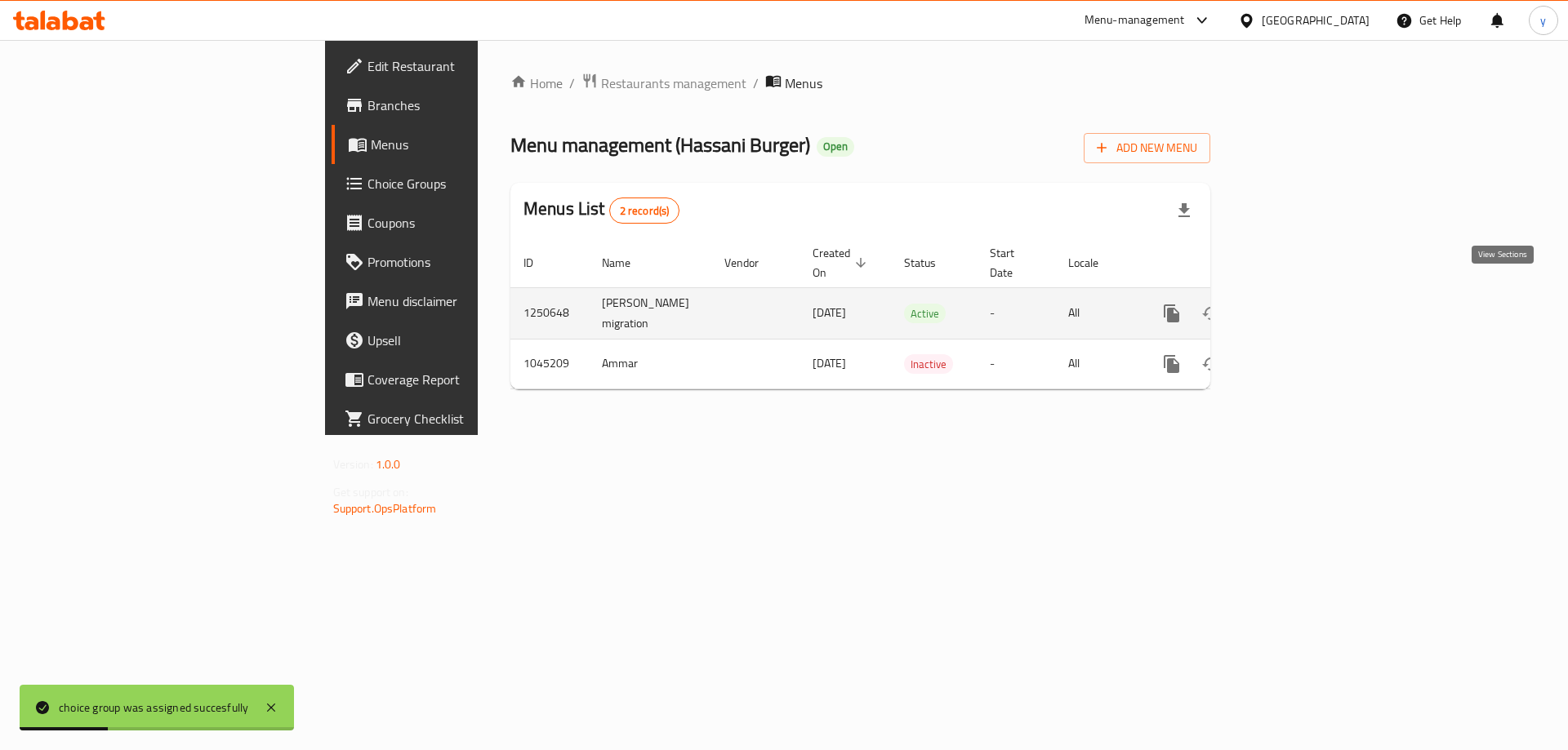
click at [1299, 304] on icon "enhanced table" at bounding box center [1290, 314] width 20 height 20
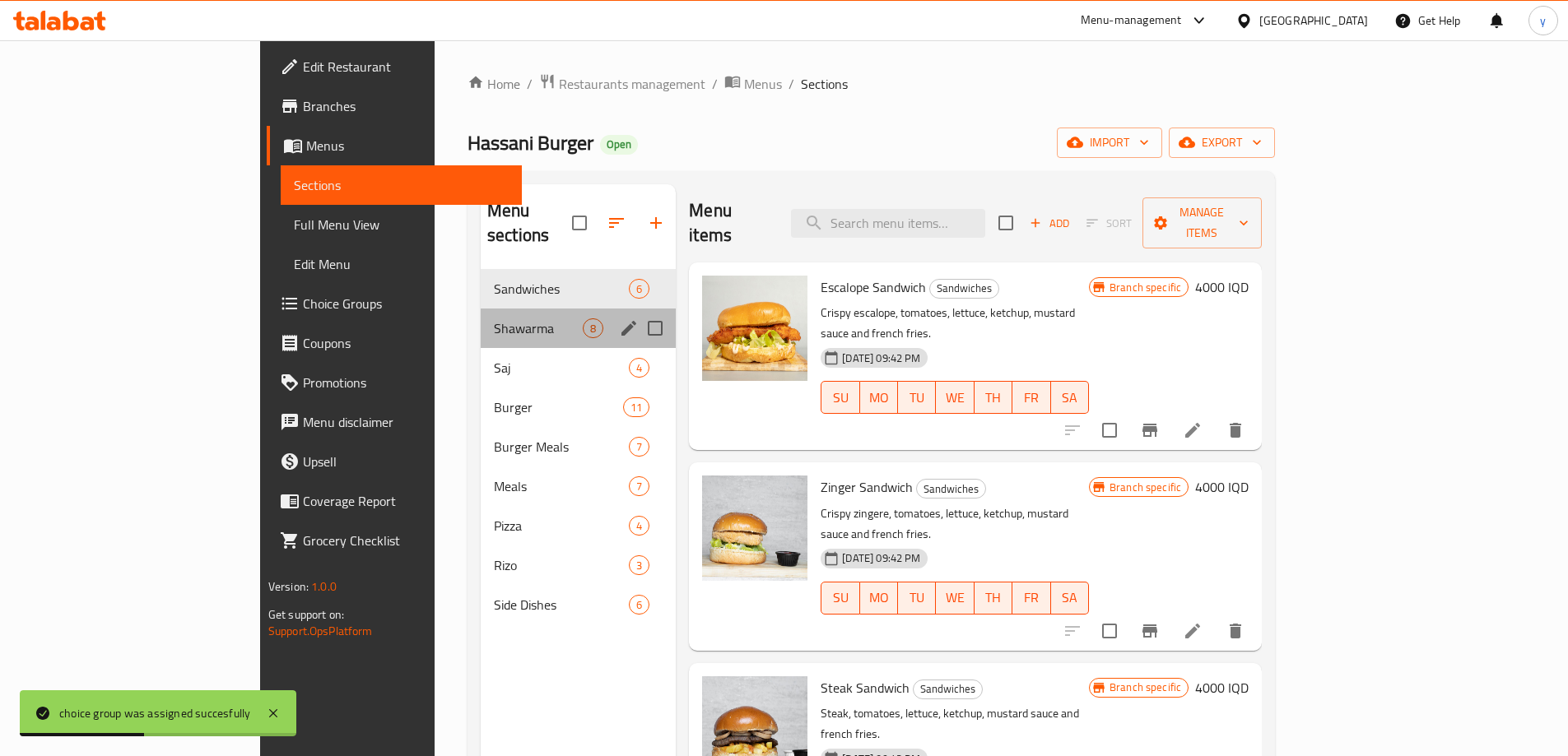
click at [481, 308] on div "Shawarma 8" at bounding box center [578, 328] width 195 height 40
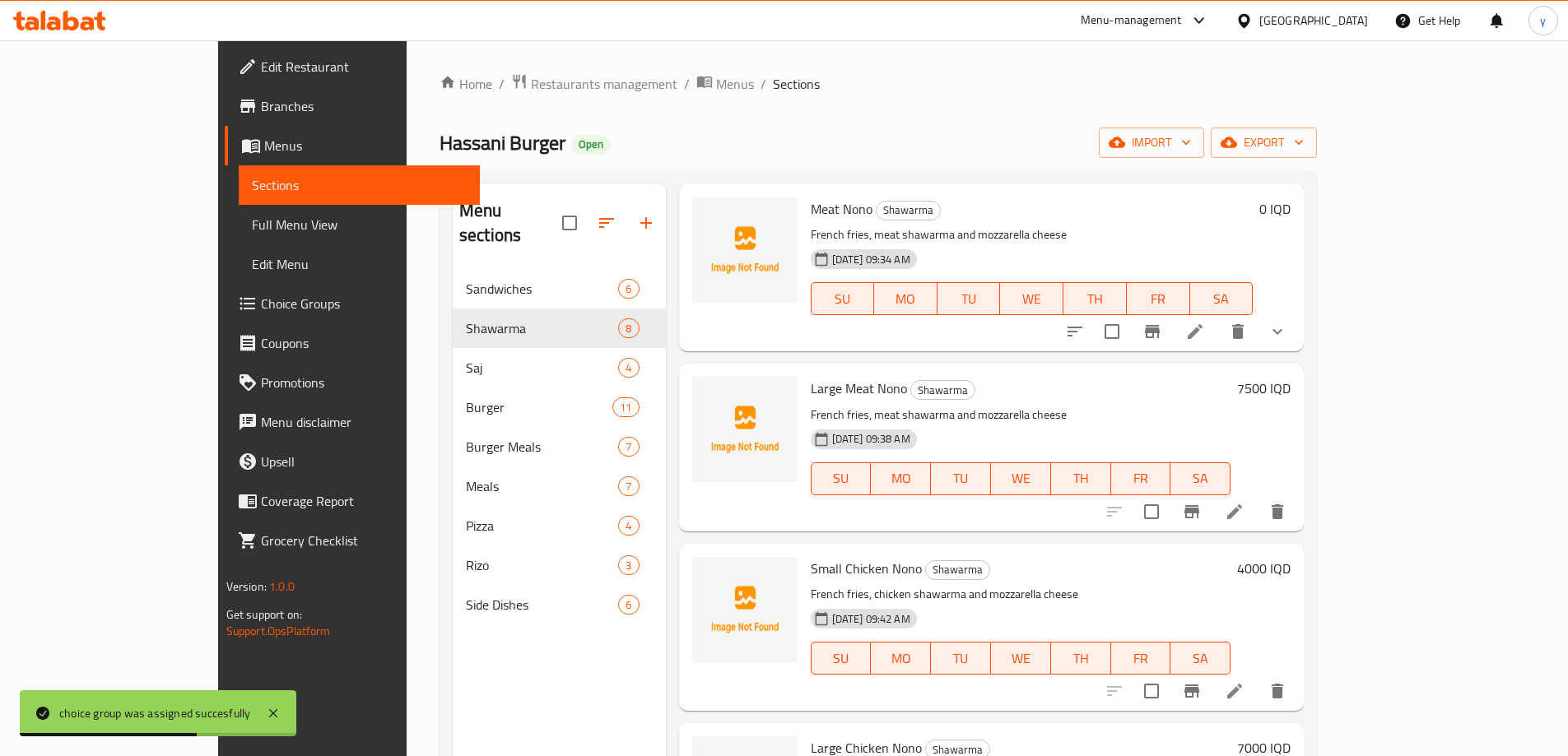
scroll to position [493, 0]
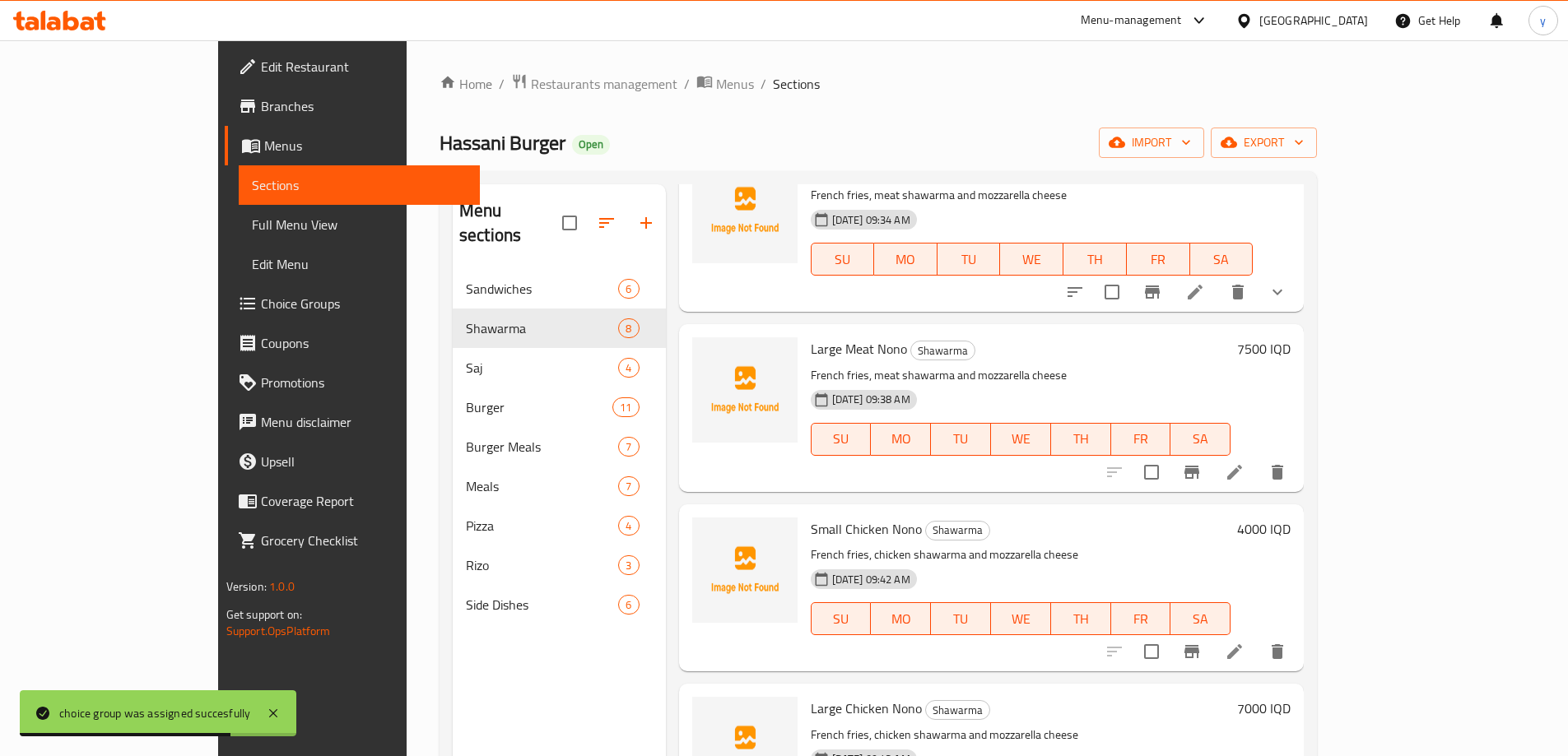
click at [1304, 450] on div "Large Meat Nono Shawarma French fries, meat shawarma and mozzarella cheese 14-1…" at bounding box center [991, 408] width 626 height 167
click at [1287, 463] on icon "delete" at bounding box center [1277, 472] width 20 height 20
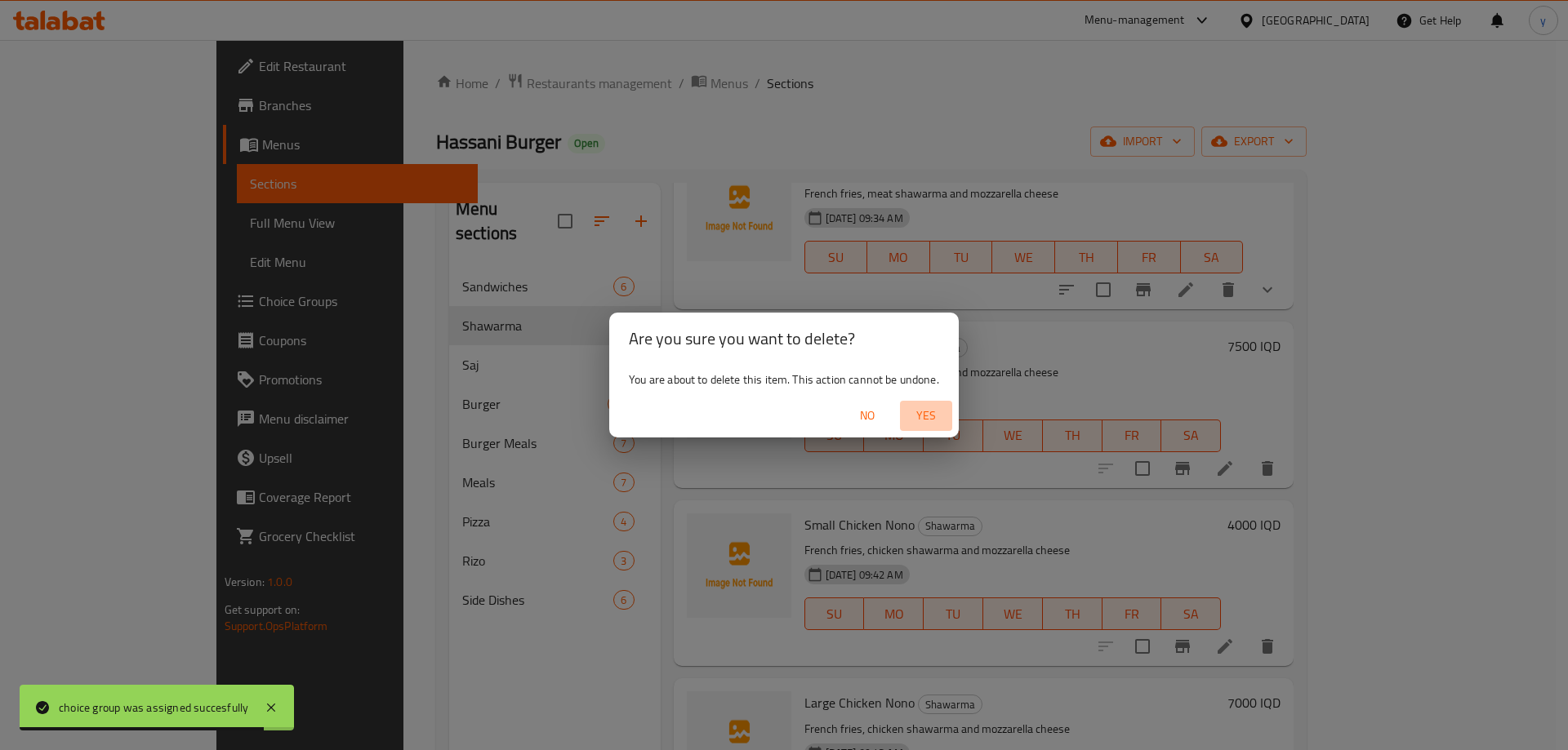
click at [943, 423] on span "Yes" at bounding box center [926, 415] width 39 height 21
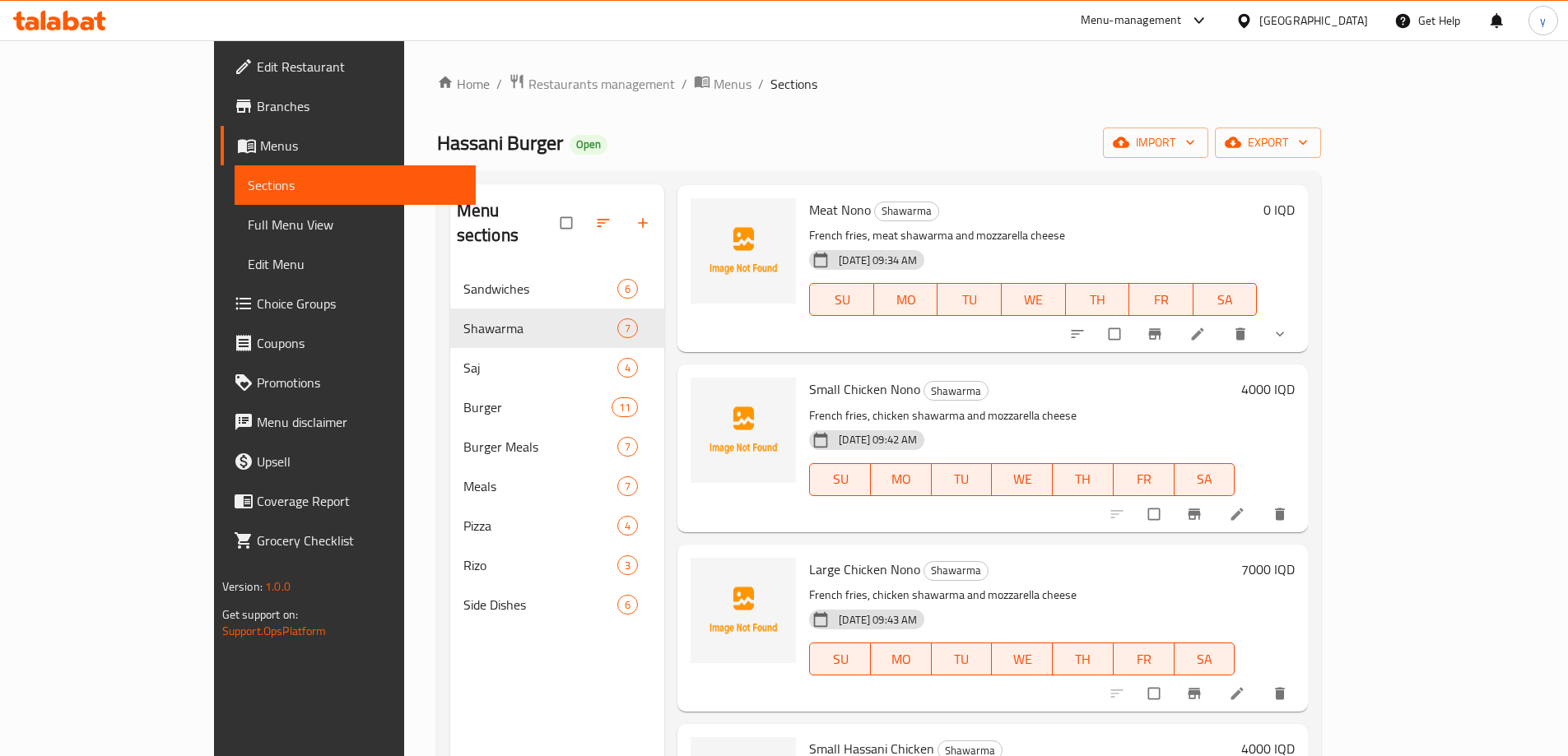
scroll to position [493, 0]
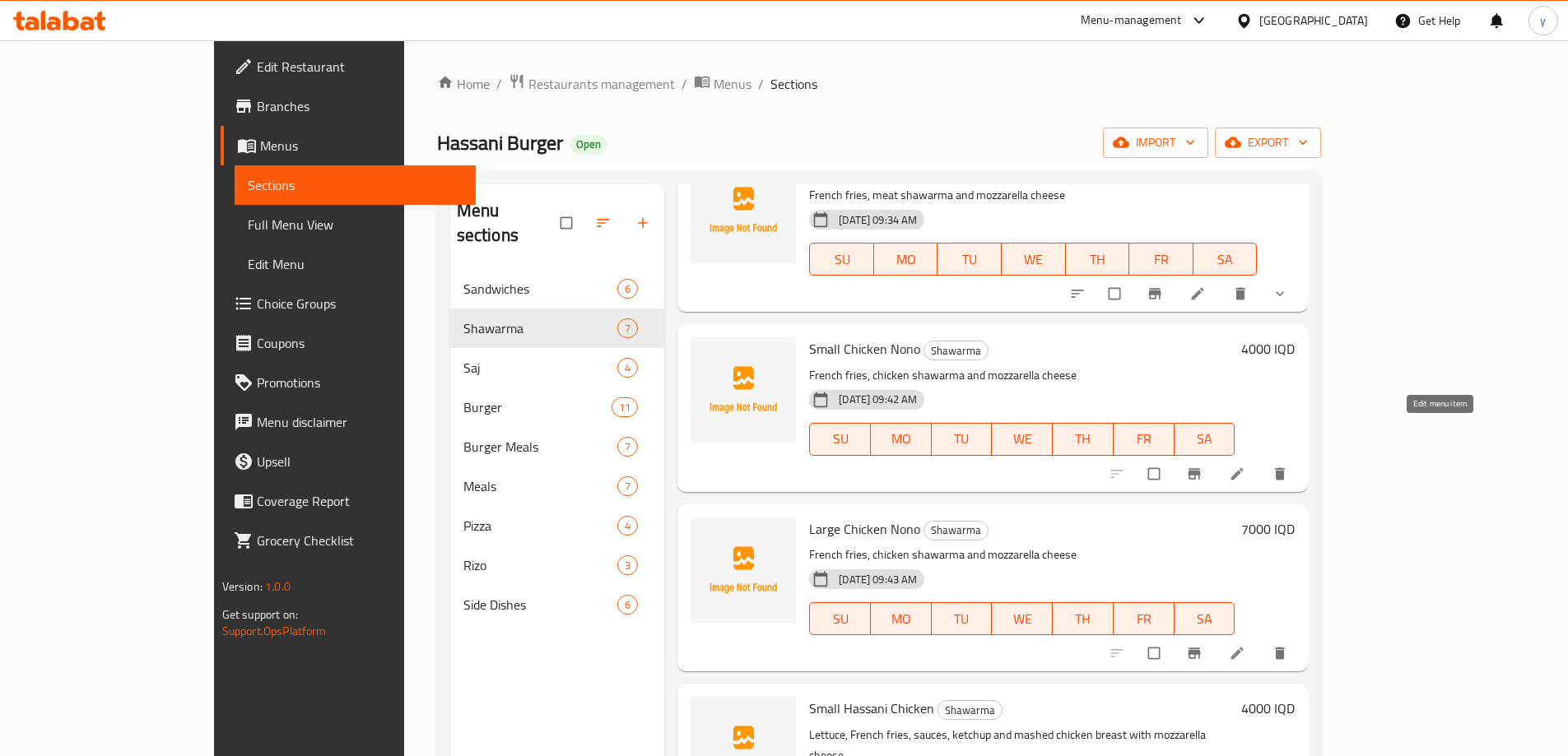
click at [1244, 468] on icon at bounding box center [1237, 473] width 12 height 12
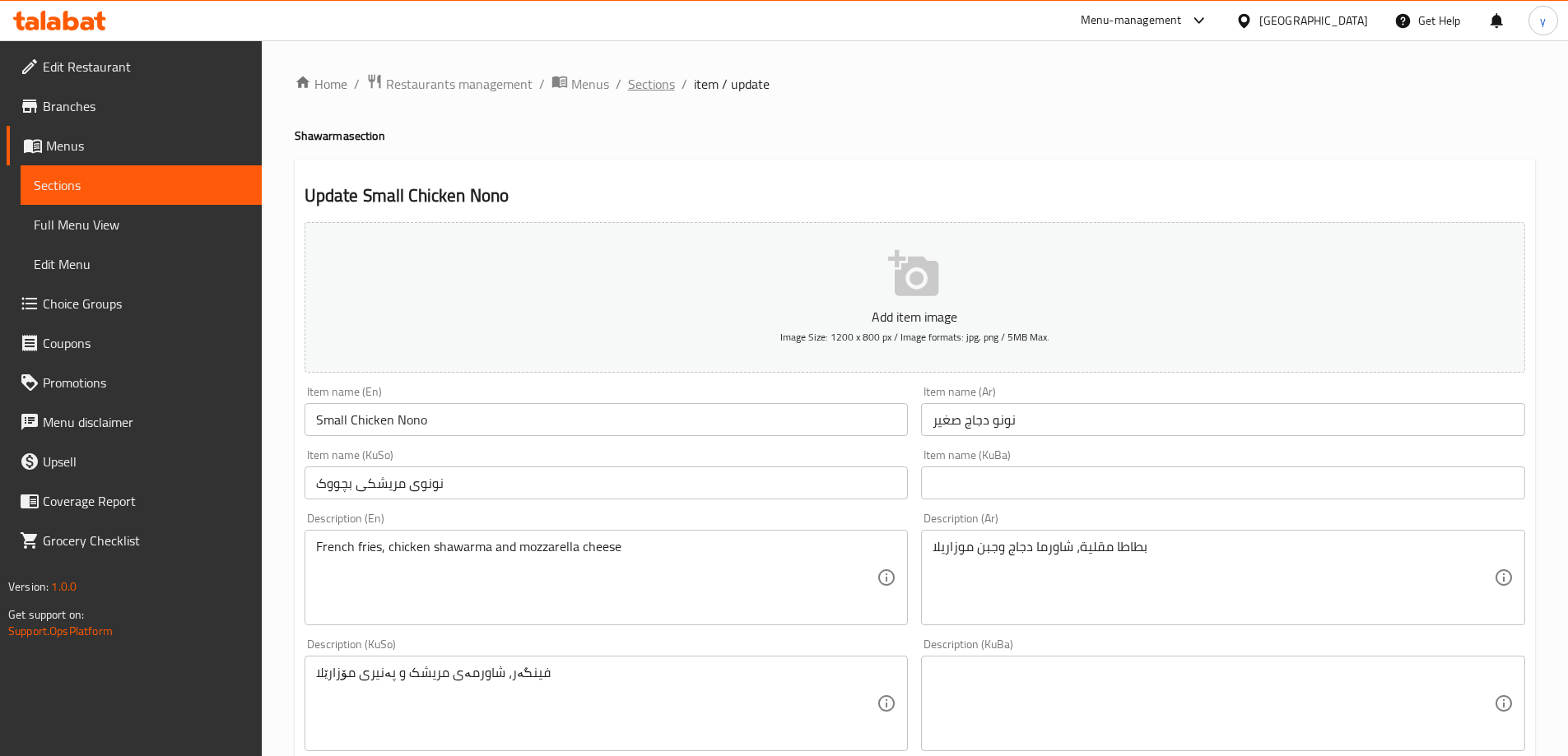
click at [660, 89] on span "Sections" at bounding box center [651, 84] width 47 height 20
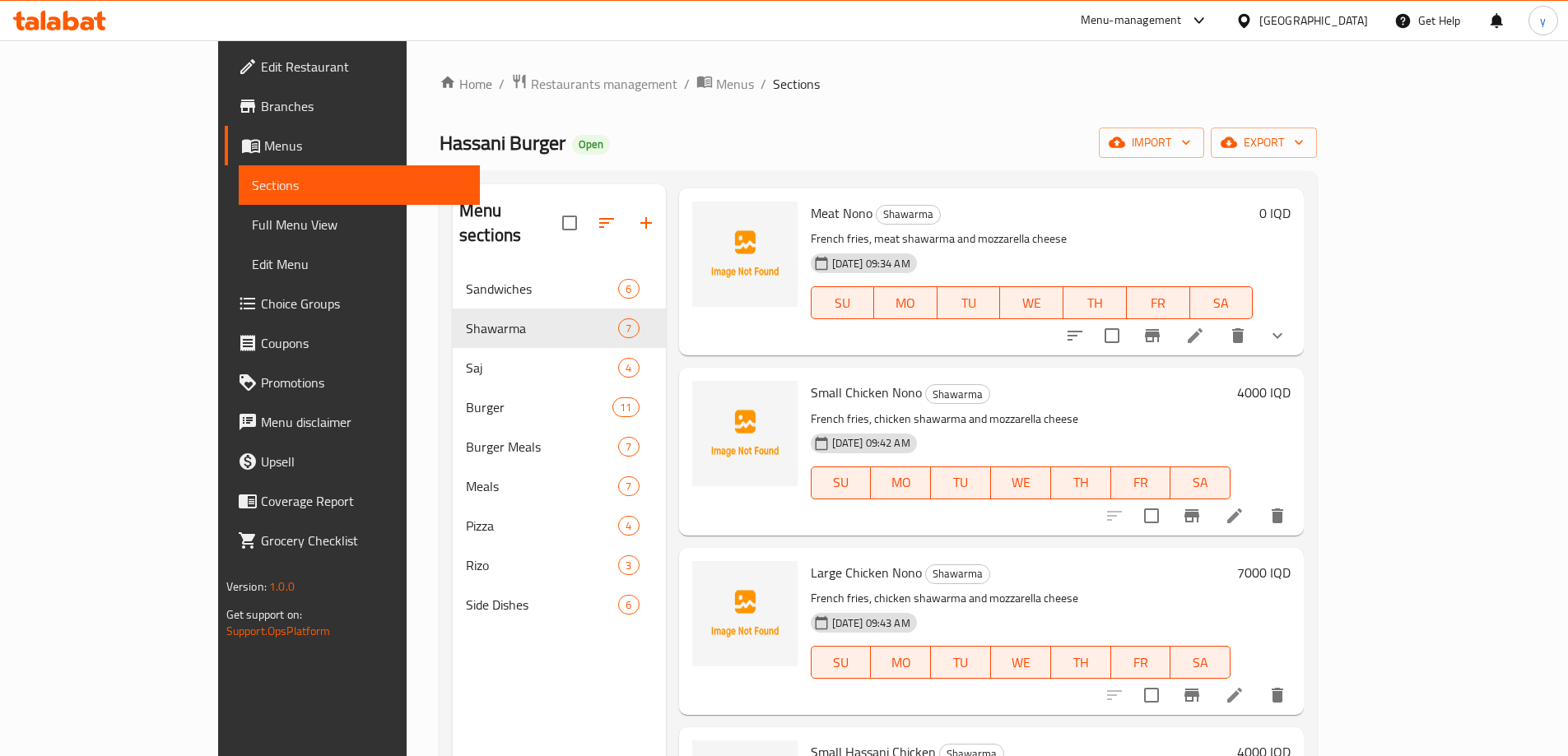
scroll to position [543, 0]
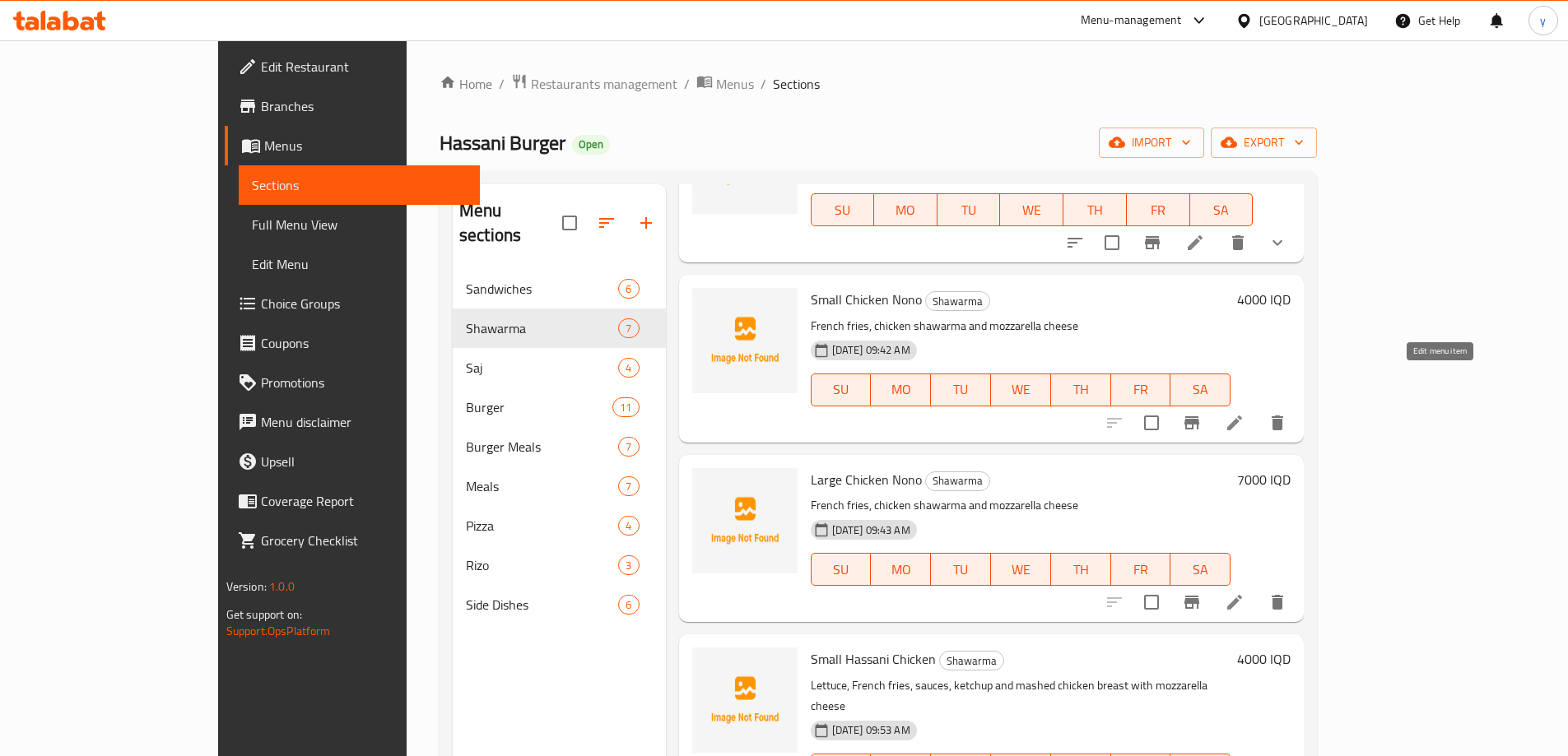
click at [1242, 416] on icon at bounding box center [1234, 423] width 15 height 15
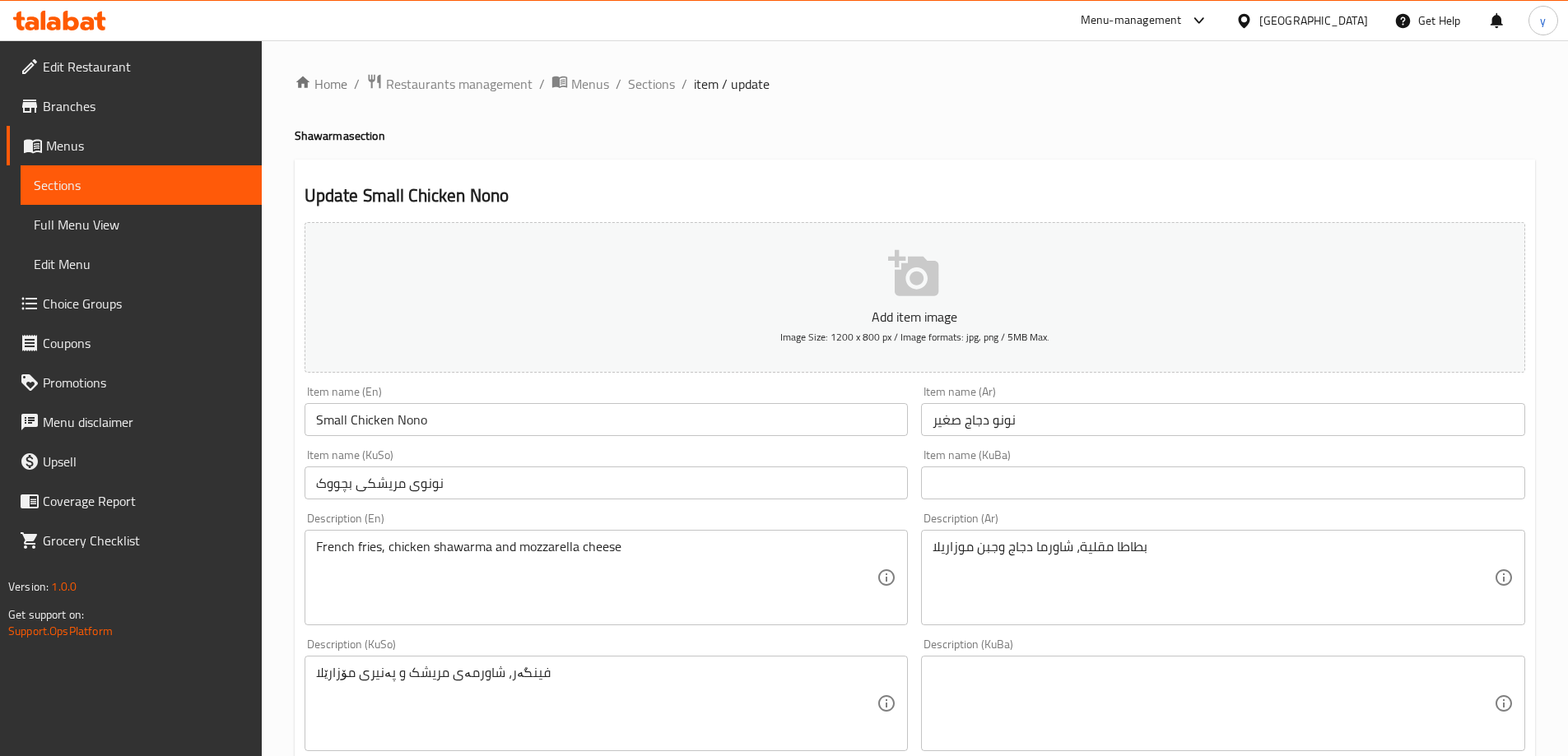
click at [415, 421] on input "Small Chicken Nono" at bounding box center [606, 419] width 604 height 33
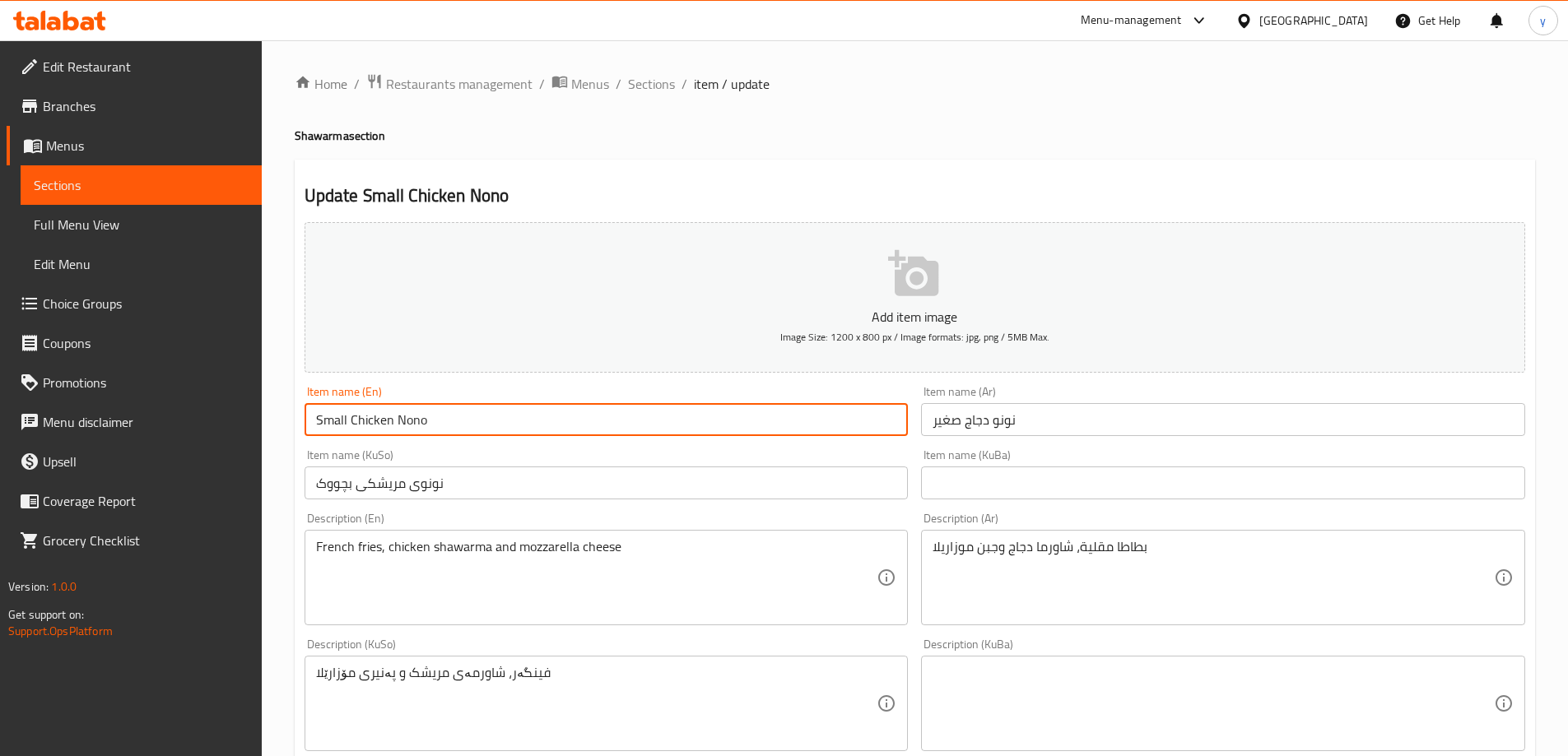
click at [415, 421] on input "Small Chicken Nono" at bounding box center [606, 419] width 604 height 33
type input "Small Chicken"
click at [959, 424] on input "نونو دجاج صغير" at bounding box center [1223, 419] width 604 height 33
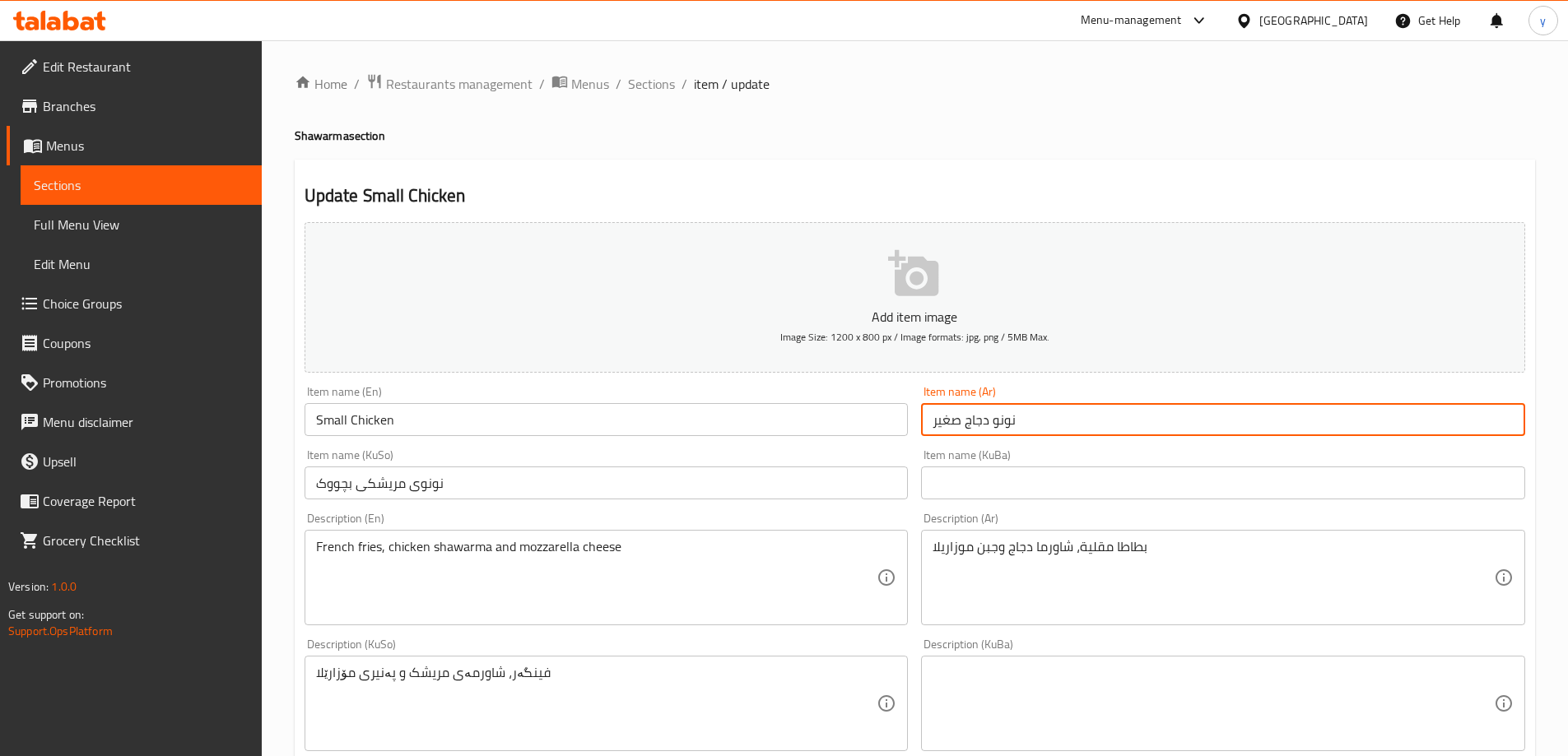
click at [959, 424] on input "نونو دجاج صغير" at bounding box center [1223, 419] width 604 height 33
type input "نونو دجاج"
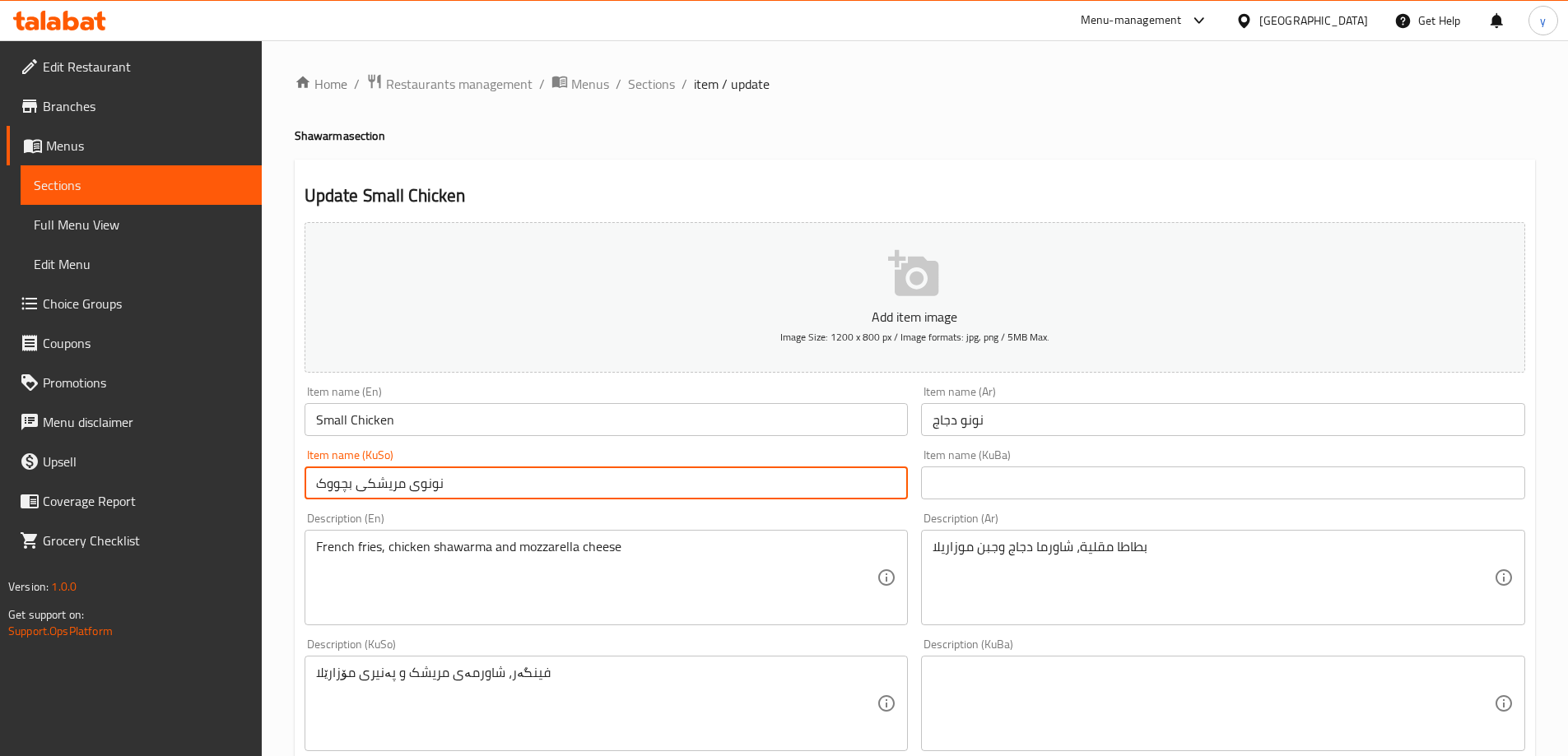
click at [349, 483] on input "نونوی مریشکی بچووک" at bounding box center [606, 482] width 604 height 33
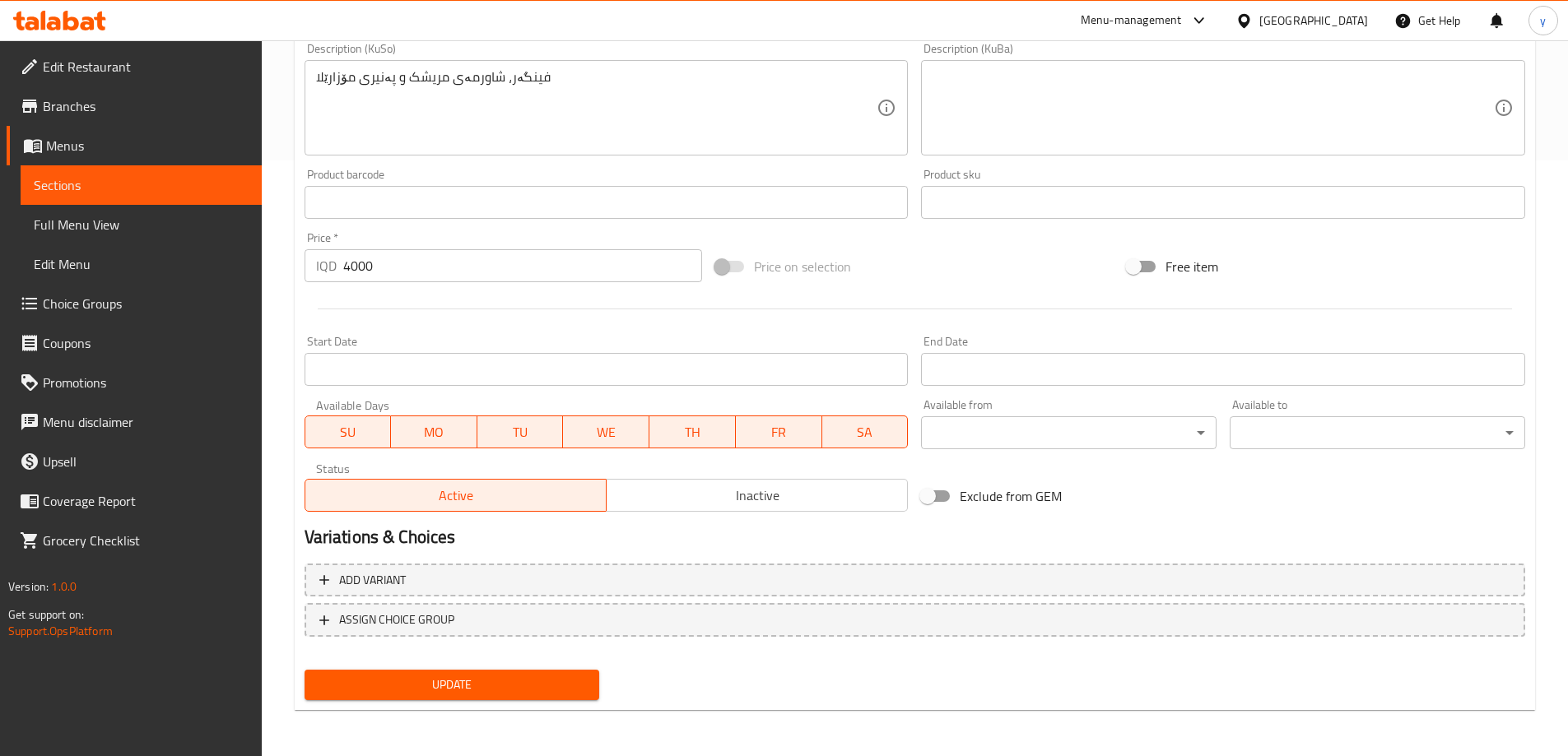
type input "نونوی مریشکی"
click at [466, 682] on span "Update" at bounding box center [452, 684] width 269 height 21
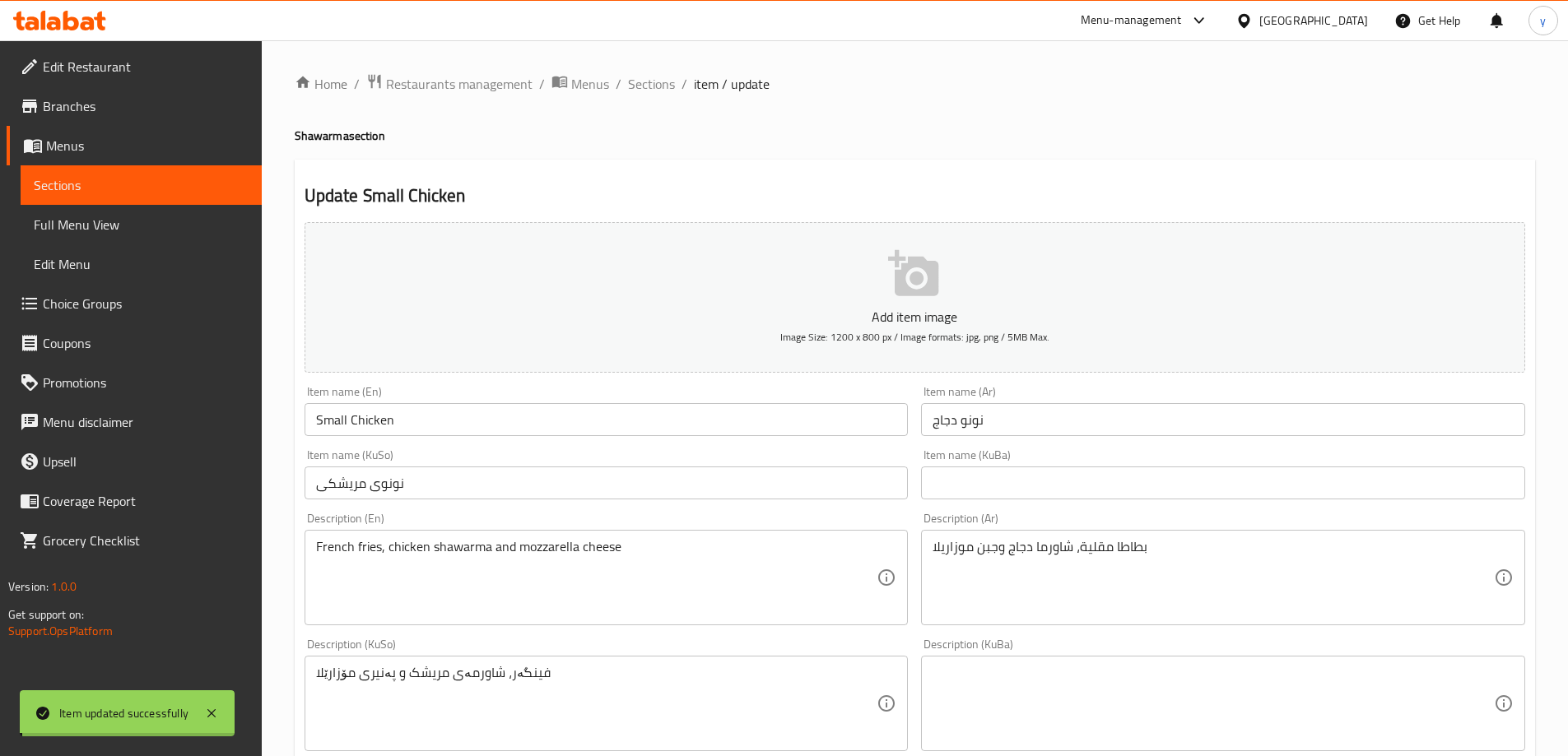
click at [636, 76] on span "Sections" at bounding box center [651, 84] width 47 height 20
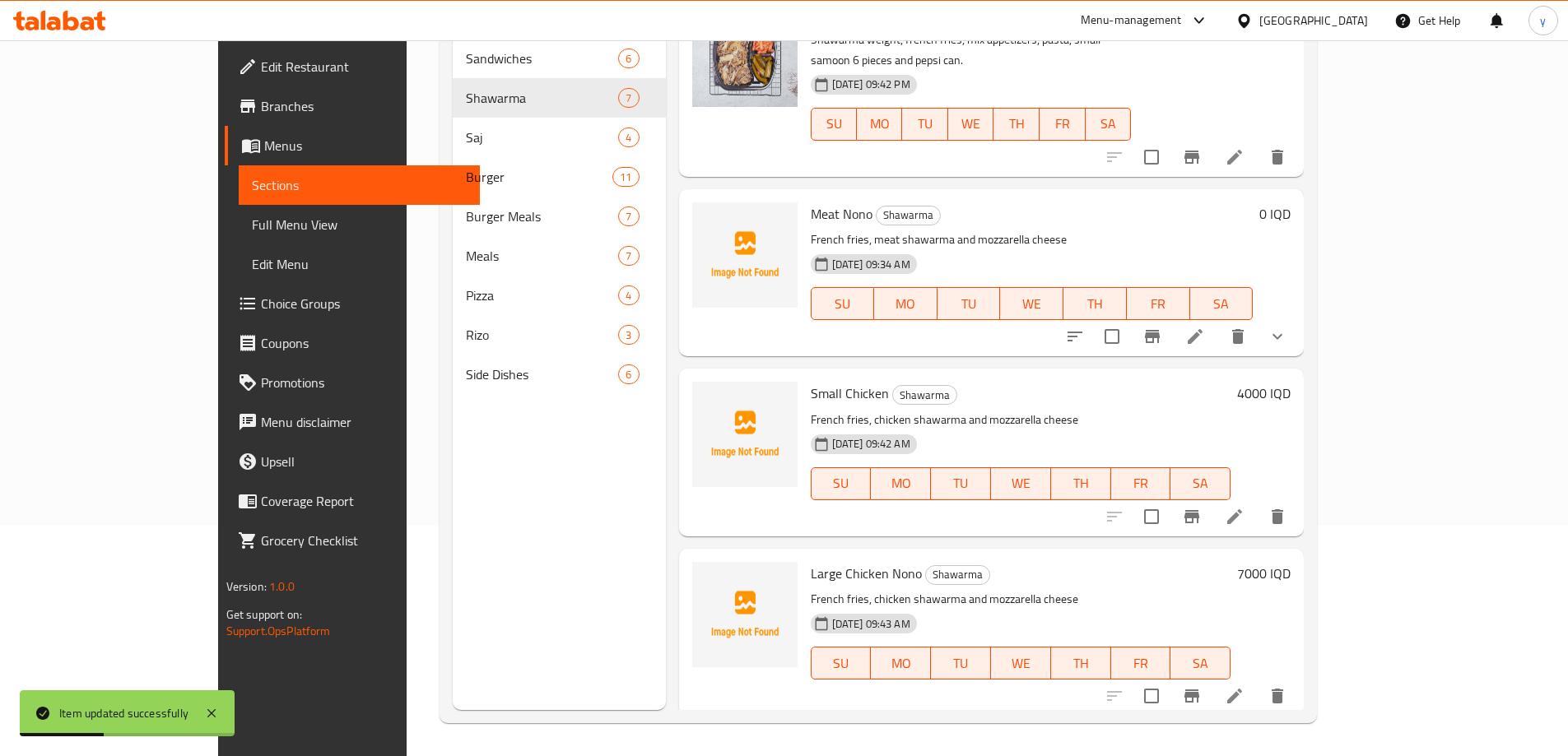
scroll to position [214, 0]
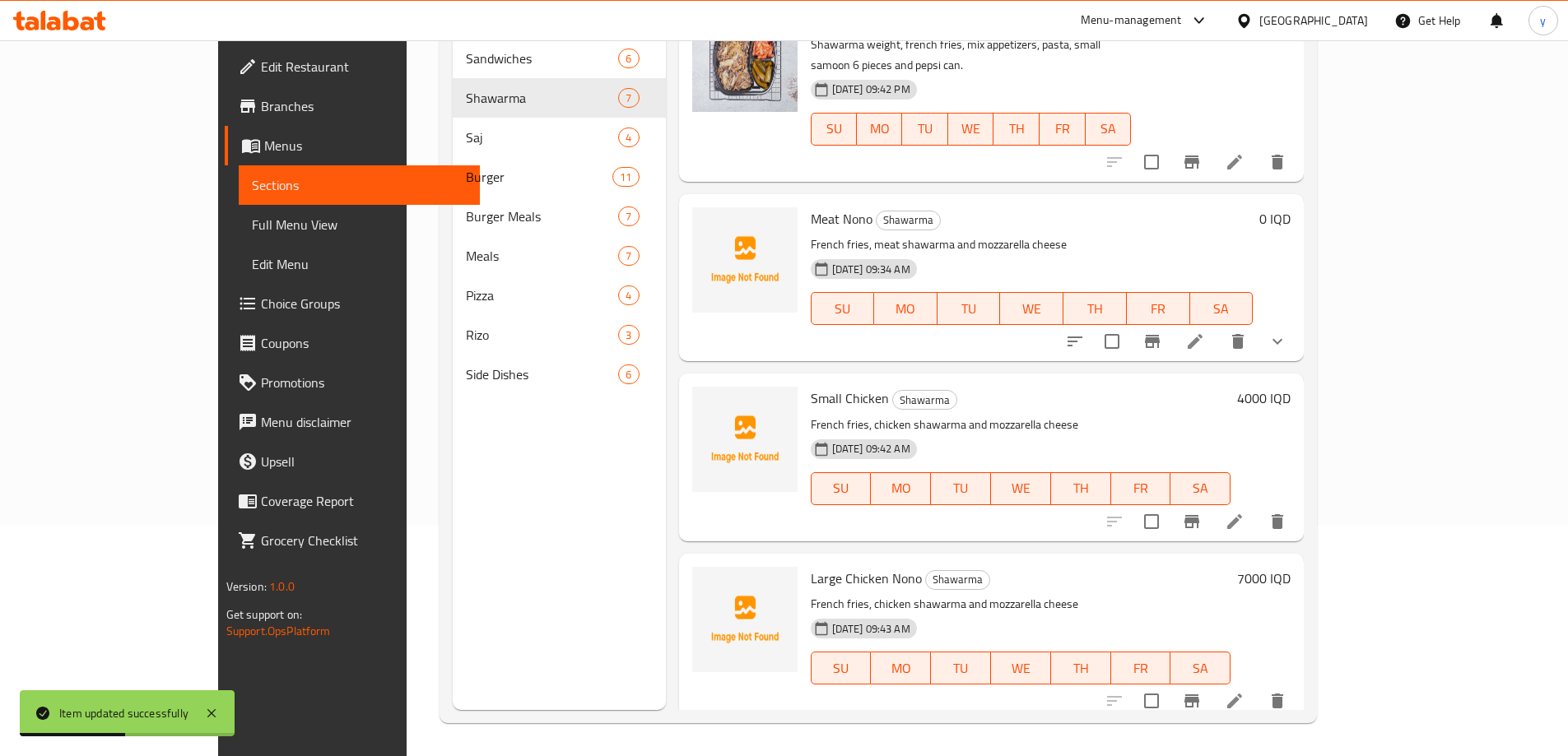
click at [1290, 387] on h6 "4000 IQD" at bounding box center [1264, 398] width 54 height 23
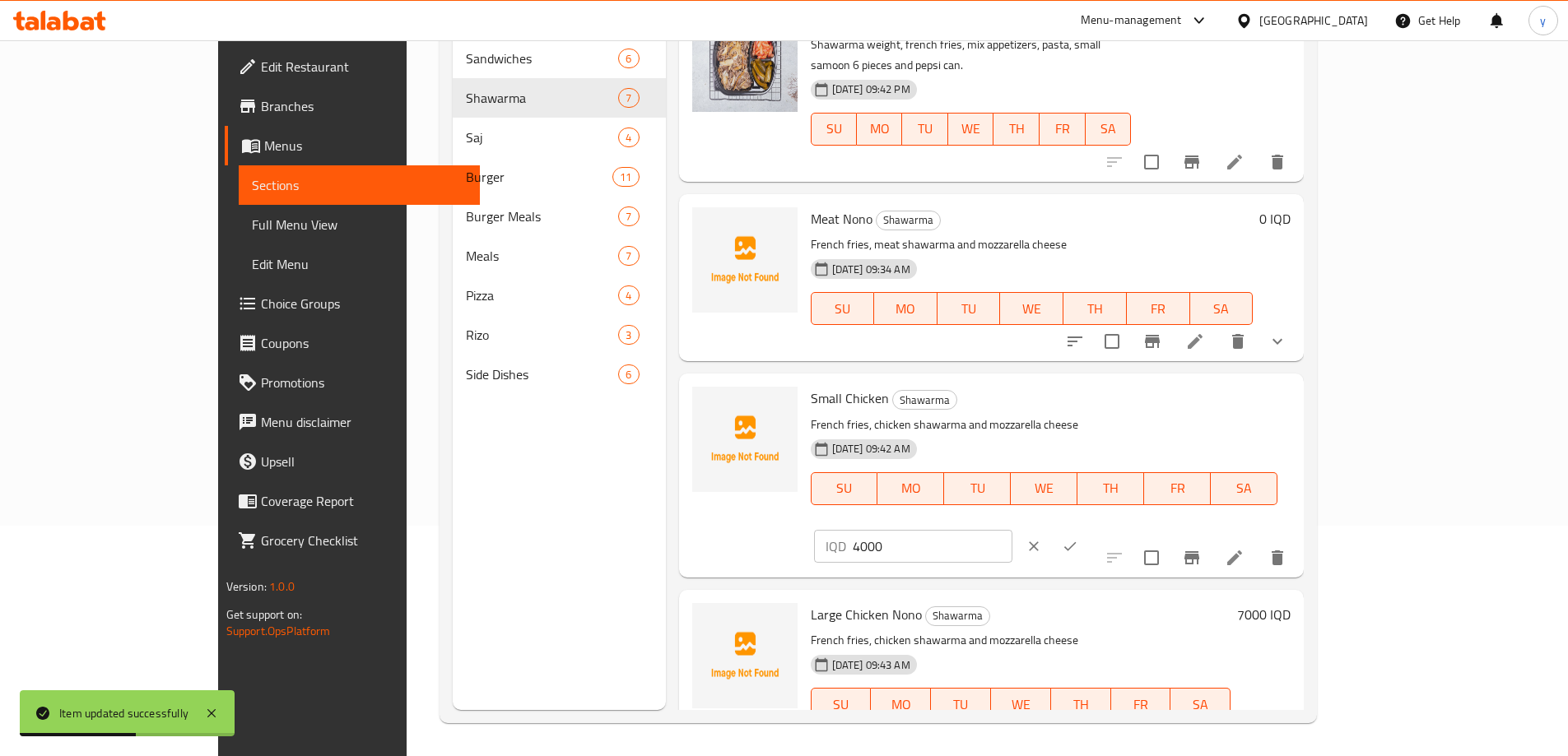
click at [1012, 530] on input "4000" at bounding box center [932, 546] width 159 height 33
drag, startPoint x: 1307, startPoint y: 358, endPoint x: 1214, endPoint y: 363, distance: 93.1
click at [1214, 380] on div "Small Chicken Shawarma French fries, chicken shawarma and mozzarella cheese [DA…" at bounding box center [1051, 474] width 493 height 190
type input "0"
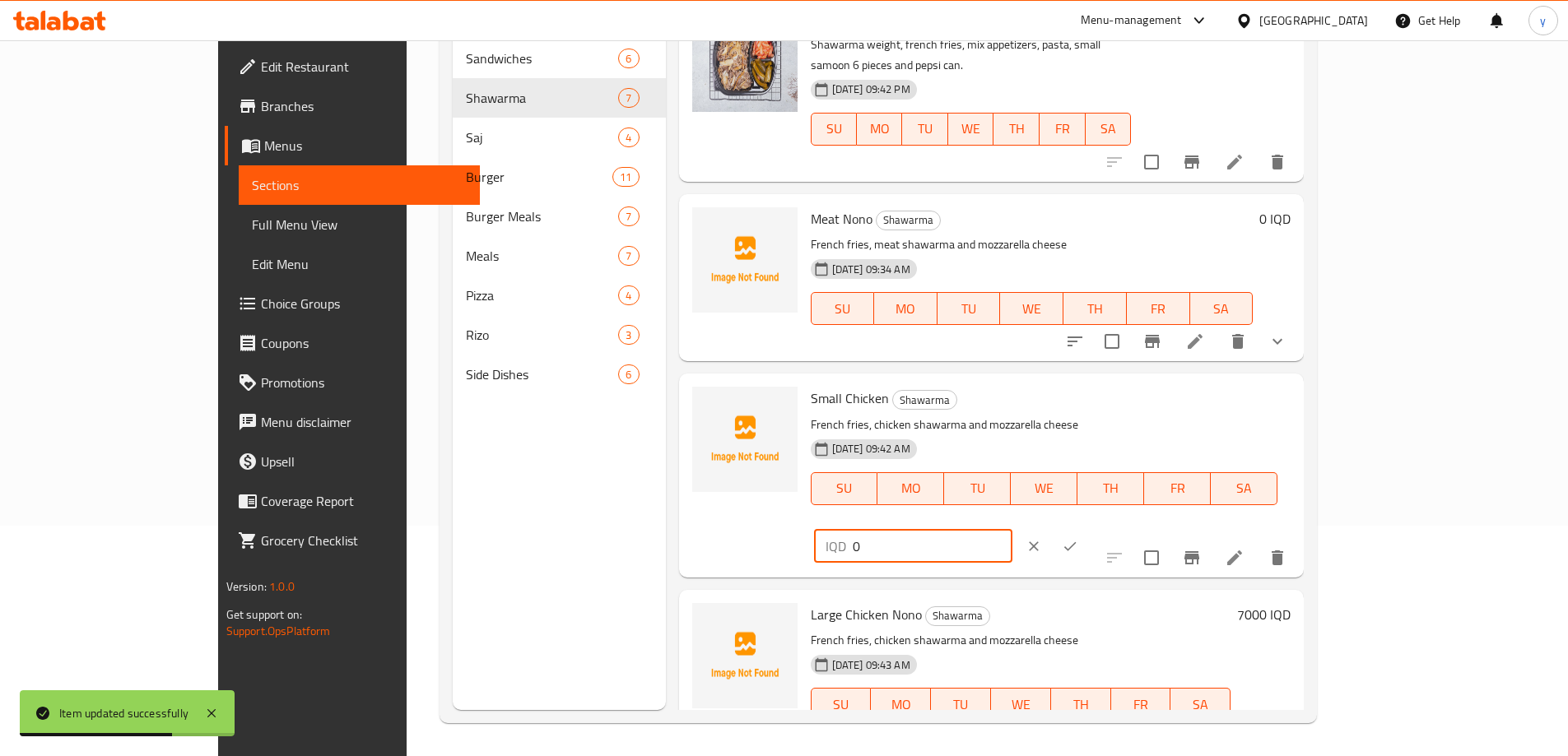
click at [1112, 528] on div "IQD 0 ​" at bounding box center [962, 546] width 297 height 36
click at [1078, 538] on icon "ok" at bounding box center [1070, 546] width 17 height 17
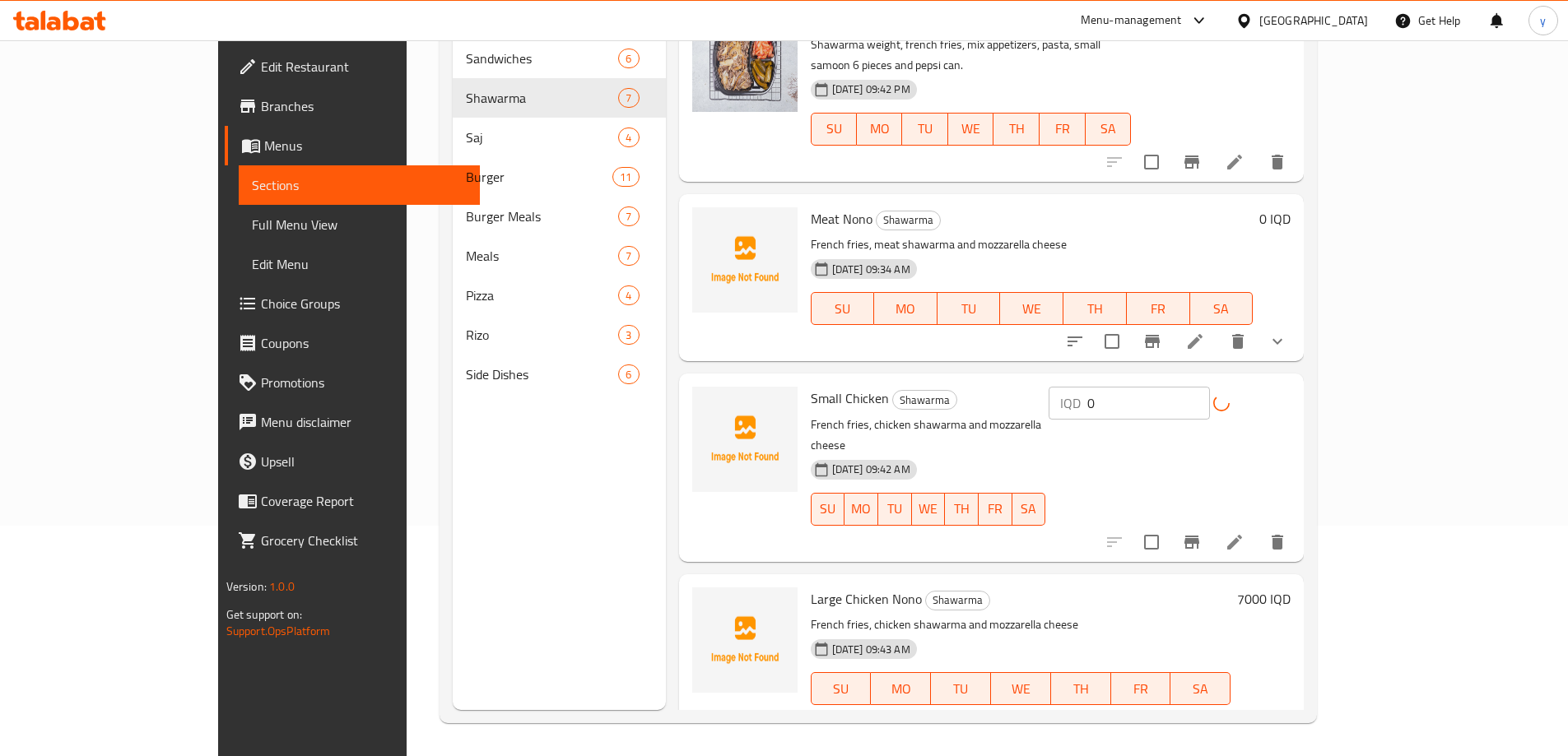
click at [994, 318] on div "Meat Nono Shawarma French fries, meat shawarma and mozzarella cheese [DATE] 09:…" at bounding box center [991, 278] width 626 height 167
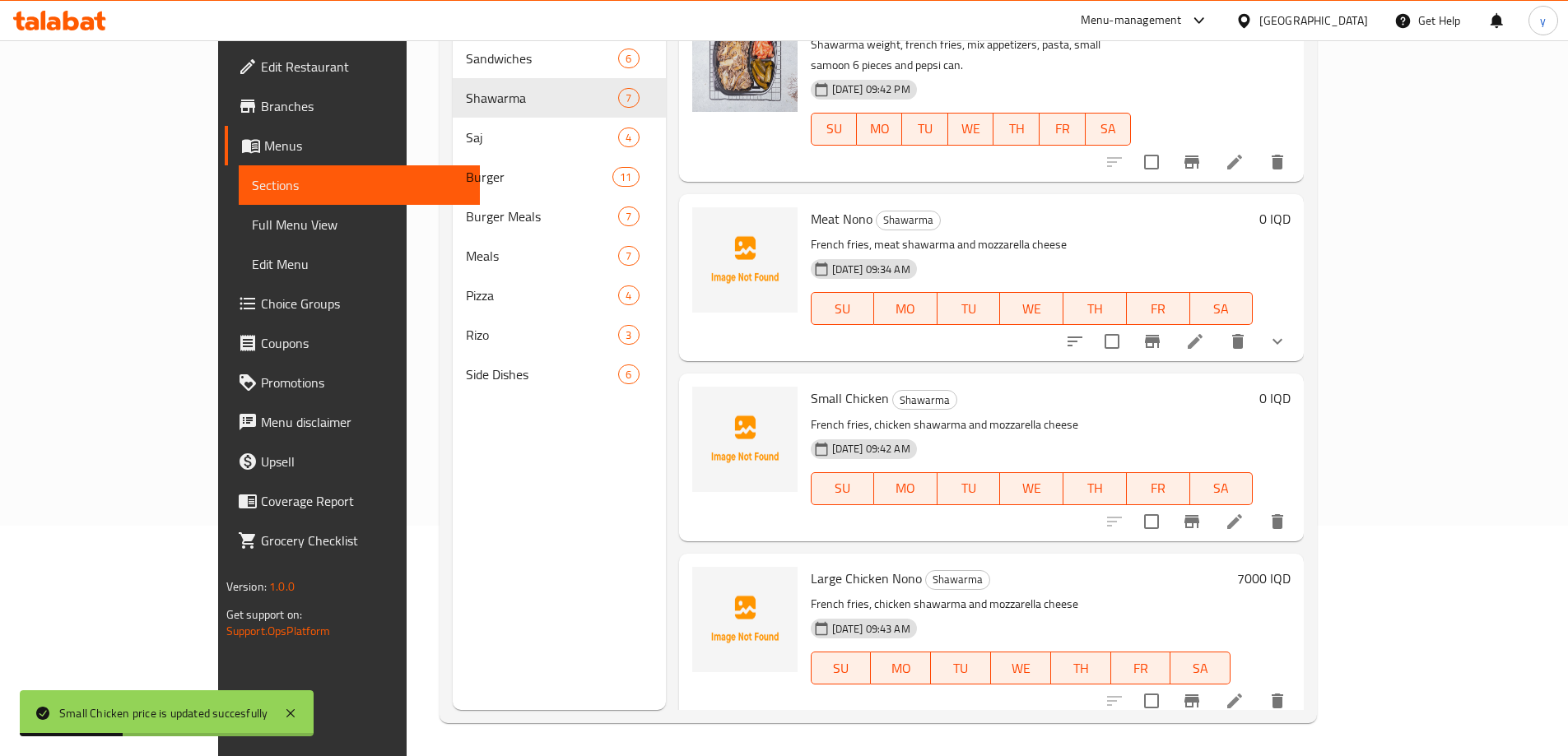
click at [261, 297] on span "Choice Groups" at bounding box center [363, 303] width 206 height 20
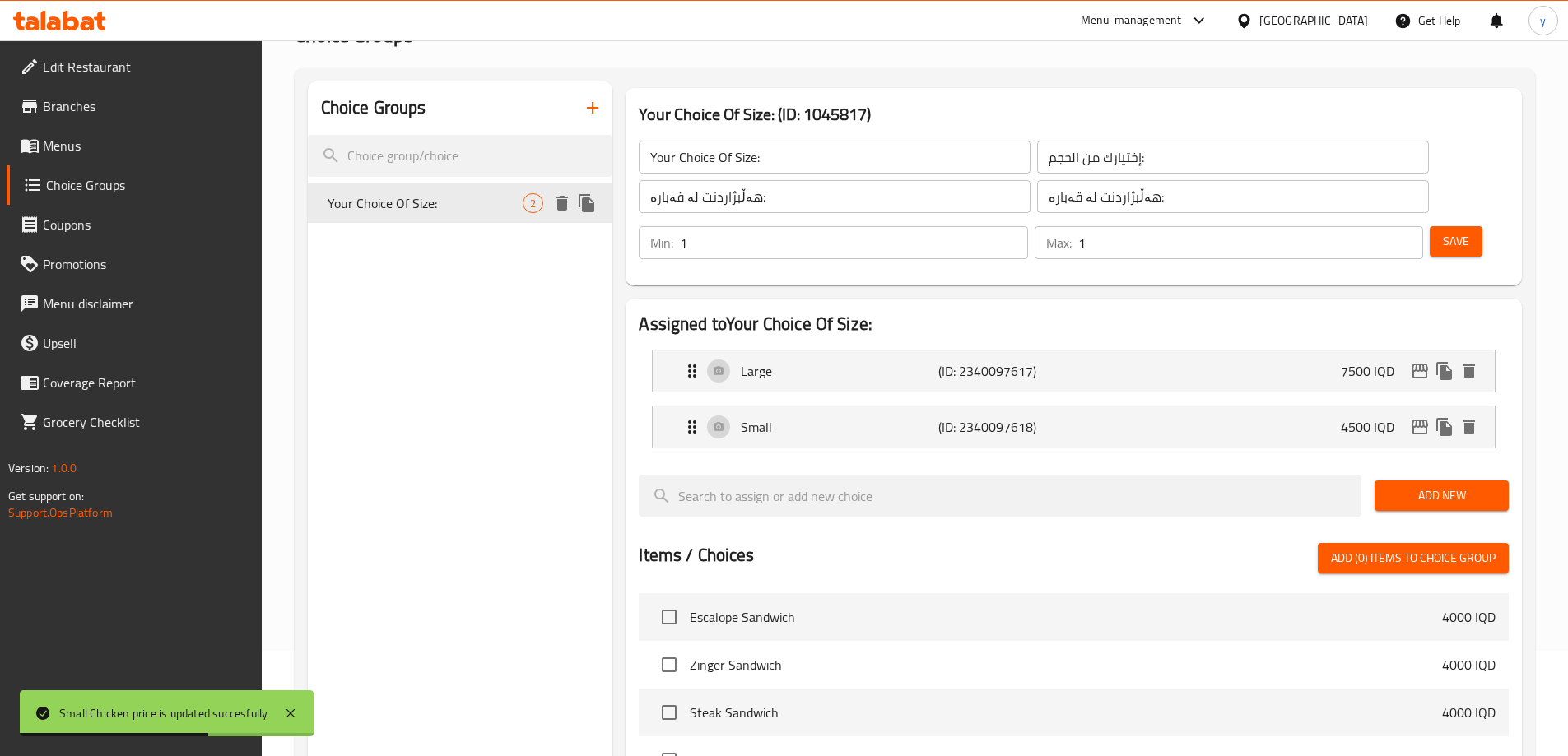
scroll to position [66, 0]
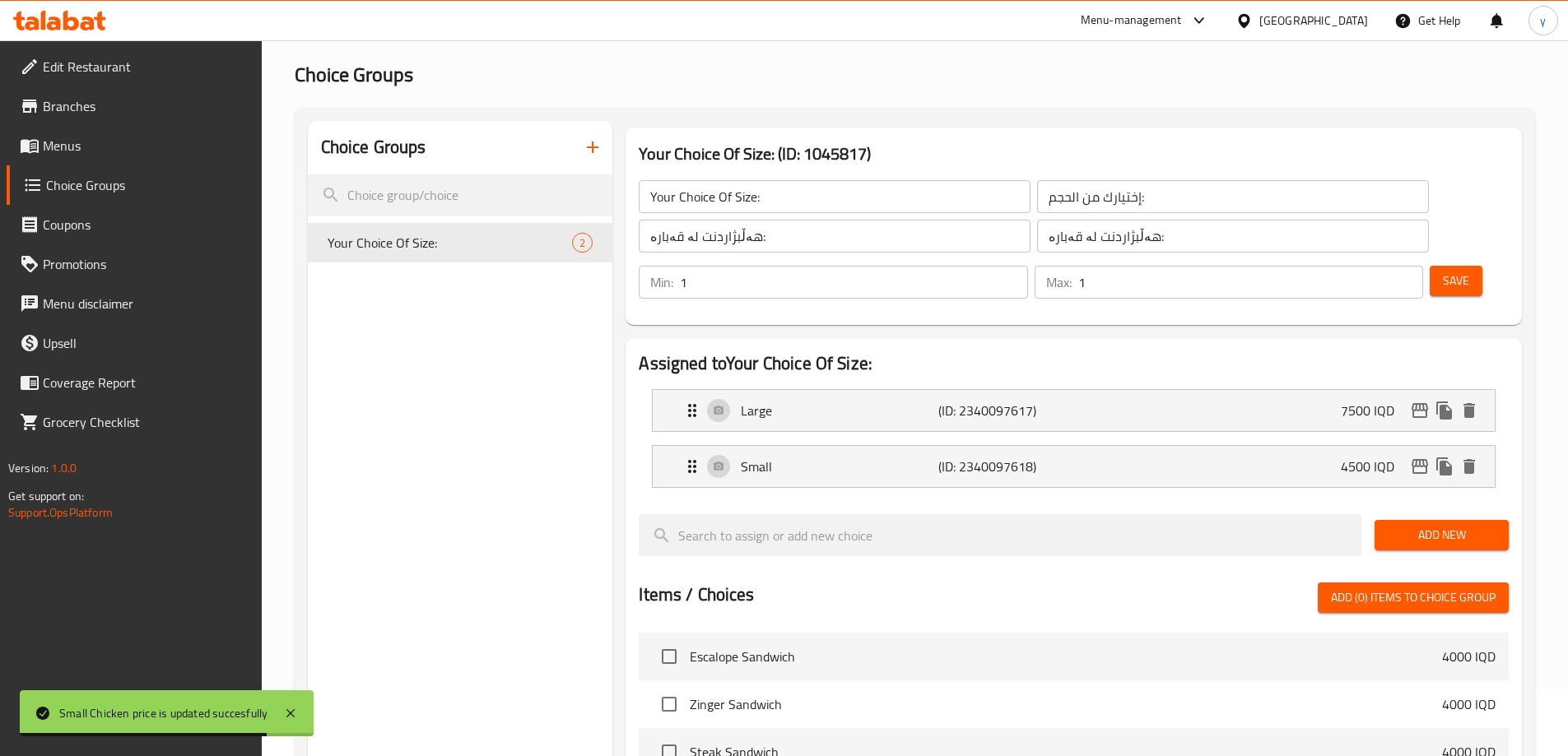
click at [717, 199] on input "Your Choice Of Size:" at bounding box center [835, 196] width 392 height 33
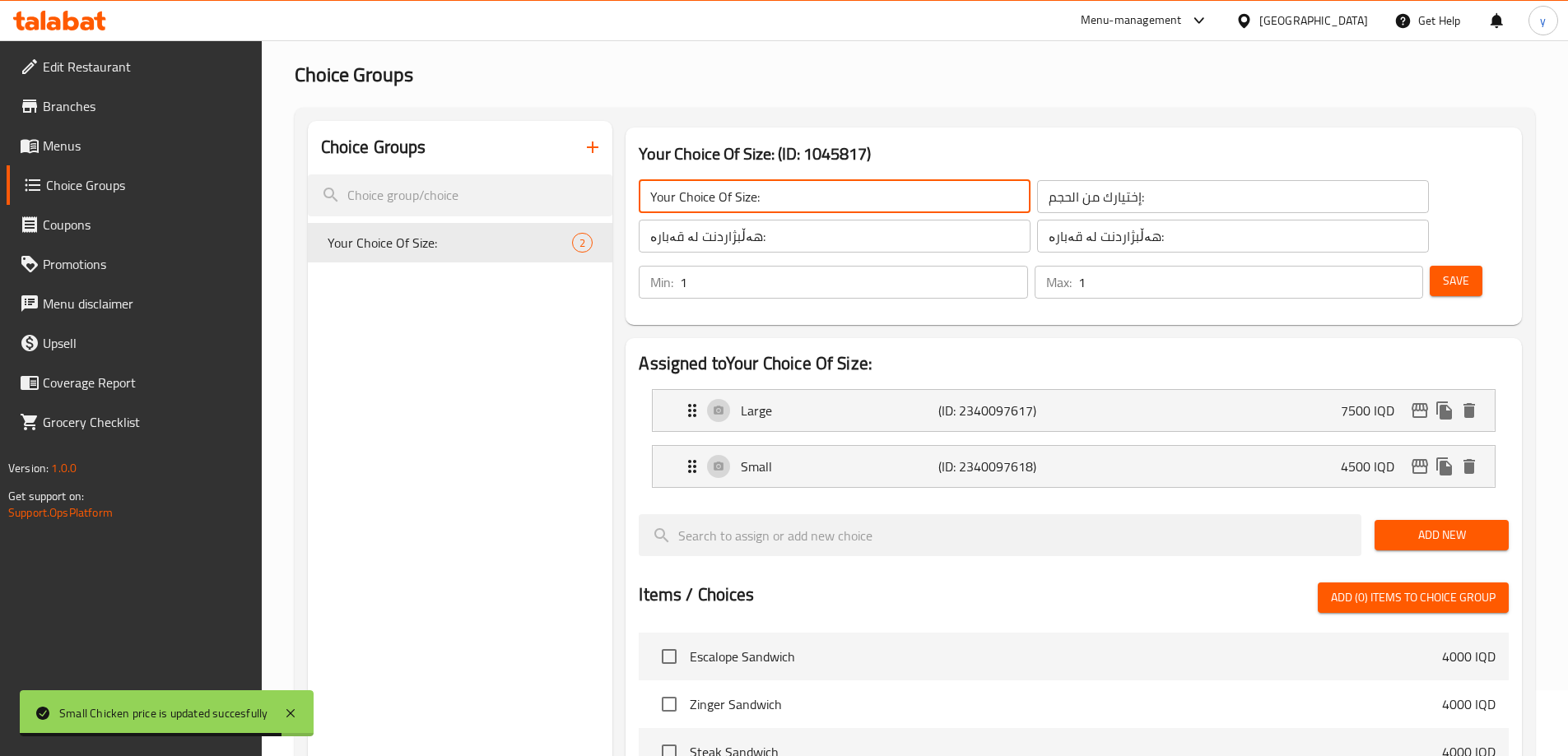
click at [717, 199] on input "Your Choice Of Size:" at bounding box center [835, 196] width 392 height 33
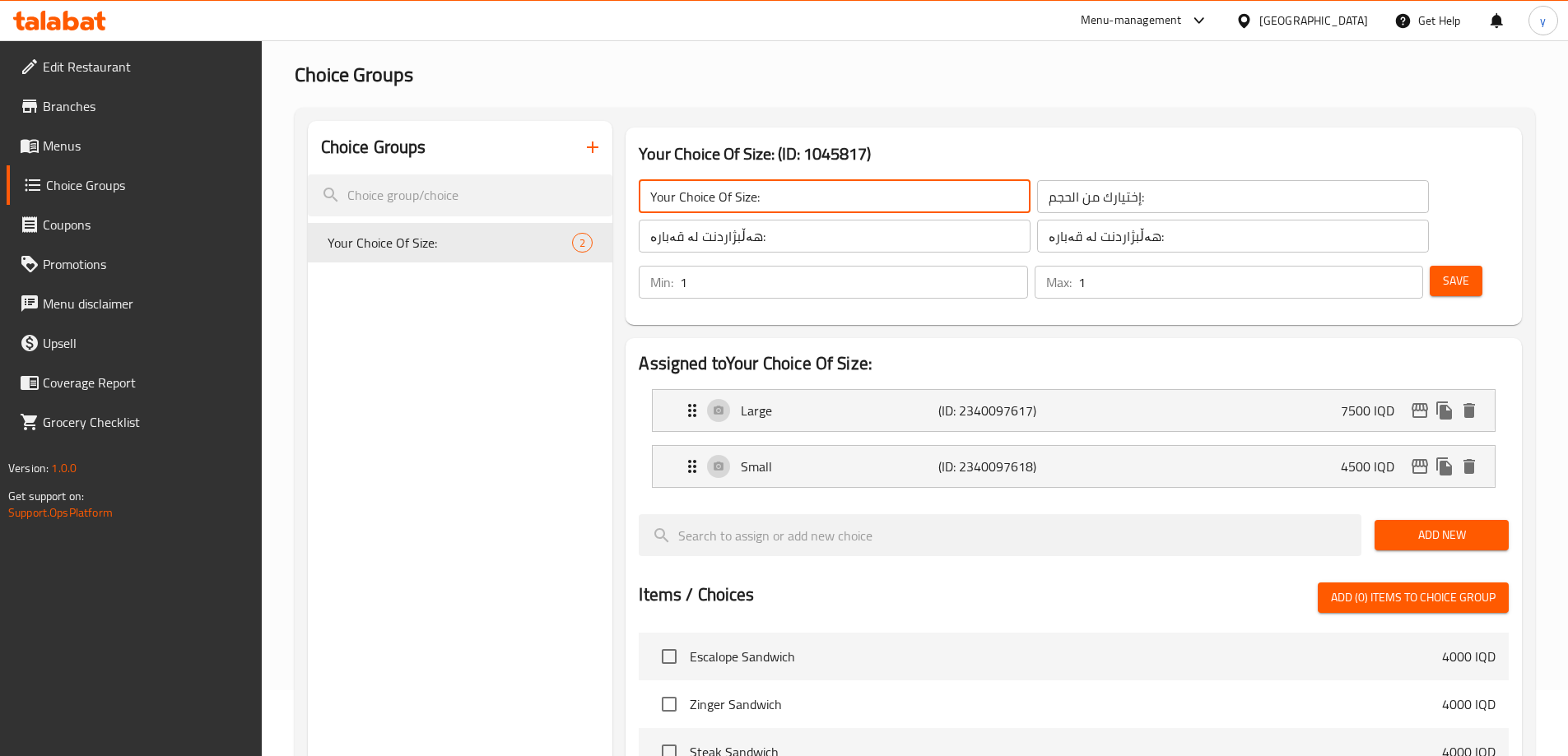
click at [1037, 192] on input "إختيارك من الحجم:" at bounding box center [1233, 196] width 392 height 33
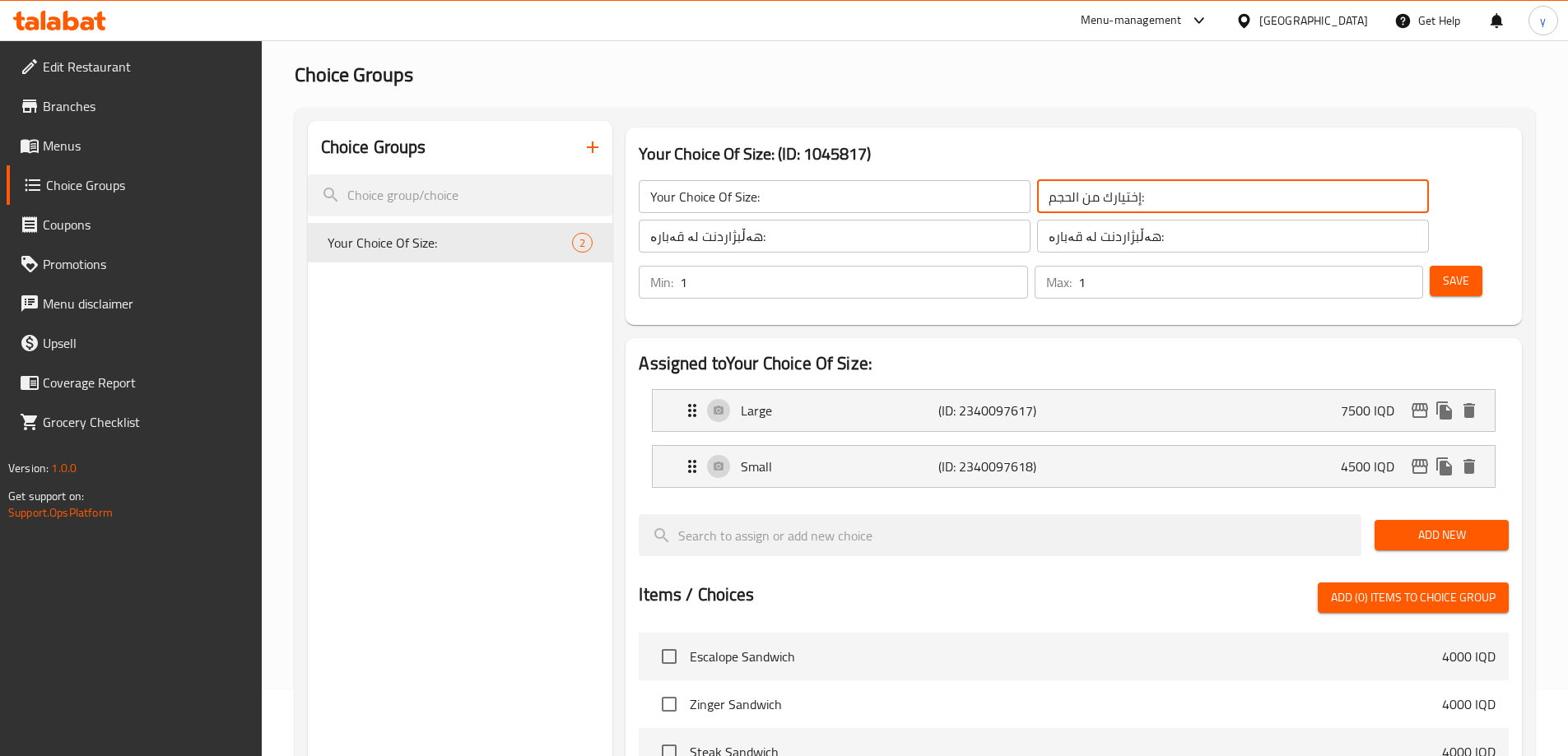
click at [1037, 192] on input "إختيارك من الحجم:" at bounding box center [1233, 196] width 392 height 33
click at [1037, 189] on input "إختيارك من الحجم:" at bounding box center [1233, 196] width 392 height 33
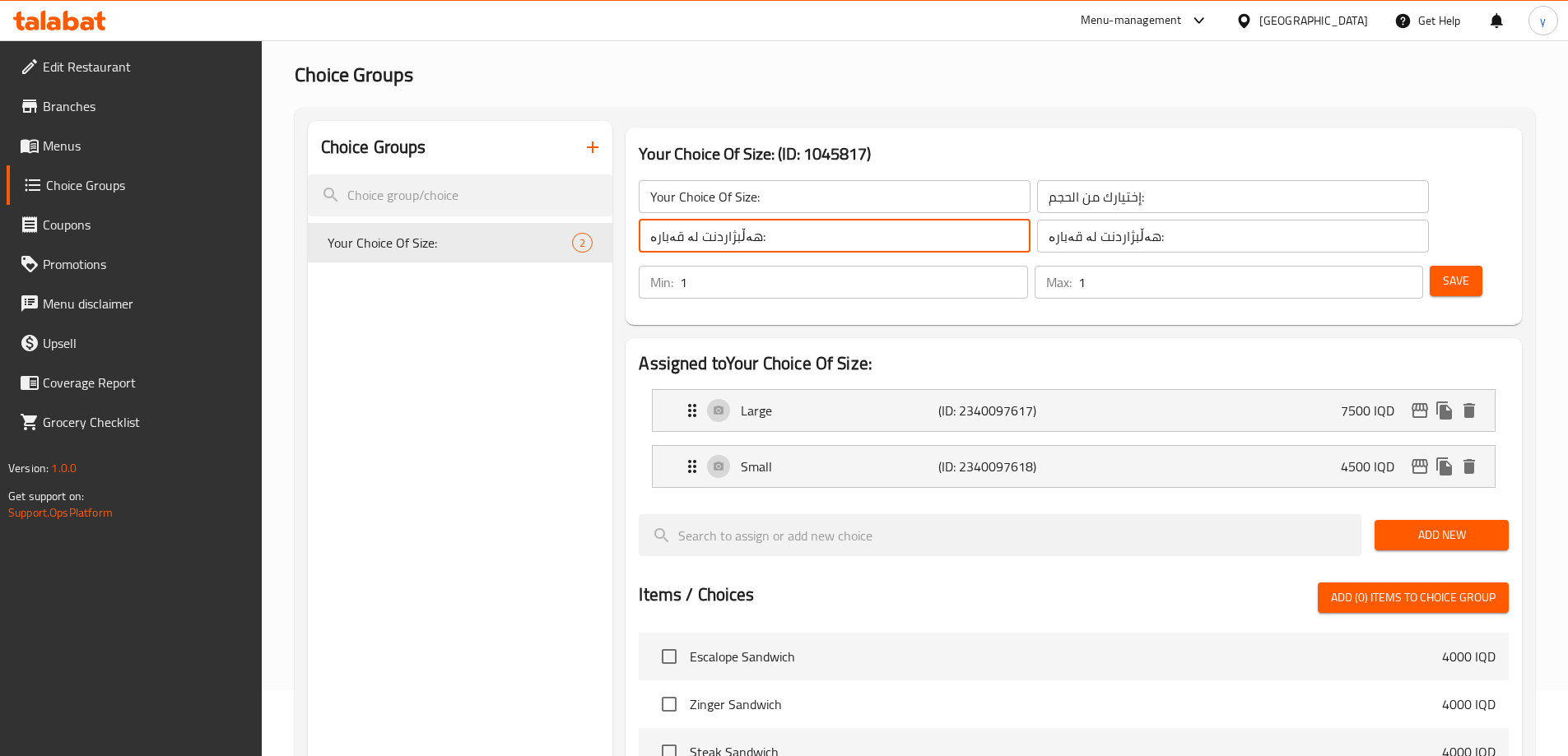
click at [832, 236] on input "هەڵبژاردنت لە قەبارە:" at bounding box center [835, 236] width 392 height 33
click at [584, 241] on icon "duplicate" at bounding box center [586, 243] width 16 height 18
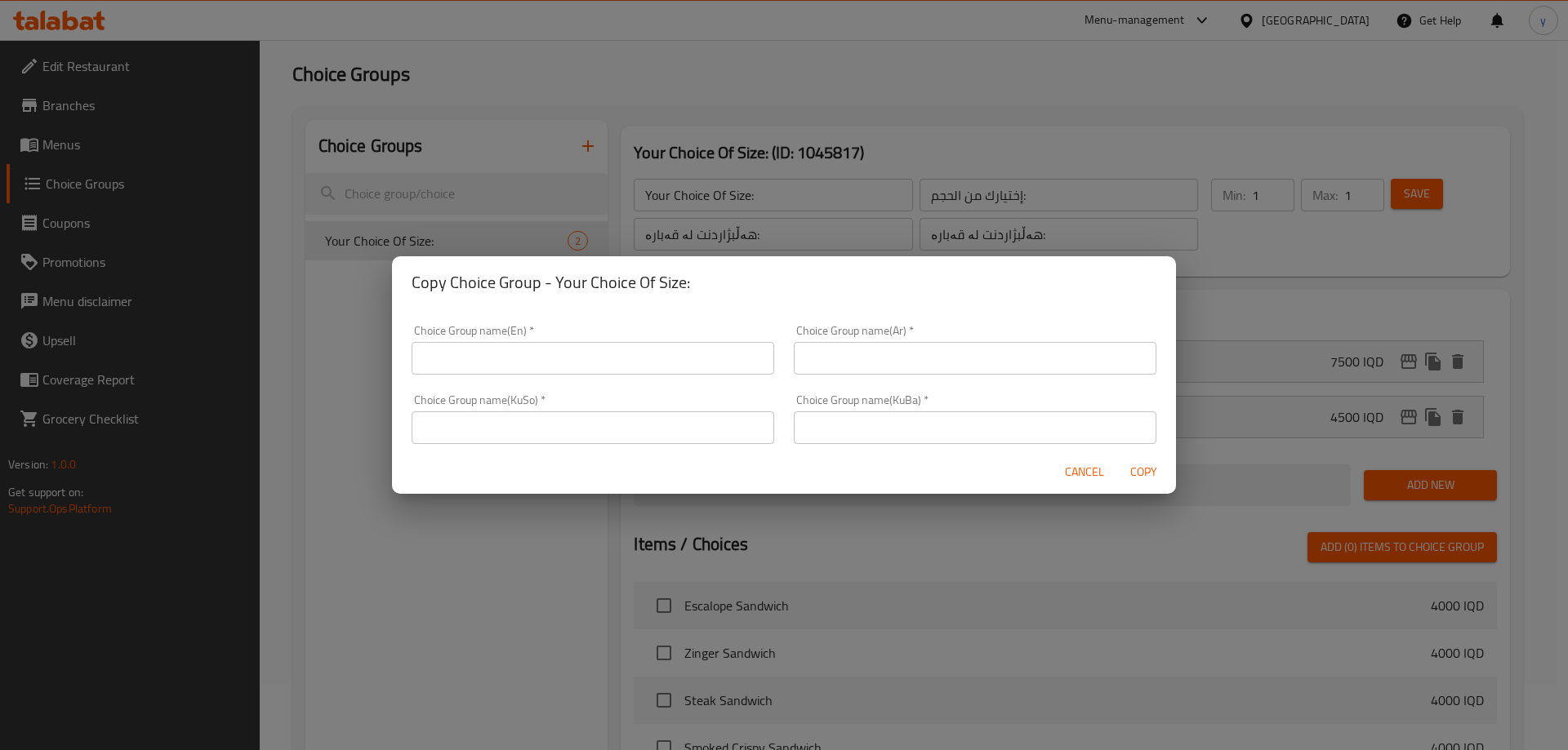
click at [676, 411] on div "Choice Group name(KuSo)   * Choice Group name(KuSo) *" at bounding box center [592, 419] width 362 height 49
click at [701, 421] on input "text" at bounding box center [592, 427] width 362 height 33
paste input "هەڵبژاردنت لە قەبارە:"
type input "هەڵبژاردنت لە قەبارە:"
click at [843, 429] on input "text" at bounding box center [975, 427] width 362 height 33
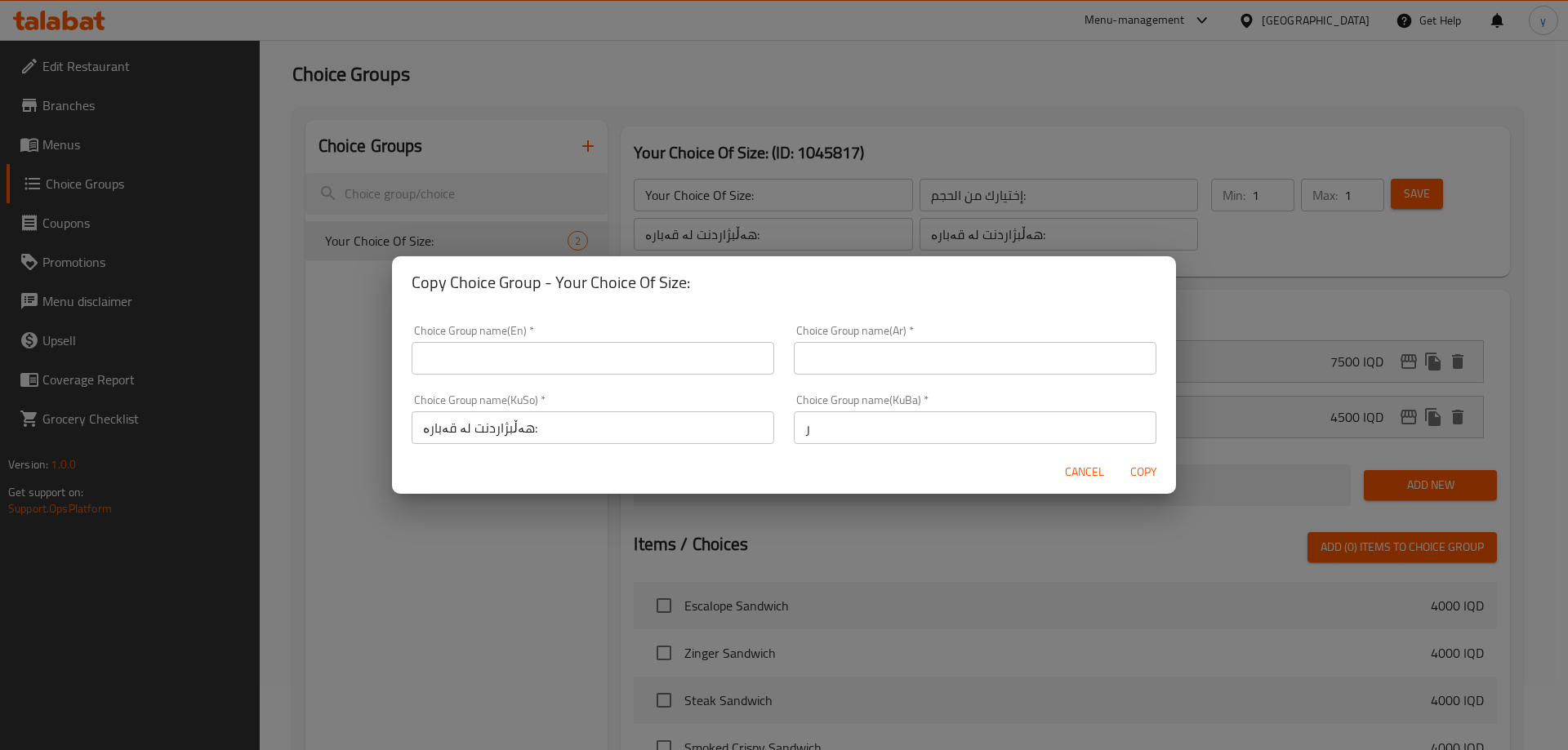
click at [858, 381] on div "Choice Group name(Ar)   * Choice Group name(Ar) *" at bounding box center [975, 349] width 382 height 69
click at [839, 425] on input "ر" at bounding box center [975, 427] width 362 height 33
paste input "هەڵبژاردنت لە قەبارە:"
type input "هەڵبژاردنت لە قەبارە:"
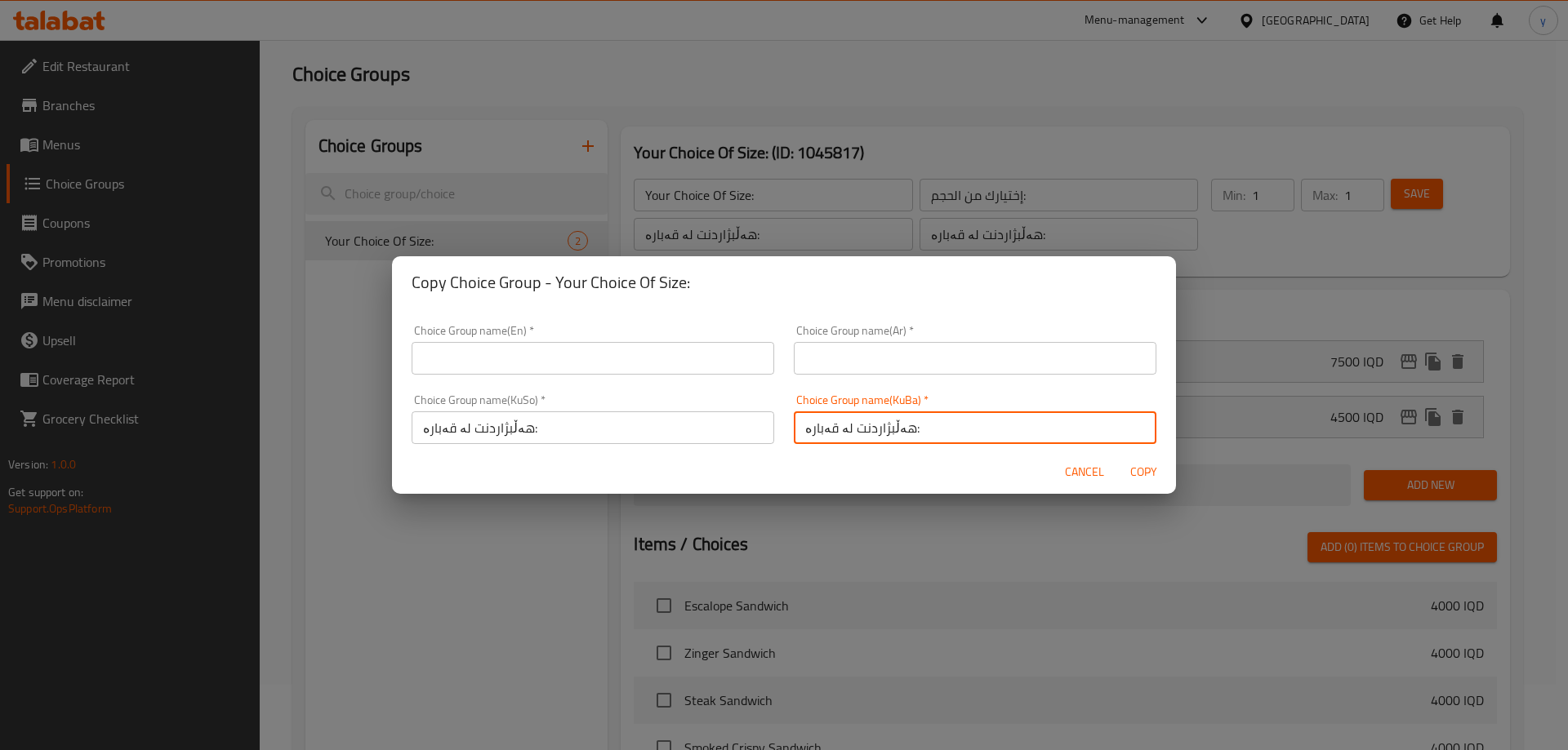
click at [850, 347] on input "text" at bounding box center [975, 358] width 362 height 33
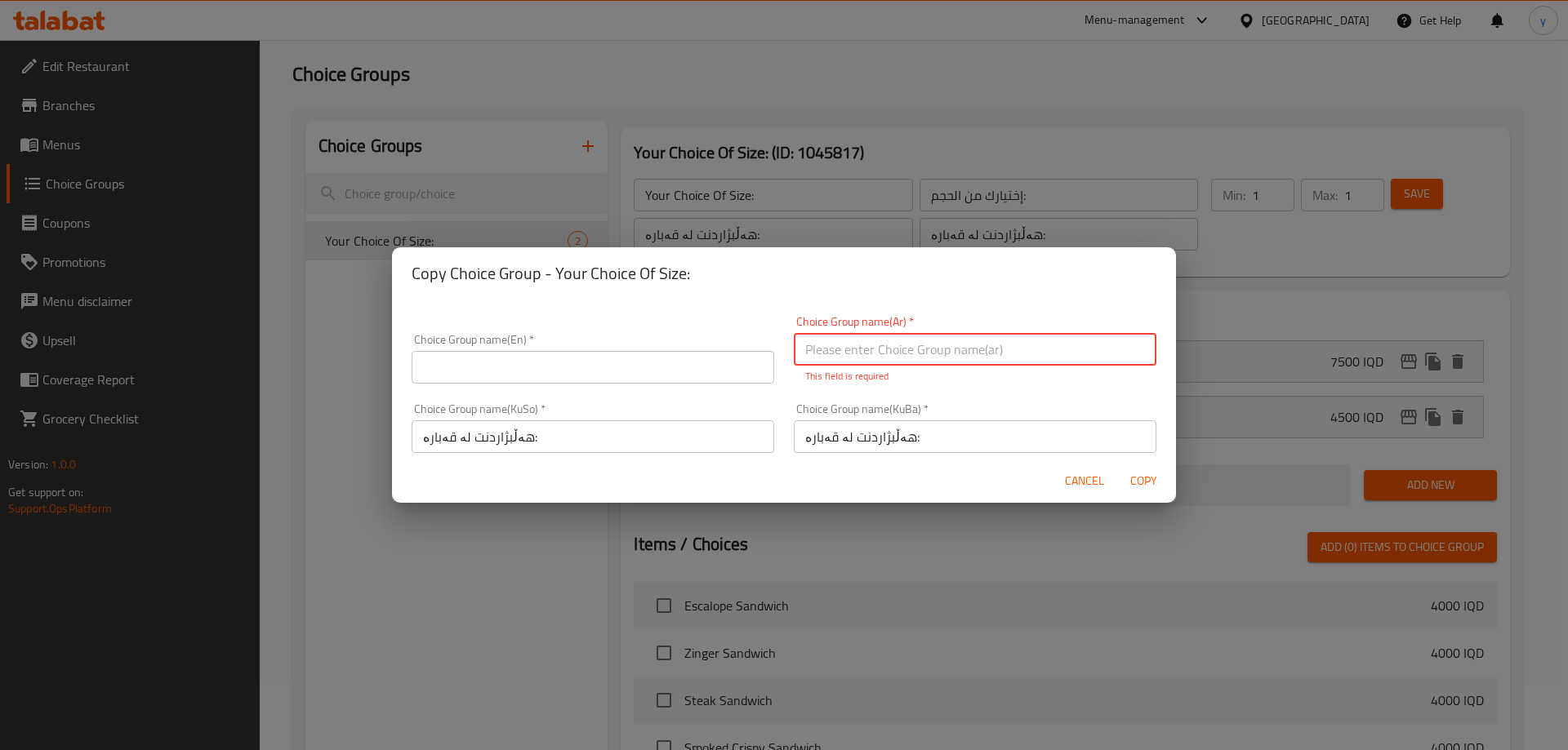
paste input "إختيارك من الحجم:"
type input "إختيارك من الحجم:"
click at [673, 369] on input "text" at bounding box center [592, 367] width 362 height 33
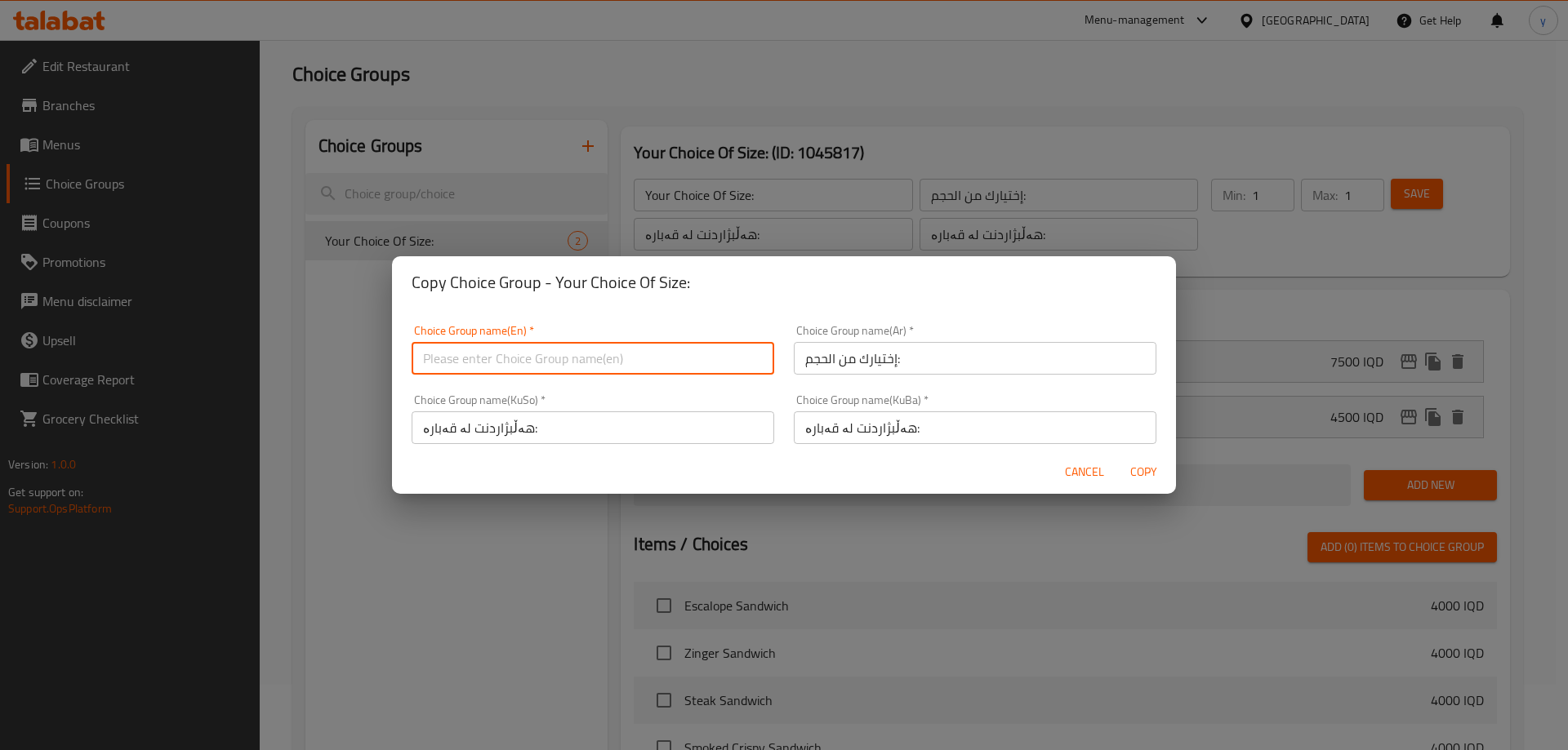
paste input "Your Choice Of Size:"
type input "Your Choice Of Size:"
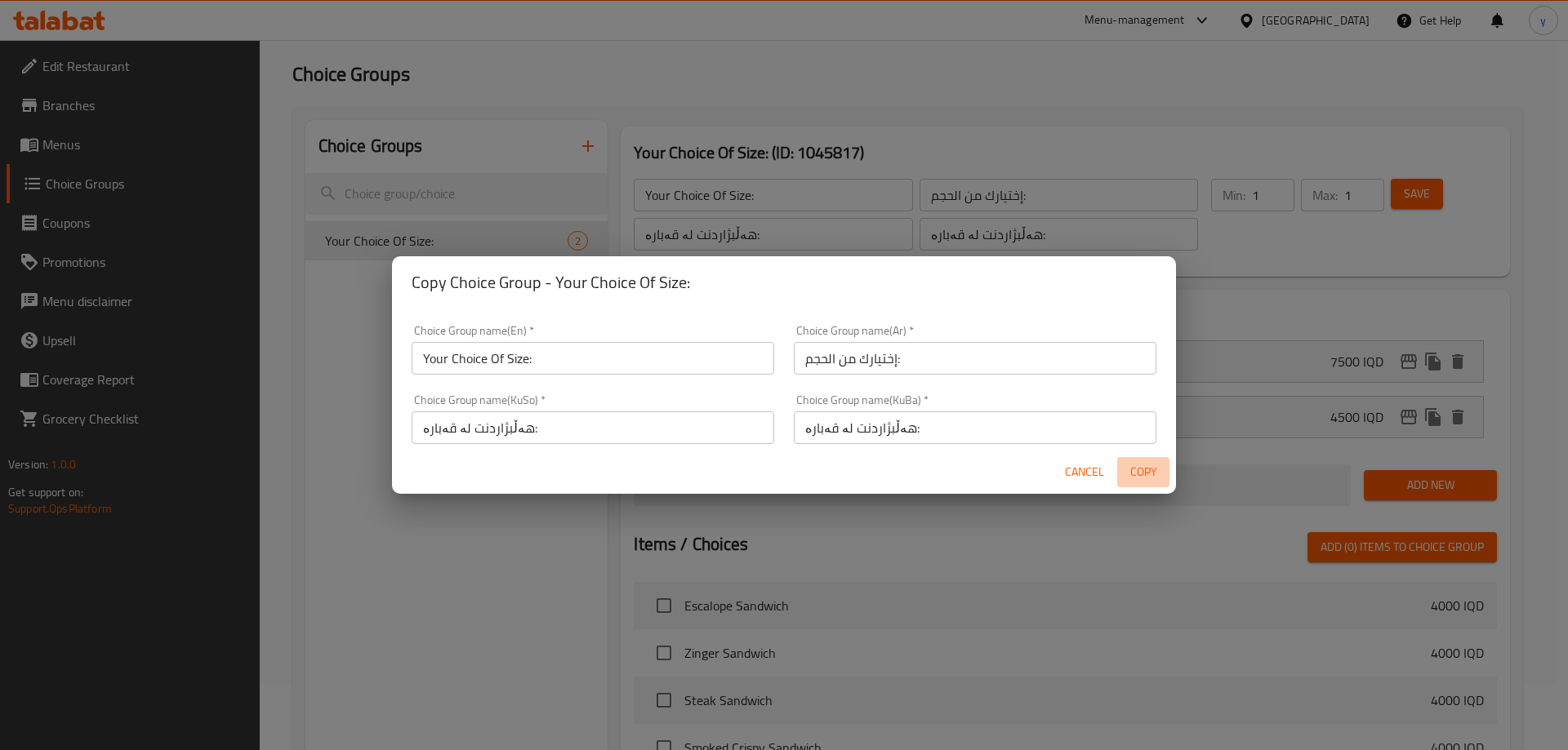
click at [1141, 471] on span "Copy" at bounding box center [1143, 472] width 39 height 21
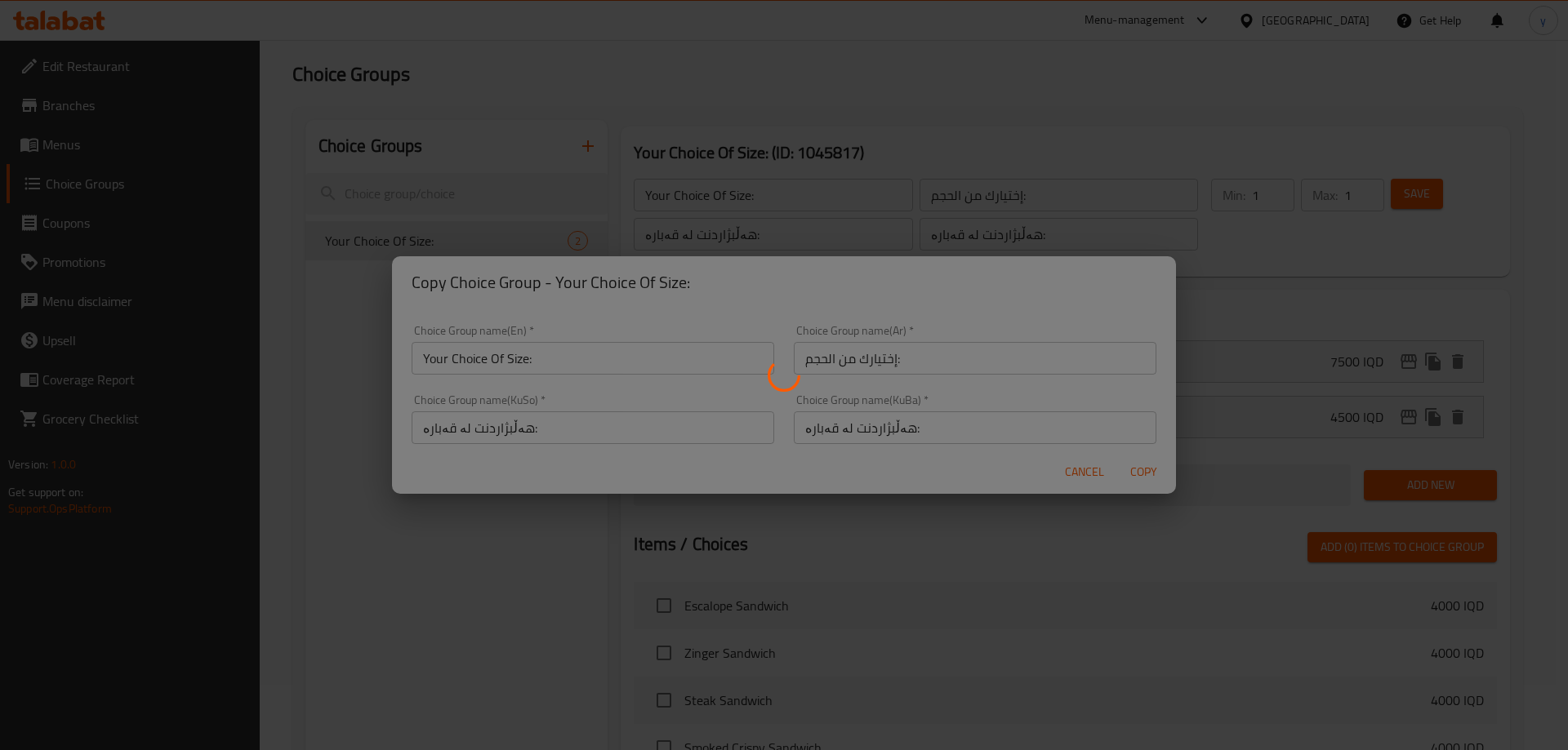
type input "Your Choice Of Size:"
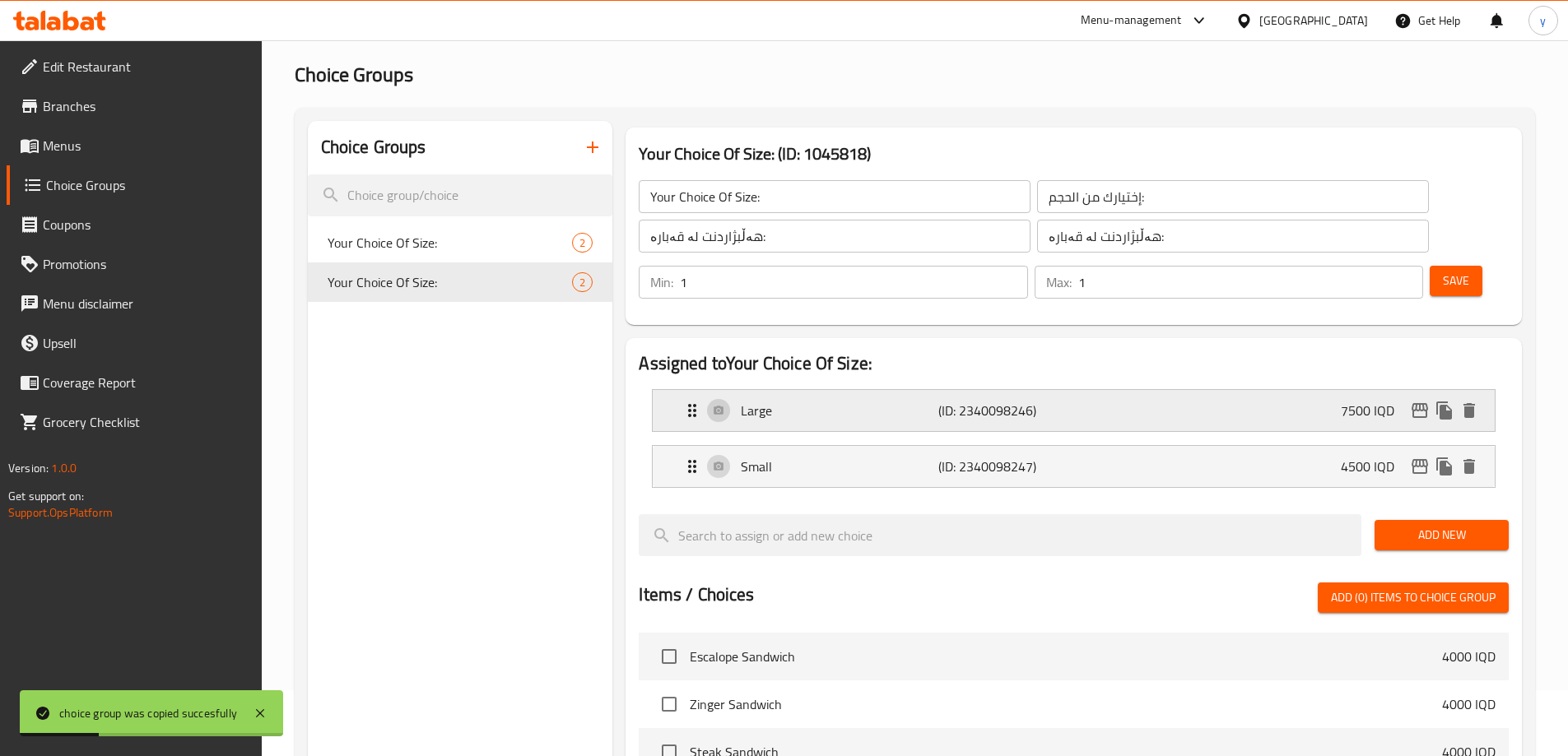
click at [1358, 401] on p "7500 IQD" at bounding box center [1373, 411] width 67 height 20
click at [1302, 390] on div "Large (ID: 2340098246) 7500 IQD" at bounding box center [1078, 410] width 793 height 41
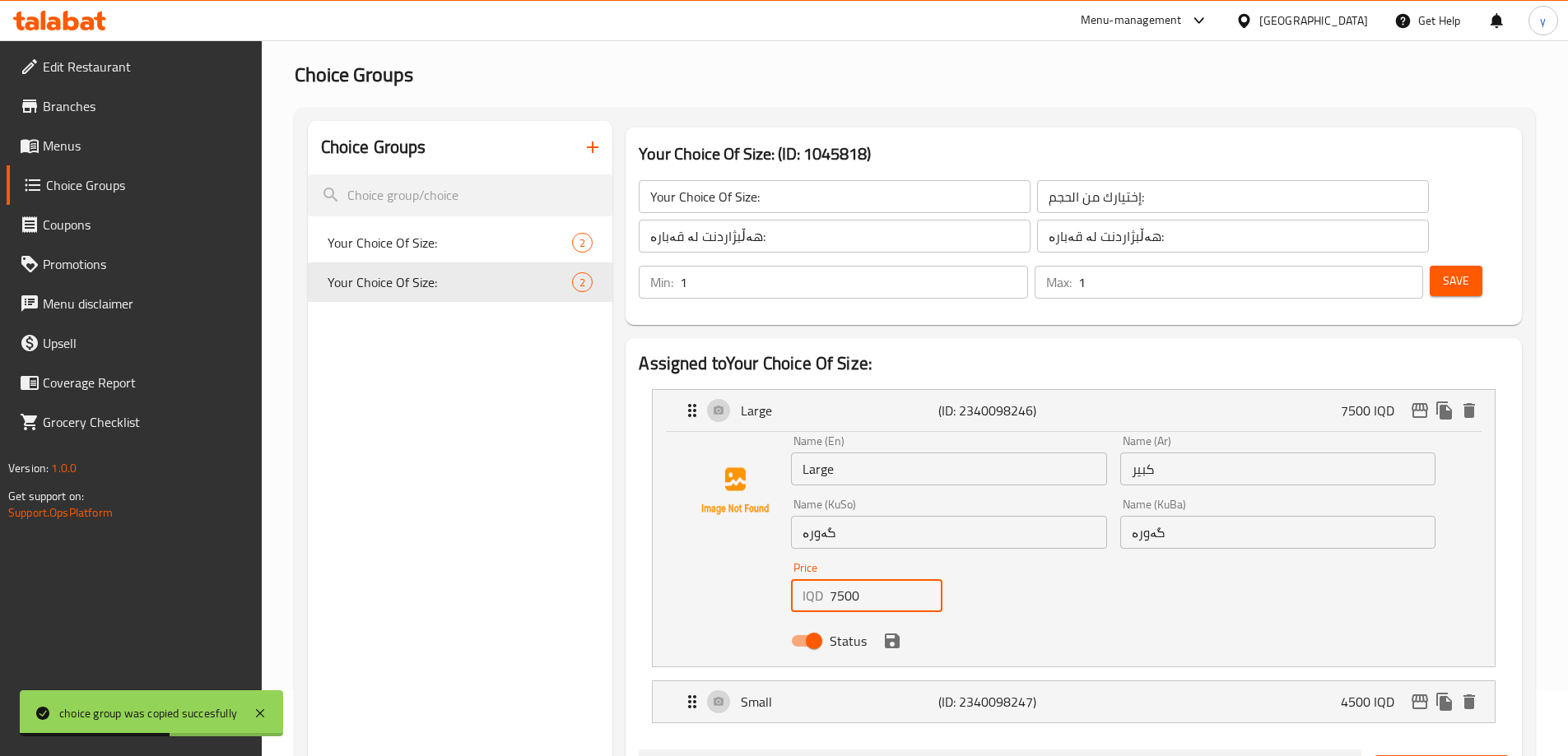
drag, startPoint x: 846, startPoint y: 548, endPoint x: 837, endPoint y: 558, distance: 13.5
click at [837, 579] on input "7500" at bounding box center [885, 595] width 112 height 33
click at [889, 631] on icon "save" at bounding box center [892, 641] width 20 height 20
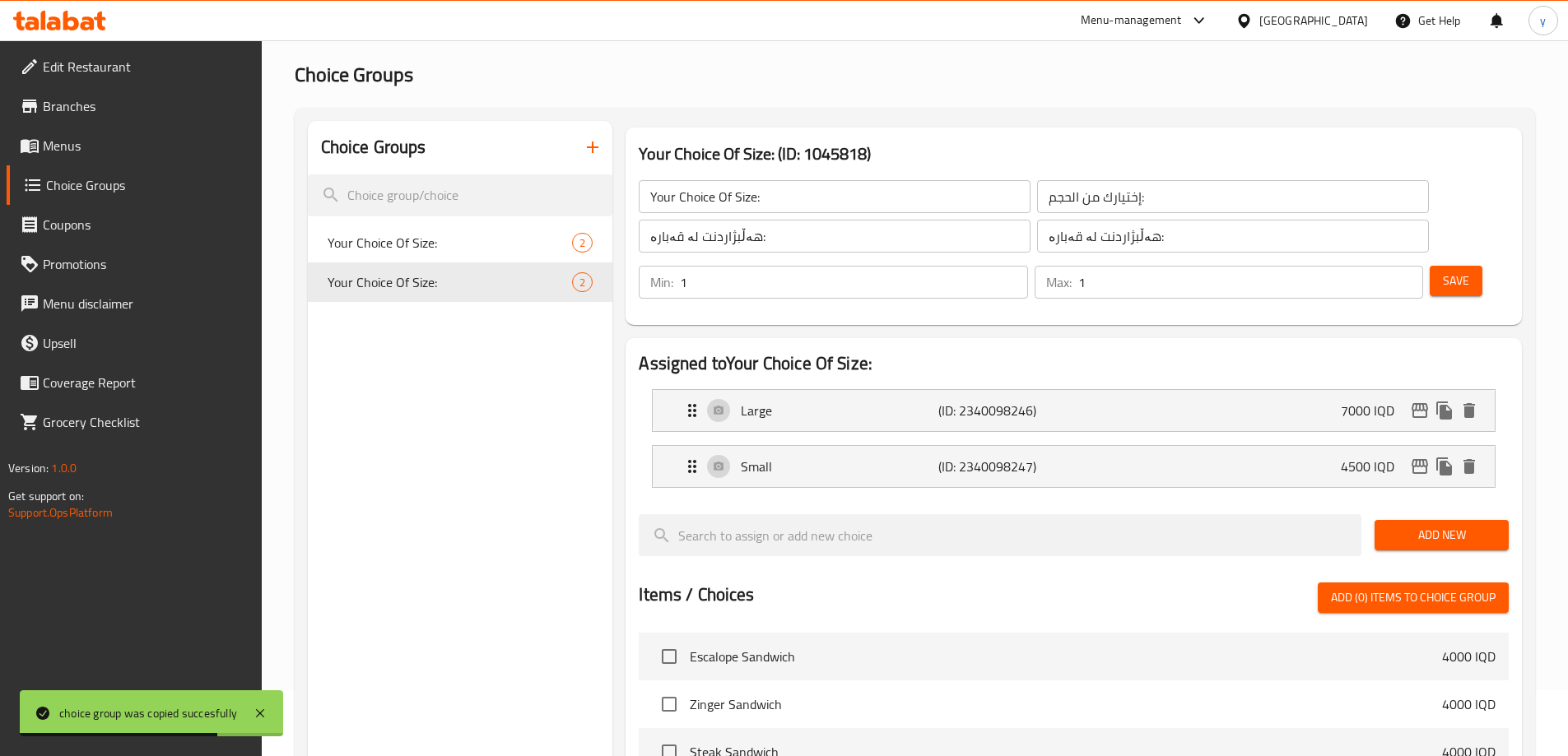
type input "7000"
click at [855, 457] on p "Small" at bounding box center [839, 467] width 197 height 20
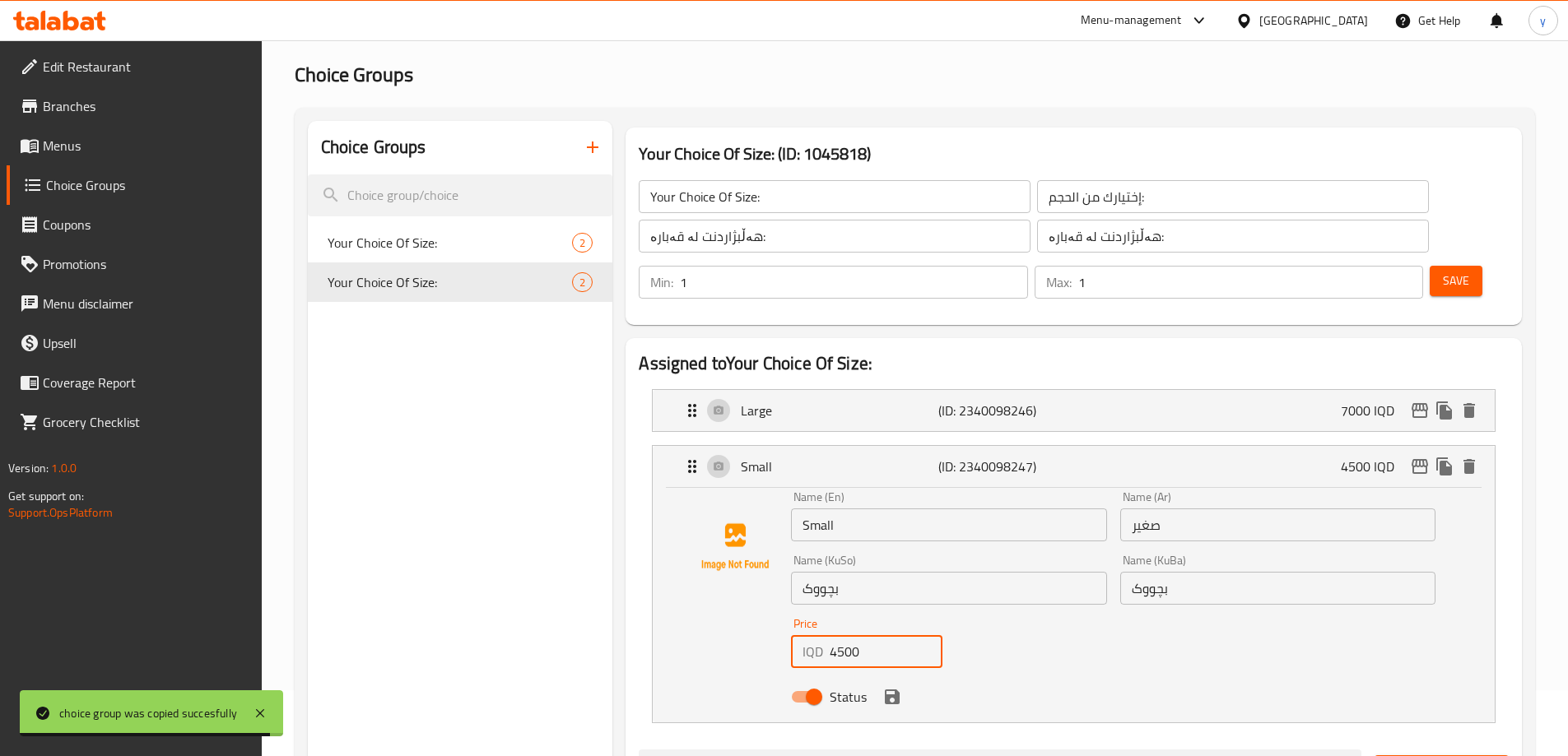
click at [840, 636] on input "4500" at bounding box center [885, 652] width 112 height 33
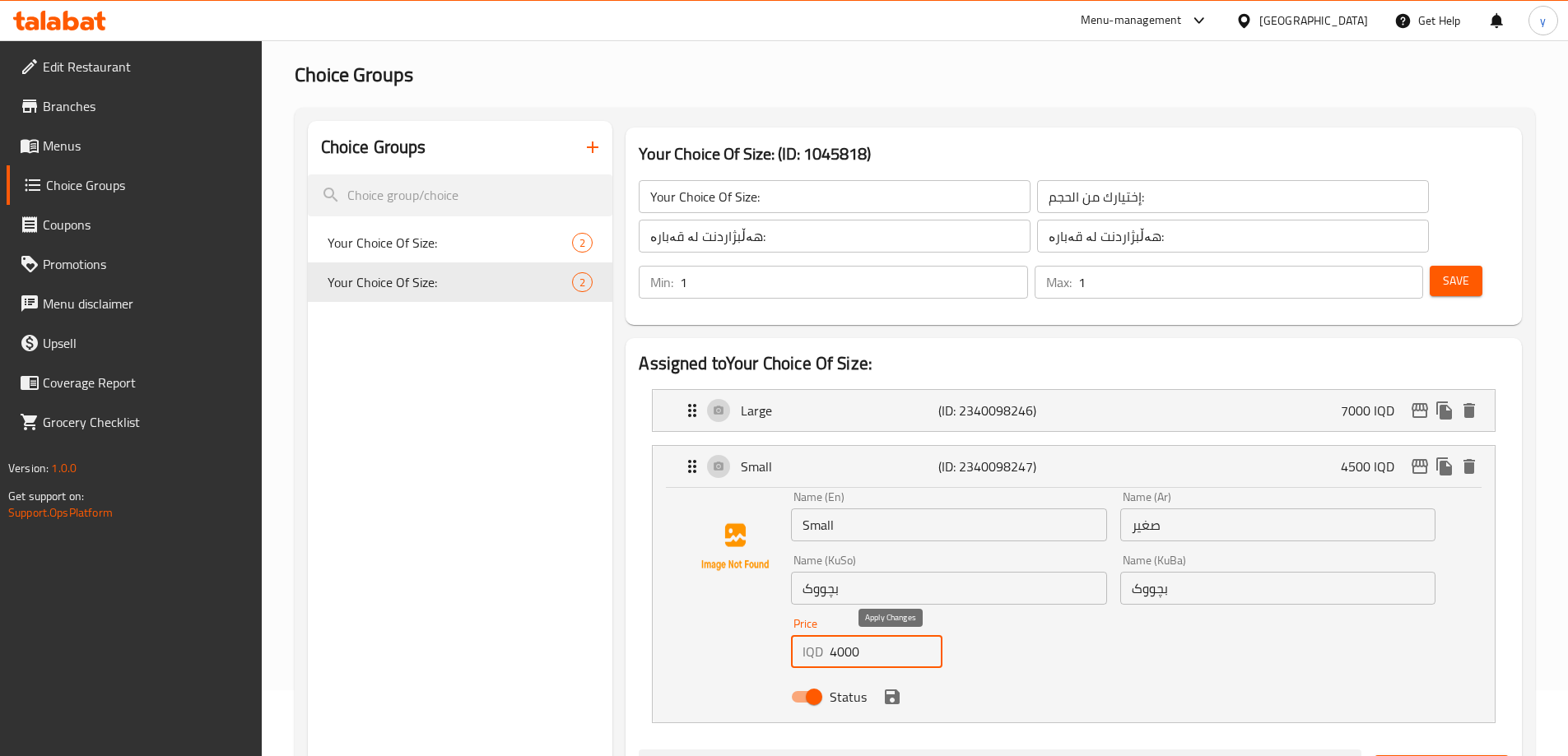
click at [891, 689] on icon "save" at bounding box center [891, 696] width 15 height 15
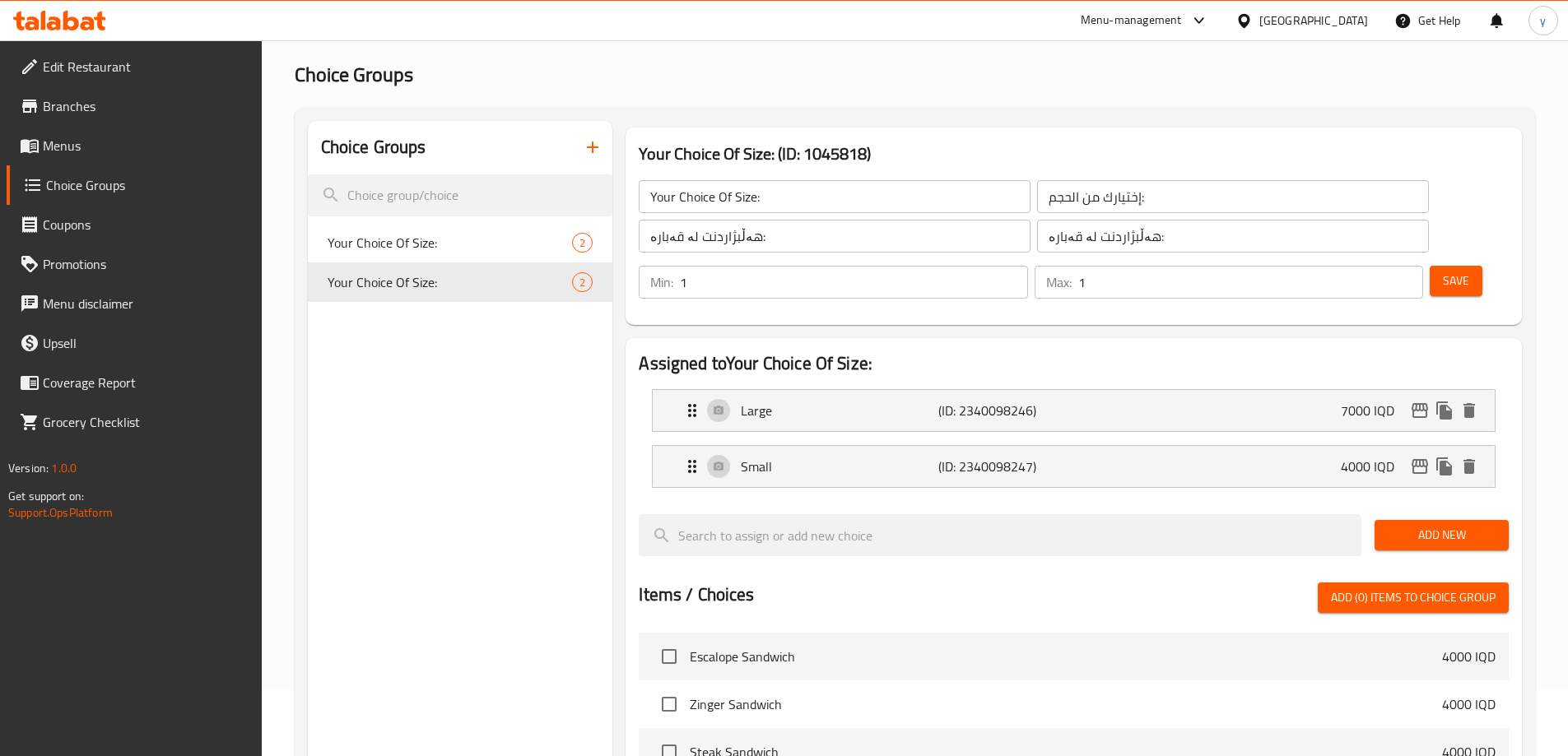
type input "4000"
click at [1426, 263] on div "Save" at bounding box center [1462, 283] width 73 height 40
click at [1430, 266] on button "Save" at bounding box center [1456, 281] width 53 height 31
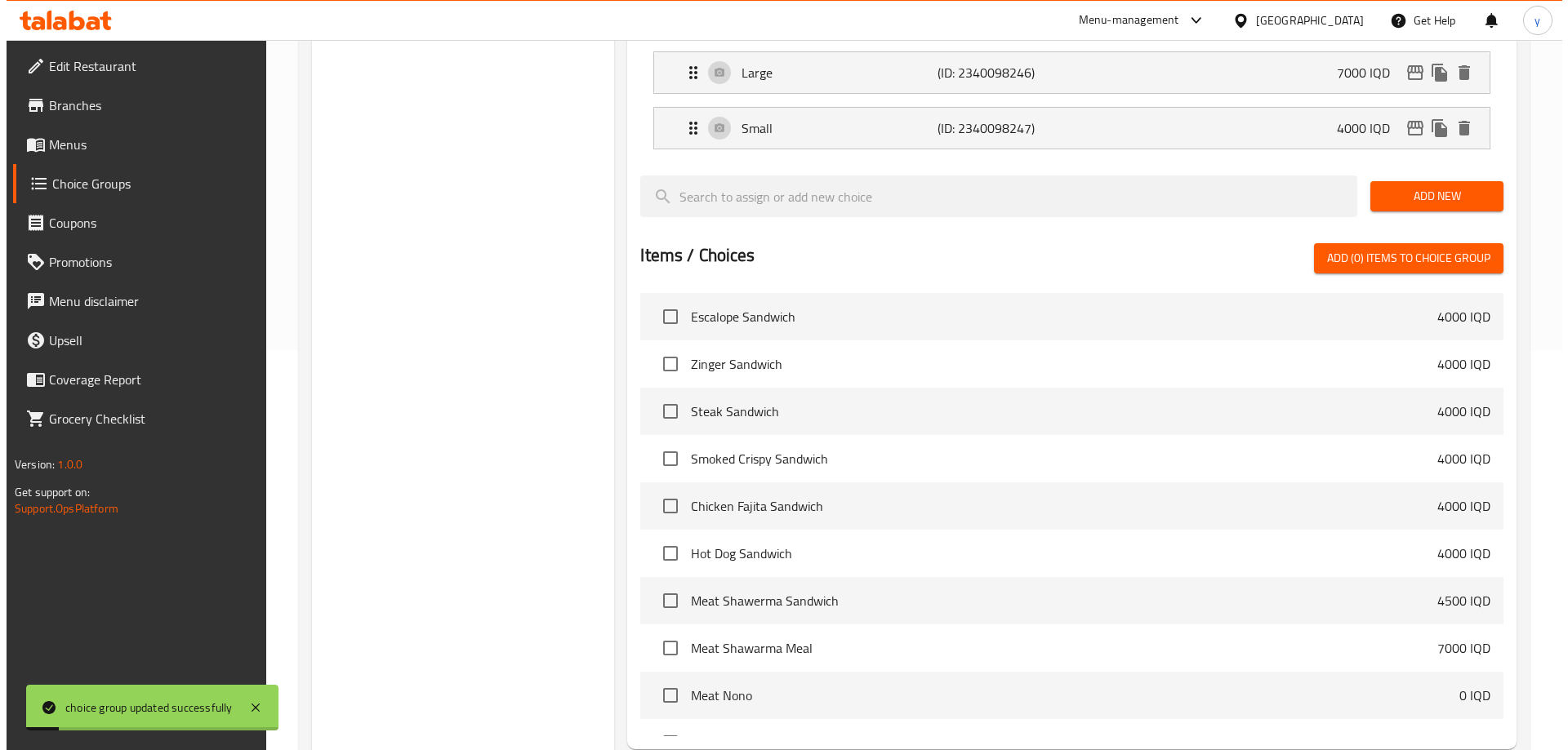
scroll to position [520, 0]
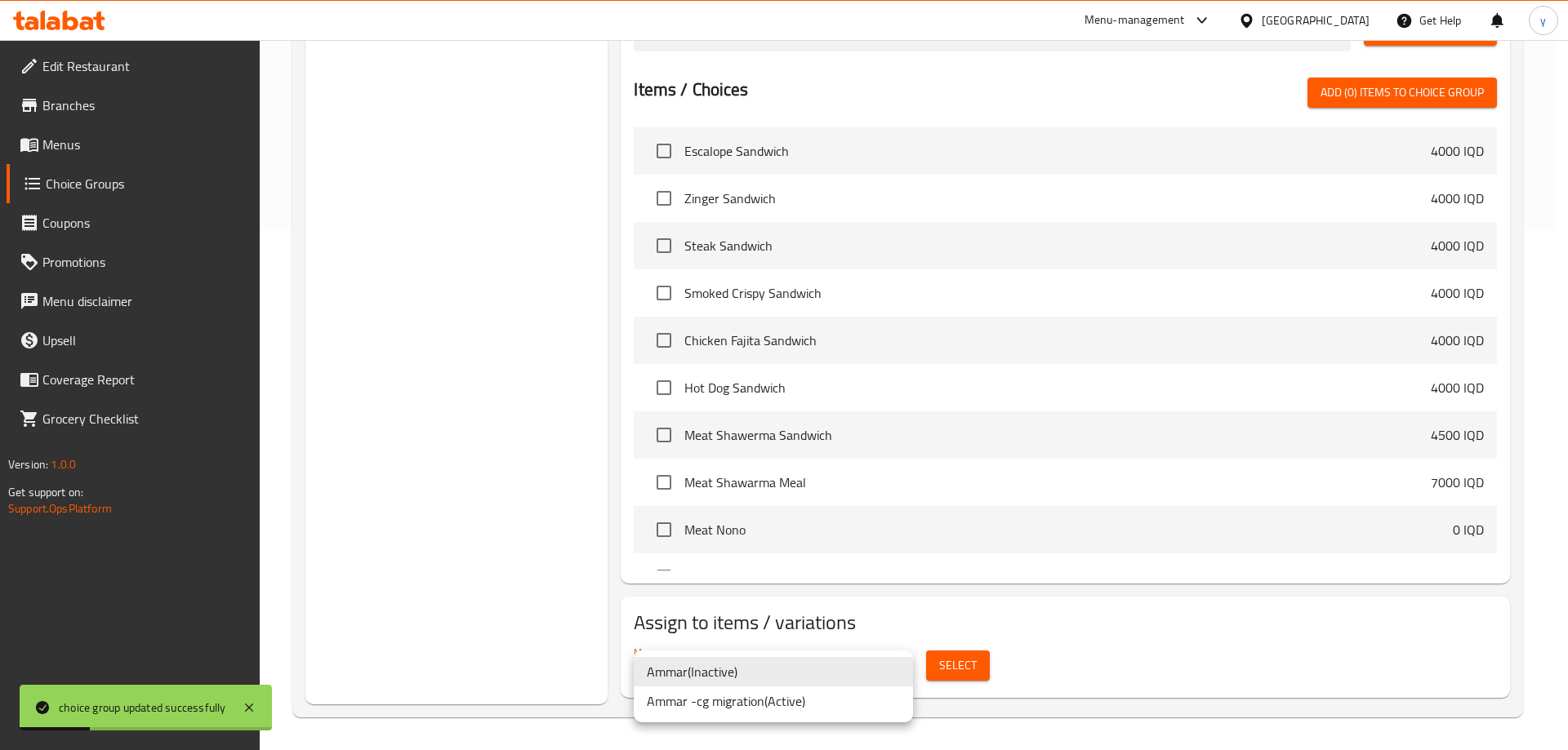
click at [880, 713] on li "[PERSON_NAME] migration ( Active )" at bounding box center [773, 702] width 279 height 30
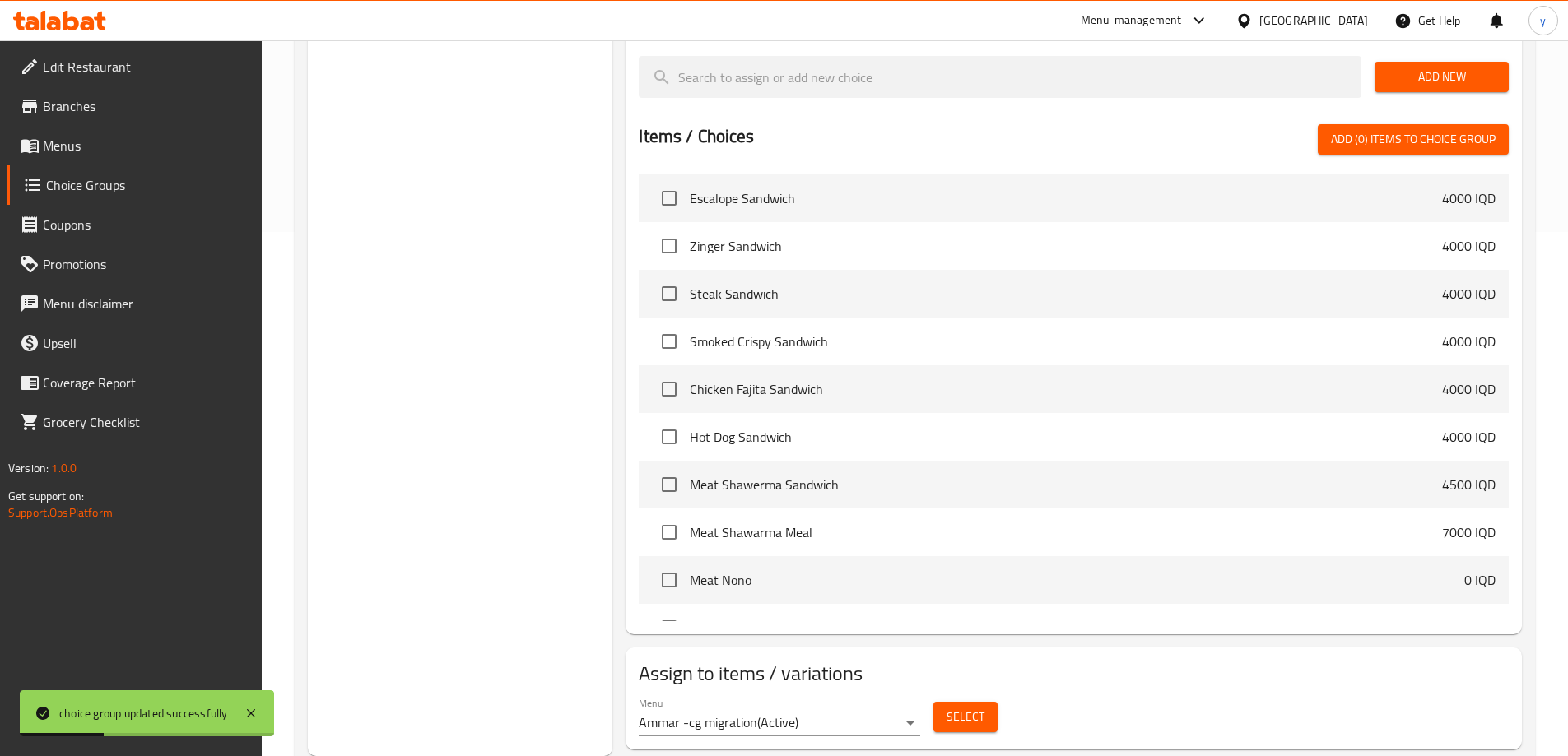
click at [966, 695] on div "Select" at bounding box center [965, 717] width 78 height 44
click at [988, 702] on button "Select" at bounding box center [965, 717] width 65 height 31
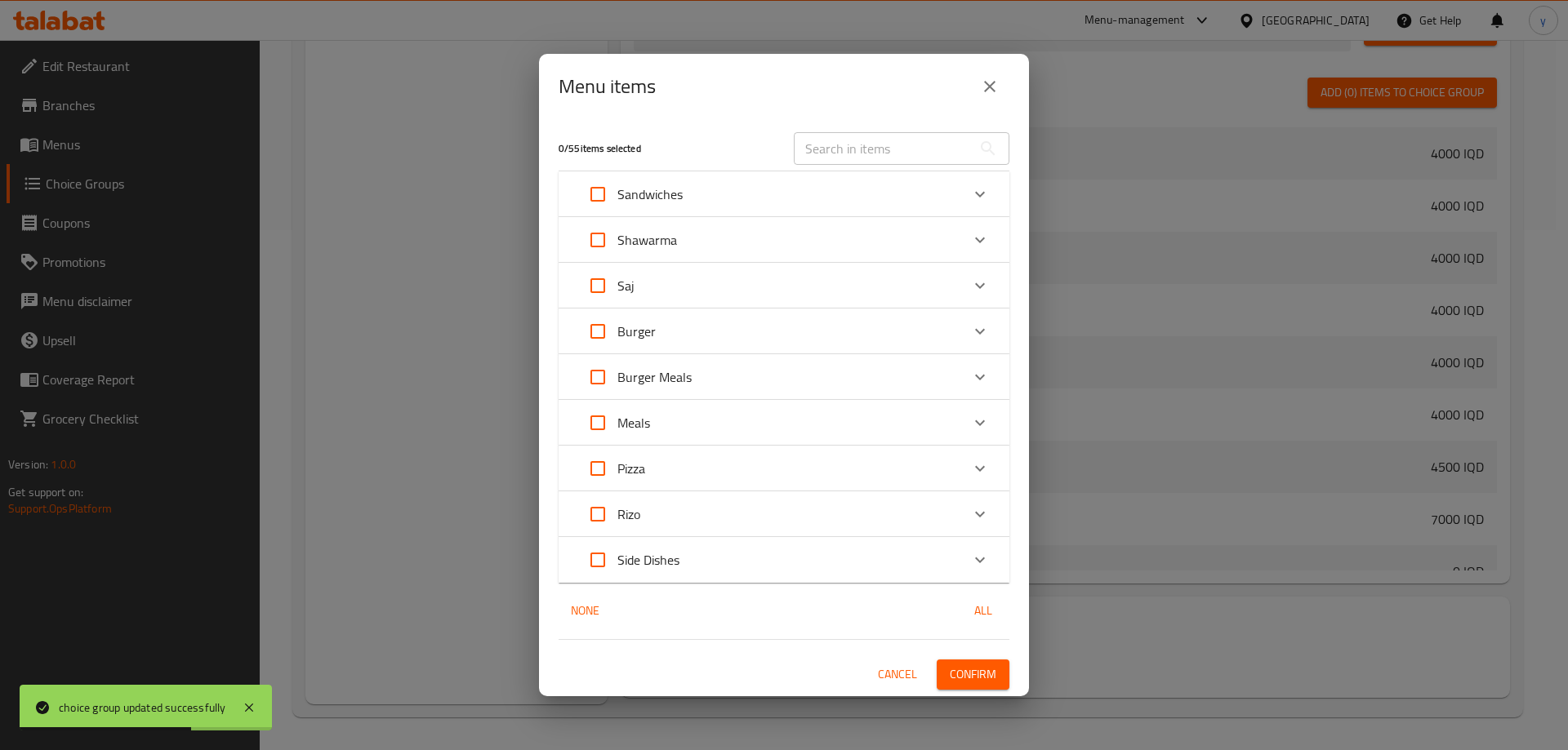
click at [745, 243] on div "Shawarma" at bounding box center [769, 240] width 382 height 39
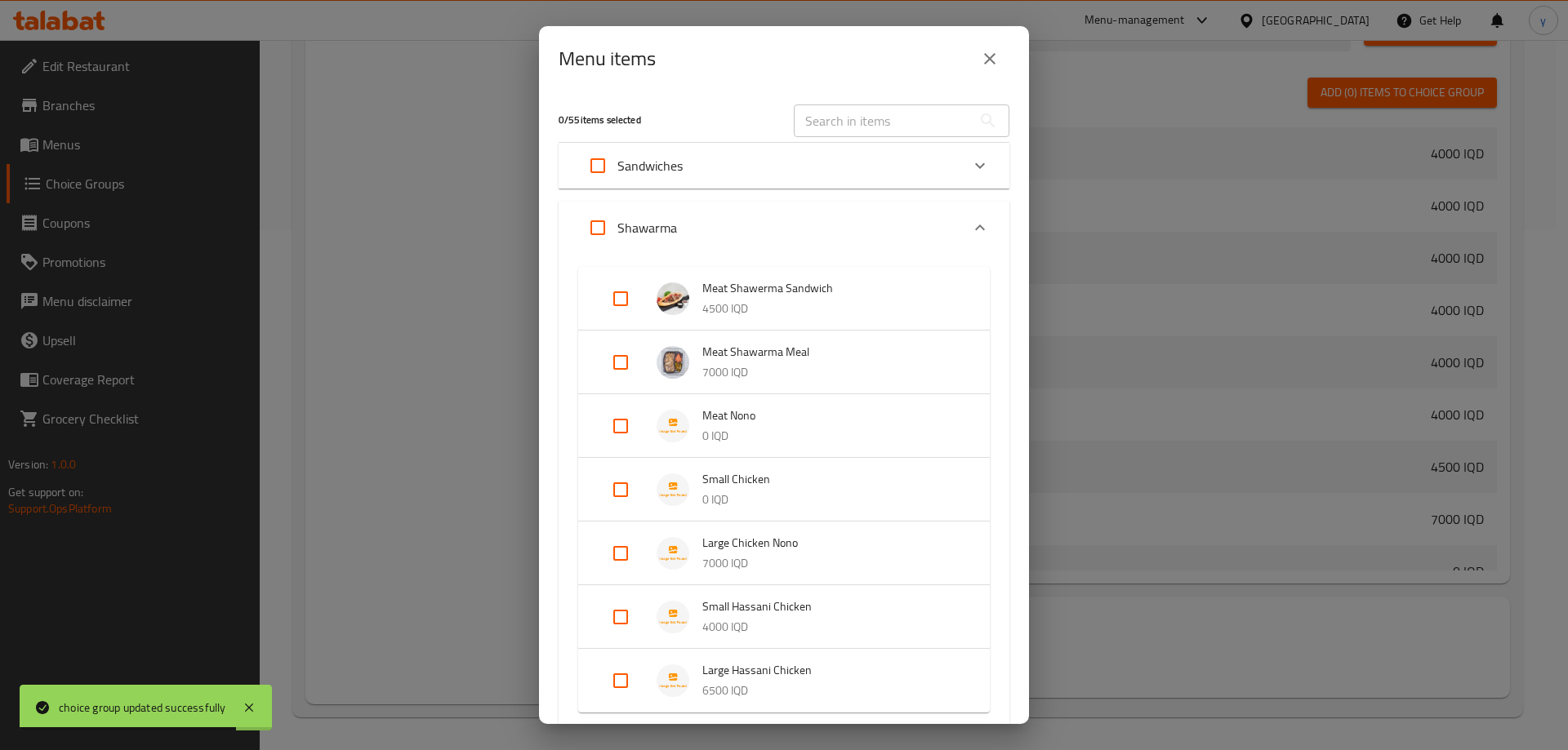
click at [618, 493] on input "Expand" at bounding box center [621, 489] width 39 height 39
checkbox input "true"
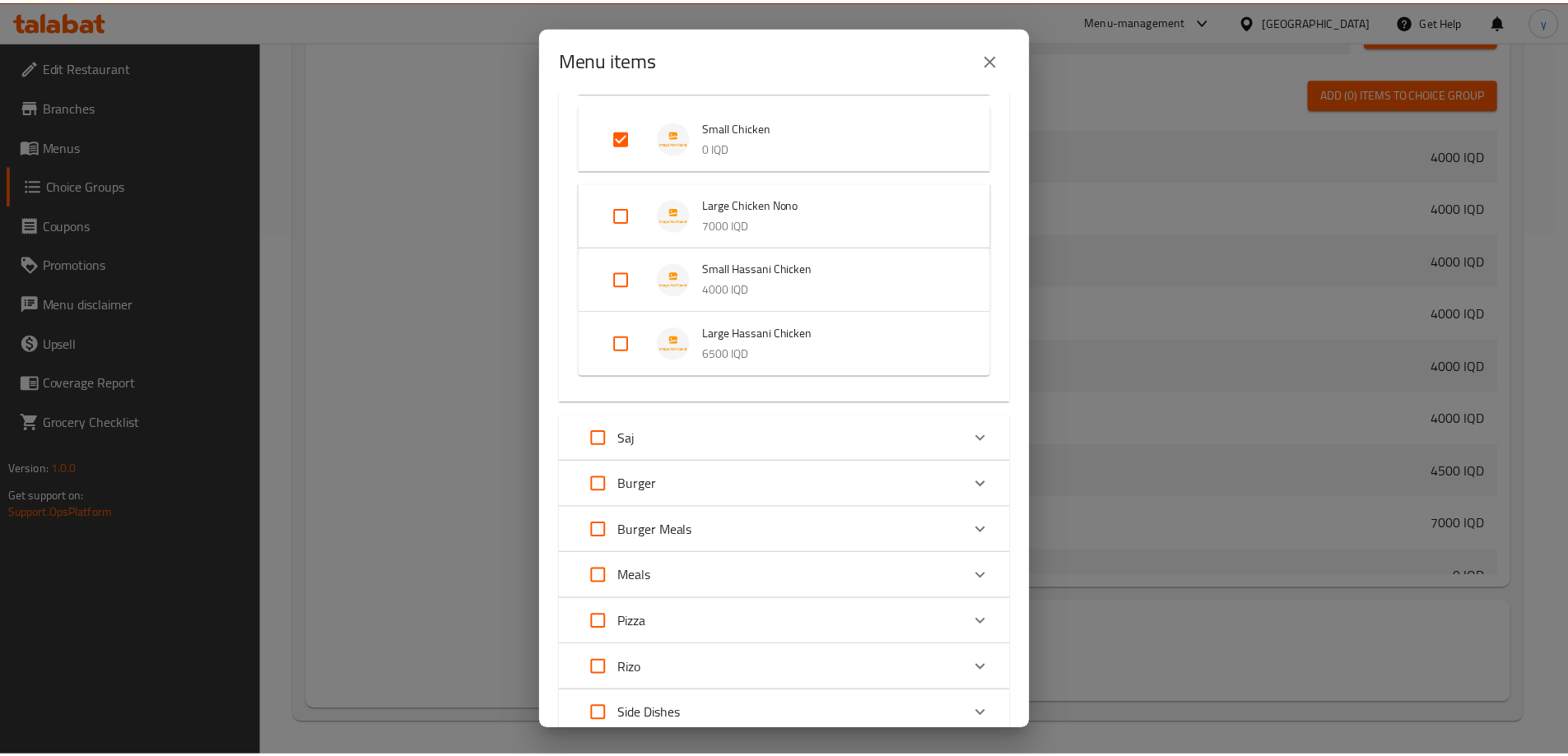
scroll to position [491, 0]
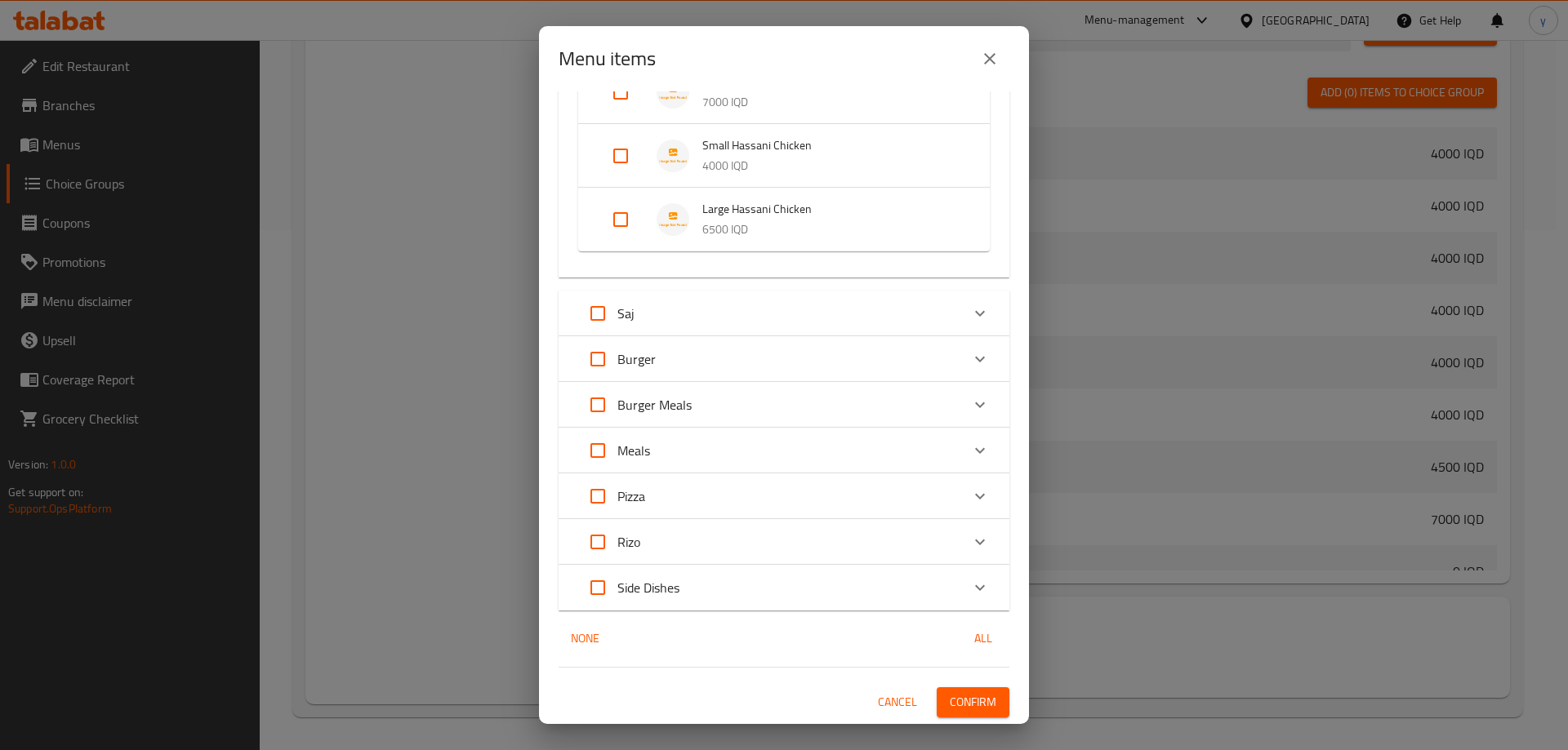
click at [968, 705] on span "Confirm" at bounding box center [973, 702] width 46 height 21
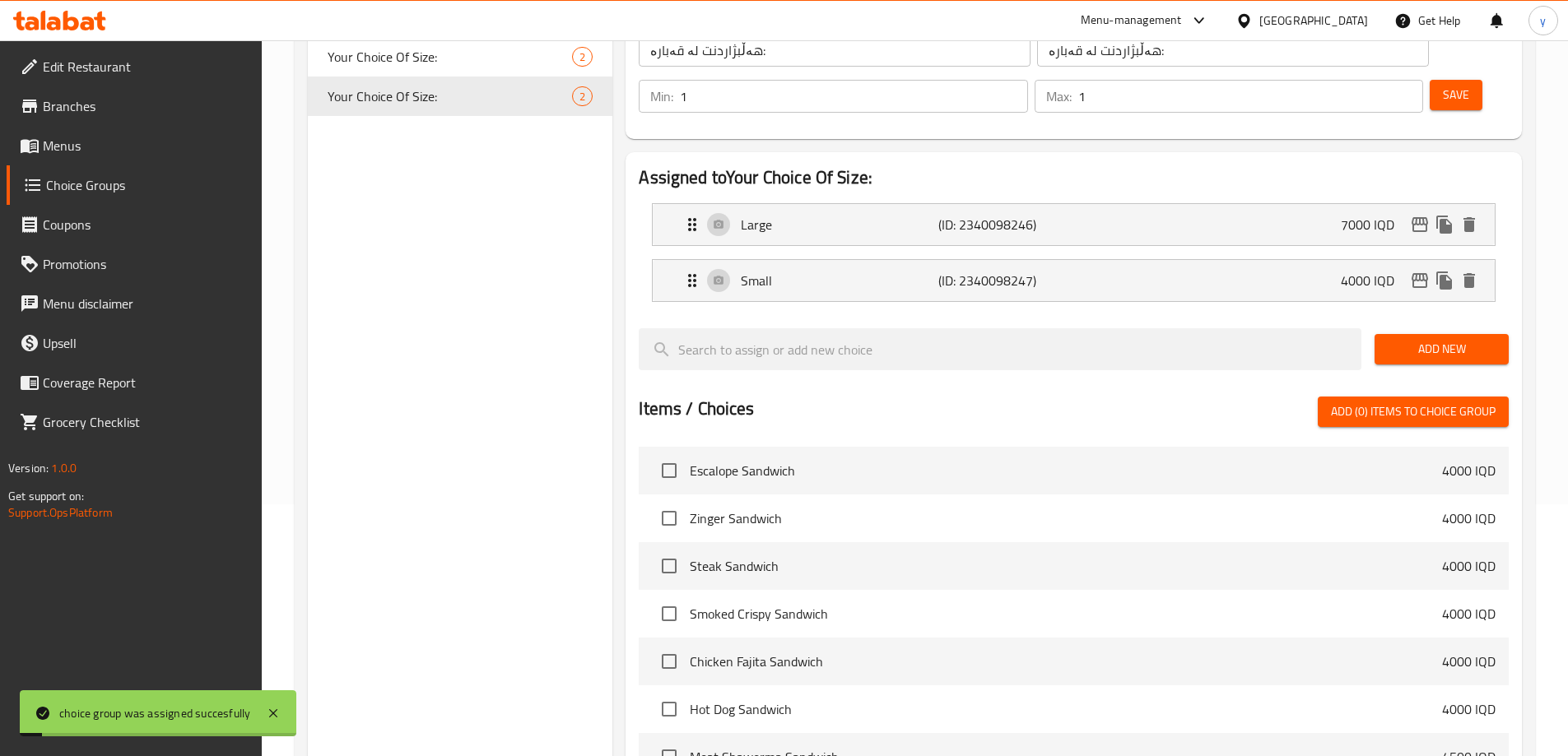
scroll to position [31, 0]
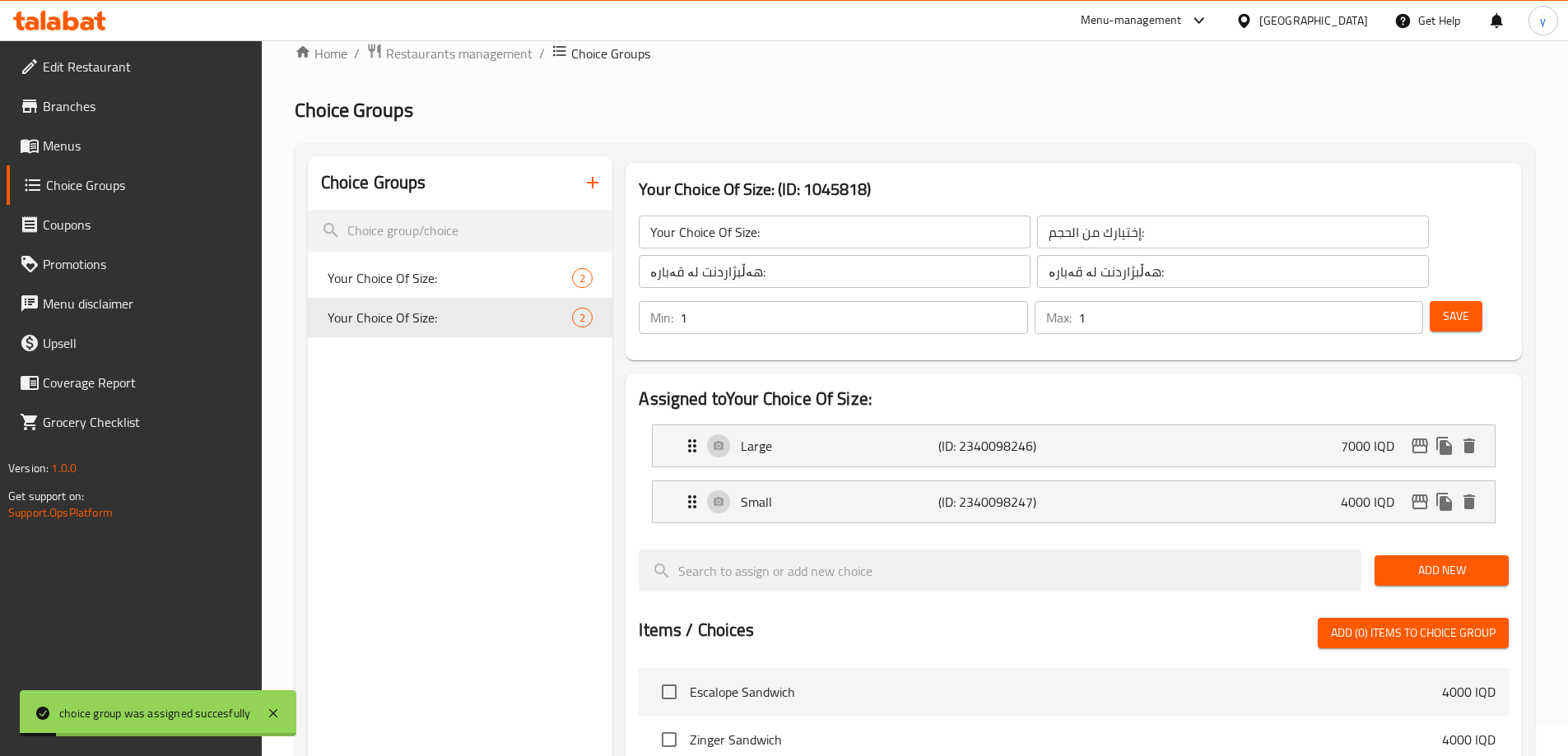
click at [200, 159] on link "Menus" at bounding box center [134, 146] width 255 height 40
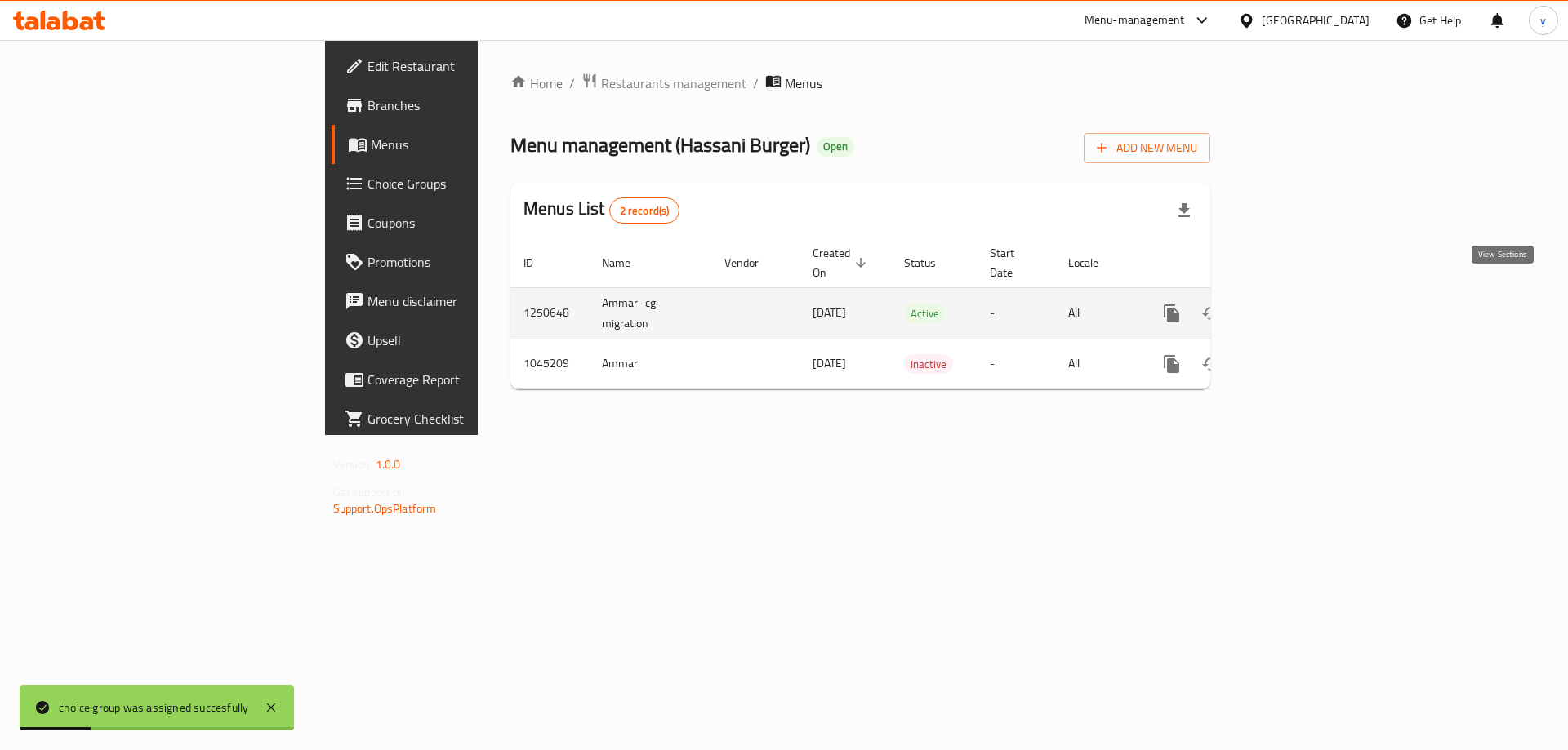
click at [1299, 304] on icon "enhanced table" at bounding box center [1290, 314] width 20 height 20
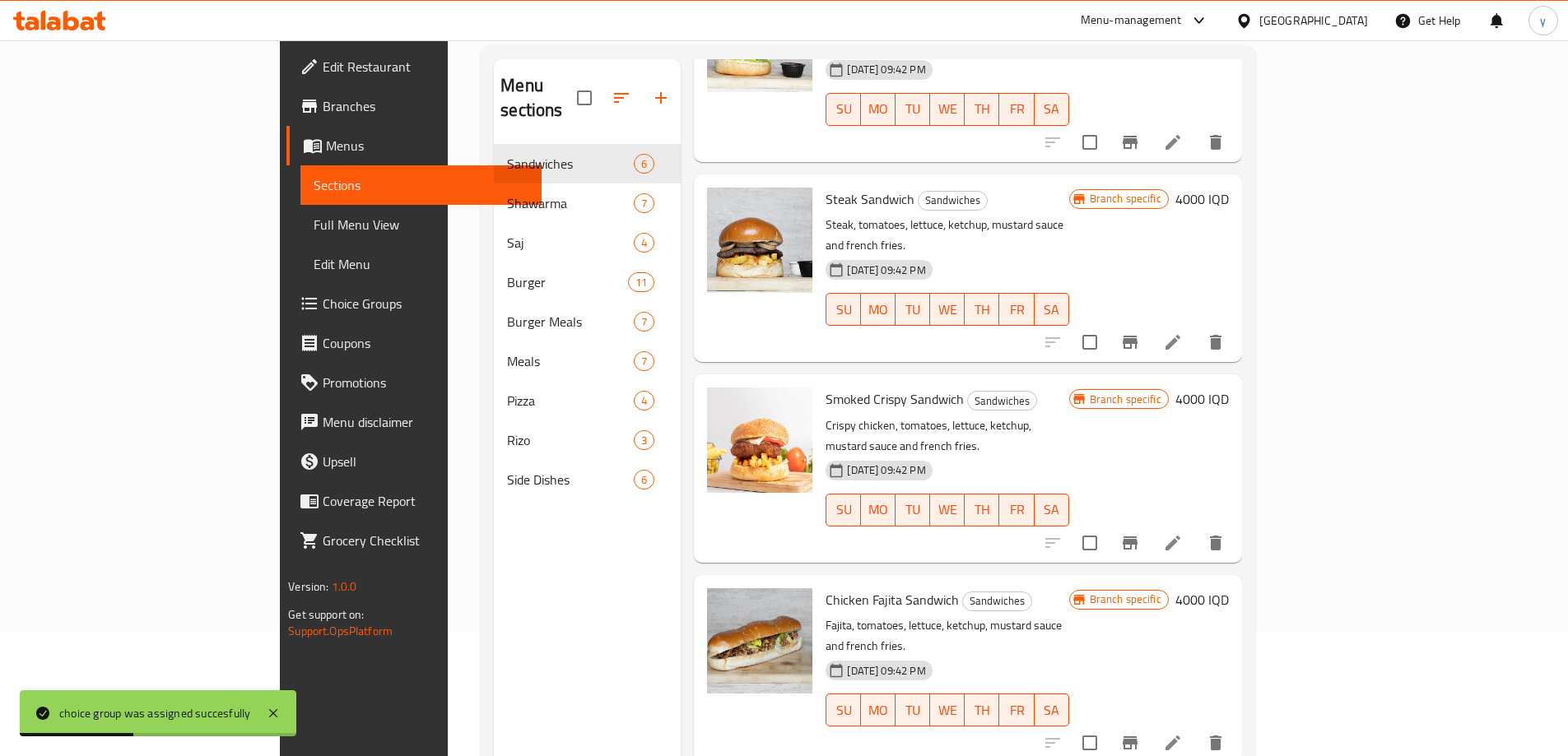
scroll to position [164, 0]
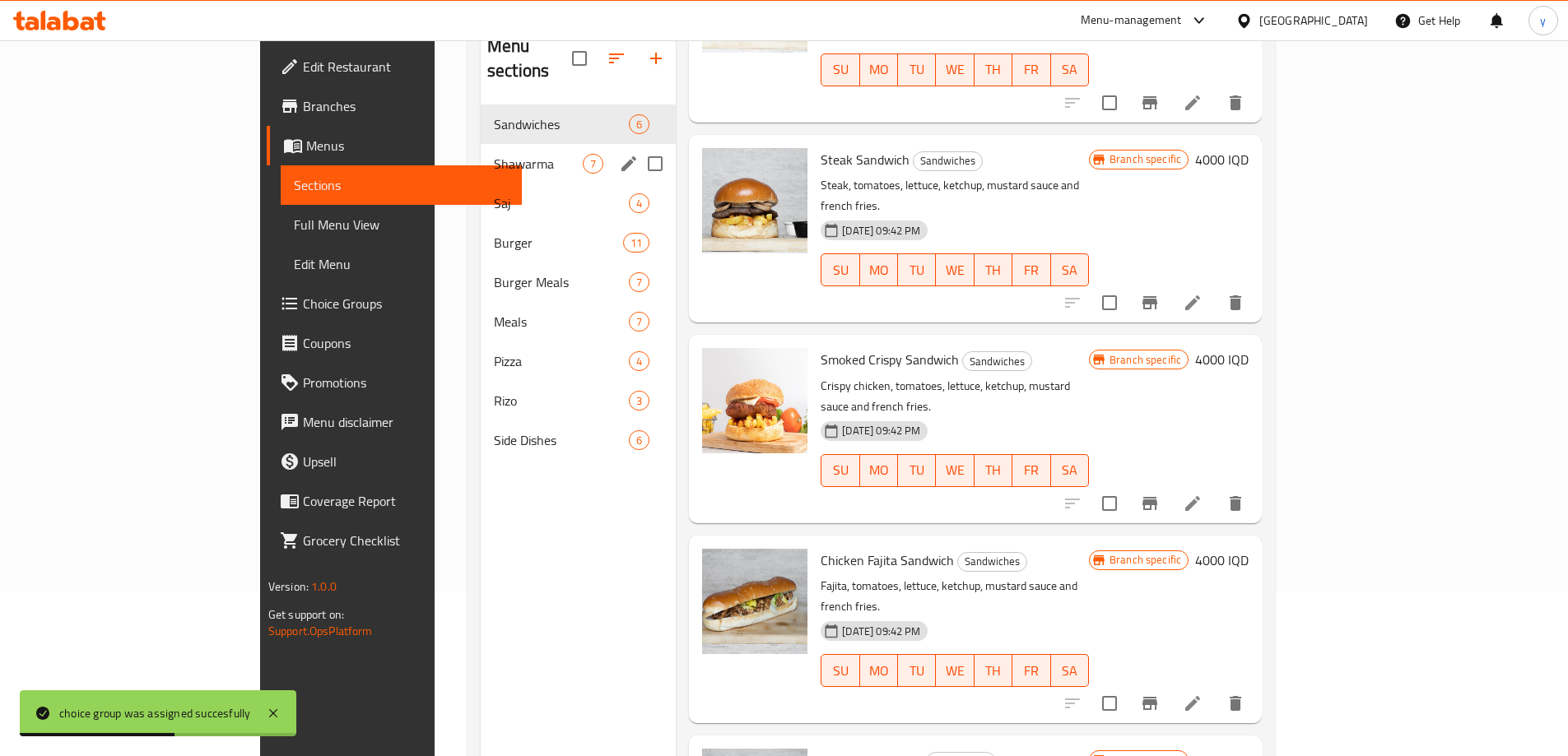
click at [481, 154] on div "Shawarma 7" at bounding box center [578, 164] width 195 height 40
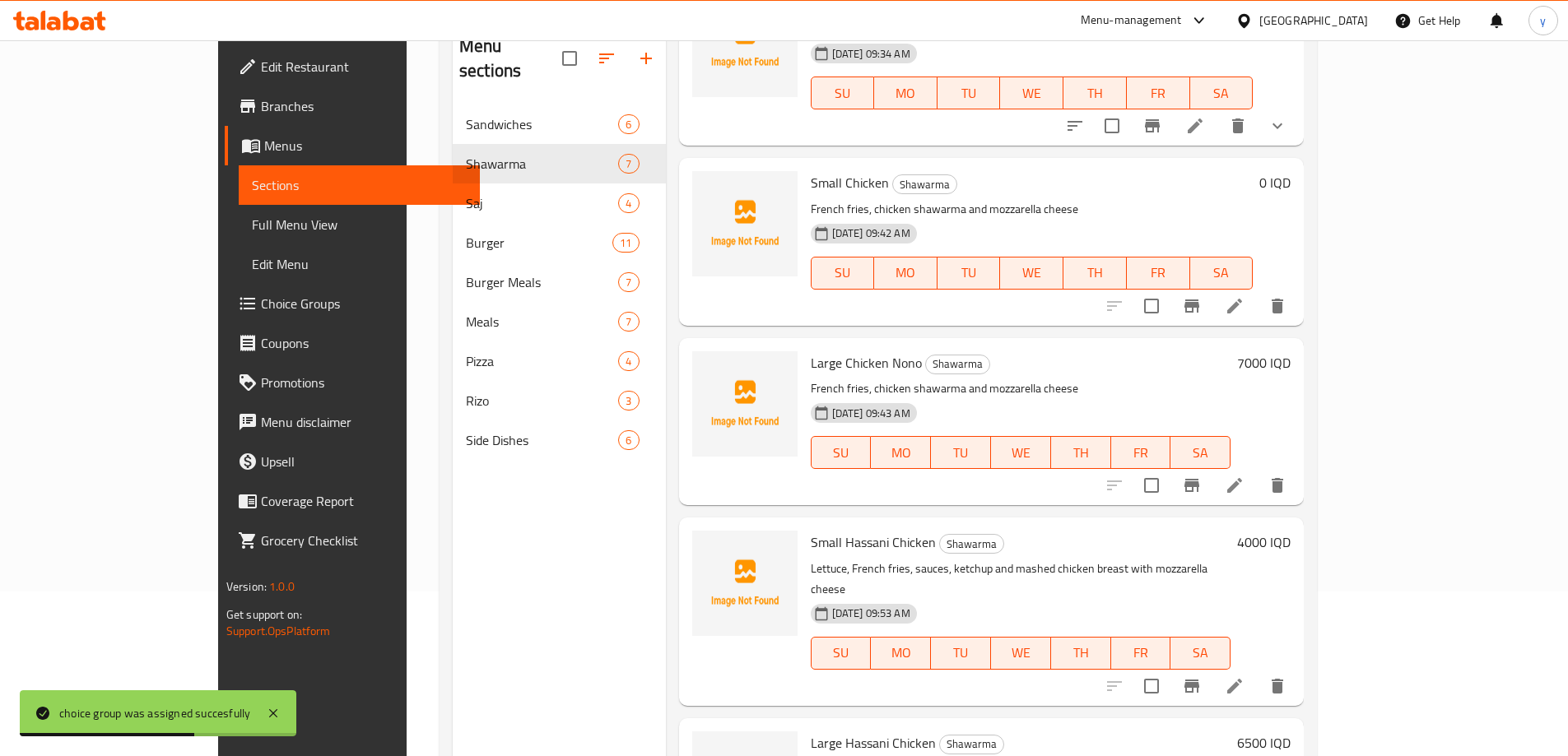
scroll to position [543, 0]
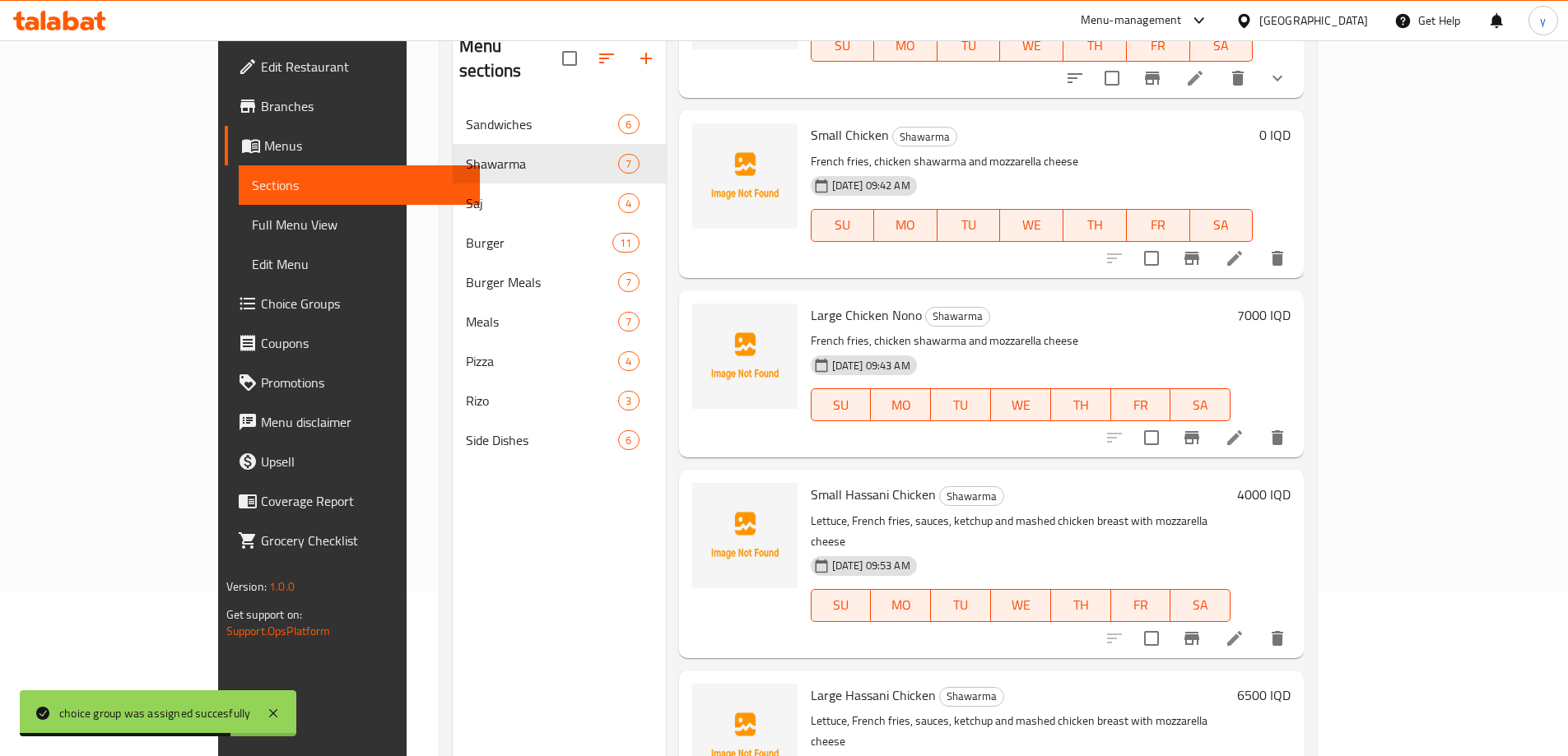
click at [1297, 239] on div at bounding box center [1195, 259] width 202 height 40
click at [1258, 244] on li at bounding box center [1235, 259] width 46 height 30
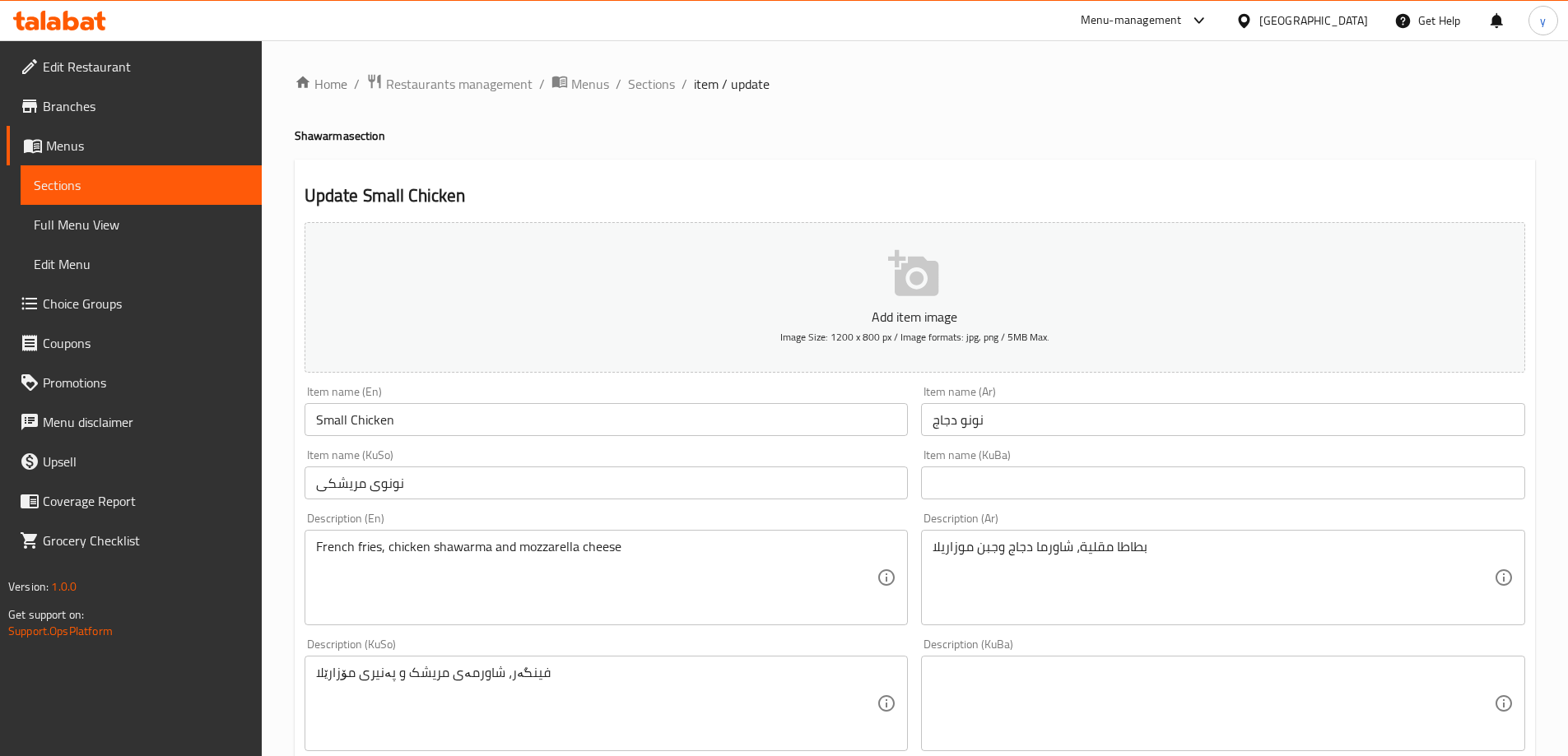
click at [333, 425] on input "Small Chicken" at bounding box center [606, 419] width 604 height 33
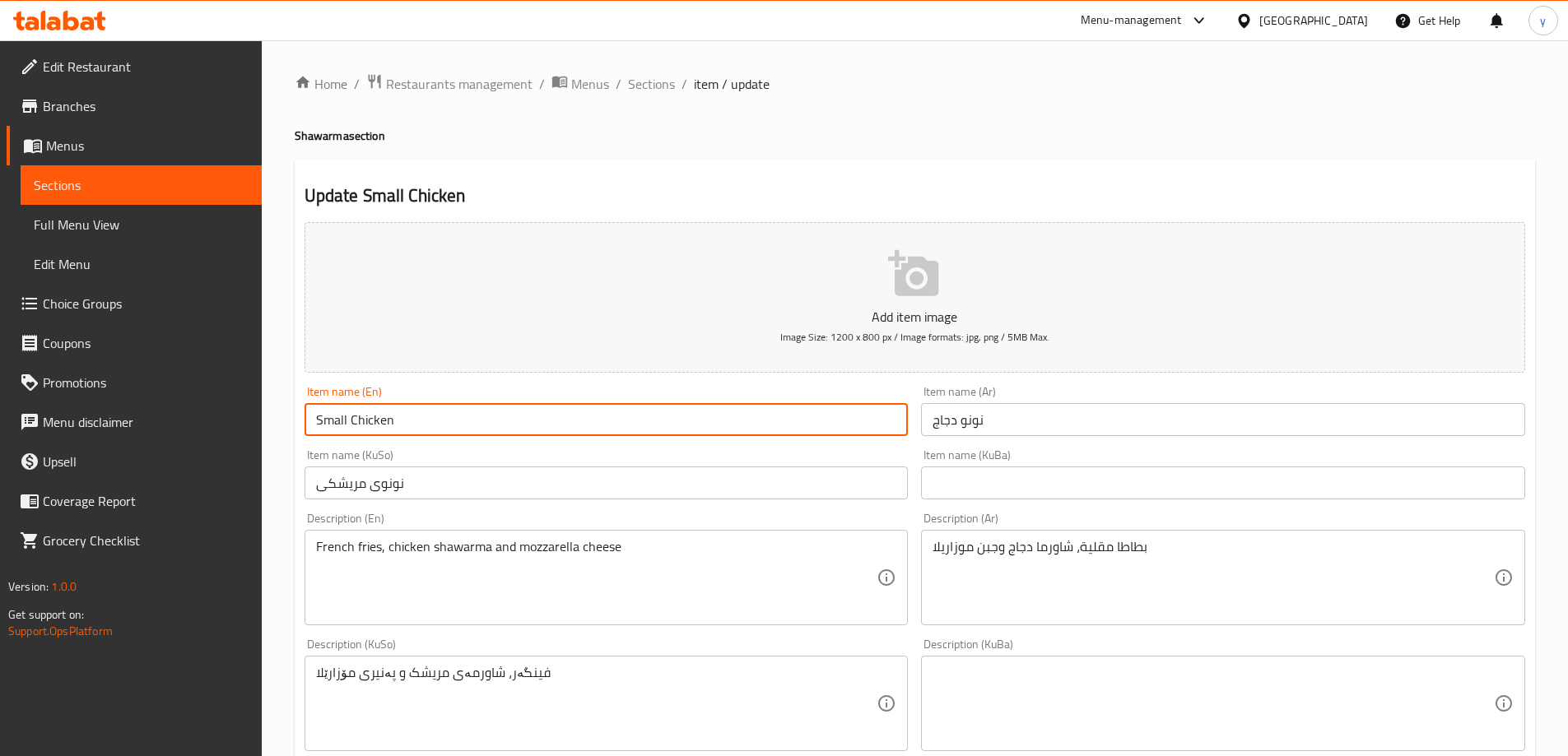
click at [333, 425] on input "Small Chicken" at bounding box center [606, 419] width 604 height 33
click at [403, 423] on input "Chicken" at bounding box center [606, 419] width 604 height 33
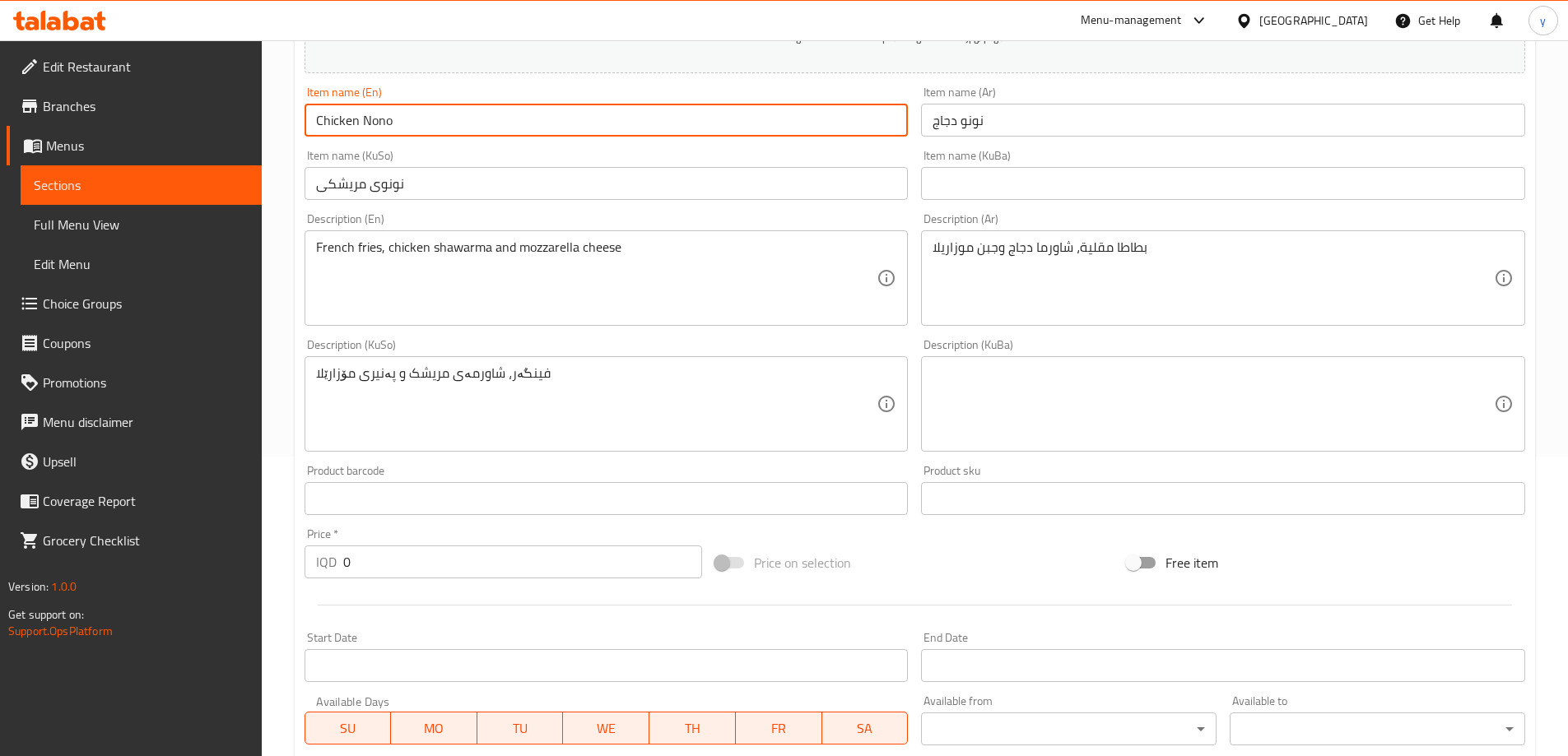
scroll to position [662, 0]
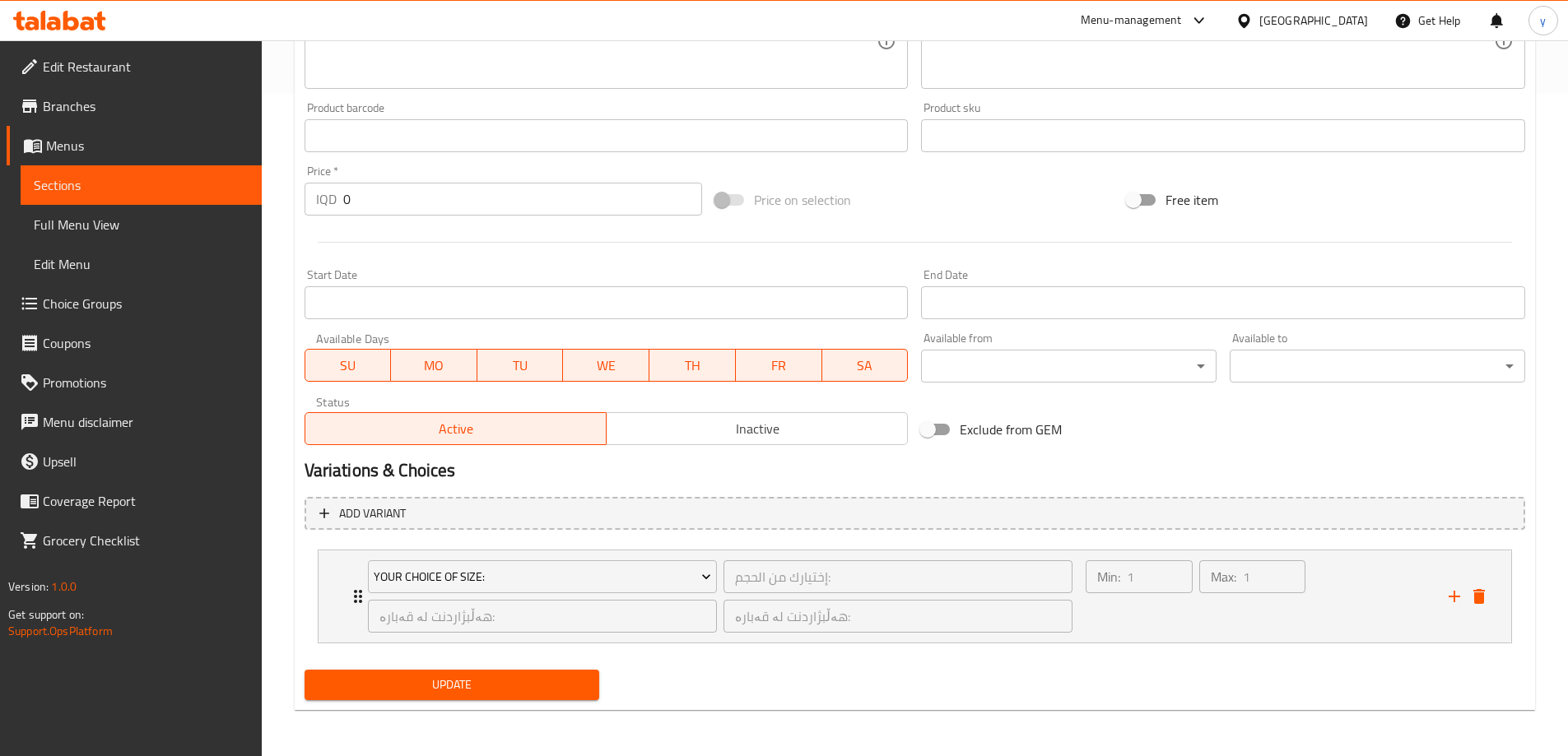
type input "Chicken Nono"
click at [479, 673] on button "Update" at bounding box center [452, 684] width 295 height 31
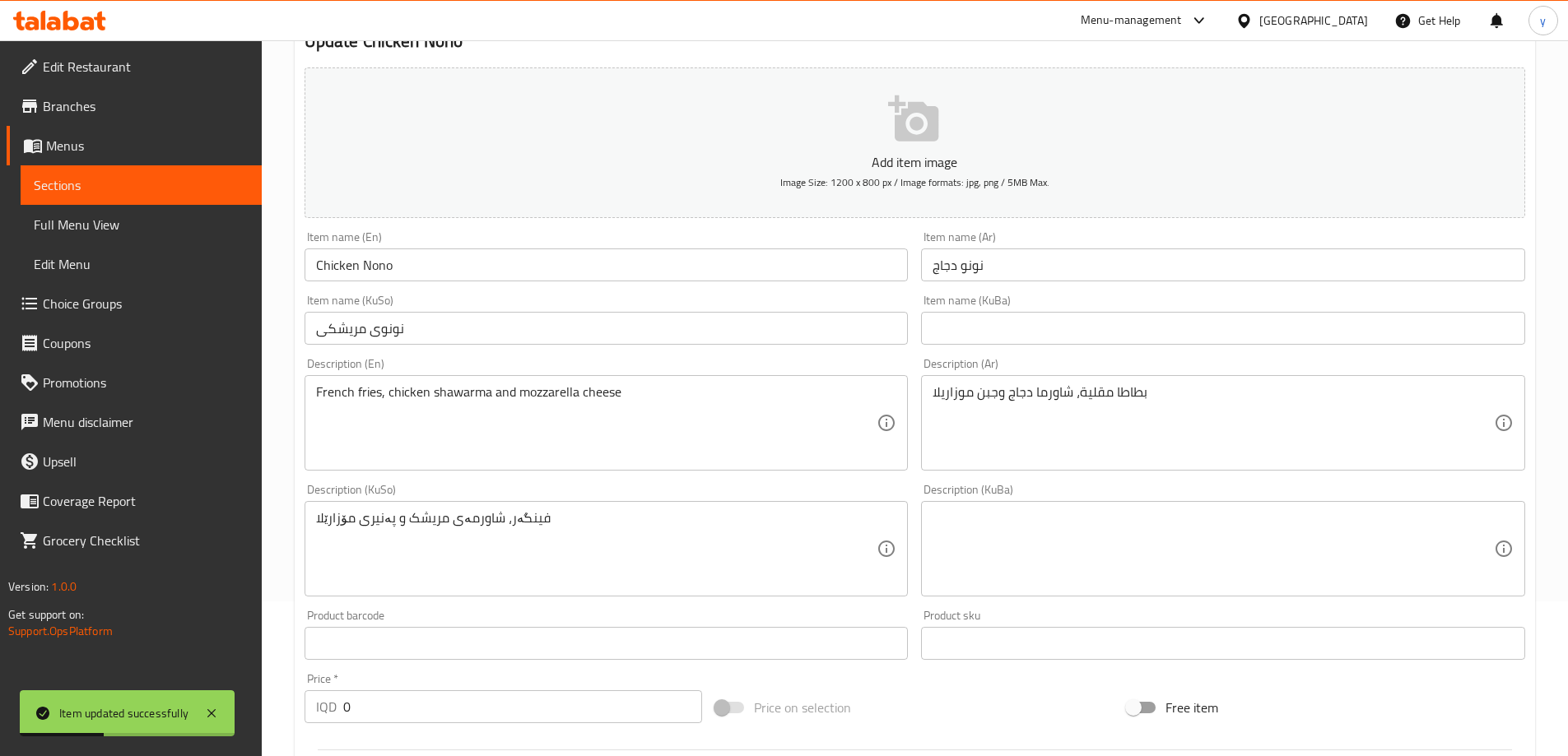
scroll to position [0, 0]
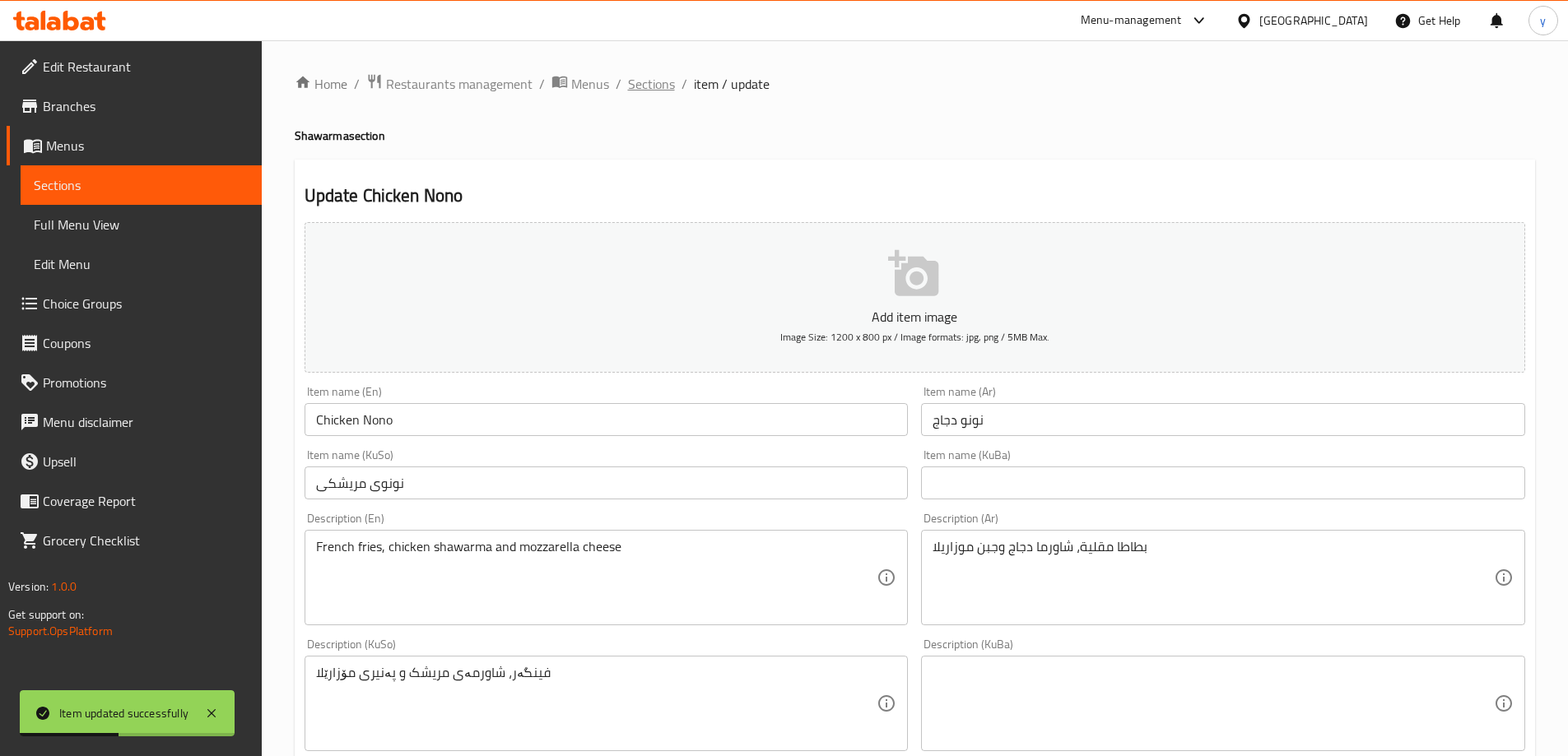
click at [655, 81] on span "Sections" at bounding box center [651, 84] width 47 height 20
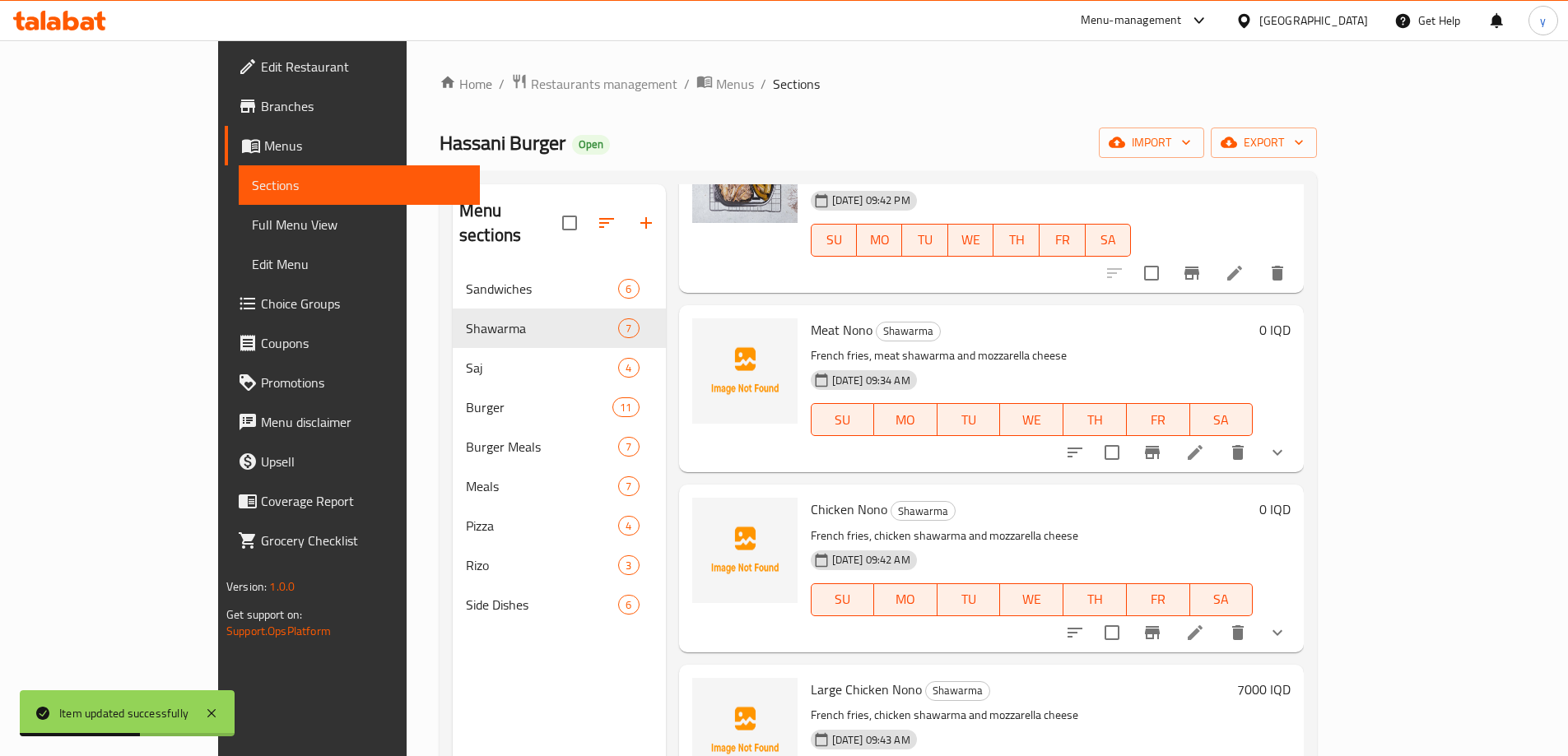
scroll to position [543, 0]
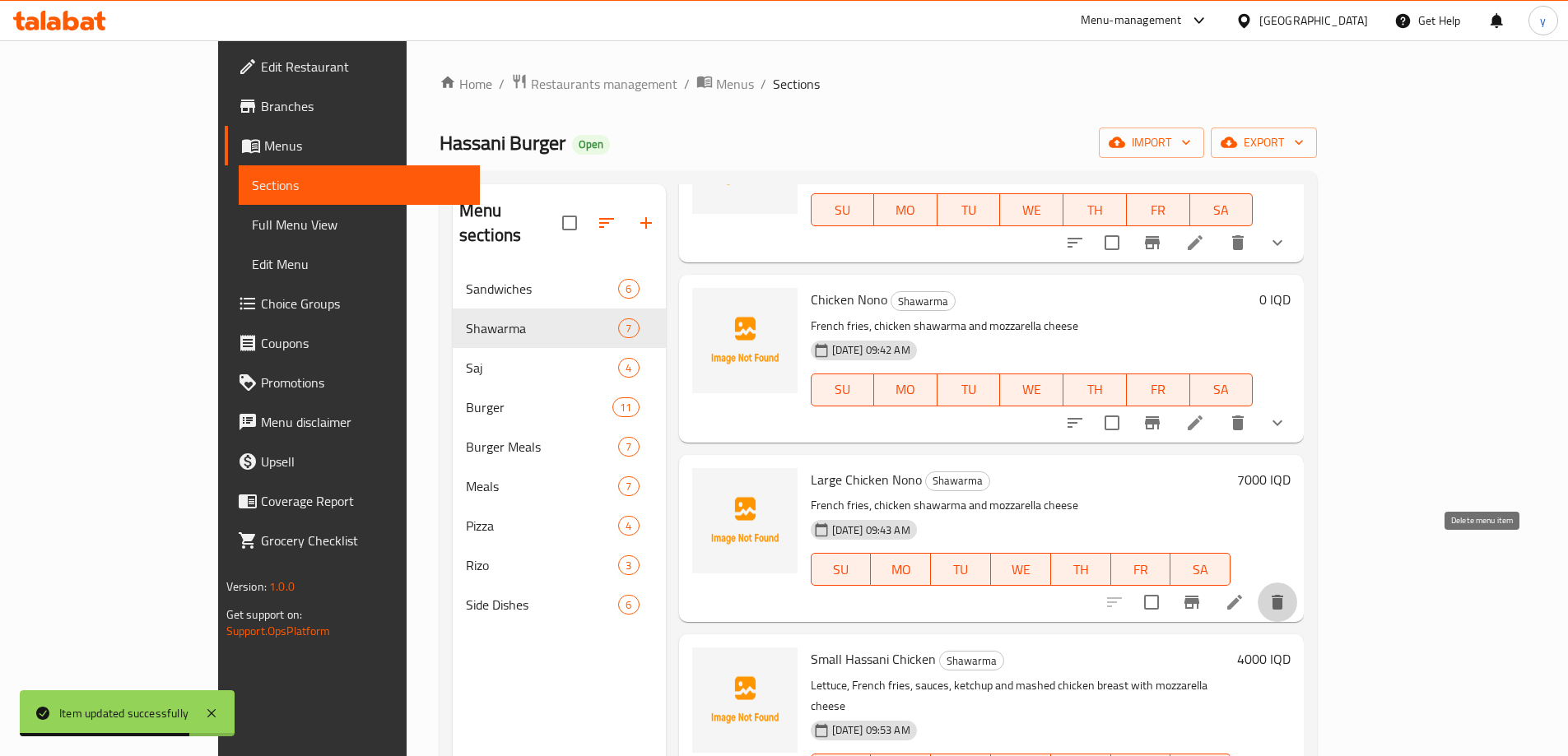
click at [1287, 593] on icon "delete" at bounding box center [1277, 603] width 20 height 20
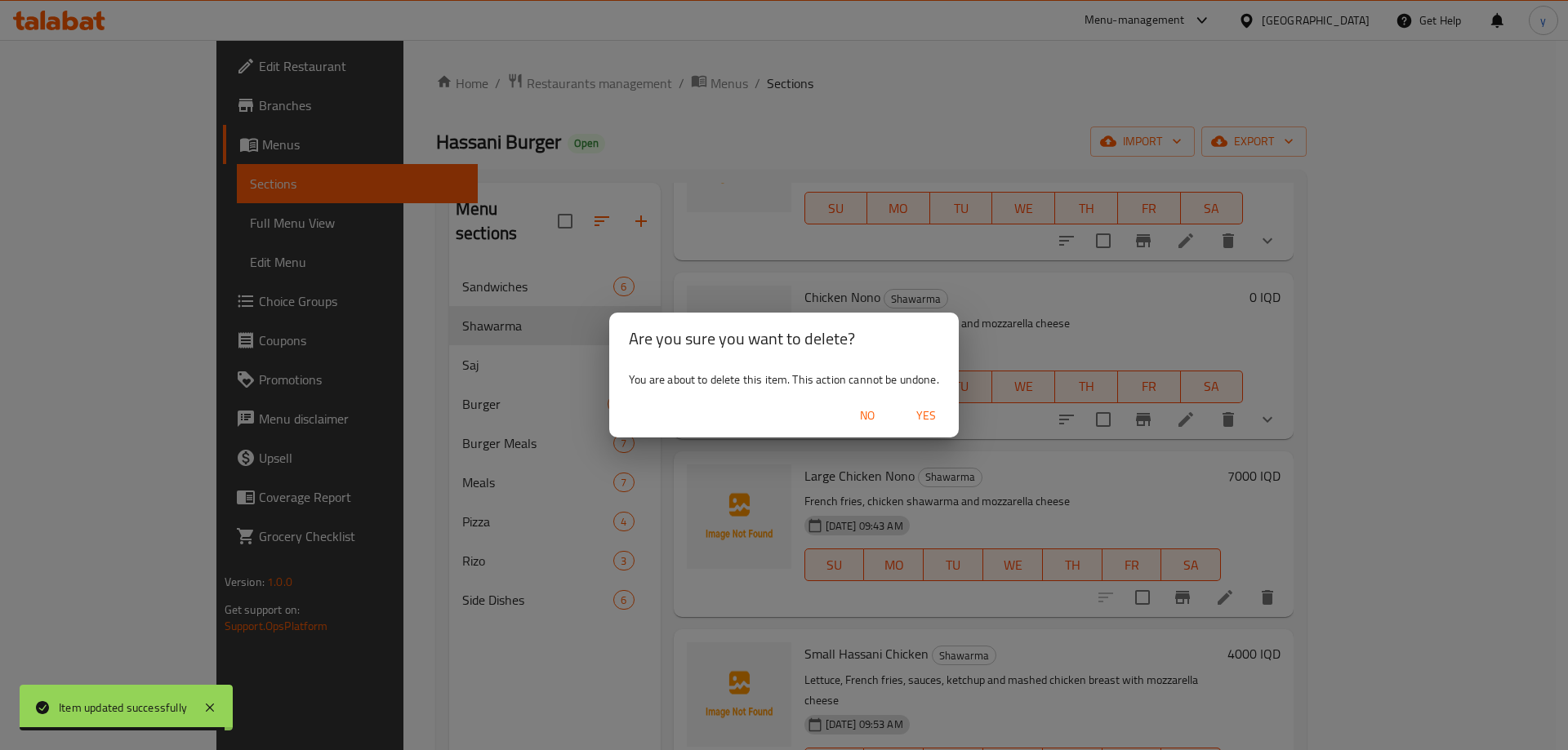
click at [944, 410] on span "Yes" at bounding box center [926, 415] width 39 height 21
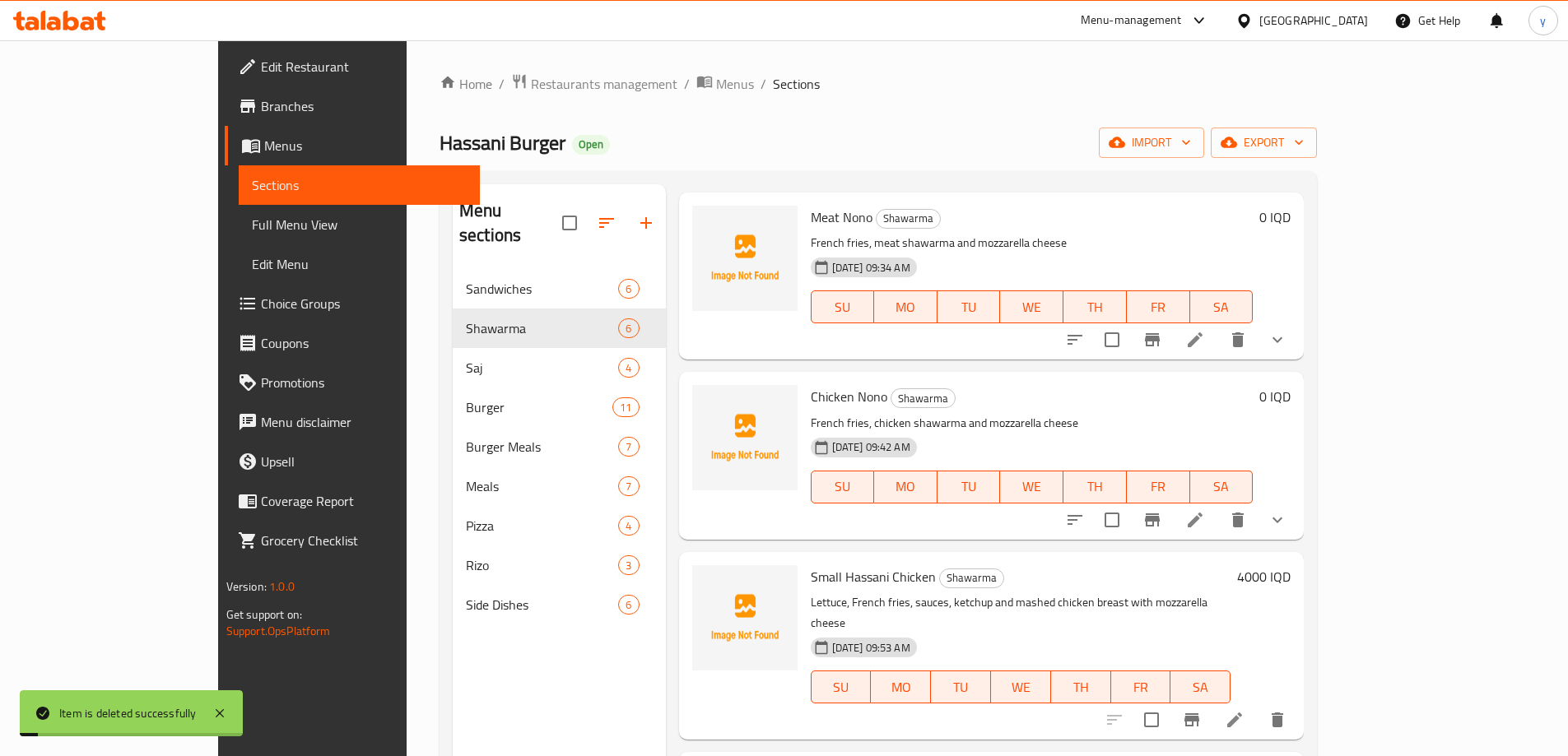
scroll to position [364, 0]
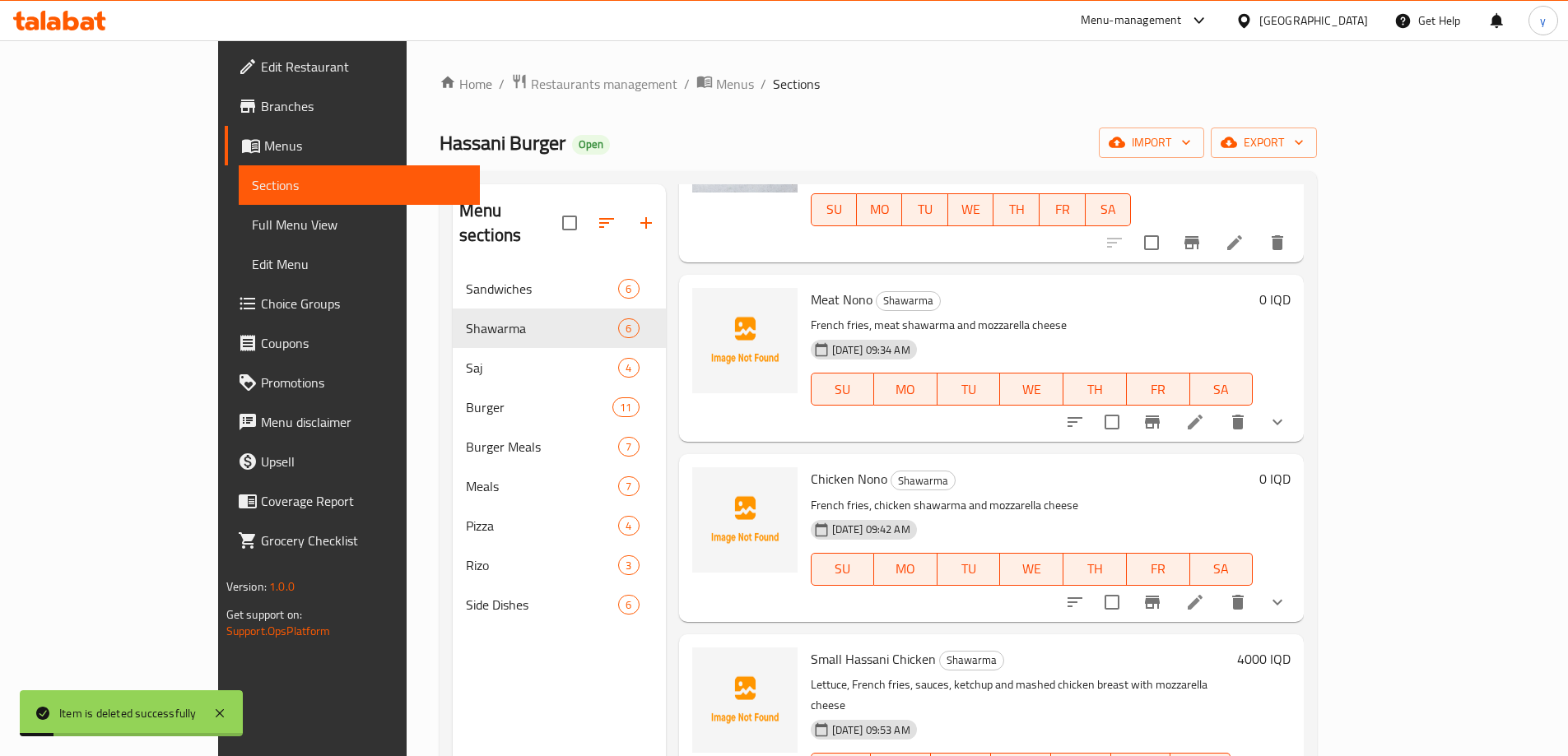
click at [1297, 402] on button "show more" at bounding box center [1277, 422] width 40 height 40
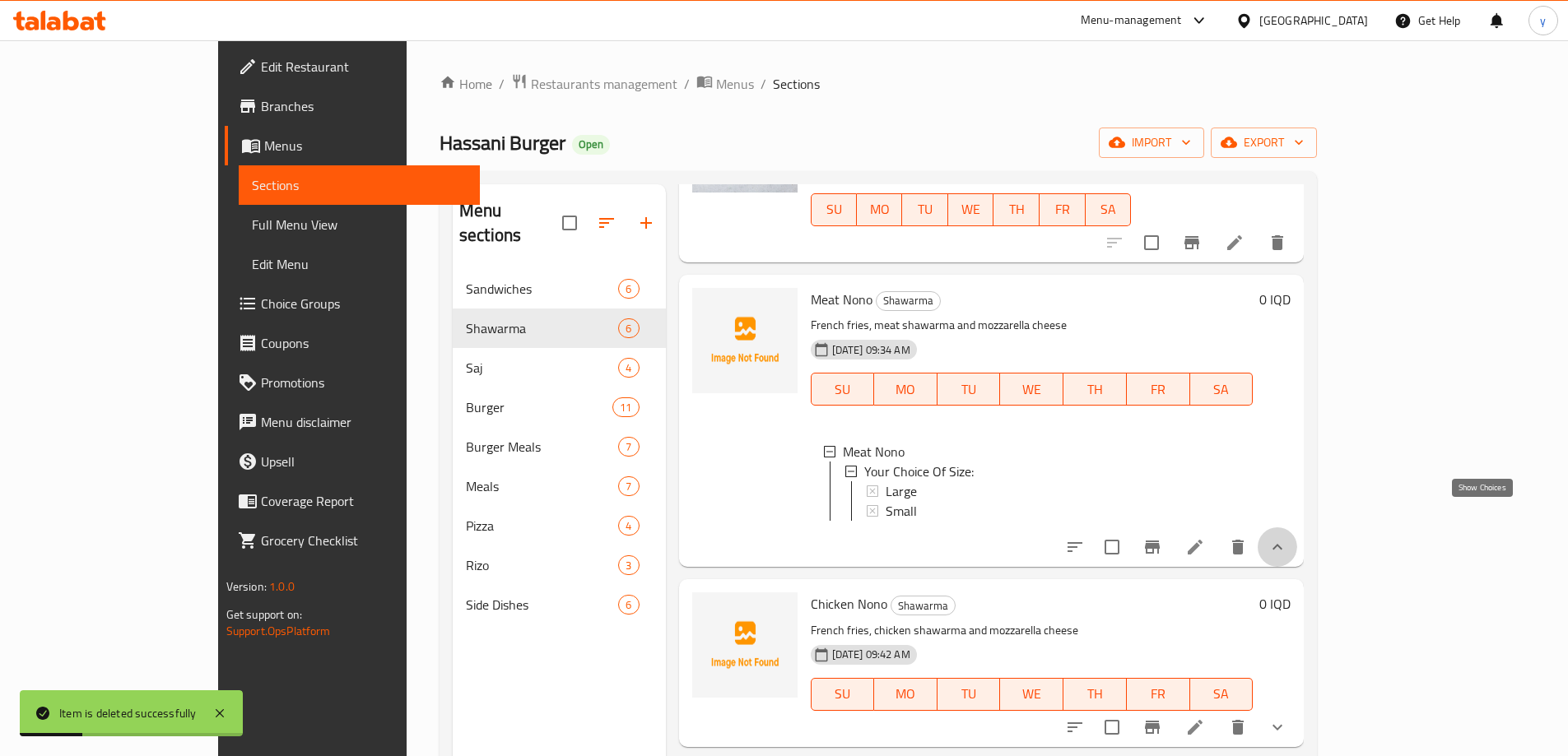
click at [1287, 537] on icon "show more" at bounding box center [1277, 547] width 20 height 20
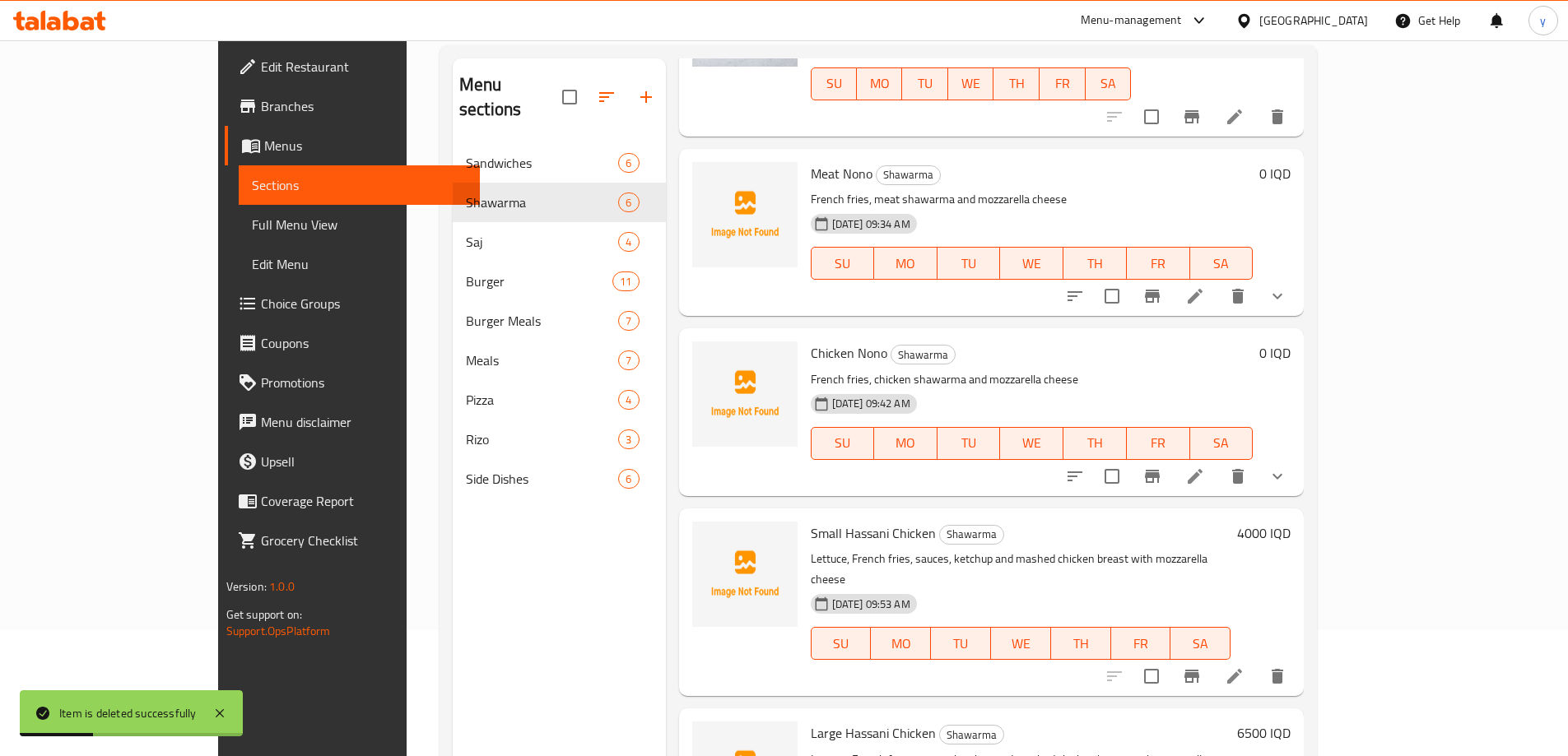
scroll to position [231, 0]
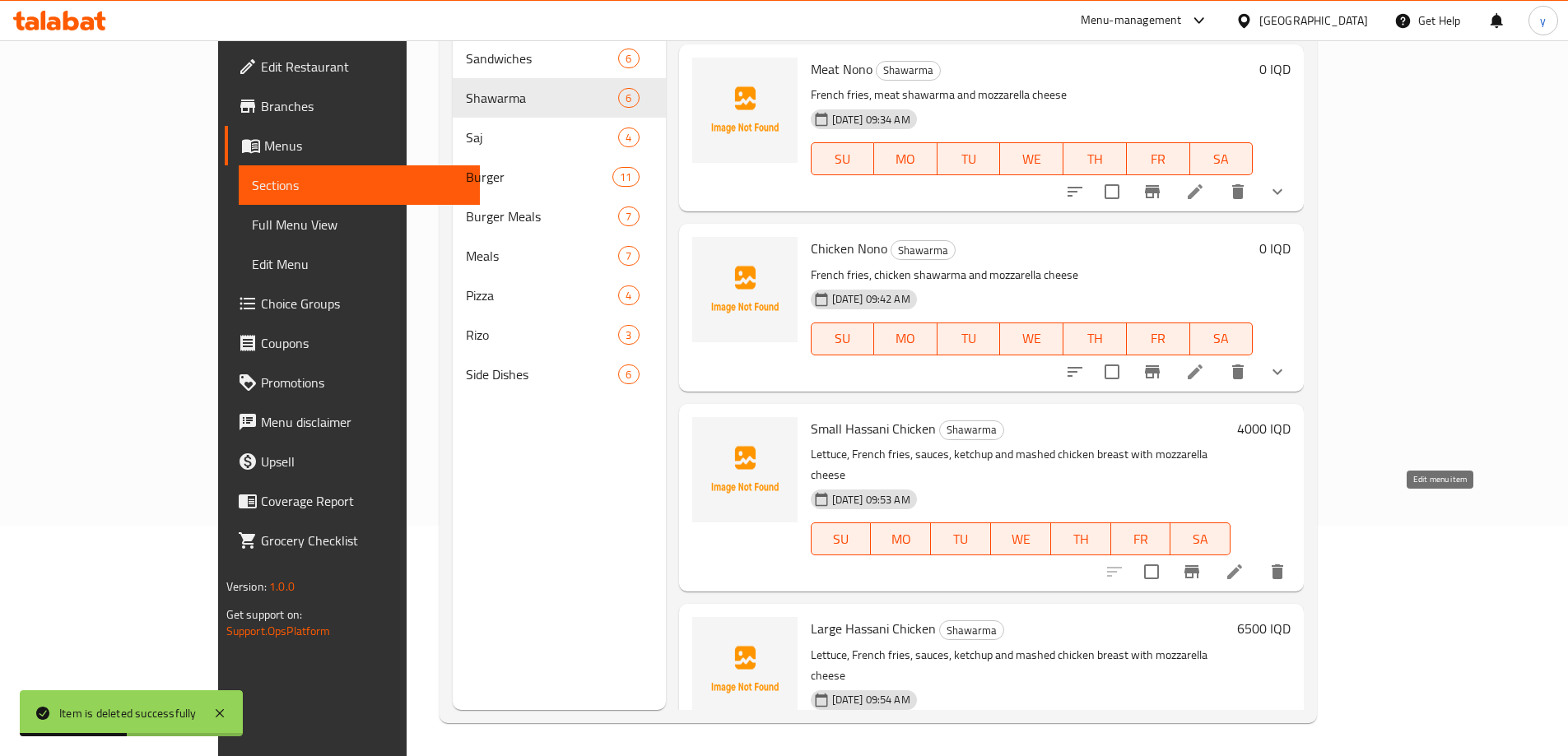
click at [1245, 562] on icon at bounding box center [1235, 572] width 20 height 20
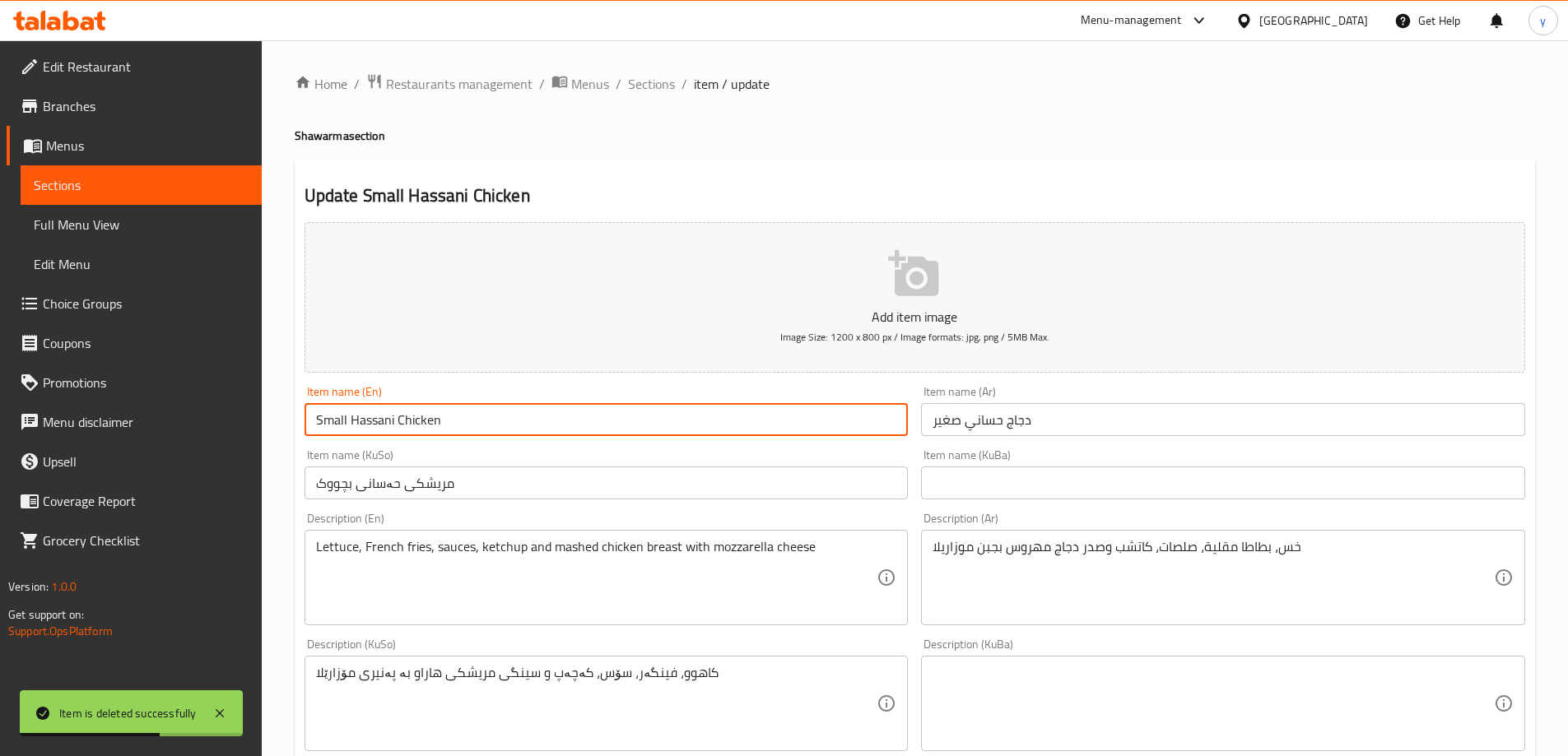
click at [339, 422] on input "Small Hassani Chicken" at bounding box center [606, 419] width 604 height 33
type input "Hassani Chicken"
click at [936, 425] on input "دجاج حساني صغير" at bounding box center [1223, 419] width 604 height 33
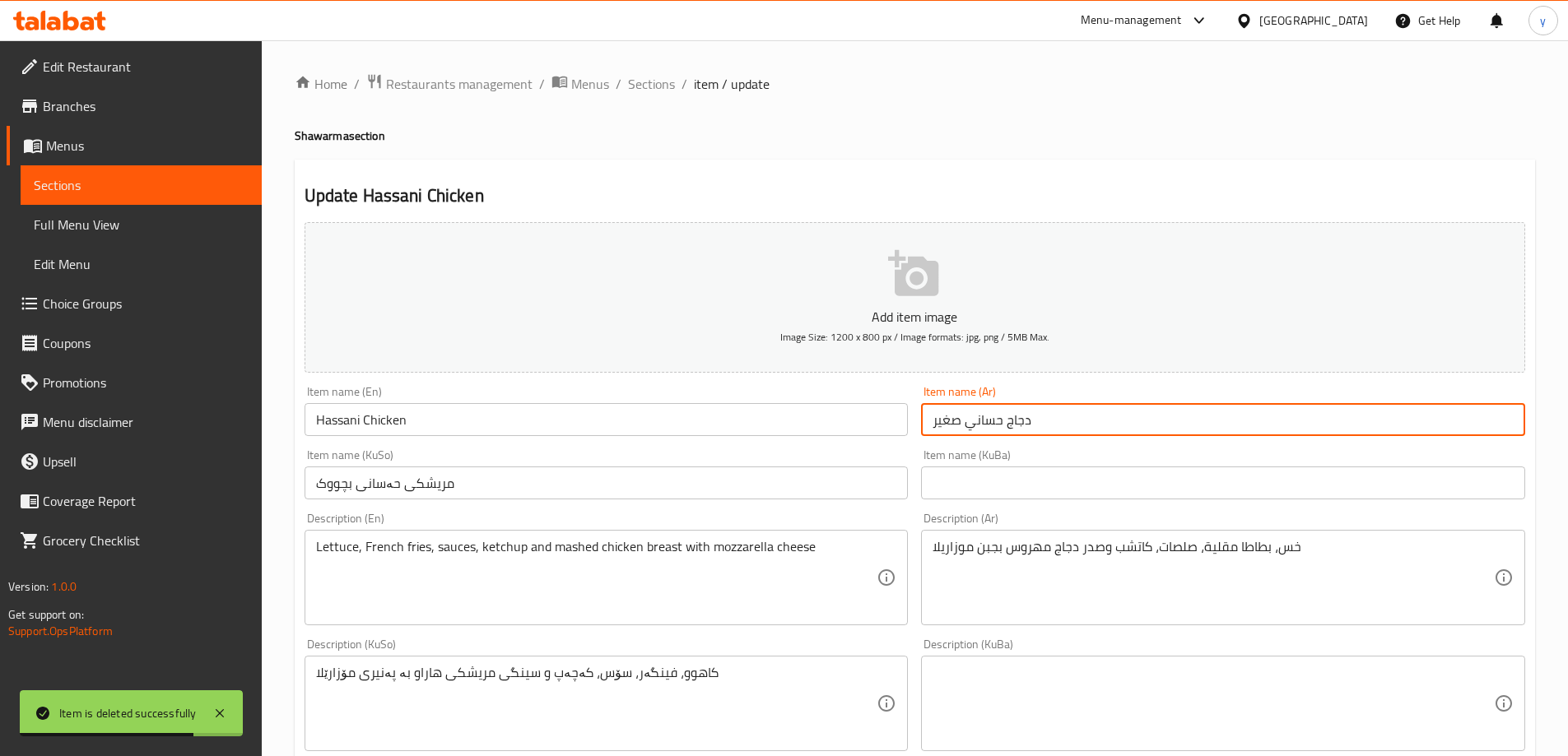
click at [936, 425] on input "دجاج حساني صغير" at bounding box center [1223, 419] width 604 height 33
type input "دجاج حساني"
click at [335, 482] on input "مریشکی حەسانی بچووک" at bounding box center [606, 482] width 604 height 33
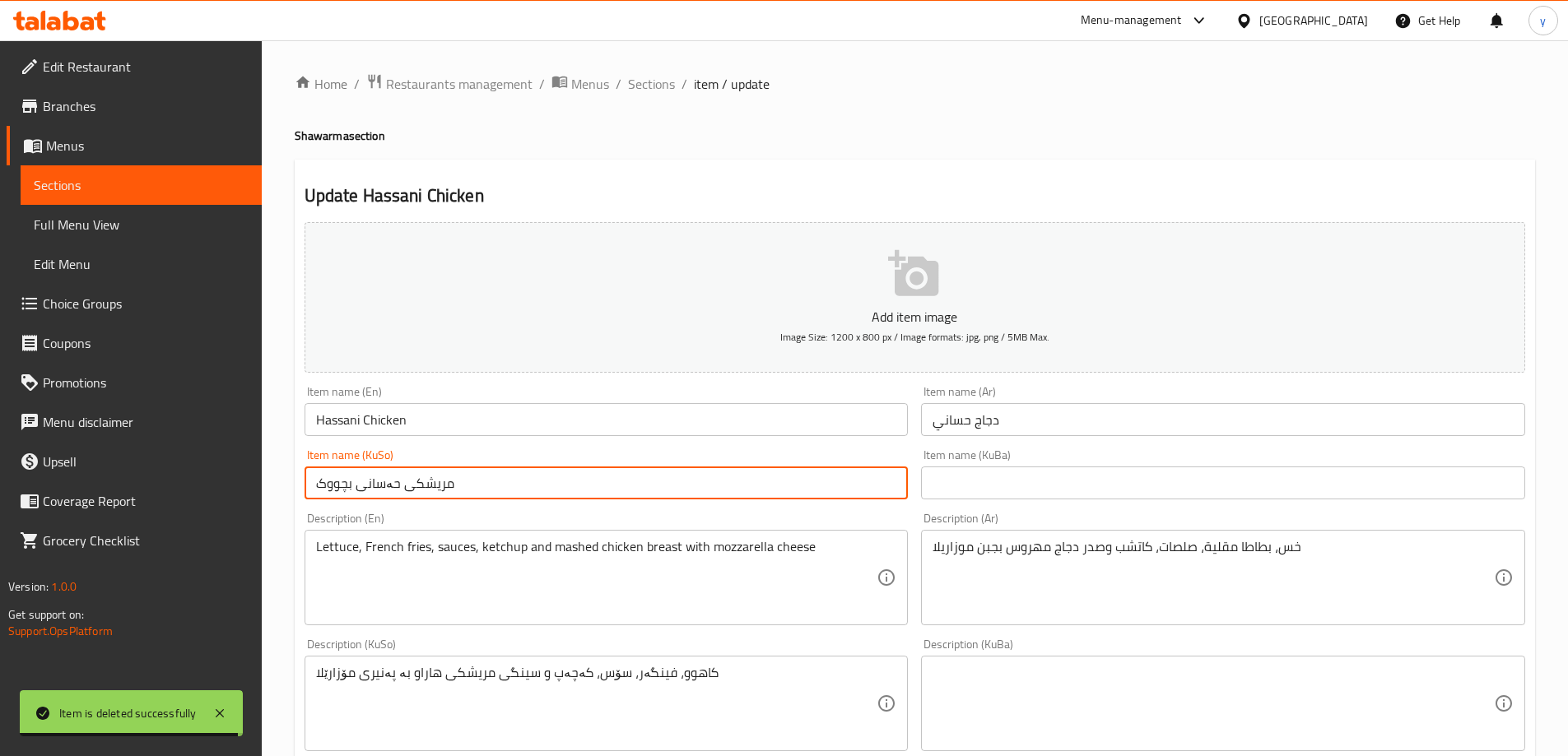
click at [335, 482] on input "مریشکی حەسانی بچووک" at bounding box center [606, 482] width 604 height 33
click at [323, 492] on input "مریشکی حەسانی بچووک" at bounding box center [606, 482] width 604 height 33
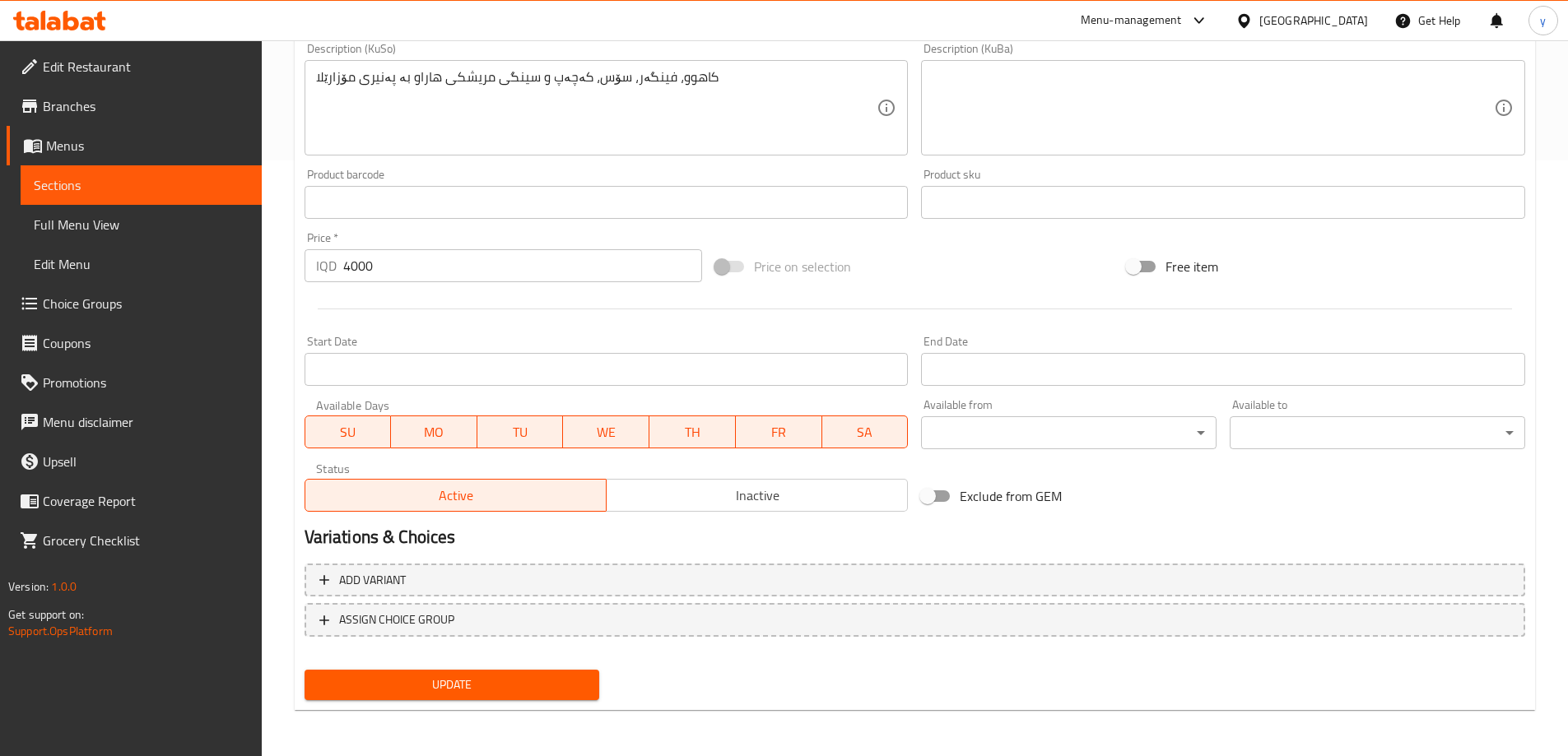
type input "مریشکی حەسانی"
click at [402, 679] on span "Update" at bounding box center [452, 684] width 269 height 21
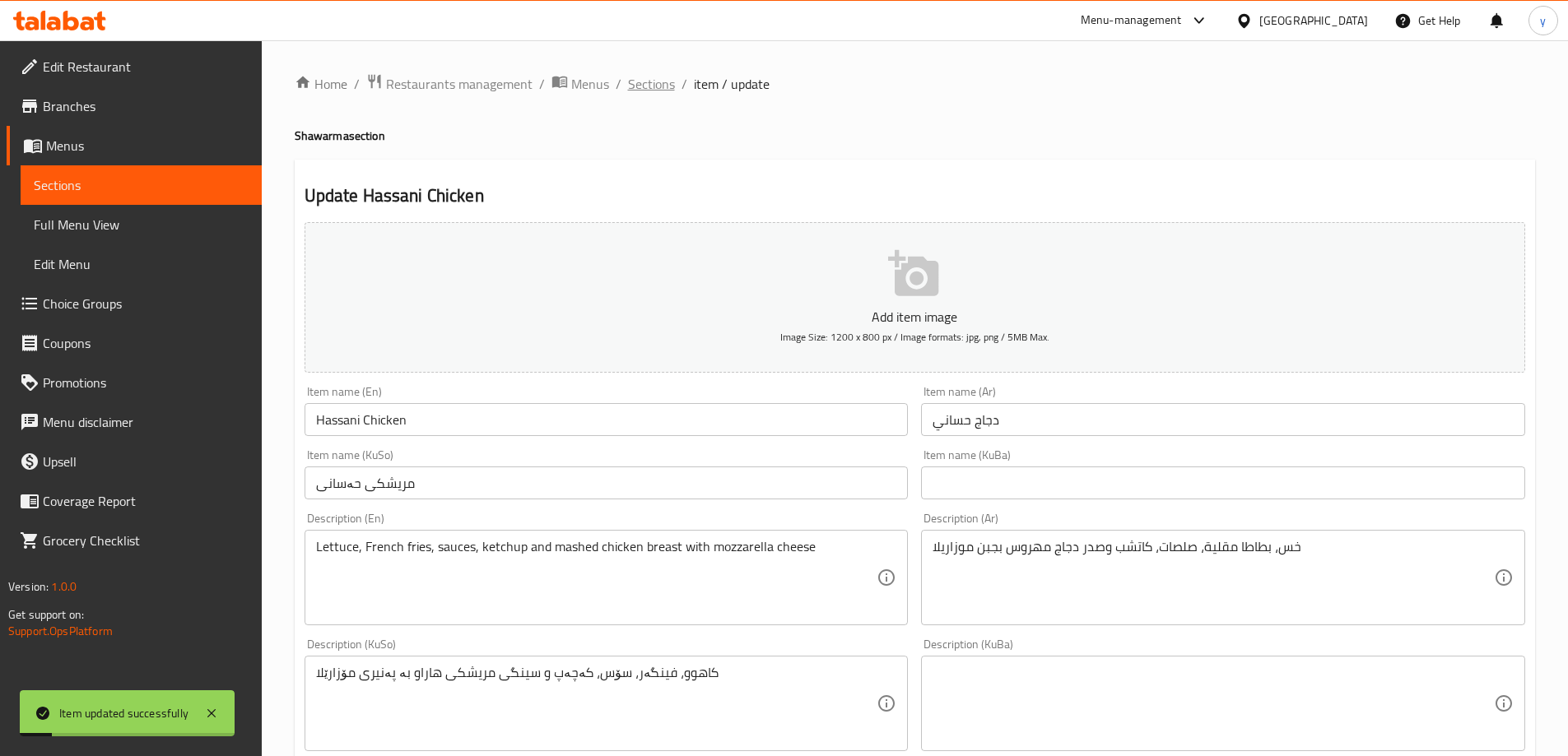
click at [639, 89] on span "Sections" at bounding box center [651, 84] width 47 height 20
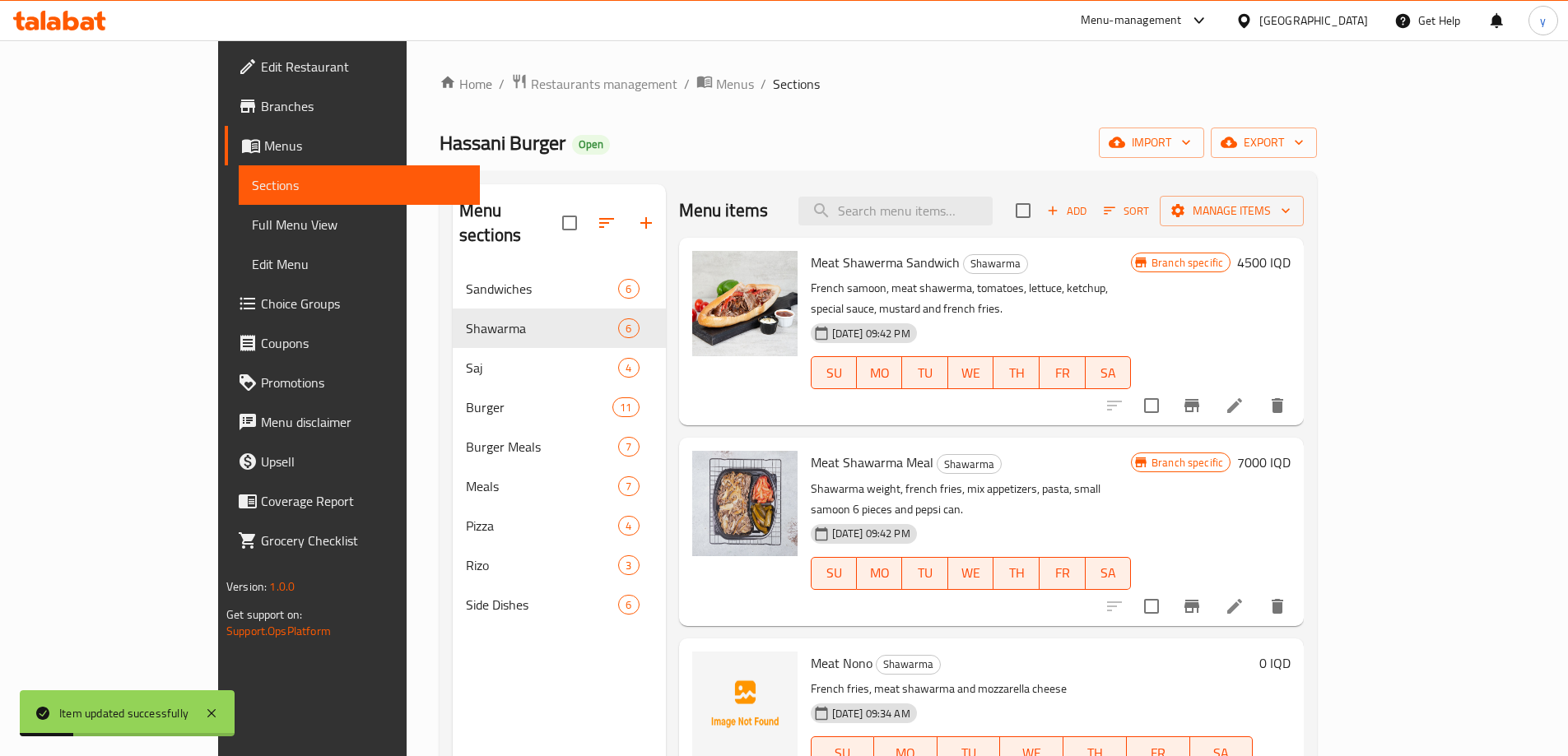
click at [261, 310] on span "Choice Groups" at bounding box center [363, 303] width 206 height 20
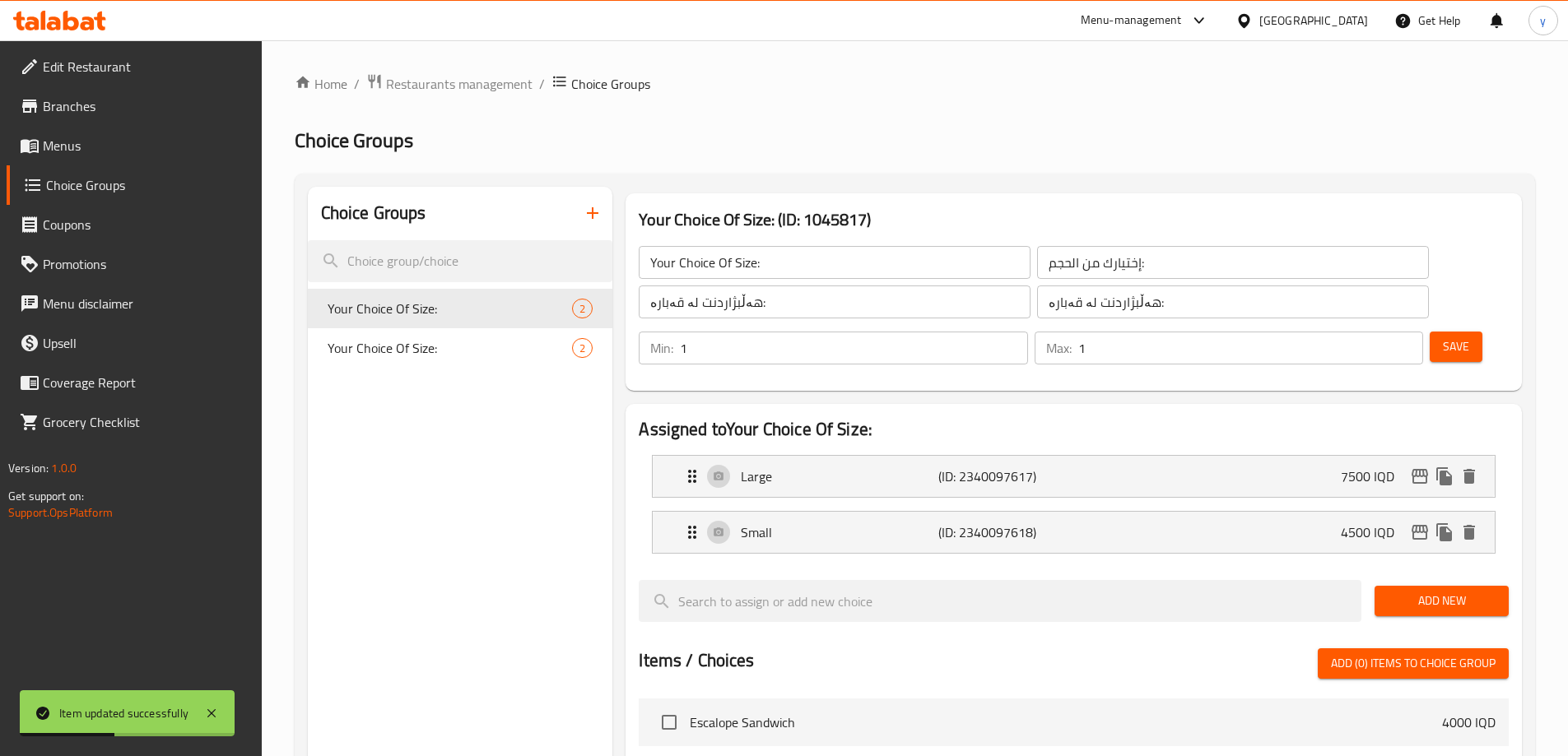
click at [713, 269] on input "Your Choice Of Size:" at bounding box center [835, 262] width 392 height 33
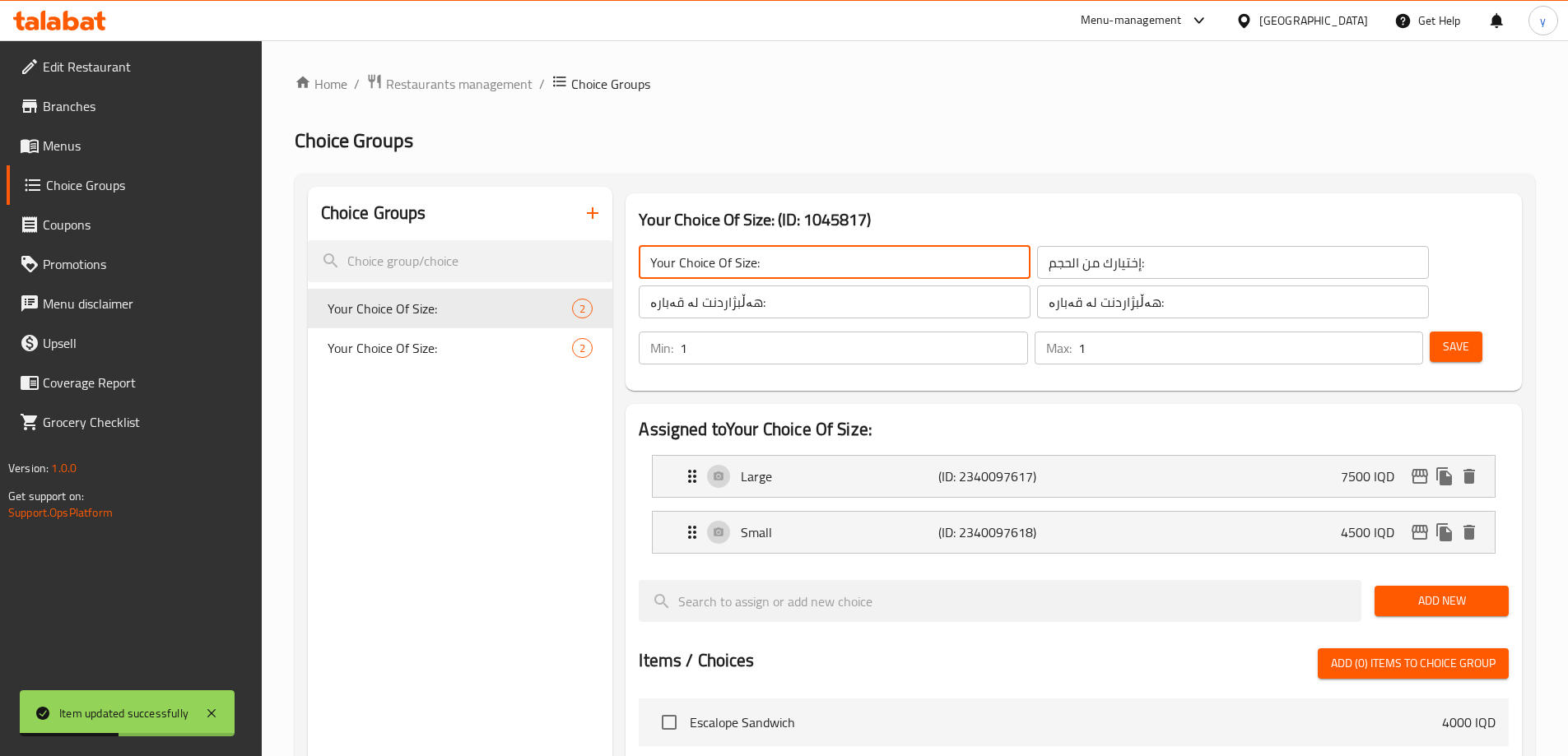
click at [713, 269] on input "Your Choice Of Size:" at bounding box center [835, 262] width 392 height 33
click at [1037, 273] on input "إختيارك من الحجم:" at bounding box center [1233, 262] width 392 height 33
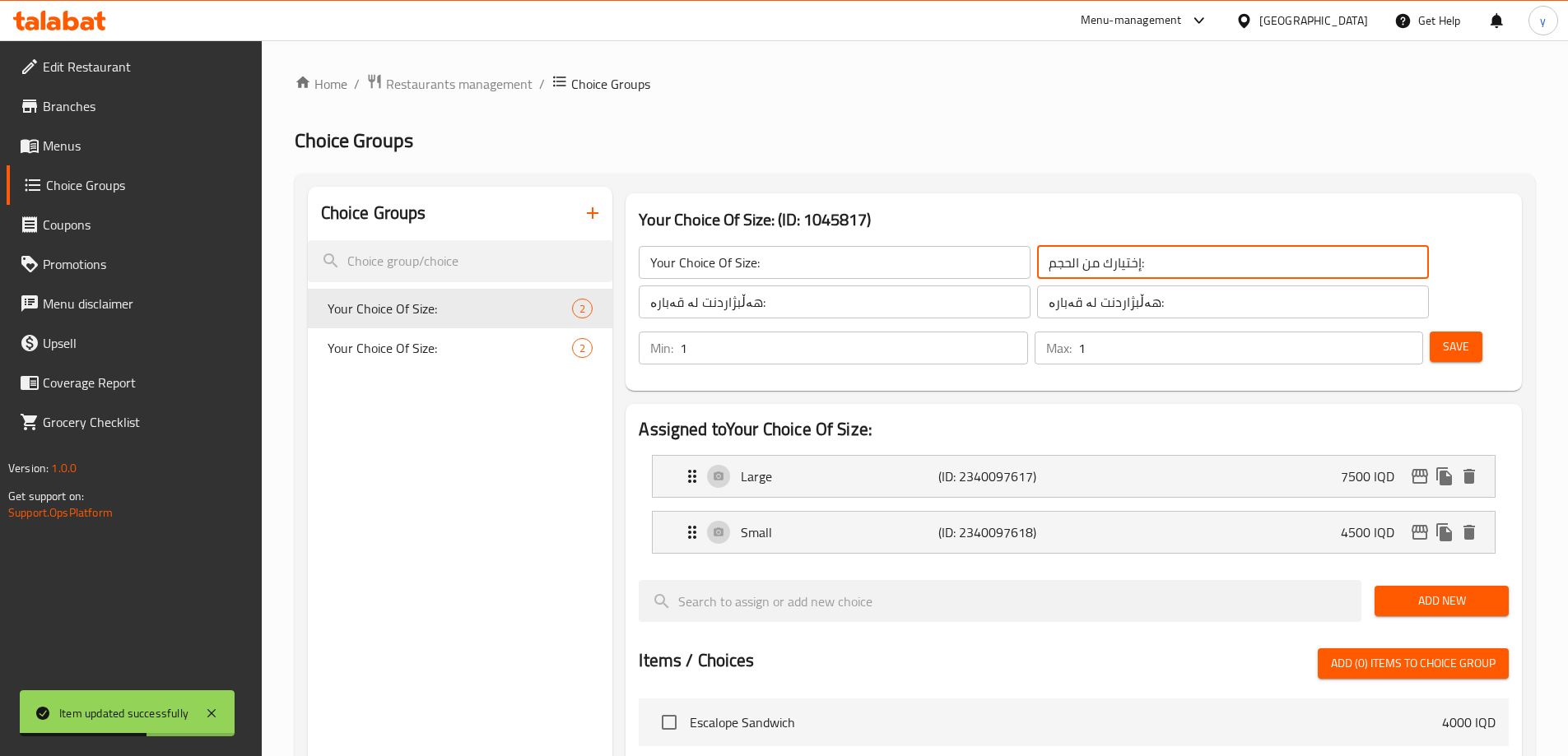
click at [1037, 273] on input "إختيارك من الحجم:" at bounding box center [1233, 262] width 392 height 33
click at [779, 311] on input "هەڵبژاردنت لە قەبارە:" at bounding box center [835, 301] width 392 height 33
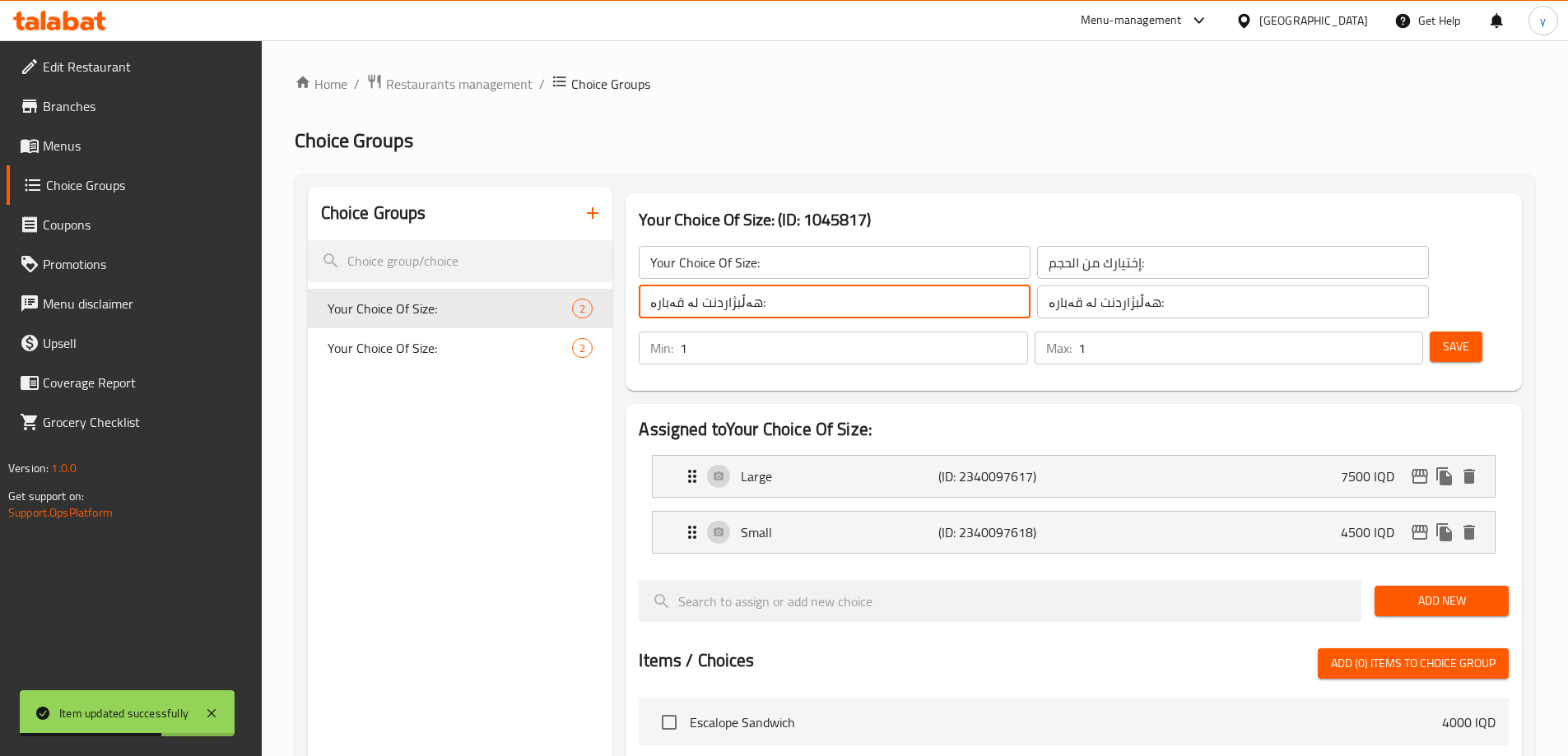
click at [779, 311] on input "هەڵبژاردنت لە قەبارە:" at bounding box center [835, 301] width 392 height 33
click at [585, 348] on icon "duplicate" at bounding box center [586, 348] width 16 height 18
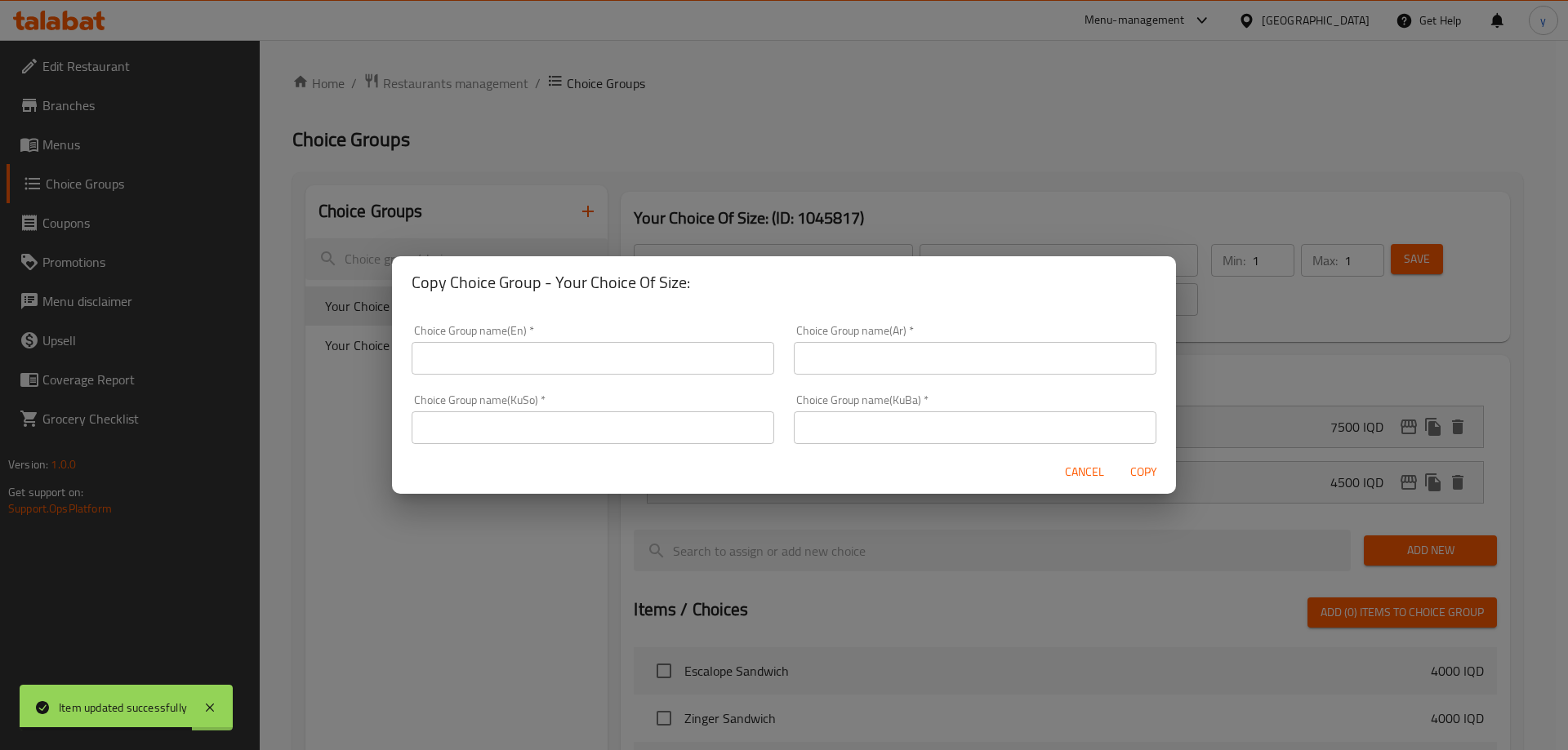
click at [579, 418] on input "text" at bounding box center [592, 427] width 362 height 33
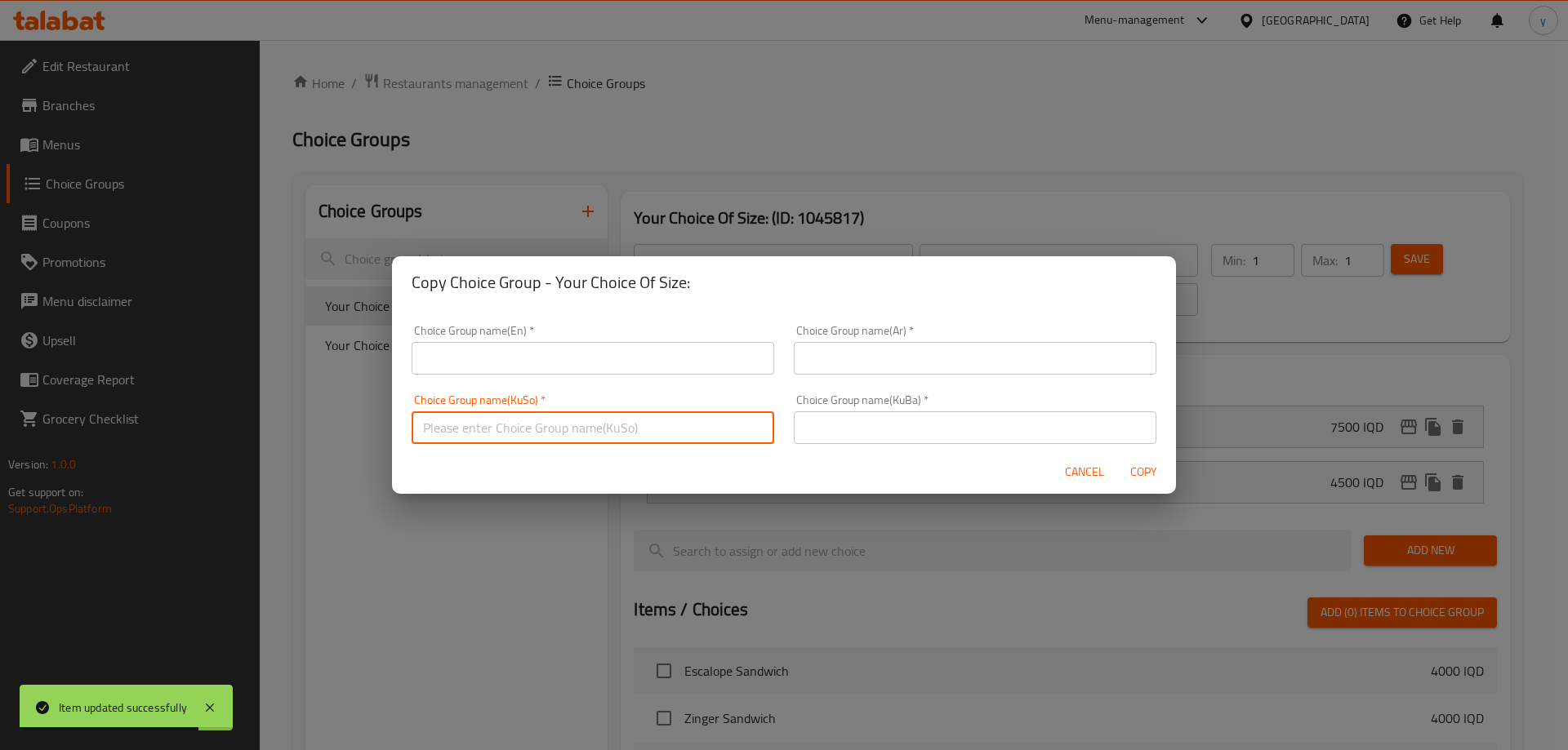
paste input "هەڵبژاردنت لە قەبارە:"
type input "هەڵبژاردنت لە قەبارە:"
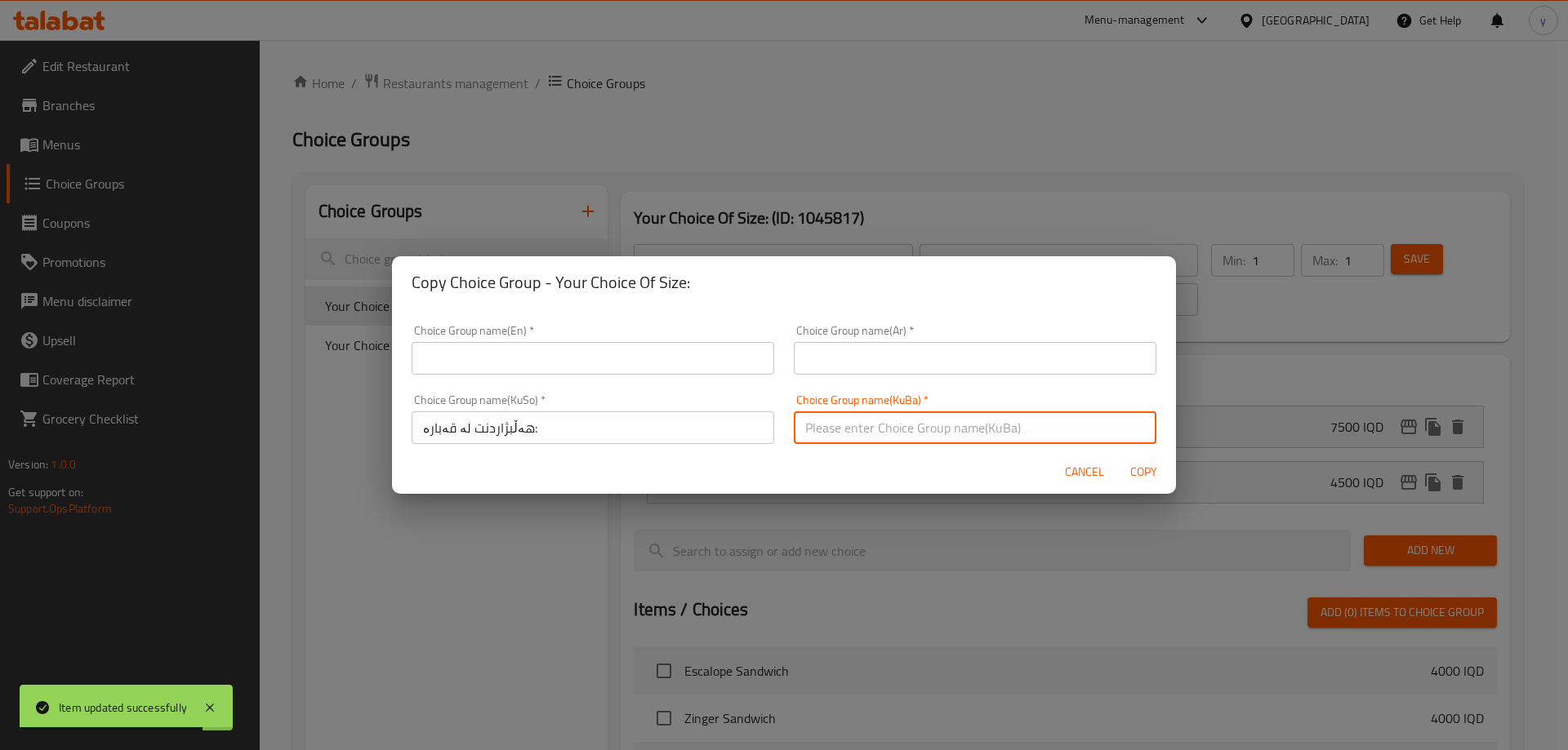
click at [886, 426] on input "text" at bounding box center [975, 427] width 362 height 33
paste input "هەڵبژاردنت لە قەبارە:"
type input "هەڵبژاردنت لە قەبارە:"
click at [886, 369] on input "text" at bounding box center [975, 358] width 362 height 33
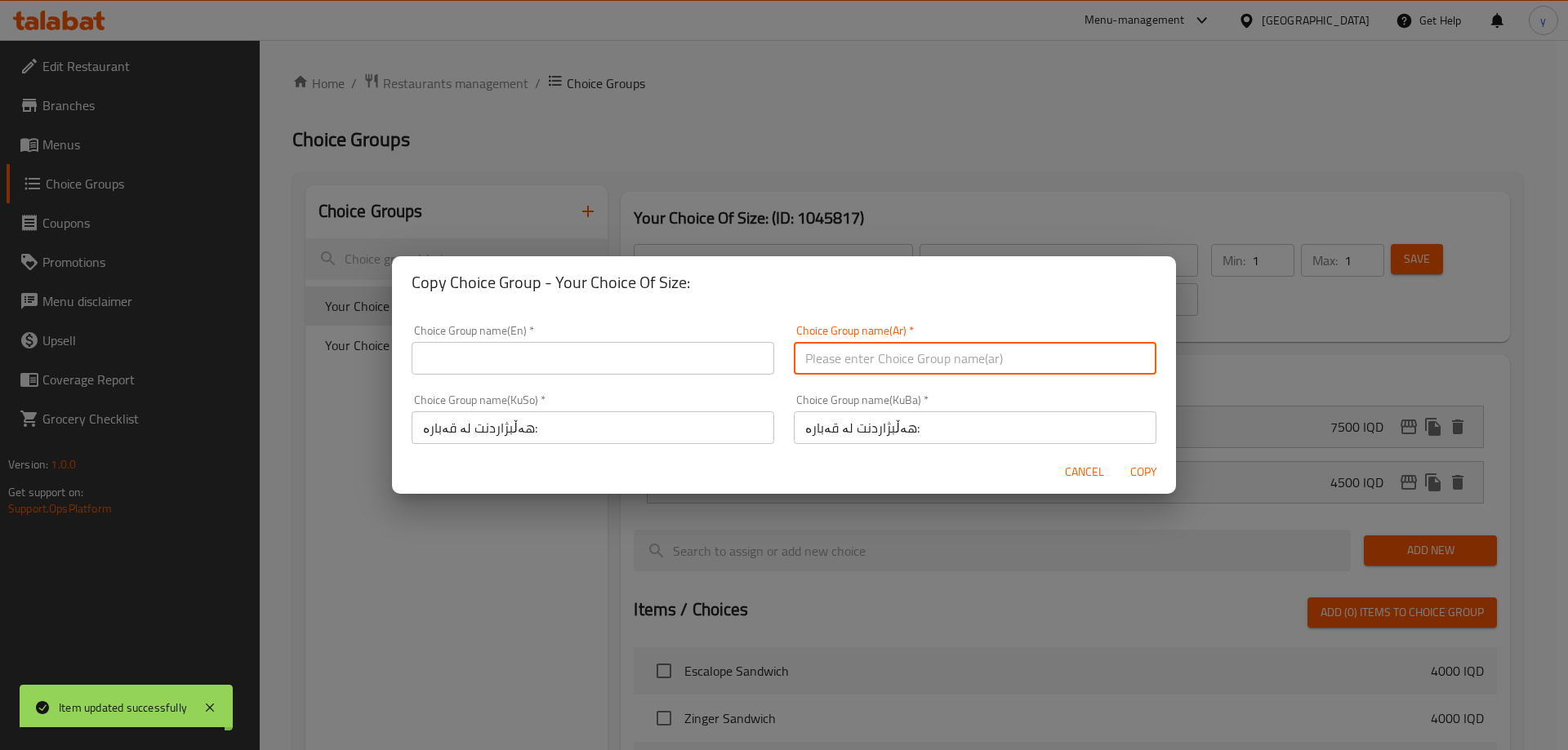
paste input "إختيارك من الحجم:"
type input "إختيارك من الحجم:"
drag, startPoint x: 697, startPoint y: 385, endPoint x: 683, endPoint y: 366, distance: 23.6
click at [697, 385] on div "Choice Group name(KuSo)   * هەڵبژاردنت لە قەبارە: Choice Group name(KuSo) *" at bounding box center [592, 419] width 382 height 69
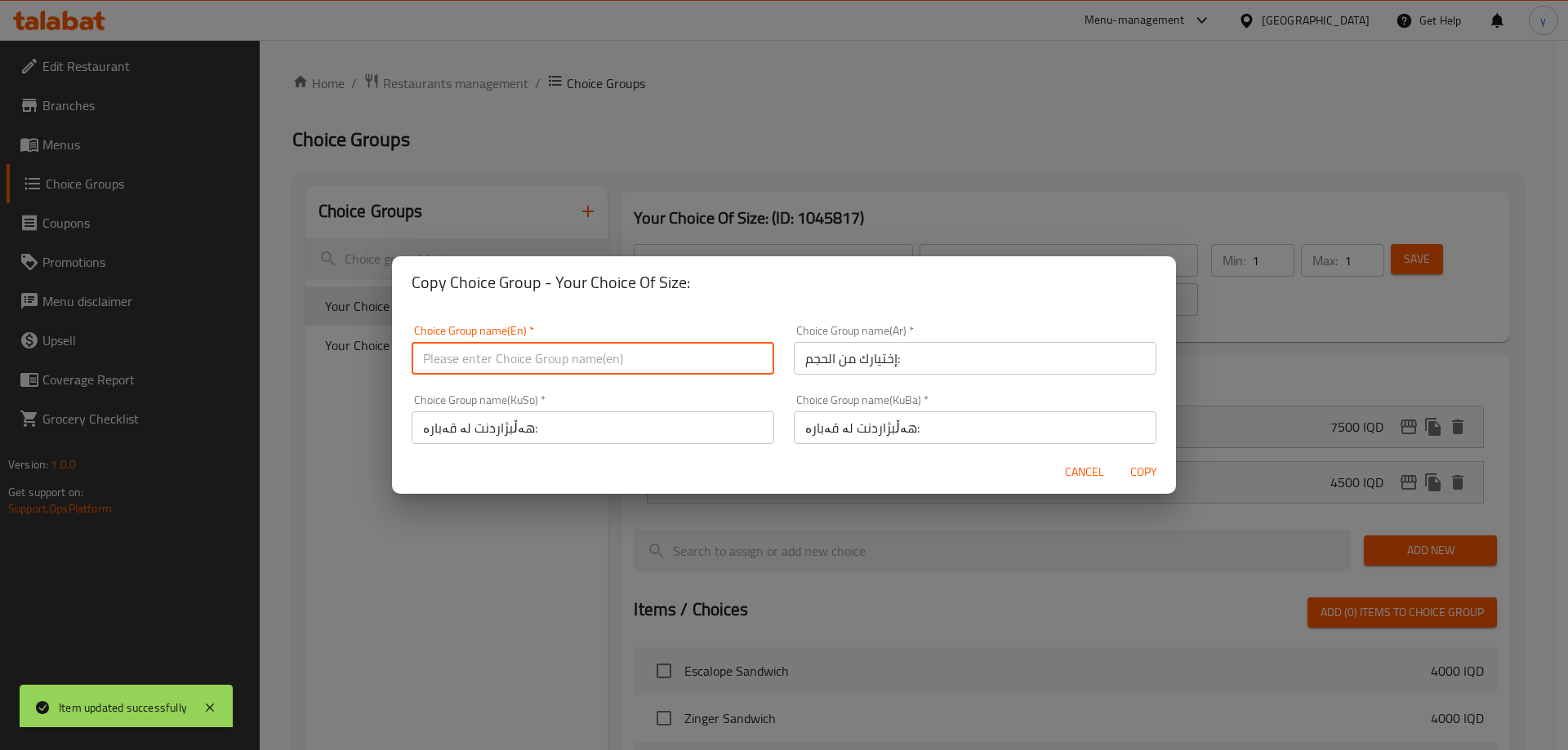
click at [666, 355] on input "text" at bounding box center [592, 358] width 362 height 33
paste input "Your Choice Of Size:"
type input "Your Choice Of Size:"
click at [1070, 470] on span "Cancel" at bounding box center [1085, 472] width 39 height 21
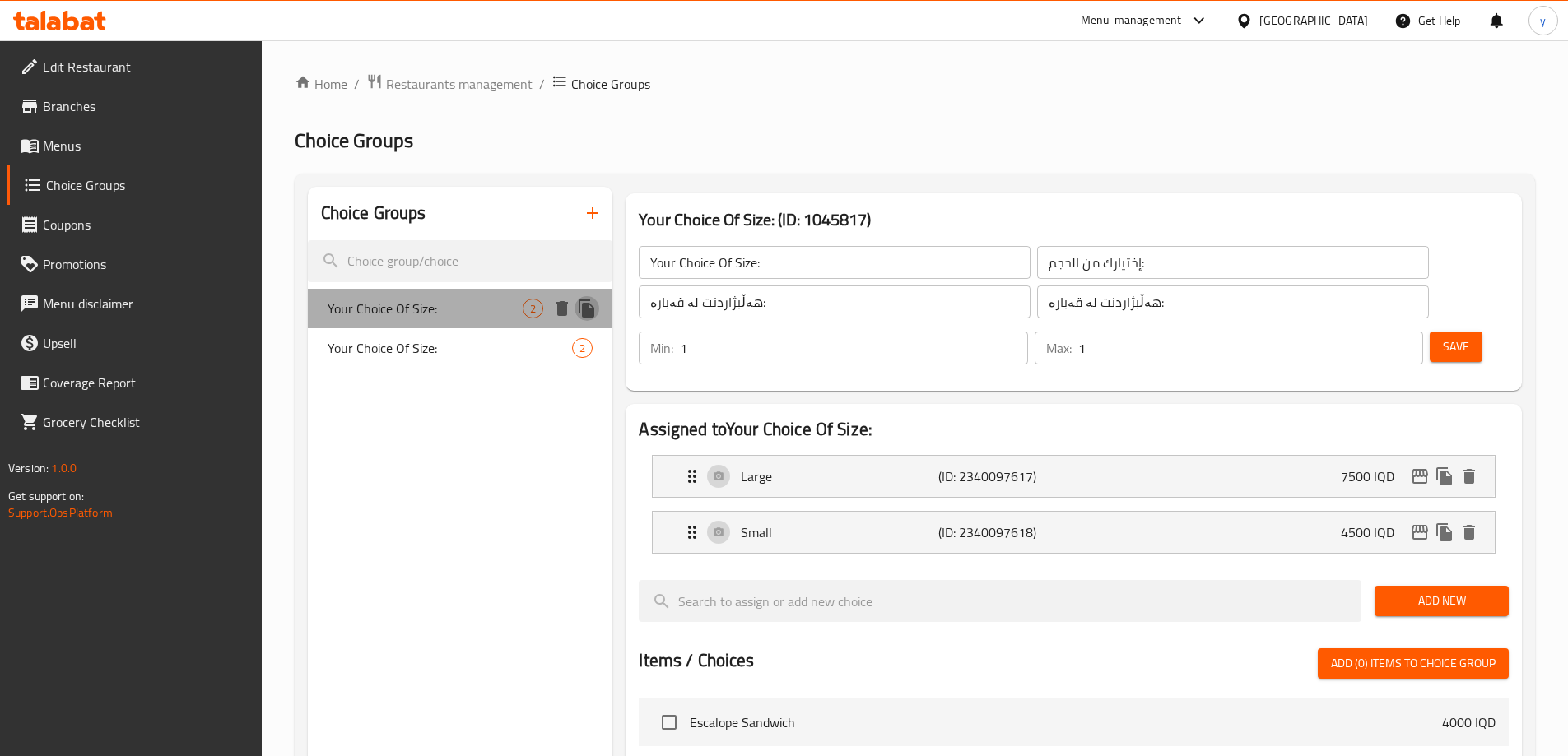
click at [594, 310] on icon "duplicate" at bounding box center [586, 308] width 16 height 18
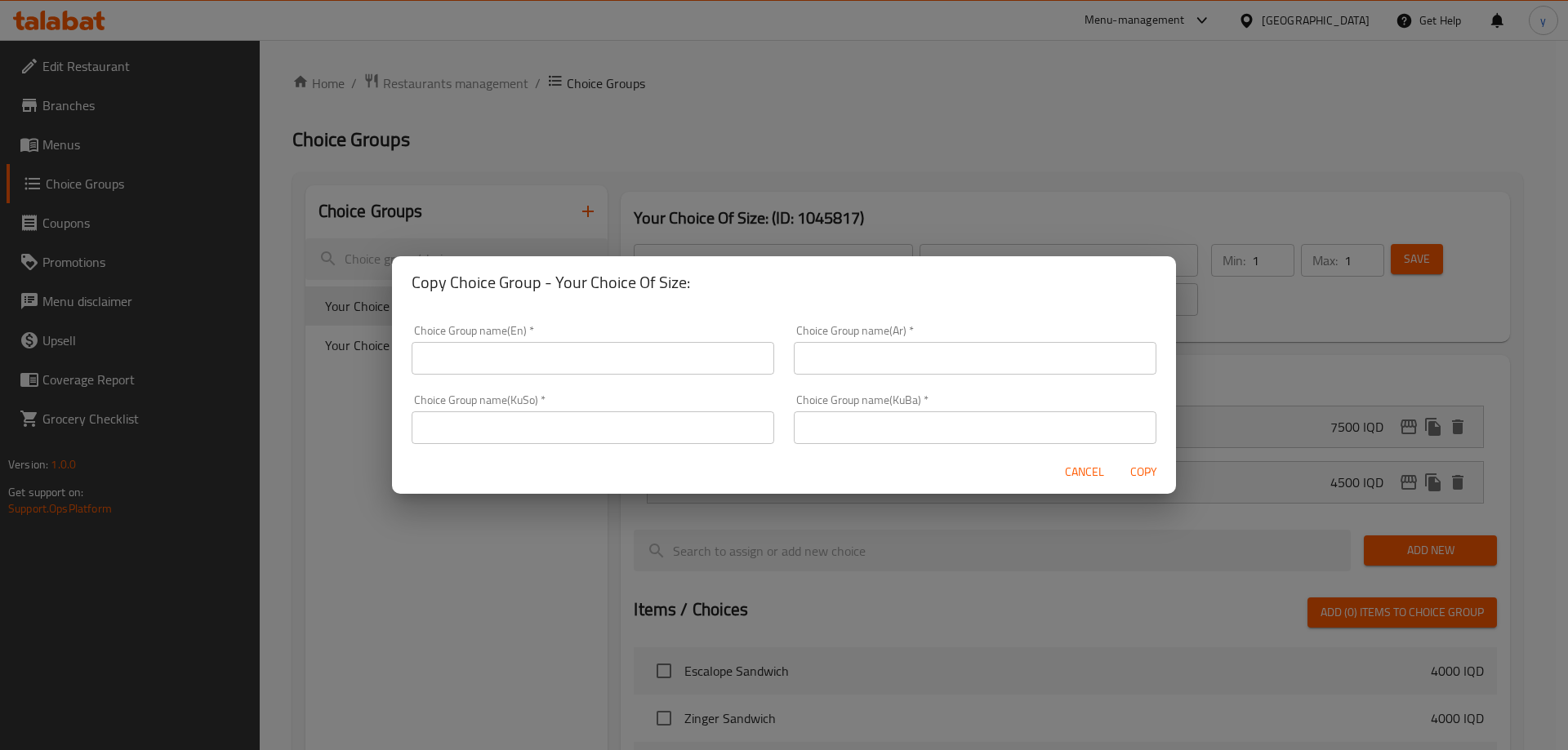
click at [604, 415] on input "text" at bounding box center [592, 427] width 362 height 33
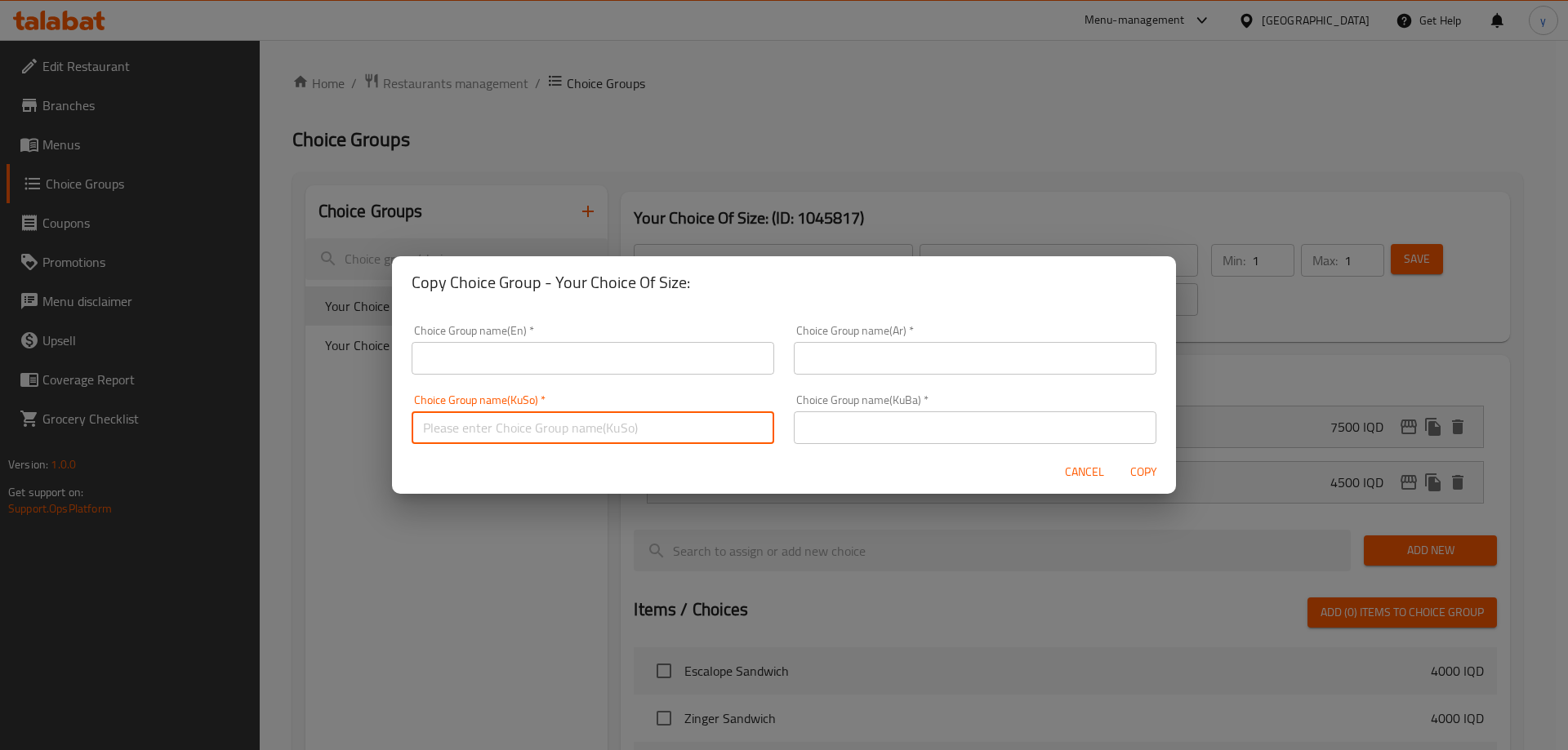
paste input "Your Choice Of Size:"
type input "Your Choice Of Size:"
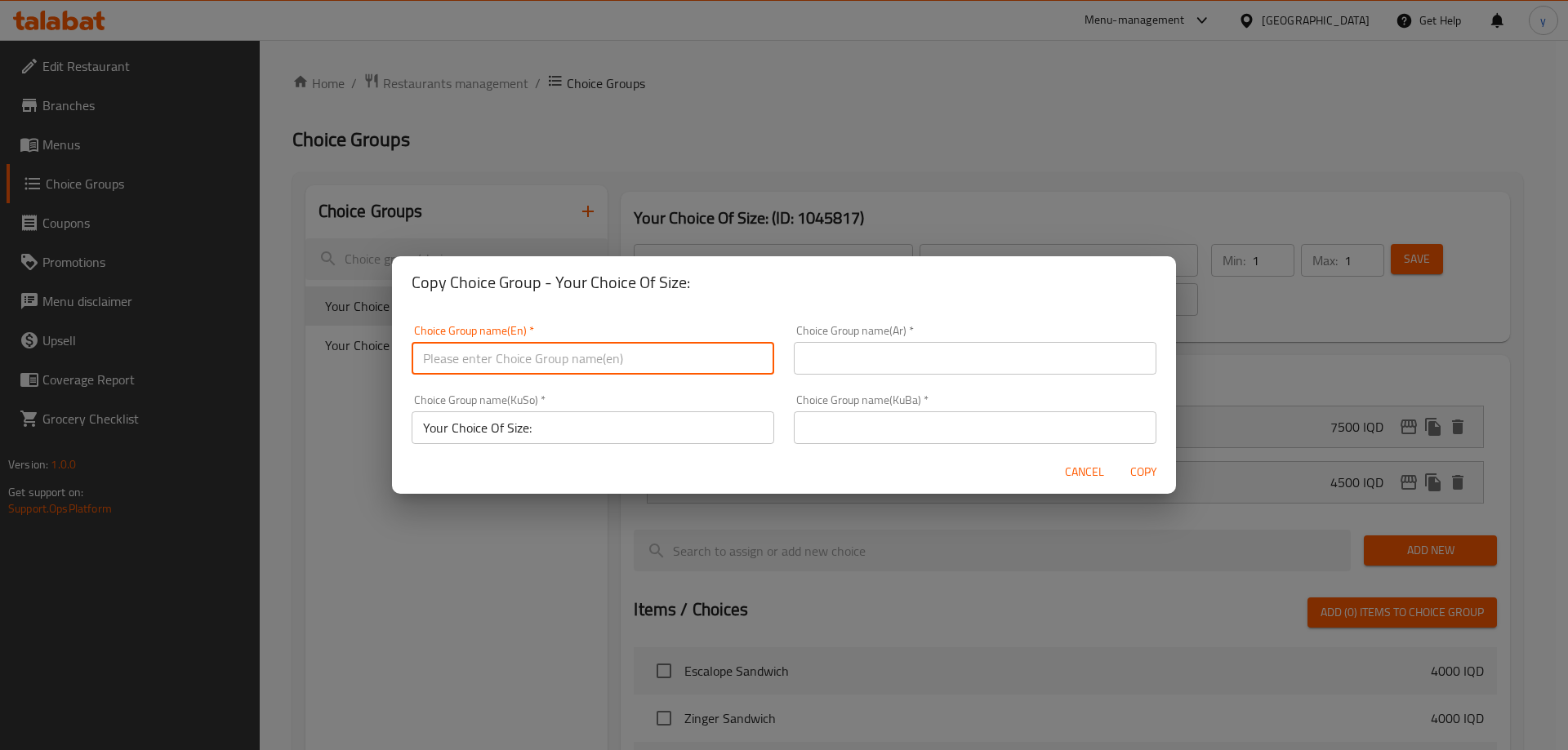
click at [659, 342] on input "text" at bounding box center [592, 358] width 362 height 33
paste input "Your Choice Of Size:"
type input "Your Choice Of Size:"
click at [857, 357] on input "text" at bounding box center [975, 358] width 362 height 33
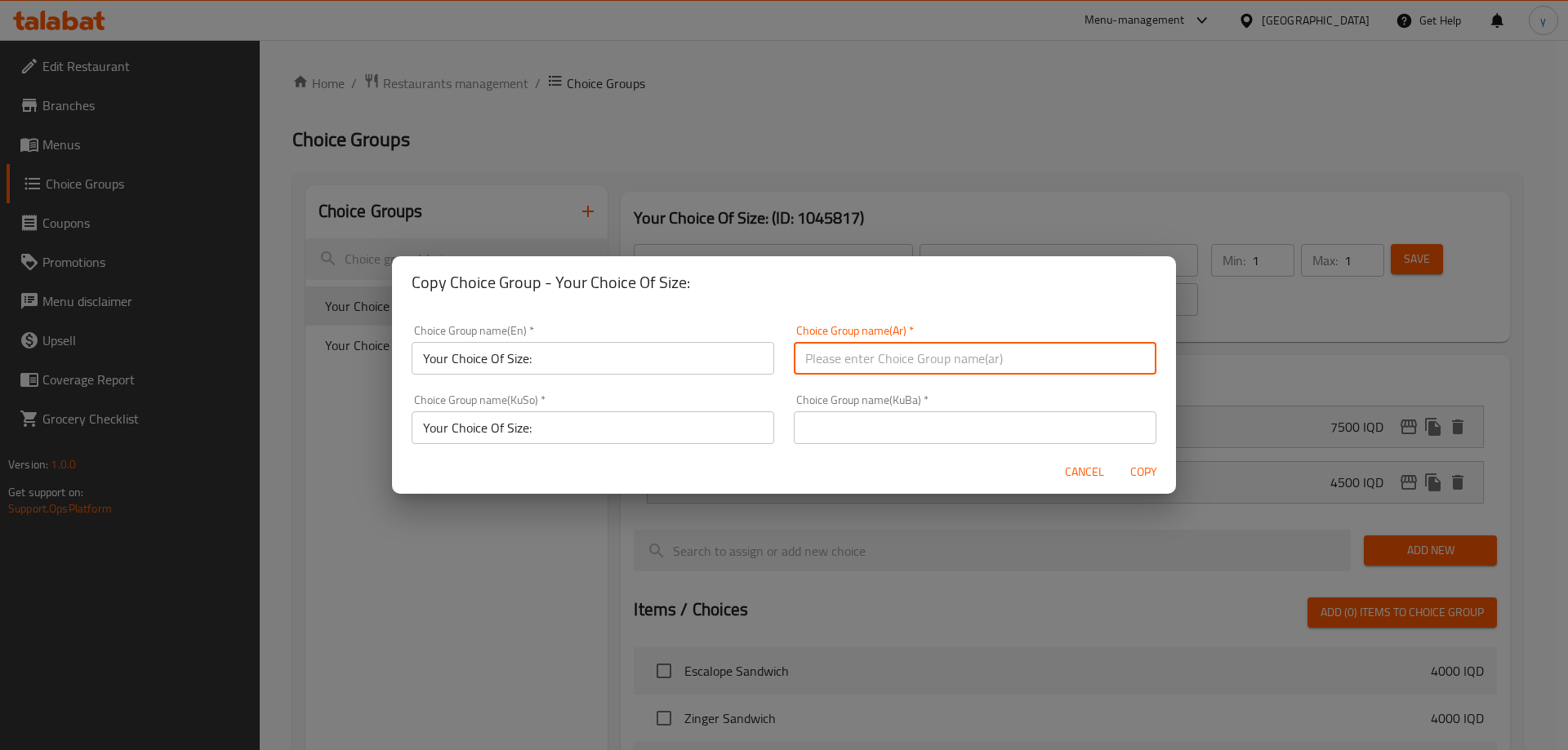
paste input "إختيارك من الحجم:"
type input "إختيارك من الحجم:"
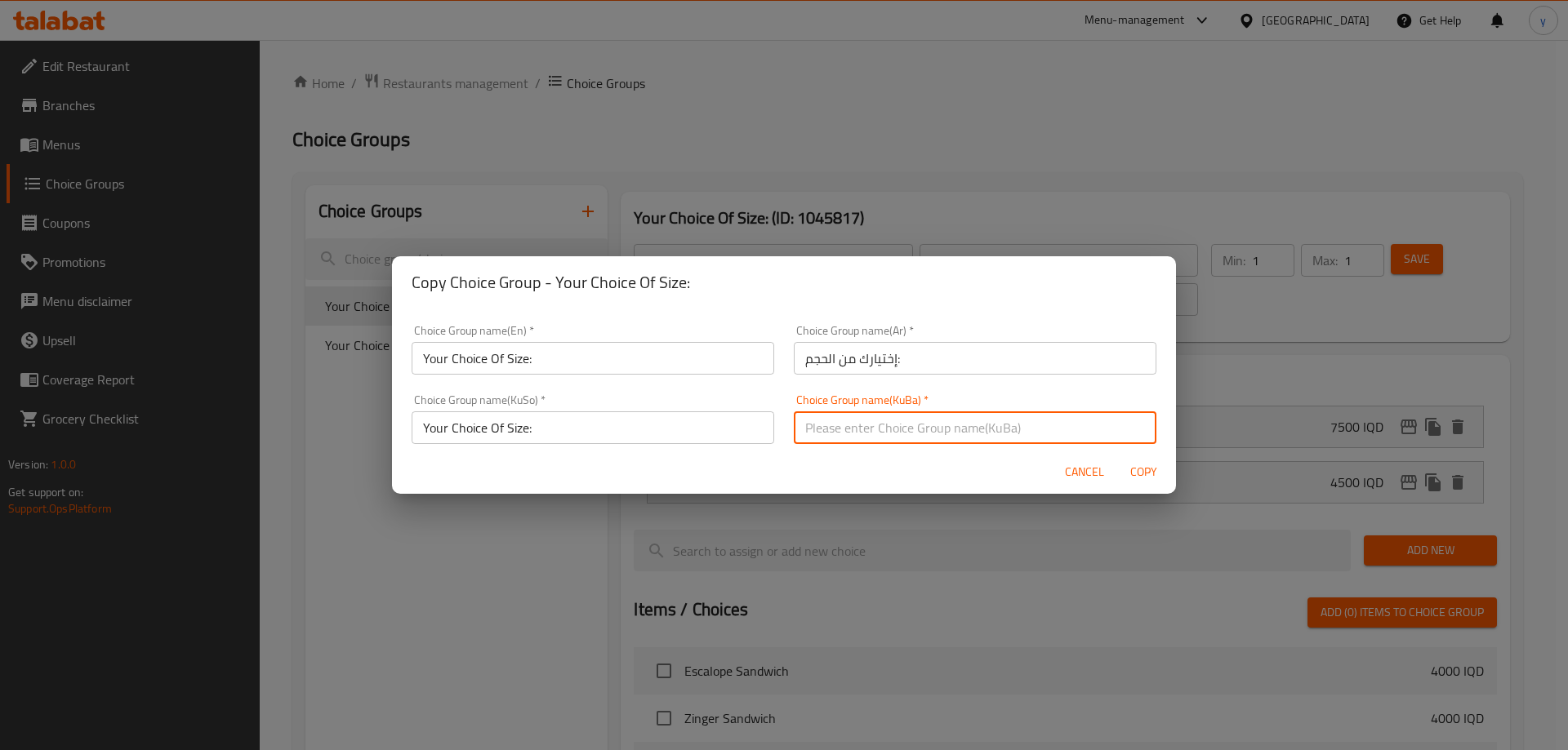
click at [834, 426] on input "text" at bounding box center [975, 427] width 362 height 33
paste input "هەڵبژاردنت لە قەبارە:"
type input "هەڵبژاردنت لە قەبارە:"
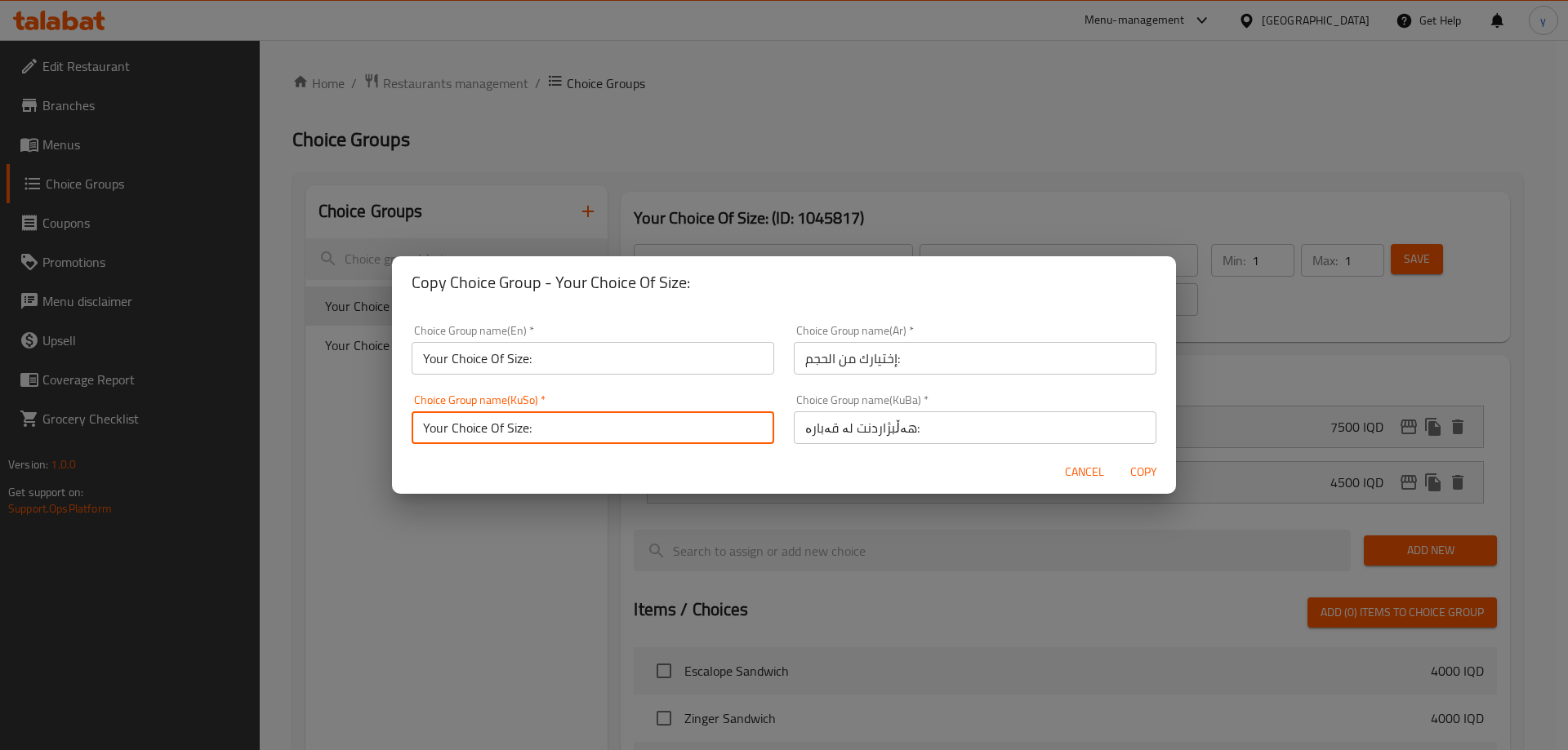
click at [642, 432] on input "Your Choice Of Size:" at bounding box center [592, 427] width 362 height 33
paste input "هەڵبژاردنت لە قەبارە"
type input "هەڵبژاردنت لە قەبارە:"
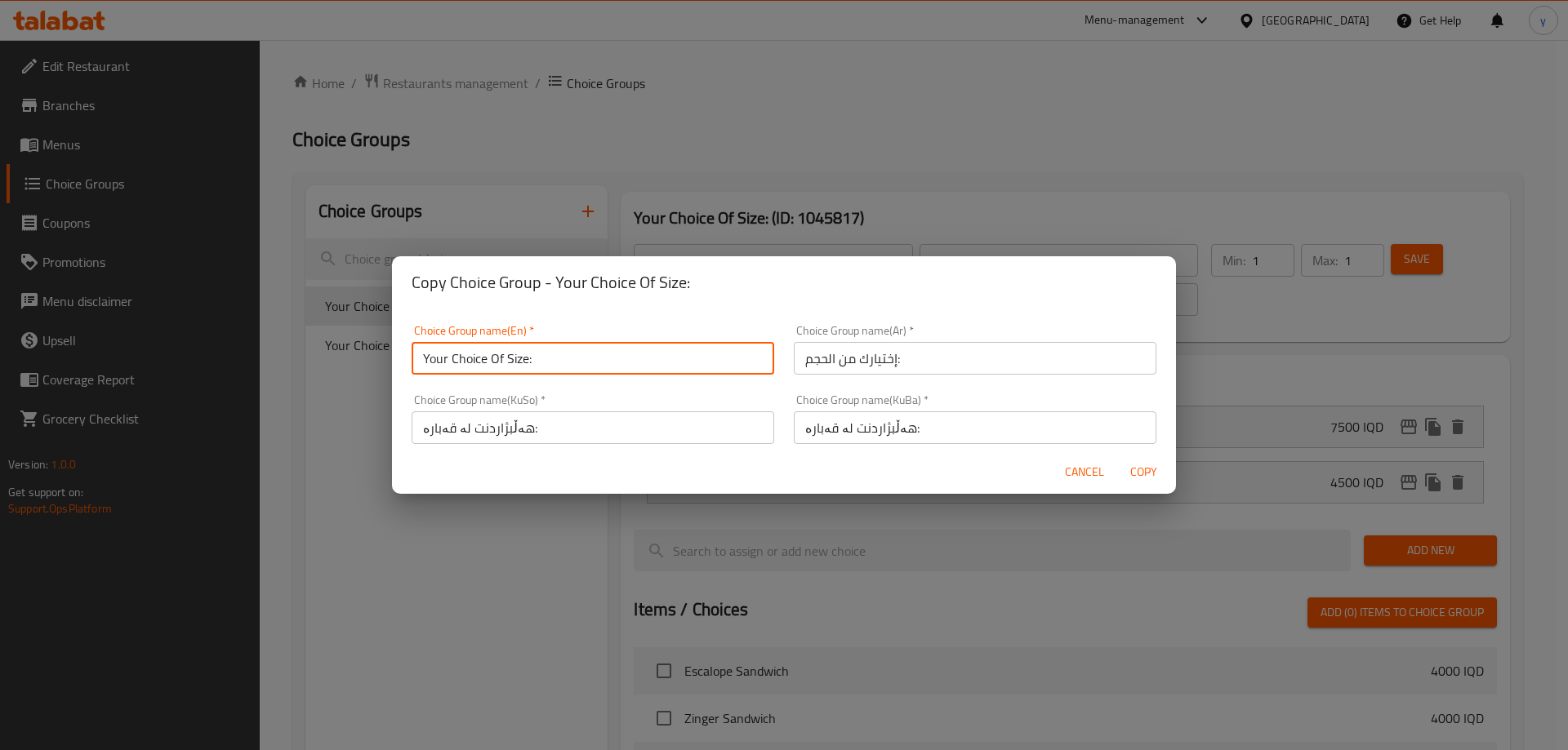
drag, startPoint x: 545, startPoint y: 352, endPoint x: 557, endPoint y: 358, distance: 13.4
click at [545, 352] on input "Your Choice Of Size:" at bounding box center [592, 358] width 362 height 33
type input "Your Choice Of Size:"
drag, startPoint x: 1136, startPoint y: 470, endPoint x: 1128, endPoint y: 477, distance: 10.6
click at [1136, 470] on span "Copy" at bounding box center [1143, 472] width 39 height 21
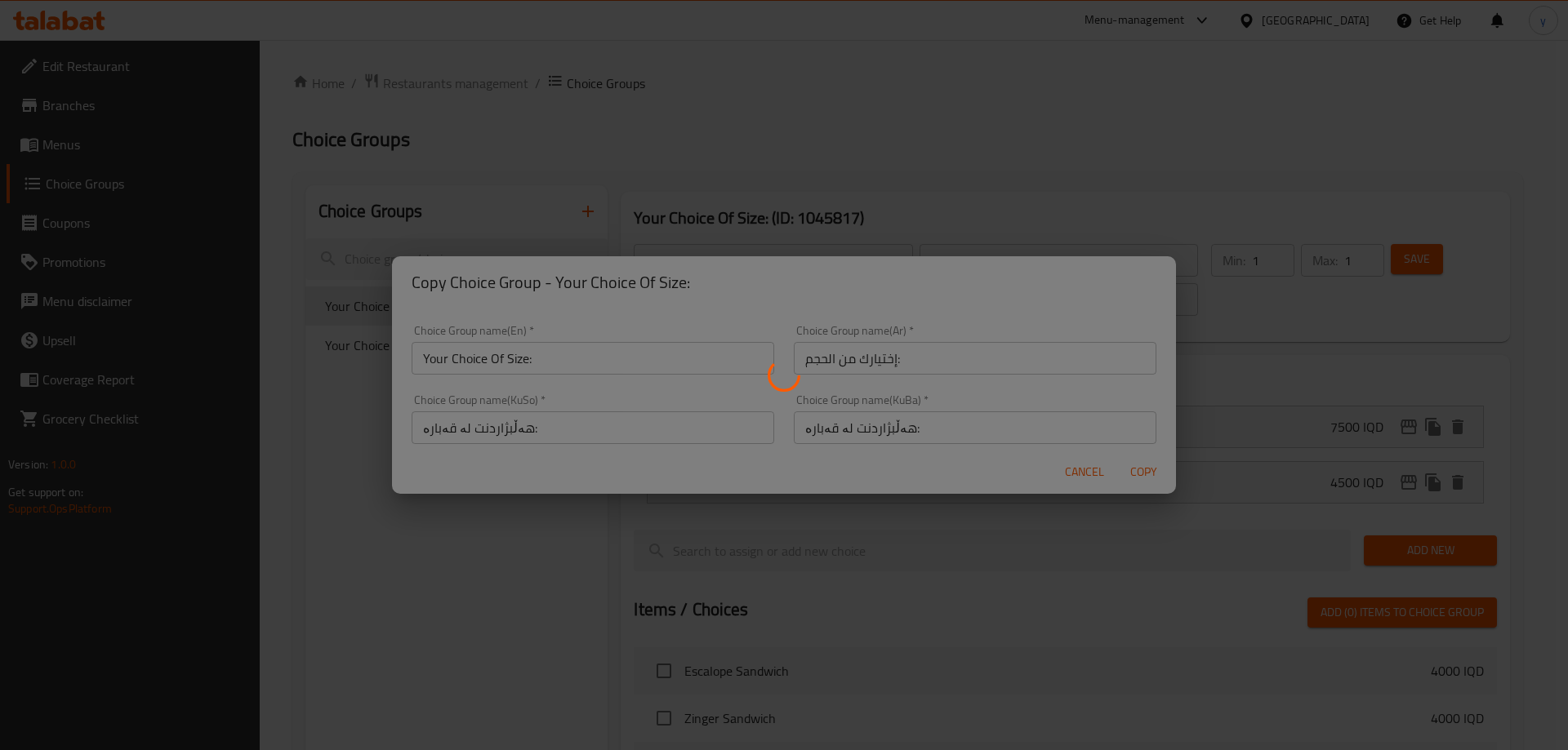
type input "Your Choice Of Size:"
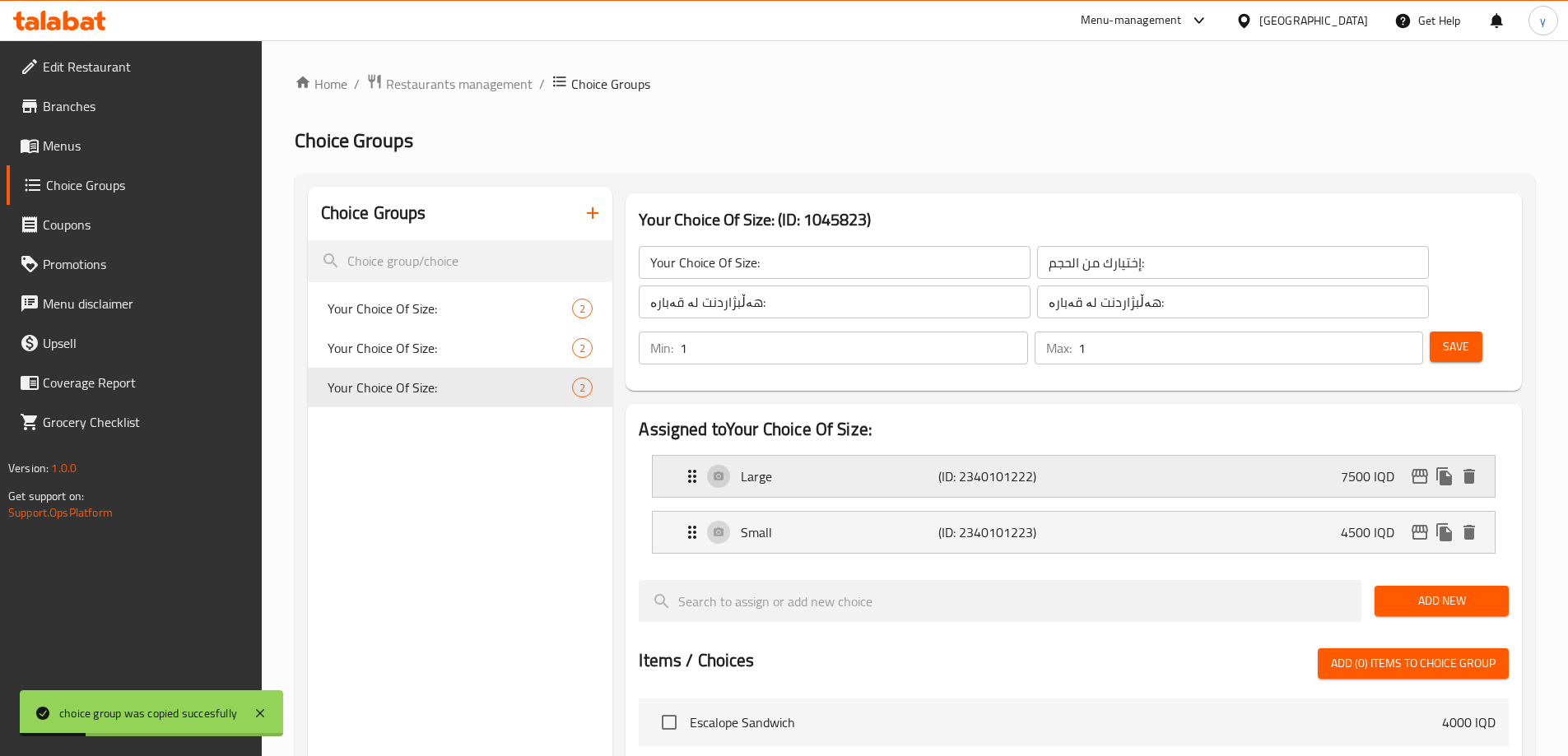
click at [1359, 467] on p "7500 IQD" at bounding box center [1373, 476] width 67 height 20
click at [965, 449] on li "Large (ID: 2340101222) 7500 IQD Name (En) Large Name (En) Name (Ar) كبير Name (…" at bounding box center [1074, 476] width 870 height 56
click at [942, 467] on p "(ID: 2340101222)" at bounding box center [1004, 476] width 131 height 20
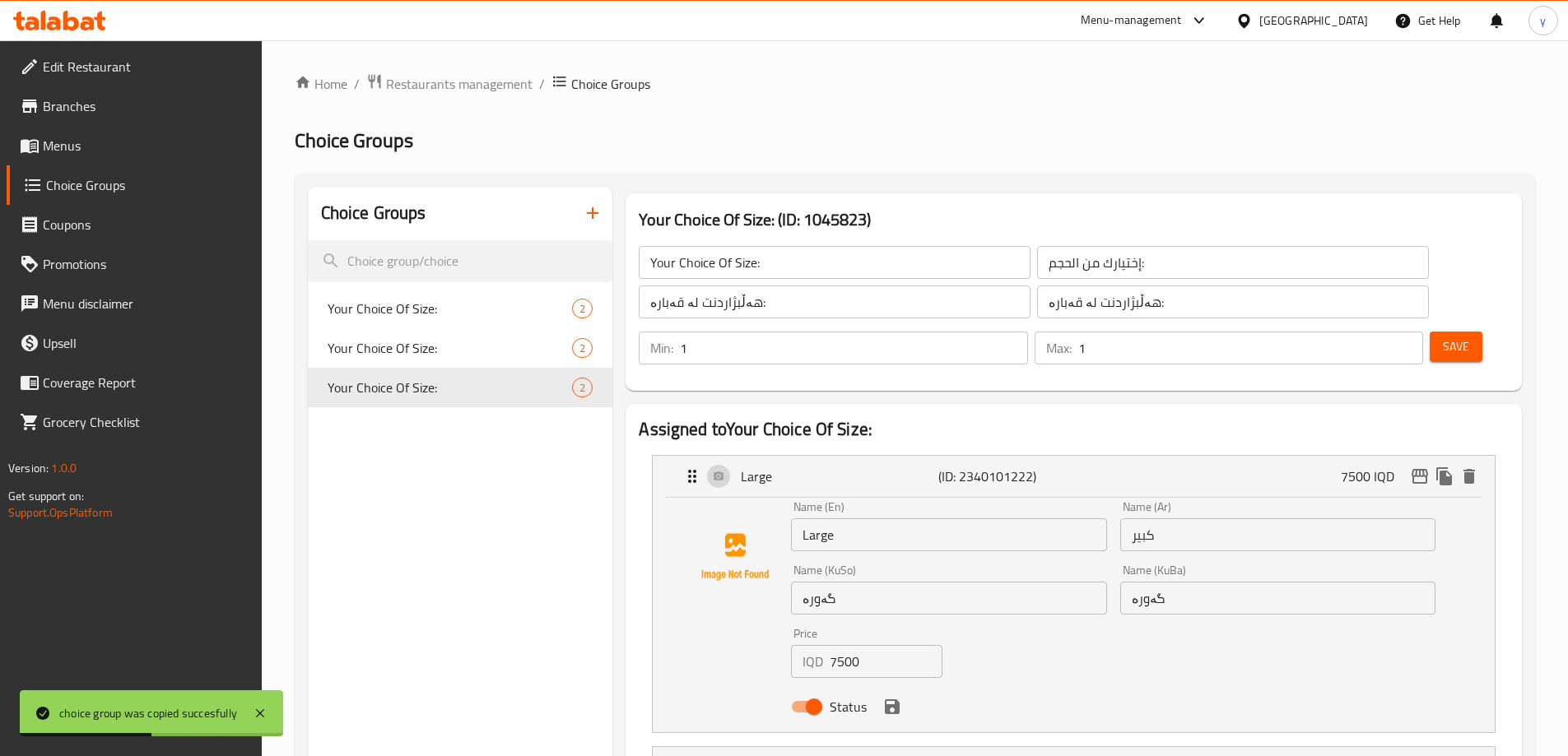
click at [839, 646] on input "7500" at bounding box center [885, 662] width 112 height 33
drag, startPoint x: 839, startPoint y: 612, endPoint x: 825, endPoint y: 617, distance: 14.9
click at [825, 646] on div "IQD 7500 Price" at bounding box center [867, 662] width 151 height 33
click at [831, 646] on input "7500" at bounding box center [885, 662] width 112 height 33
drag, startPoint x: 836, startPoint y: 612, endPoint x: 825, endPoint y: 612, distance: 11.0
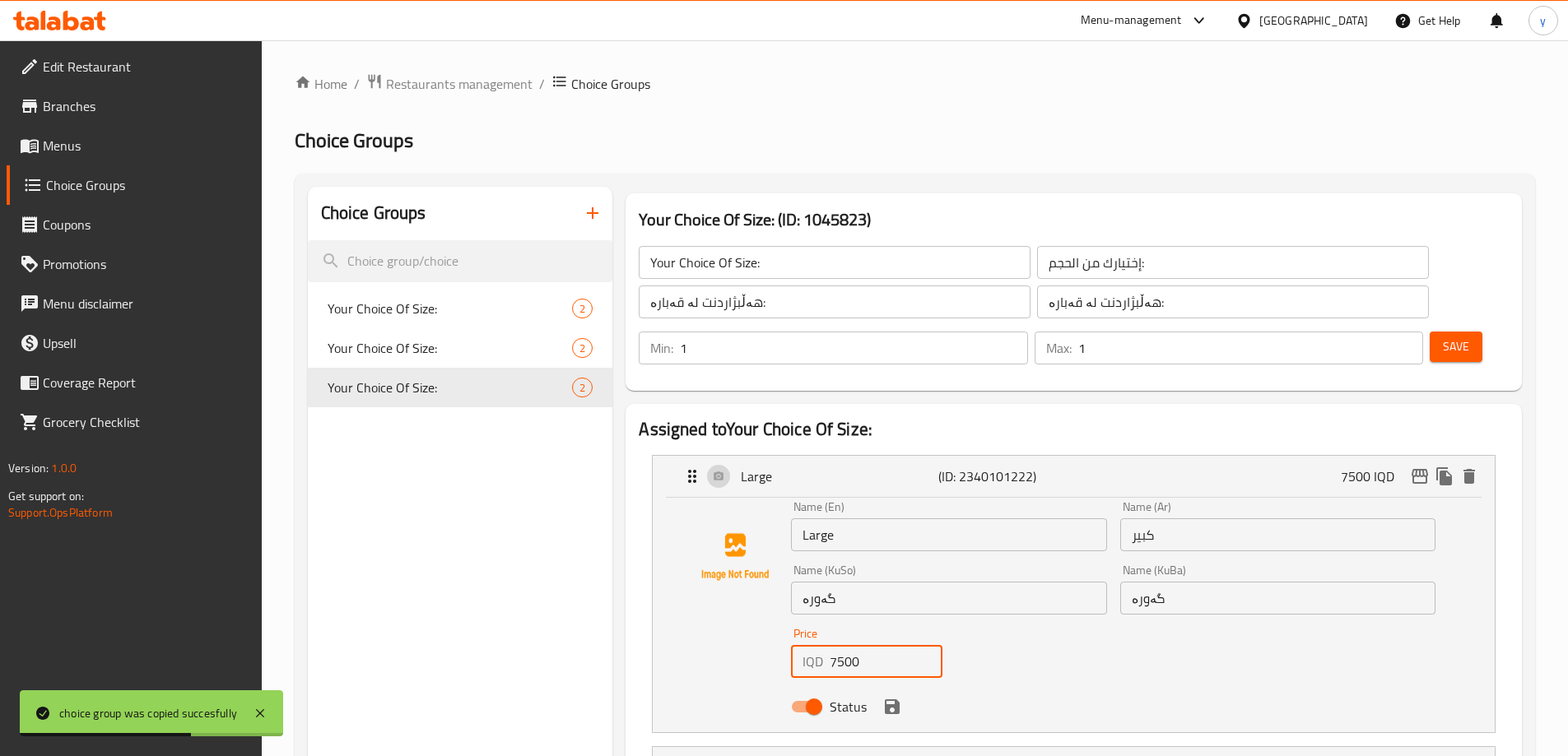
click at [825, 646] on div "IQD 7500 Price" at bounding box center [867, 662] width 151 height 33
click at [886, 697] on icon "save" at bounding box center [892, 707] width 20 height 20
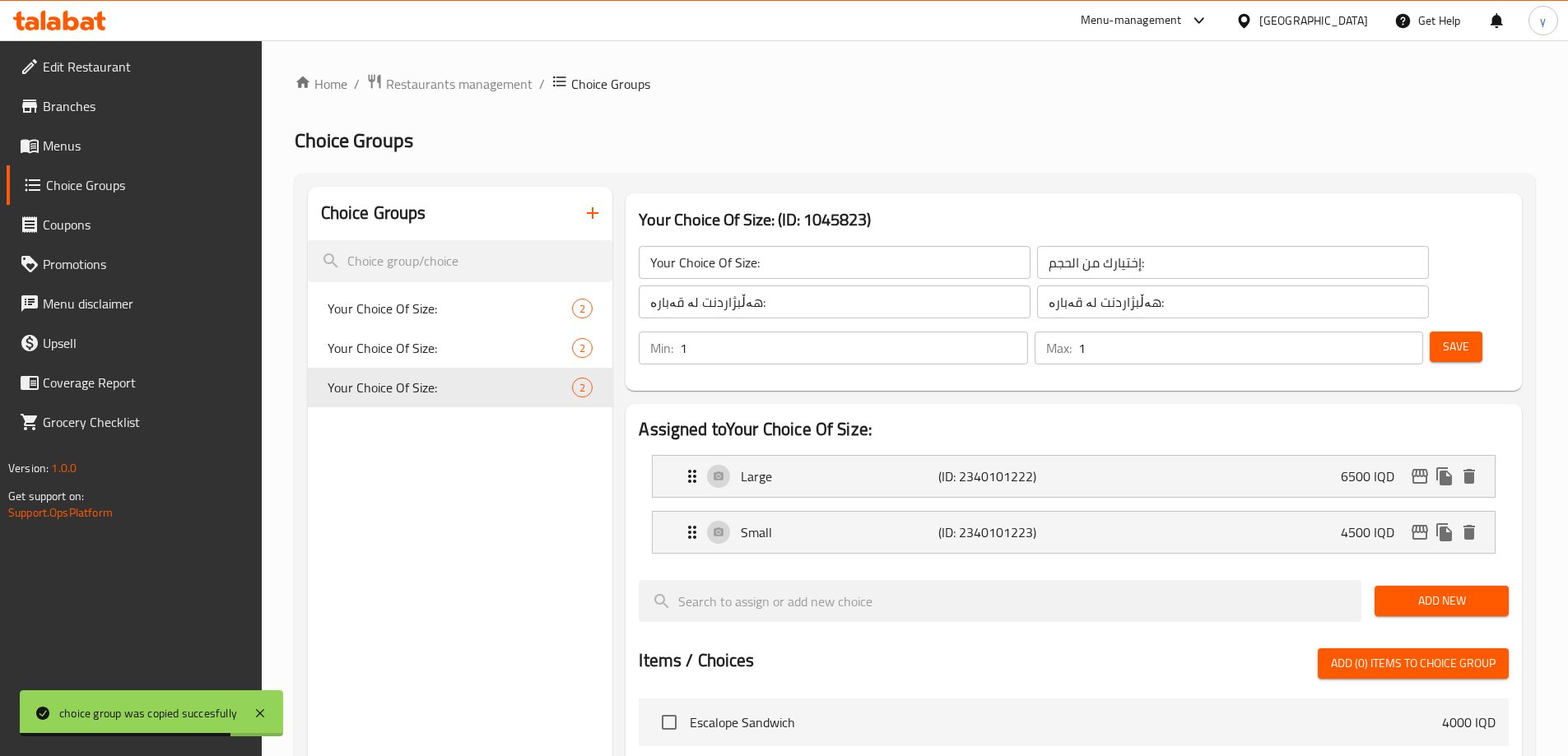
type input "6500"
click at [874, 522] on p "Small" at bounding box center [839, 532] width 197 height 20
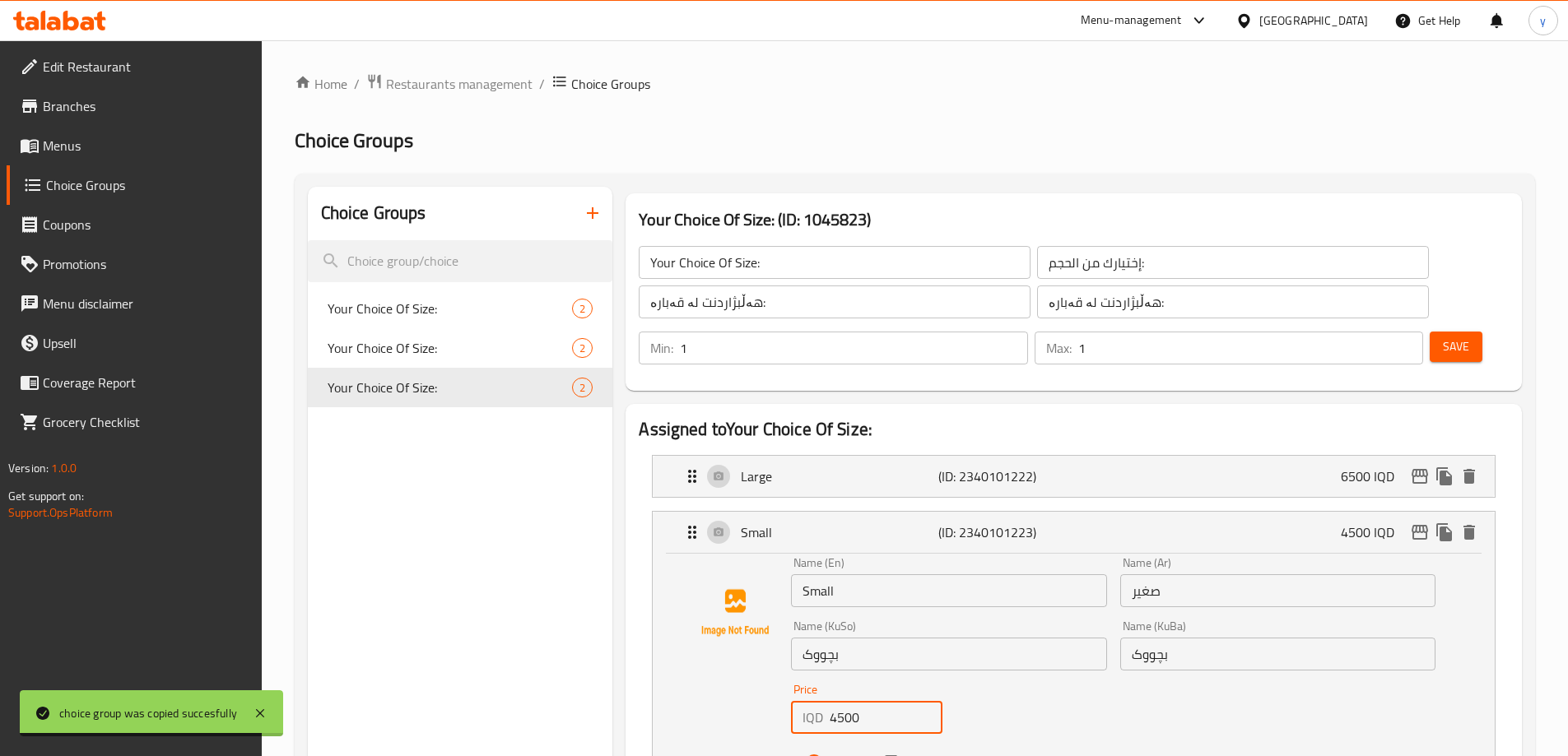
click at [836, 701] on input "4500" at bounding box center [885, 717] width 112 height 33
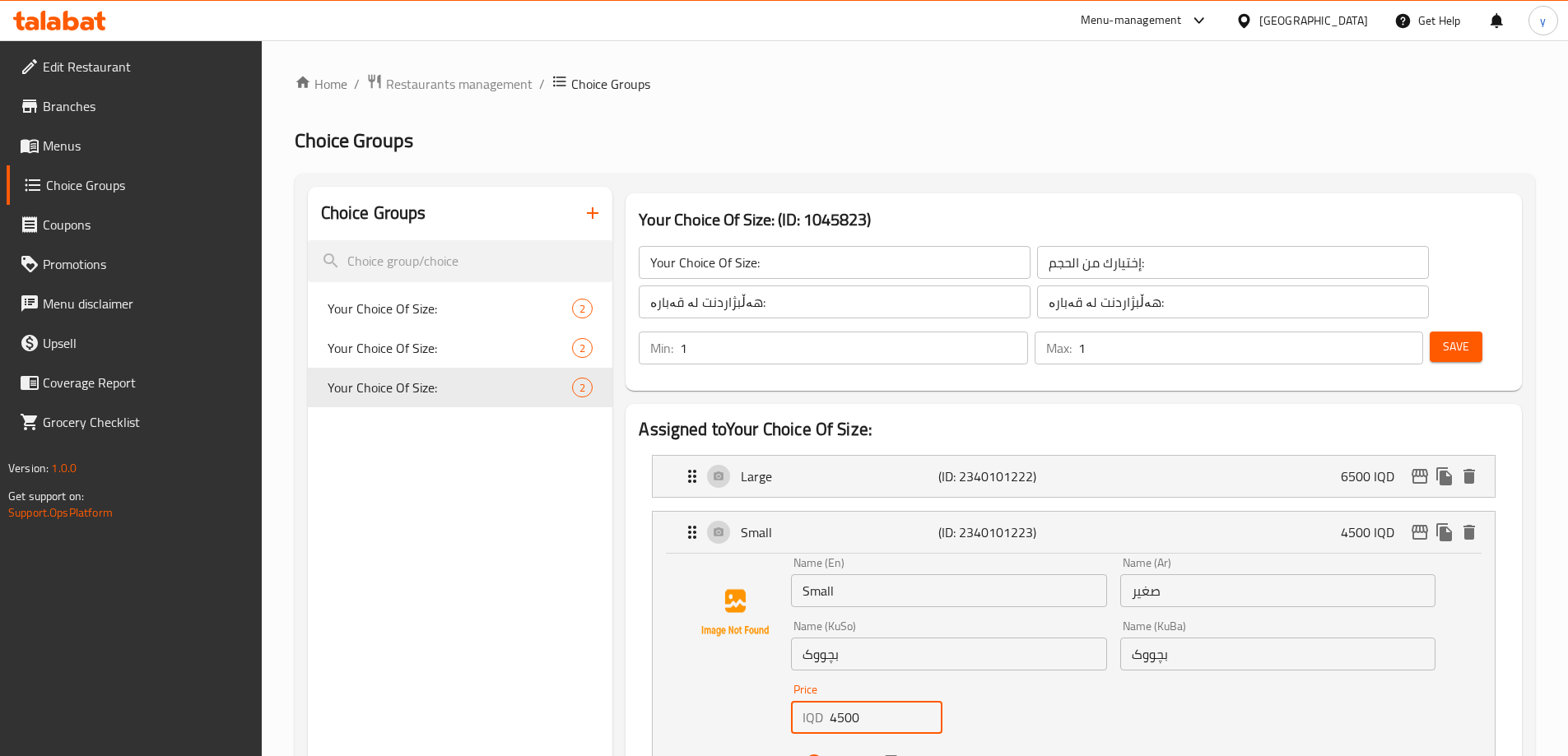
drag, startPoint x: 846, startPoint y: 669, endPoint x: 836, endPoint y: 675, distance: 11.7
click at [836, 701] on input "4500" at bounding box center [885, 717] width 112 height 33
click at [885, 755] on icon "save" at bounding box center [891, 762] width 15 height 15
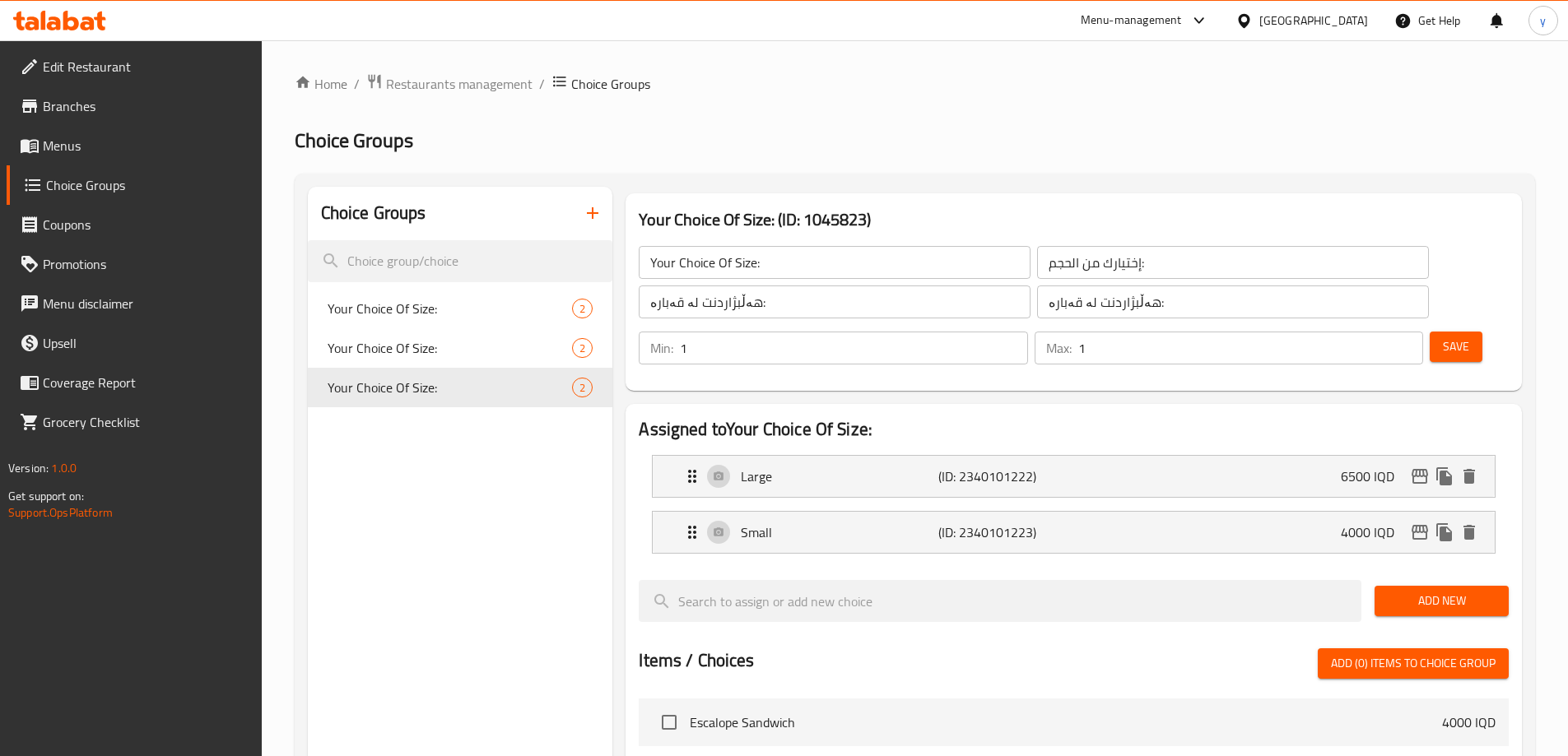
type input "4000"
click at [1443, 336] on span "Save" at bounding box center [1456, 346] width 26 height 21
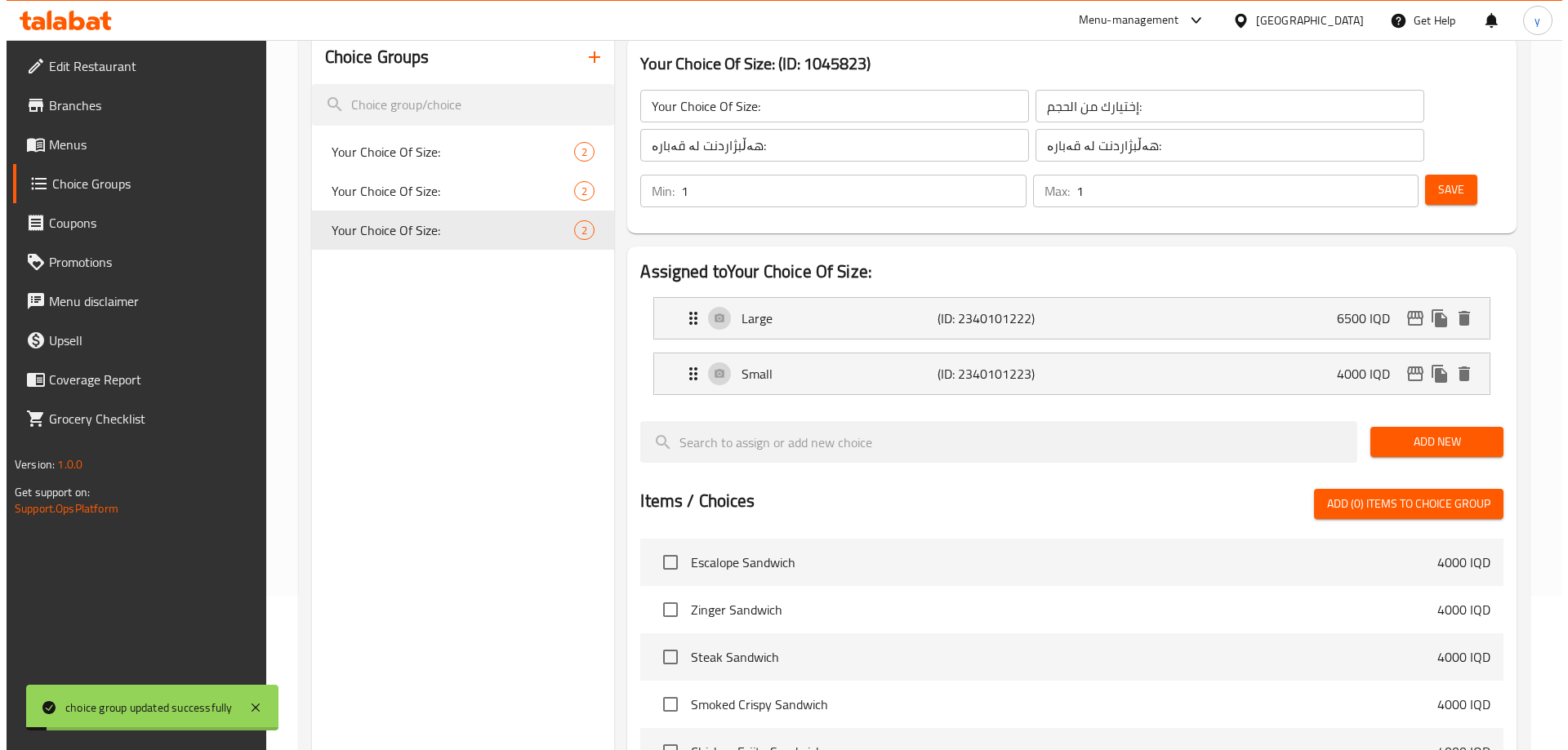
scroll to position [520, 0]
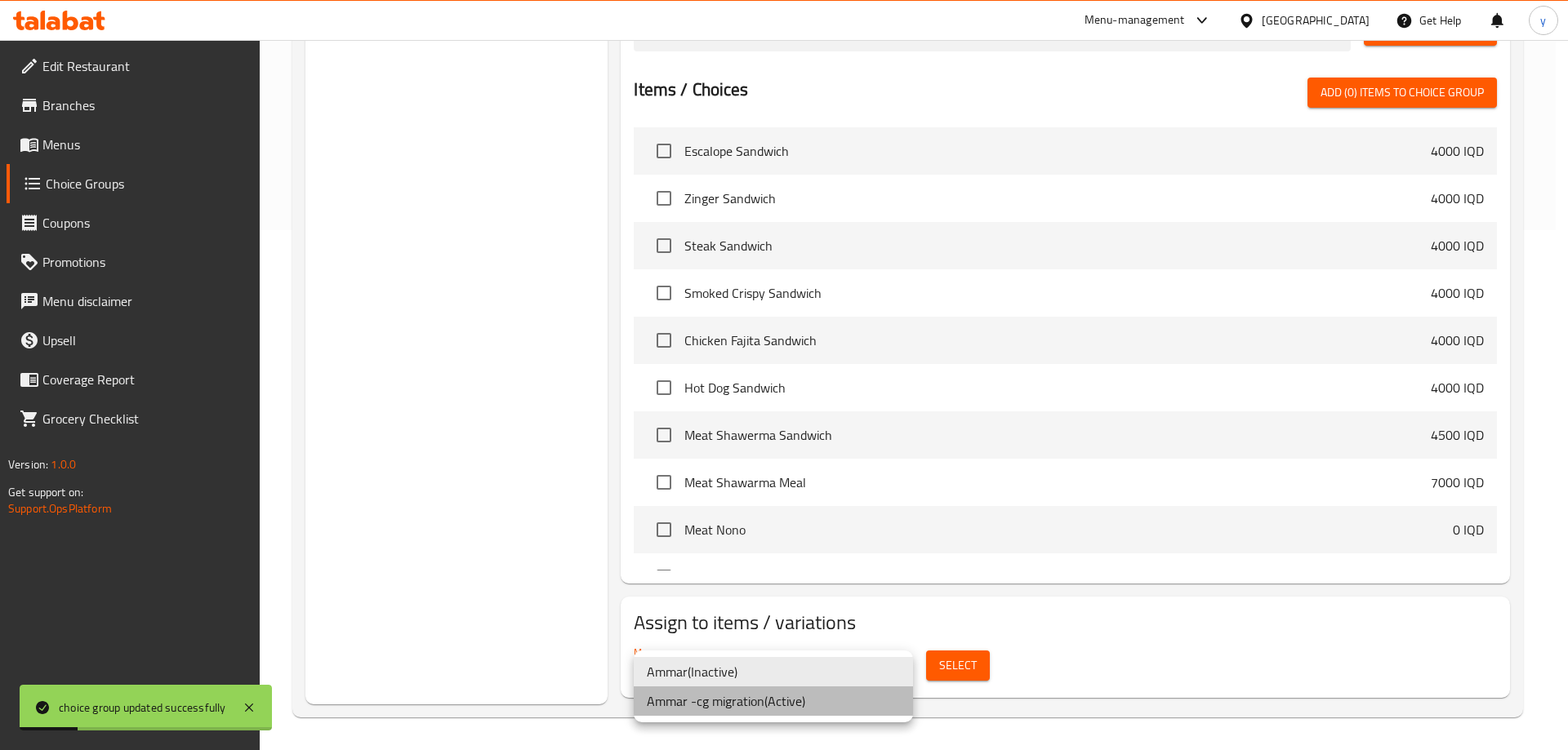
click at [864, 700] on li "[PERSON_NAME] migration ( Active )" at bounding box center [773, 702] width 279 height 30
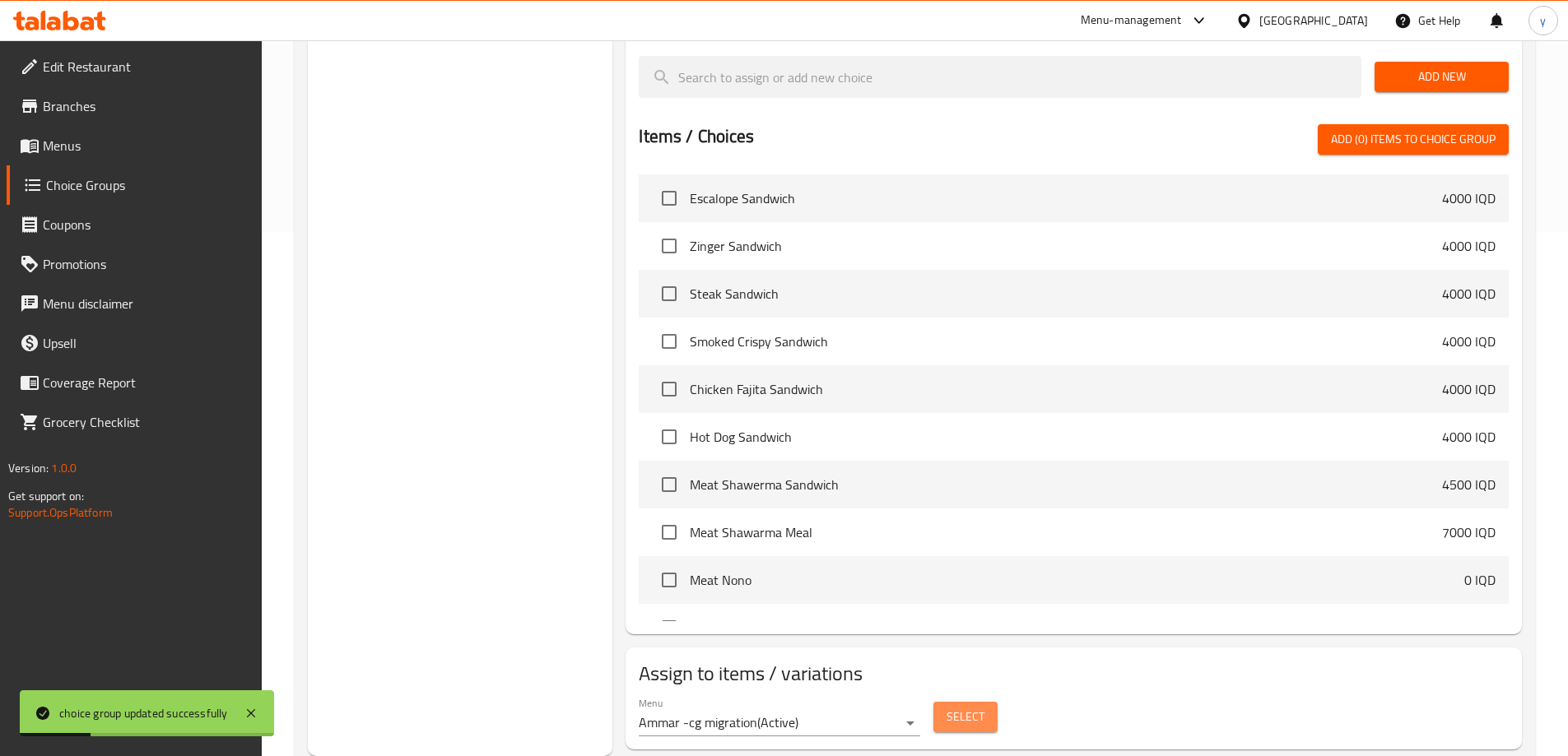
click at [950, 707] on span "Select" at bounding box center [965, 717] width 38 height 21
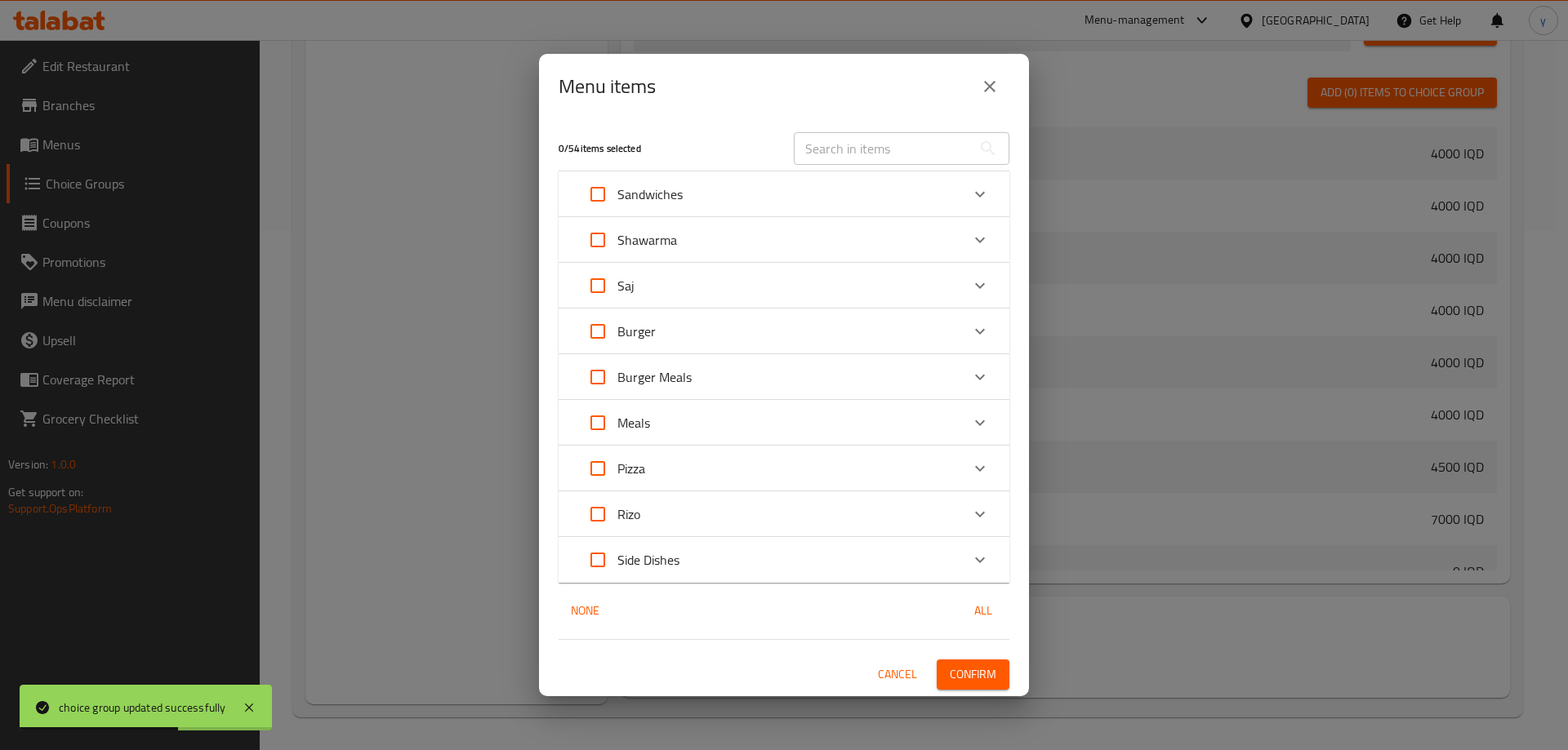
click at [746, 253] on div "Shawarma" at bounding box center [769, 240] width 382 height 39
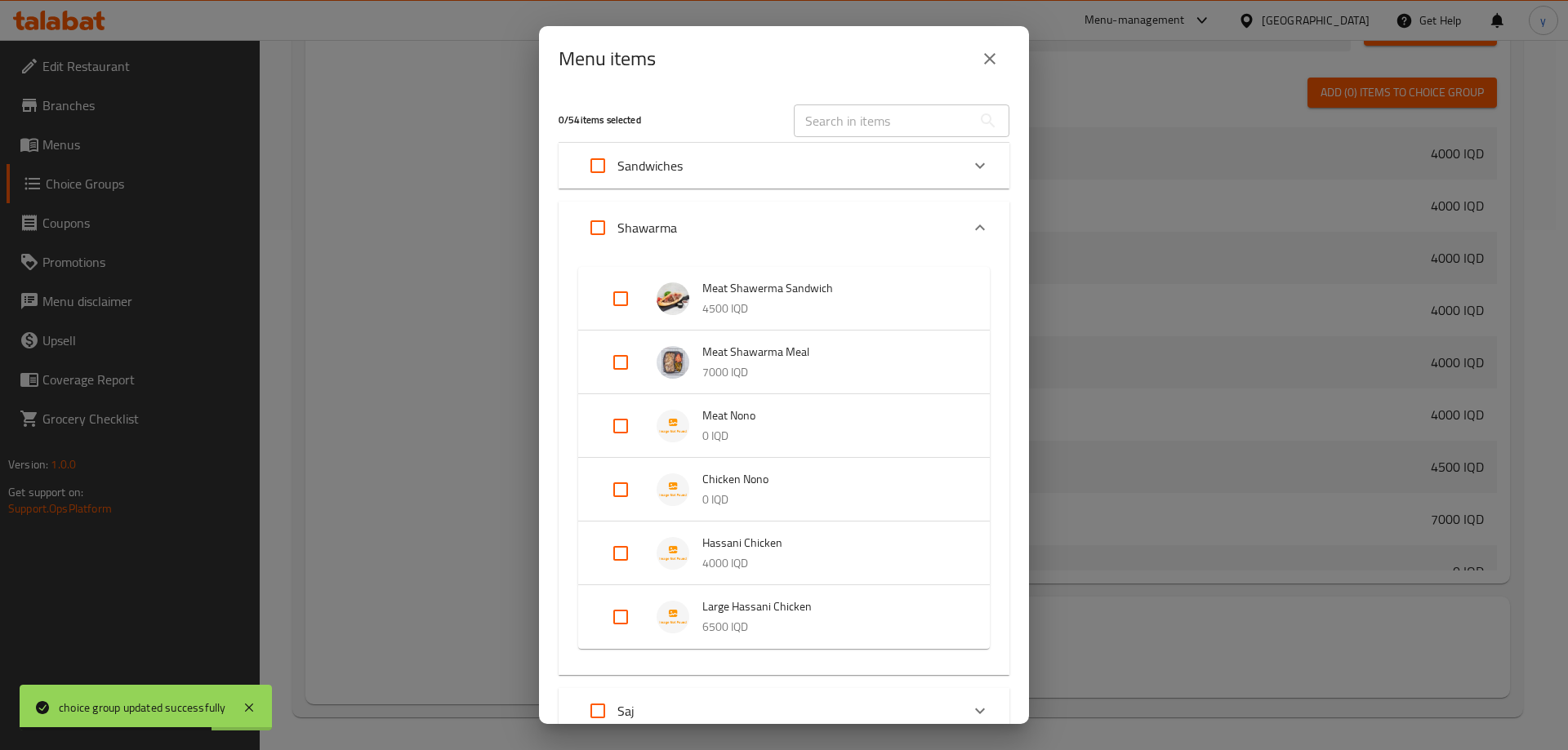
click at [631, 544] on input "Expand" at bounding box center [621, 554] width 39 height 39
checkbox input "true"
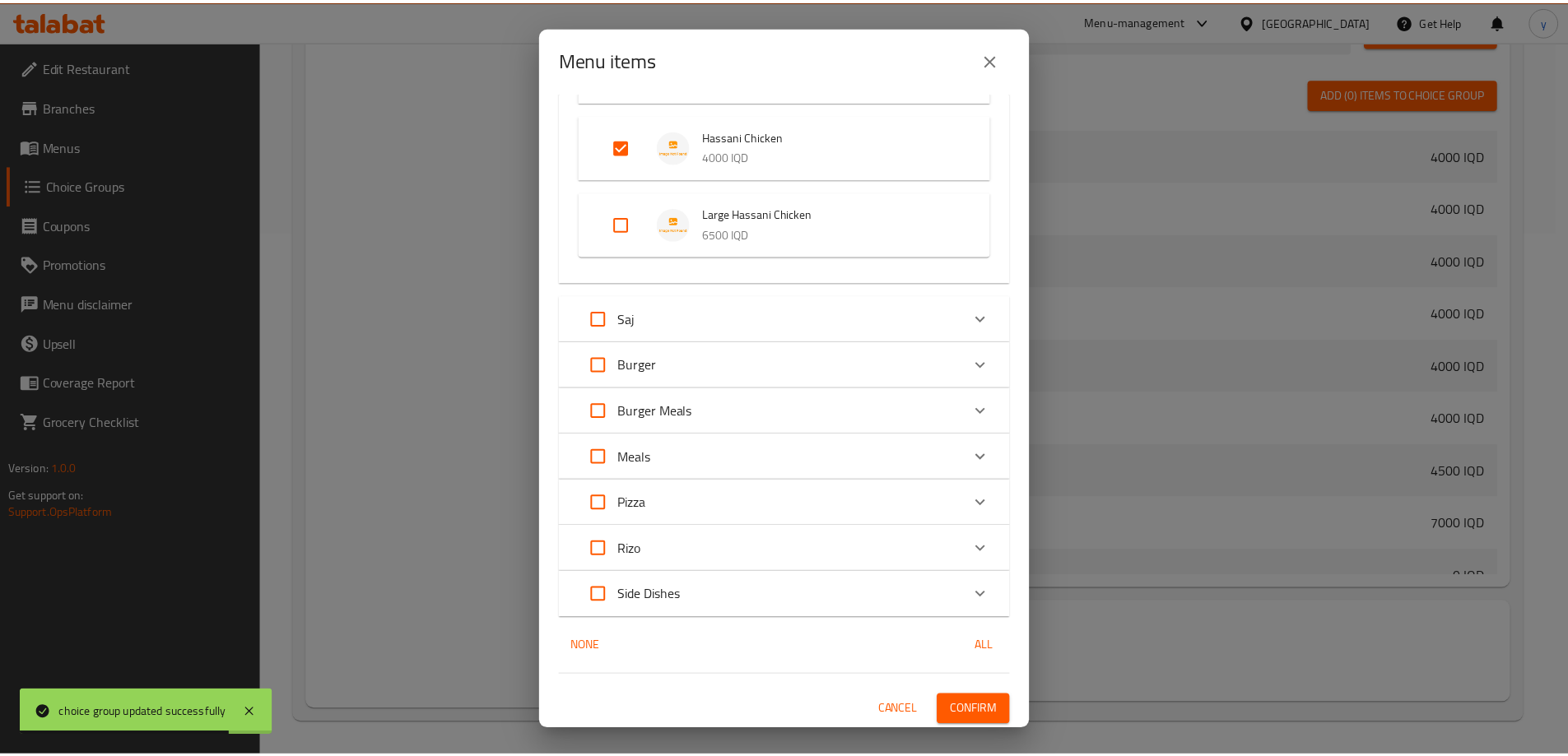
scroll to position [427, 0]
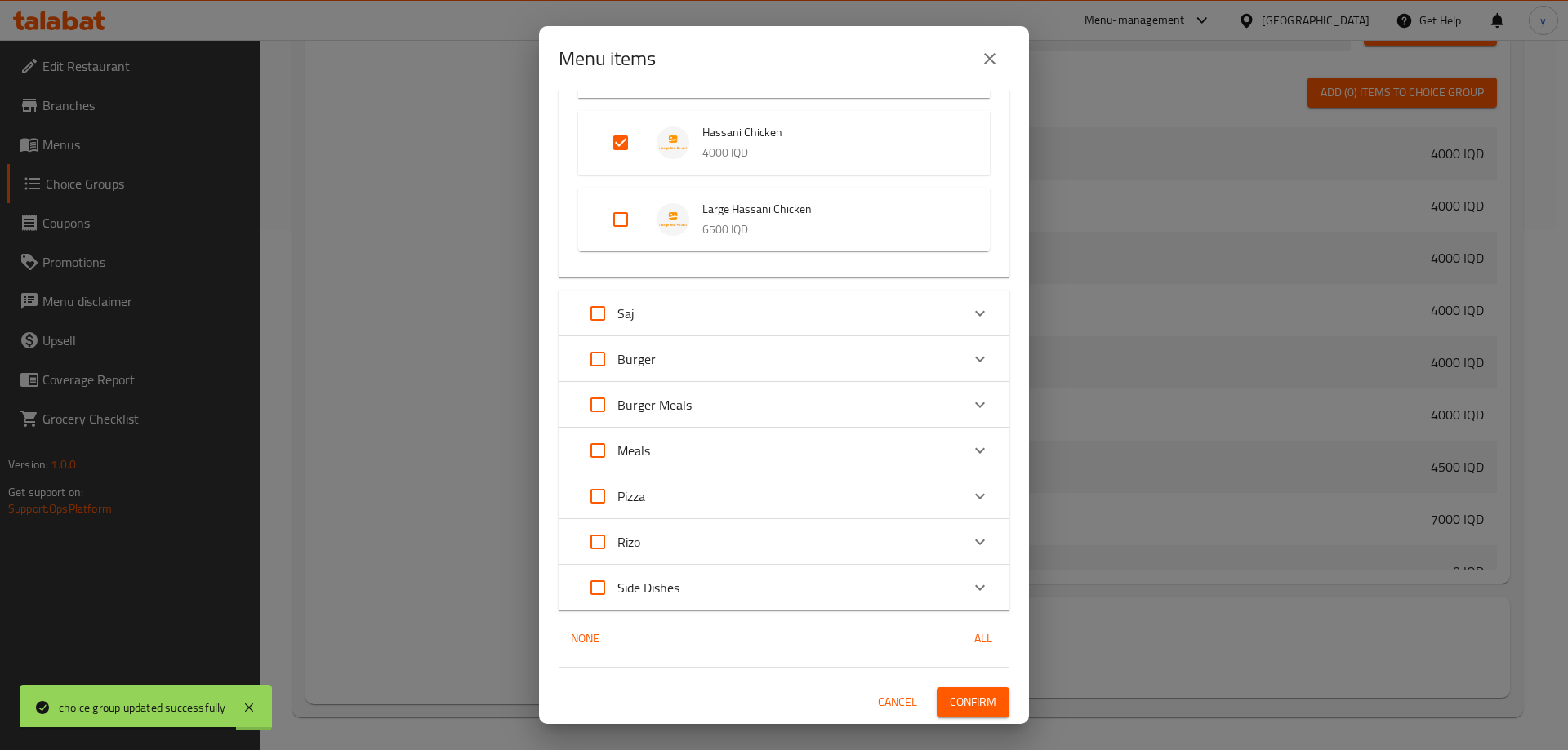
click at [964, 712] on span "Confirm" at bounding box center [973, 702] width 46 height 21
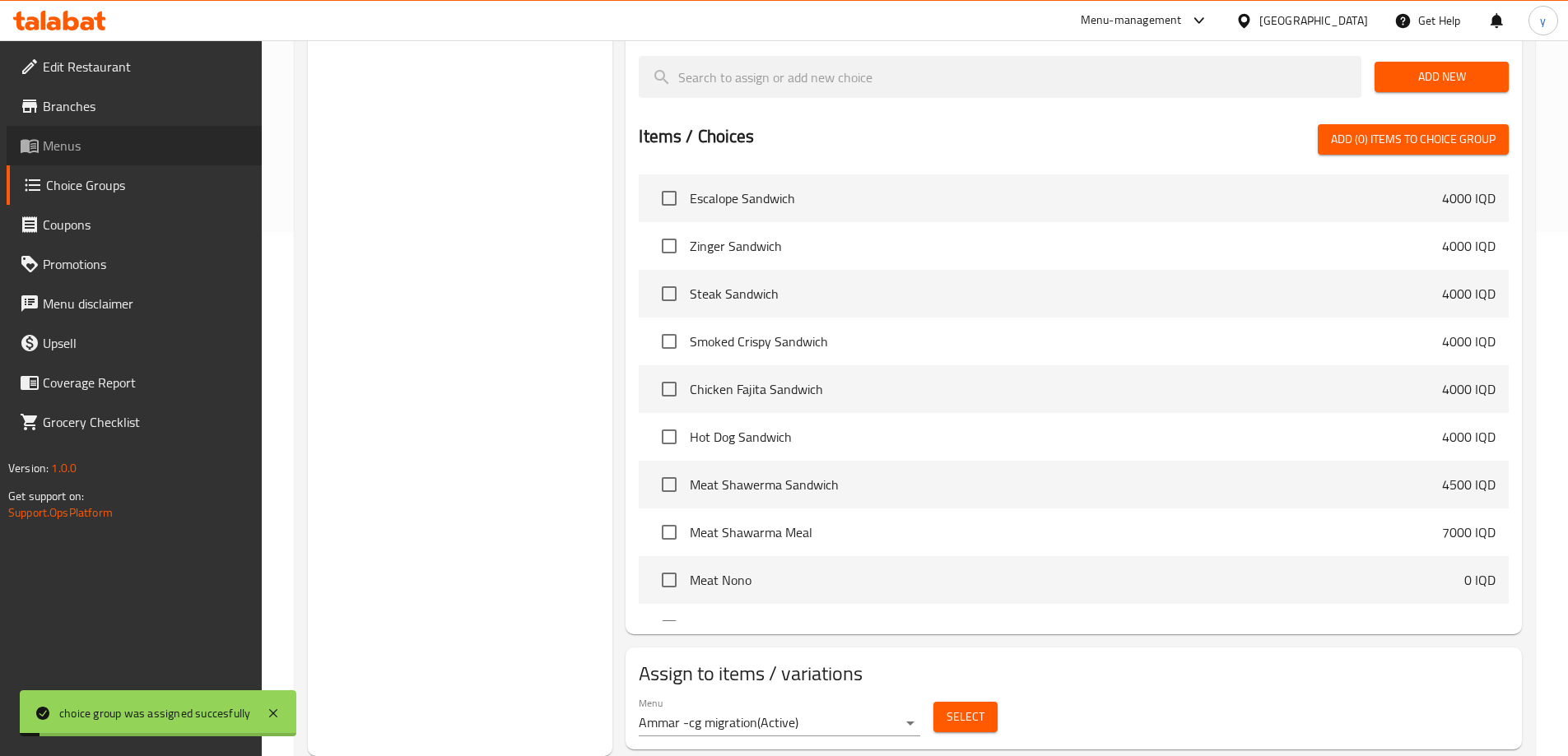
click at [196, 148] on span "Menus" at bounding box center [145, 145] width 206 height 20
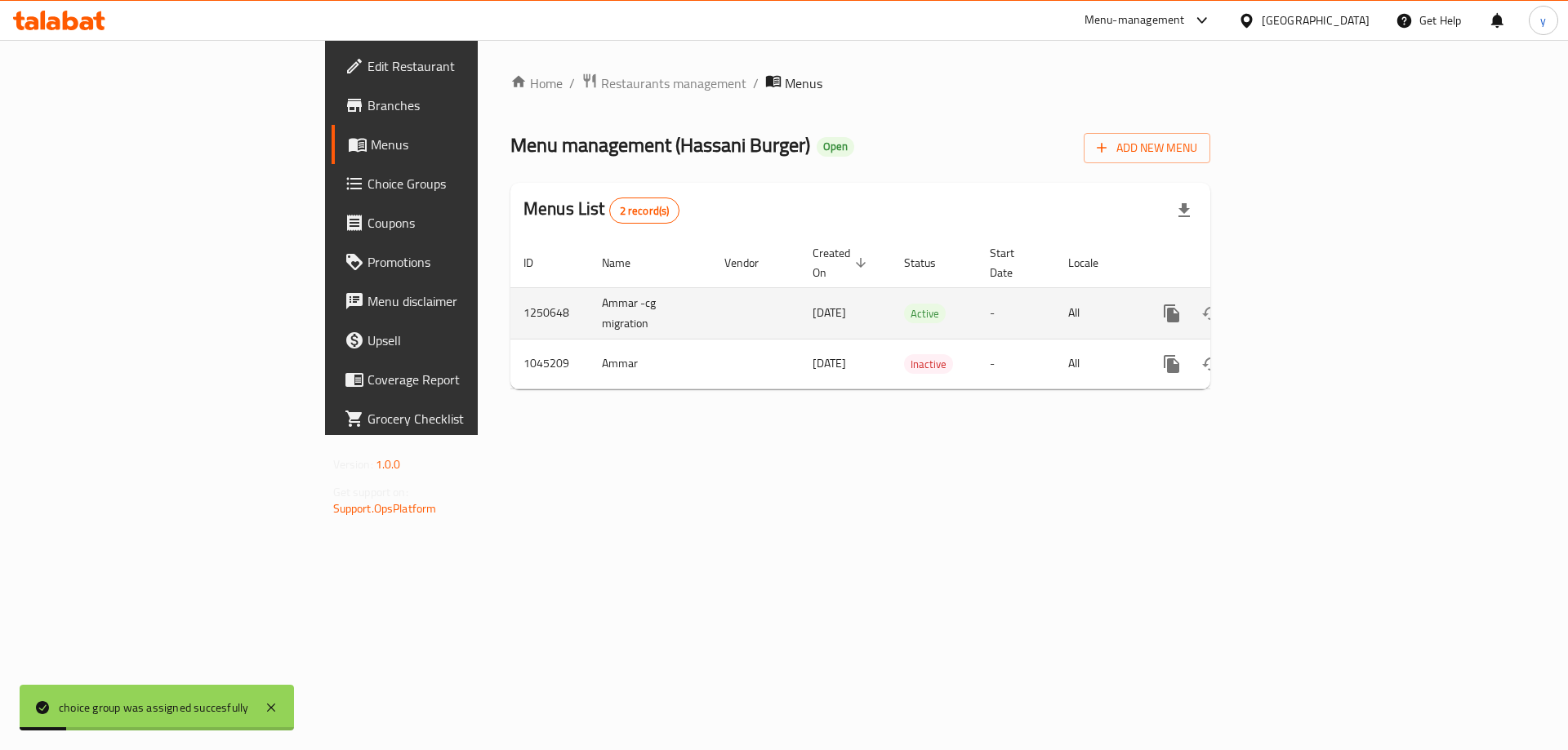
click at [1299, 304] on icon "enhanced table" at bounding box center [1290, 314] width 20 height 20
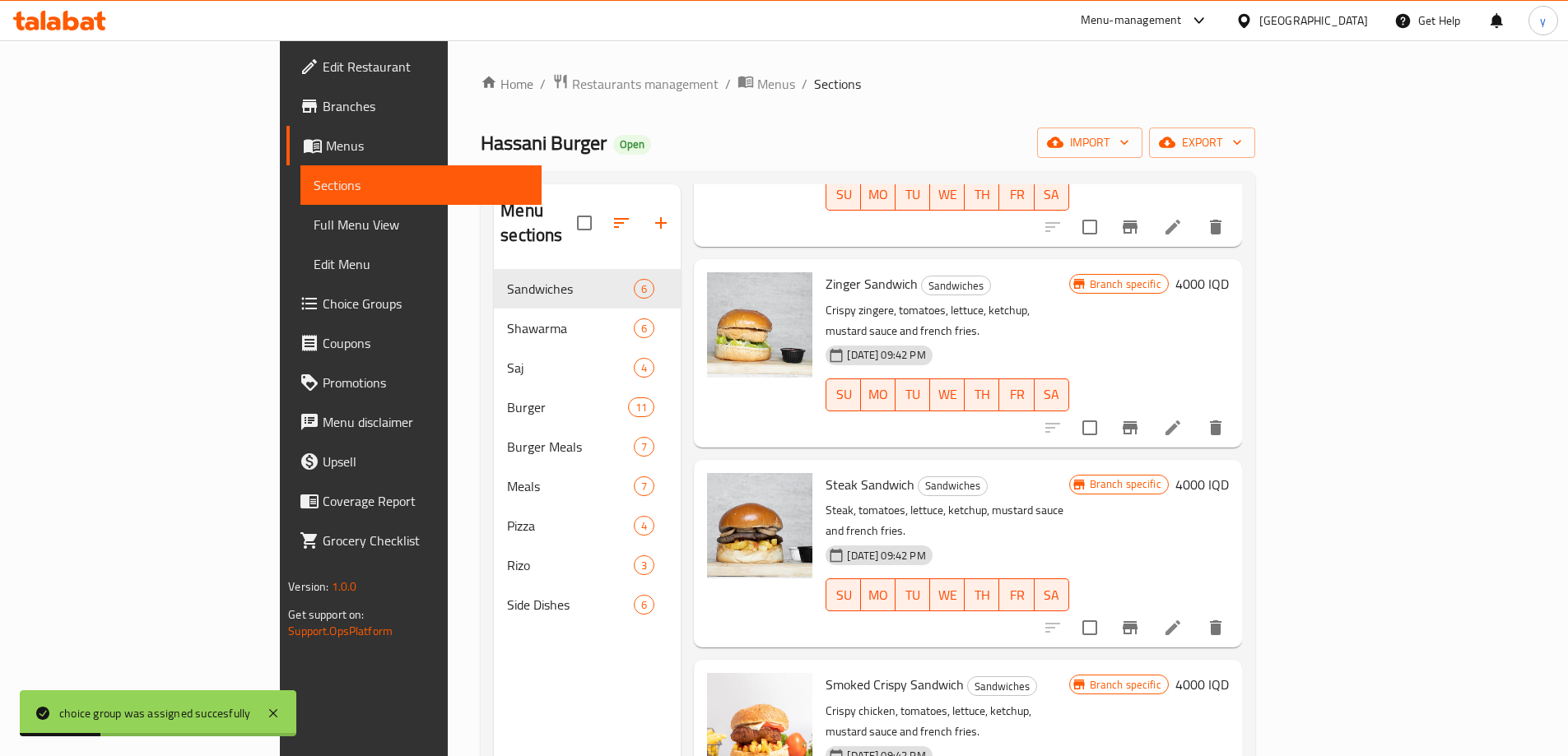
scroll to position [364, 0]
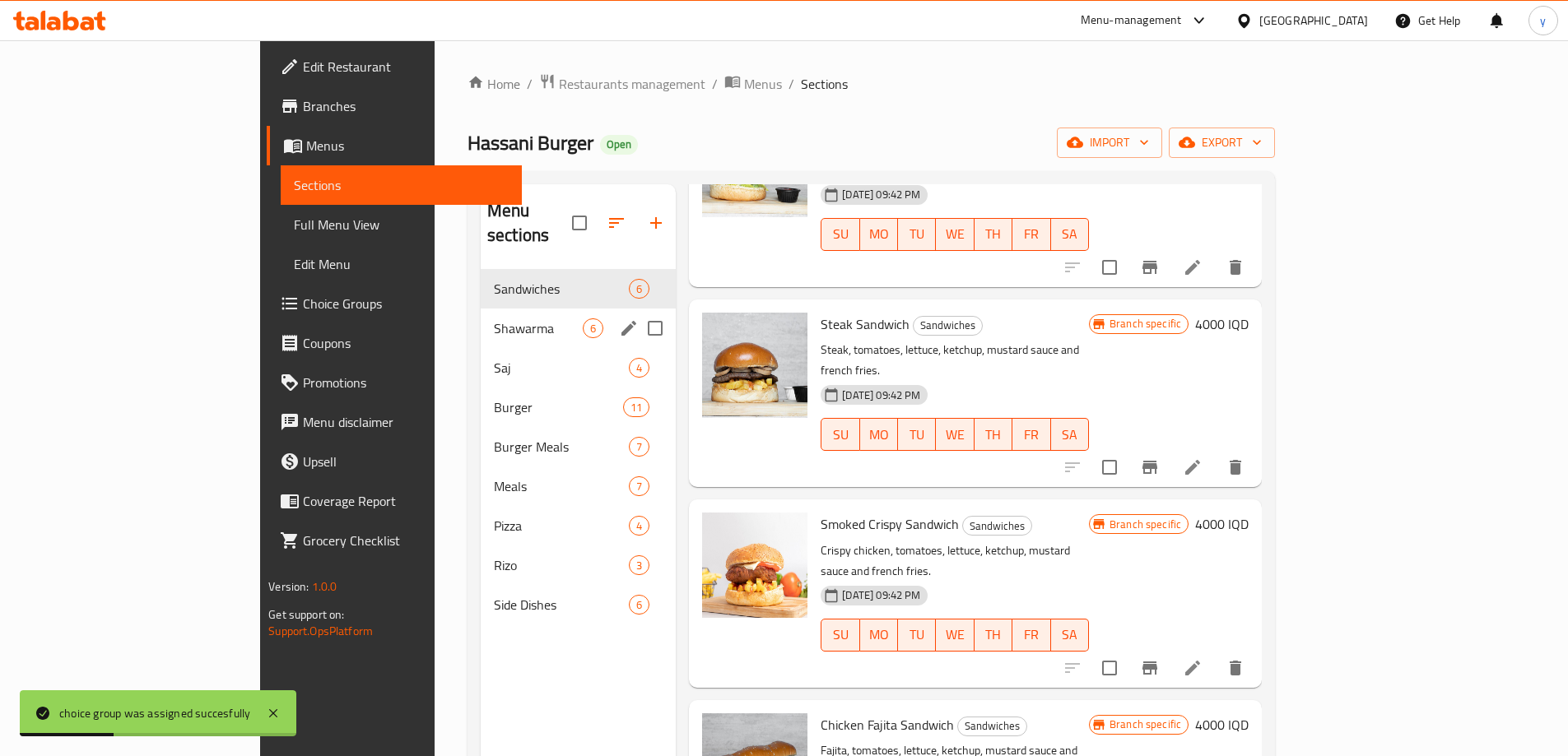
click at [583, 321] on span "6" at bounding box center [592, 329] width 19 height 16
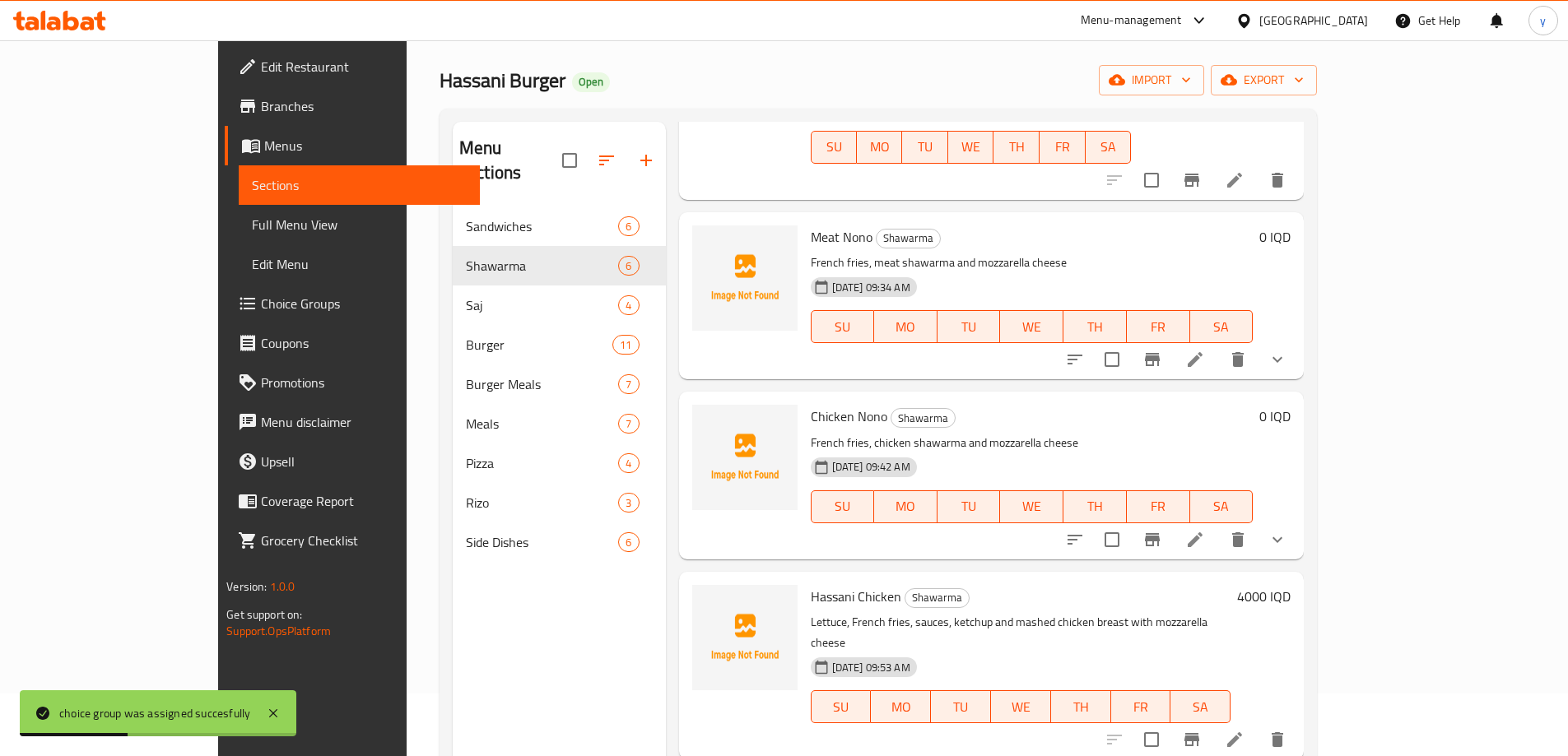
scroll to position [231, 0]
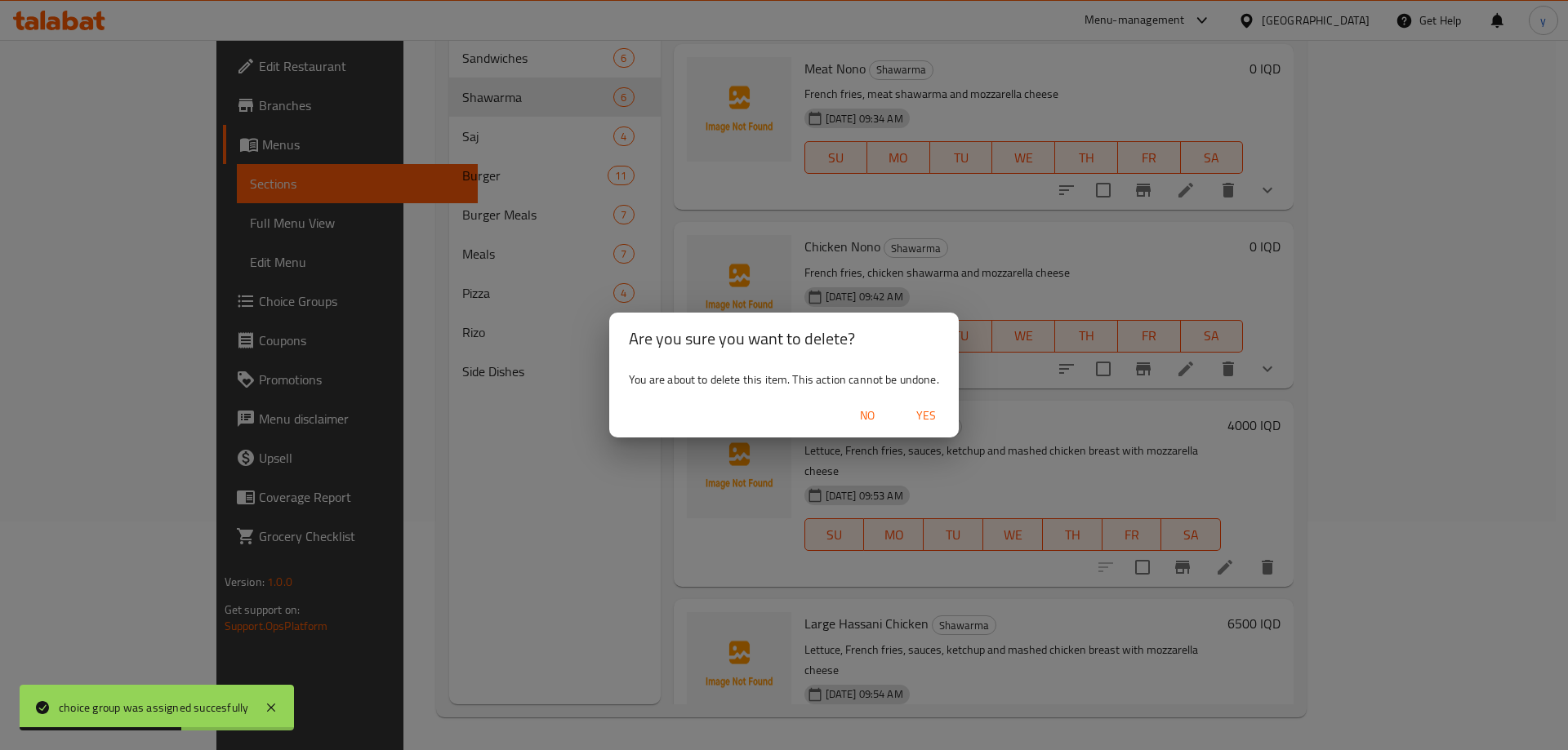
click at [918, 395] on div "No Yes" at bounding box center [784, 416] width 350 height 43
click at [924, 400] on div "No Yes" at bounding box center [784, 416] width 350 height 43
click at [927, 404] on button "Yes" at bounding box center [926, 415] width 52 height 31
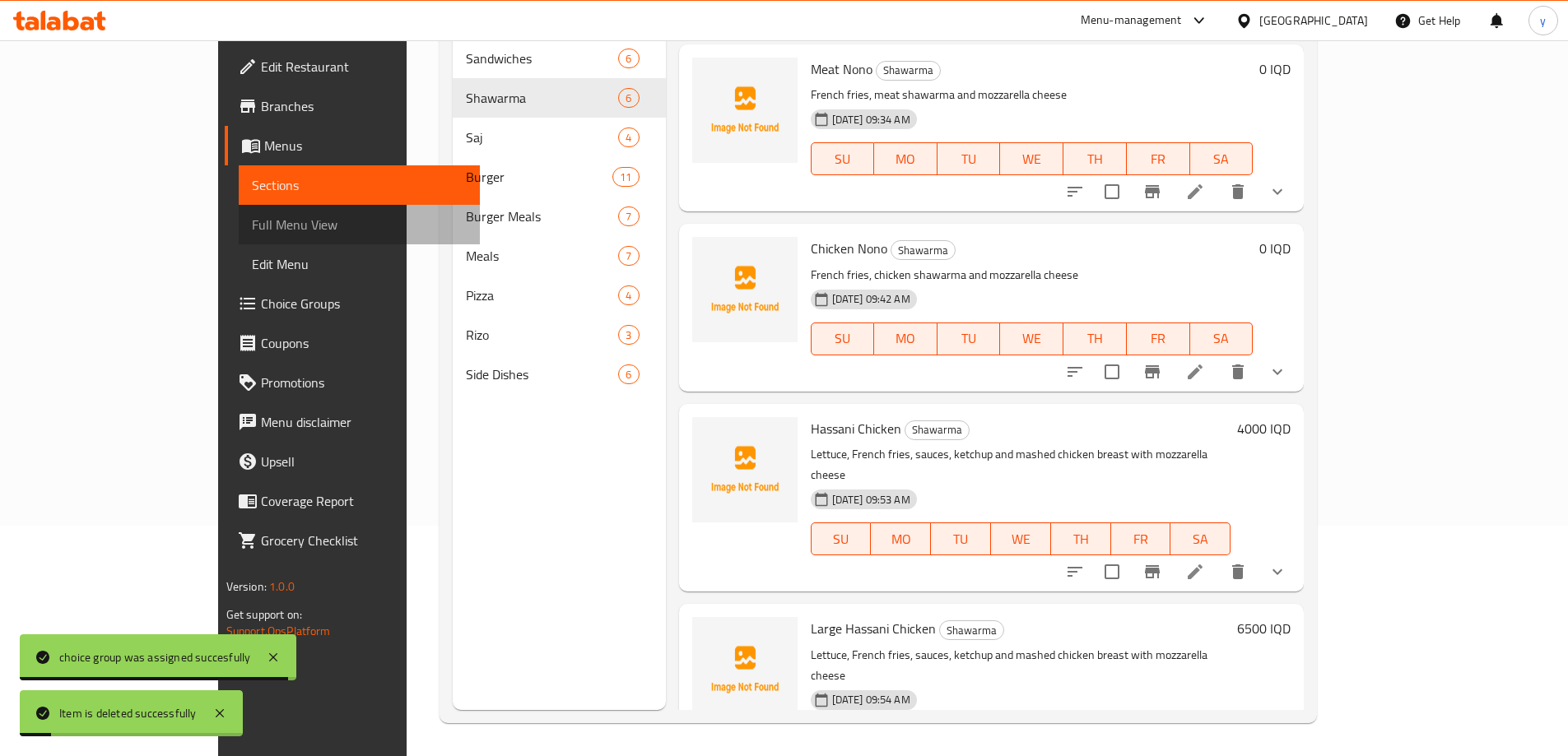
click at [239, 208] on link "Full Menu View" at bounding box center [359, 225] width 241 height 40
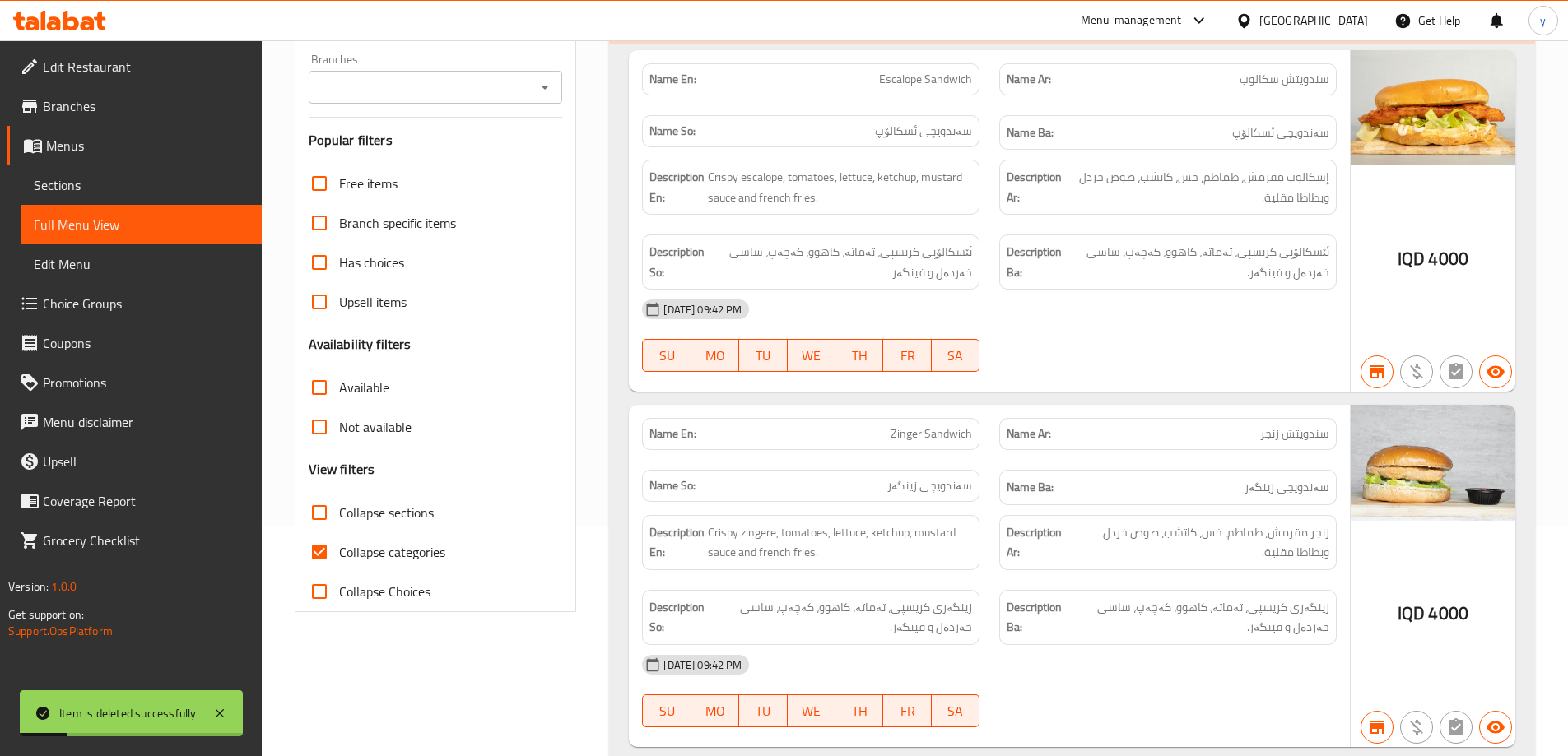
click at [551, 82] on icon "Open" at bounding box center [545, 88] width 20 height 20
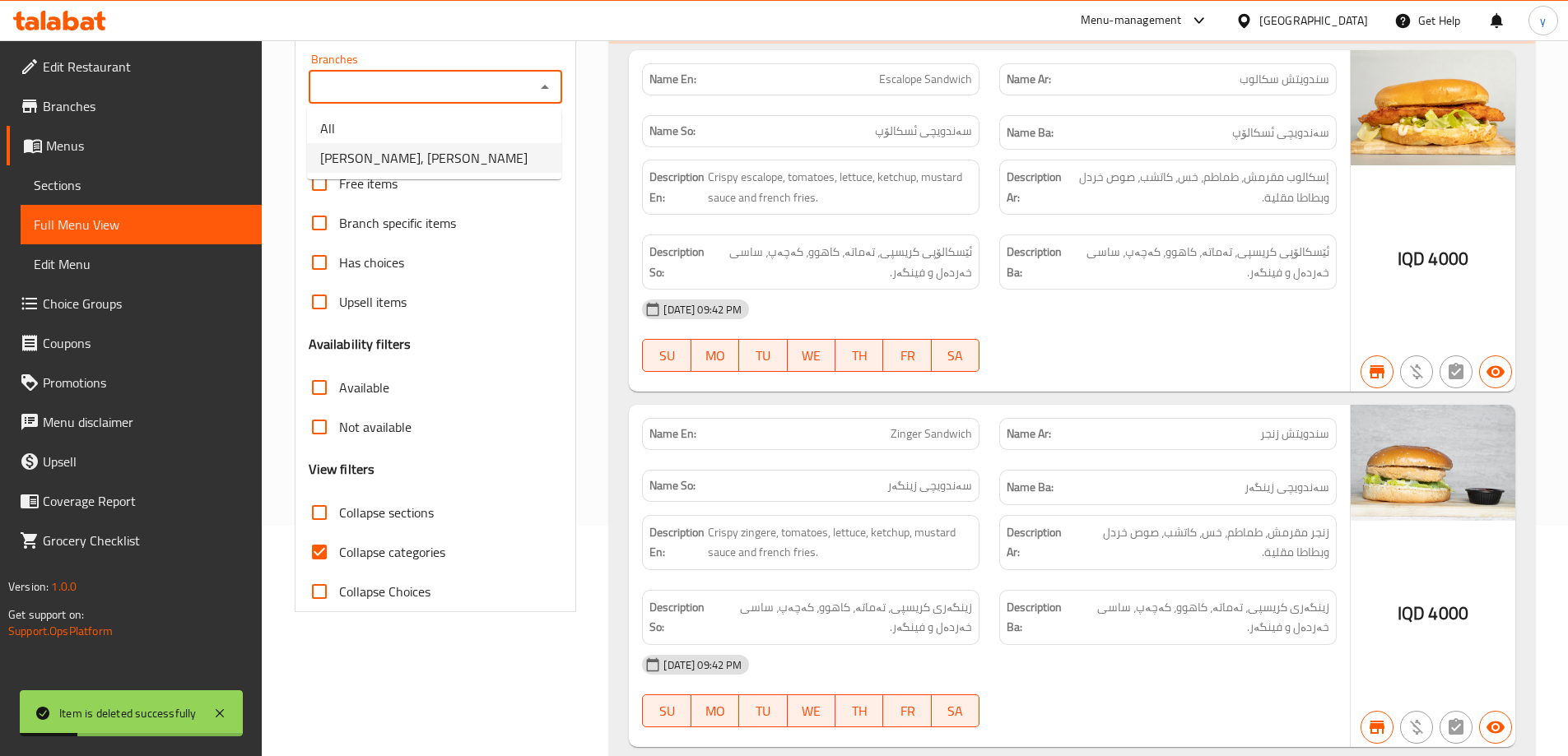
click at [464, 165] on span "[PERSON_NAME], [PERSON_NAME]" at bounding box center [424, 158] width 207 height 20
type input "[PERSON_NAME], [PERSON_NAME]"
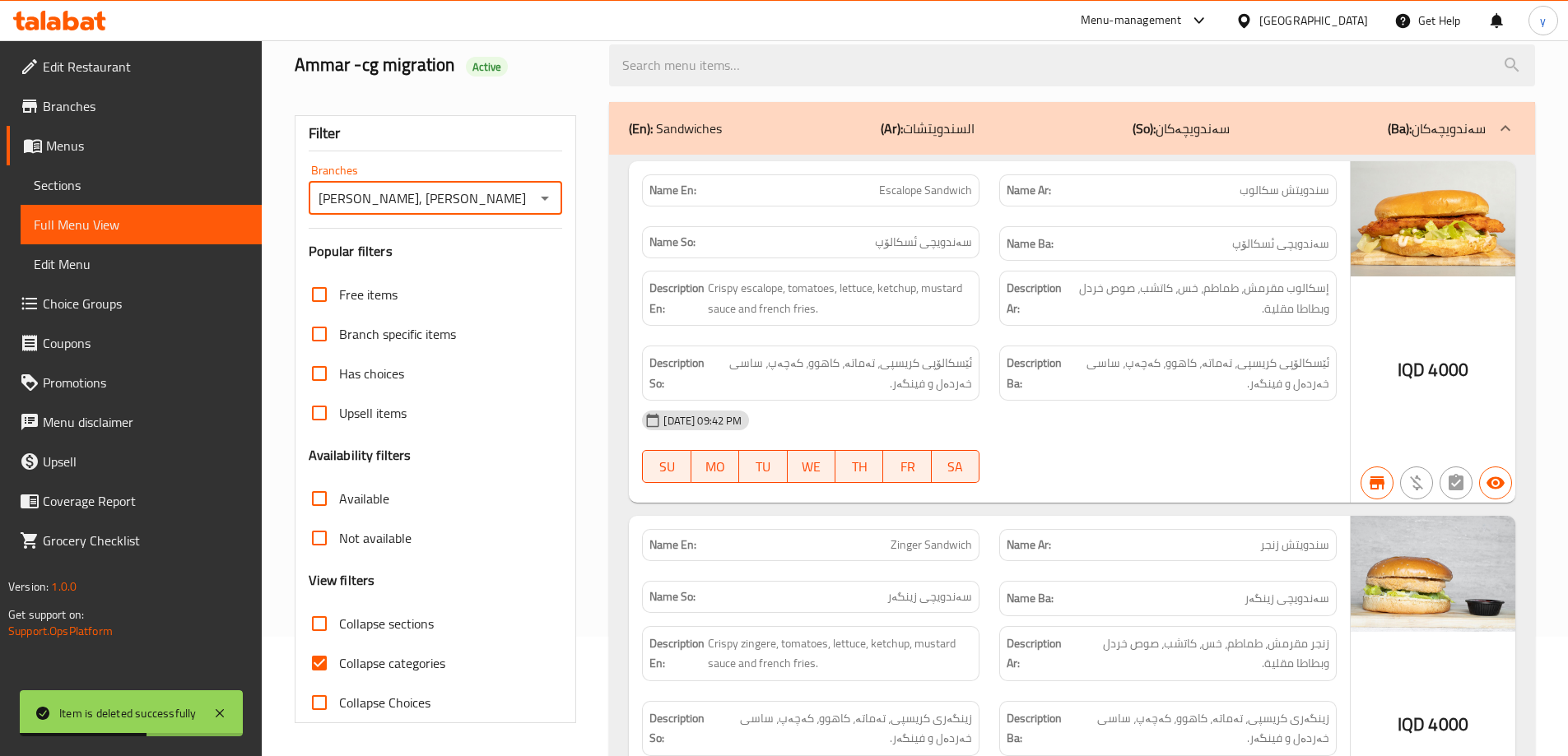
scroll to position [231, 0]
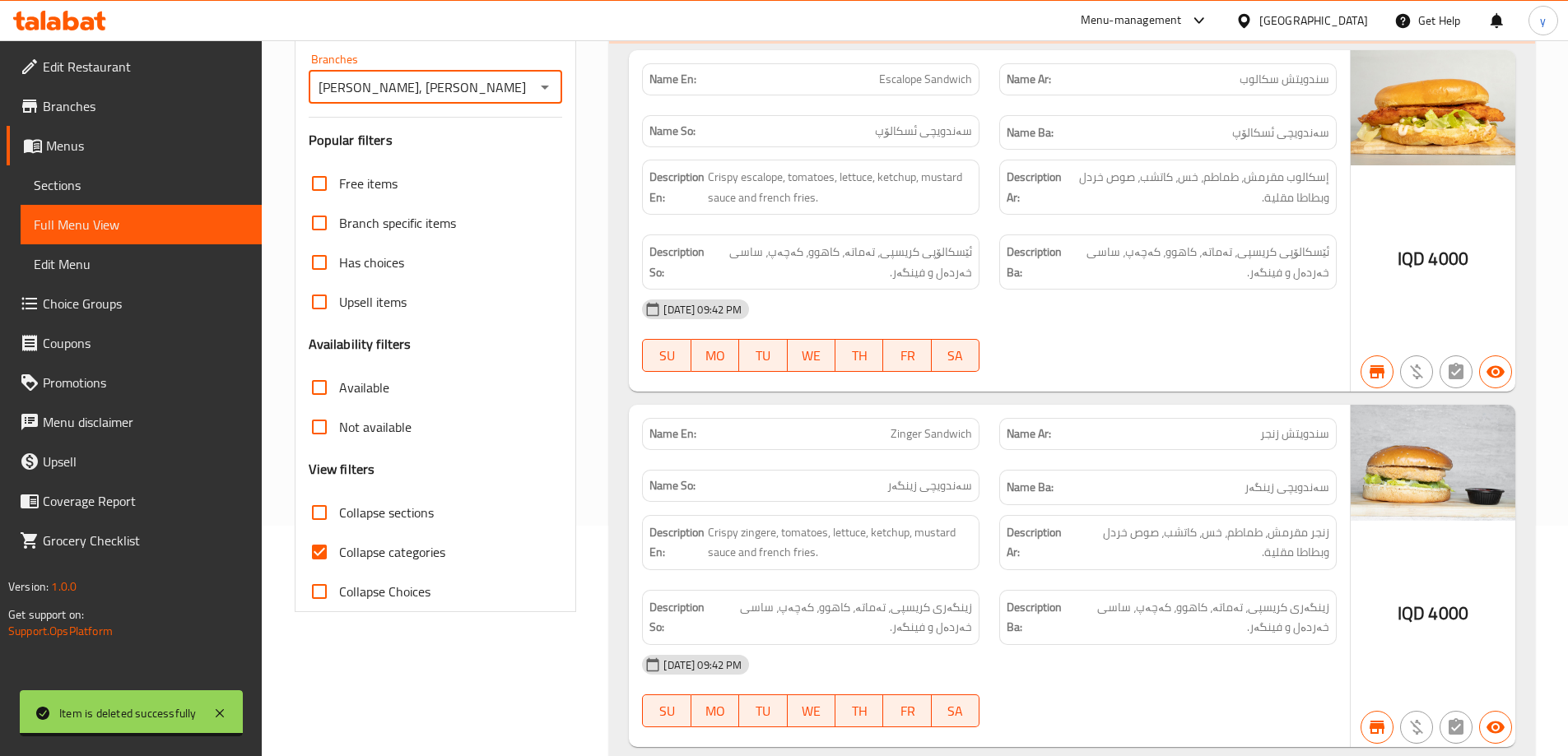
click at [314, 550] on input "Collapse categories" at bounding box center [319, 552] width 40 height 40
checkbox input "false"
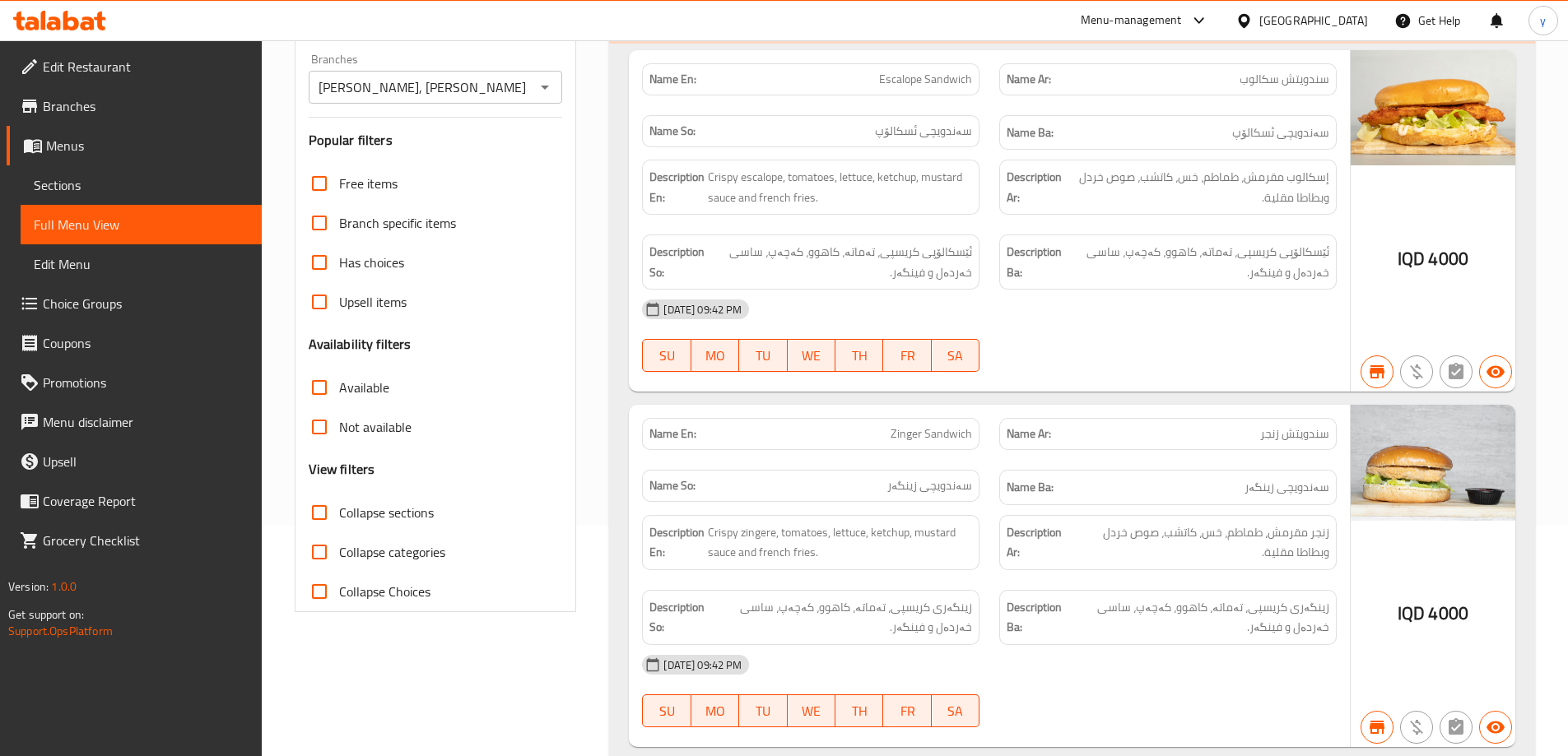
click at [327, 510] on input "Collapse sections" at bounding box center [319, 512] width 40 height 40
checkbox input "true"
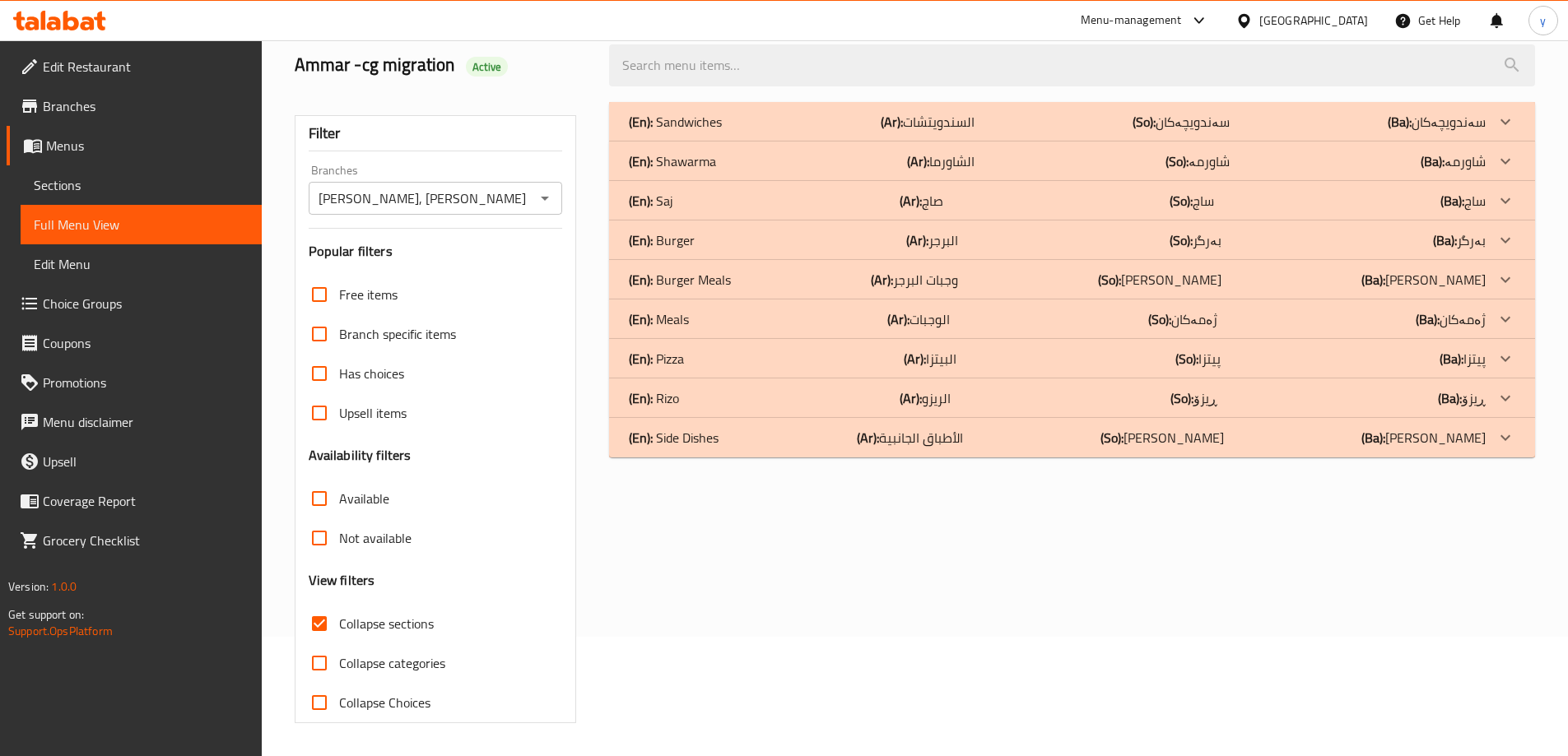
scroll to position [119, 0]
click at [730, 157] on div "(En): Shawarma (Ar): الشاورما (So): شاورمە (Ba): شاورمە" at bounding box center [1057, 161] width 857 height 20
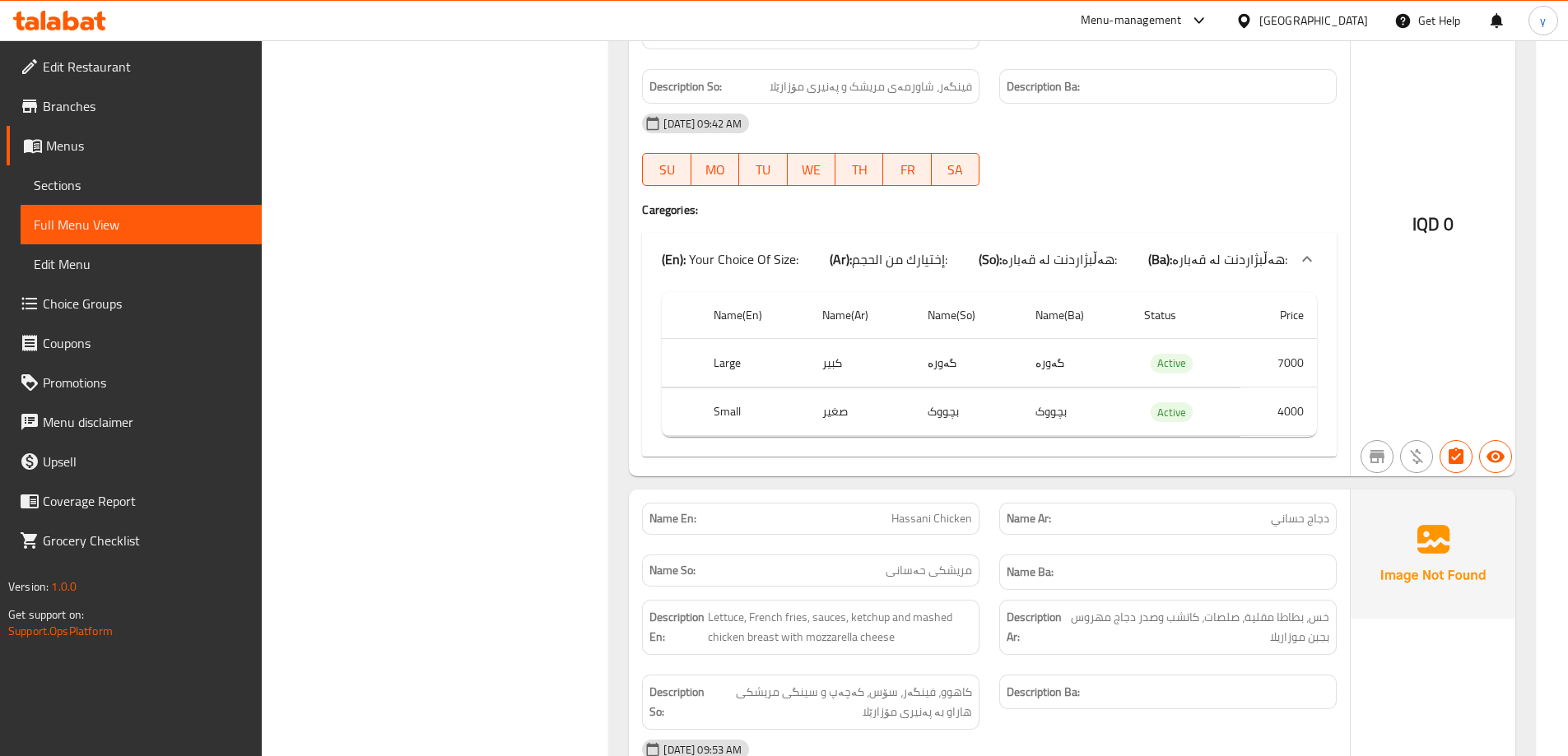
scroll to position [1930, 0]
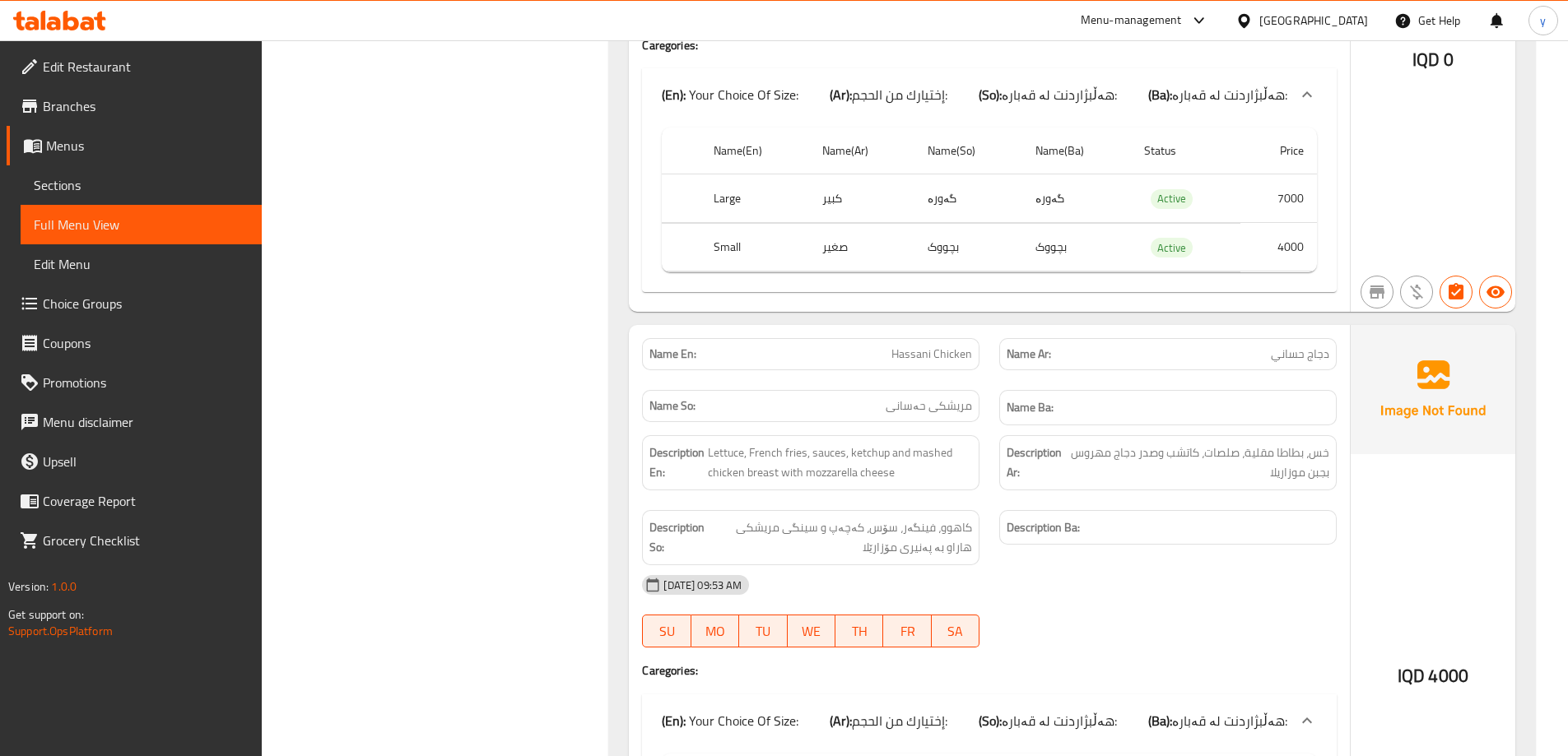
click at [90, 174] on link "Sections" at bounding box center [141, 185] width 241 height 40
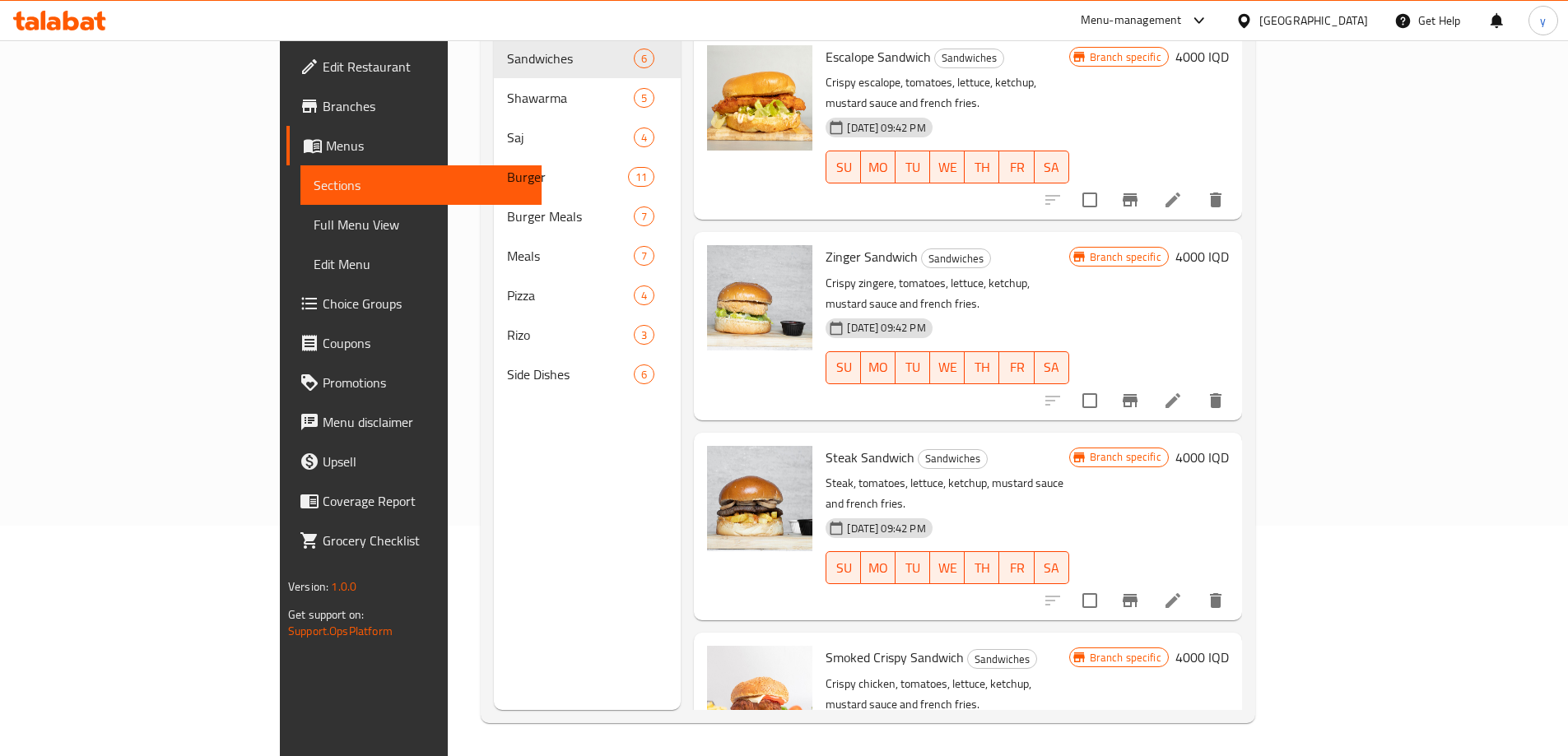
scroll to position [231, 0]
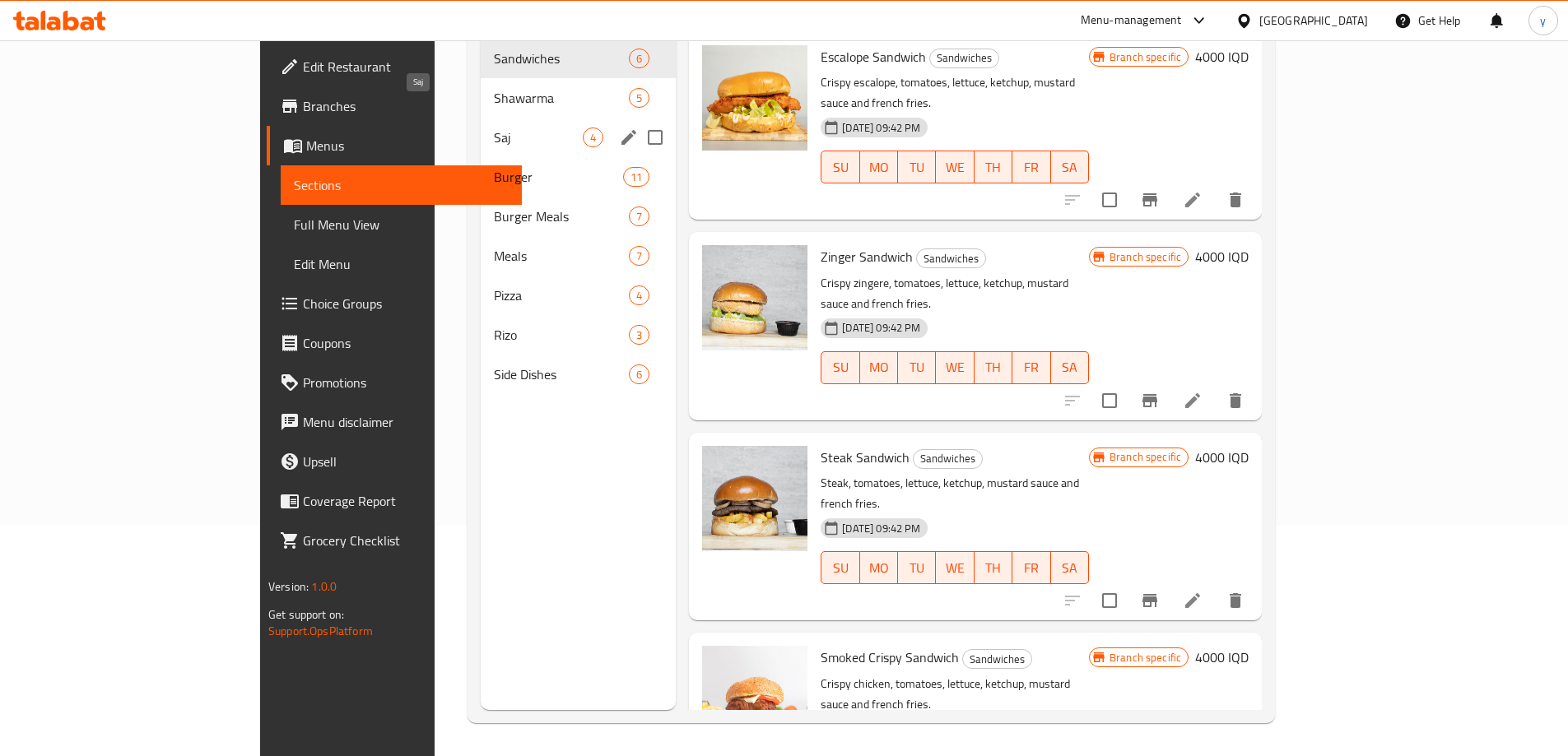
click at [481, 88] on div "Shawarma 5" at bounding box center [578, 98] width 195 height 40
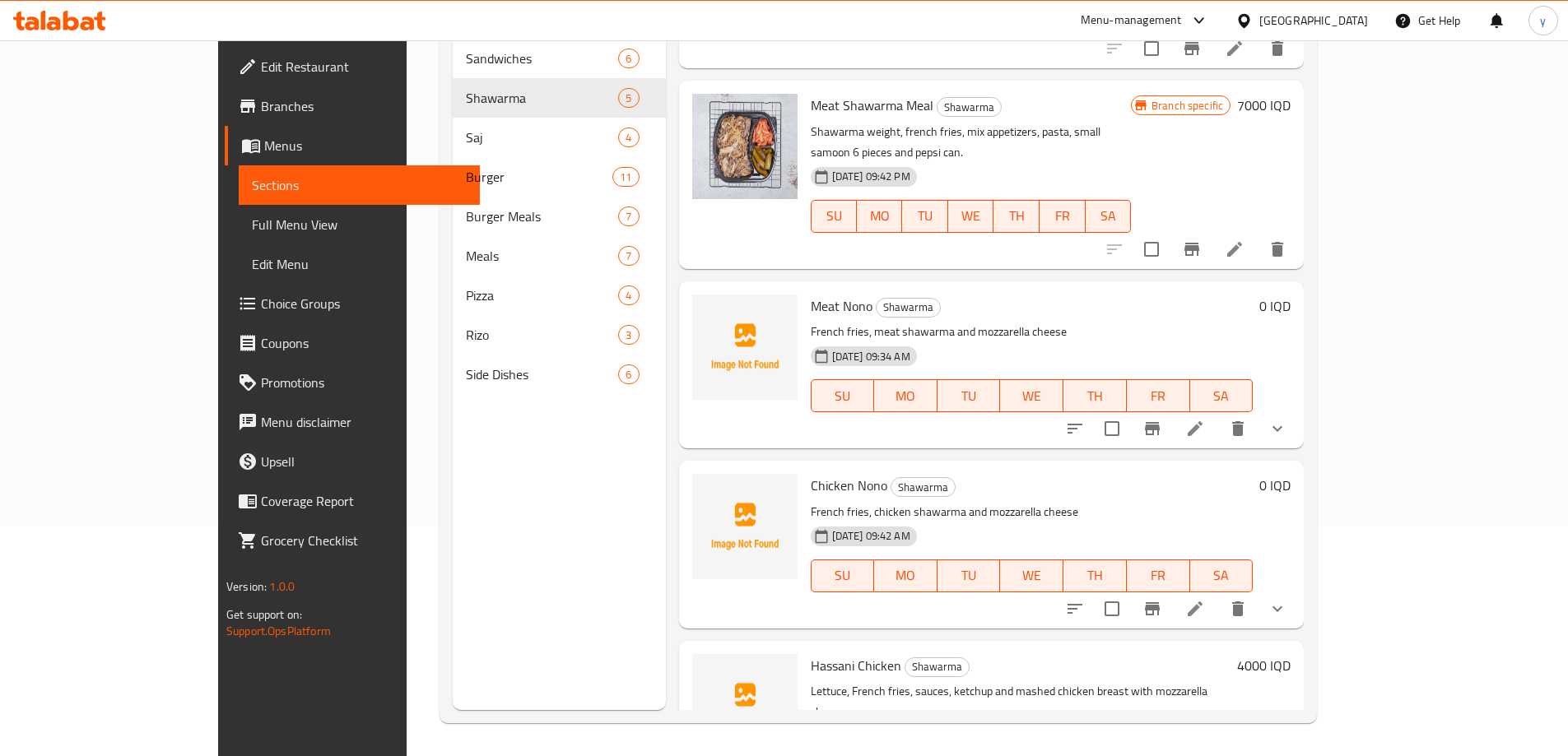
scroll to position [183, 0]
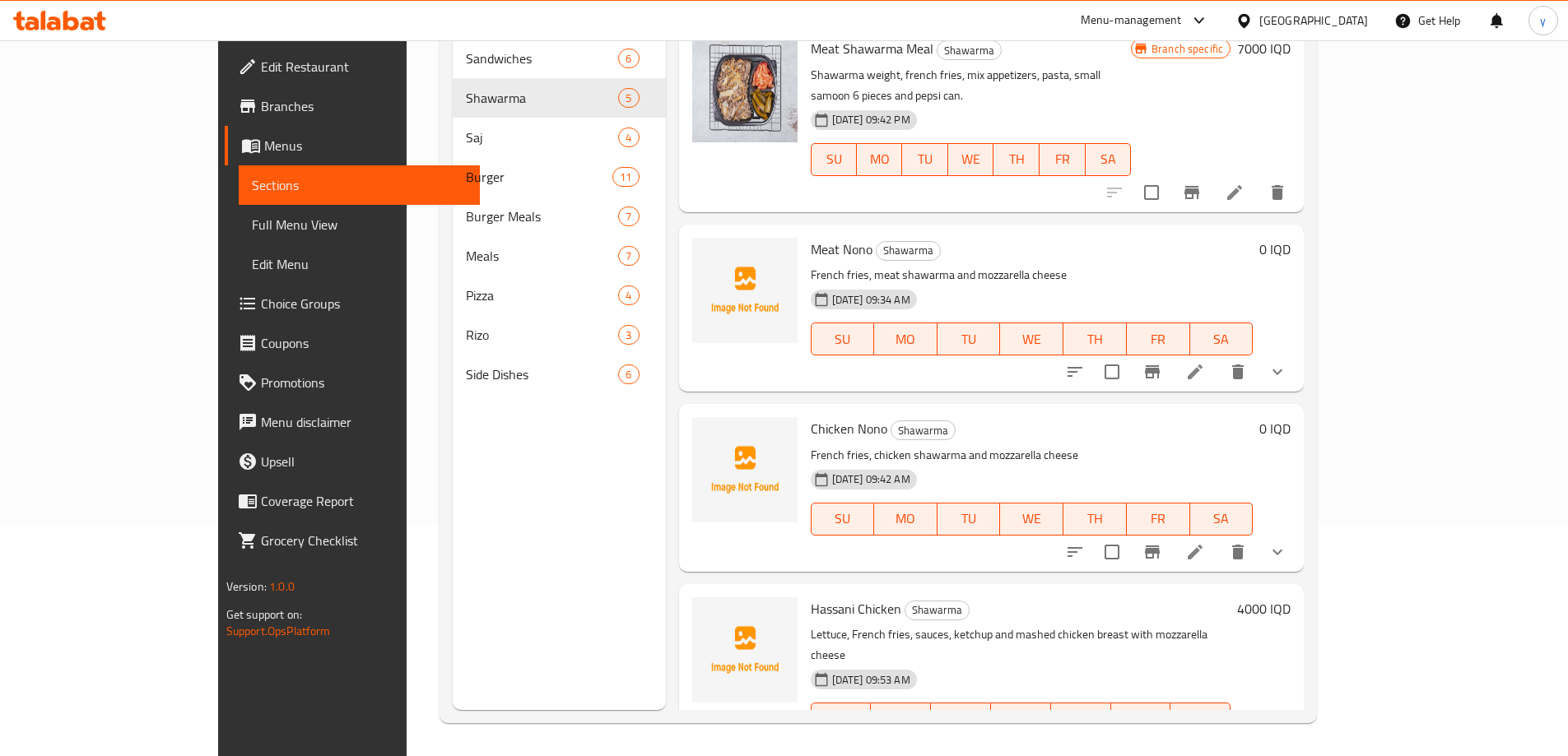
click at [1290, 598] on h6 "4000 IQD" at bounding box center [1264, 609] width 54 height 23
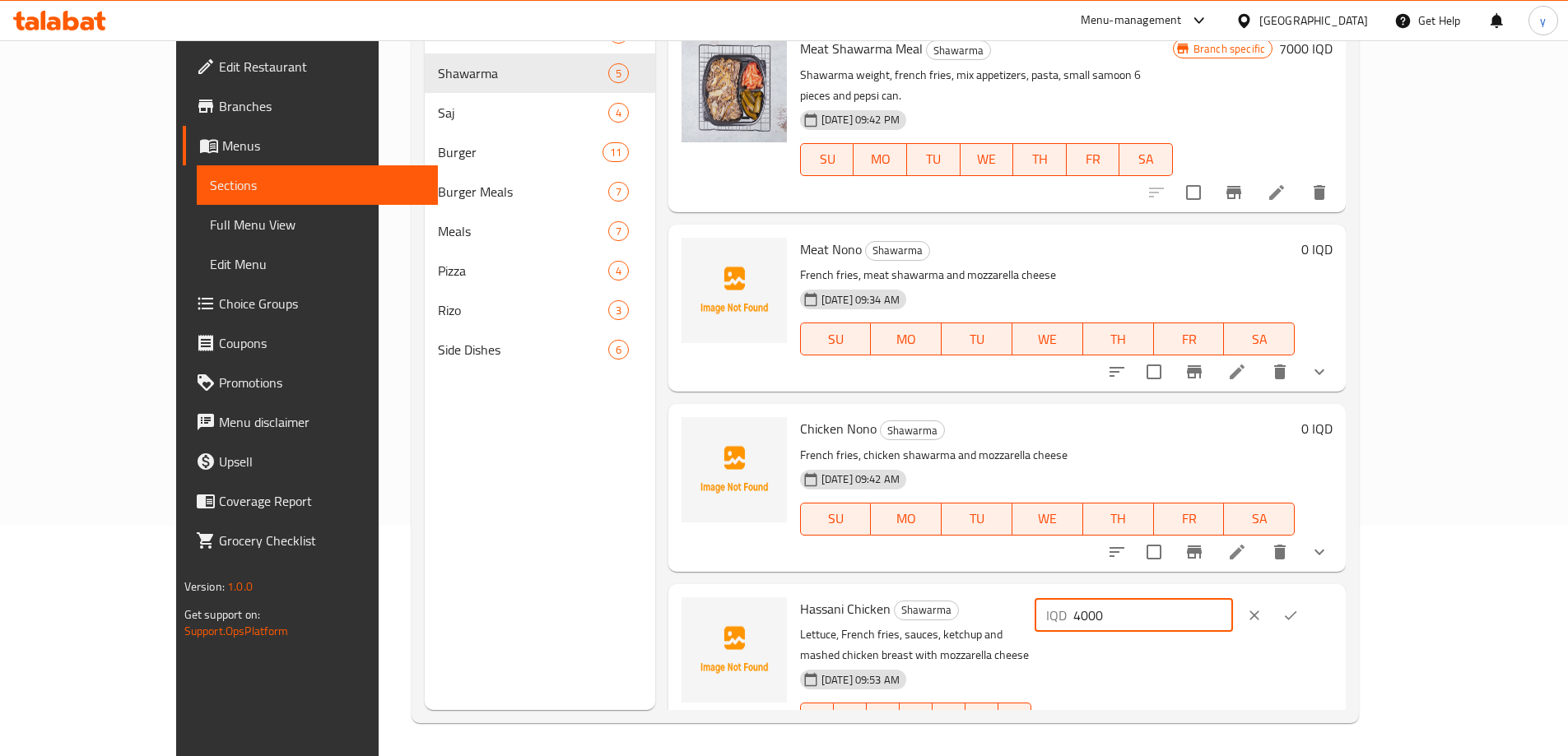
drag, startPoint x: 1345, startPoint y: 564, endPoint x: 1249, endPoint y: 569, distance: 96.1
click at [1233, 599] on div "IQD 4000 ​" at bounding box center [1133, 615] width 198 height 33
type input "0"
click at [1298, 607] on icon "ok" at bounding box center [1290, 615] width 17 height 17
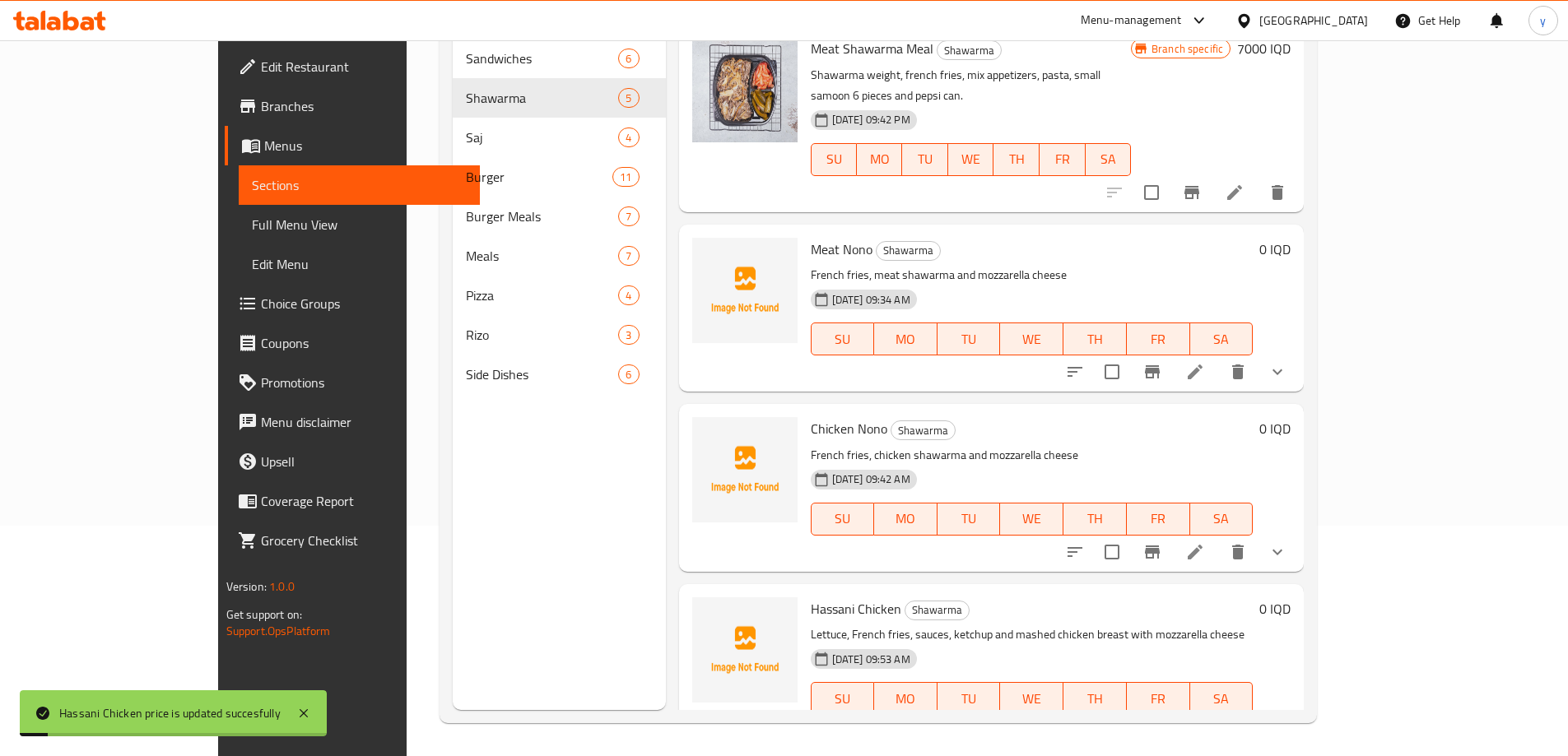
click at [252, 222] on span "Full Menu View" at bounding box center [359, 225] width 215 height 20
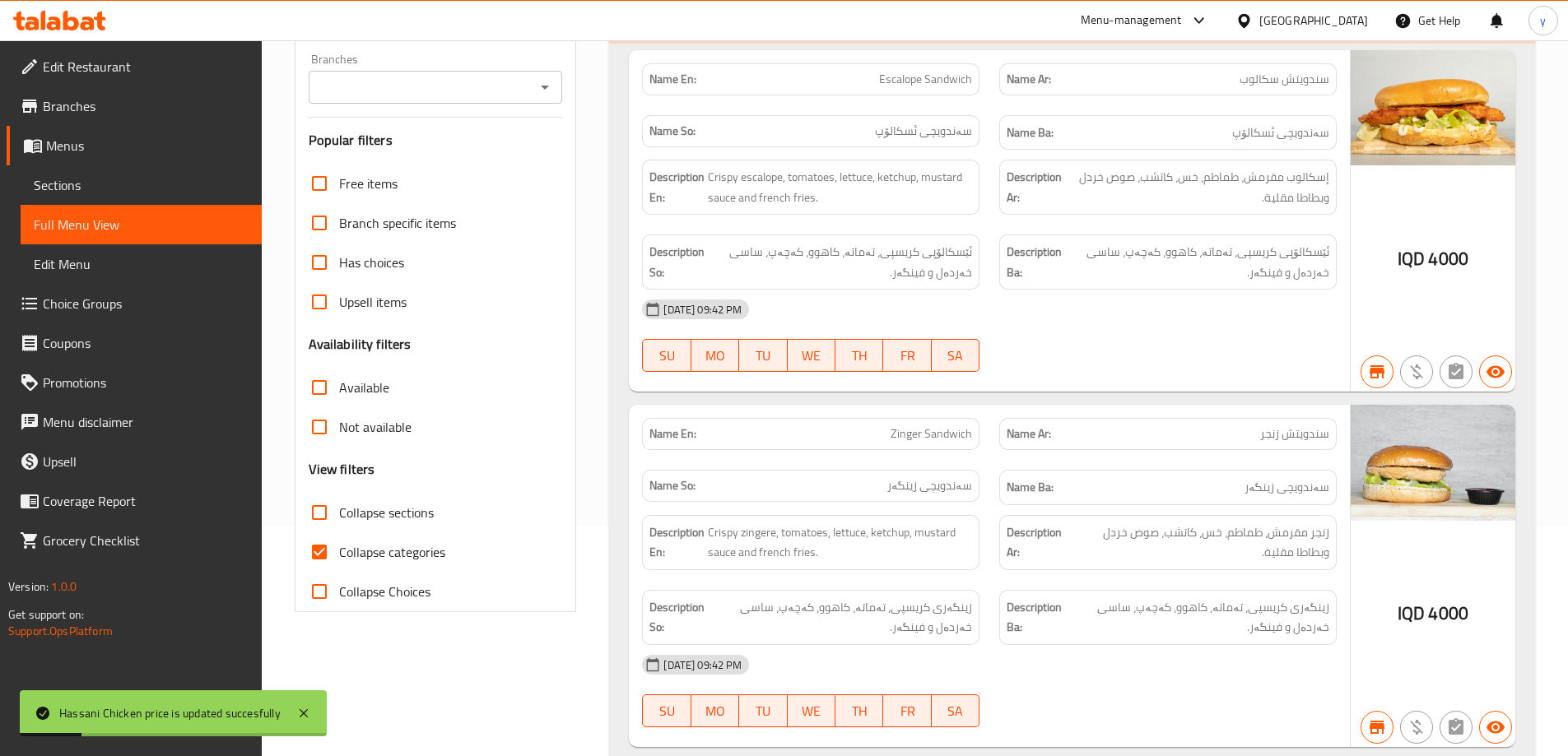
drag, startPoint x: 549, startPoint y: 89, endPoint x: 540, endPoint y: 93, distance: 9.8
click at [549, 89] on icon "Open" at bounding box center [545, 88] width 20 height 20
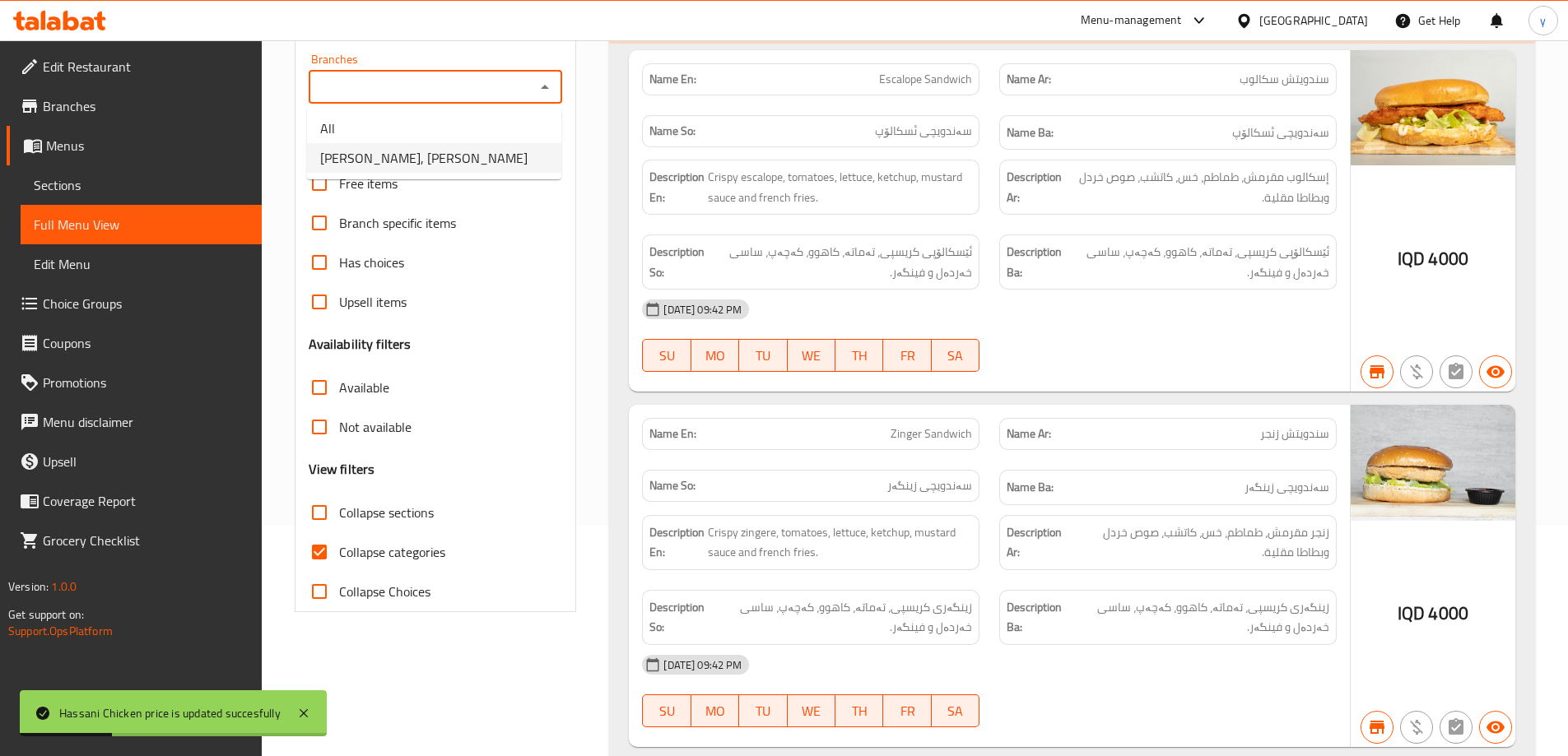
click at [479, 162] on span "[PERSON_NAME], [PERSON_NAME]" at bounding box center [424, 158] width 207 height 20
type input "[PERSON_NAME], [PERSON_NAME]"
click at [335, 544] on input "Collapse categories" at bounding box center [319, 552] width 40 height 40
checkbox input "false"
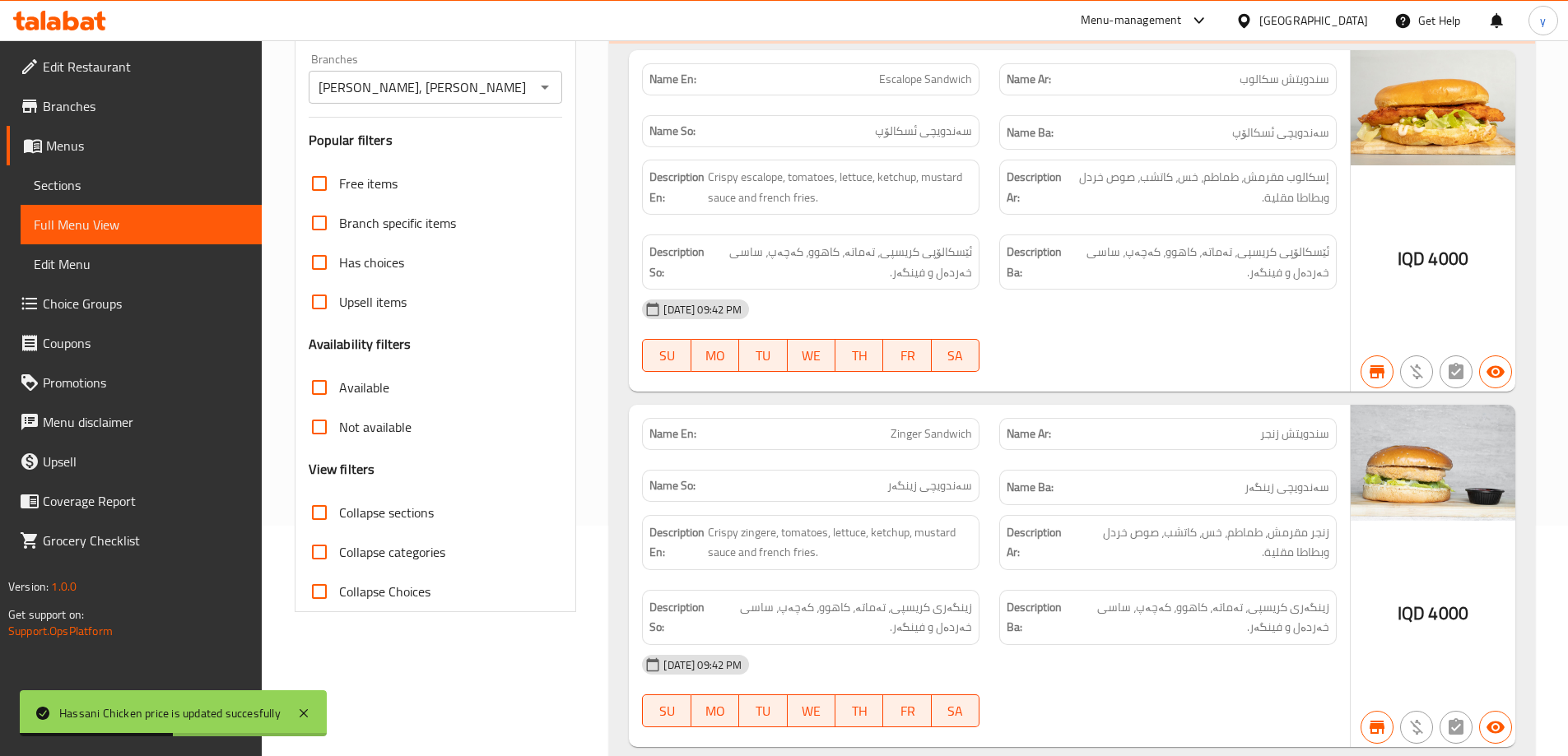
click at [334, 522] on input "Collapse sections" at bounding box center [319, 512] width 40 height 40
checkbox input "true"
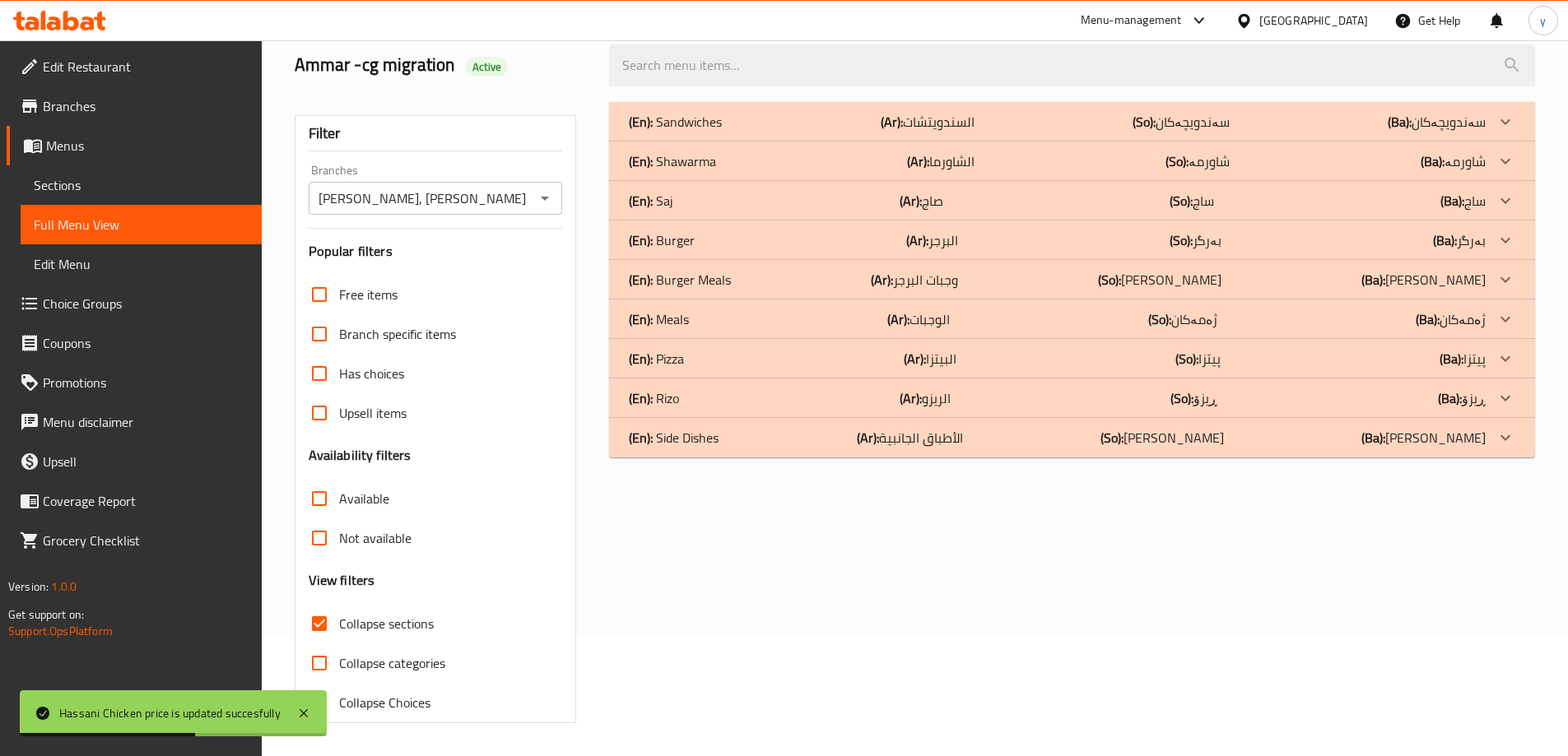
scroll to position [119, 0]
click at [731, 161] on div "(En): Shawarma (Ar): الشاورما (So): شاورمە (Ba): شاورمە" at bounding box center [1057, 161] width 857 height 20
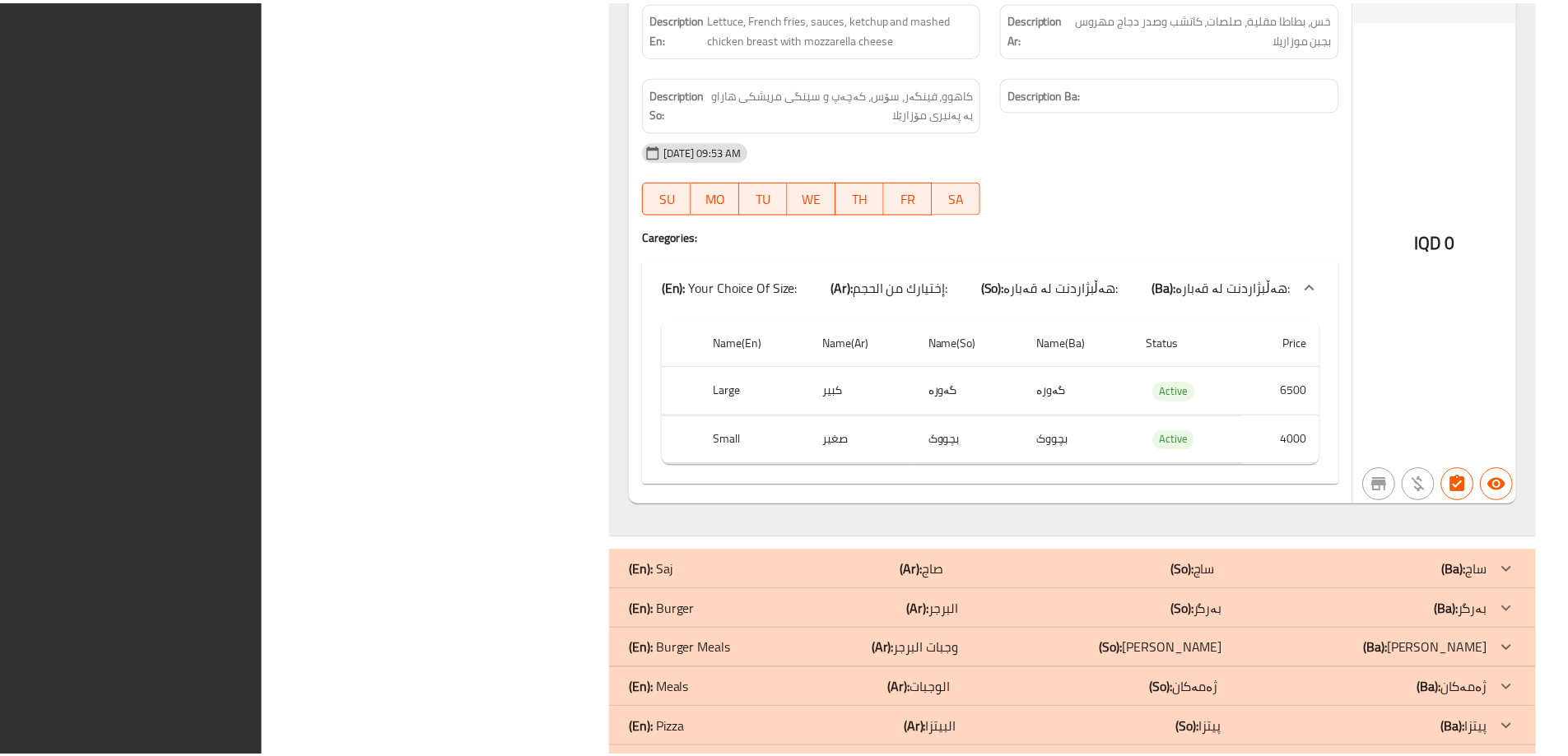
scroll to position [2467, 0]
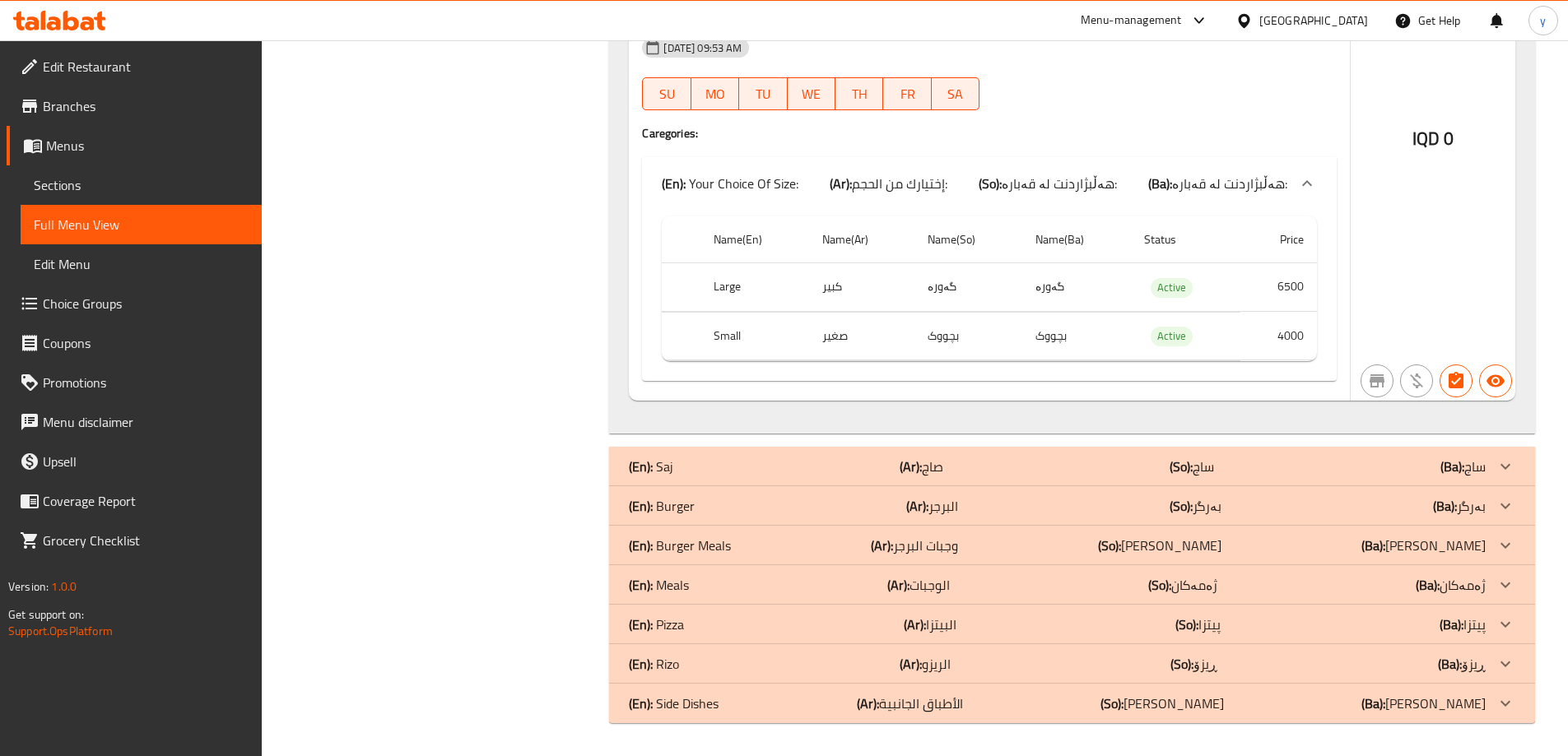
click at [147, 98] on span "Branches" at bounding box center [145, 106] width 206 height 20
